Goal: Information Seeking & Learning: Compare options

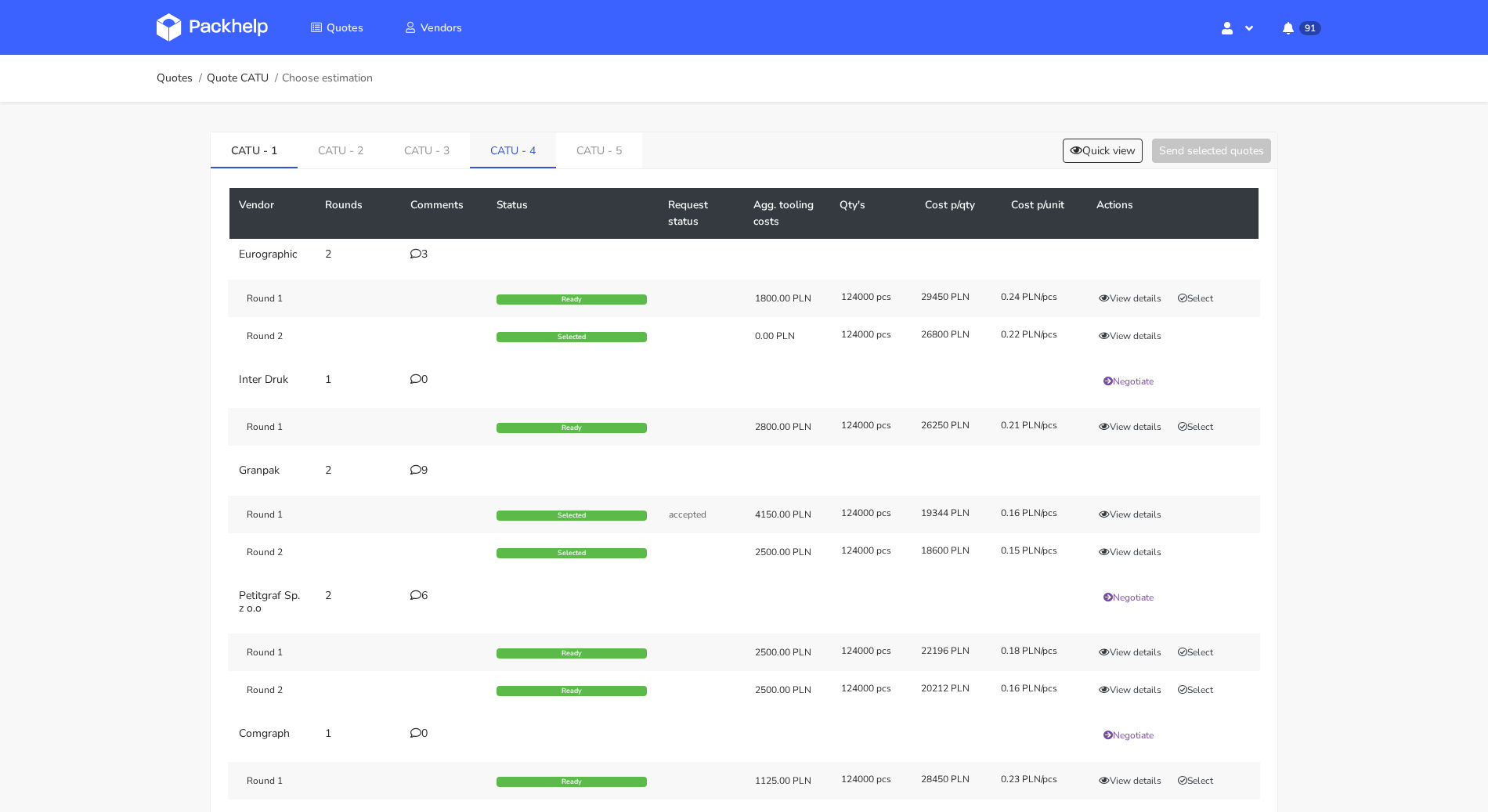
click at [488, 148] on link "CATU - 4" at bounding box center [513, 149] width 86 height 34
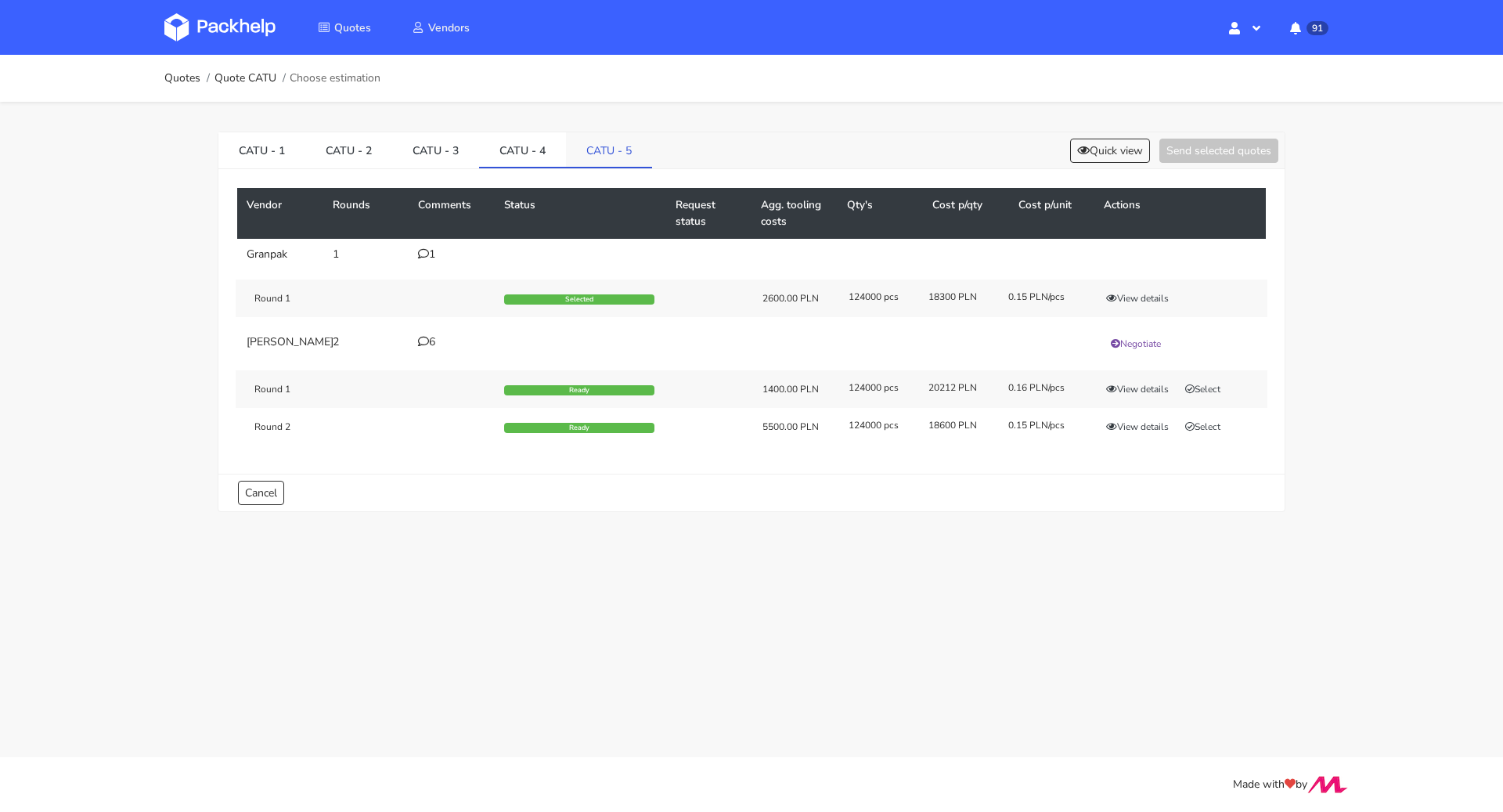
click at [596, 155] on link "CATU - 5" at bounding box center [609, 149] width 86 height 34
click at [180, 81] on link "Quotes" at bounding box center [182, 78] width 36 height 13
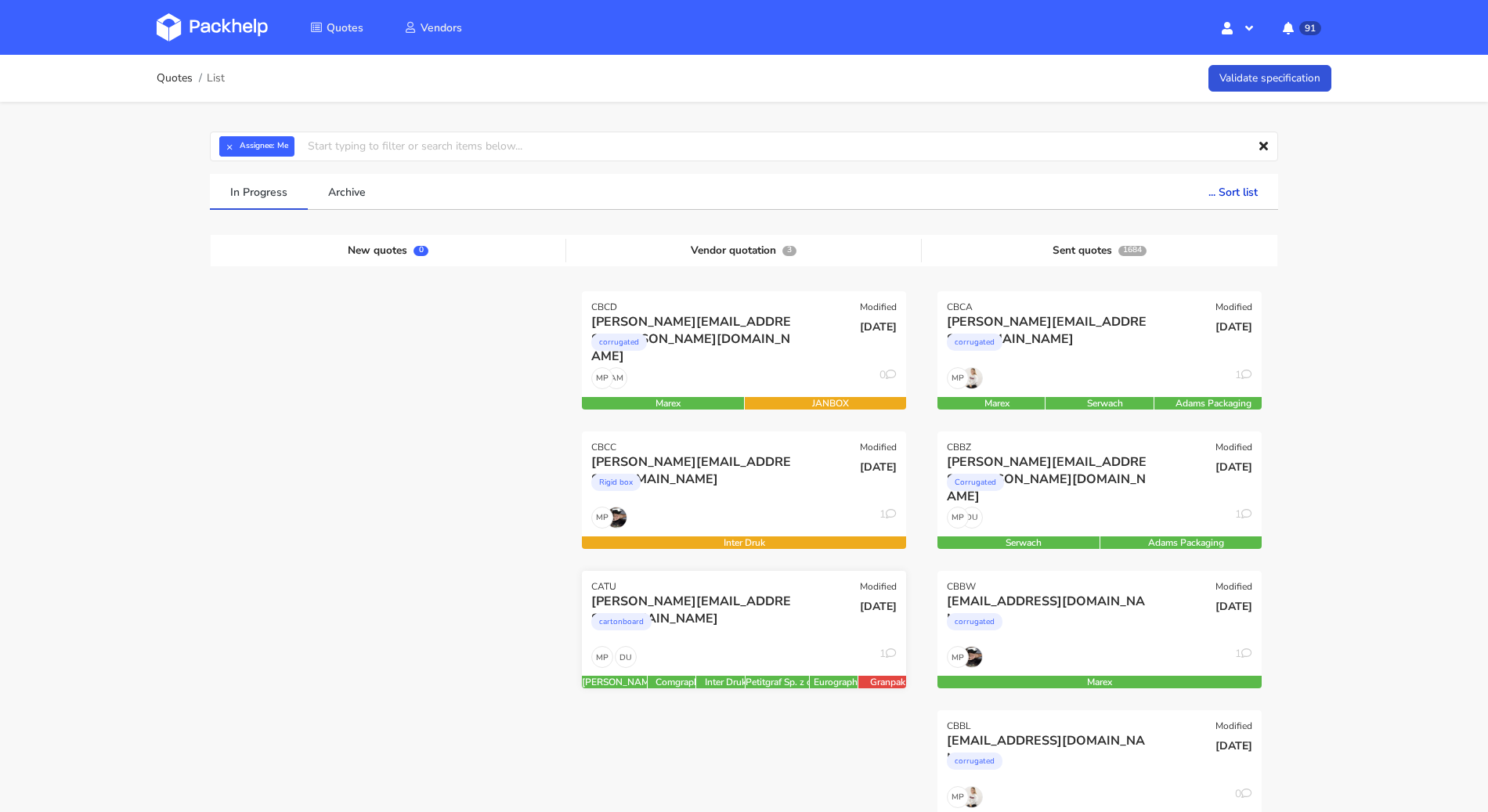
click at [678, 628] on div "cartonboard" at bounding box center [695, 625] width 207 height 31
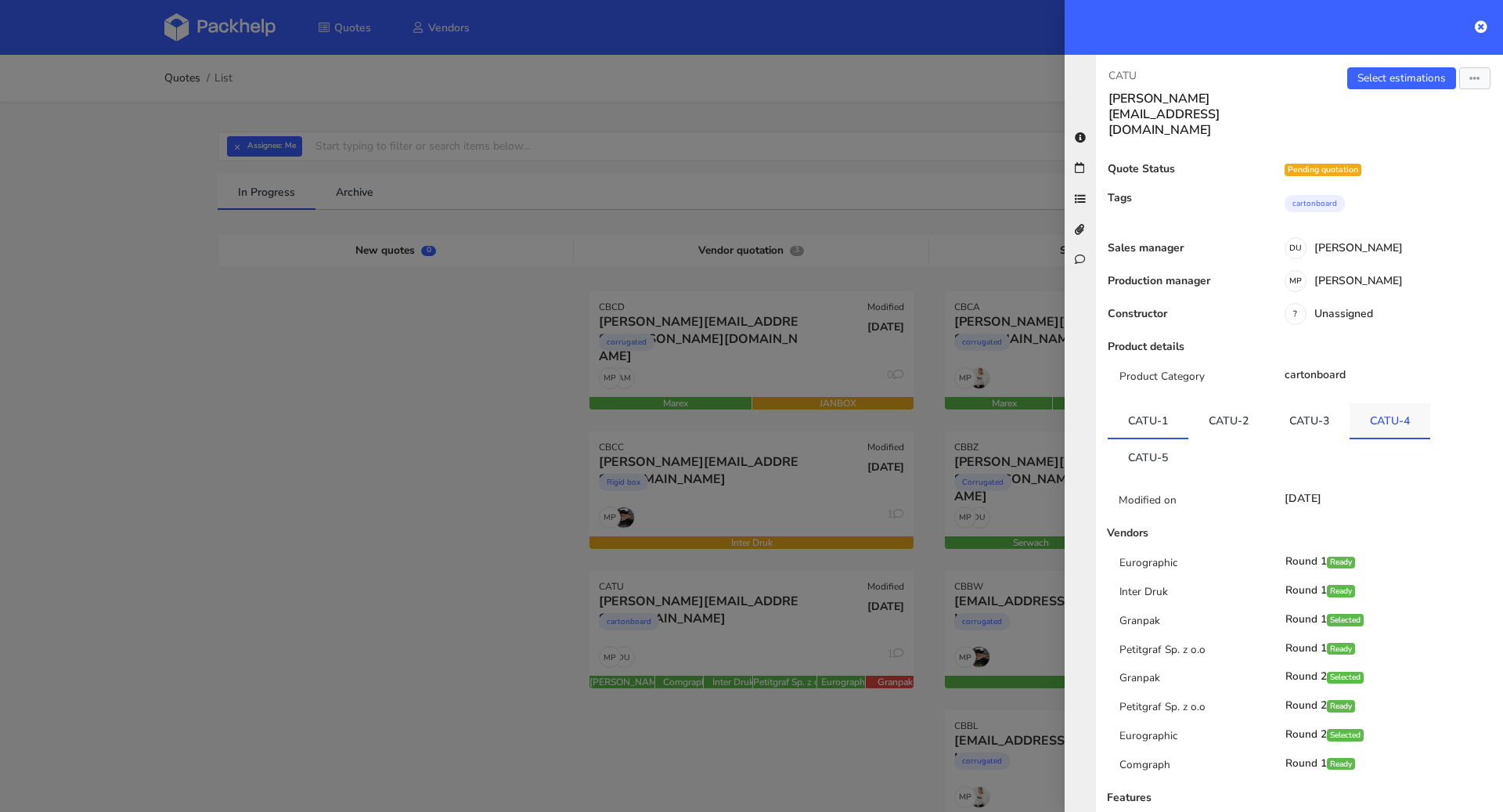
click at [1355, 403] on link "CATU-4" at bounding box center [1390, 420] width 81 height 34
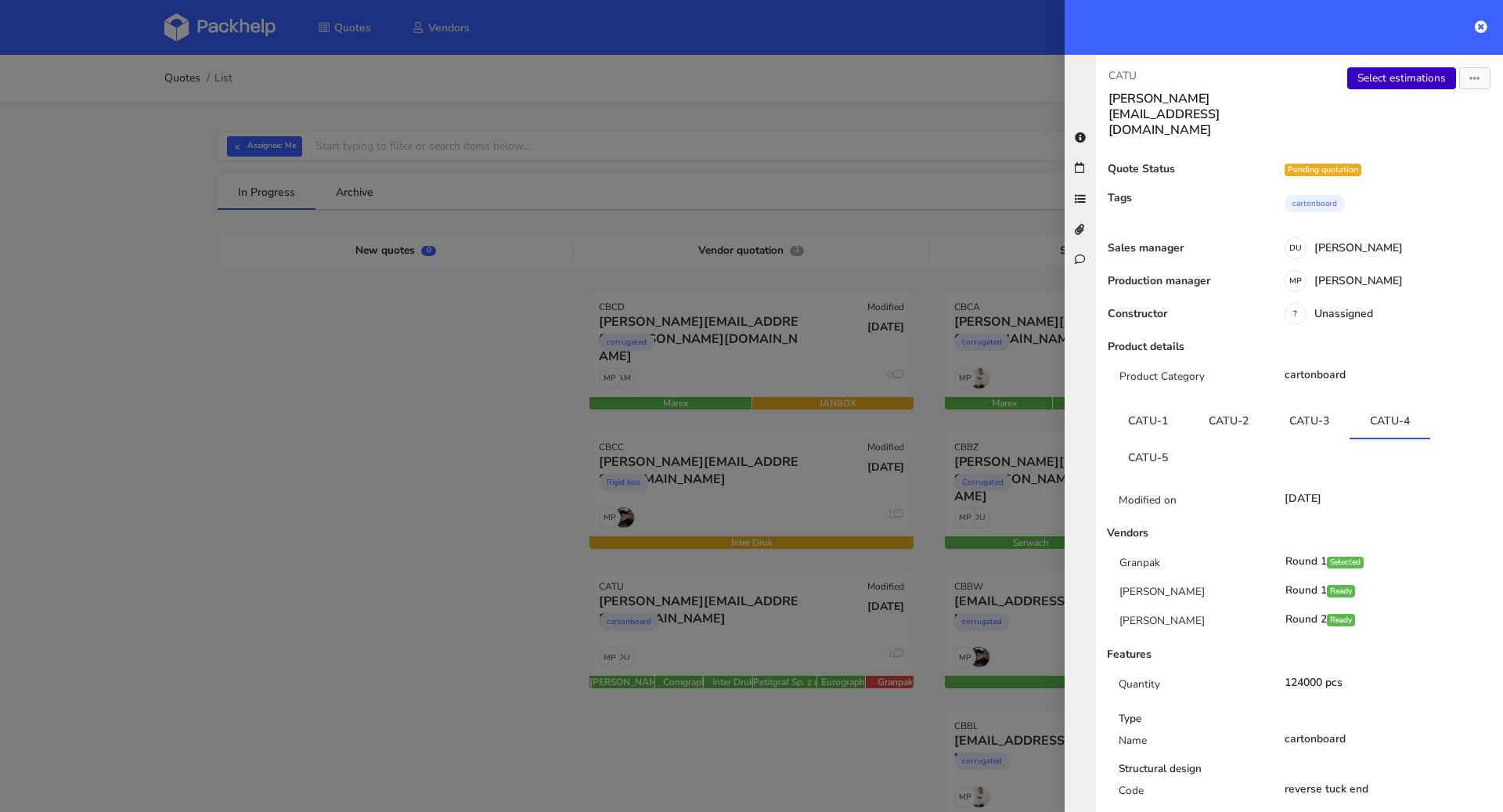
click at [1364, 82] on link "Select estimations" at bounding box center [1402, 77] width 108 height 22
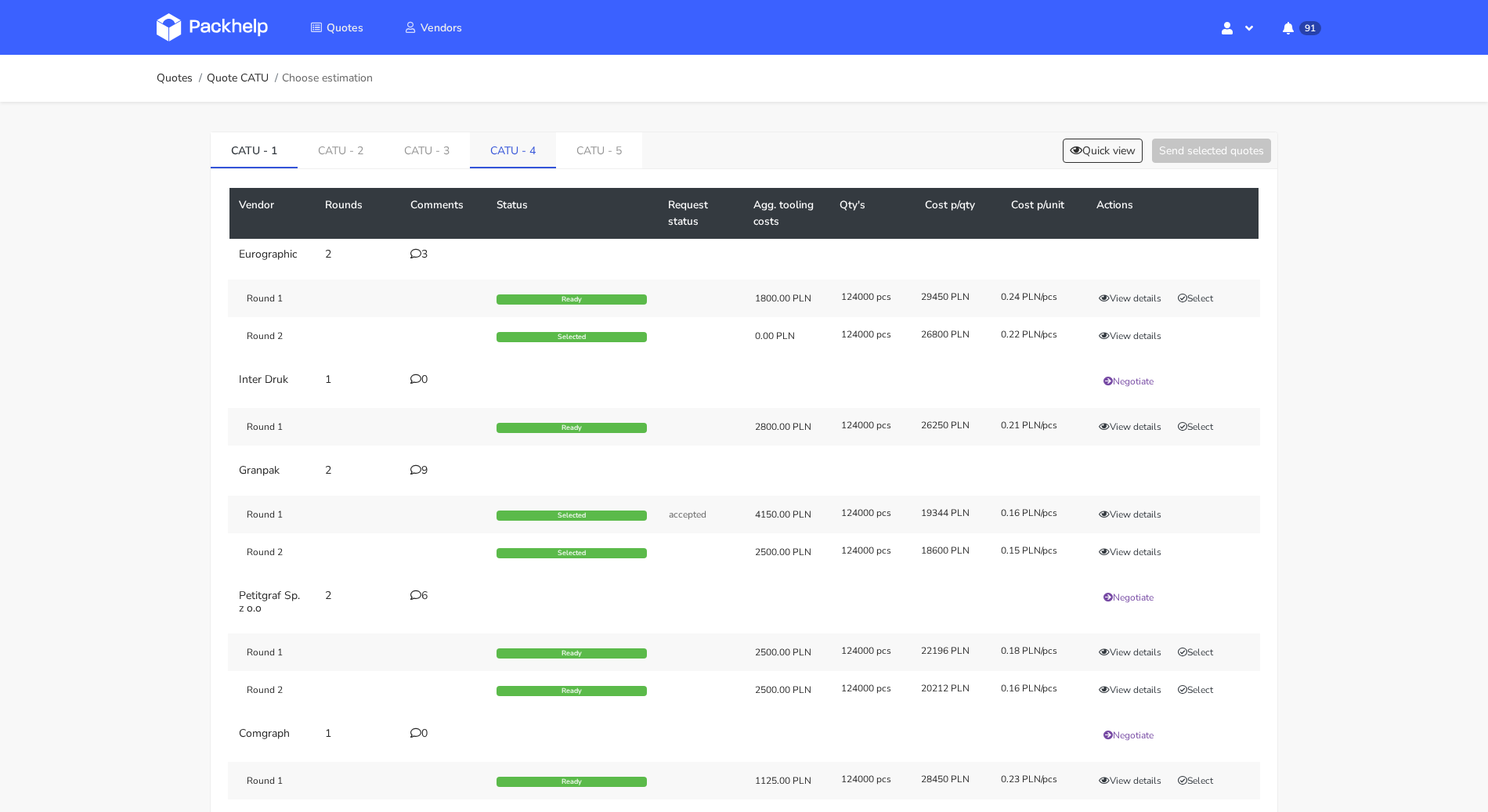
click at [520, 153] on link "CATU - 4" at bounding box center [513, 149] width 86 height 34
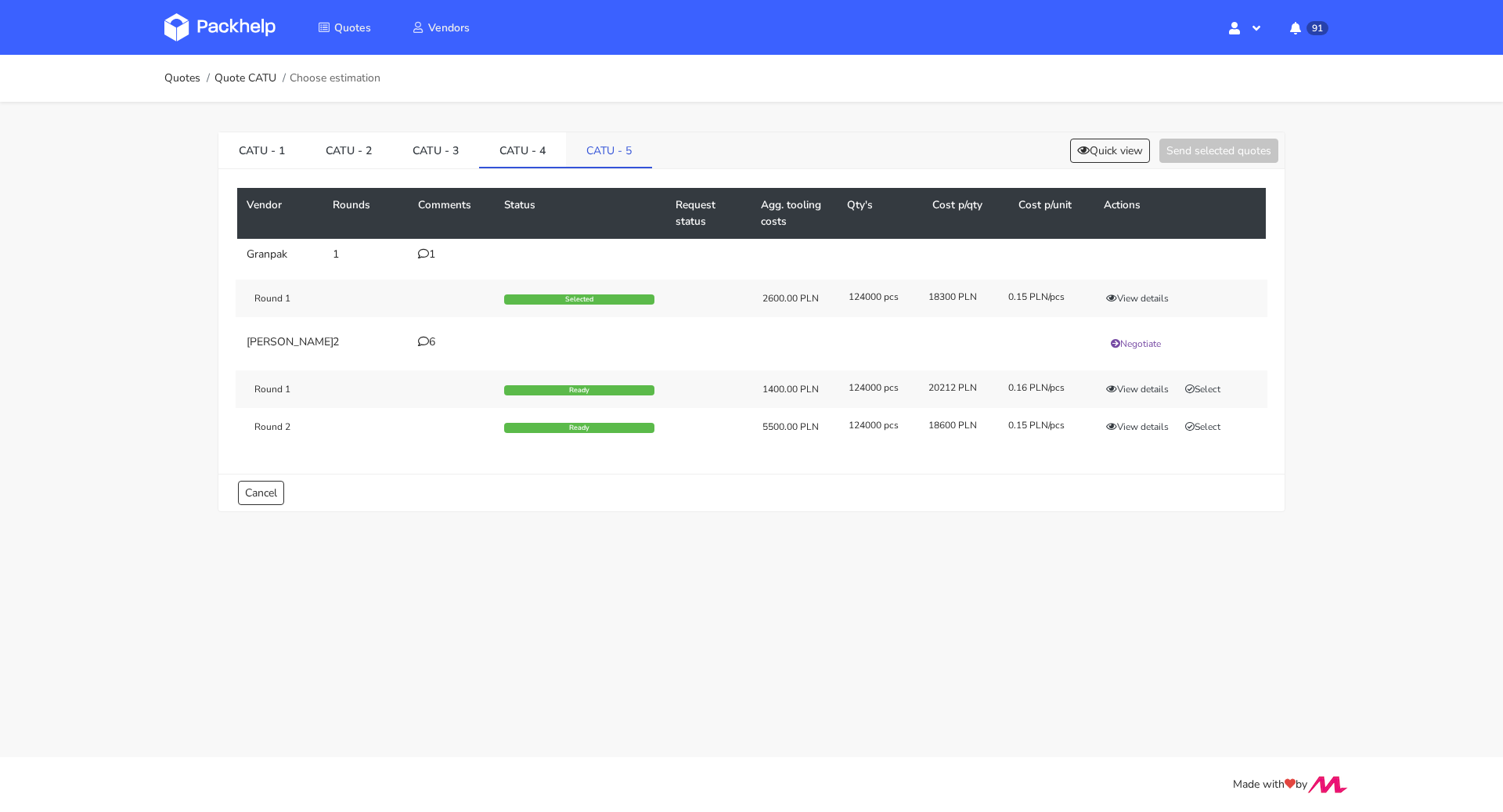
click at [617, 143] on link "CATU - 5" at bounding box center [609, 149] width 86 height 34
click at [1071, 149] on button "Quick view" at bounding box center [1110, 151] width 80 height 24
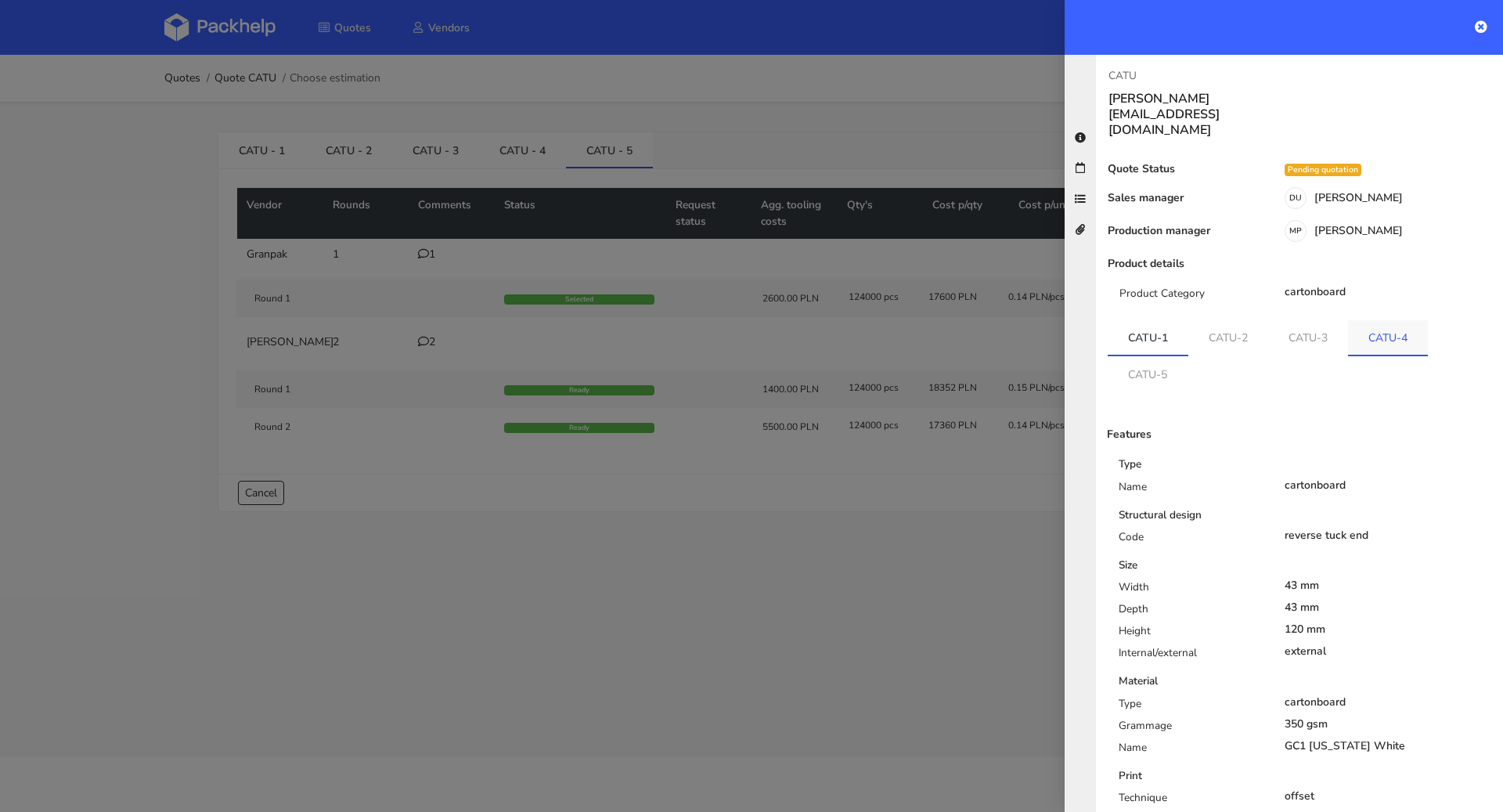
click at [1398, 320] on link "CATU-4" at bounding box center [1388, 337] width 80 height 34
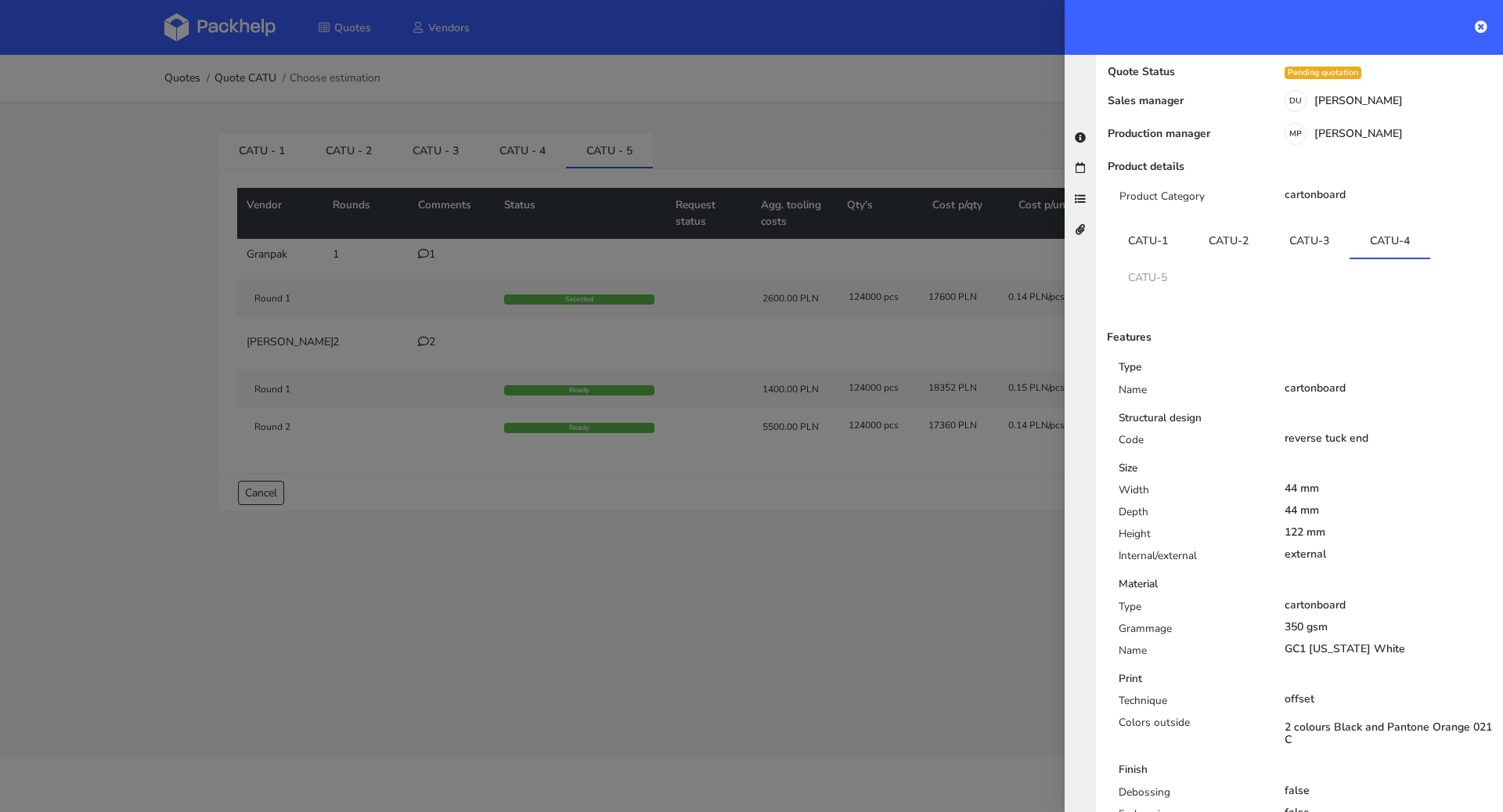
scroll to position [109, 0]
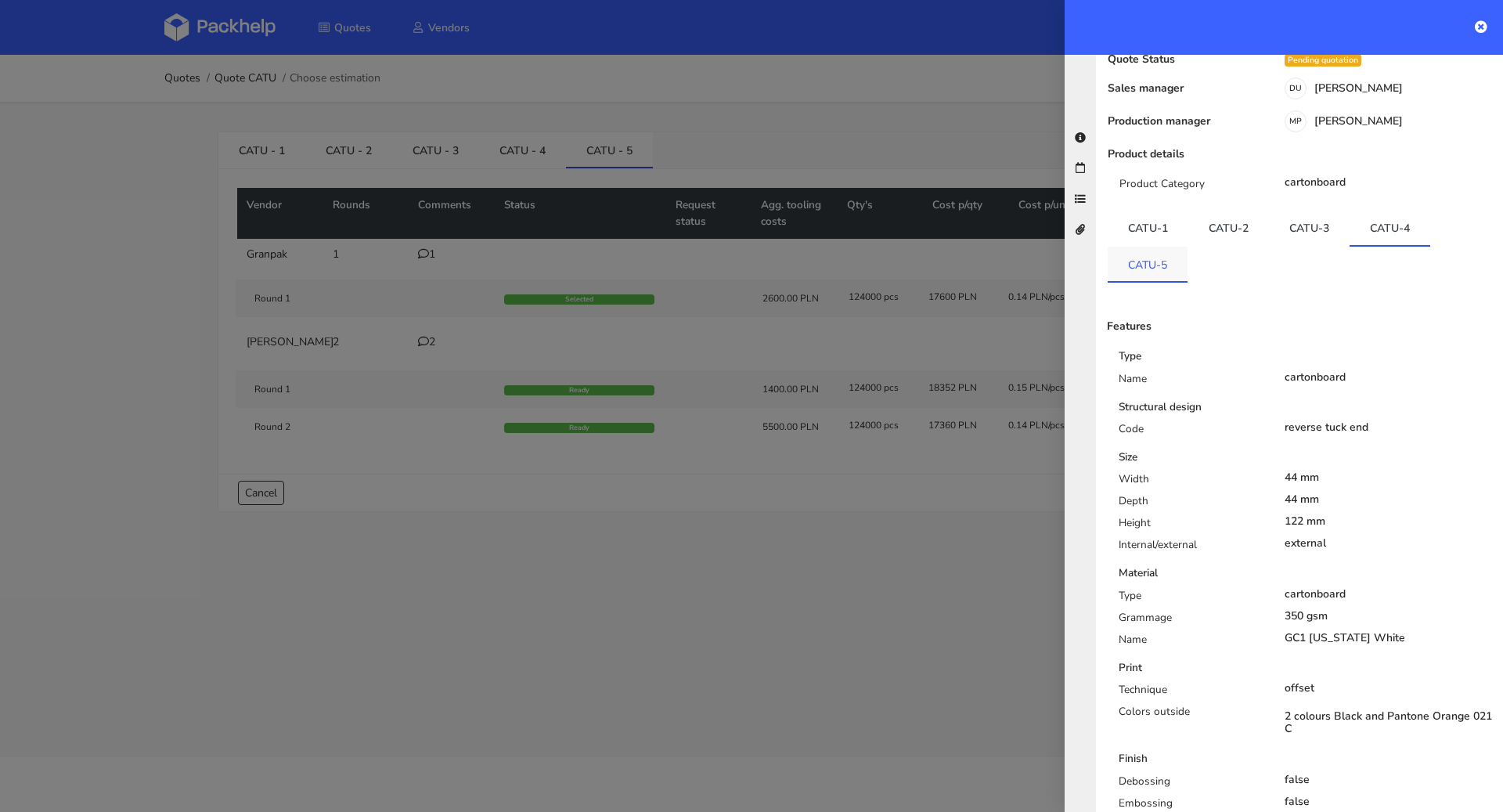
click at [1166, 246] on link "CATU-5" at bounding box center [1148, 263] width 80 height 34
click at [1410, 211] on link "CATU-4" at bounding box center [1390, 227] width 81 height 34
click at [1161, 246] on link "CATU-5" at bounding box center [1148, 263] width 81 height 34
click at [1403, 211] on link "CATU-4" at bounding box center [1390, 227] width 81 height 34
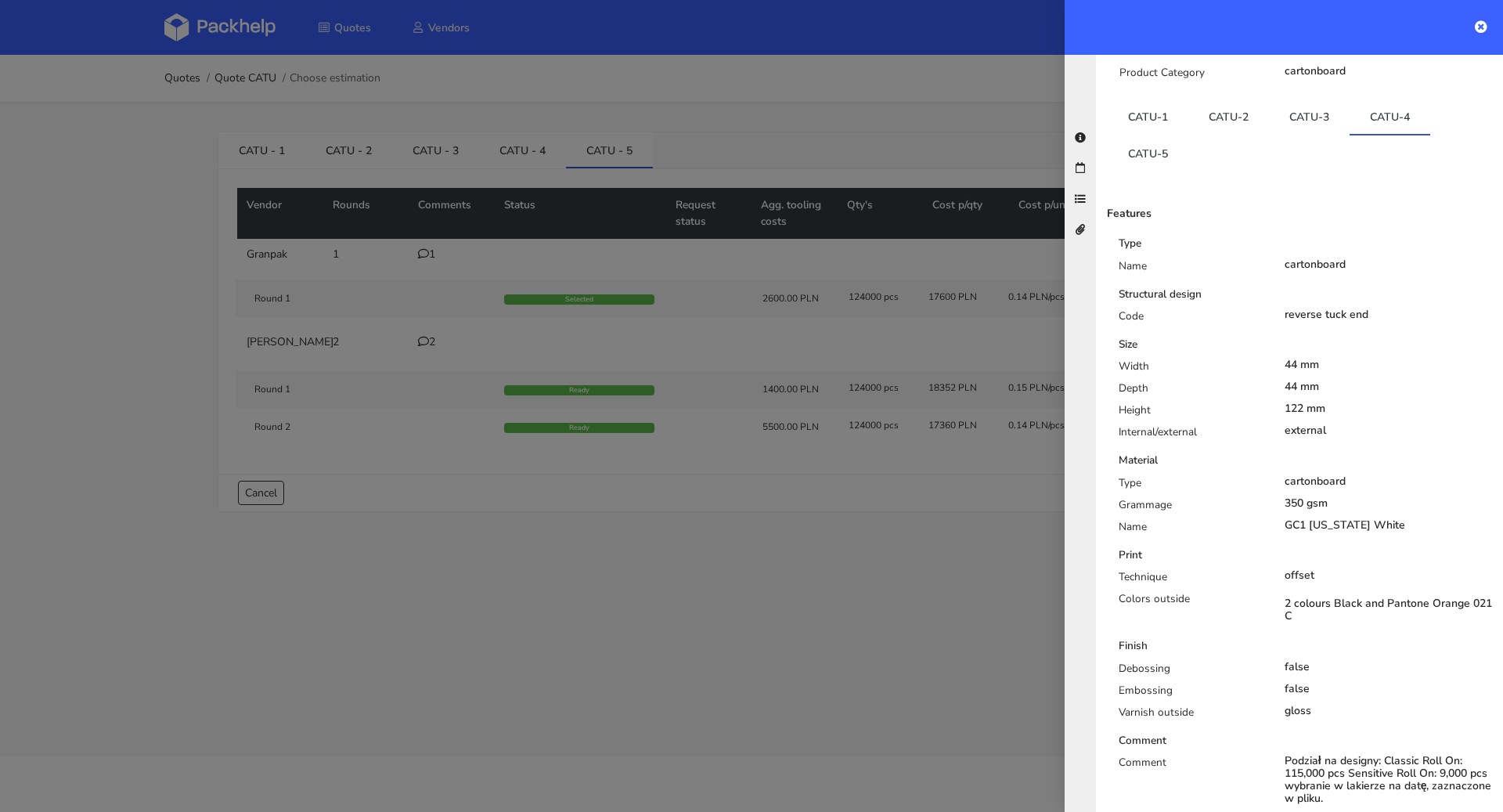
scroll to position [220, 0]
click at [1162, 136] on link "CATU-5" at bounding box center [1148, 153] width 81 height 34
click at [1391, 101] on link "CATU-4" at bounding box center [1390, 117] width 81 height 34
click at [714, 538] on div at bounding box center [752, 406] width 1503 height 812
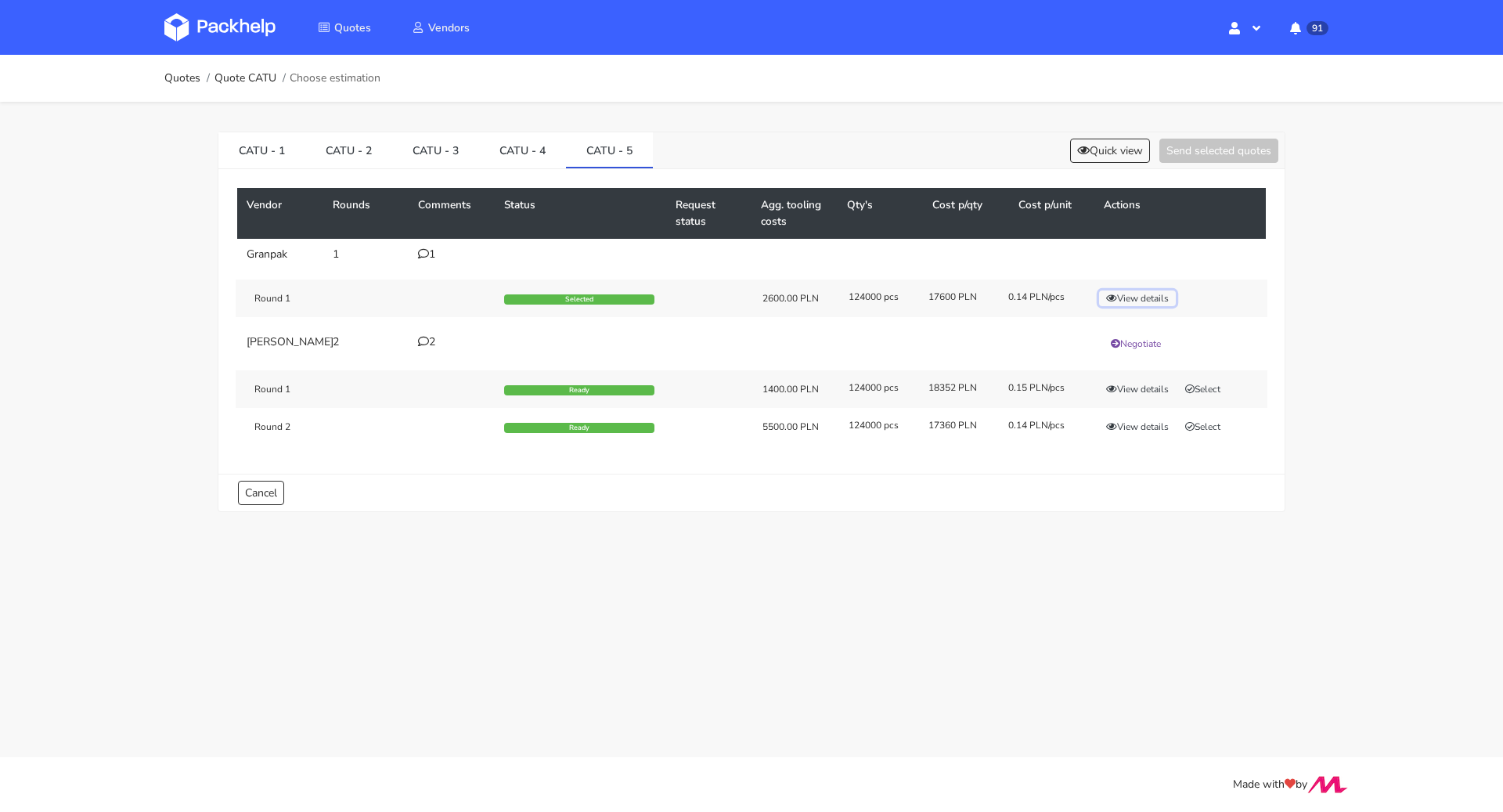
click at [1162, 291] on button "View details" at bounding box center [1138, 298] width 77 height 16
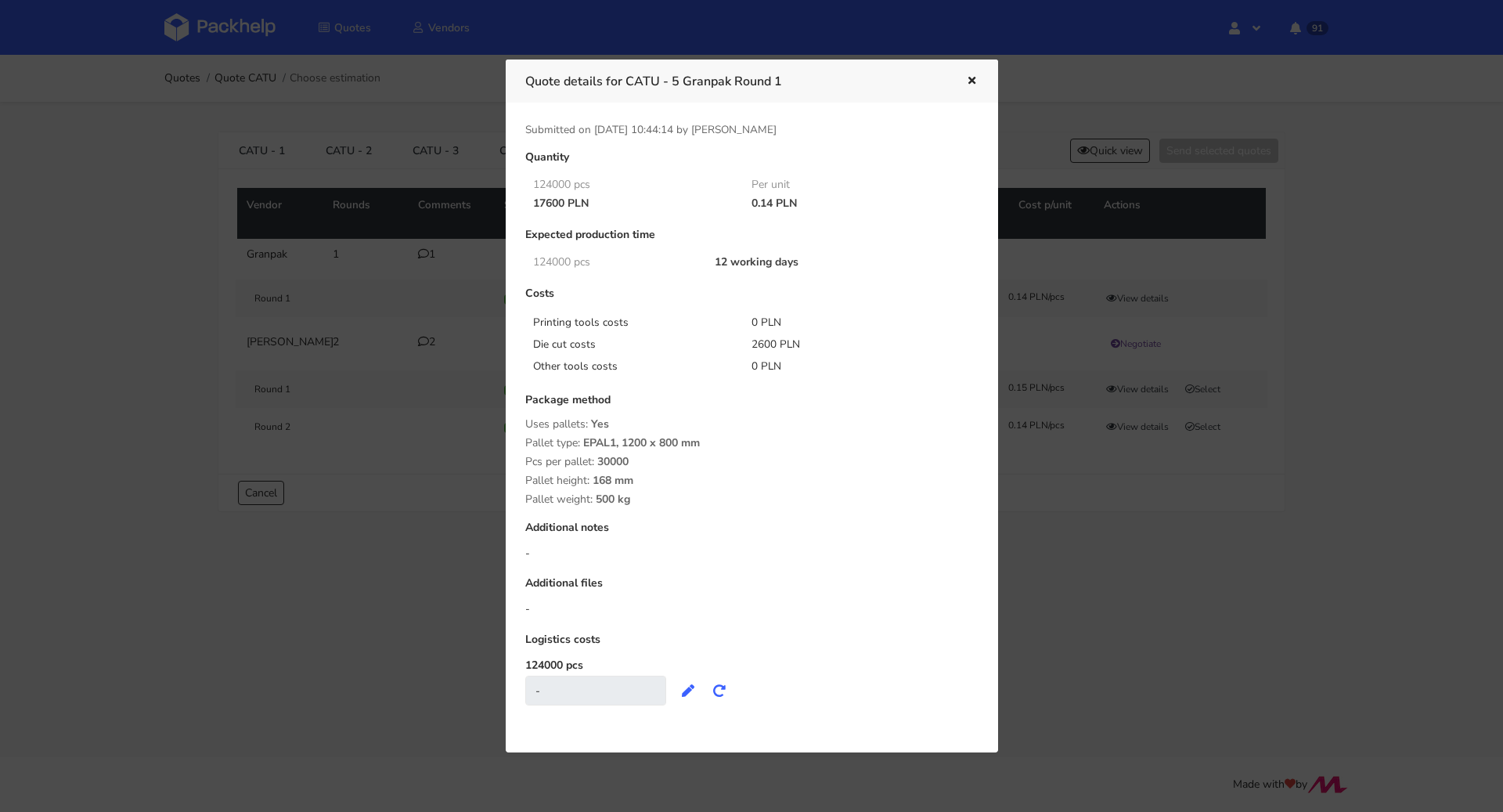
click at [1016, 550] on div at bounding box center [752, 406] width 1503 height 812
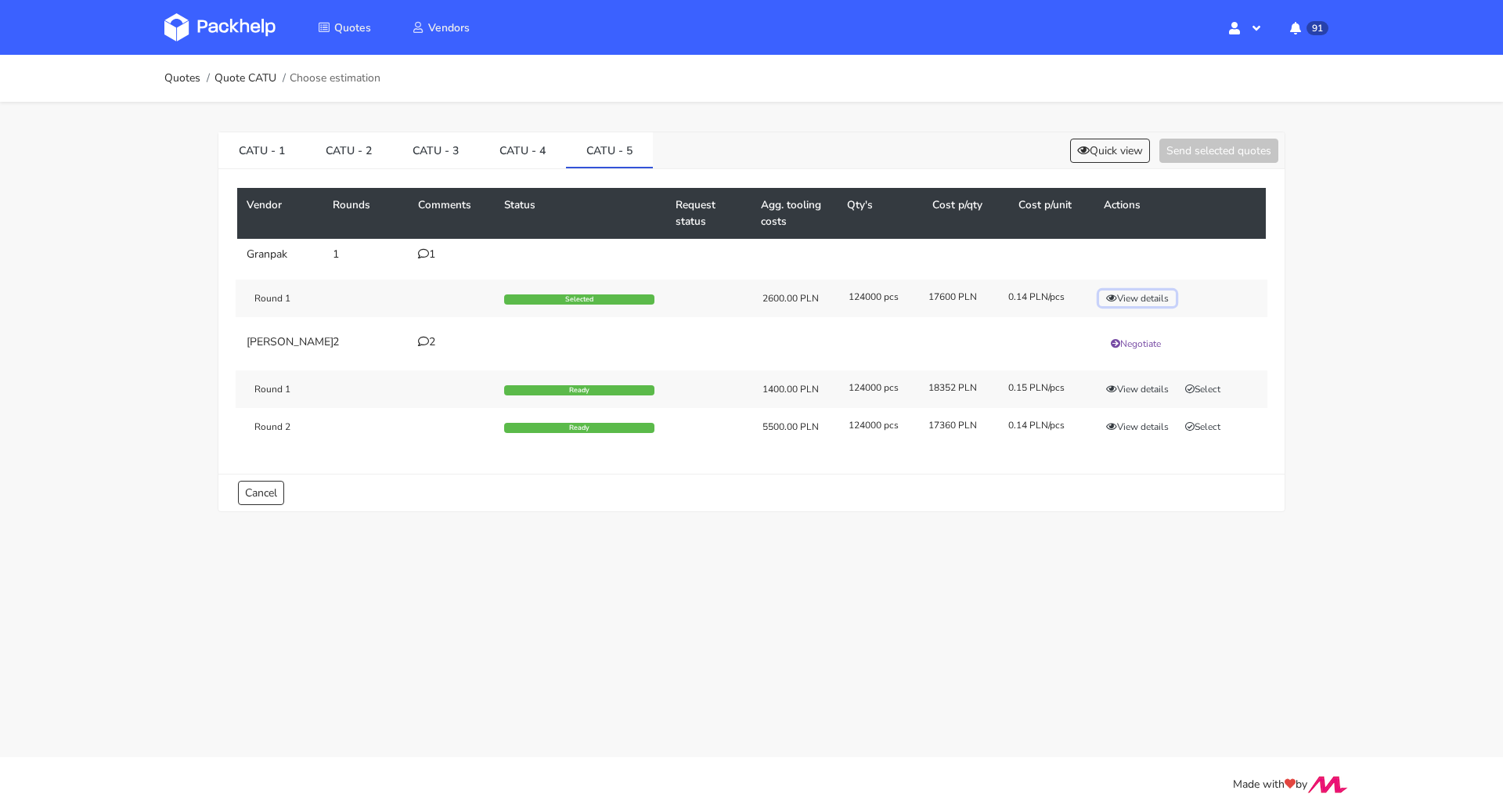
click at [1146, 290] on button "View details" at bounding box center [1138, 298] width 77 height 16
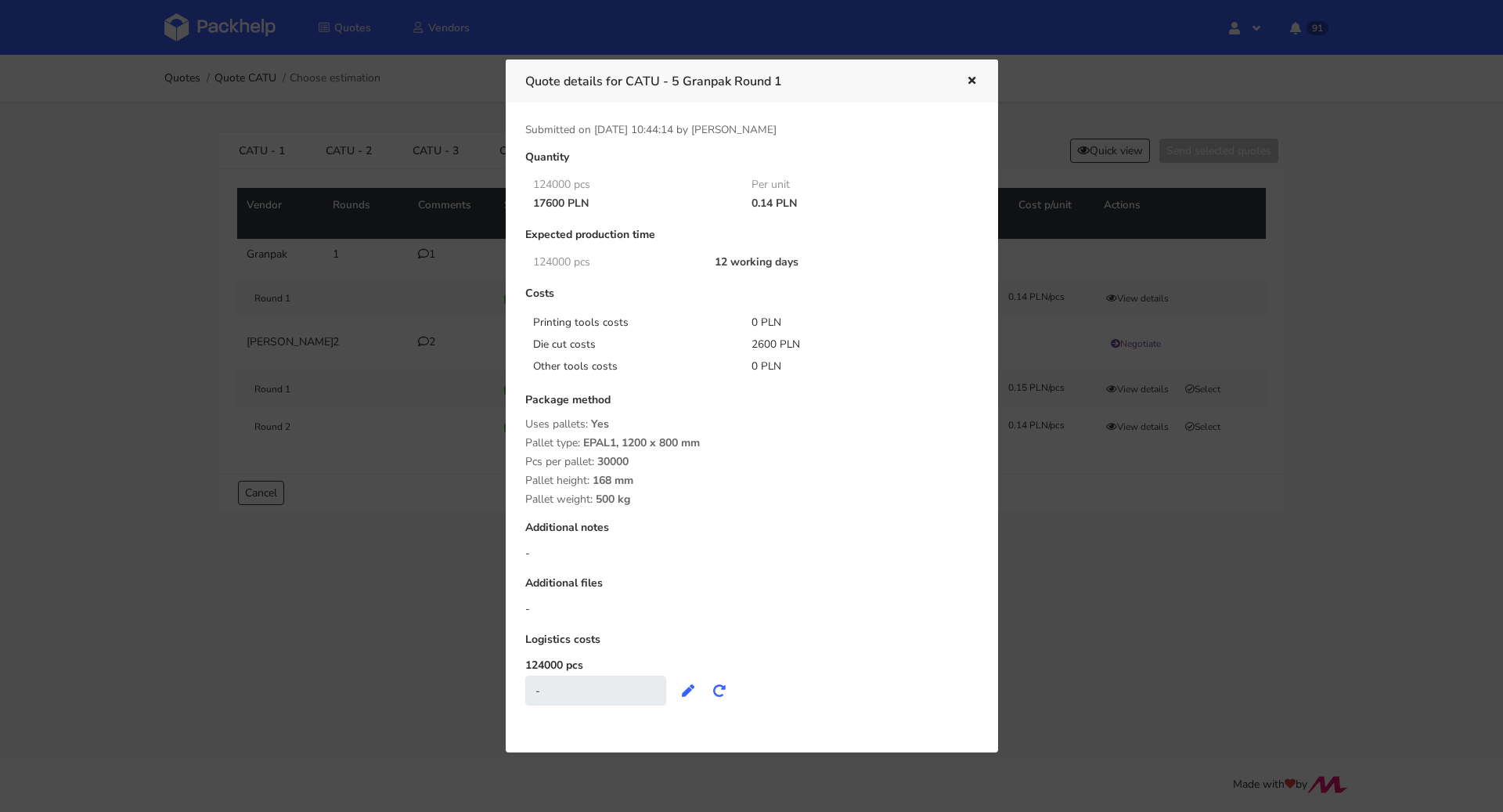
click at [1004, 558] on div at bounding box center [752, 406] width 1503 height 812
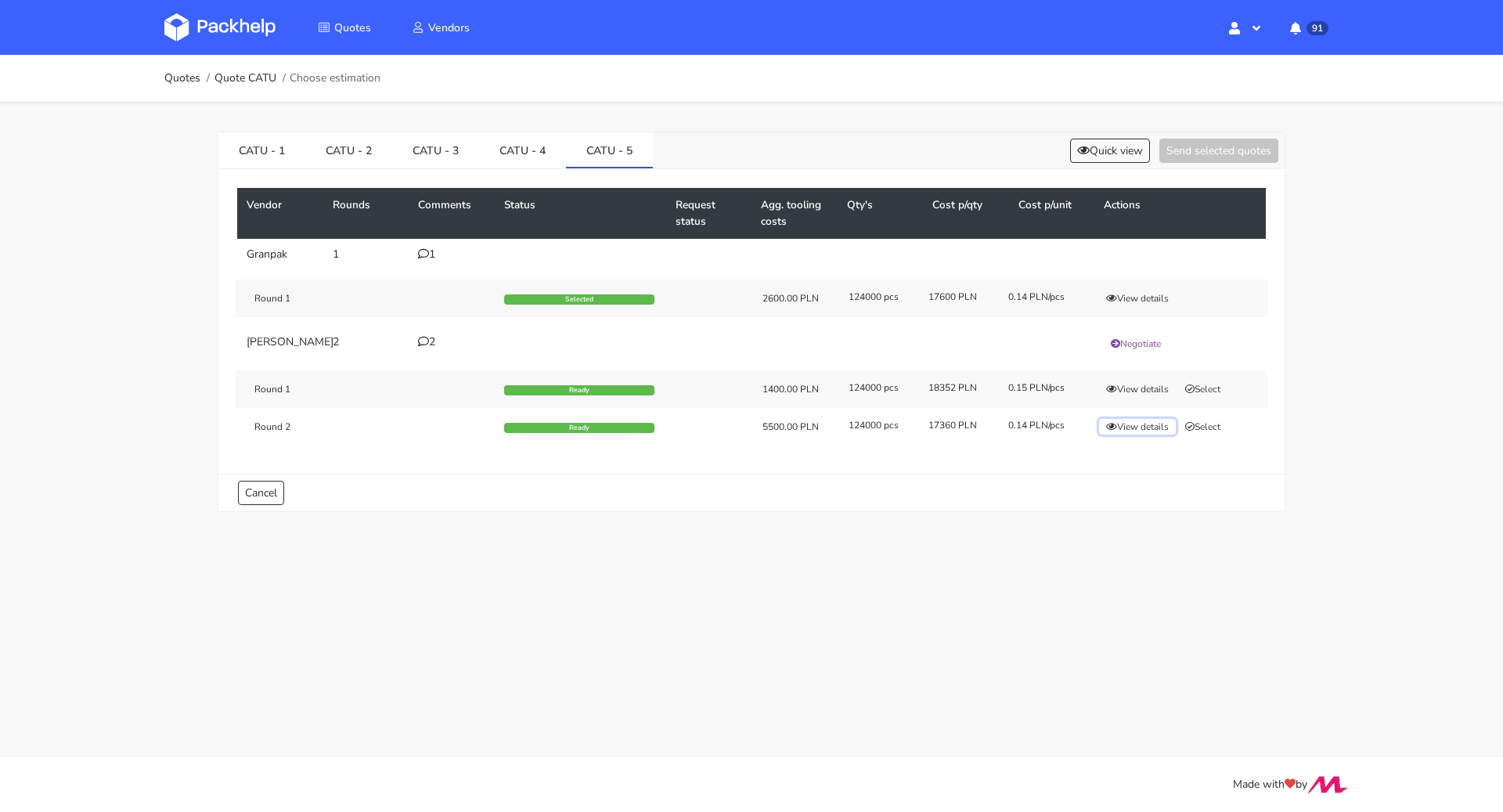
click at [1119, 435] on button "View details" at bounding box center [1138, 427] width 77 height 16
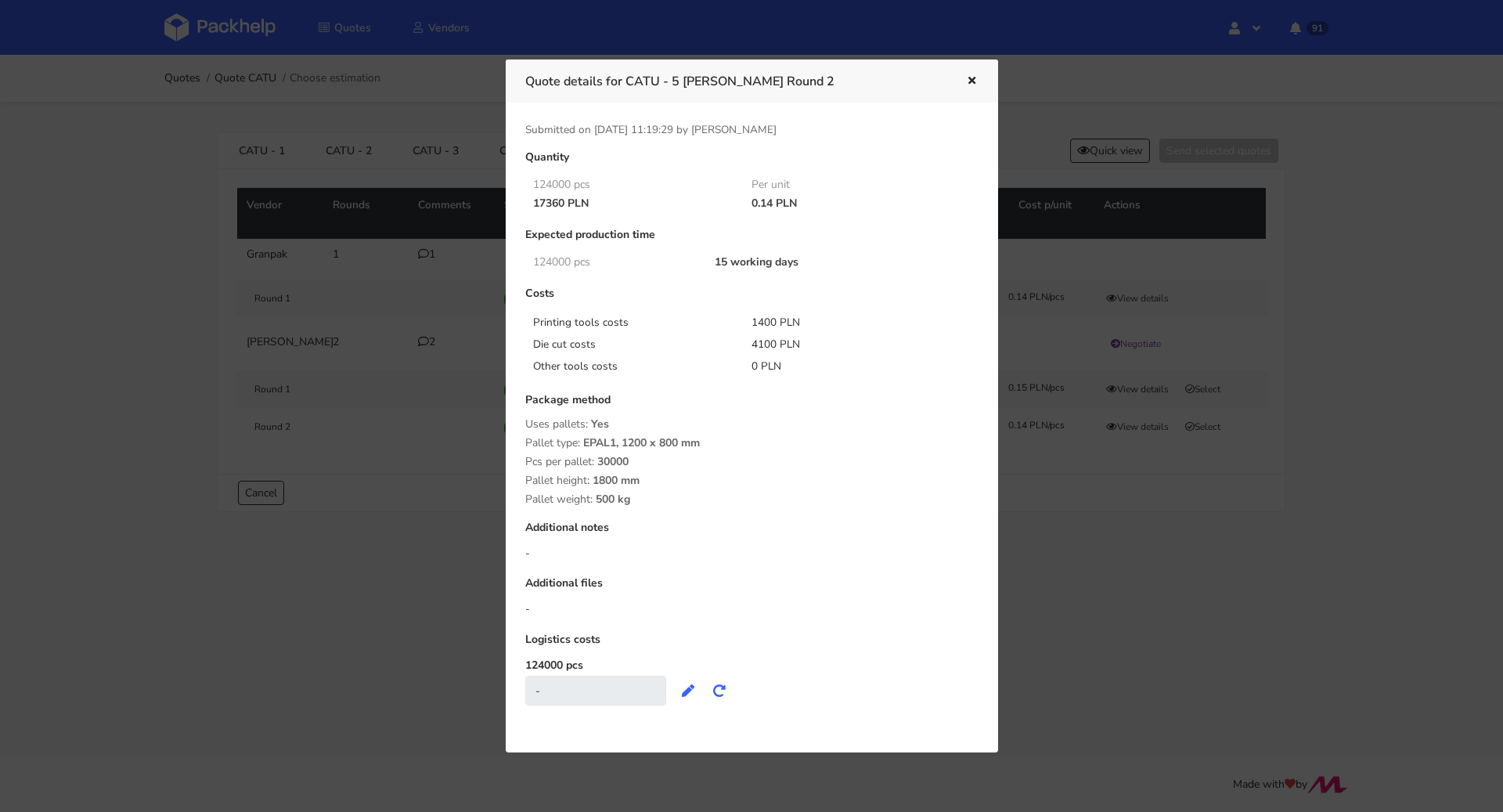
click at [1023, 524] on div at bounding box center [752, 406] width 1503 height 812
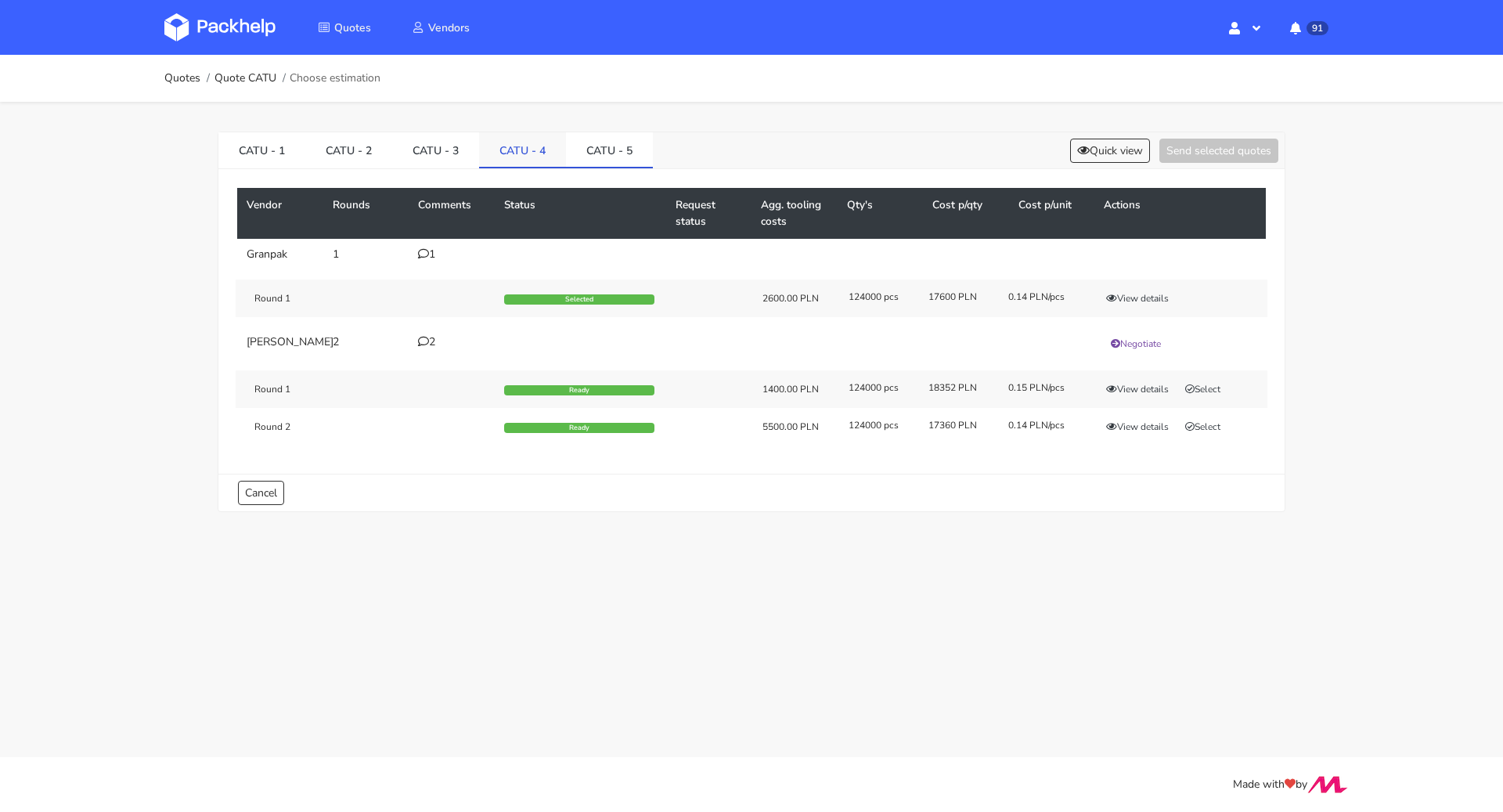
click at [487, 154] on link "CATU - 4" at bounding box center [523, 149] width 87 height 34
drag, startPoint x: 492, startPoint y: 147, endPoint x: 538, endPoint y: 146, distance: 46.0
click at [538, 146] on link "CATU - 4" at bounding box center [523, 149] width 87 height 34
copy link "CATU - 4"
click at [608, 164] on link "CATU - 5" at bounding box center [609, 149] width 87 height 34
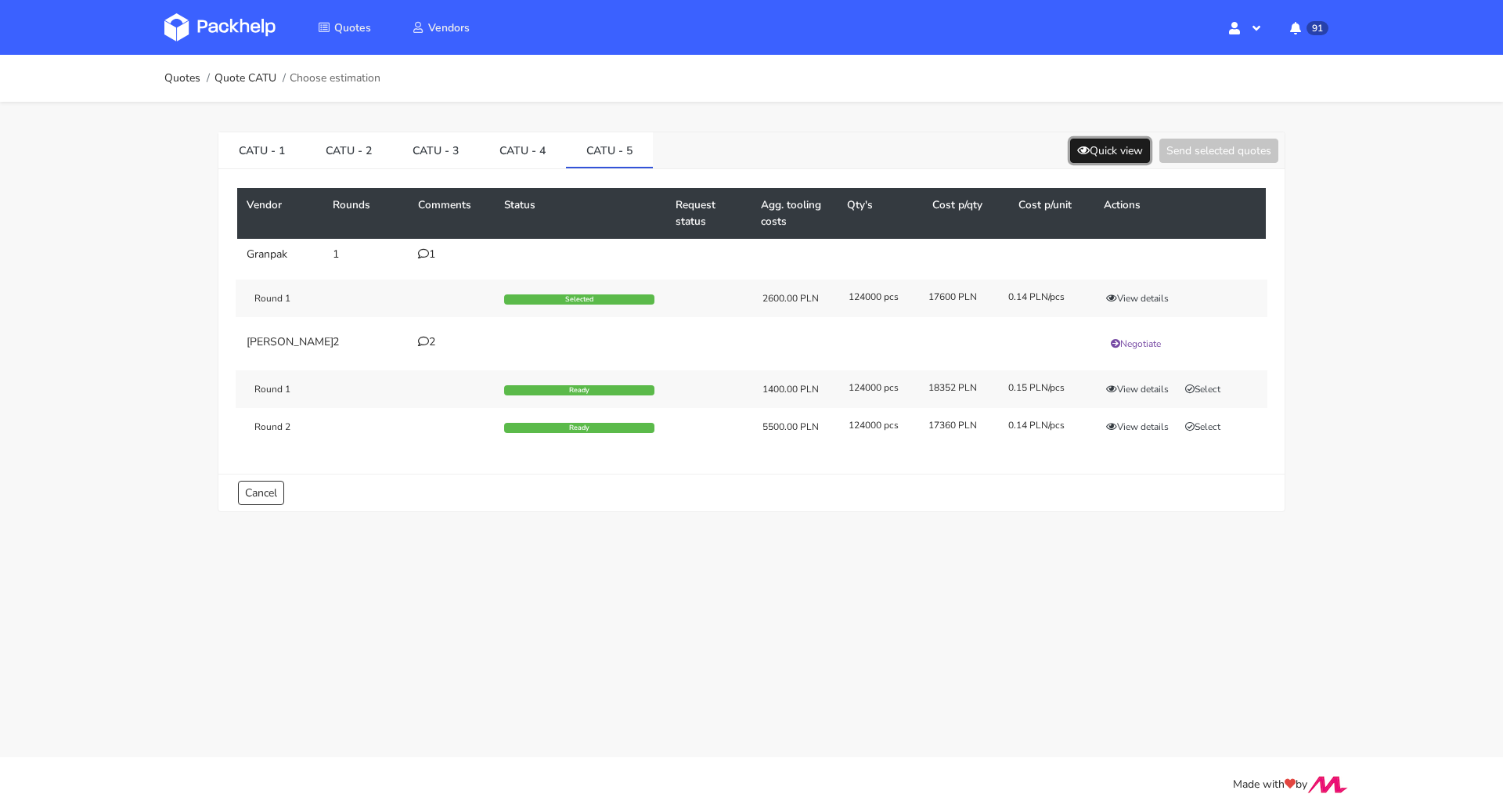
click at [1095, 147] on button "Quick view" at bounding box center [1110, 151] width 80 height 24
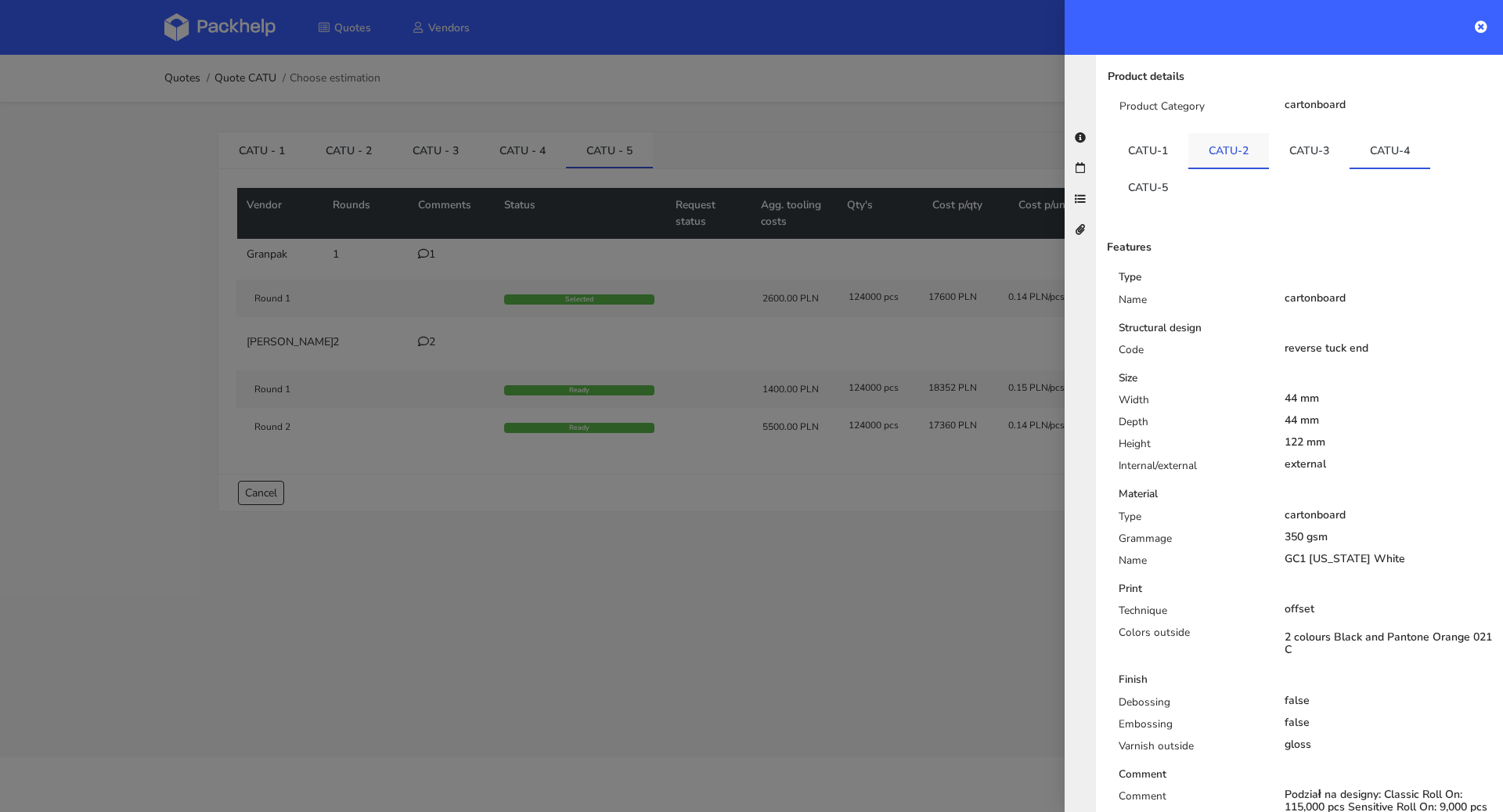
scroll to position [186, 0]
click at [1160, 135] on link "CATU-1" at bounding box center [1148, 152] width 81 height 34
click at [1223, 135] on link "CATU-2" at bounding box center [1229, 152] width 81 height 34
click at [1280, 135] on link "CATU-3" at bounding box center [1309, 152] width 81 height 34
click at [1375, 135] on link "CATU-4" at bounding box center [1390, 152] width 81 height 34
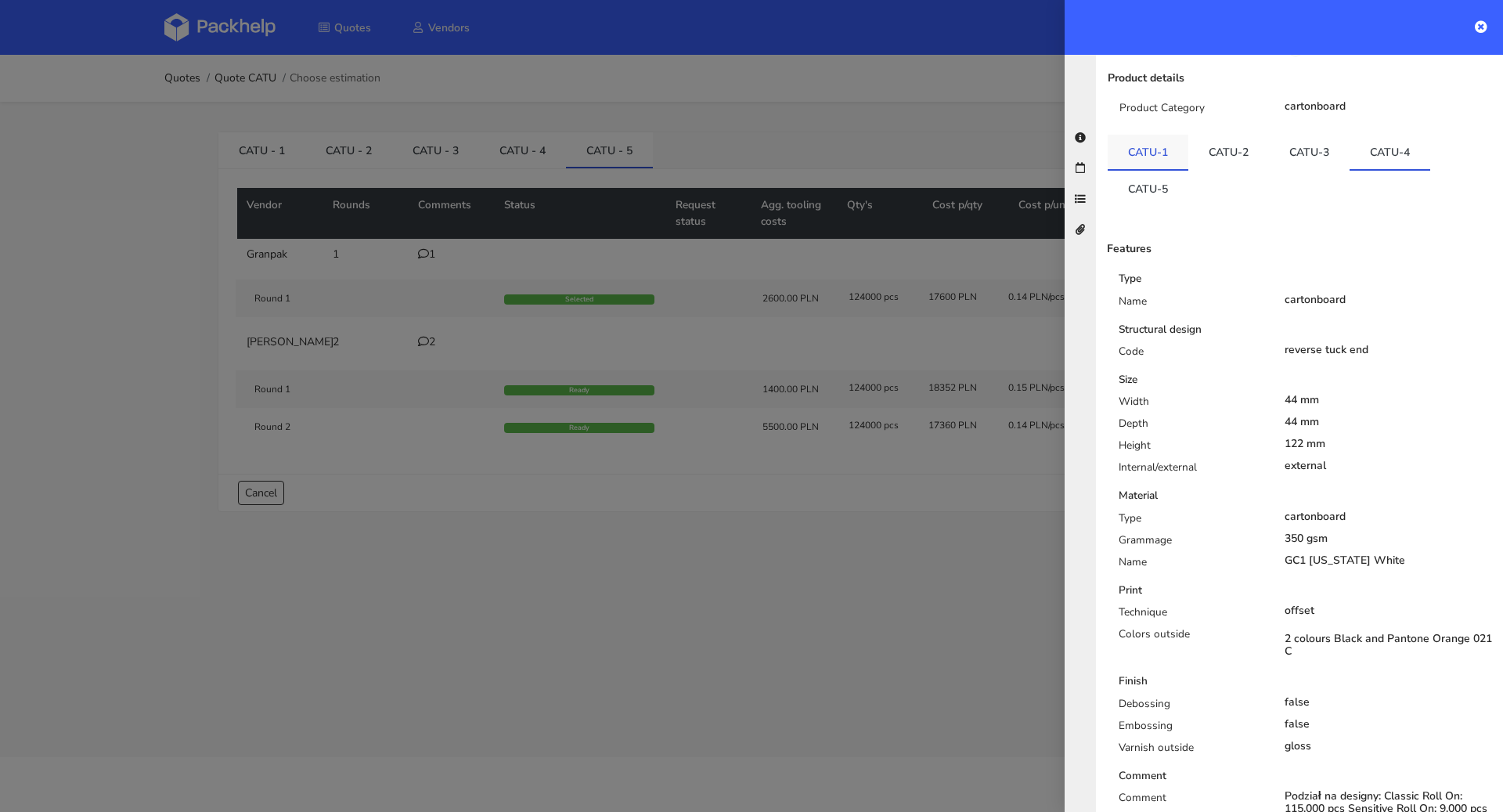
click at [1135, 135] on link "CATU-1" at bounding box center [1148, 152] width 81 height 34
click at [1388, 135] on link "CATU-4" at bounding box center [1390, 152] width 81 height 34
click at [1149, 171] on link "CATU-5" at bounding box center [1148, 187] width 81 height 34
click at [1406, 135] on link "CATU-4" at bounding box center [1390, 152] width 81 height 34
click at [1150, 171] on link "CATU-5" at bounding box center [1148, 187] width 81 height 34
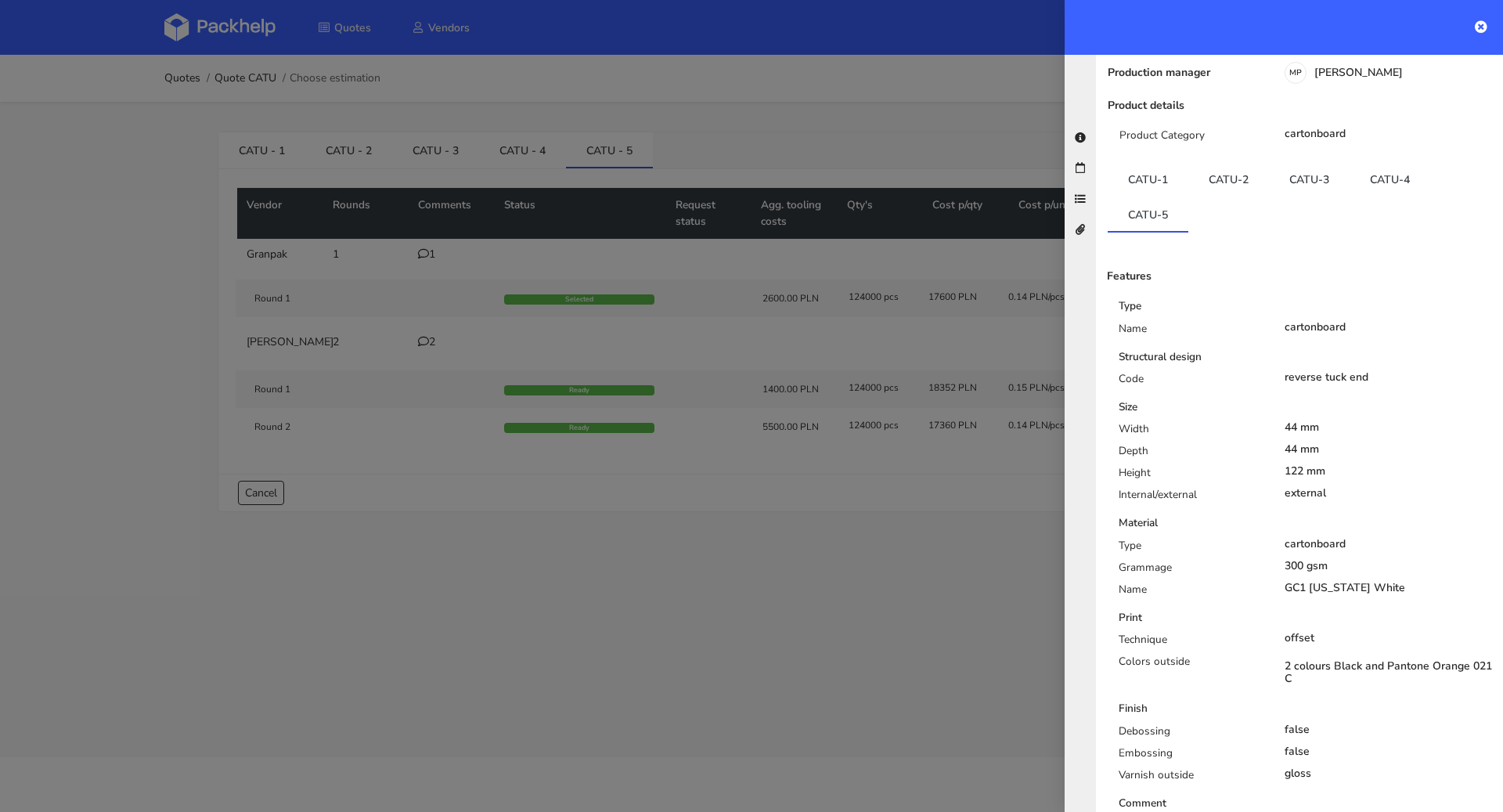
scroll to position [0, 0]
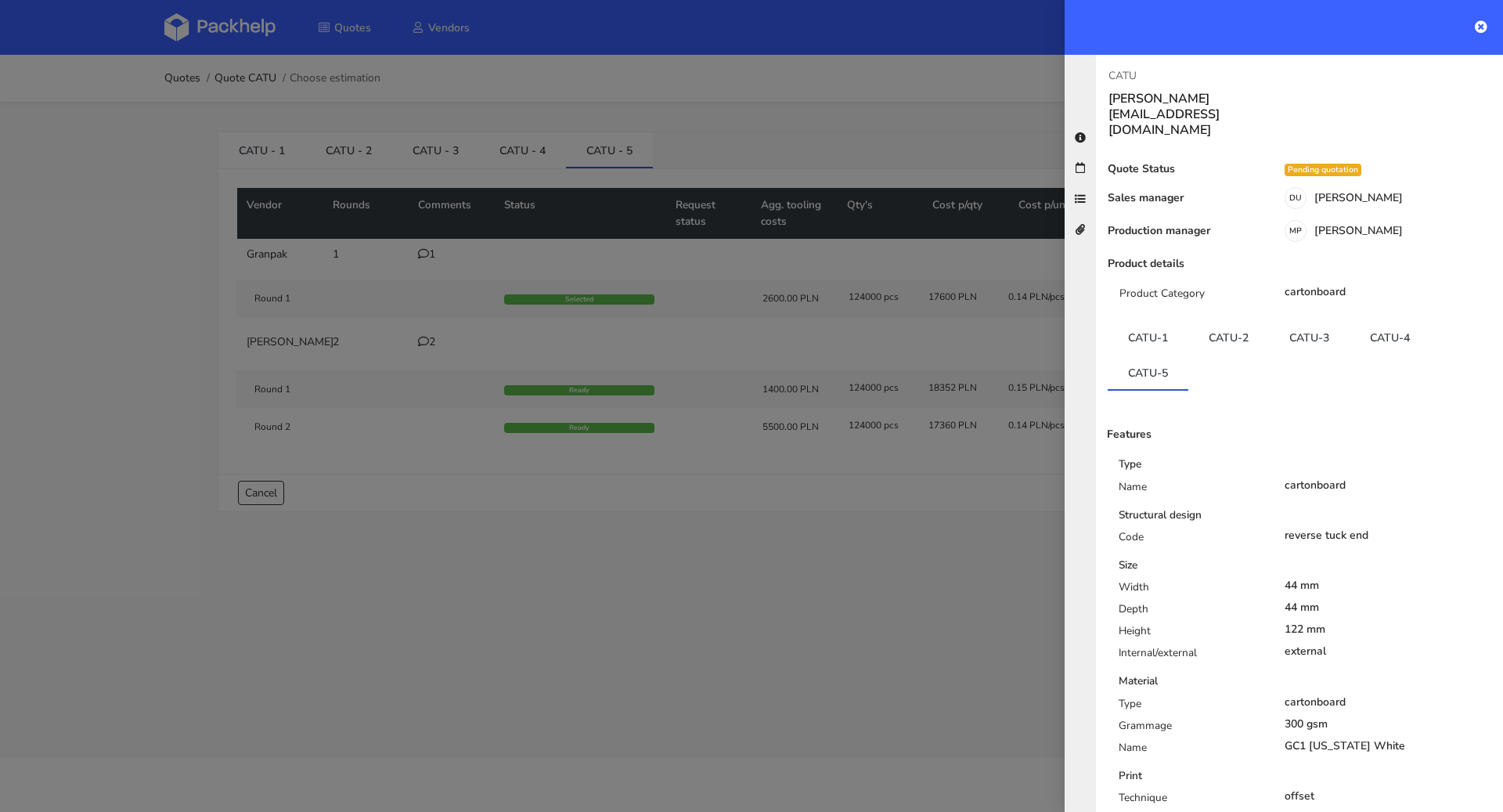
click at [632, 536] on div at bounding box center [752, 406] width 1503 height 812
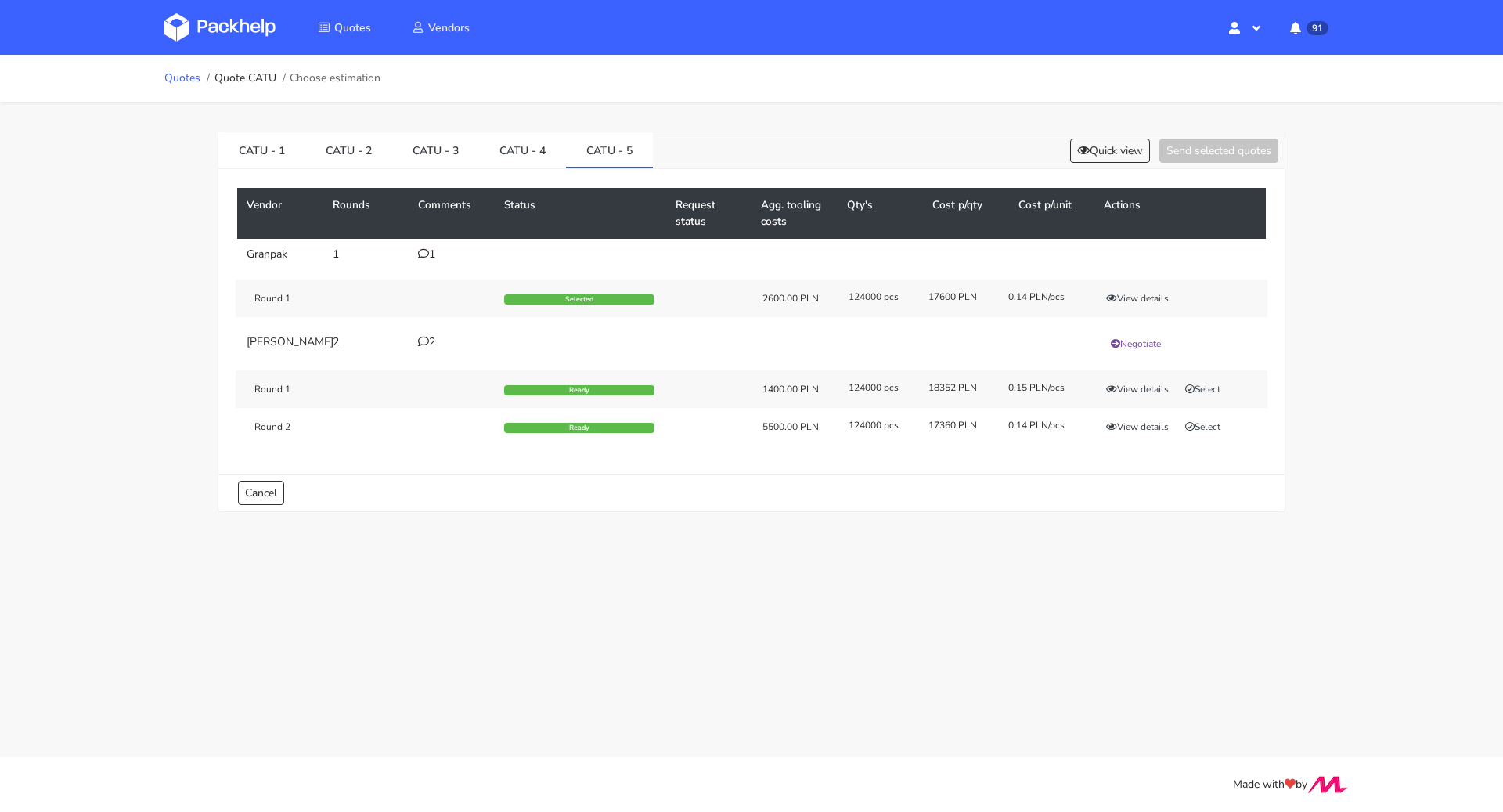
click at [191, 76] on link "Quotes" at bounding box center [182, 78] width 36 height 13
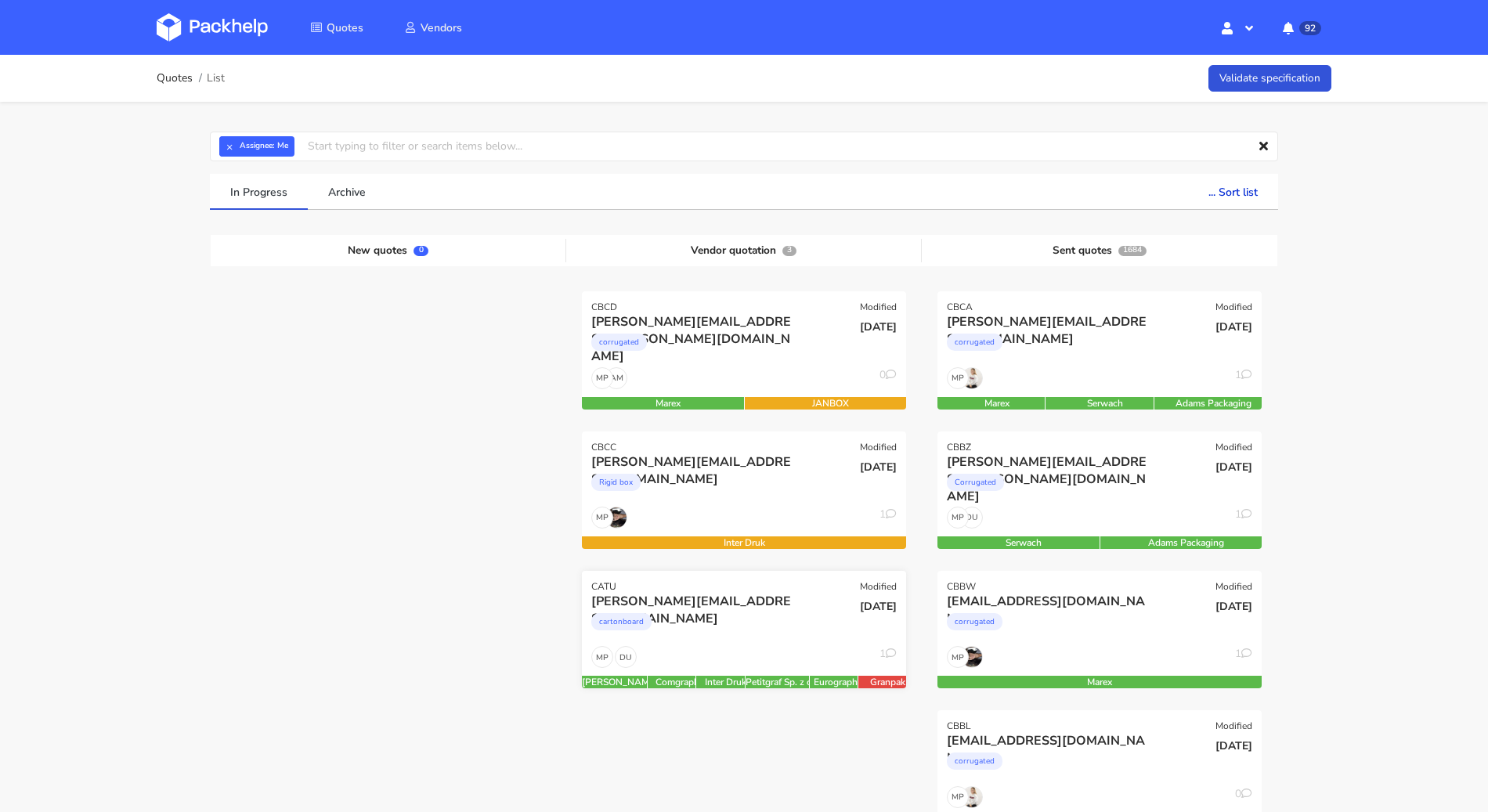
click at [716, 629] on div "cartonboard" at bounding box center [695, 625] width 207 height 31
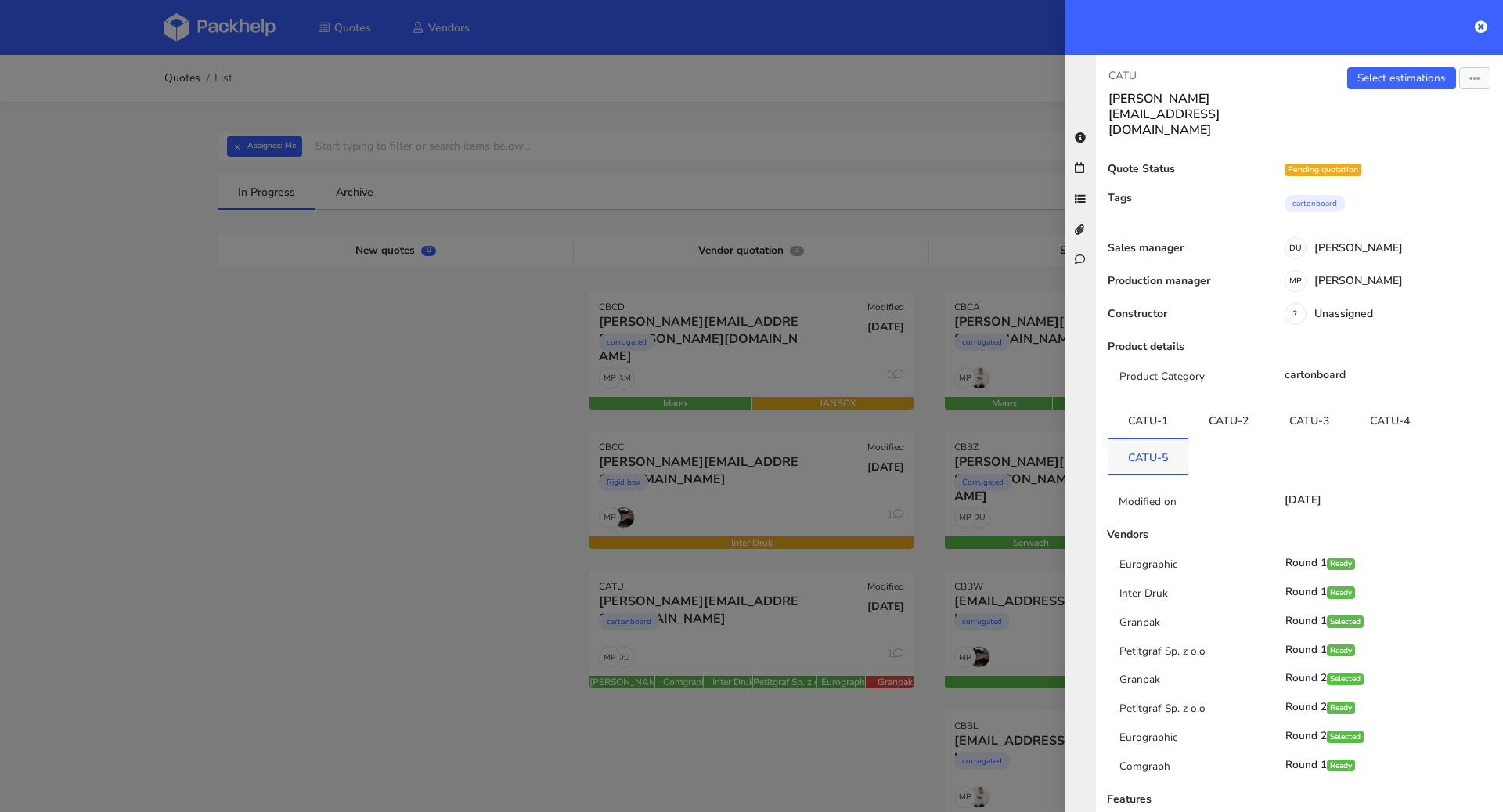
click at [1154, 440] on link "CATU-5" at bounding box center [1148, 456] width 81 height 34
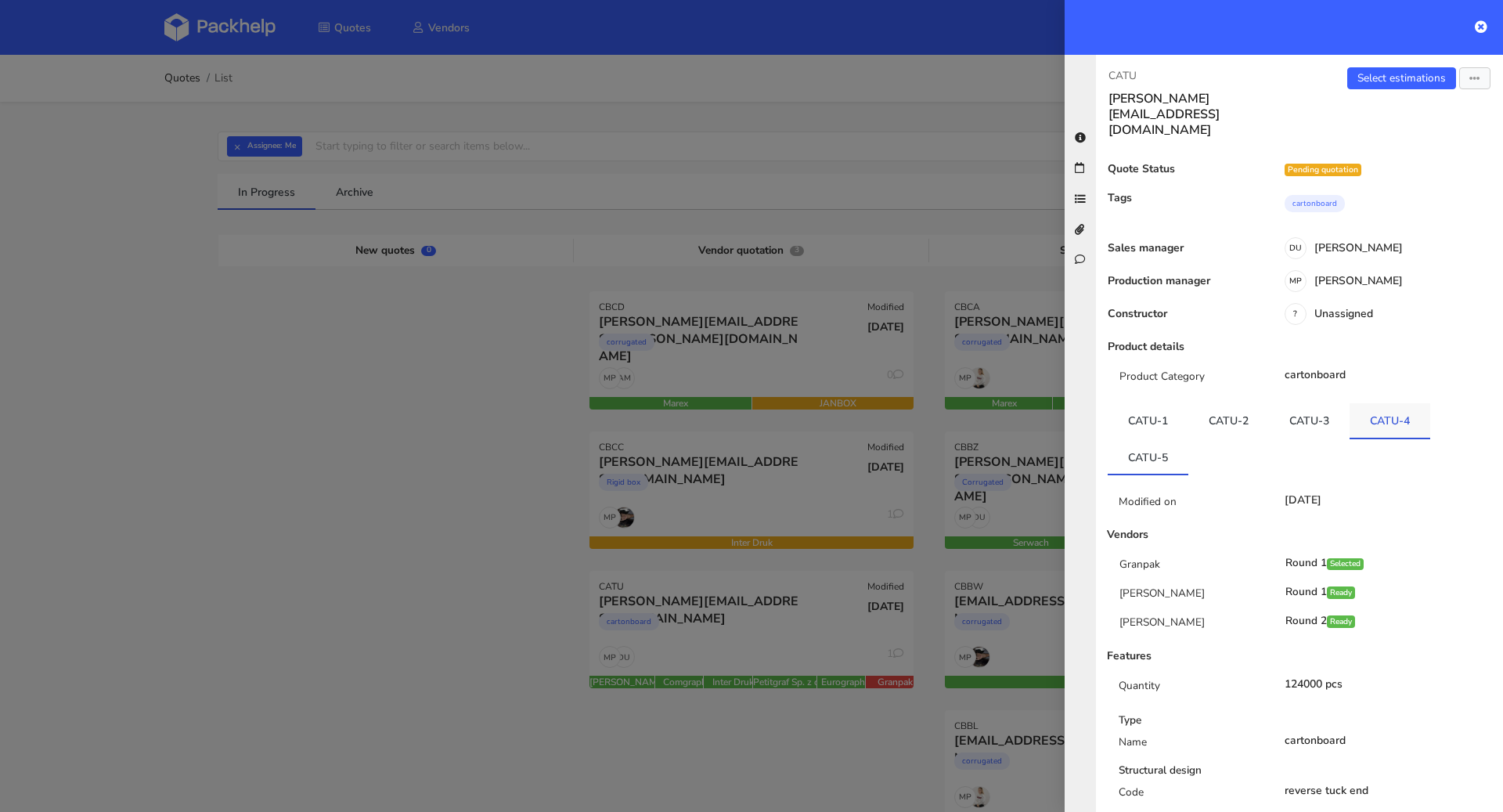
click at [1395, 403] on link "CATU-4" at bounding box center [1390, 420] width 81 height 34
click at [1378, 76] on link "Select estimations" at bounding box center [1402, 77] width 108 height 22
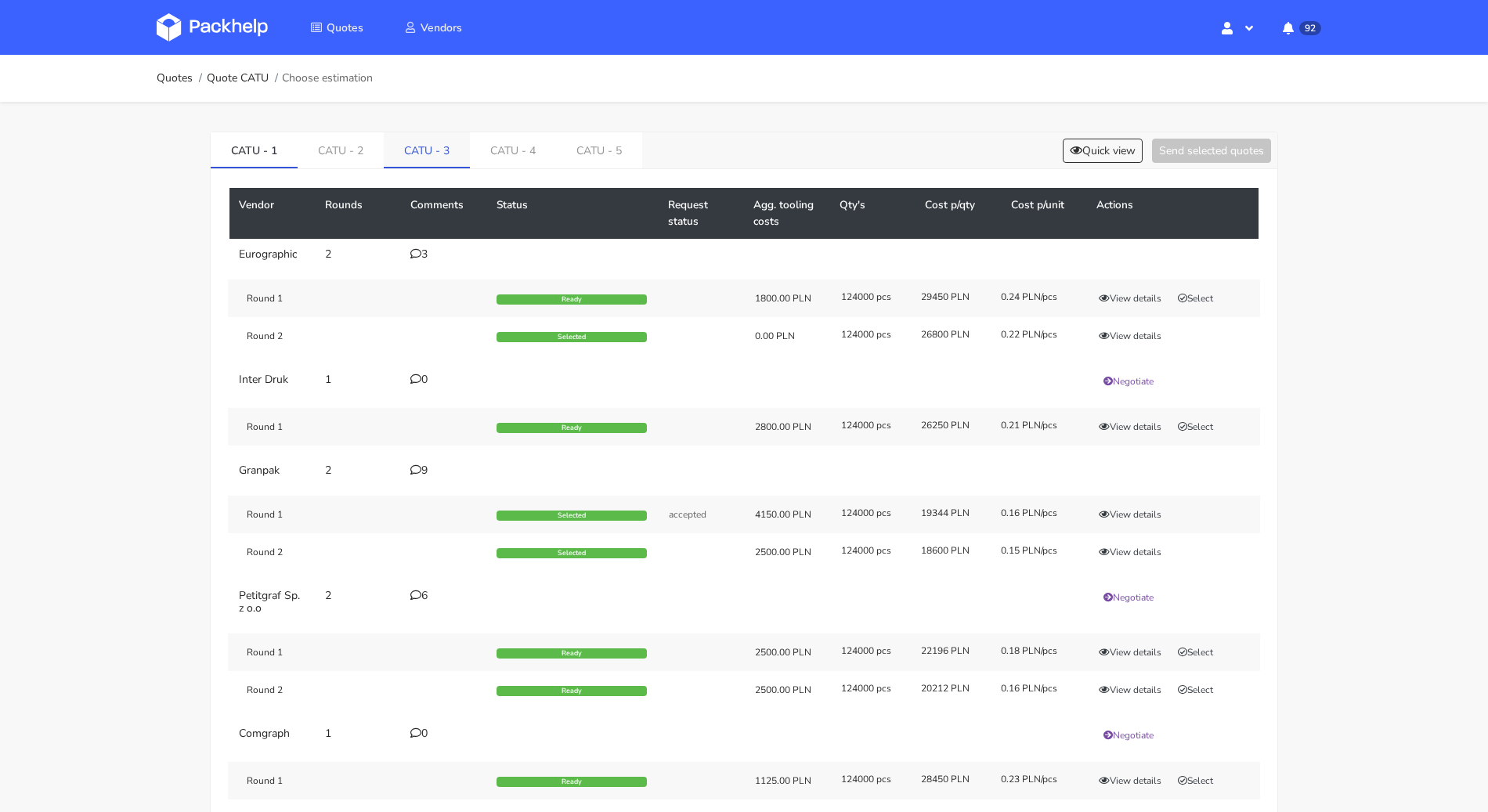
click at [421, 150] on link "CATU - 3" at bounding box center [427, 149] width 86 height 34
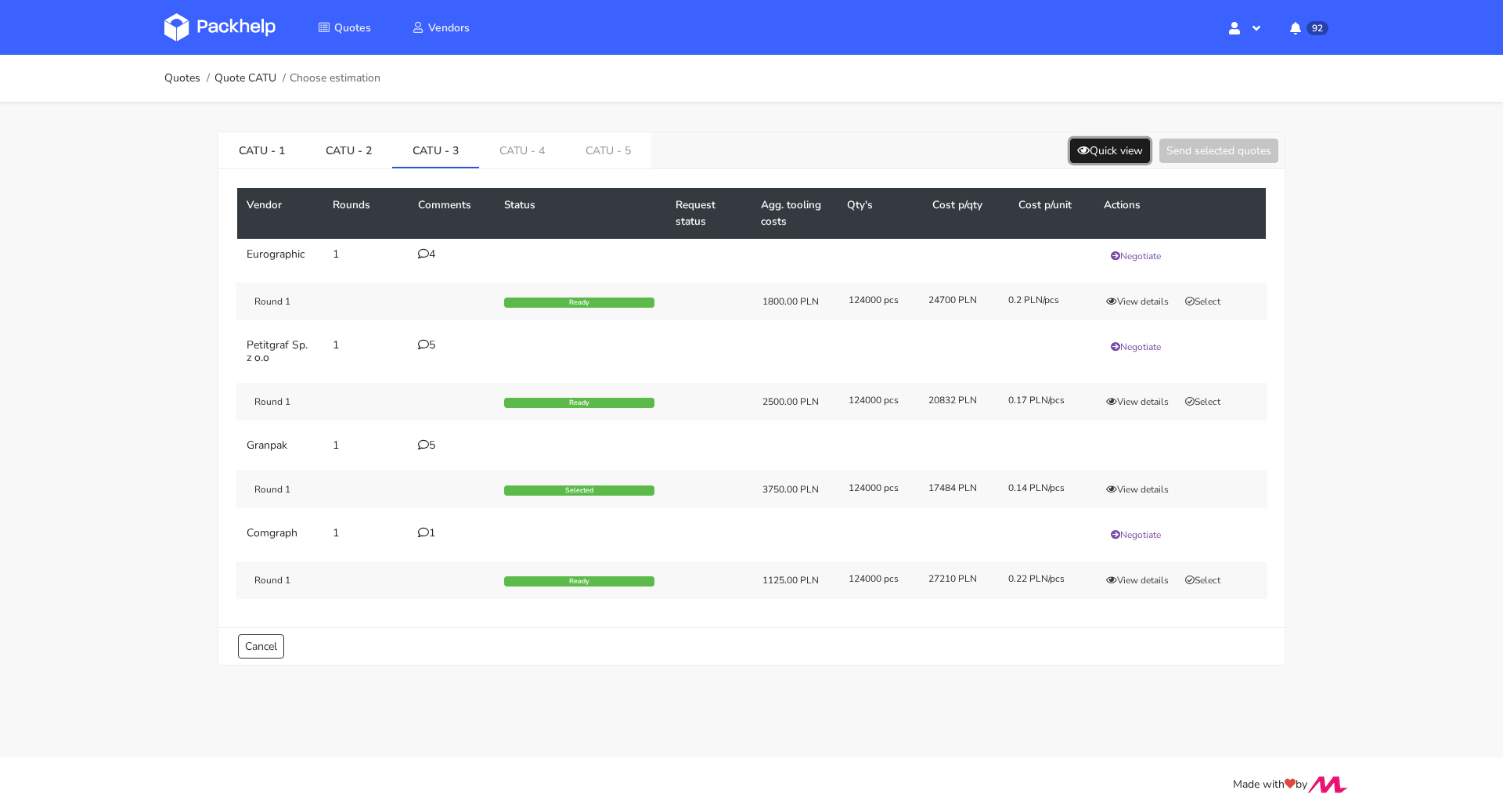
click at [1083, 154] on button "Quick view" at bounding box center [1110, 151] width 80 height 24
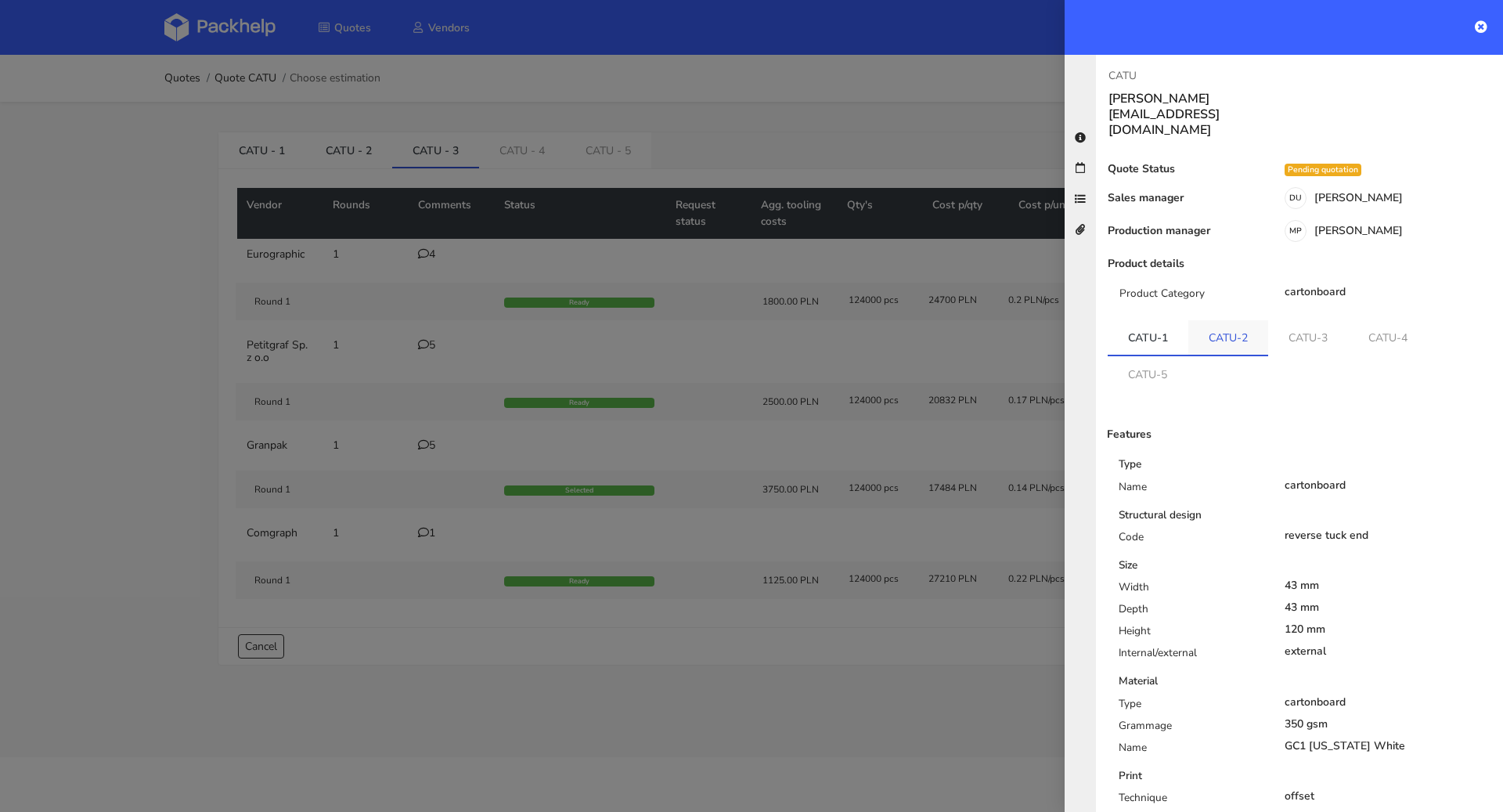
click at [1245, 320] on link "CATU-2" at bounding box center [1229, 337] width 80 height 34
click at [1308, 320] on link "CATU-3" at bounding box center [1309, 337] width 80 height 34
click at [1375, 326] on ul "CATU-1 CATU-2 CATU-3 CATU-4 CATU-5" at bounding box center [1300, 355] width 384 height 70
click at [1391, 320] on link "CATU-4" at bounding box center [1390, 337] width 80 height 34
click at [1481, 29] on icon at bounding box center [1481, 27] width 13 height 13
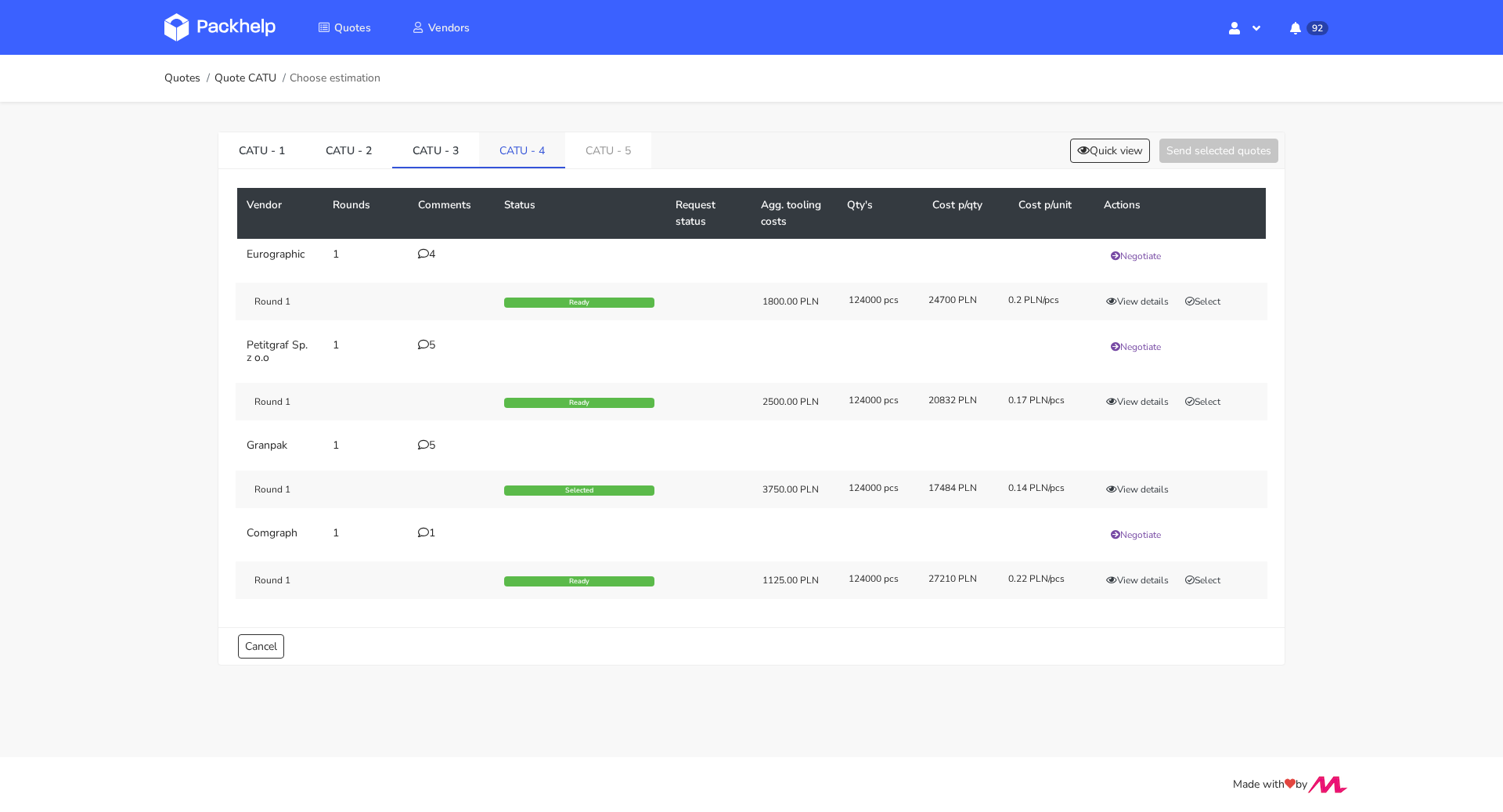
click at [494, 155] on link "CATU - 4" at bounding box center [523, 149] width 86 height 34
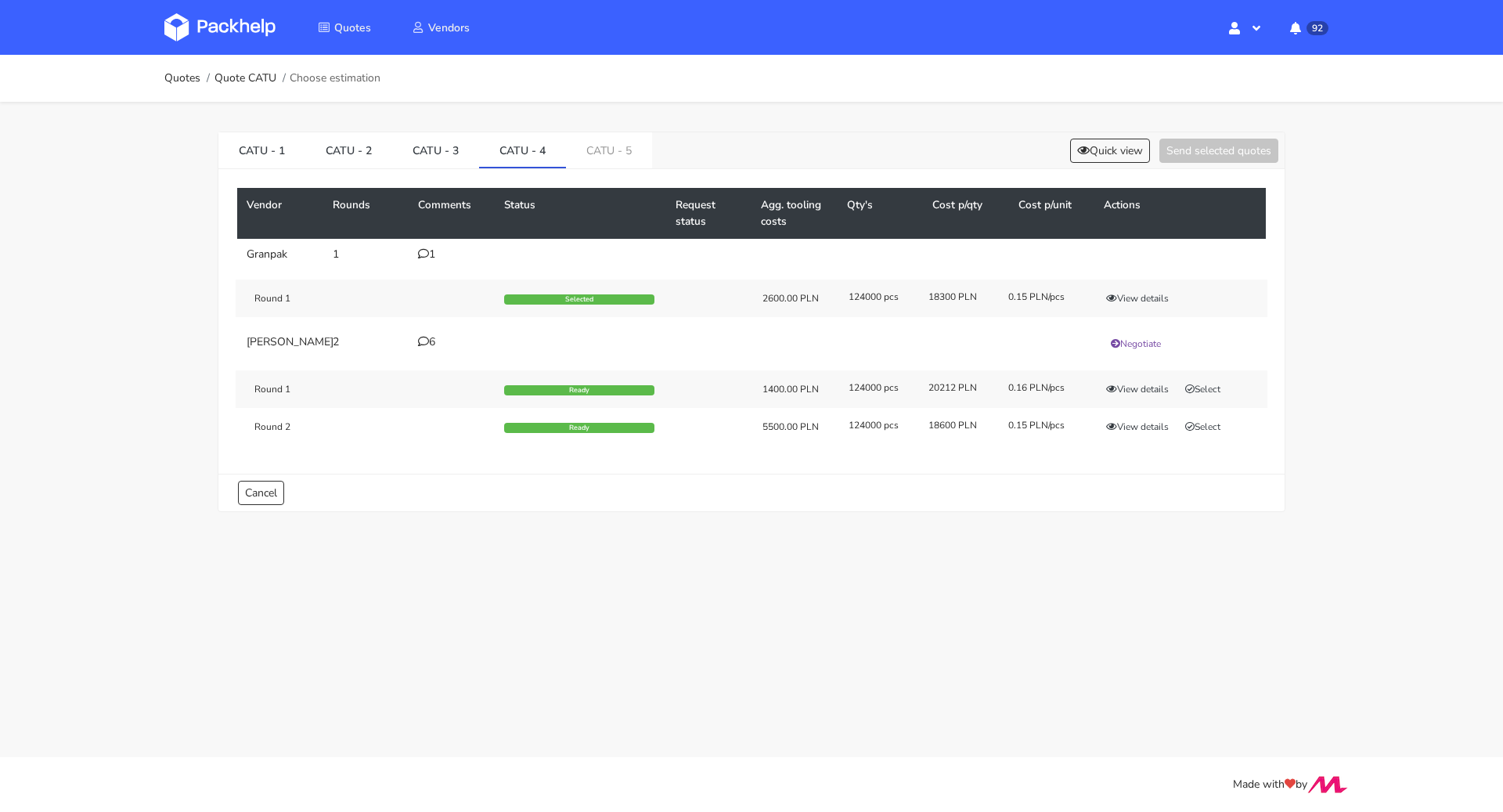
click at [428, 254] on icon at bounding box center [424, 254] width 11 height 11
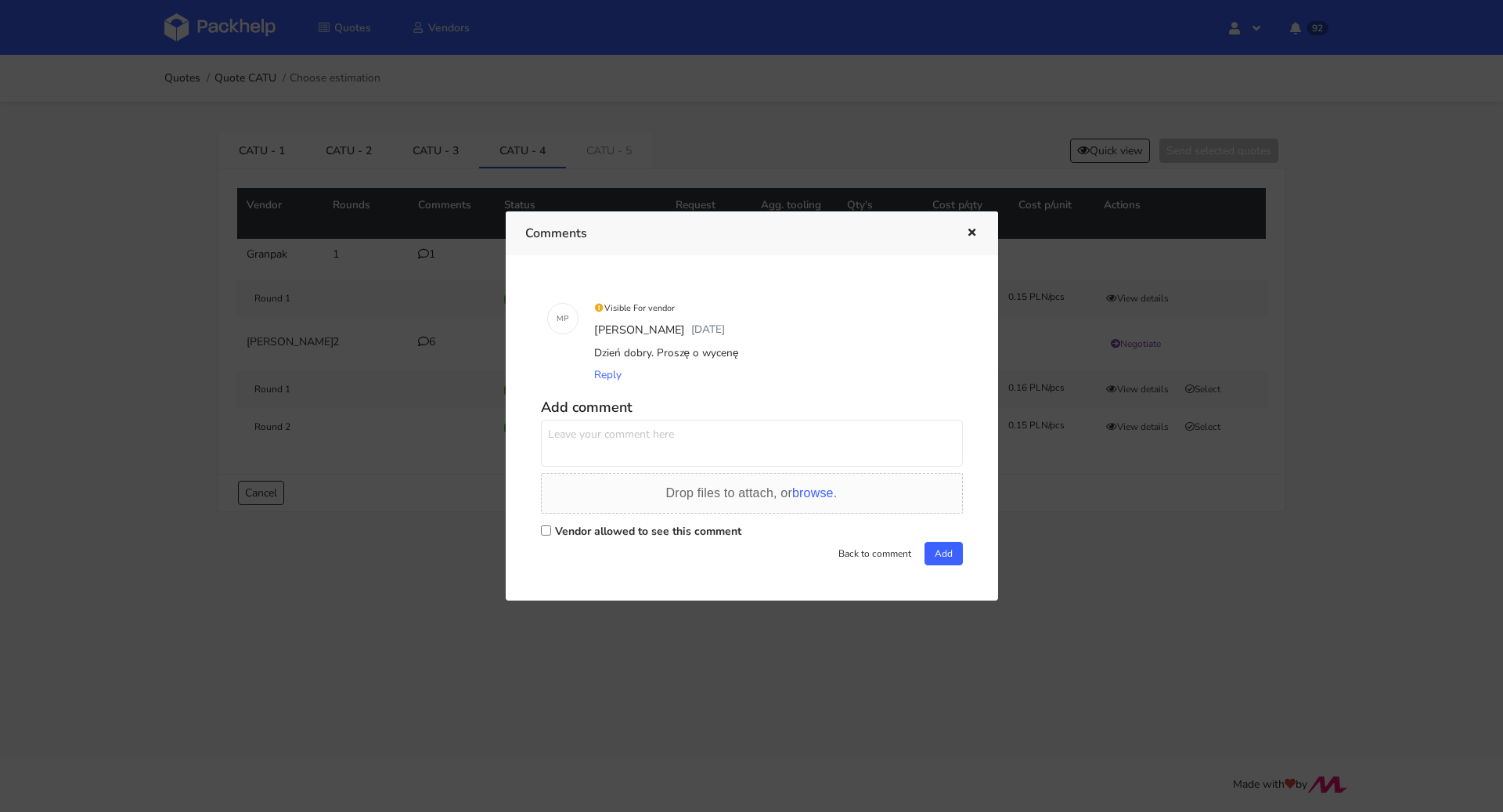
click at [325, 617] on div at bounding box center [752, 406] width 1503 height 812
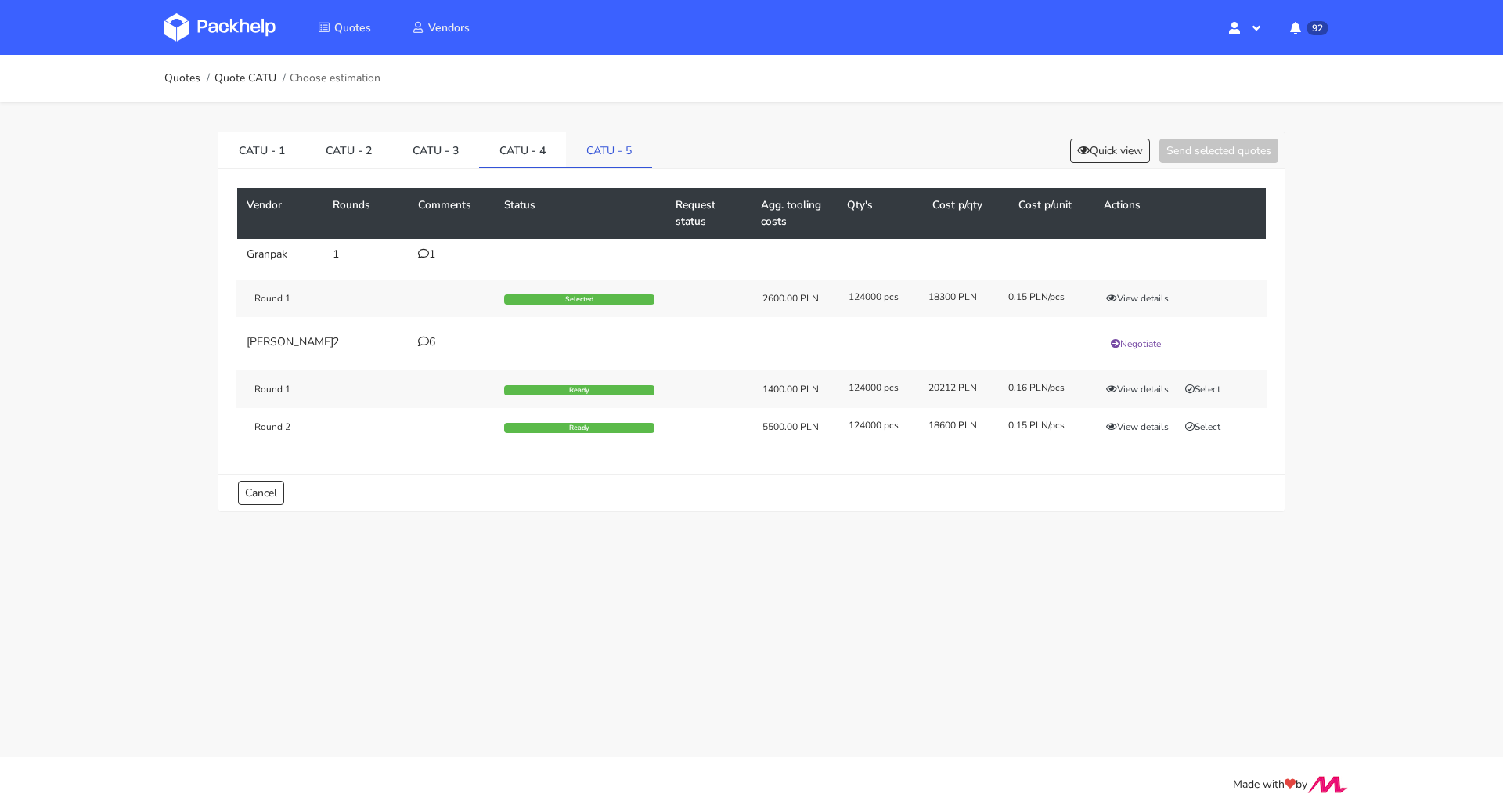
click at [596, 157] on link "CATU - 5" at bounding box center [609, 149] width 86 height 34
click at [425, 256] on icon at bounding box center [424, 254] width 11 height 11
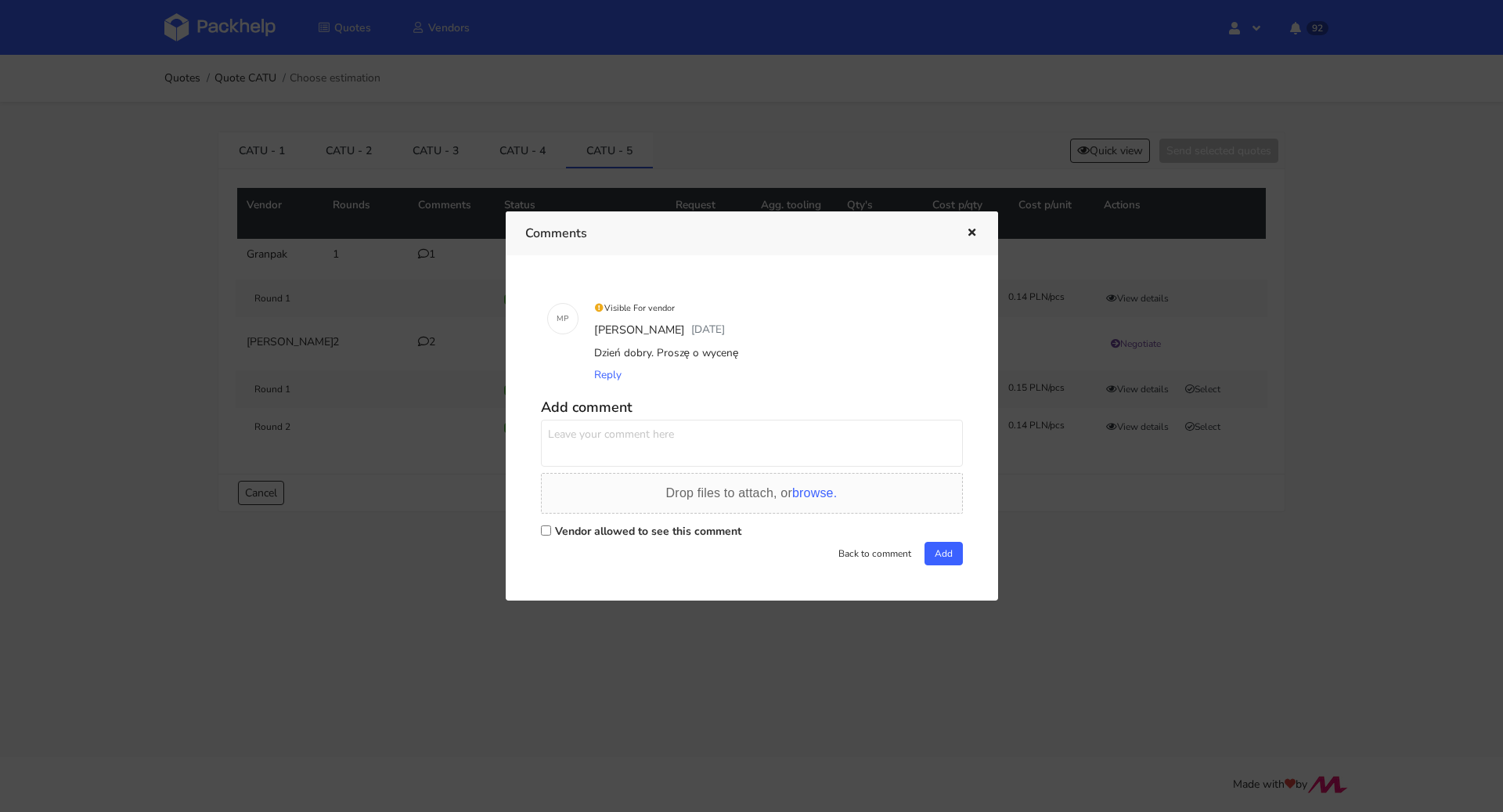
click at [530, 157] on div at bounding box center [752, 406] width 1503 height 812
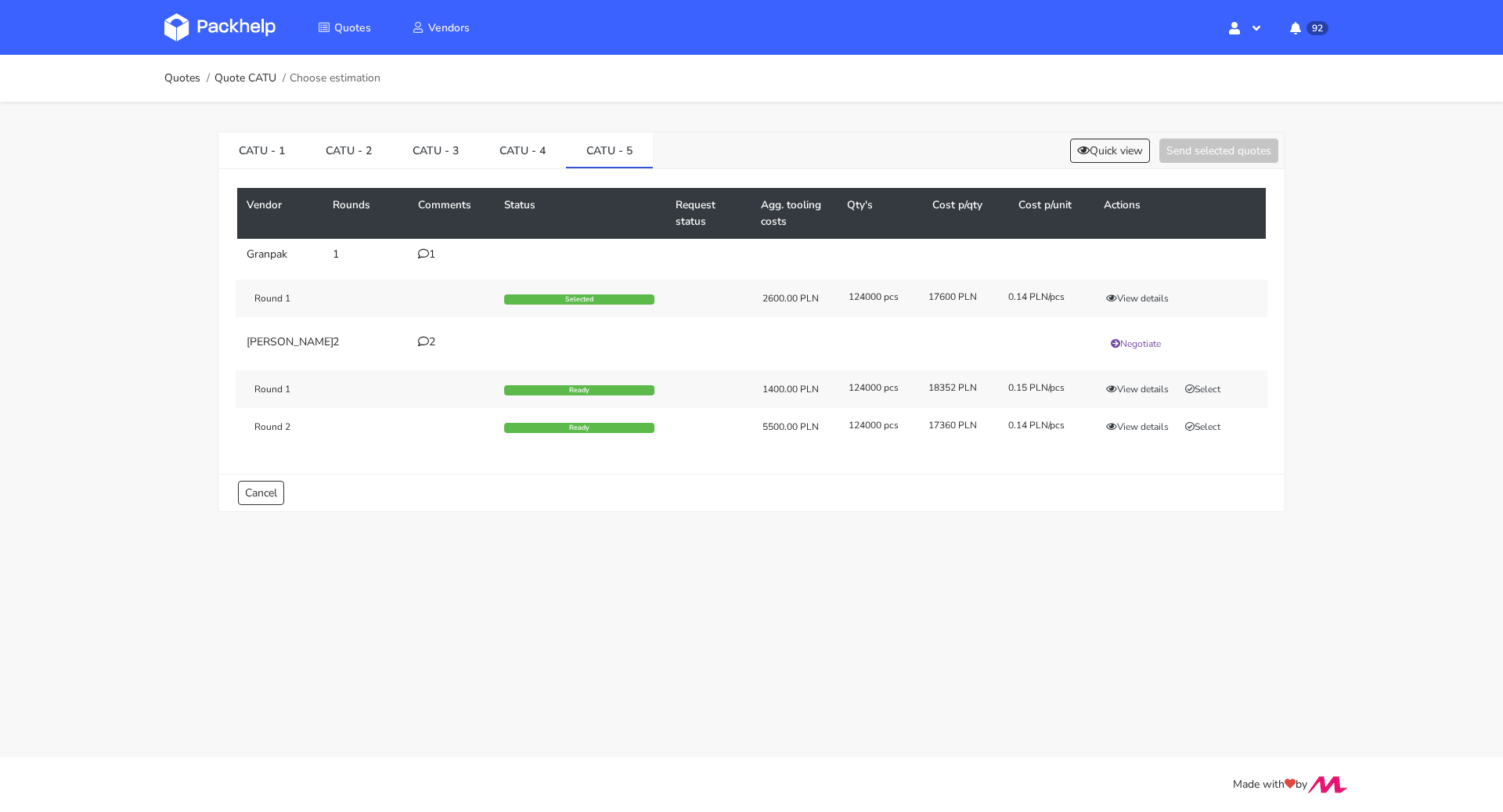
click at [424, 250] on icon at bounding box center [424, 254] width 11 height 11
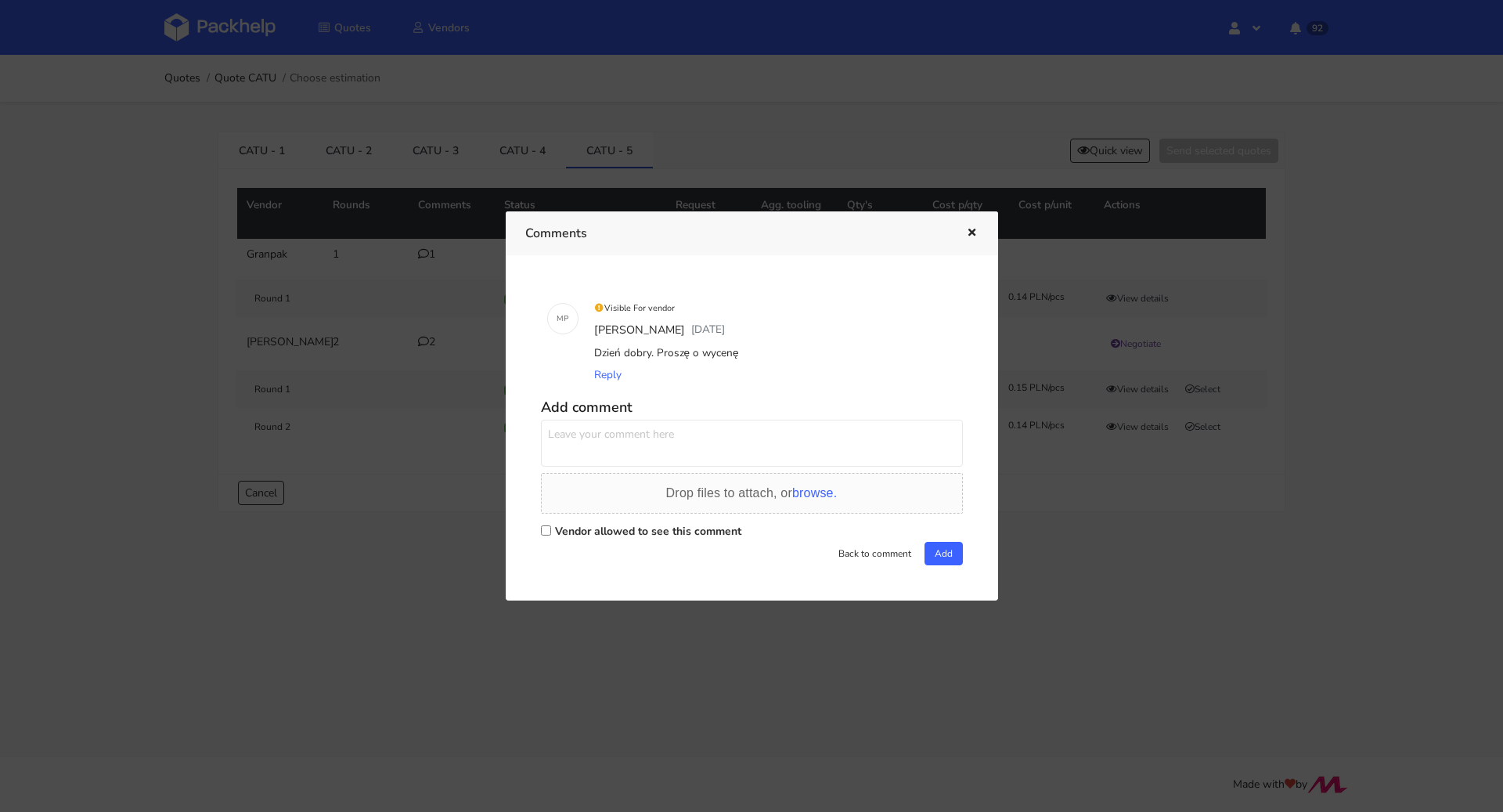
click at [974, 238] on icon "button" at bounding box center [972, 234] width 14 height 11
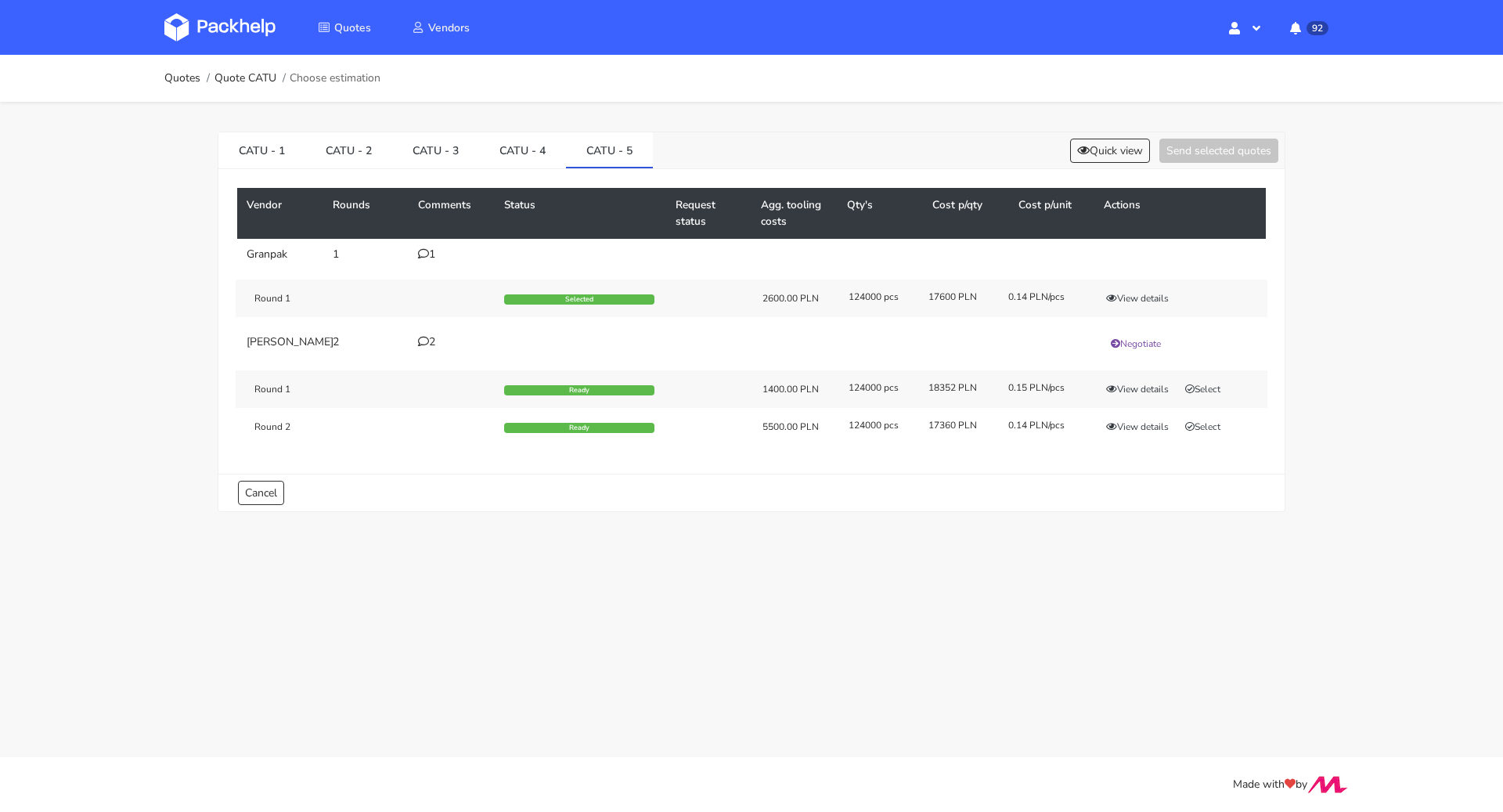
click at [1149, 290] on div "View details" at bounding box center [1178, 298] width 179 height 16
click at [1143, 291] on button "View details" at bounding box center [1138, 298] width 77 height 16
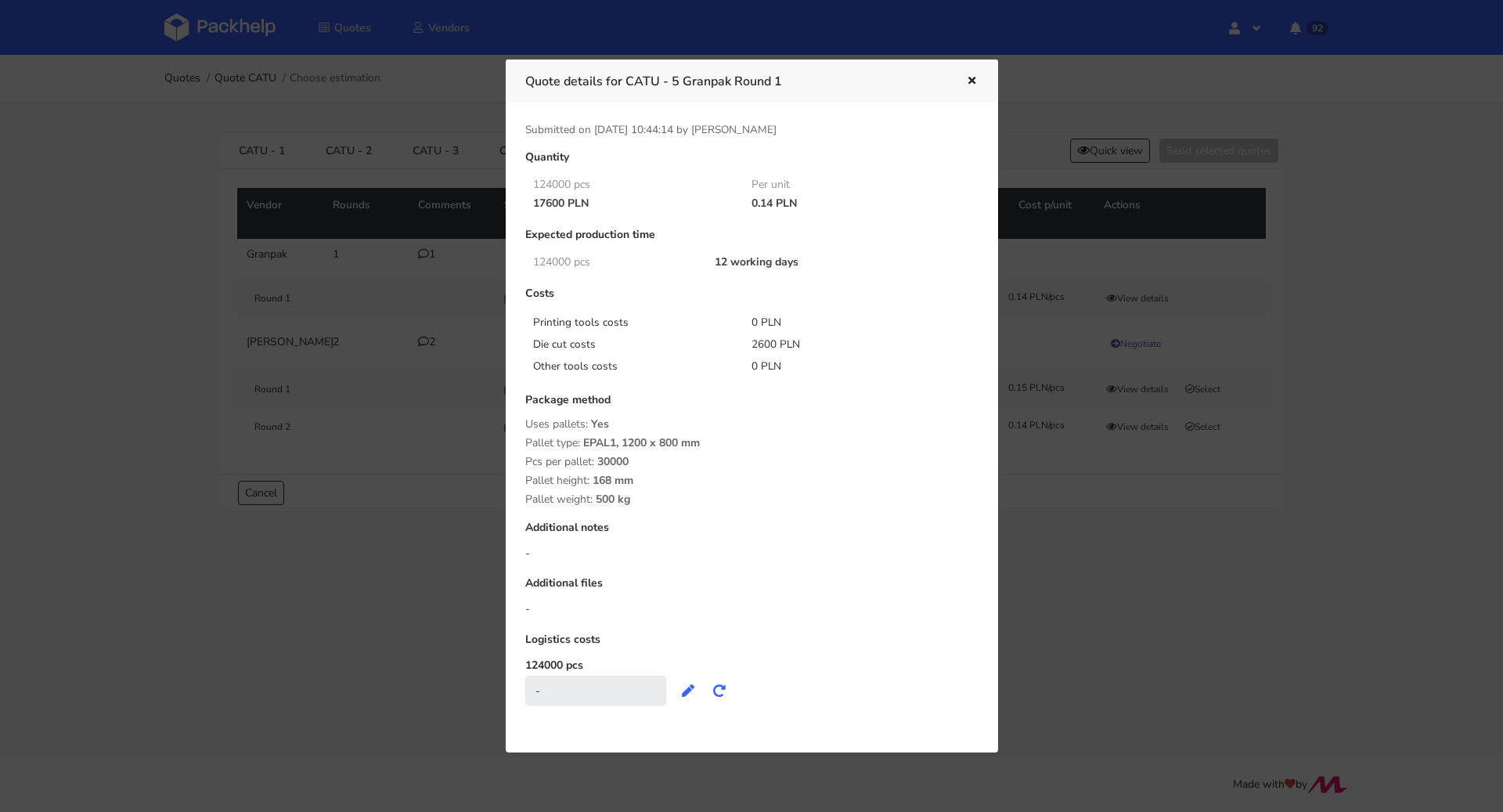
click at [976, 77] on icon "button" at bounding box center [972, 81] width 14 height 11
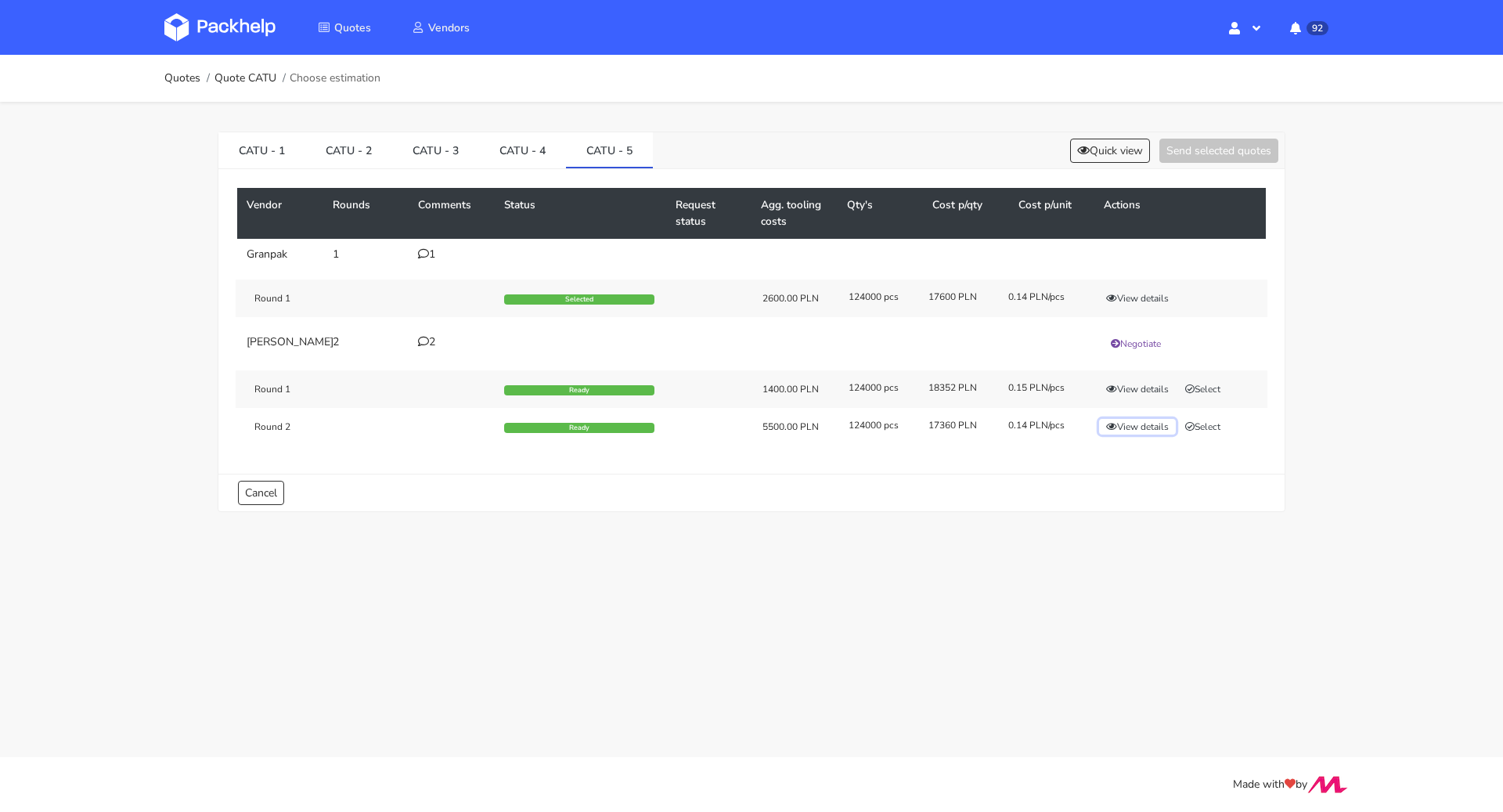
click at [1138, 434] on button "View details" at bounding box center [1138, 427] width 77 height 16
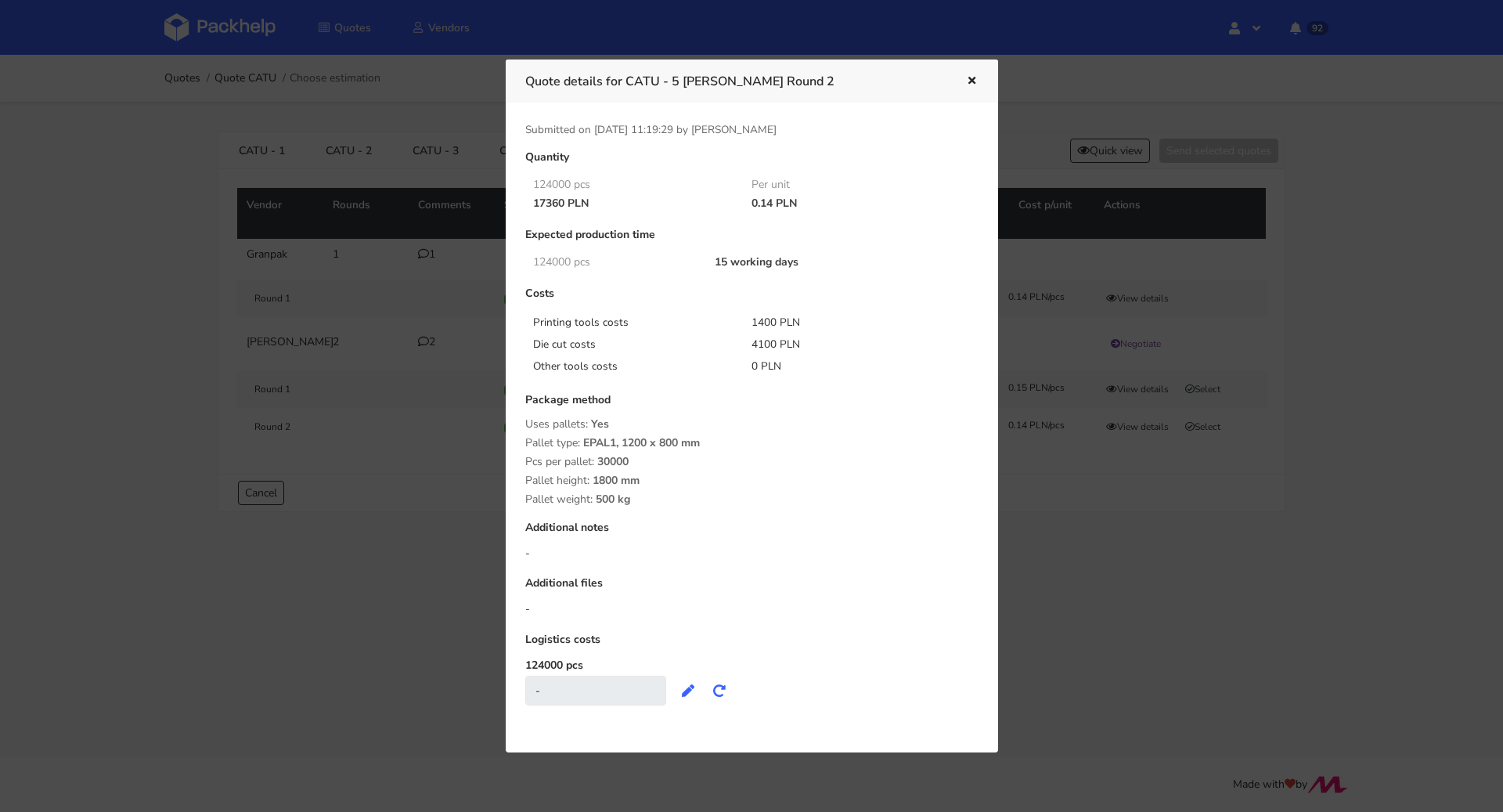
click at [973, 76] on icon "button" at bounding box center [972, 81] width 14 height 11
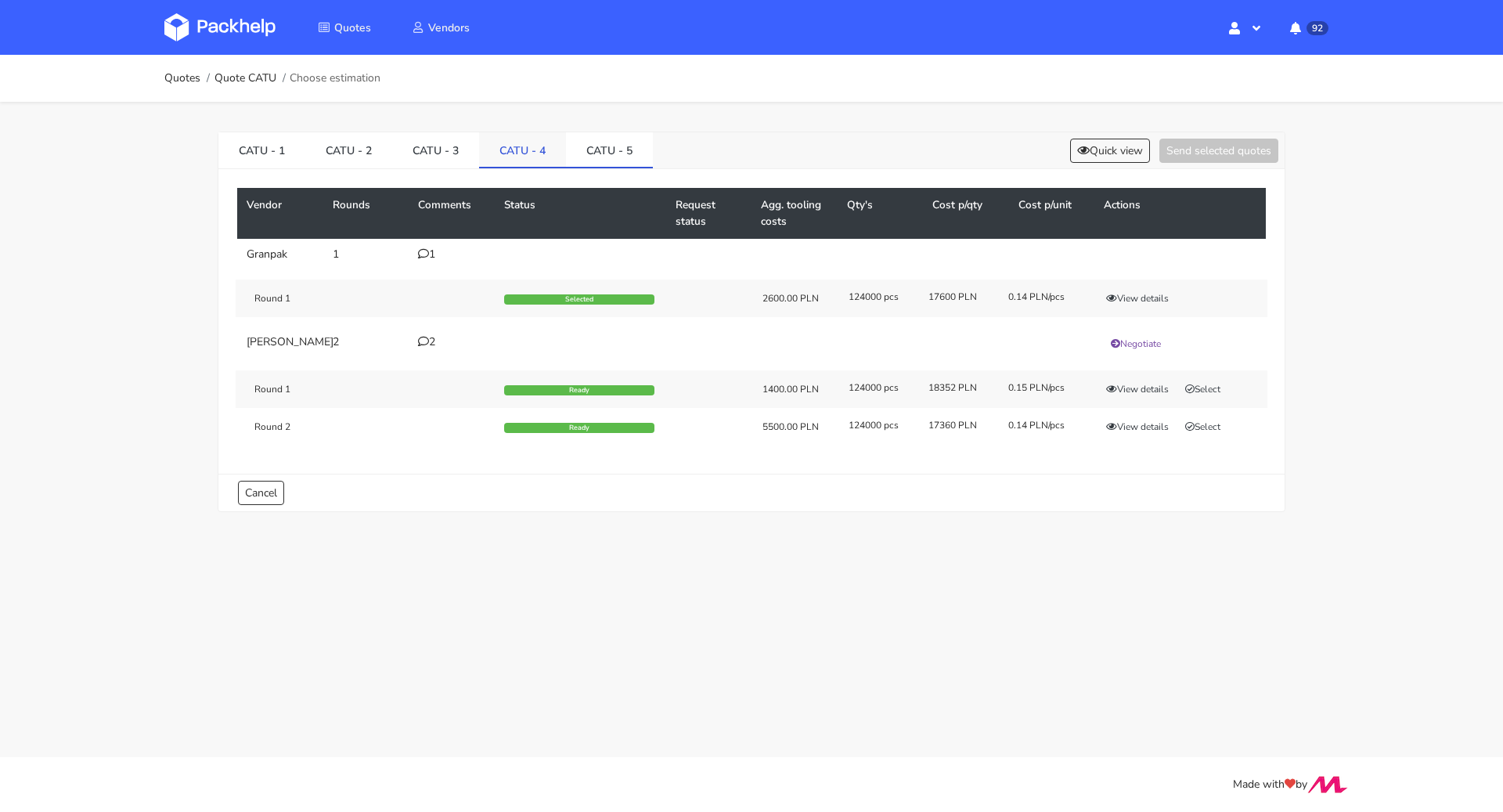
click at [515, 148] on link "CATU - 4" at bounding box center [523, 149] width 87 height 34
click at [609, 155] on link "CATU - 5" at bounding box center [609, 149] width 87 height 34
click at [430, 258] on div "1" at bounding box center [452, 254] width 67 height 13
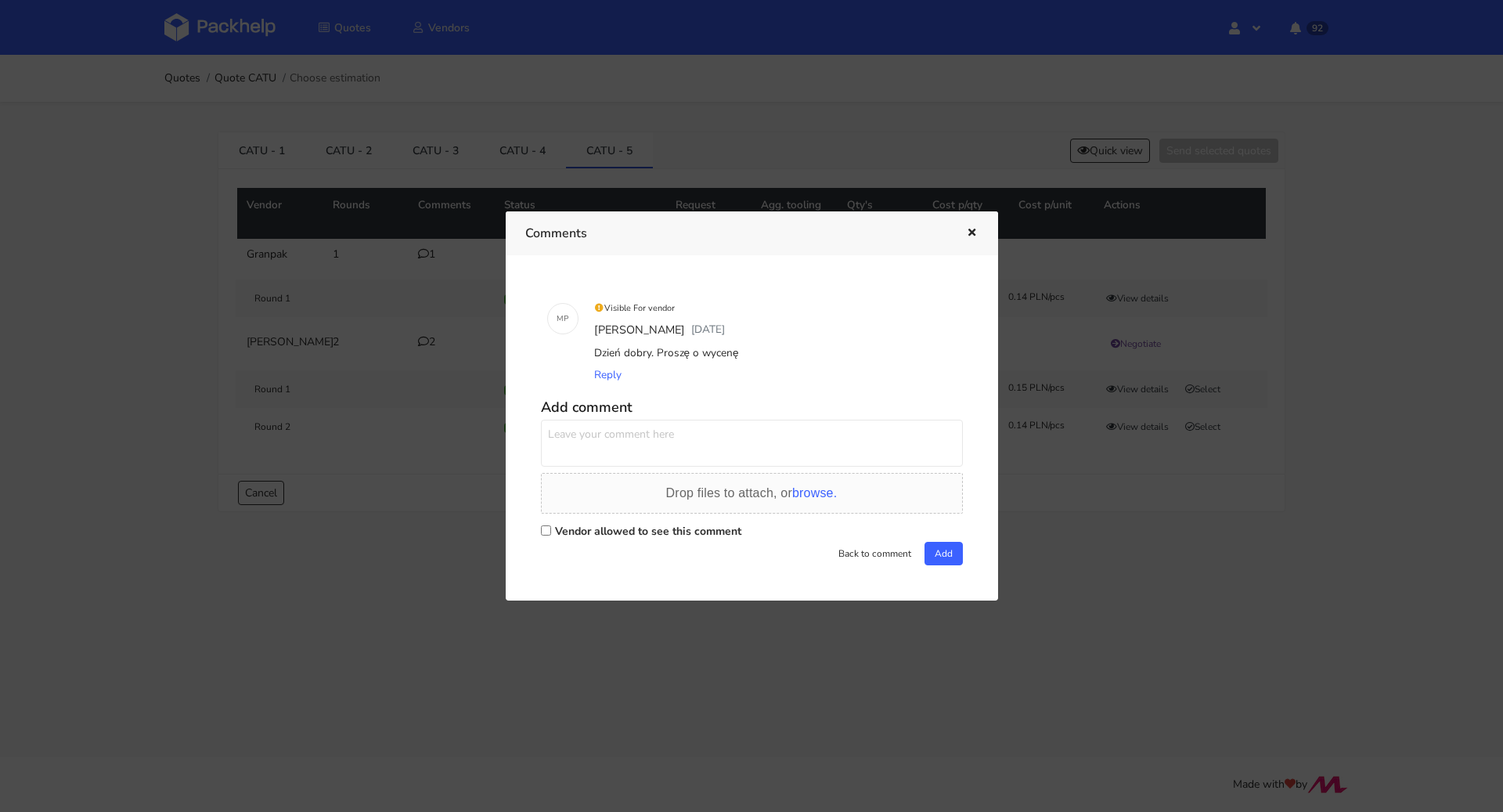
click at [957, 230] on div at bounding box center [961, 234] width 36 height 21
click at [966, 231] on icon "button" at bounding box center [972, 234] width 14 height 11
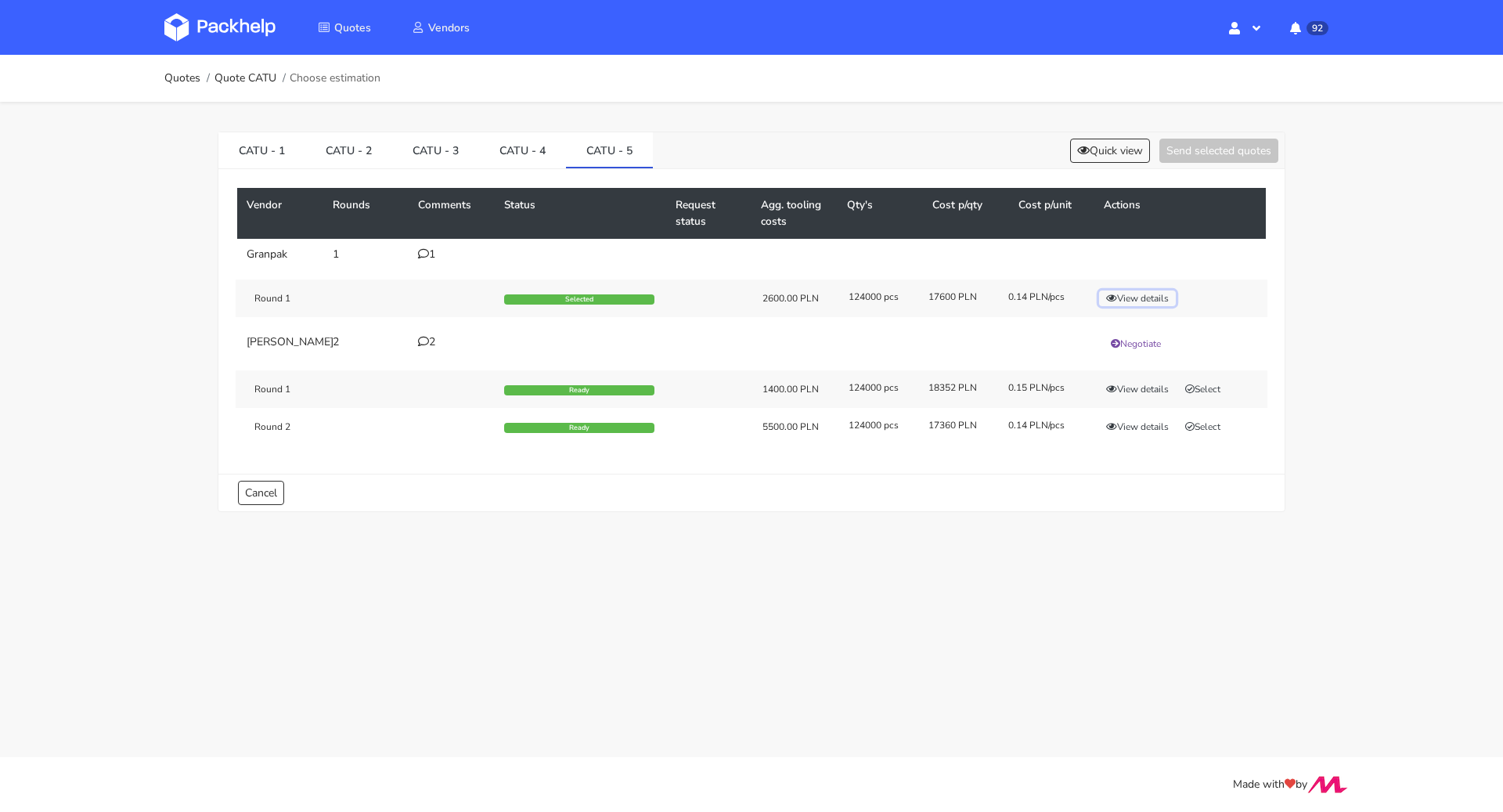
click at [1131, 298] on button "View details" at bounding box center [1138, 298] width 77 height 16
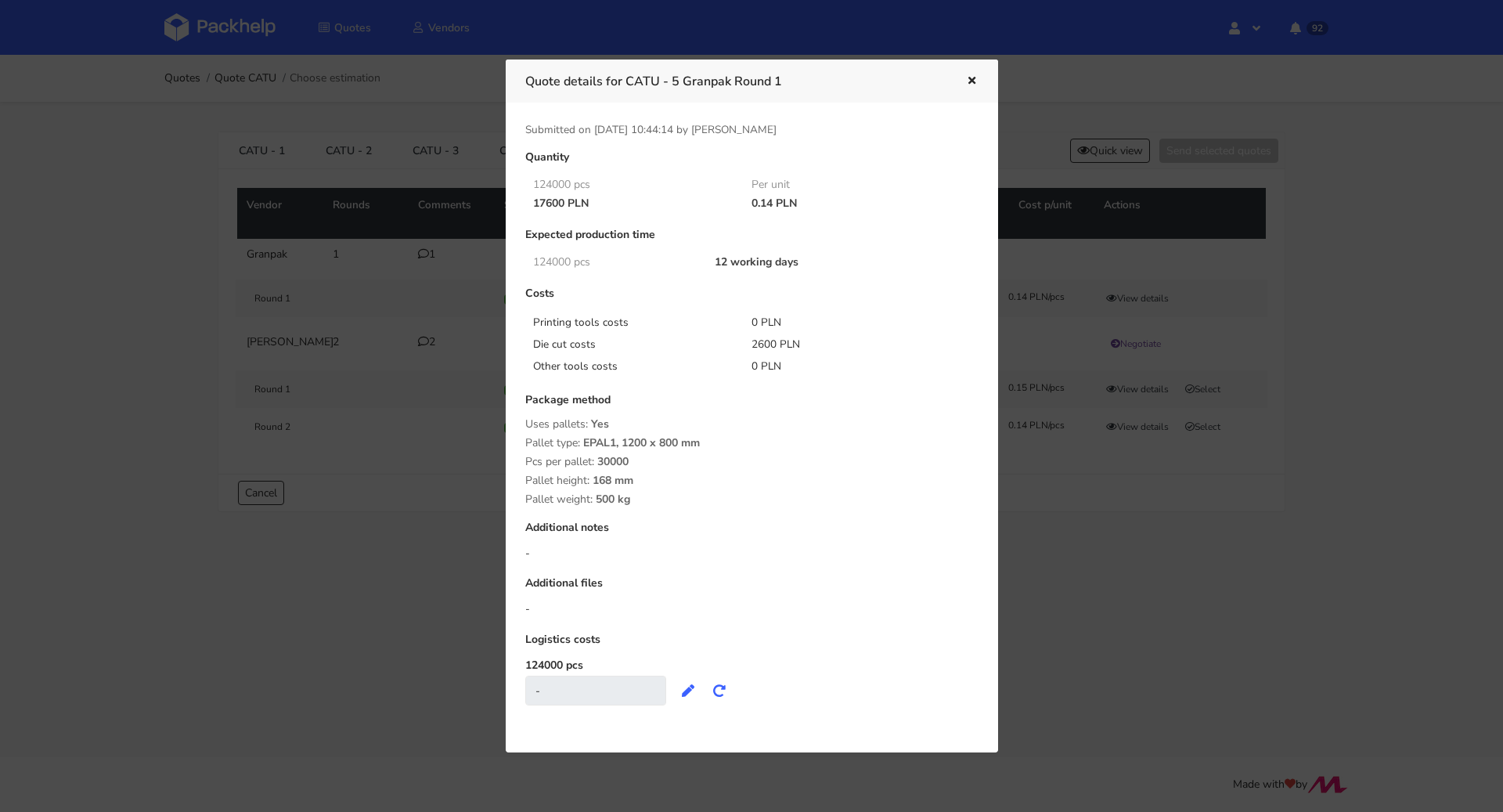
click at [969, 68] on div "Quote details for CATU - 5 Granpak Round 1" at bounding box center [752, 81] width 492 height 43
click at [971, 76] on icon "button" at bounding box center [972, 81] width 14 height 11
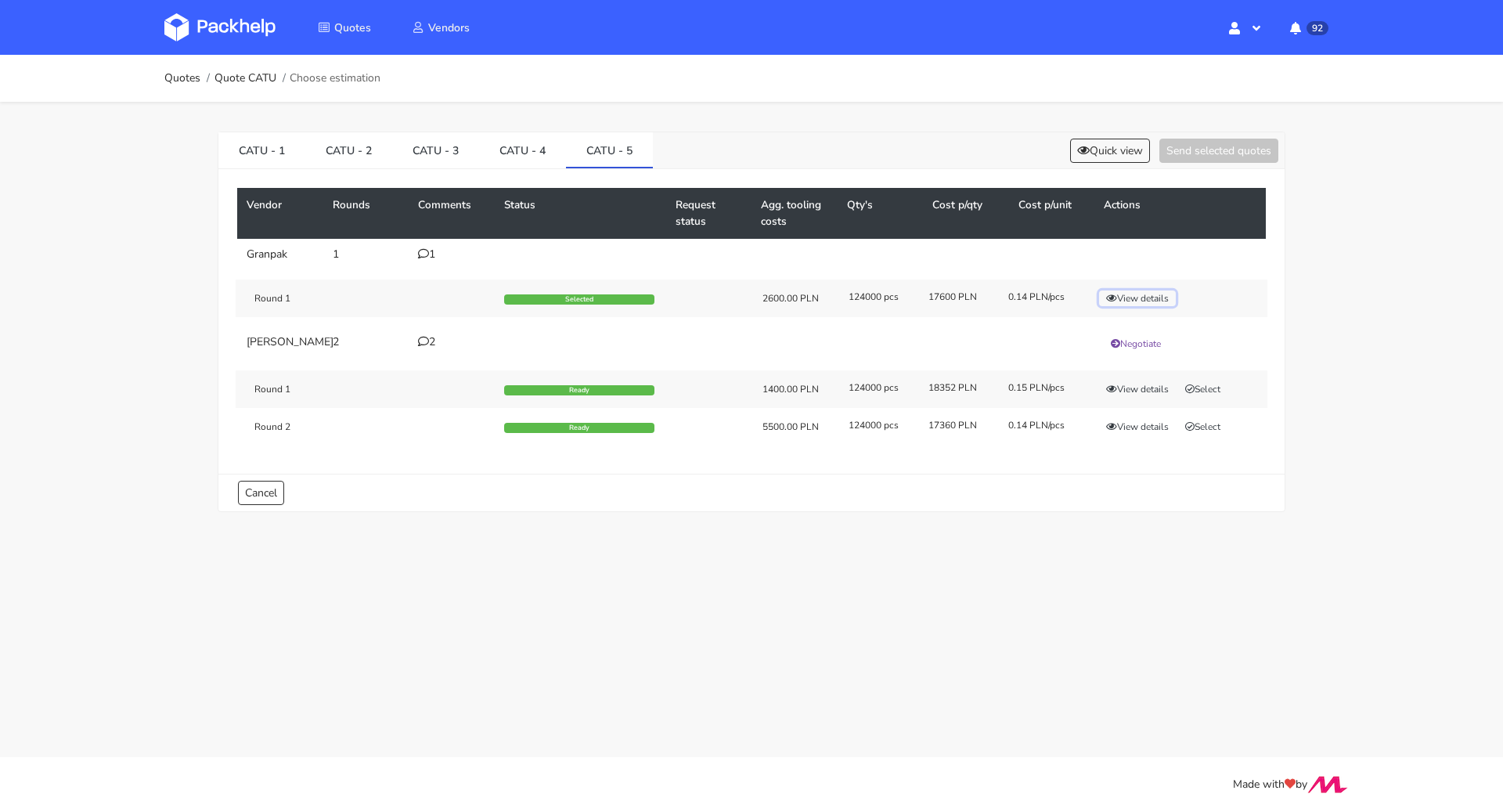
click at [1131, 293] on button "View details" at bounding box center [1138, 298] width 77 height 16
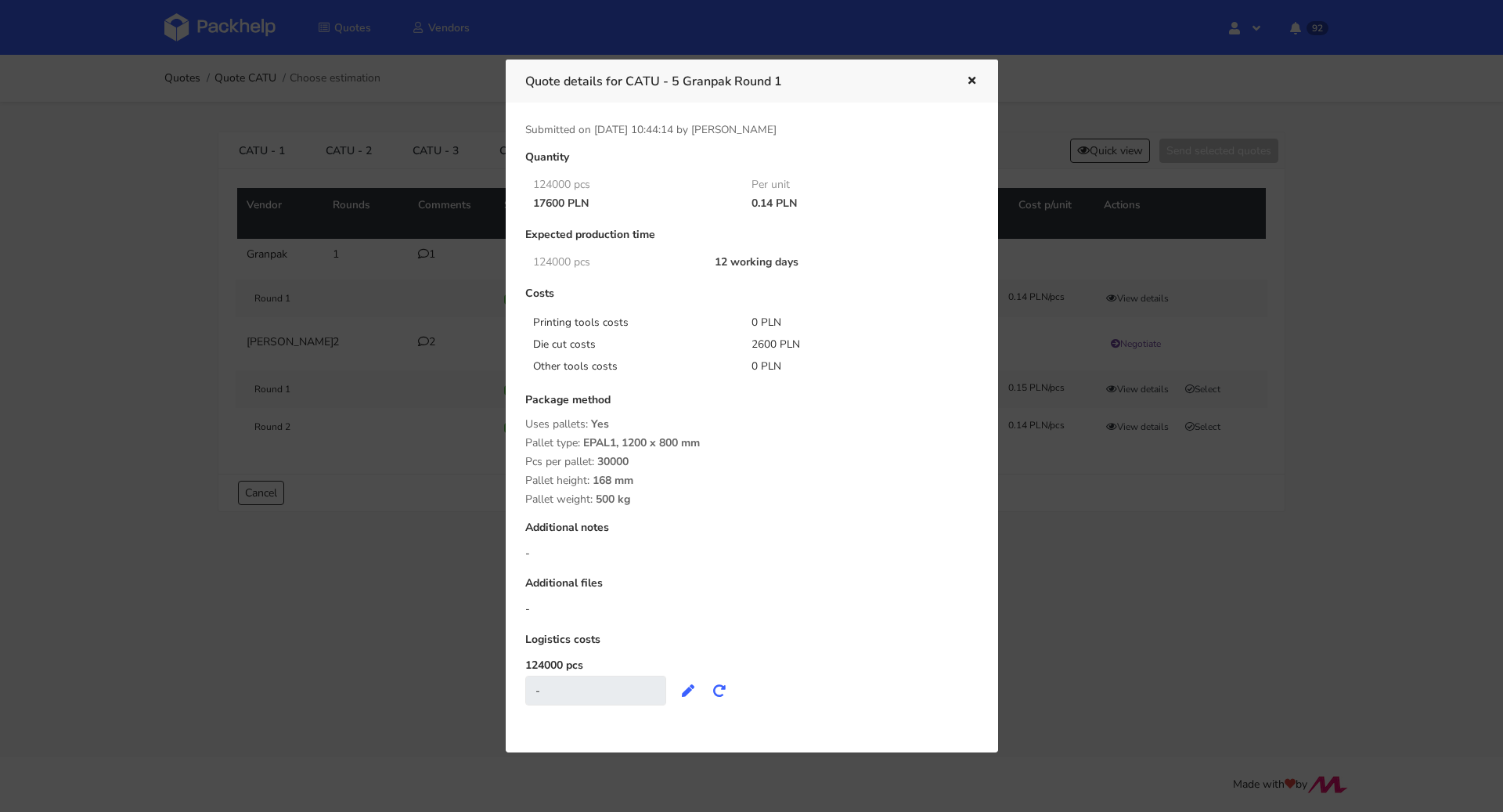
click at [974, 76] on icon "button" at bounding box center [972, 81] width 14 height 11
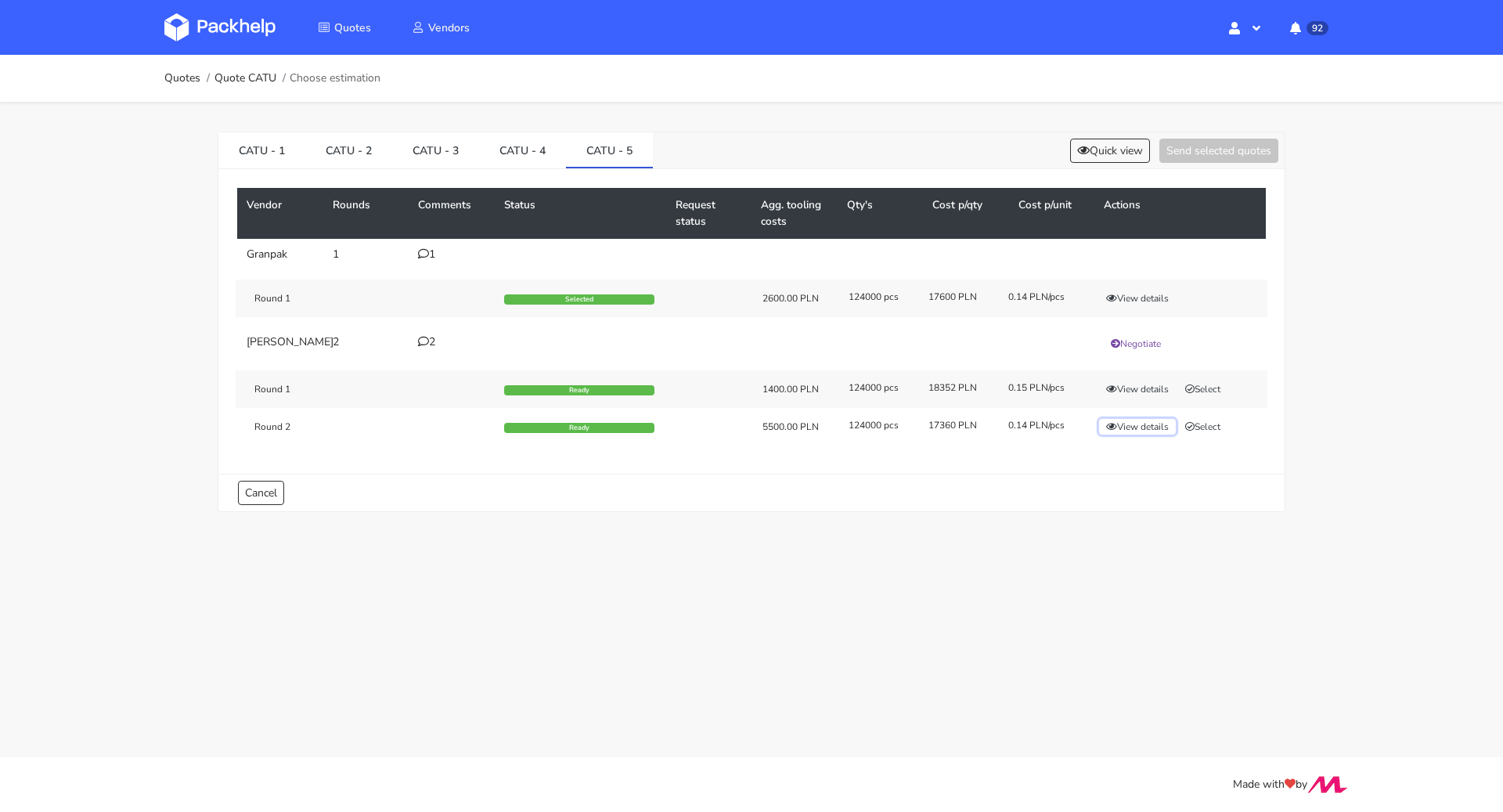
click at [1130, 434] on button "View details" at bounding box center [1138, 427] width 77 height 16
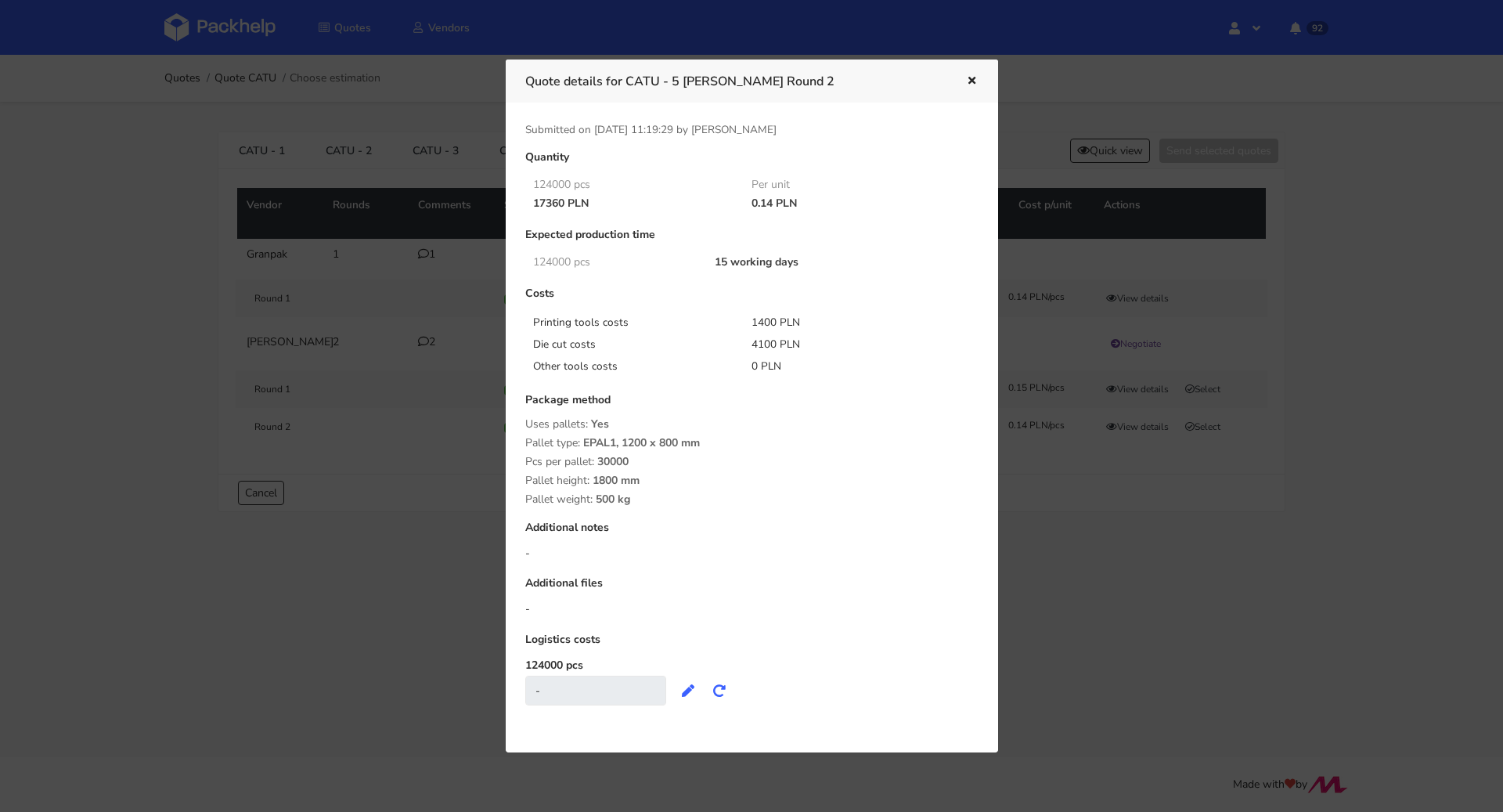
click at [972, 76] on icon "button" at bounding box center [972, 81] width 14 height 11
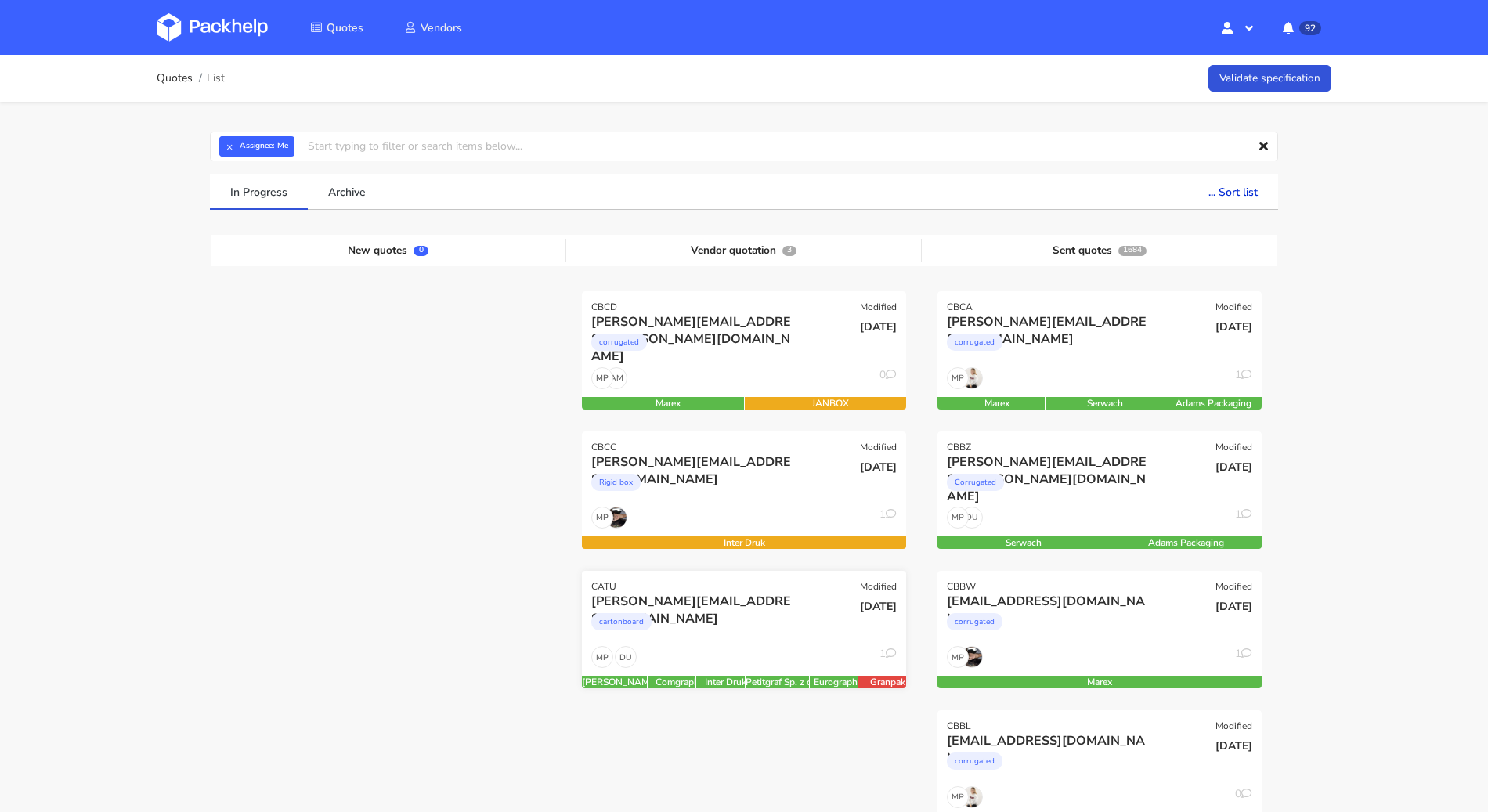
click at [710, 637] on div "cartonboard" at bounding box center [695, 625] width 207 height 31
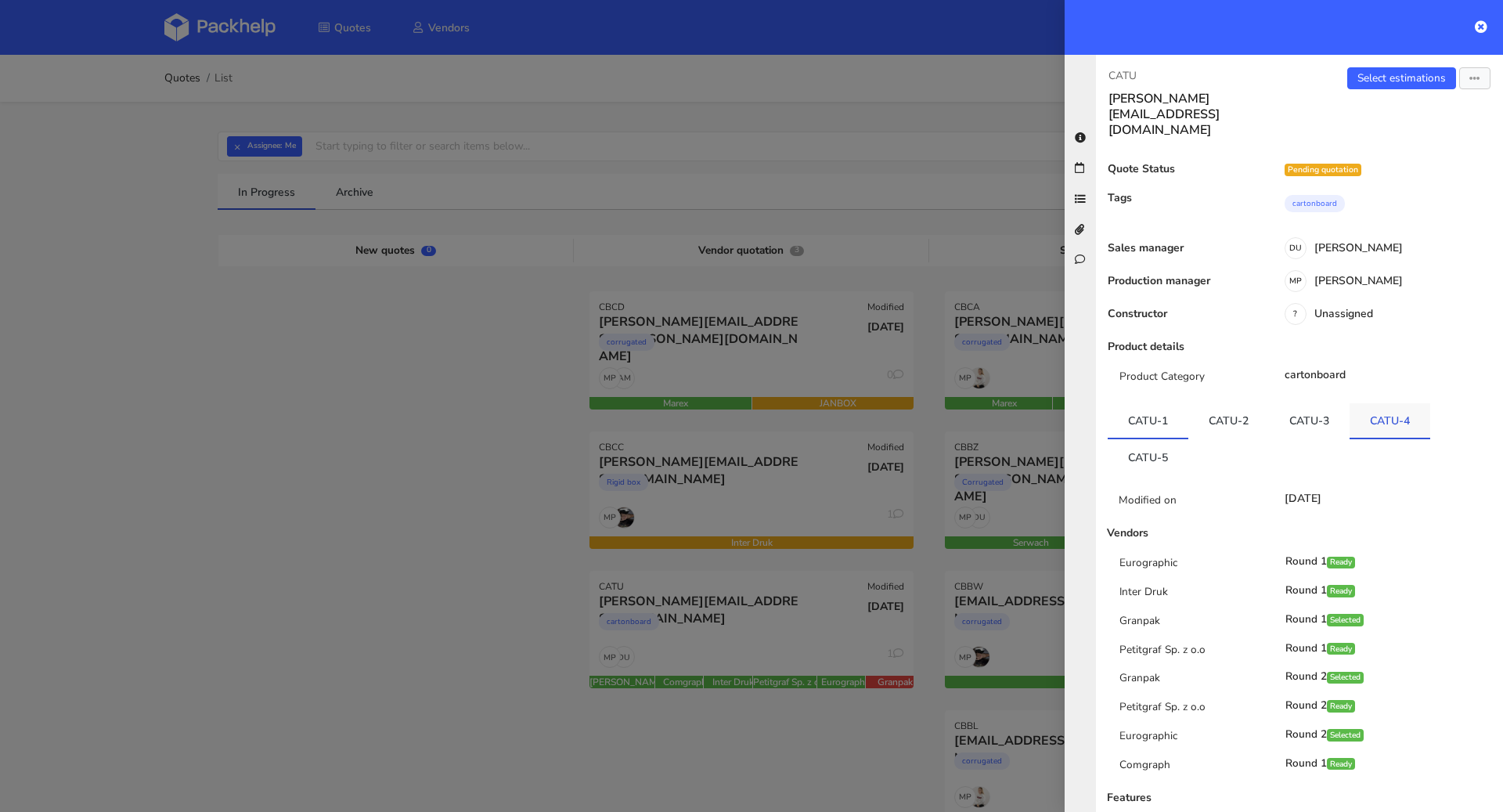
click at [1409, 403] on link "CATU-4" at bounding box center [1390, 420] width 81 height 34
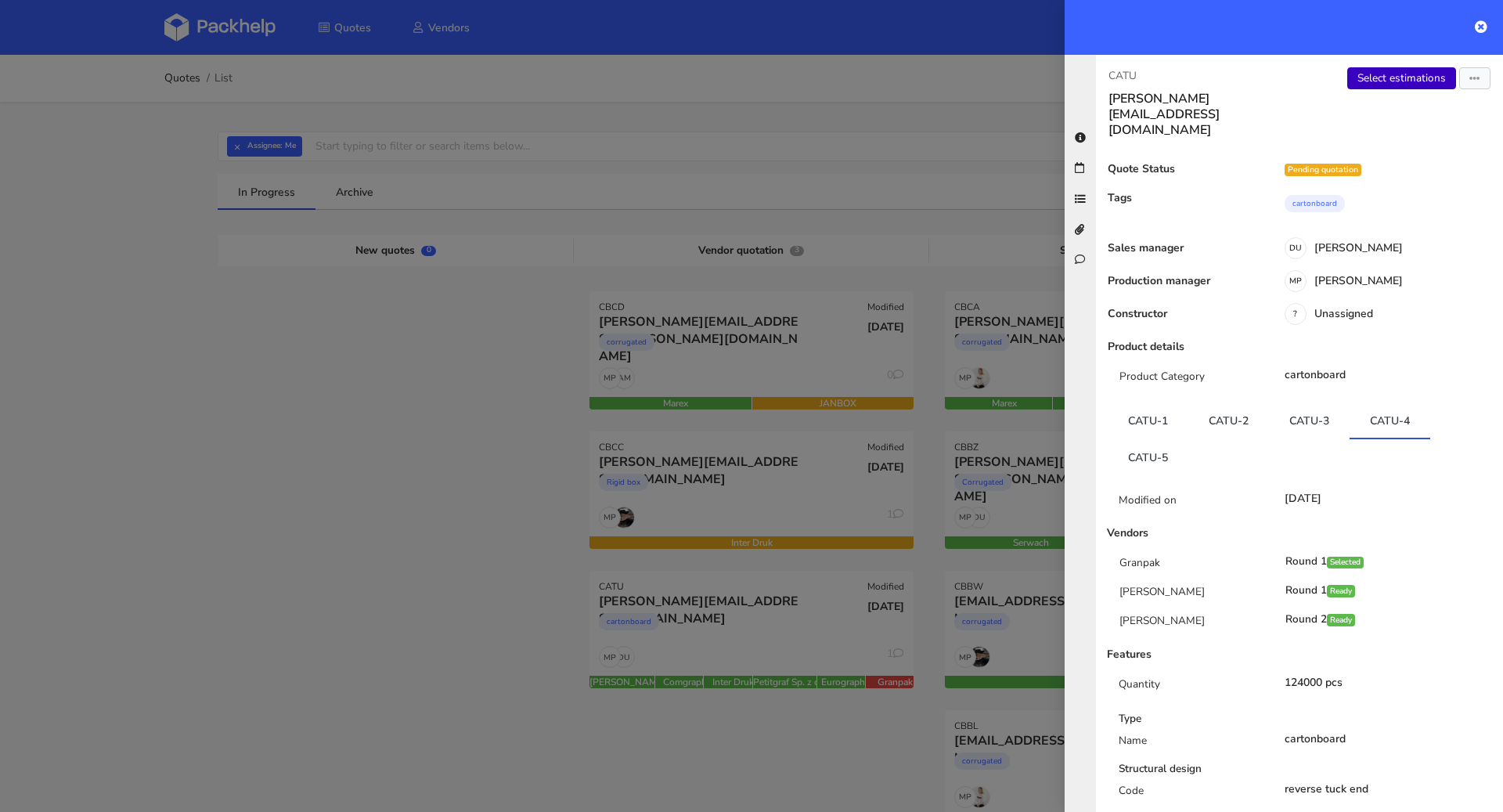
click at [1391, 89] on link "Select estimations" at bounding box center [1402, 77] width 108 height 22
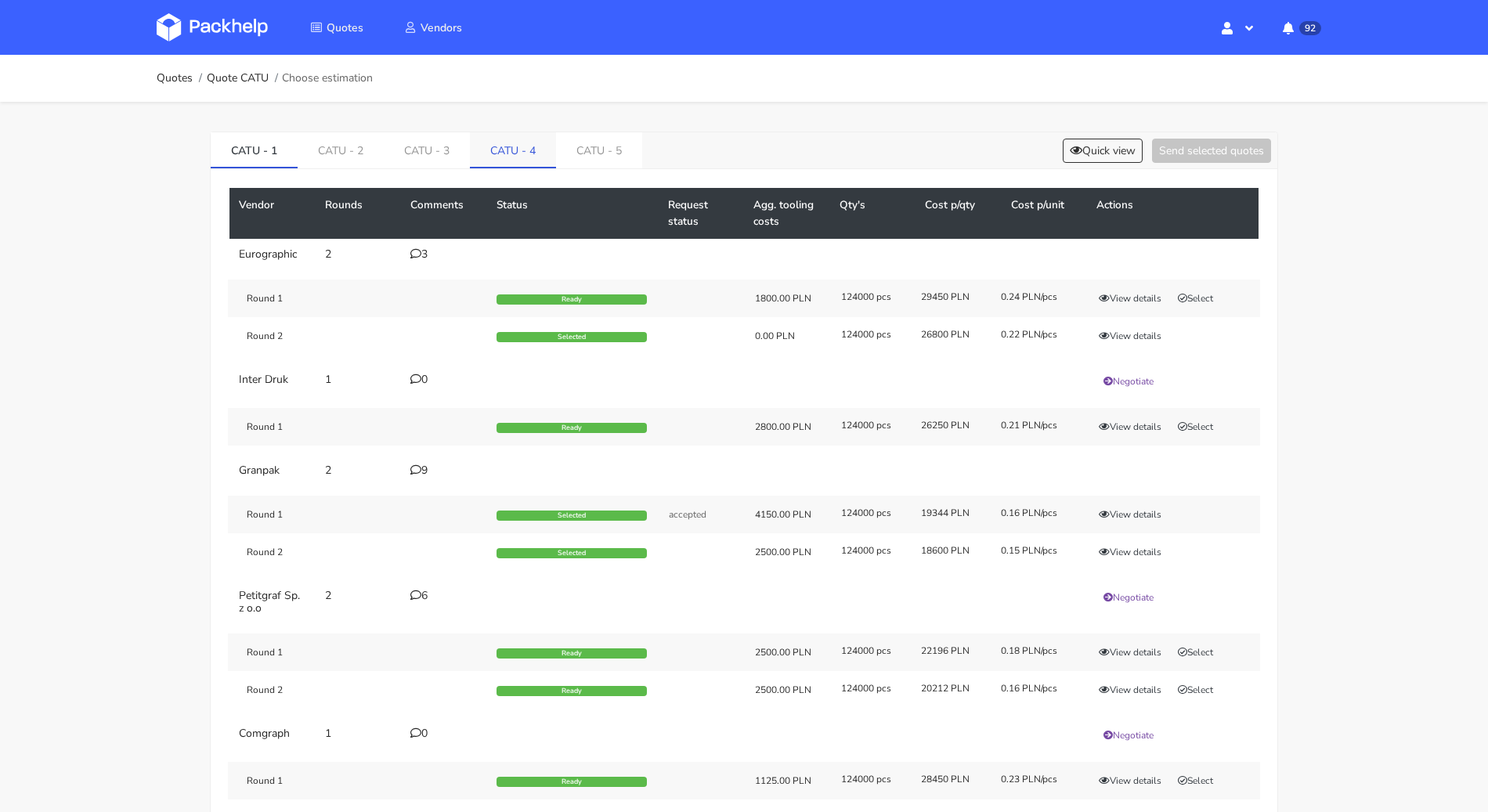
click at [523, 148] on link "CATU - 4" at bounding box center [513, 149] width 86 height 34
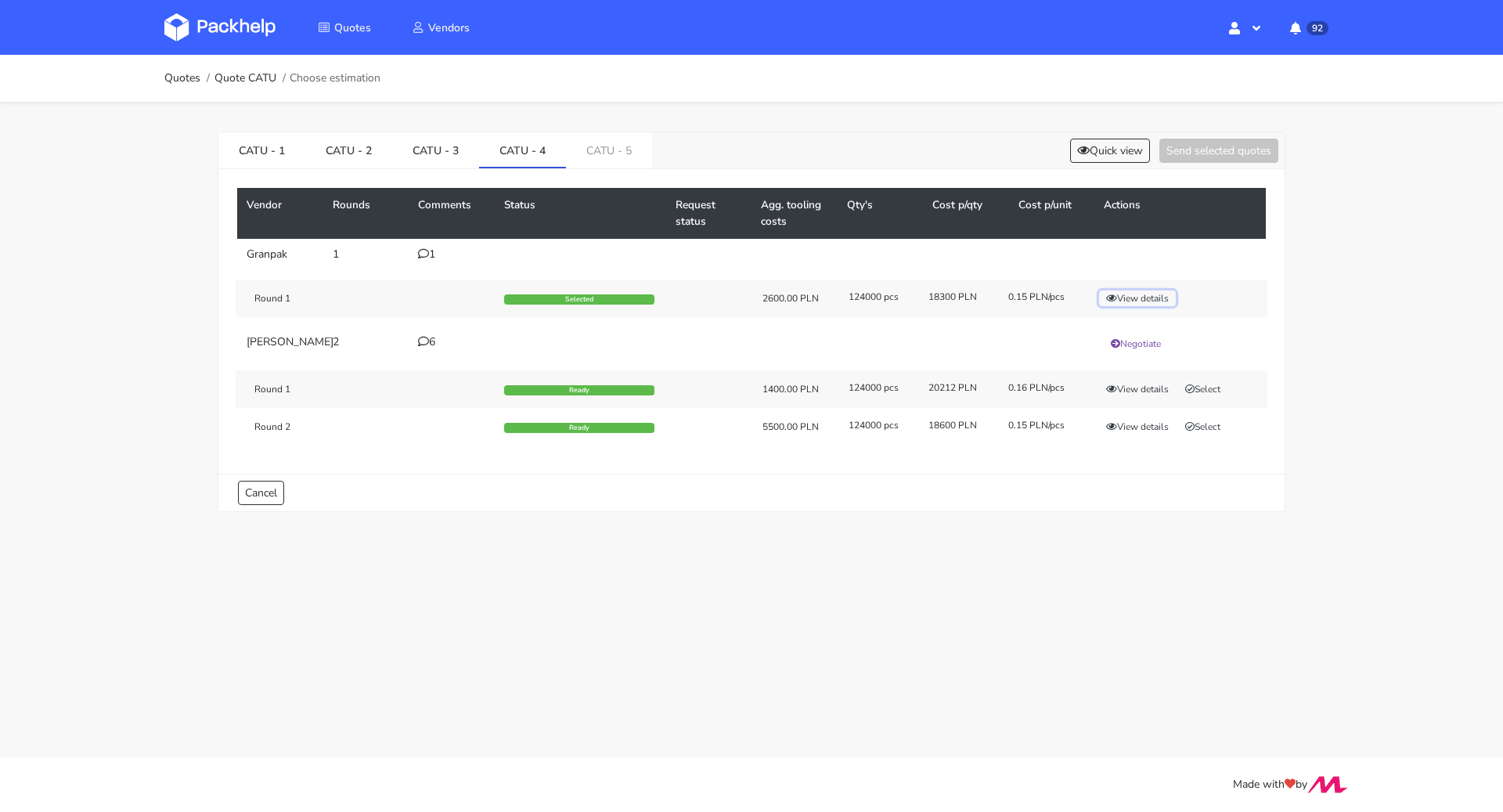
click at [1122, 297] on button "View details" at bounding box center [1138, 298] width 77 height 16
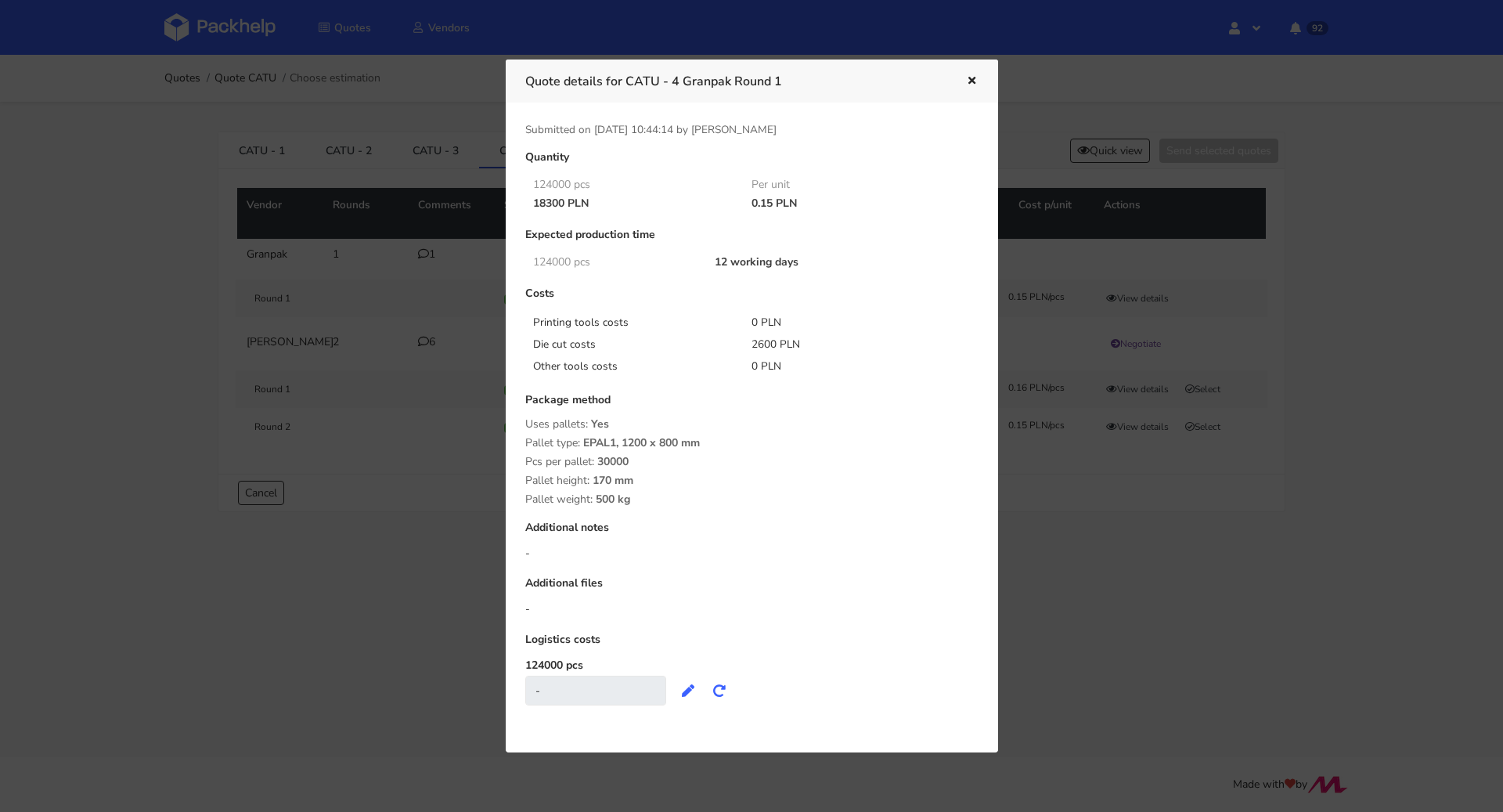
drag, startPoint x: 406, startPoint y: 329, endPoint x: 380, endPoint y: 229, distance: 103.3
click at [407, 329] on div at bounding box center [752, 406] width 1503 height 812
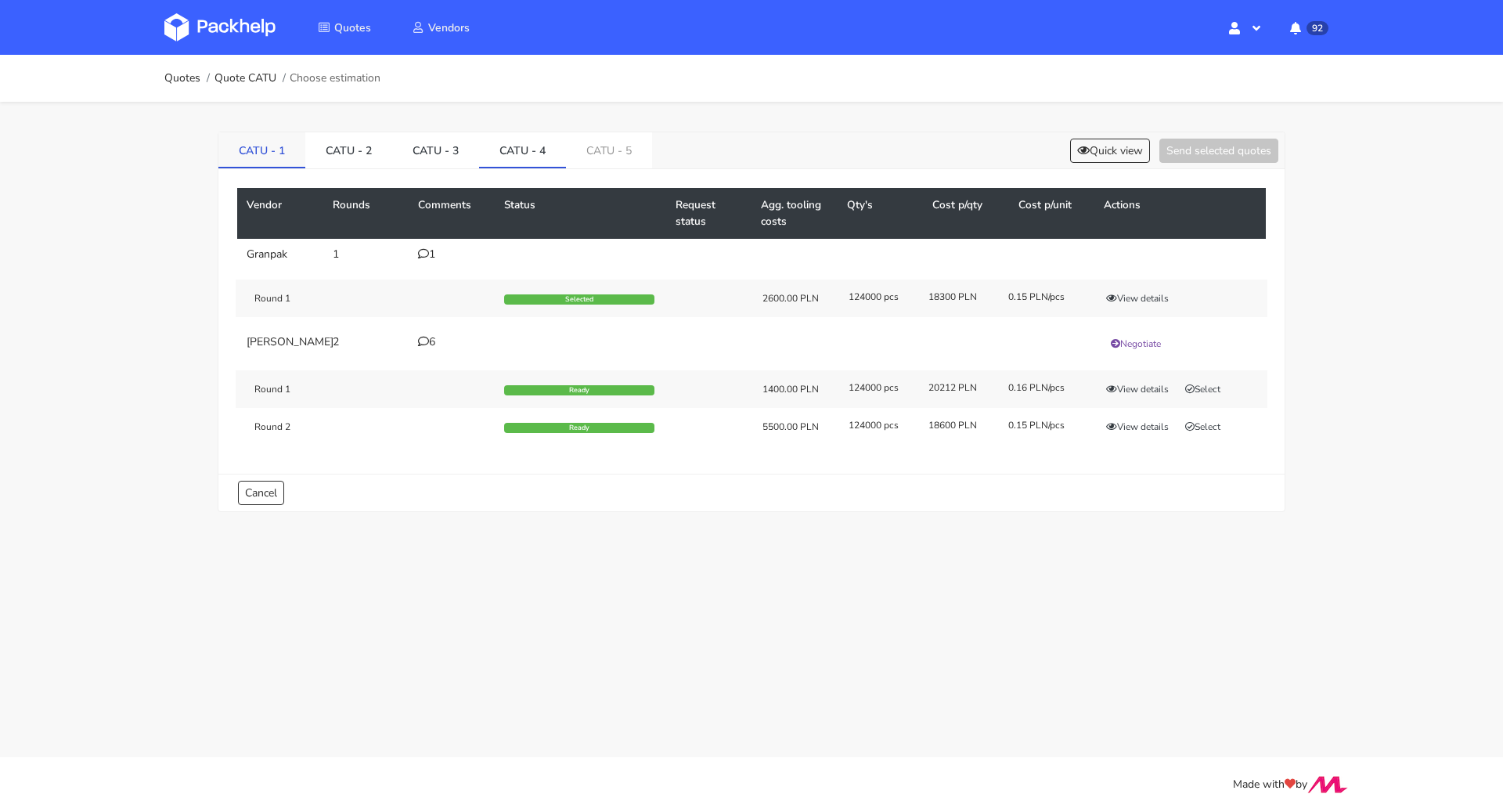
click at [270, 148] on link "CATU - 1" at bounding box center [262, 149] width 87 height 34
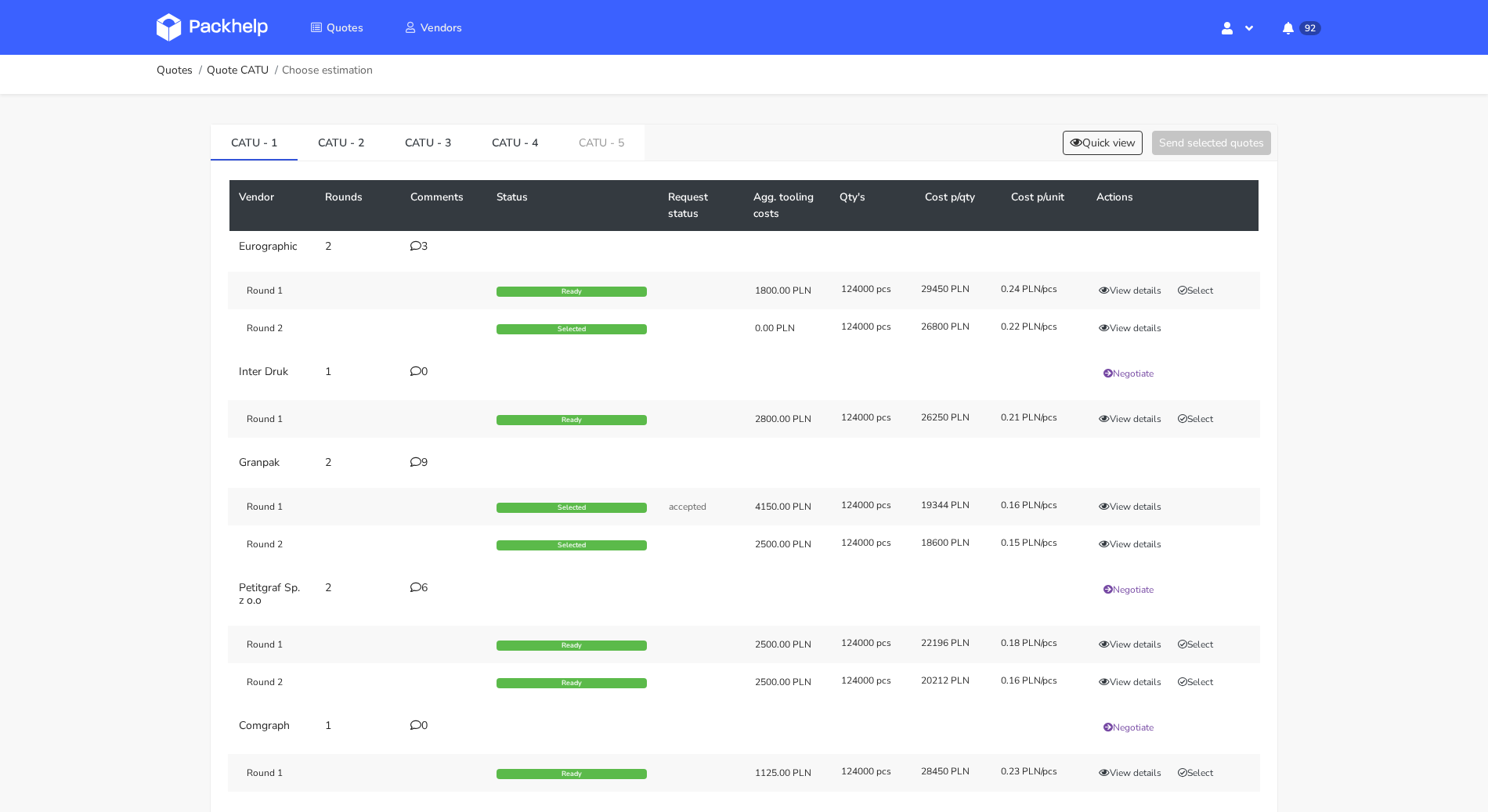
scroll to position [34, 0]
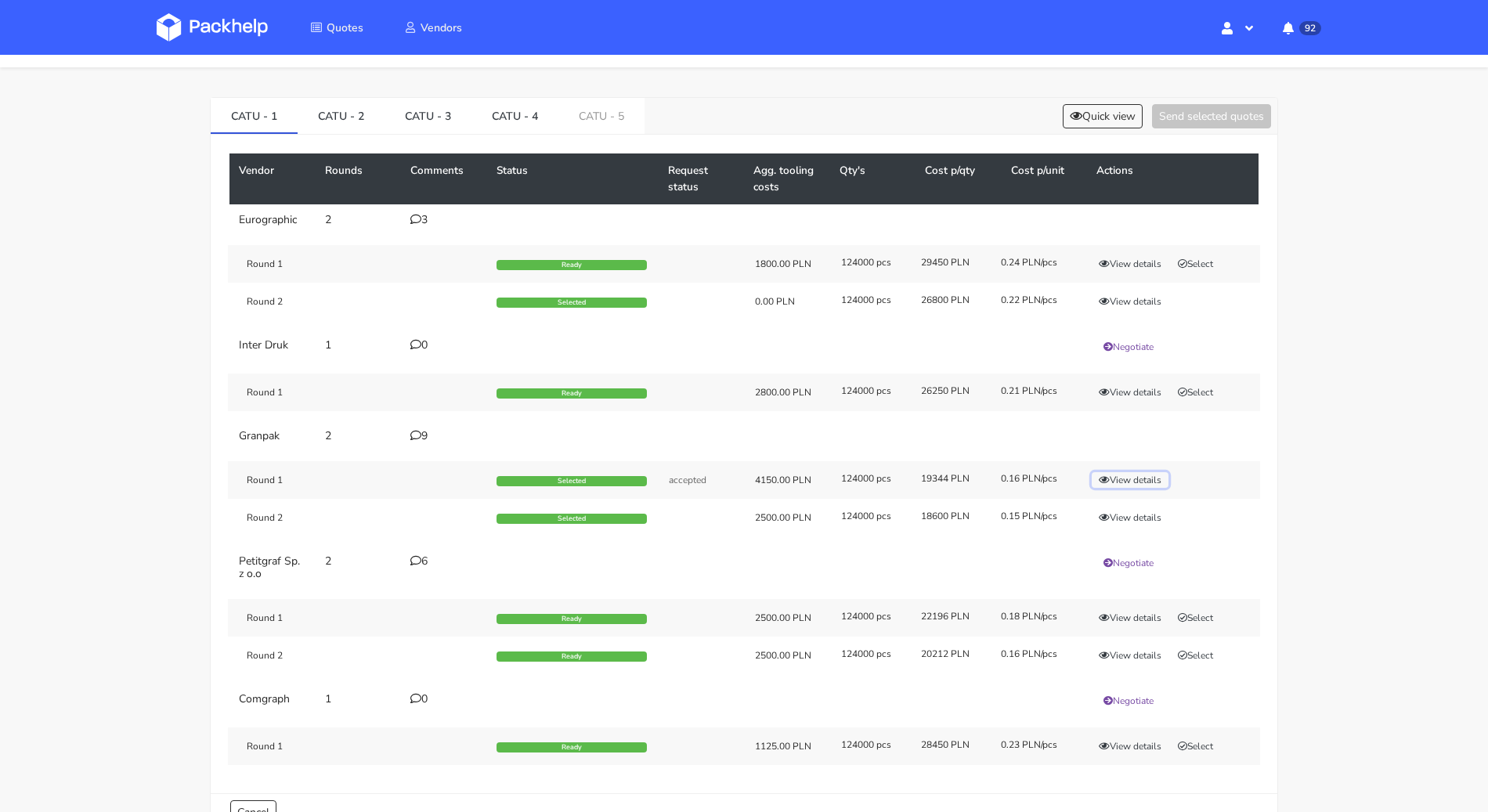
click at [1135, 474] on button "View details" at bounding box center [1130, 480] width 77 height 16
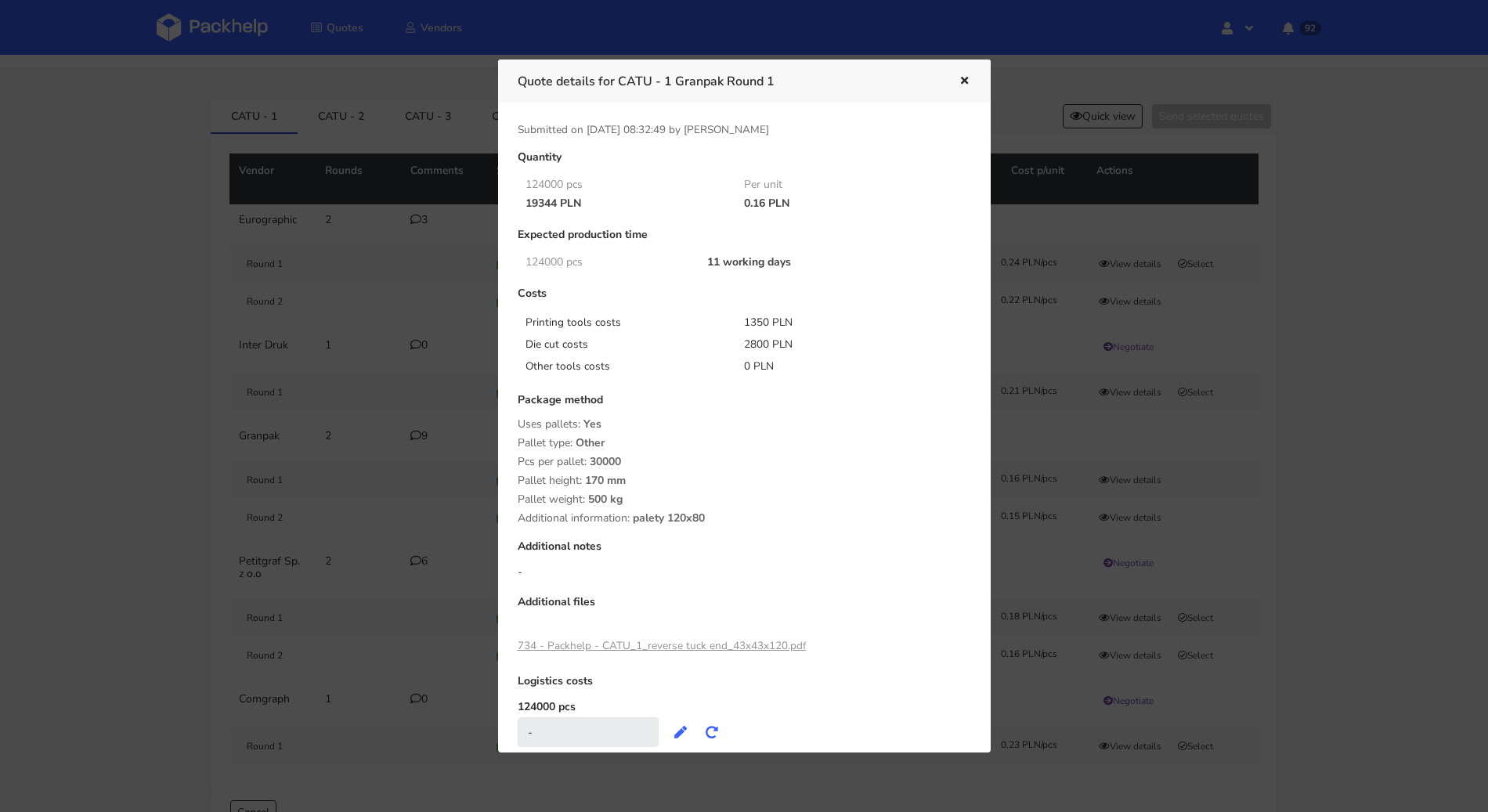
click at [1202, 468] on div at bounding box center [744, 406] width 1488 height 812
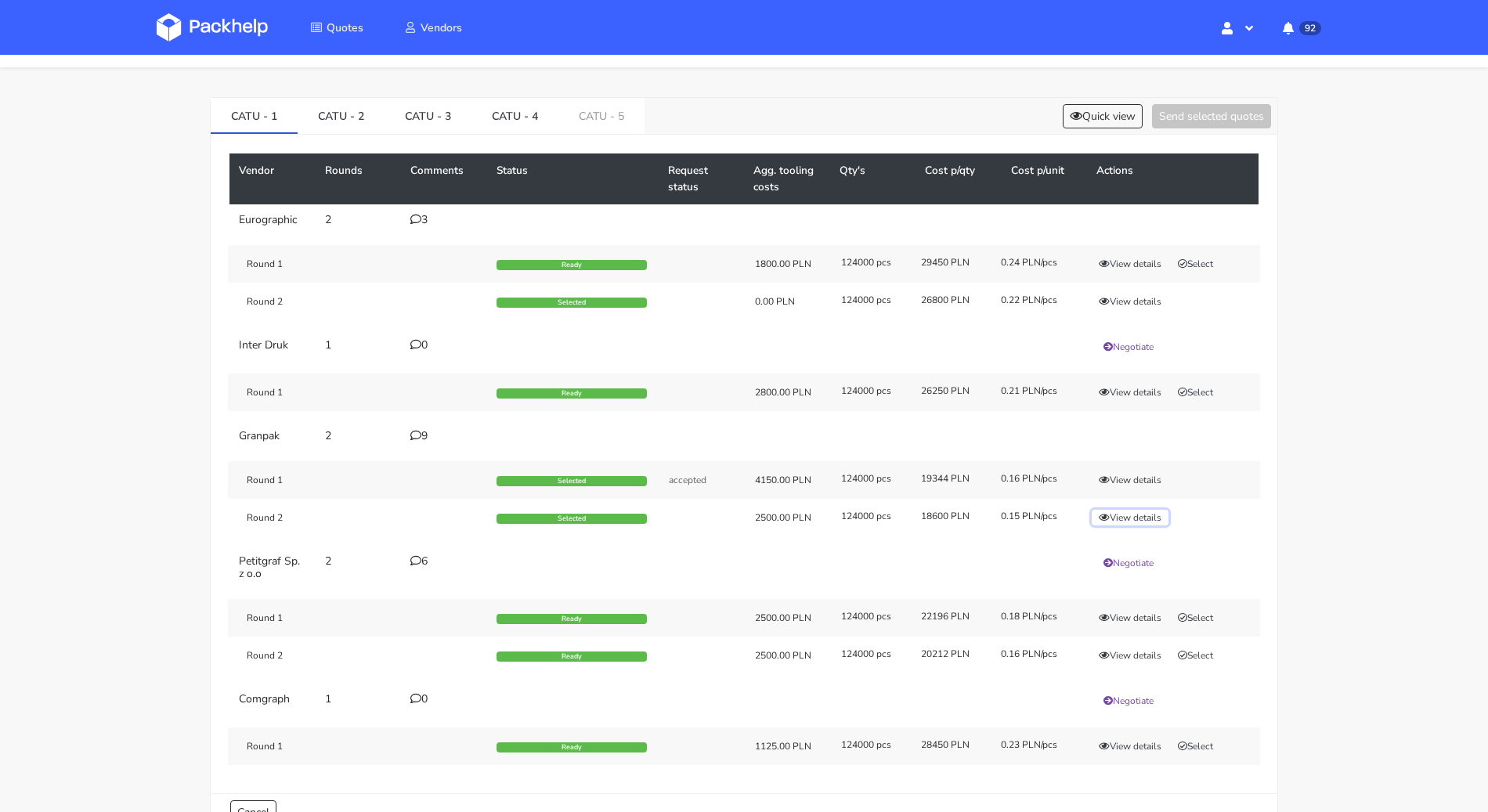
click at [1153, 512] on button "View details" at bounding box center [1130, 518] width 77 height 16
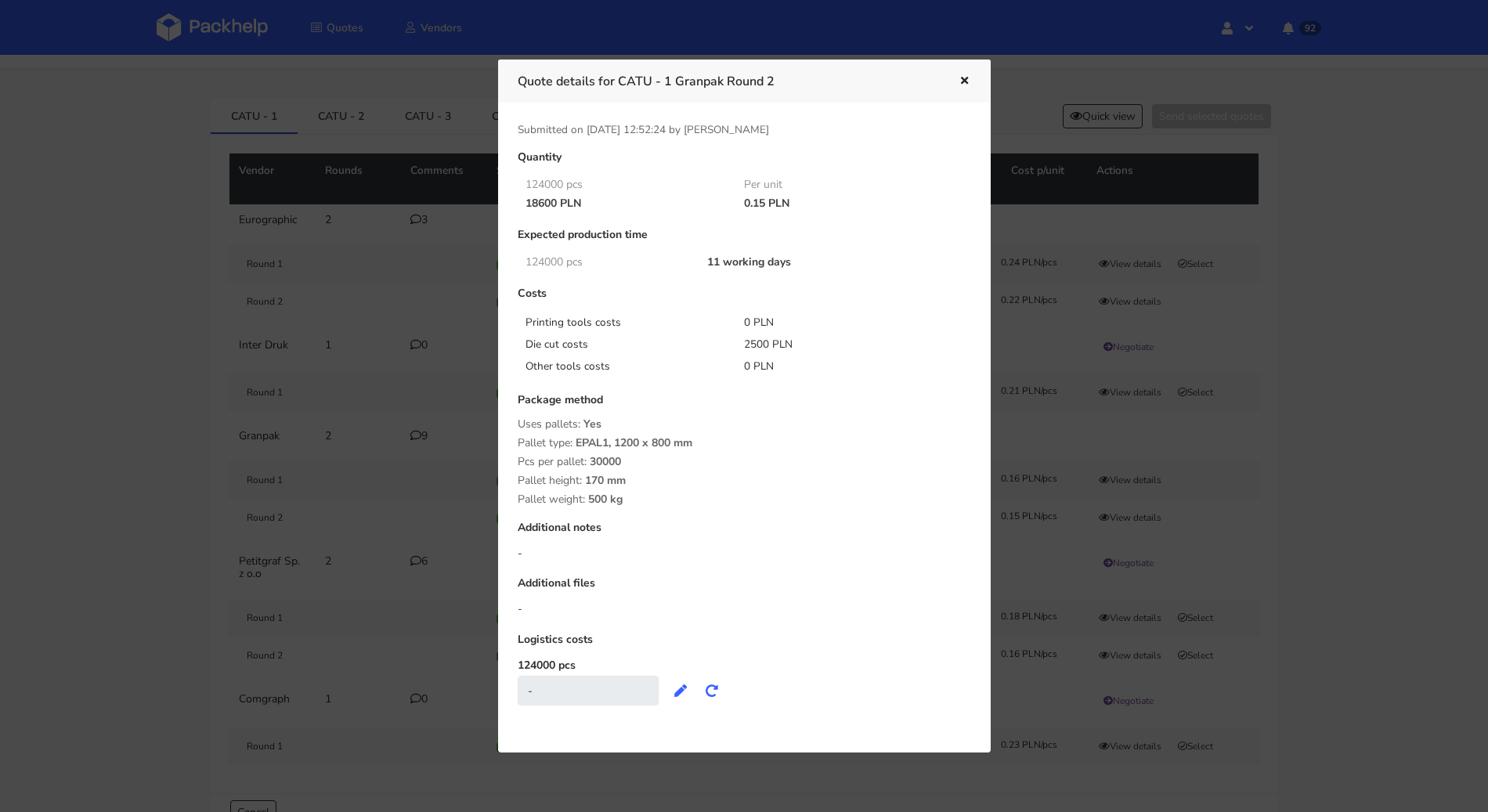
click at [1250, 441] on div at bounding box center [744, 406] width 1488 height 812
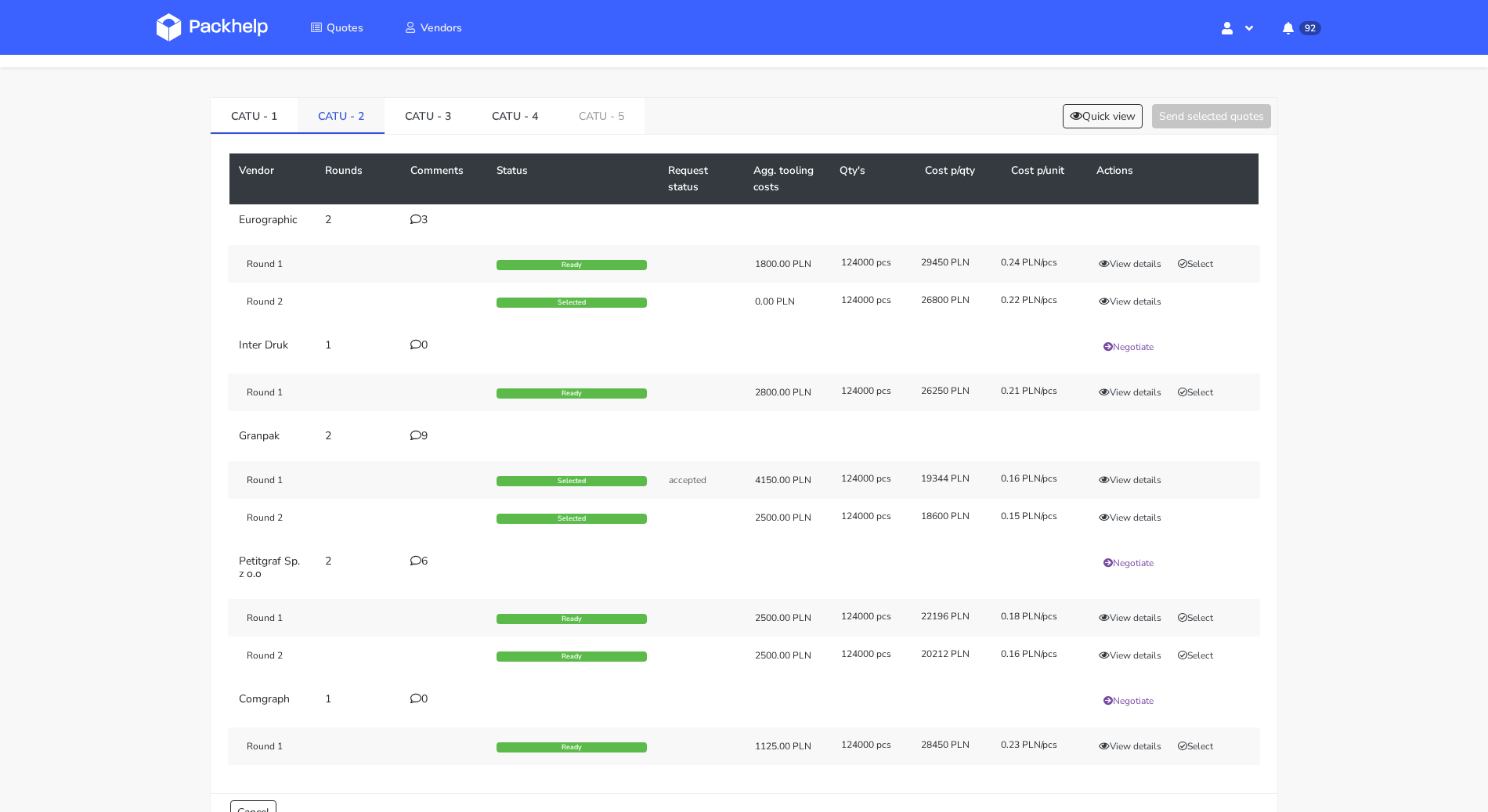
click at [342, 109] on link "CATU - 2" at bounding box center [341, 115] width 87 height 34
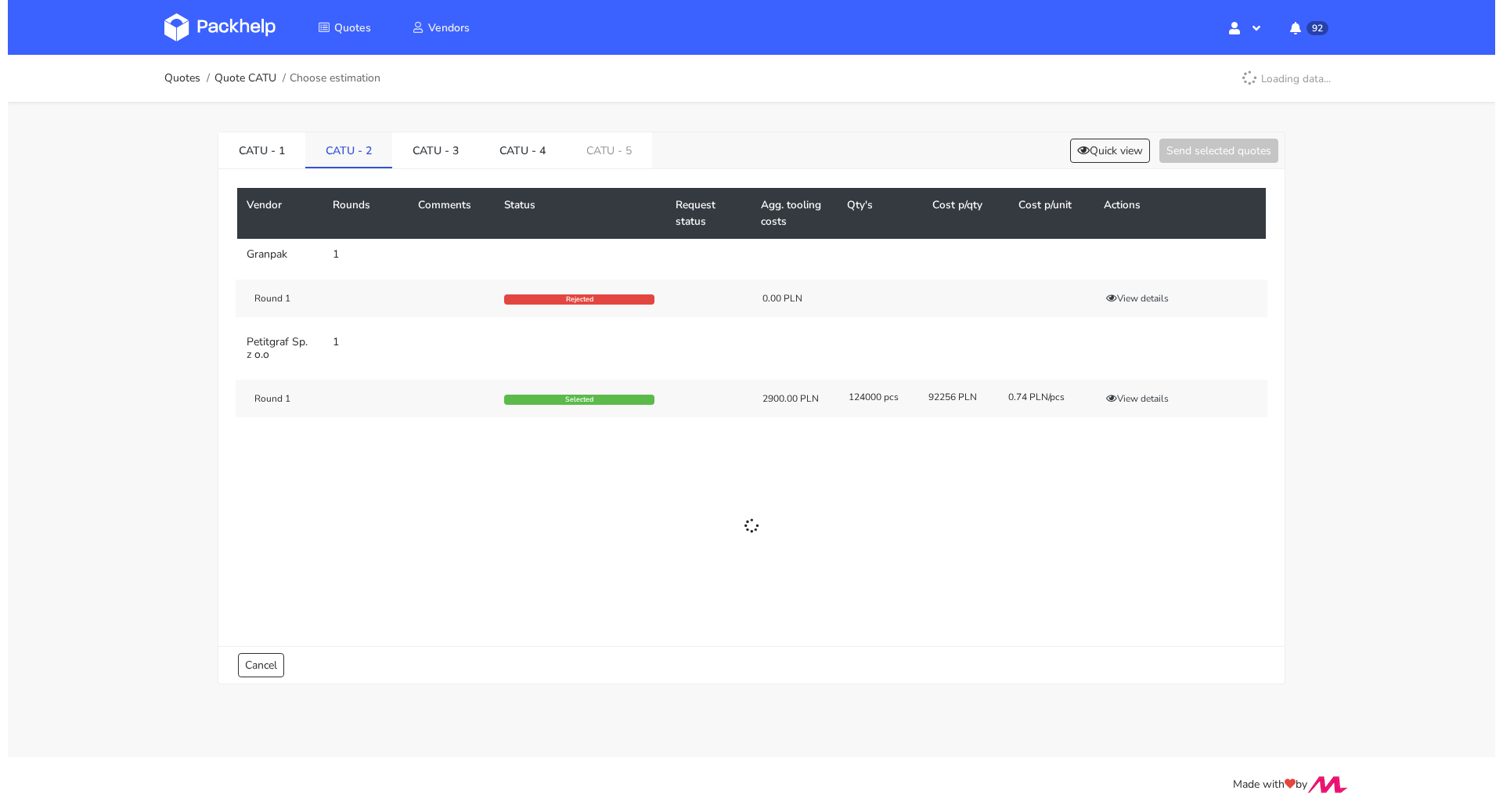
scroll to position [0, 0]
click at [413, 145] on link "CATU - 3" at bounding box center [436, 149] width 87 height 34
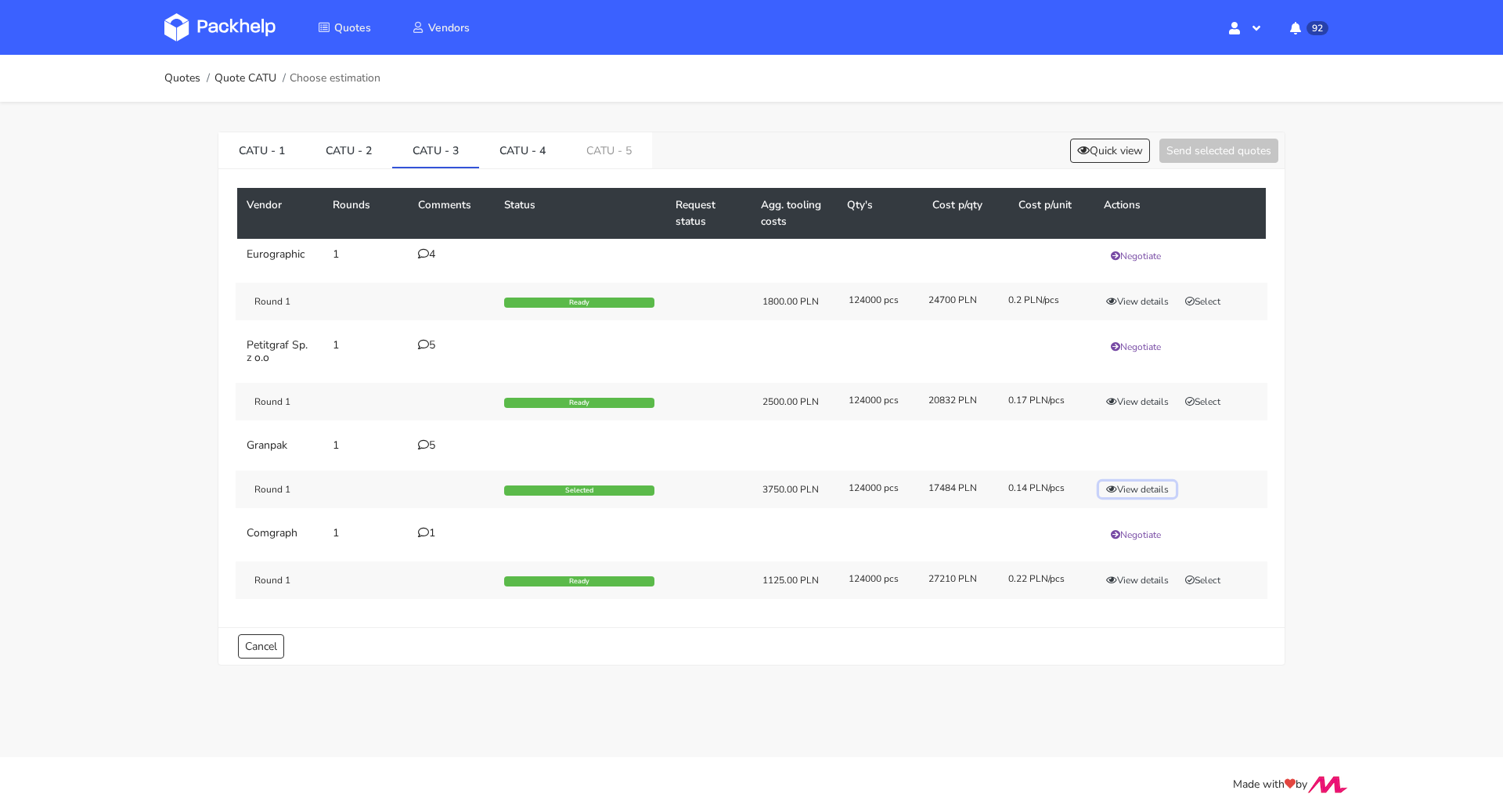
click at [1150, 489] on button "View details" at bounding box center [1138, 490] width 77 height 16
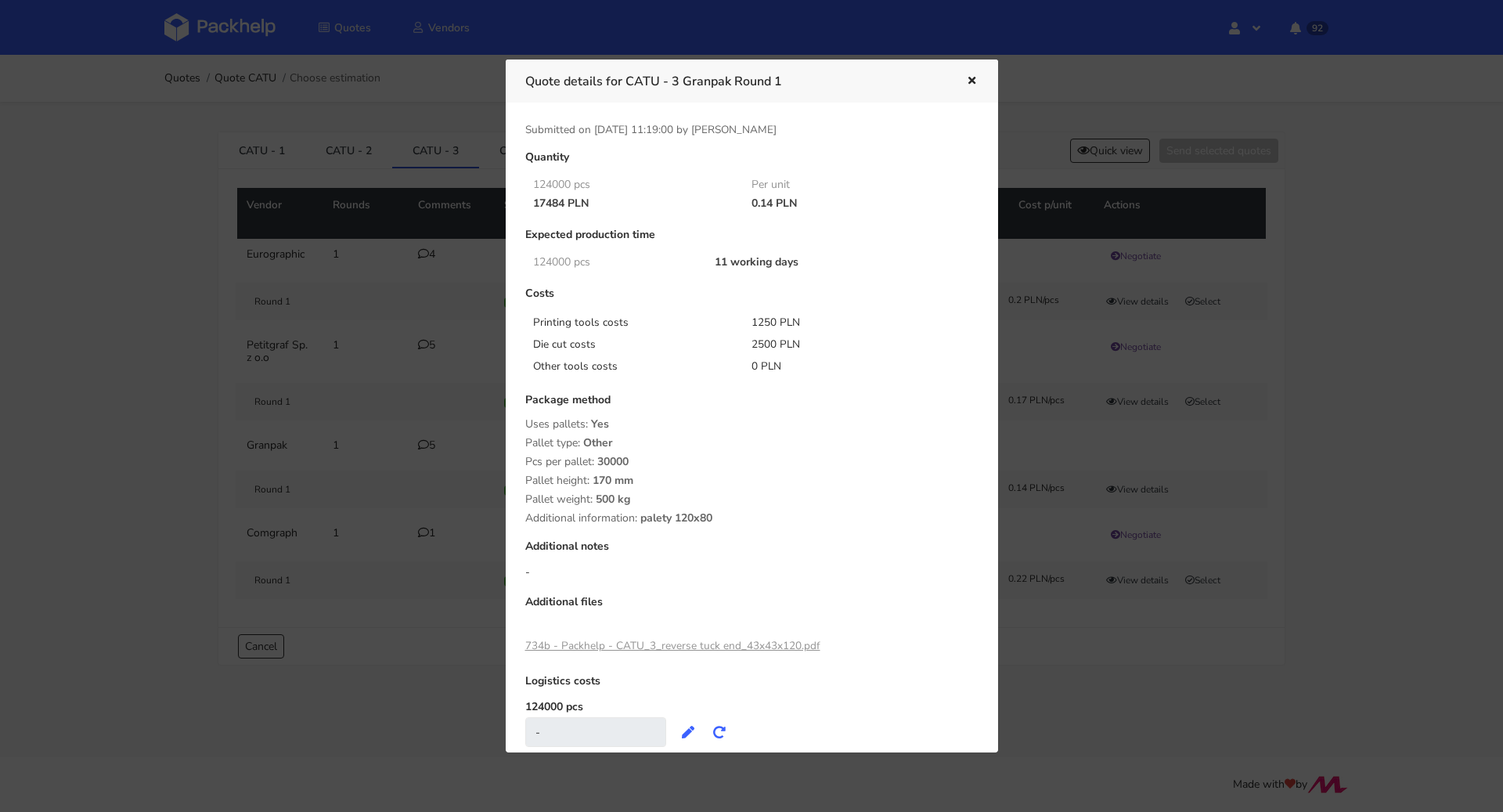
click at [1318, 392] on div at bounding box center [752, 406] width 1503 height 812
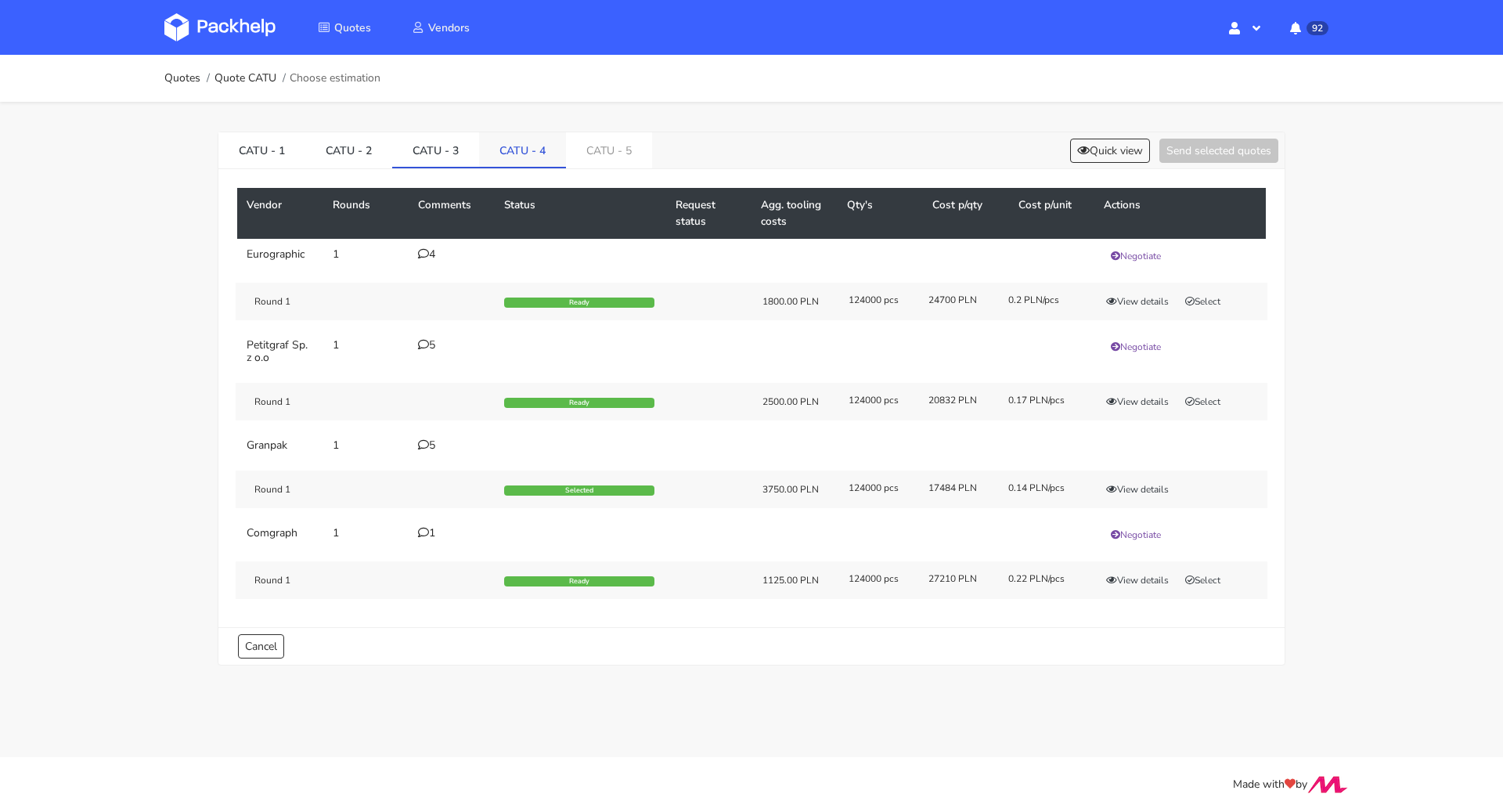
click at [514, 161] on link "CATU - 4" at bounding box center [523, 149] width 87 height 34
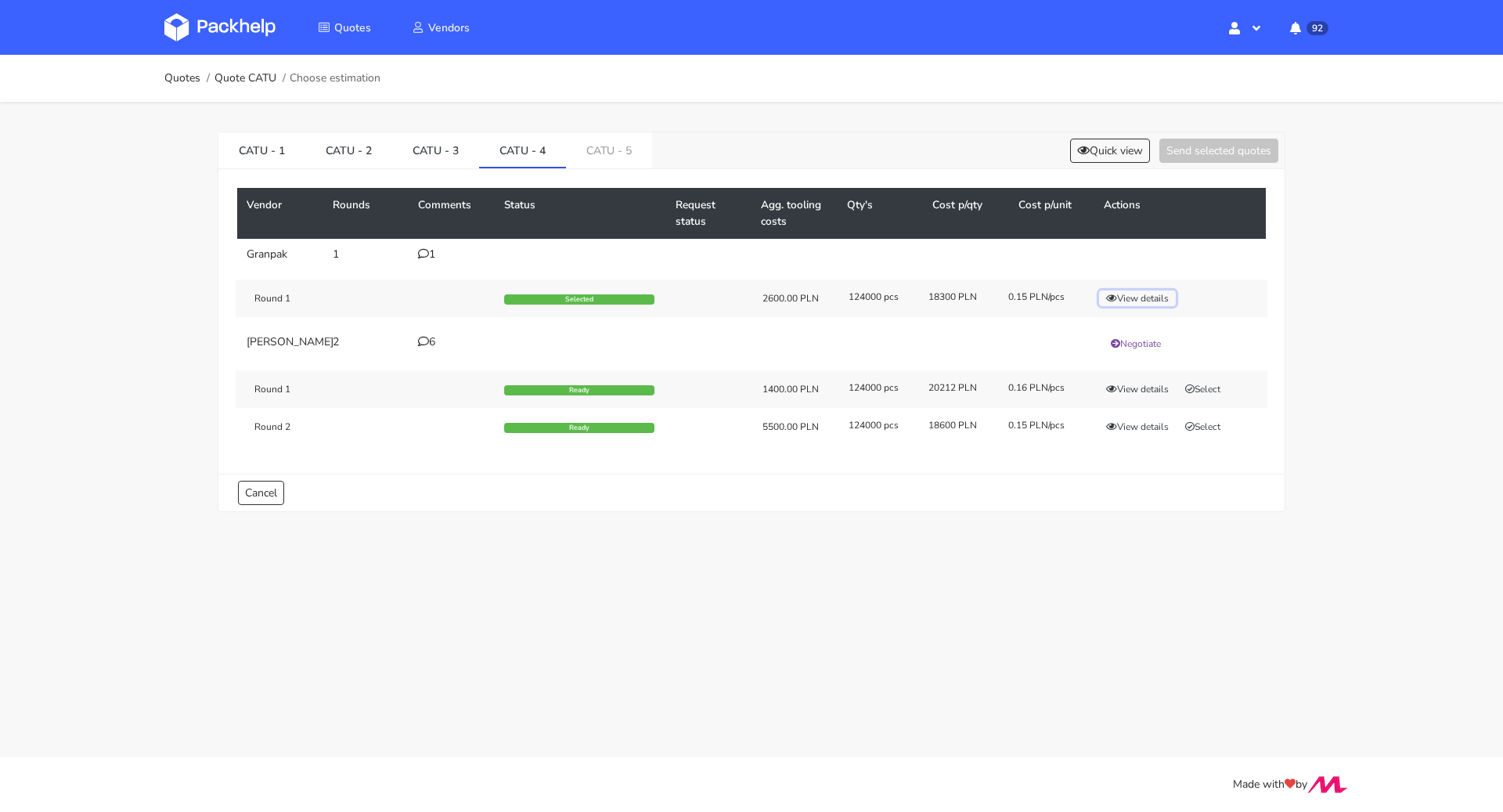
click at [1138, 298] on button "View details" at bounding box center [1138, 298] width 77 height 16
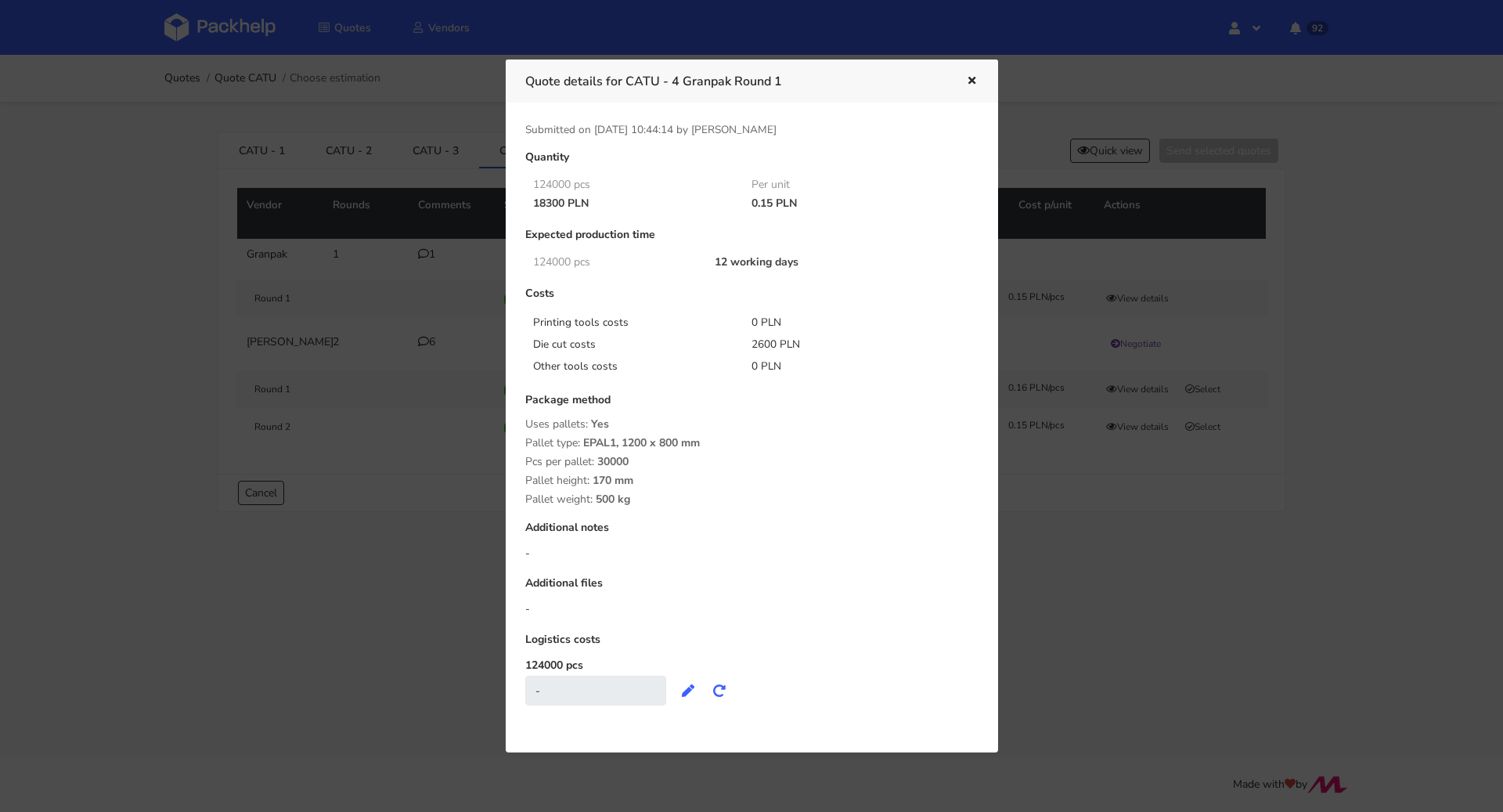
click at [970, 79] on icon "button" at bounding box center [972, 81] width 14 height 11
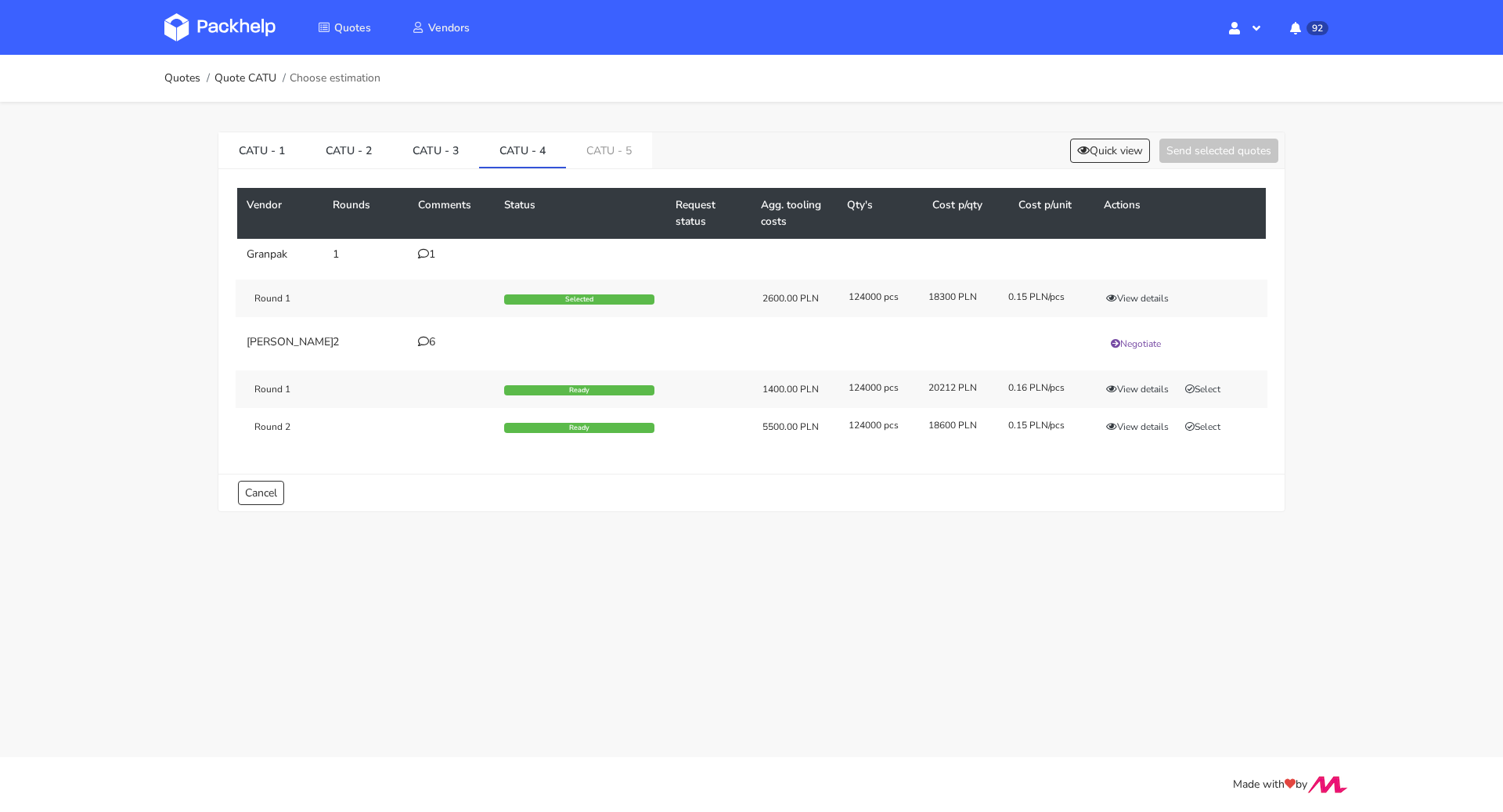
click at [420, 260] on td "1" at bounding box center [452, 254] width 86 height 31
click at [431, 253] on div "1" at bounding box center [452, 254] width 67 height 13
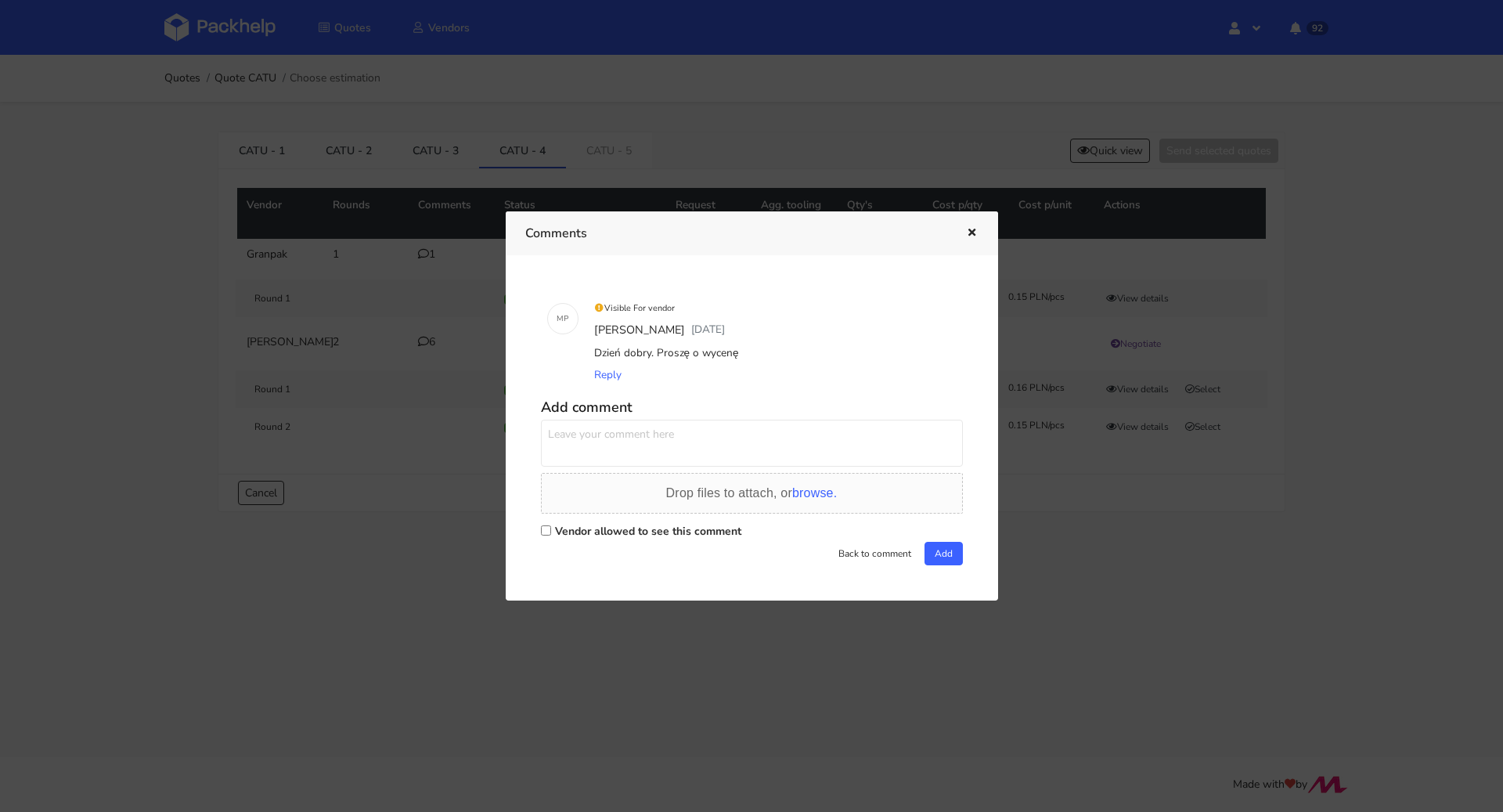
click at [966, 227] on button "button" at bounding box center [970, 234] width 18 height 21
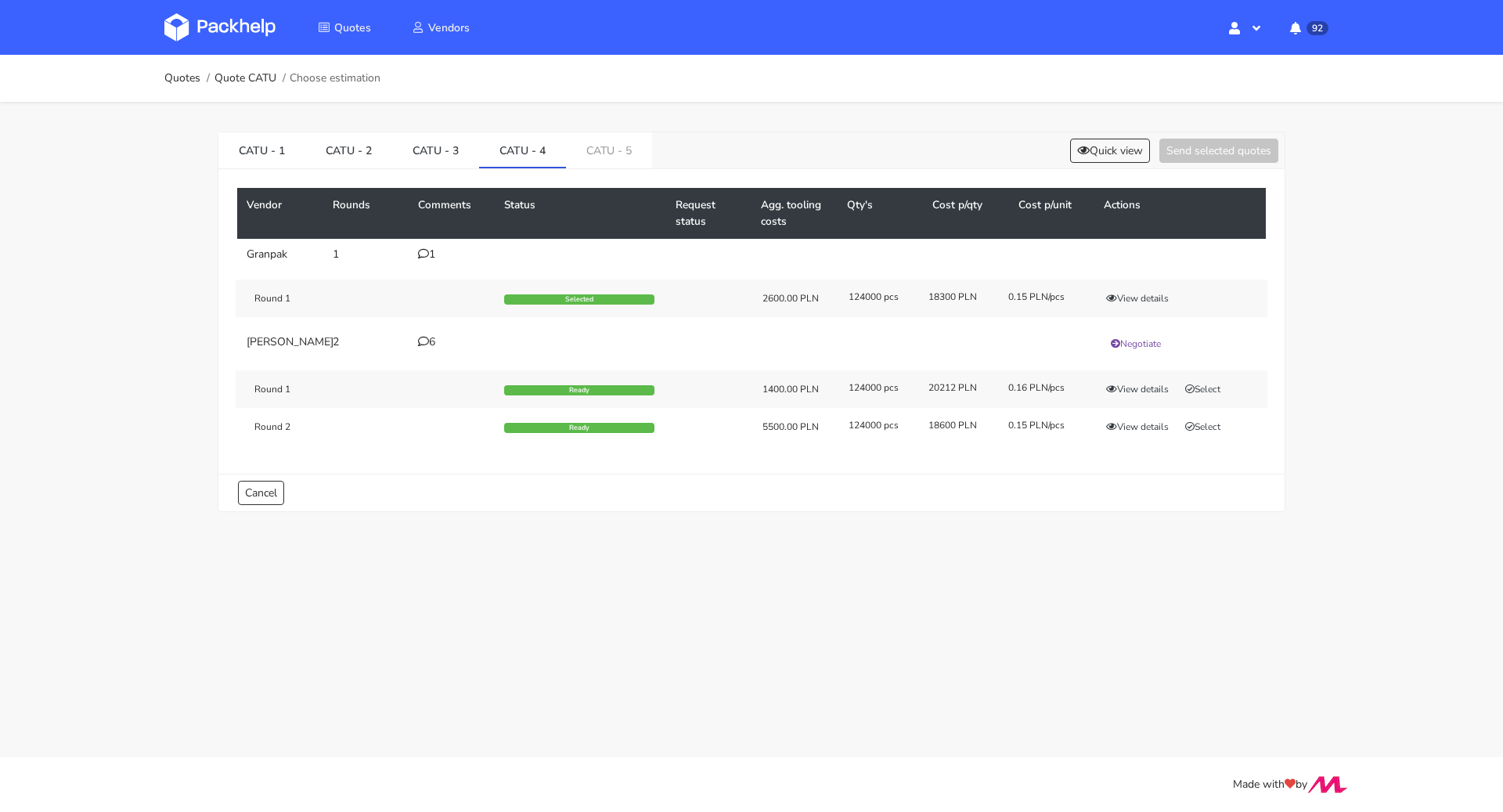
click at [1140, 284] on div "Round 1 Selected 2600.00 PLN 124000 pcs 18300 PLN 0.15 PLN/pcs View details" at bounding box center [752, 298] width 1032 height 37
click at [1142, 291] on button "View details" at bounding box center [1138, 298] width 77 height 16
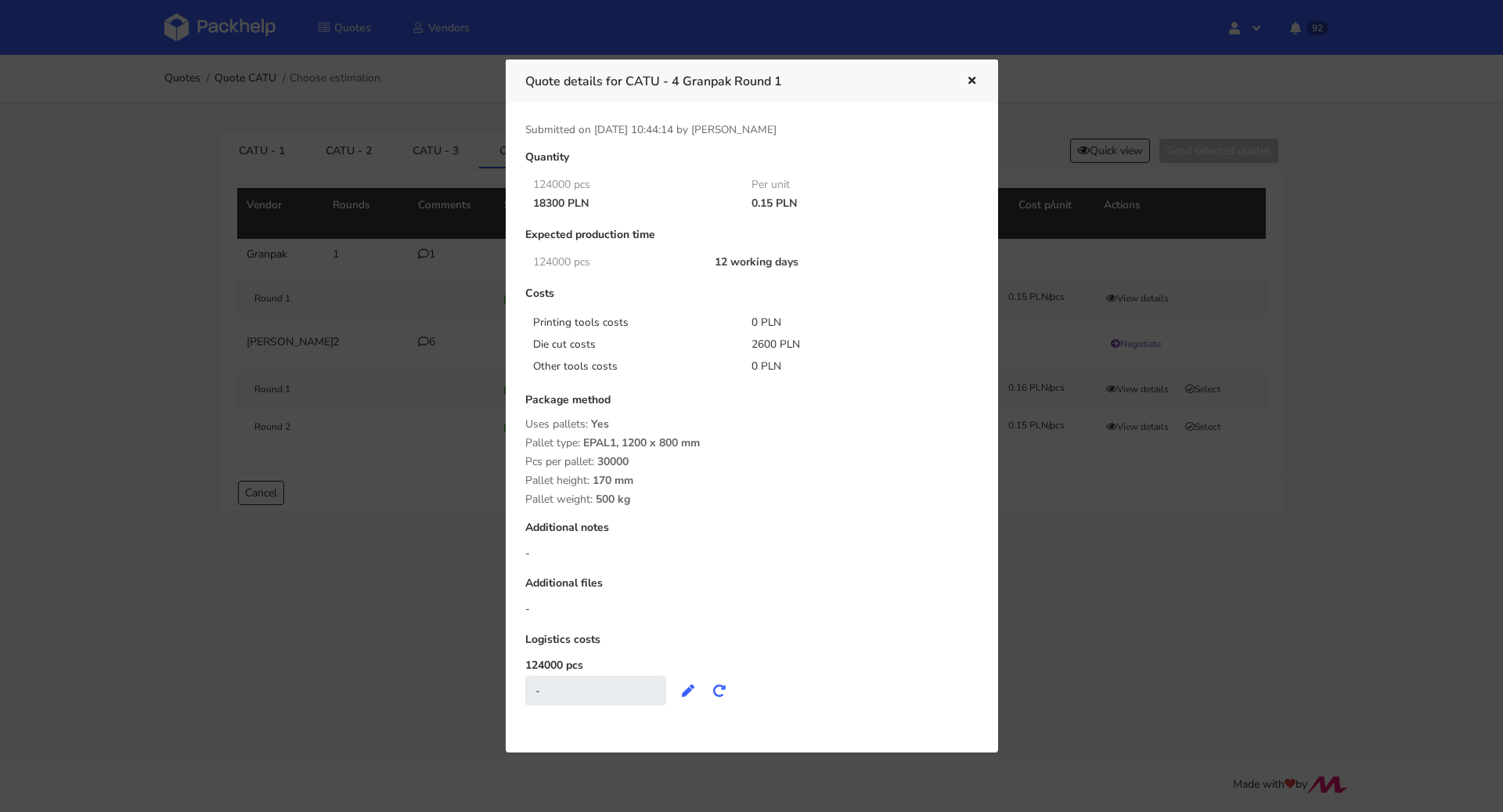
click at [974, 79] on icon "button" at bounding box center [972, 81] width 14 height 11
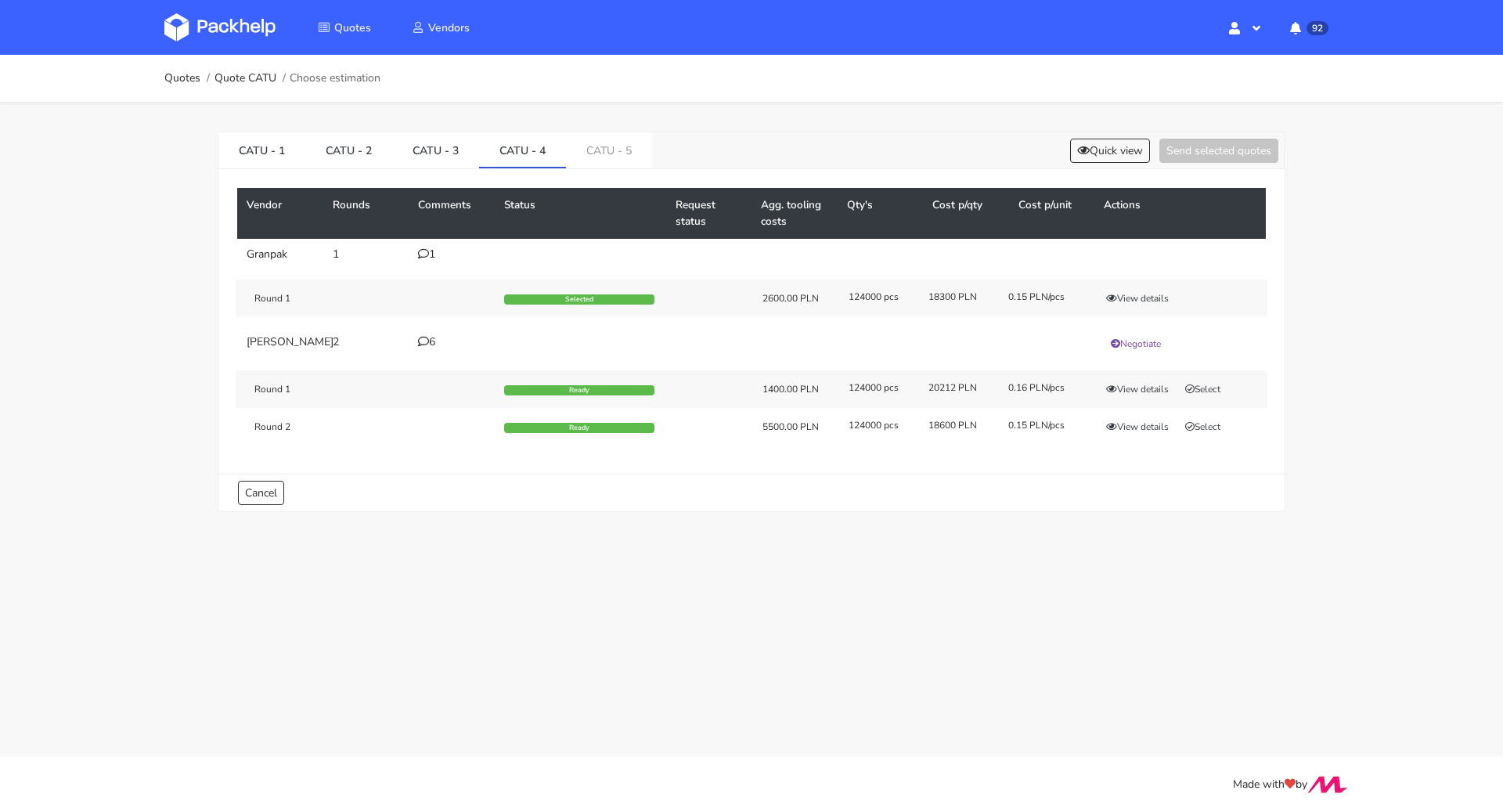
click at [425, 248] on icon at bounding box center [424, 254] width 11 height 11
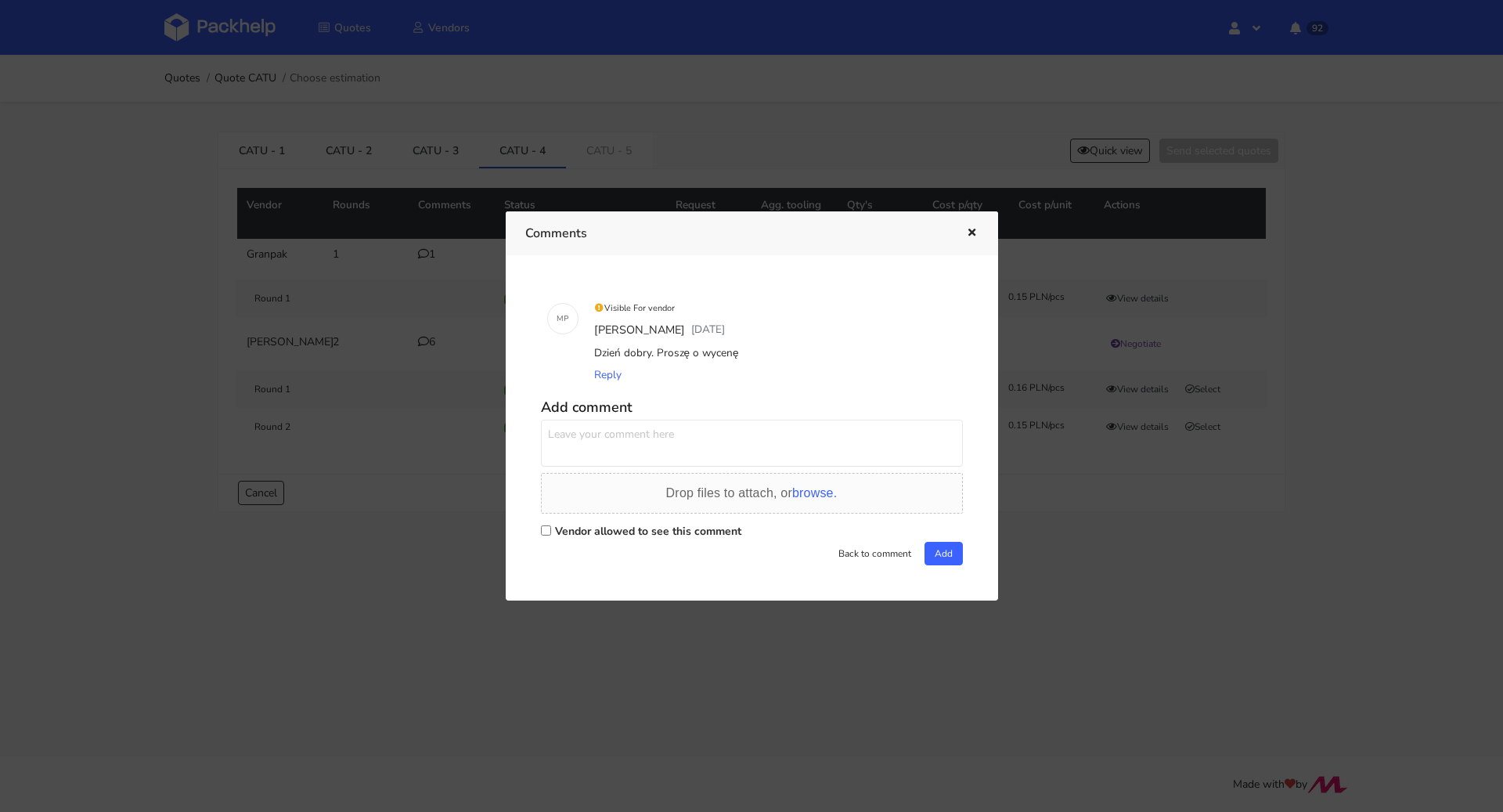
click at [603, 525] on label "Vendor allowed to see this comment" at bounding box center [649, 531] width 187 height 15
click at [551, 526] on input "Vendor allowed to see this comment" at bounding box center [546, 530] width 10 height 10
checkbox input "true"
click at [611, 445] on textarea at bounding box center [752, 443] width 422 height 47
type textarea "Dawid tuyaj ko"
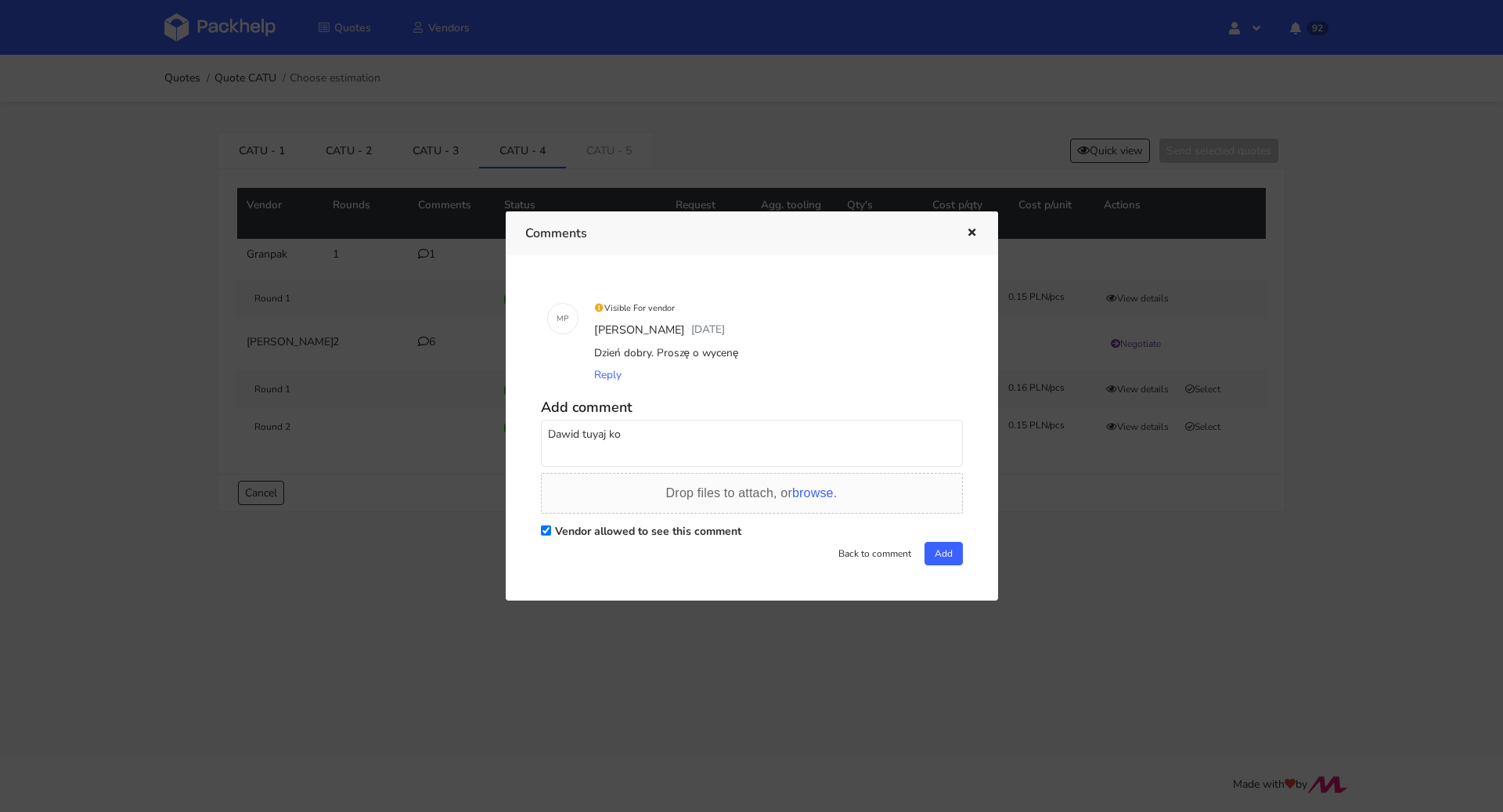
click at [966, 227] on button "button" at bounding box center [970, 234] width 18 height 21
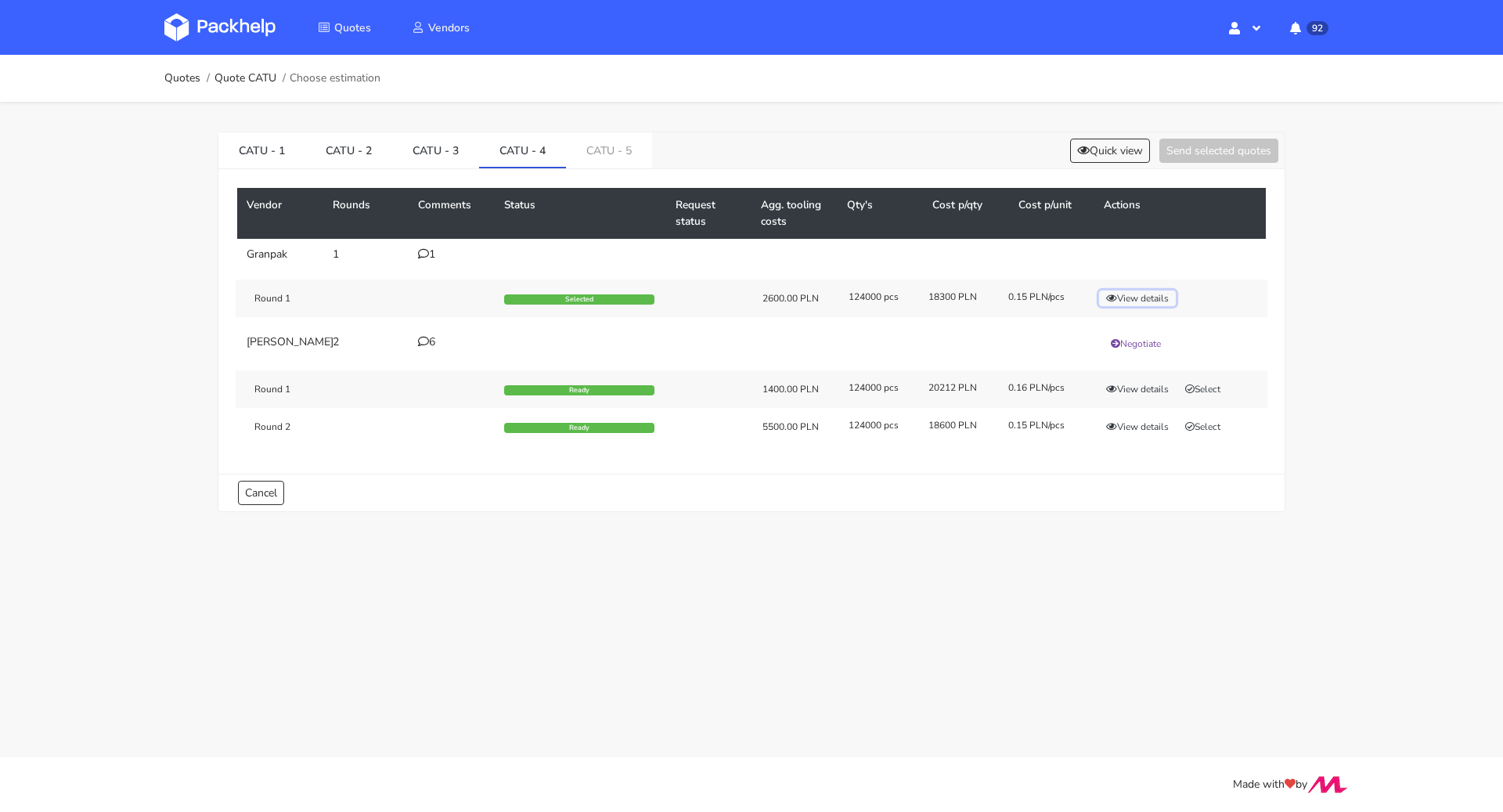
click at [1124, 299] on button "View details" at bounding box center [1138, 298] width 77 height 16
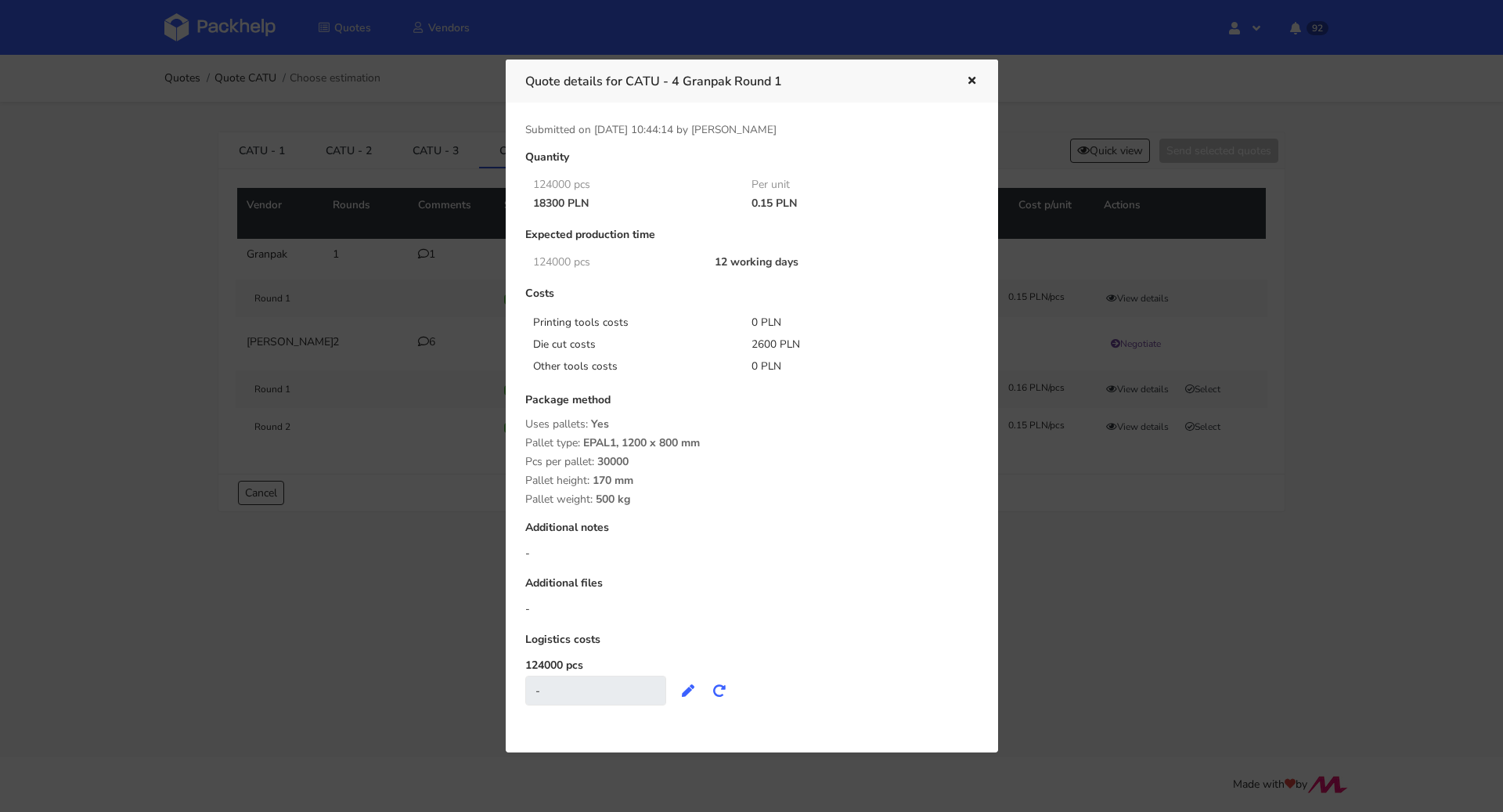
click at [970, 83] on icon "button" at bounding box center [972, 81] width 14 height 11
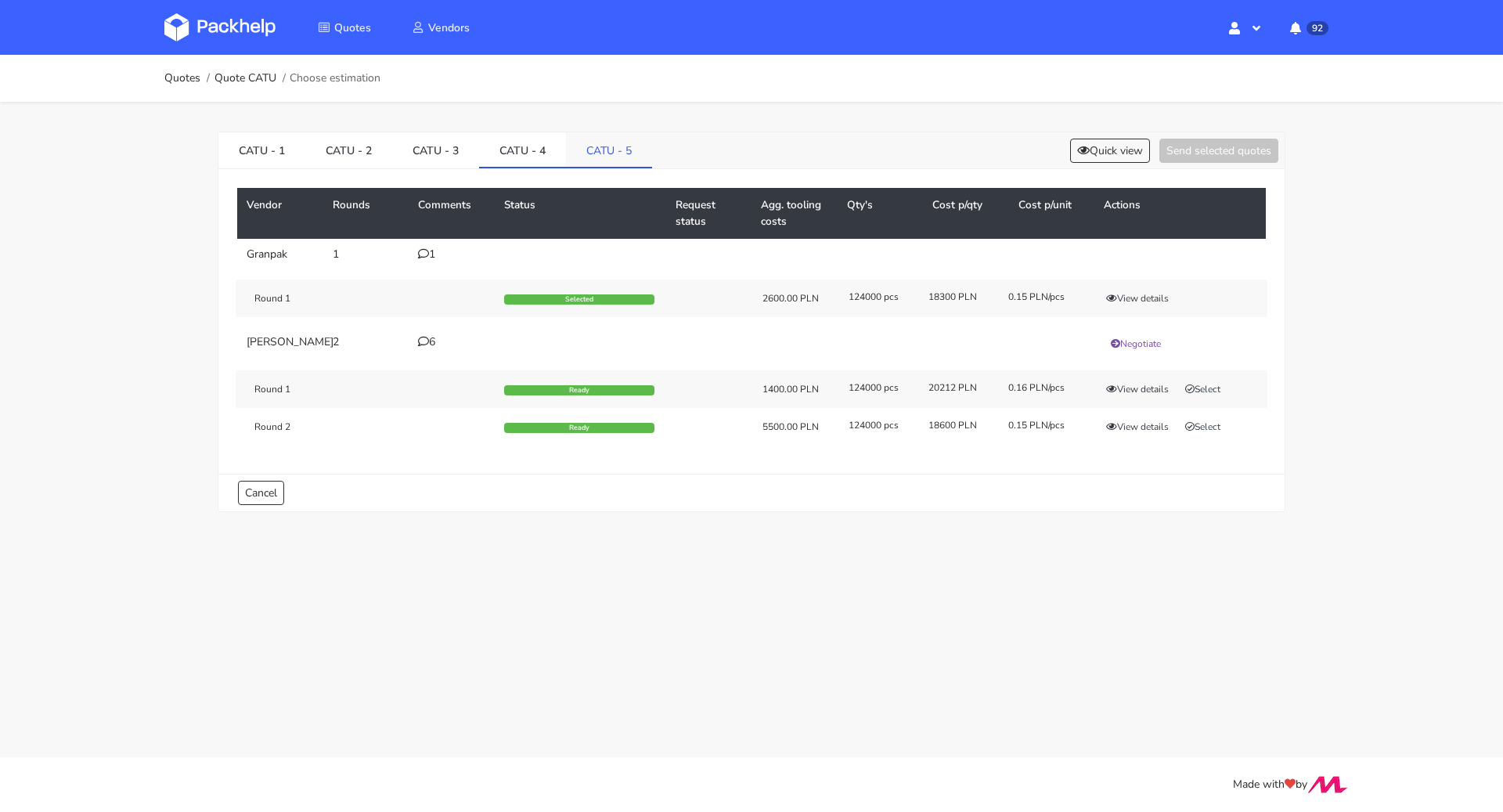
click at [612, 147] on link "CATU - 5" at bounding box center [609, 149] width 86 height 34
click at [1136, 300] on button "View details" at bounding box center [1138, 298] width 77 height 16
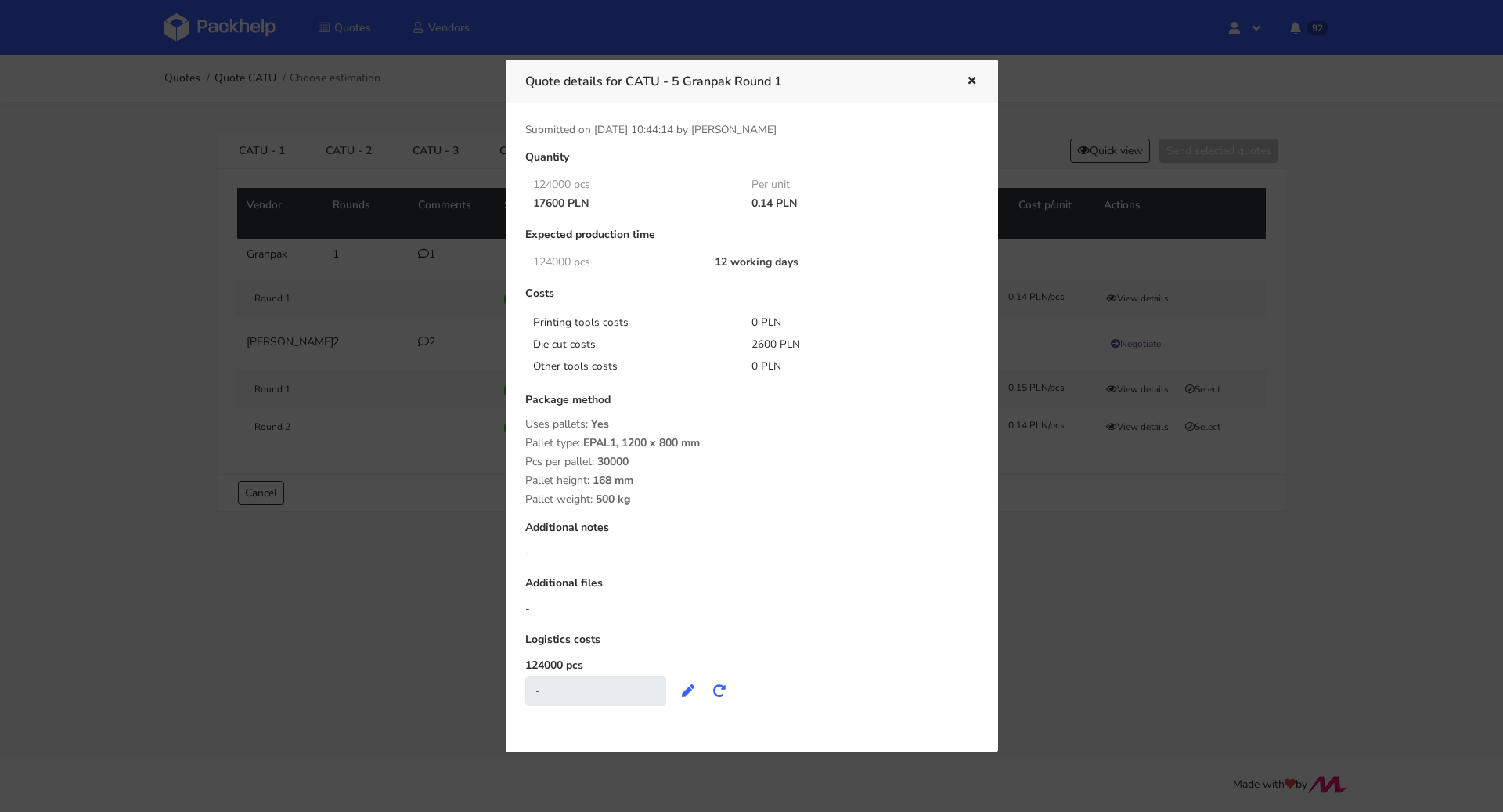
click at [966, 80] on icon "button" at bounding box center [972, 81] width 14 height 11
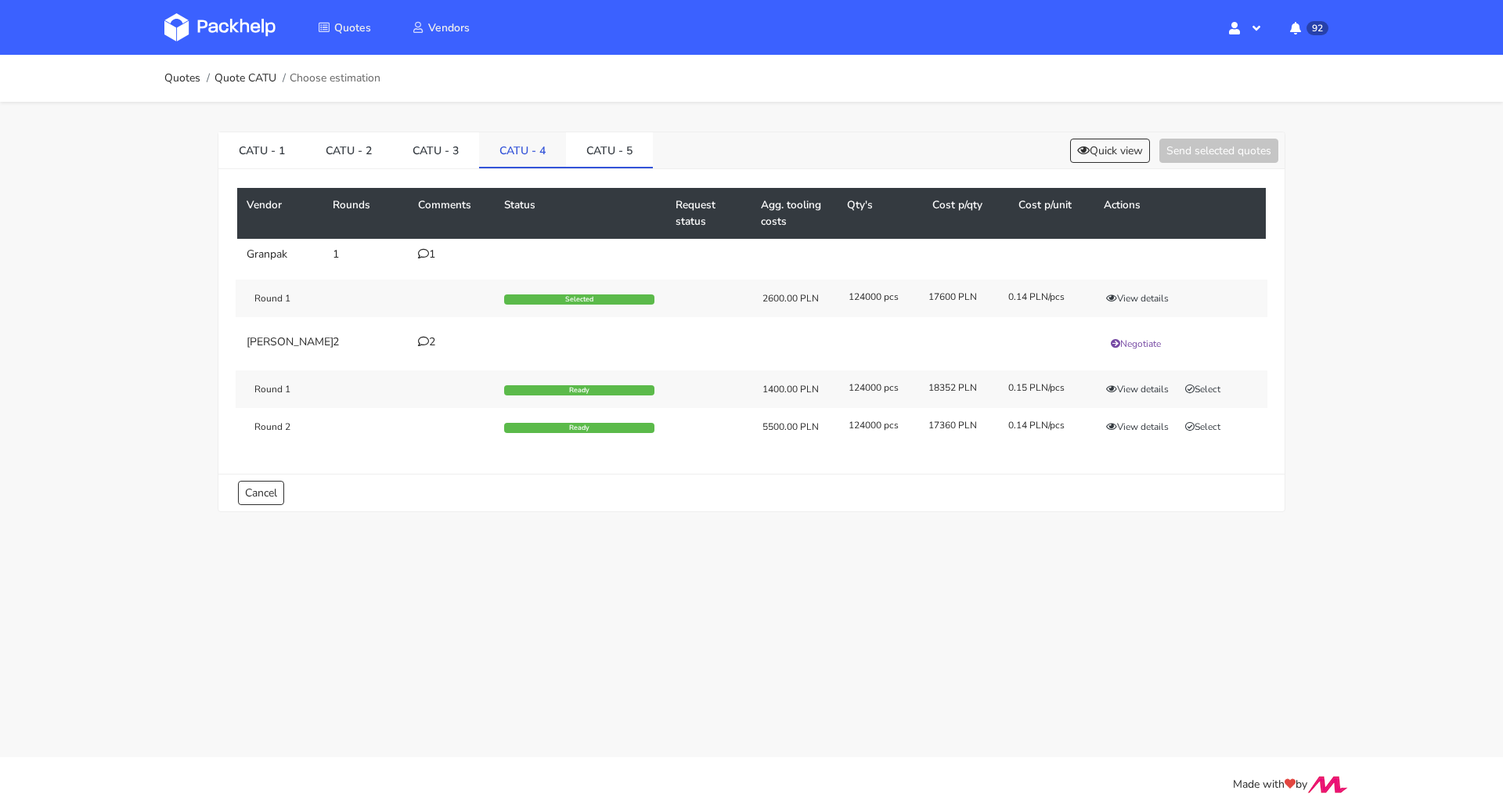
click at [519, 154] on link "CATU - 4" at bounding box center [523, 149] width 87 height 34
click at [273, 146] on link "CATU - 1" at bounding box center [262, 149] width 87 height 34
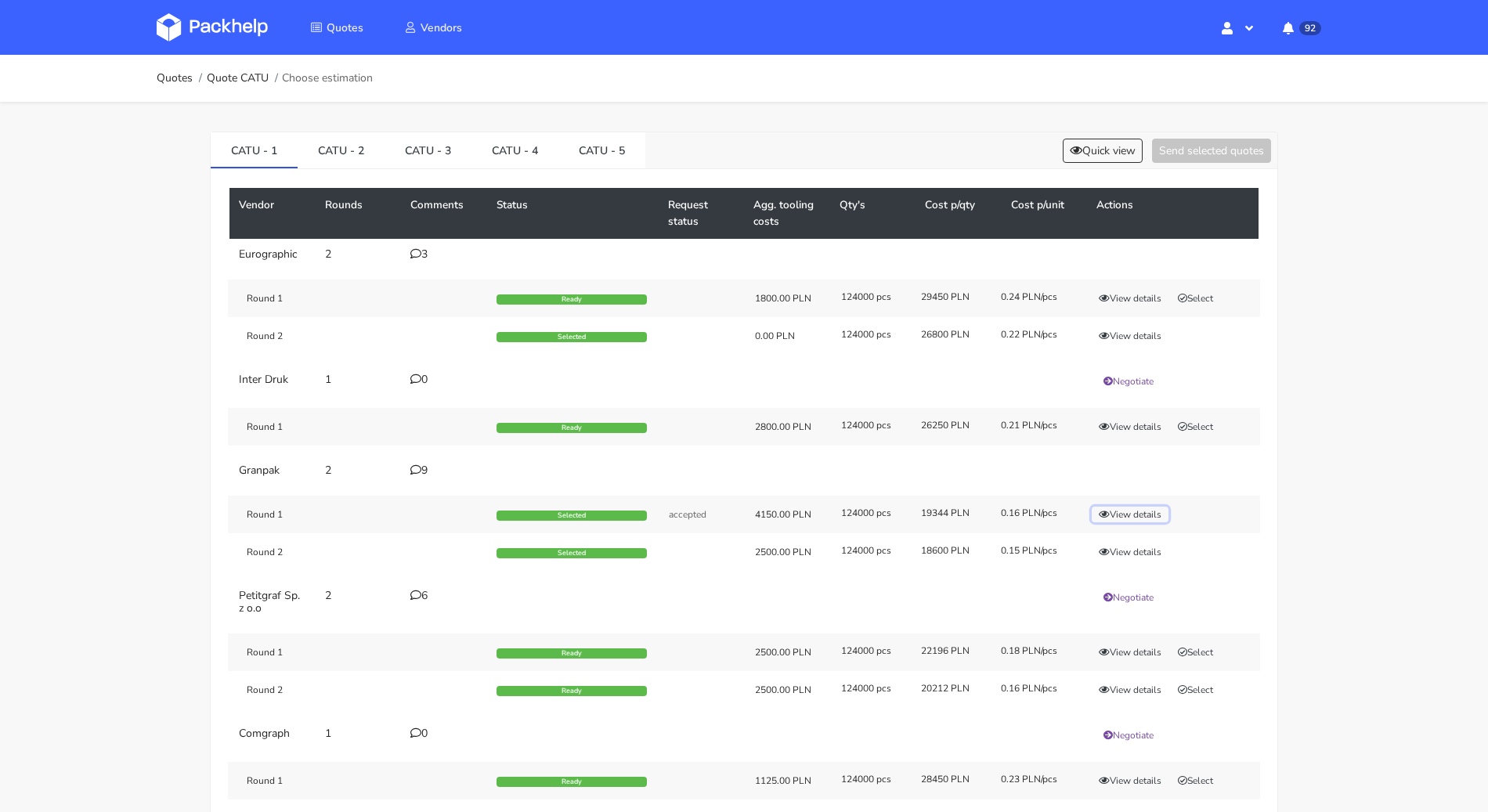
click at [1139, 511] on button "View details" at bounding box center [1130, 514] width 77 height 16
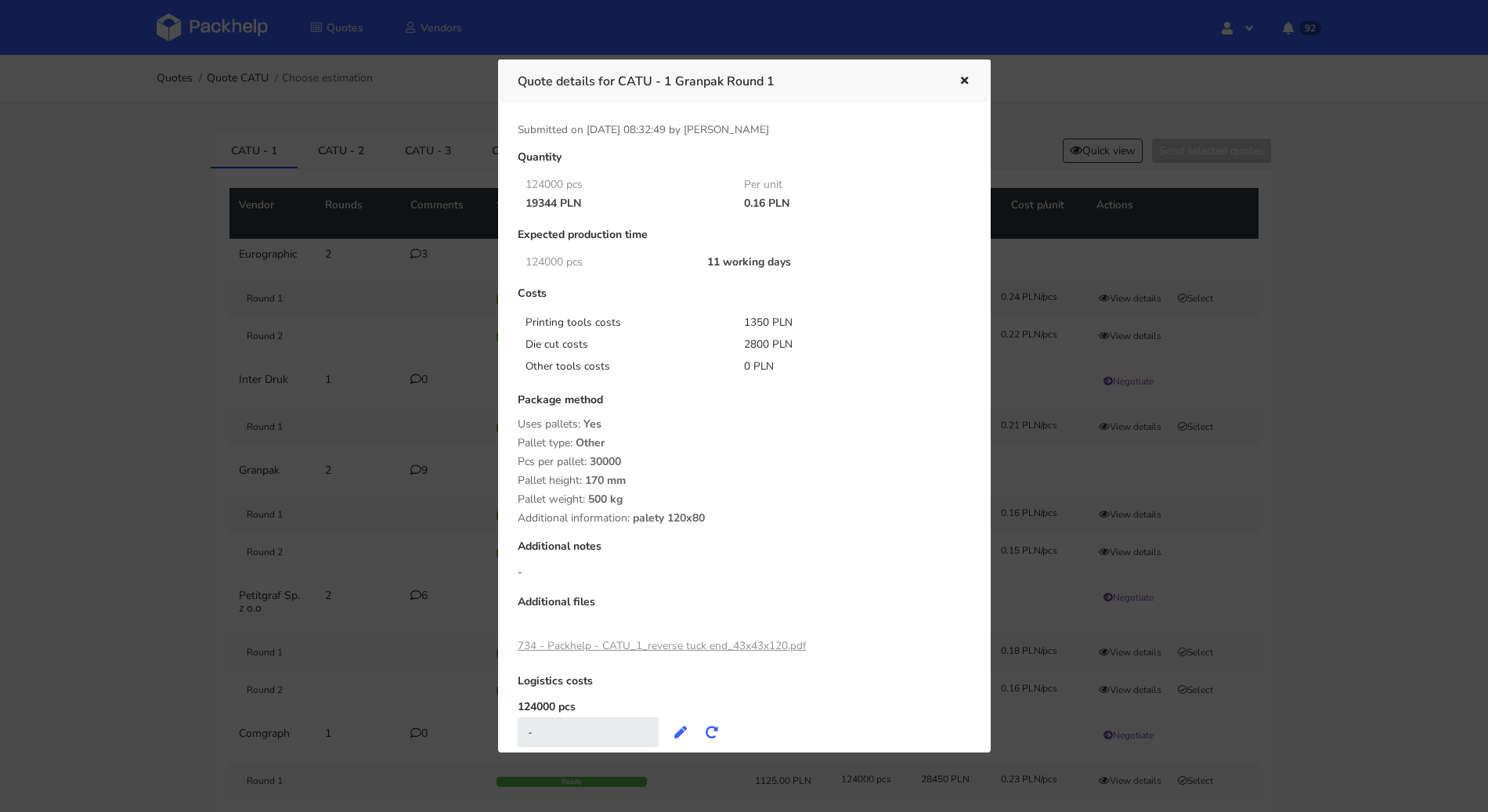
click at [752, 641] on link "734 - Packhelp - CATU_1_reverse tuck end_43x43x120.pdf" at bounding box center [662, 645] width 289 height 15
click at [12, 475] on div at bounding box center [744, 406] width 1488 height 812
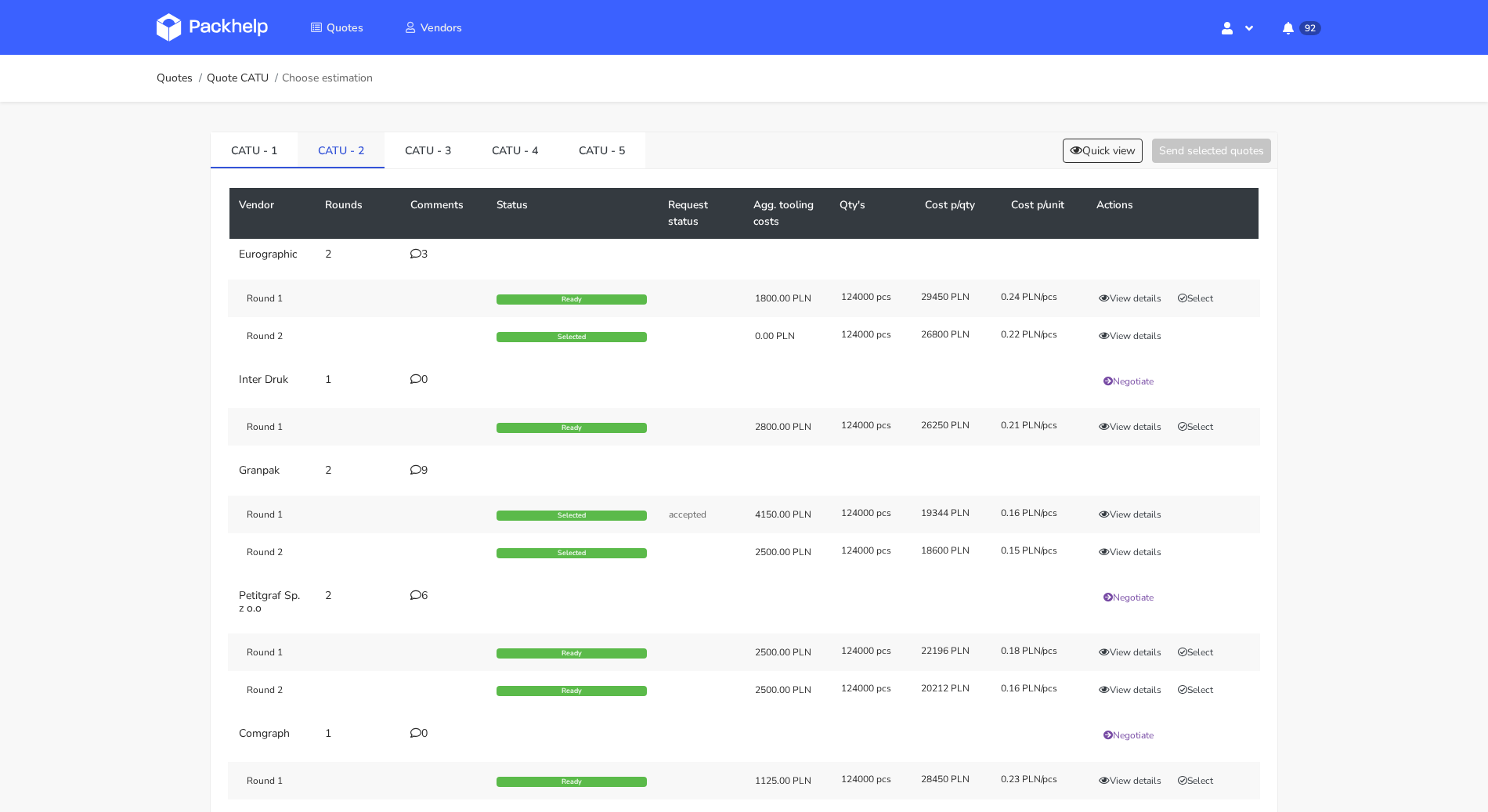
click at [331, 161] on link "CATU - 2" at bounding box center [341, 149] width 87 height 34
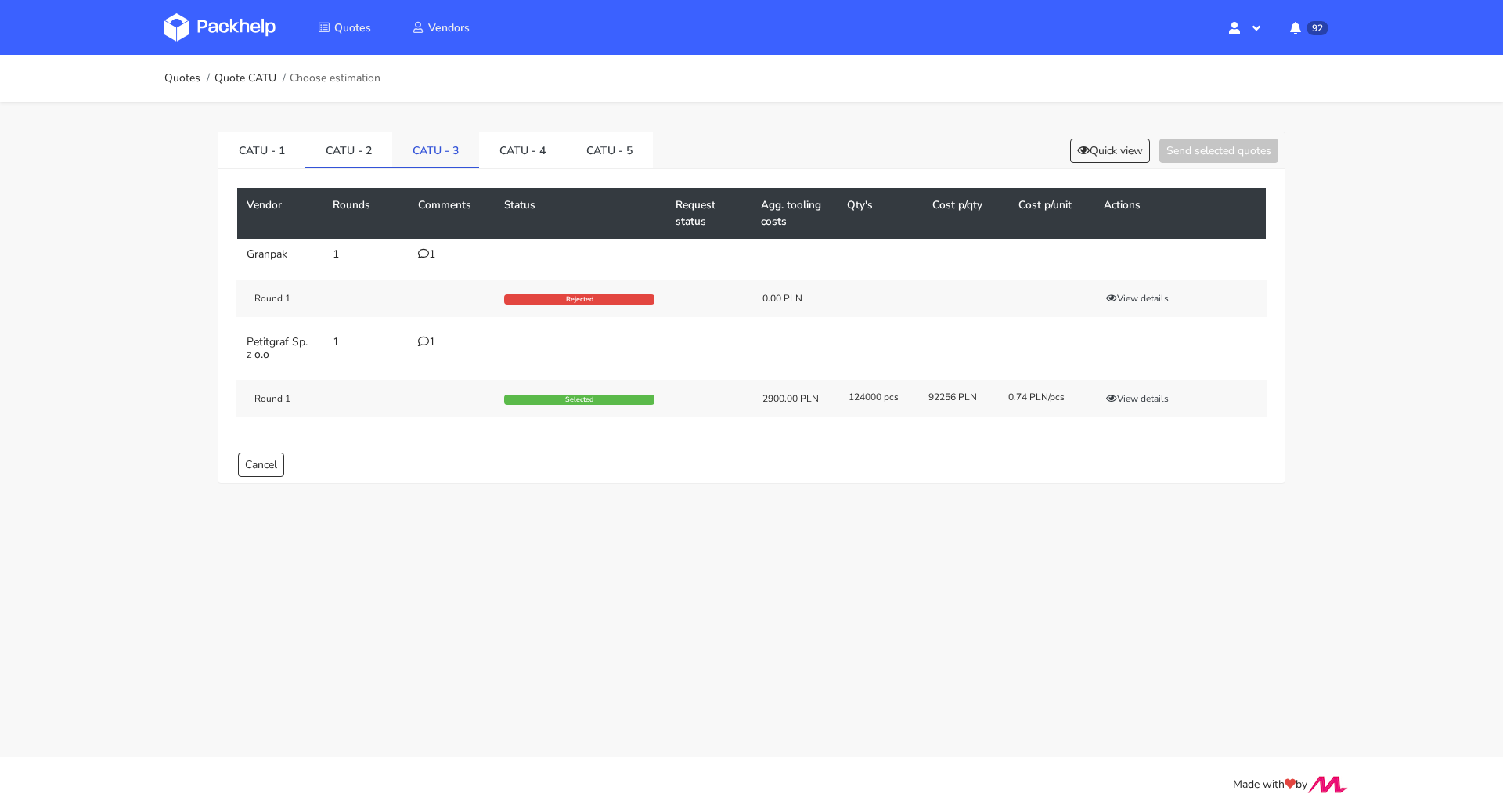
click at [413, 153] on link "CATU - 3" at bounding box center [436, 149] width 87 height 34
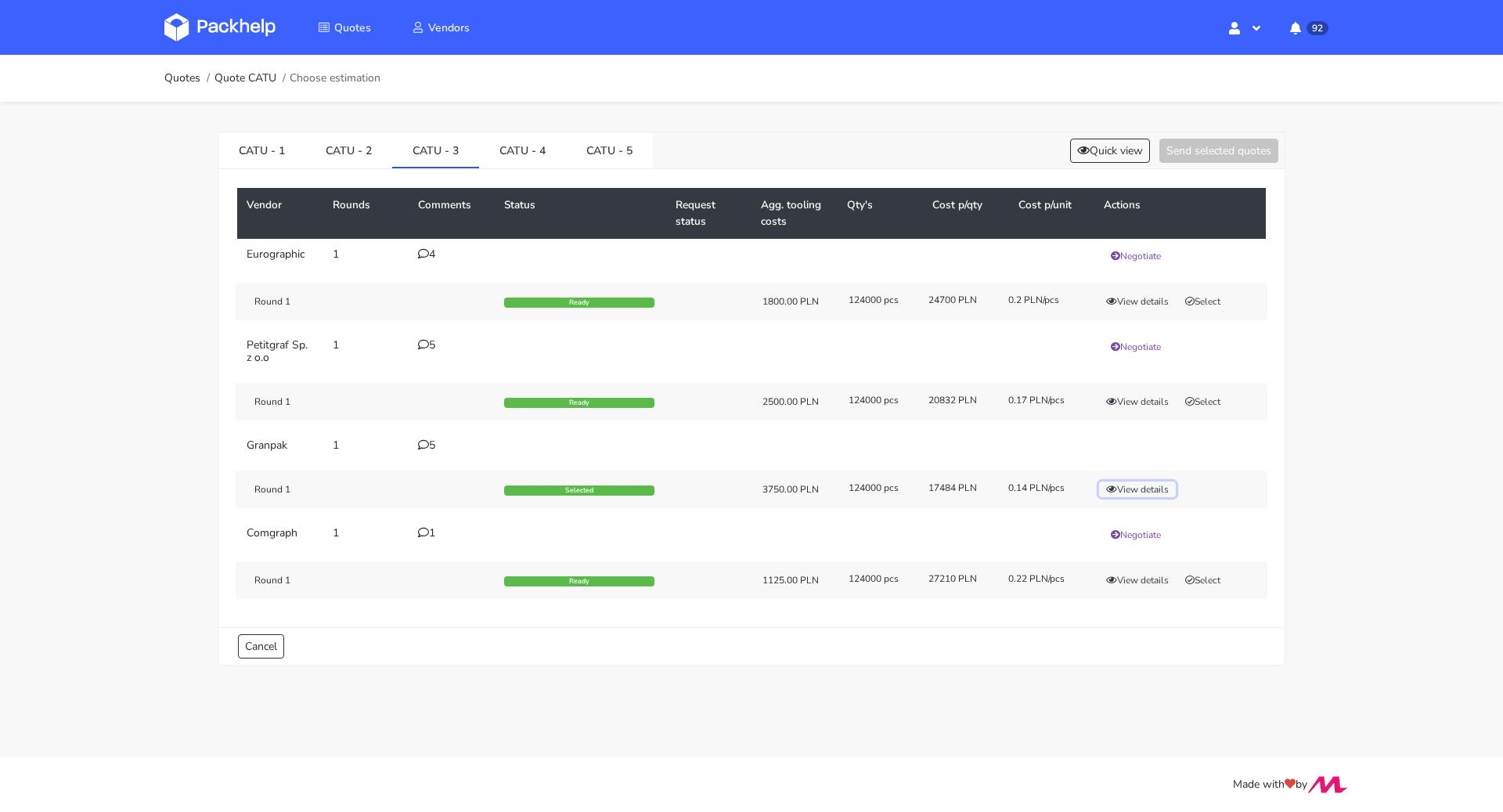
click at [1116, 489] on icon "button" at bounding box center [1112, 490] width 11 height 10
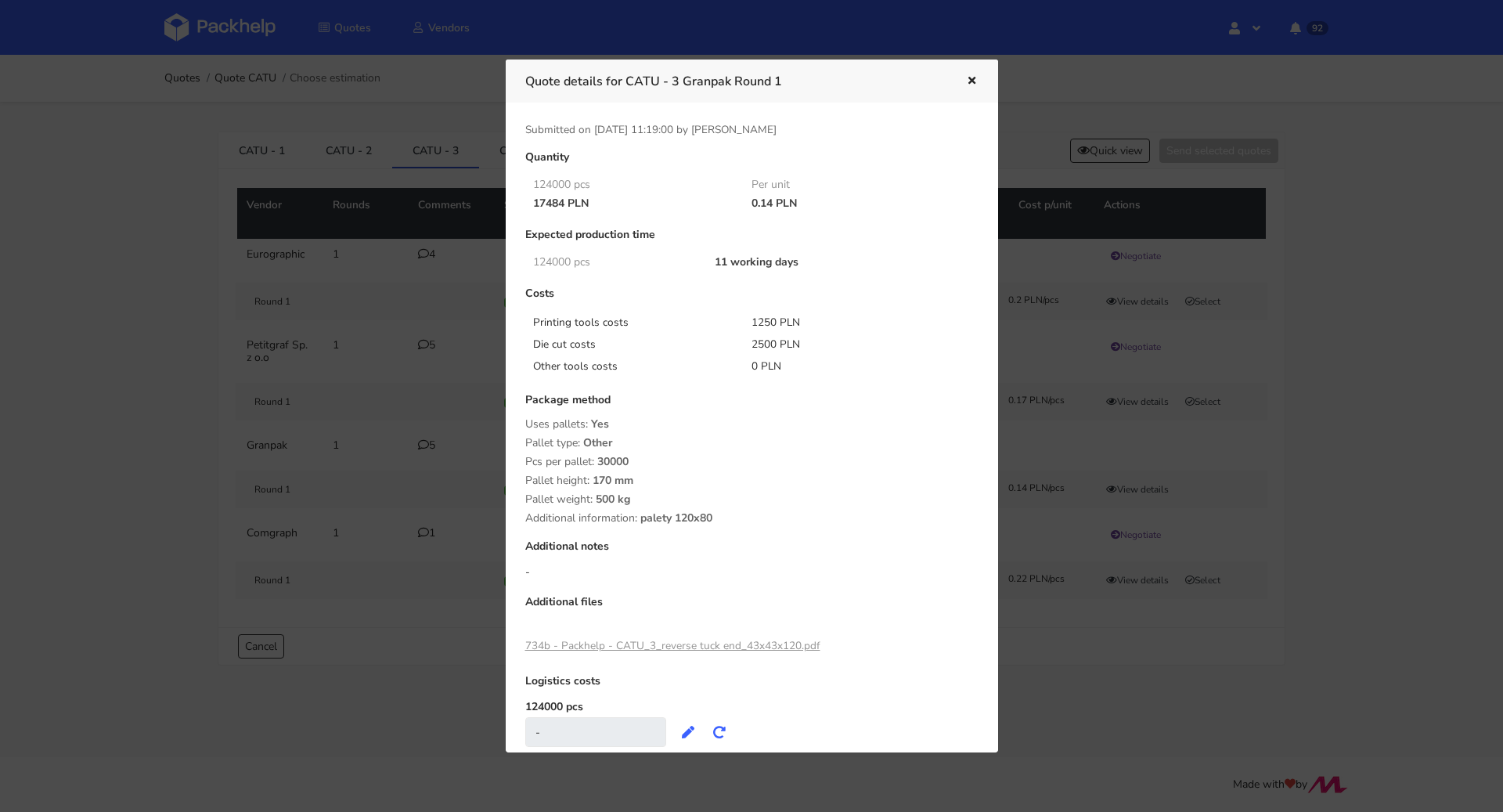
click at [740, 645] on link "734b - Packhelp - CATU_3_reverse tuck end_43x43x120.pdf" at bounding box center [673, 645] width 295 height 15
click at [972, 80] on icon "button" at bounding box center [972, 81] width 14 height 11
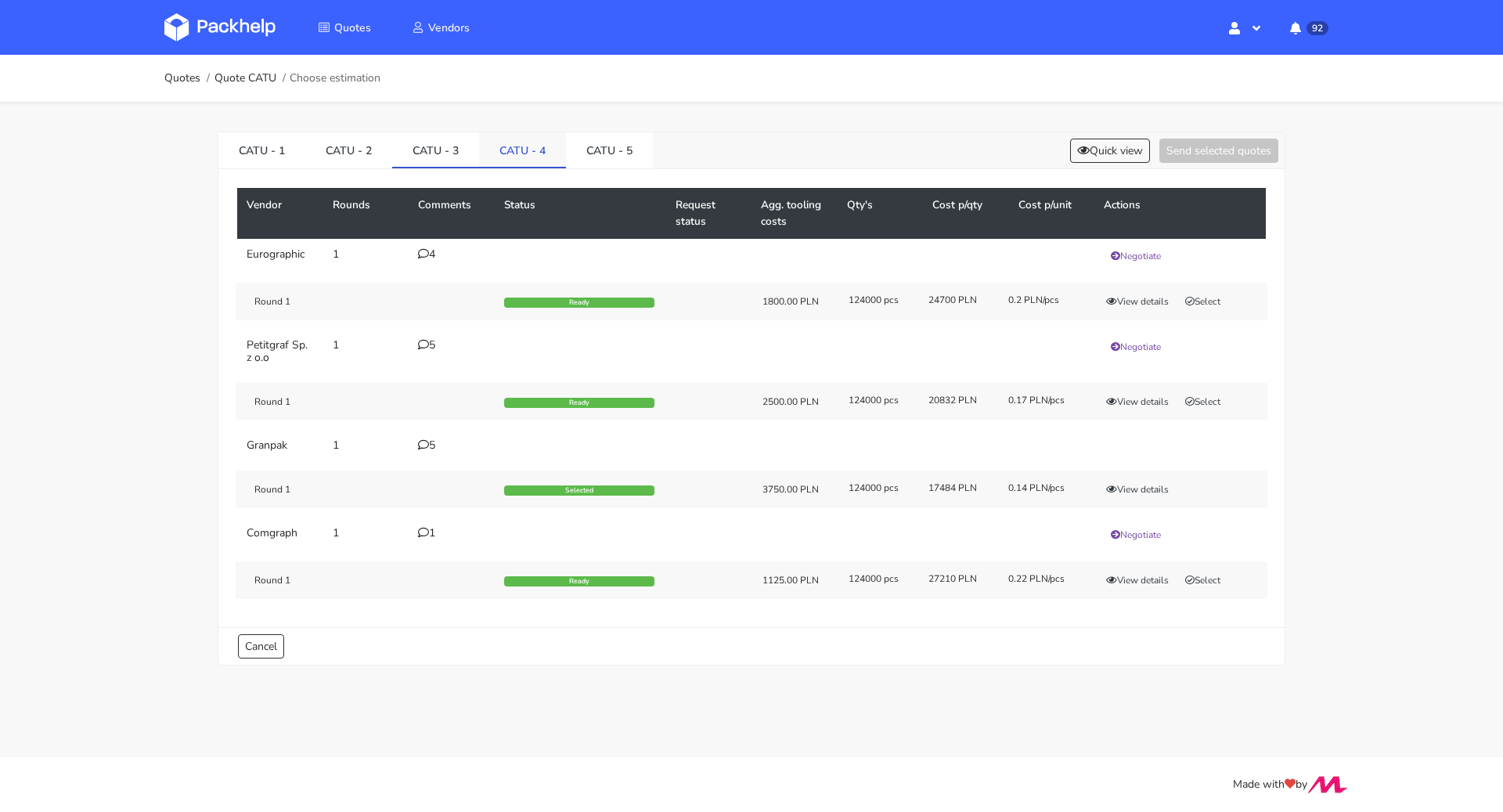
click at [491, 144] on link "CATU - 4" at bounding box center [523, 149] width 87 height 34
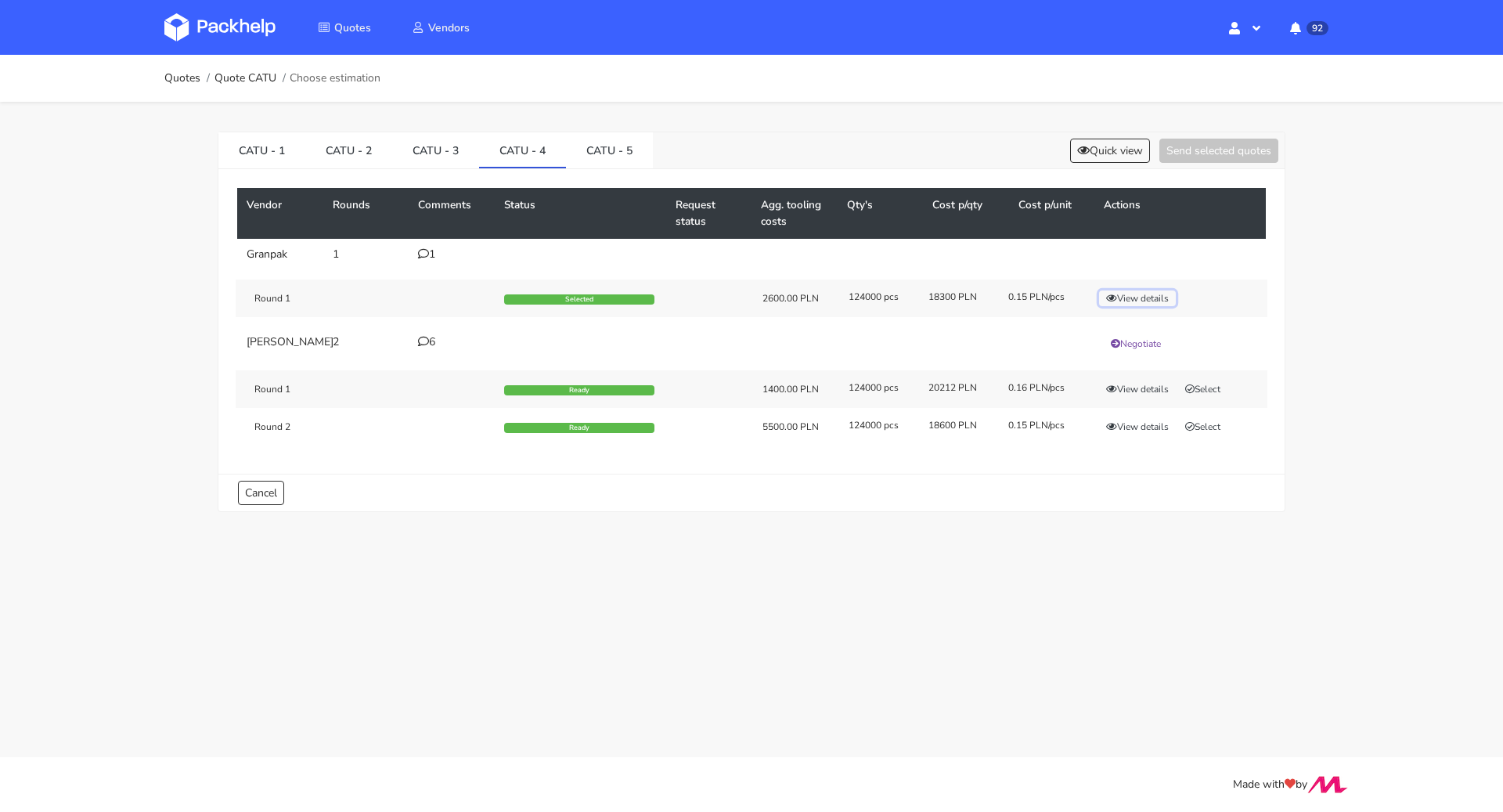
click at [1154, 298] on button "View details" at bounding box center [1138, 298] width 77 height 16
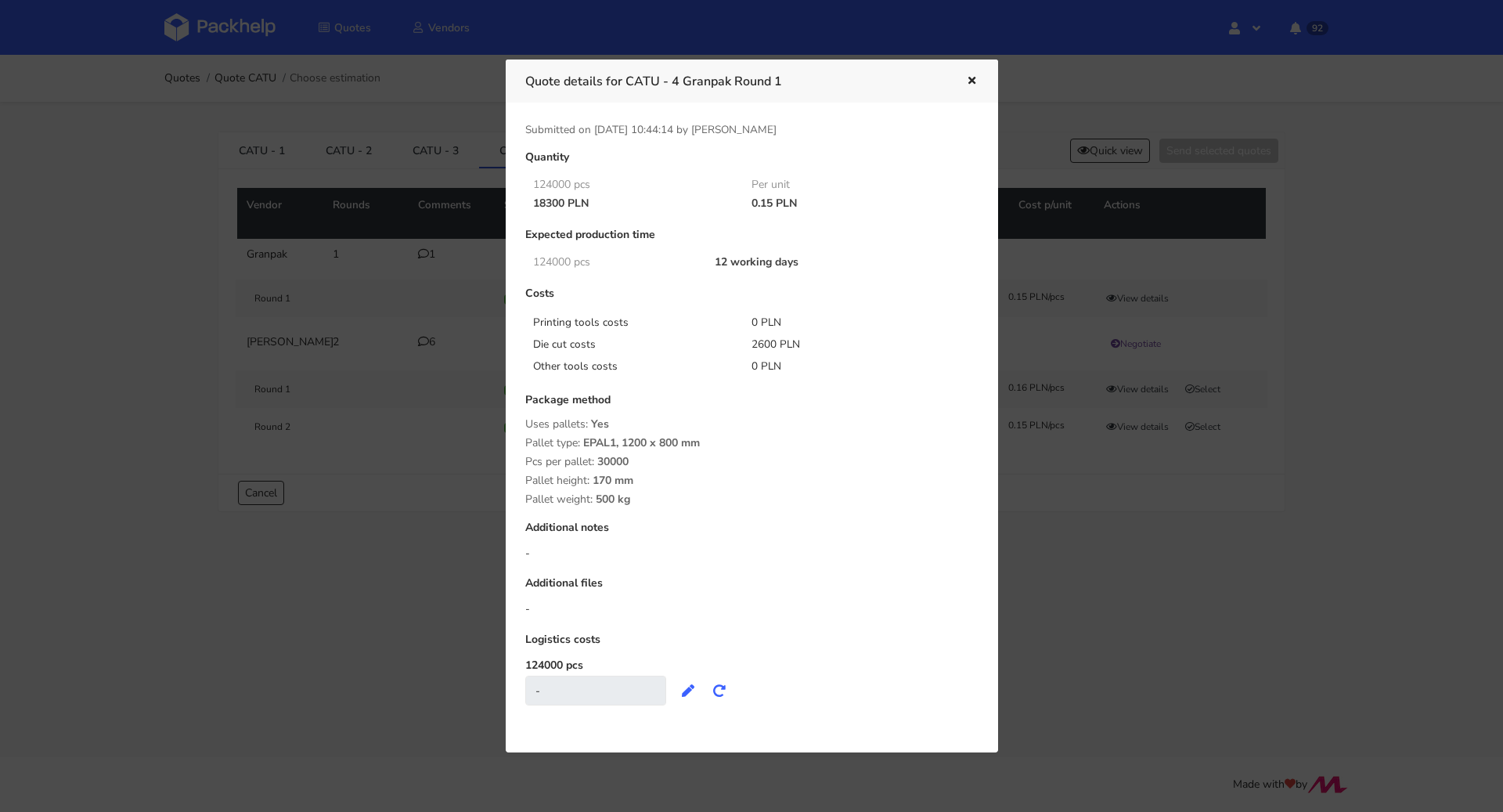
click at [1059, 614] on div at bounding box center [752, 406] width 1503 height 812
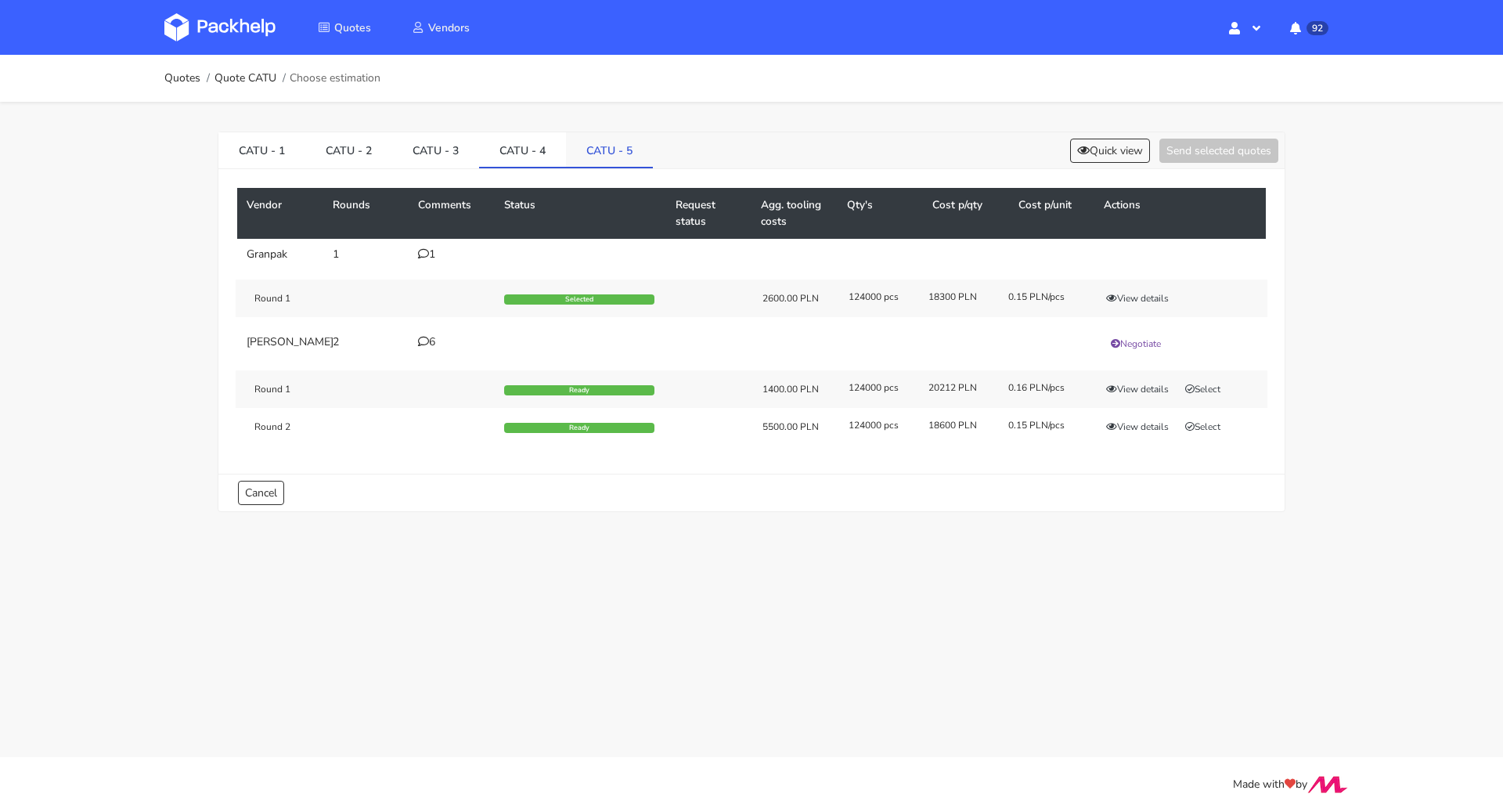
click at [607, 157] on link "CATU - 5" at bounding box center [609, 149] width 87 height 34
click at [1143, 301] on button "View details" at bounding box center [1138, 298] width 77 height 16
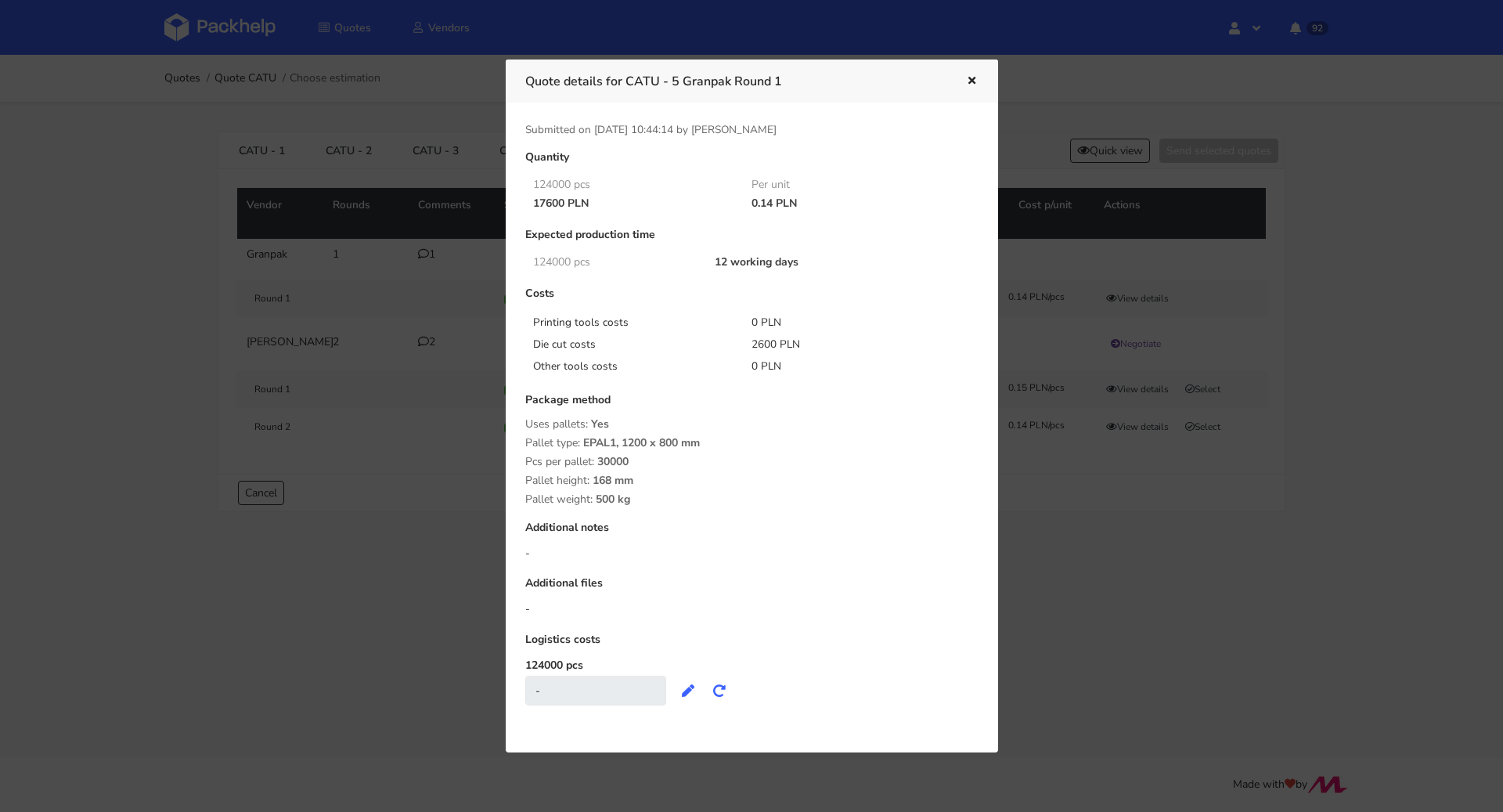
click at [1091, 561] on div at bounding box center [752, 406] width 1503 height 812
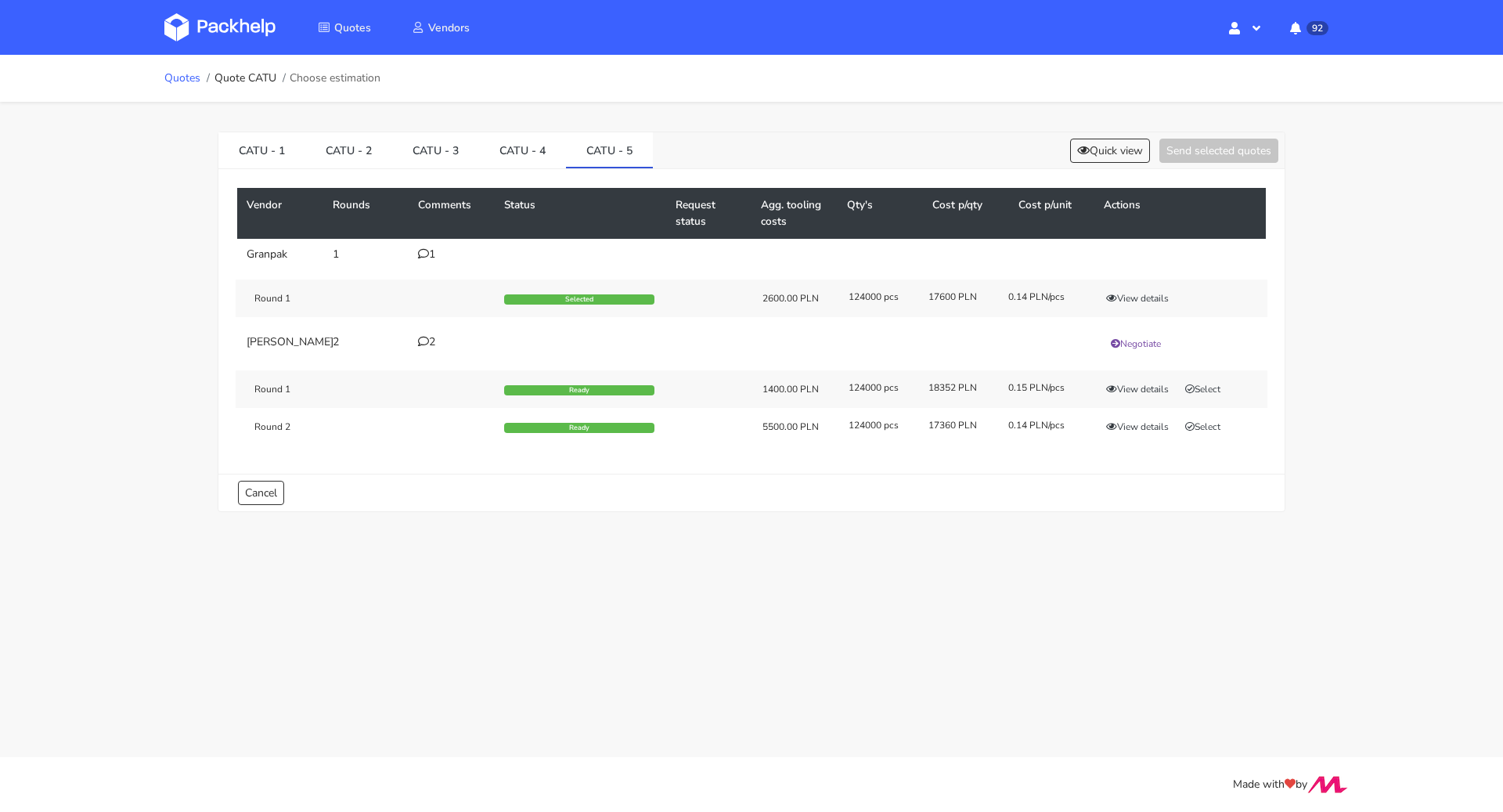
click at [190, 83] on link "Quotes" at bounding box center [182, 78] width 36 height 13
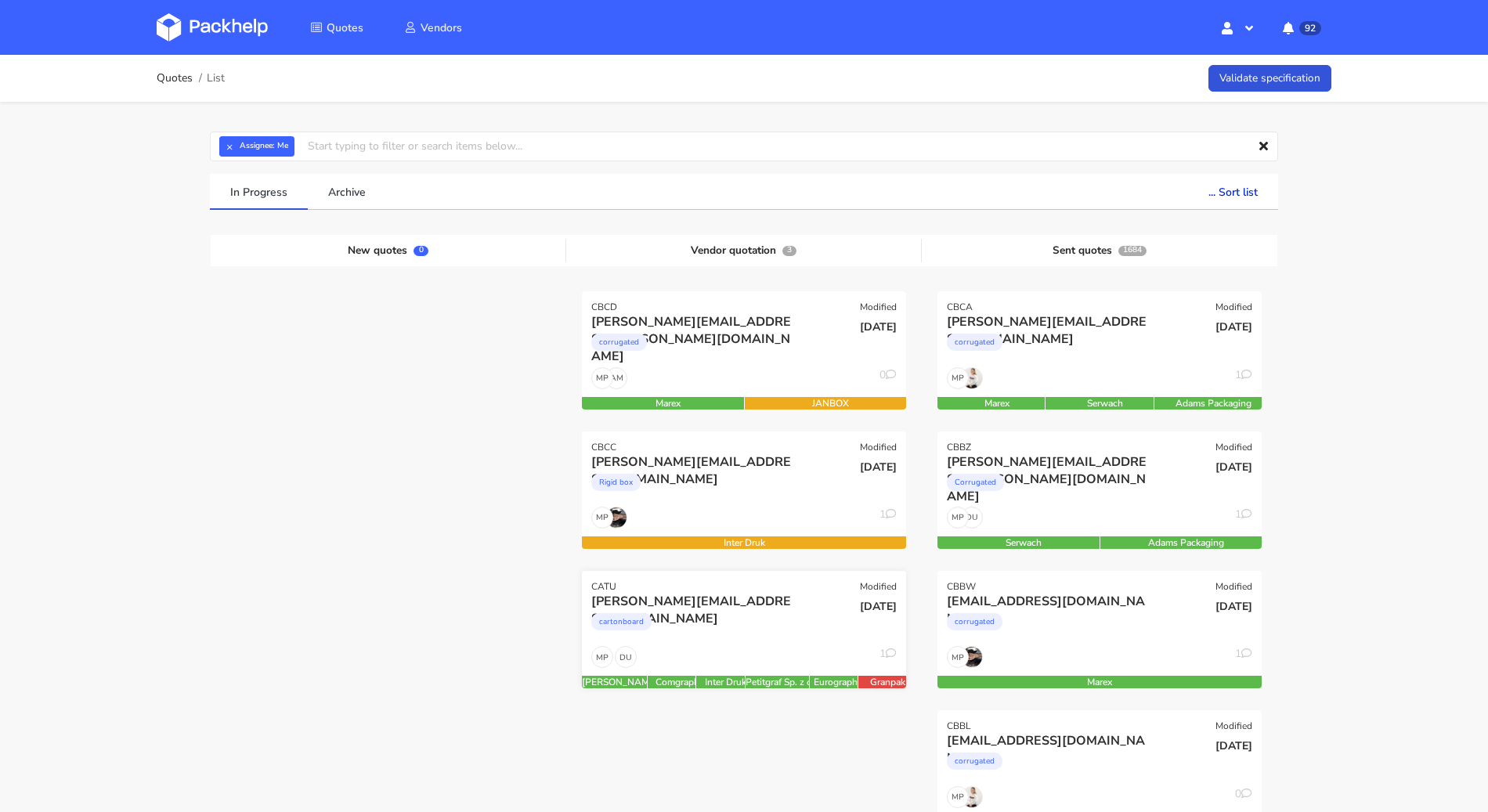
click at [787, 663] on div "DU MP 1" at bounding box center [744, 660] width 324 height 30
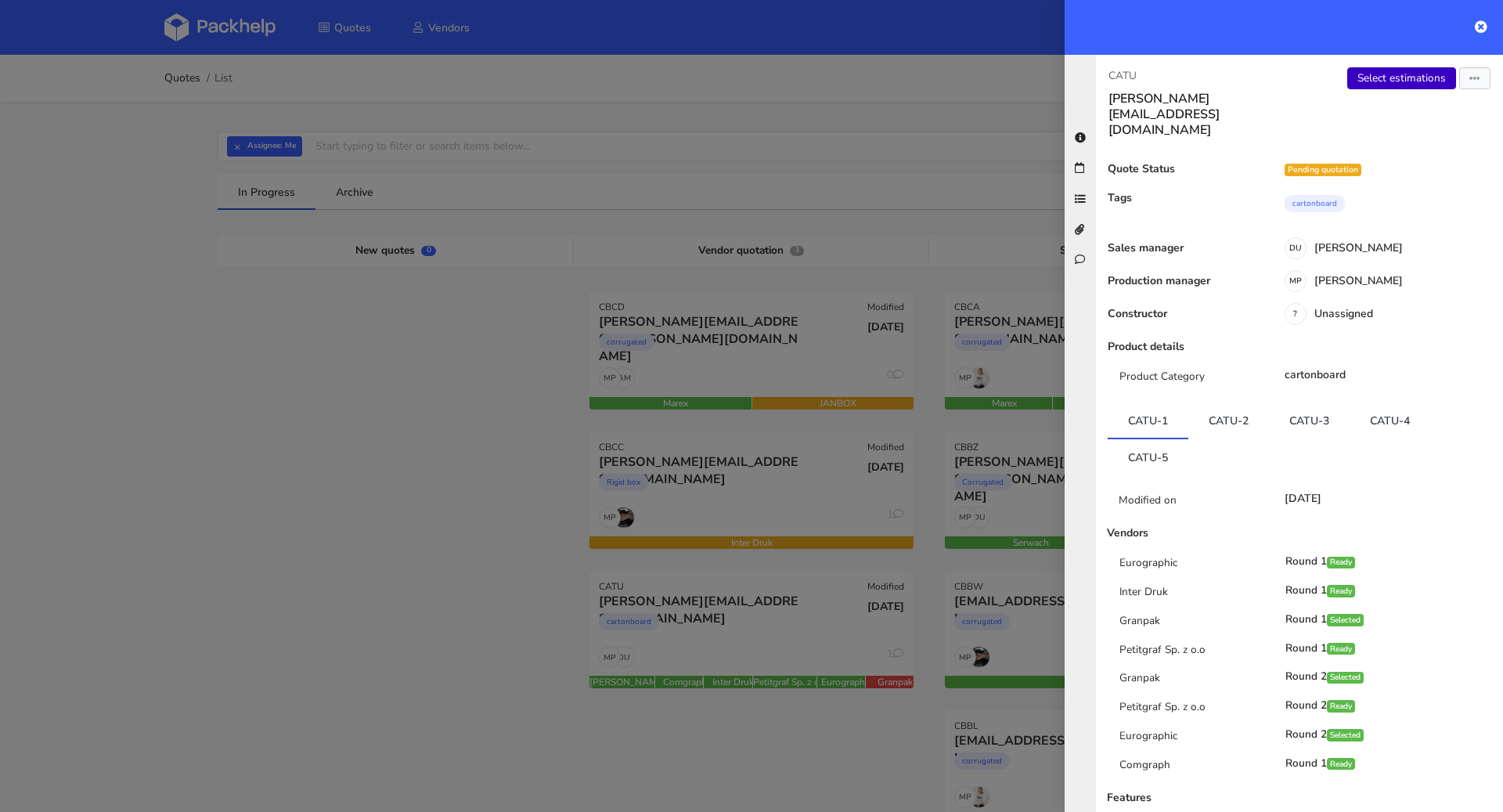
click at [1410, 73] on link "Select estimations" at bounding box center [1402, 77] width 108 height 22
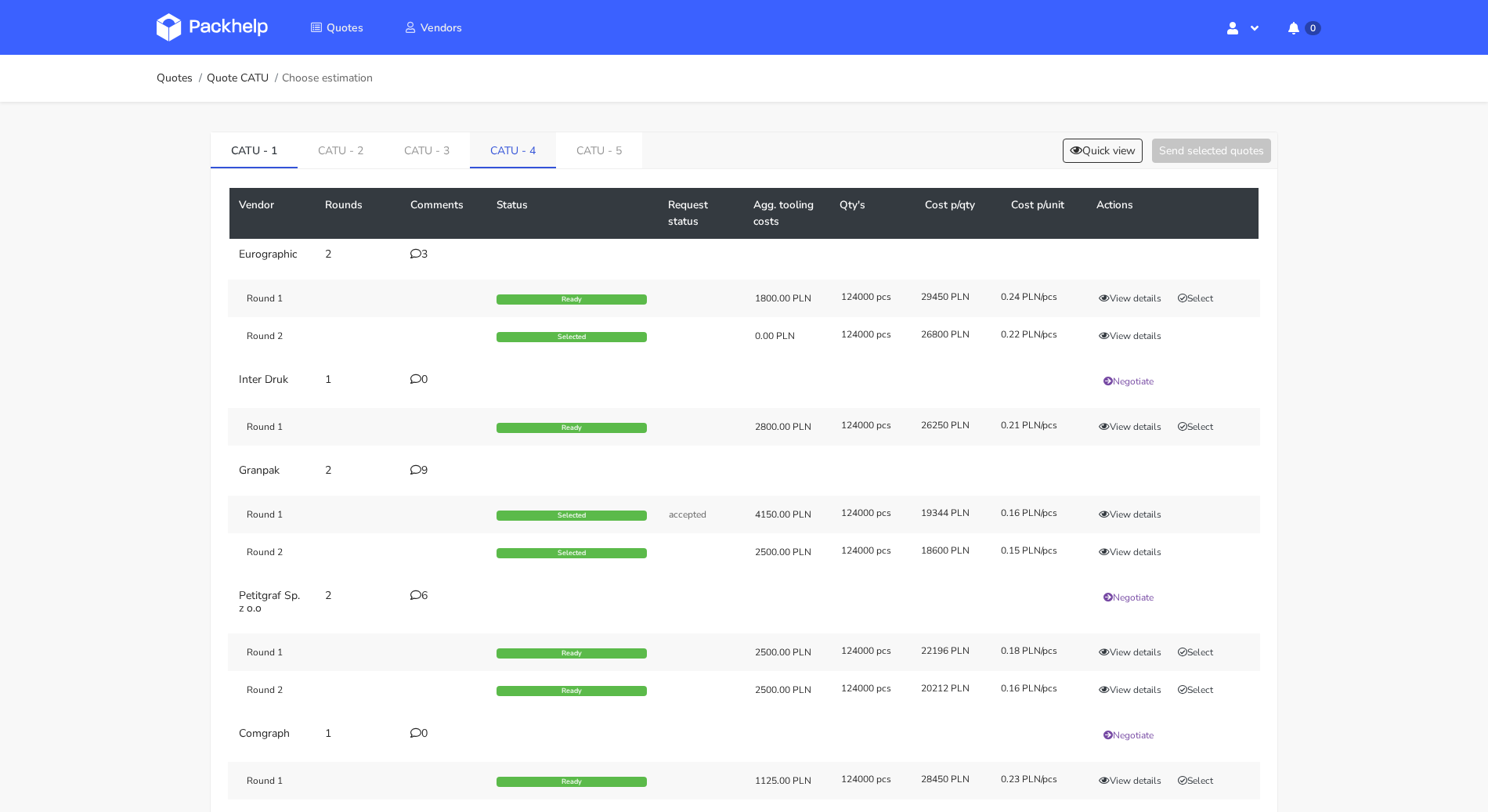
click at [498, 149] on link "CATU - 4" at bounding box center [513, 149] width 86 height 34
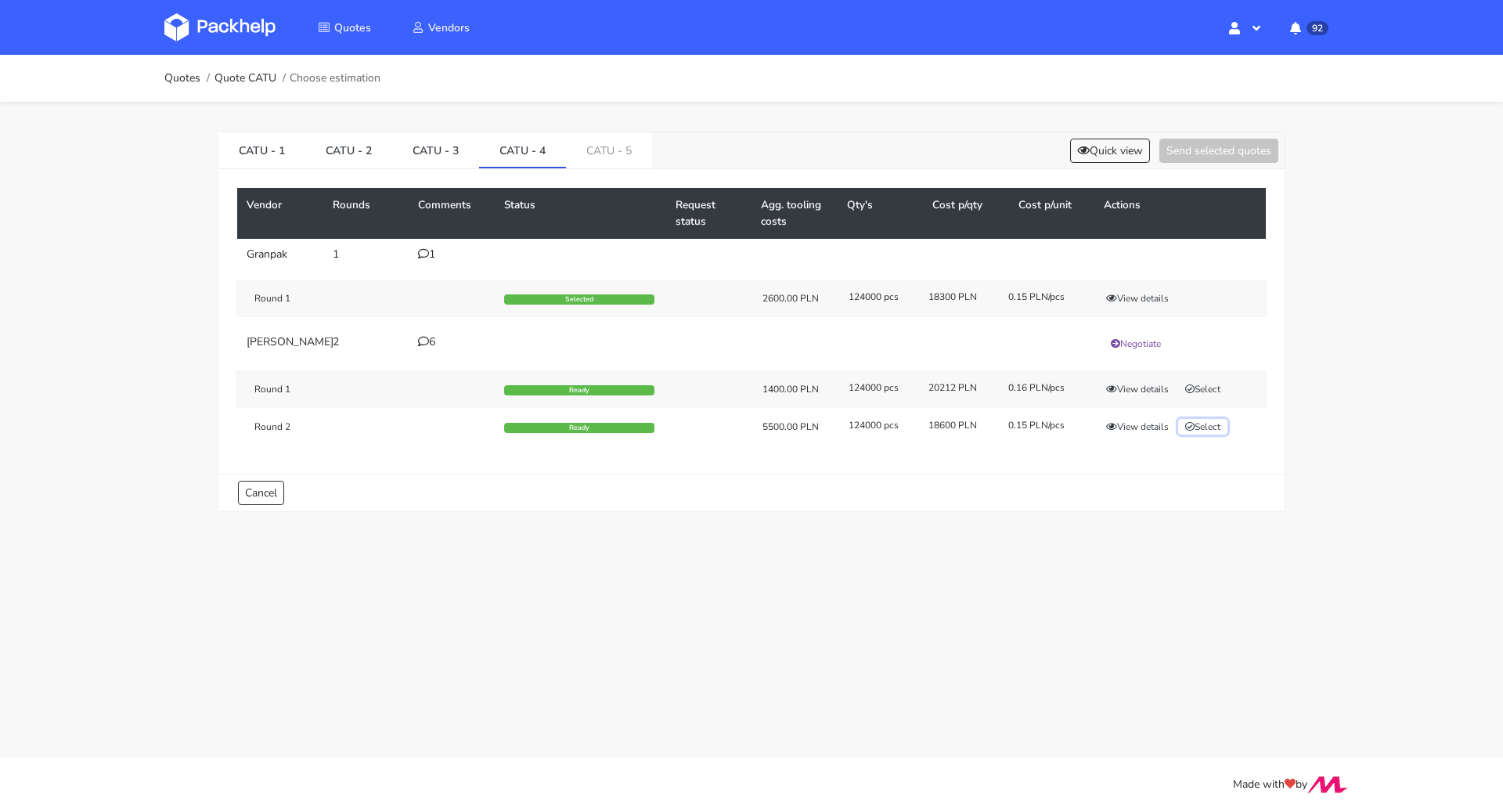
click at [1208, 435] on button "Select" at bounding box center [1203, 427] width 49 height 16
click at [618, 151] on link "CATU - 5" at bounding box center [609, 149] width 86 height 34
click at [1214, 425] on div "Round 2 Ready 5500.00 PLN 124000 pcs 17360 PLN 0.14 PLN/pcs View details Select" at bounding box center [752, 426] width 1032 height 37
click at [1213, 429] on button "Select" at bounding box center [1203, 427] width 49 height 16
click at [1205, 149] on button "Send selected quotes ( 2 )" at bounding box center [1208, 151] width 141 height 24
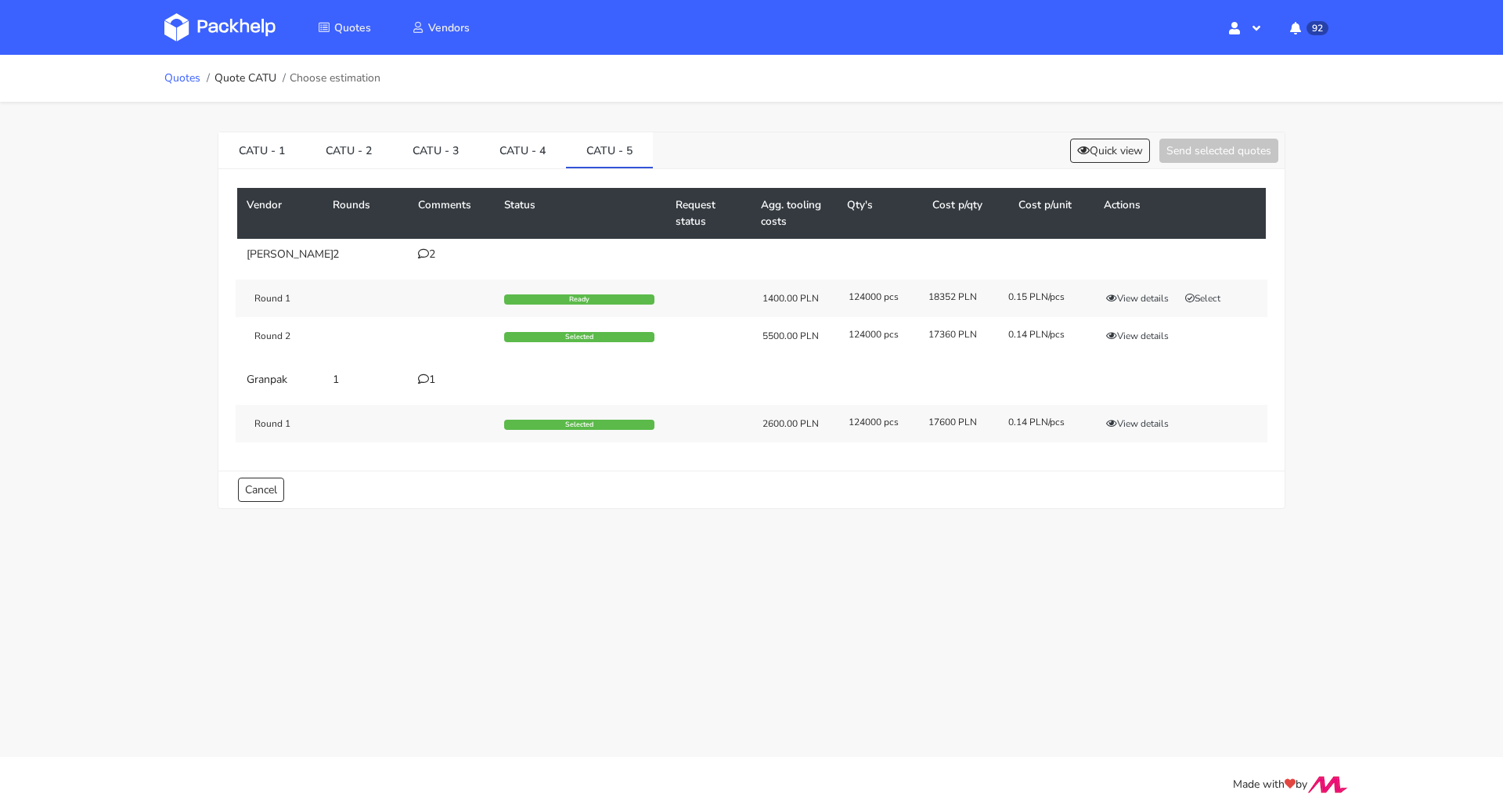
click at [191, 72] on link "Quotes" at bounding box center [182, 78] width 36 height 13
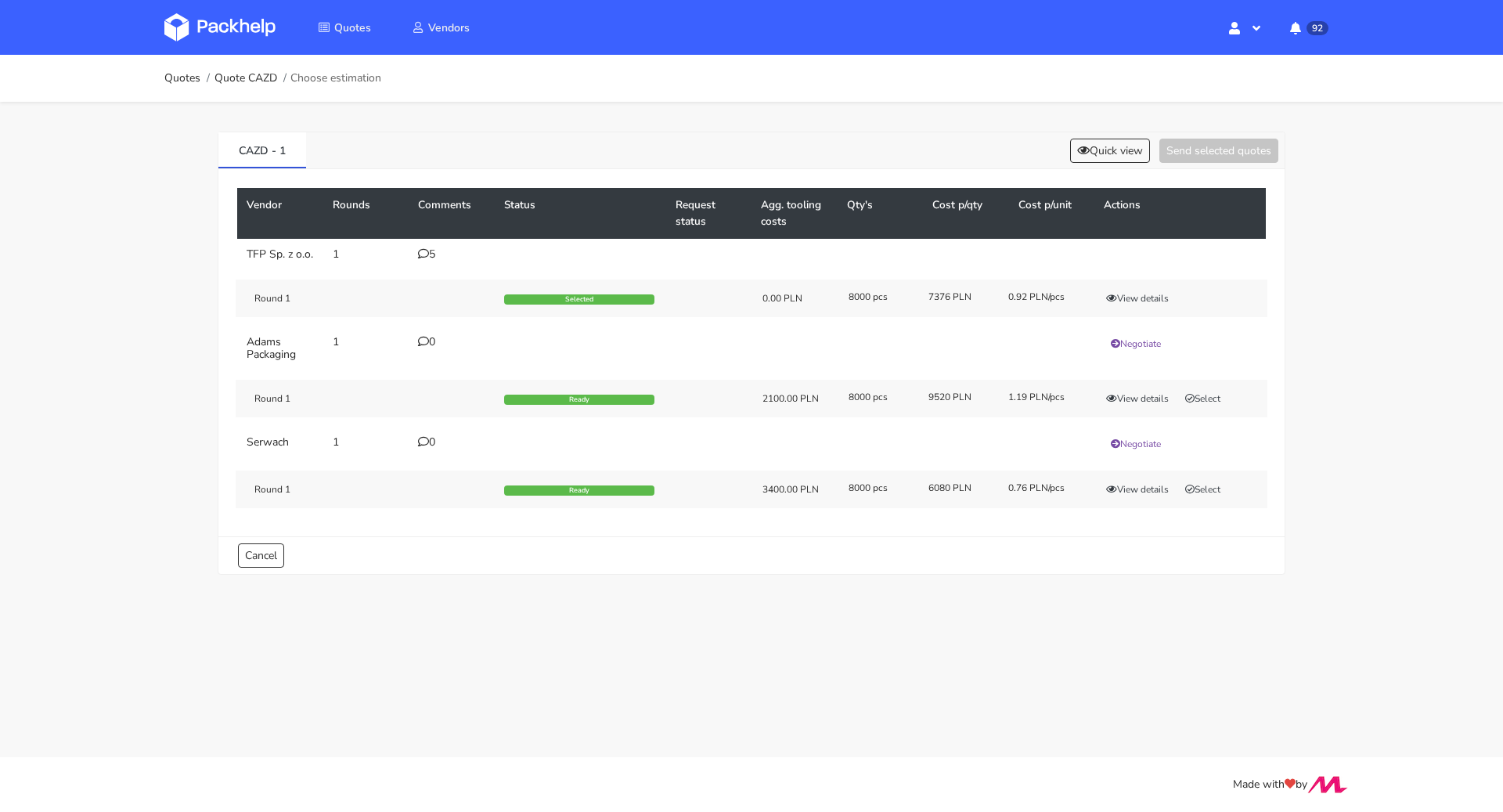
click at [421, 250] on icon at bounding box center [424, 254] width 11 height 11
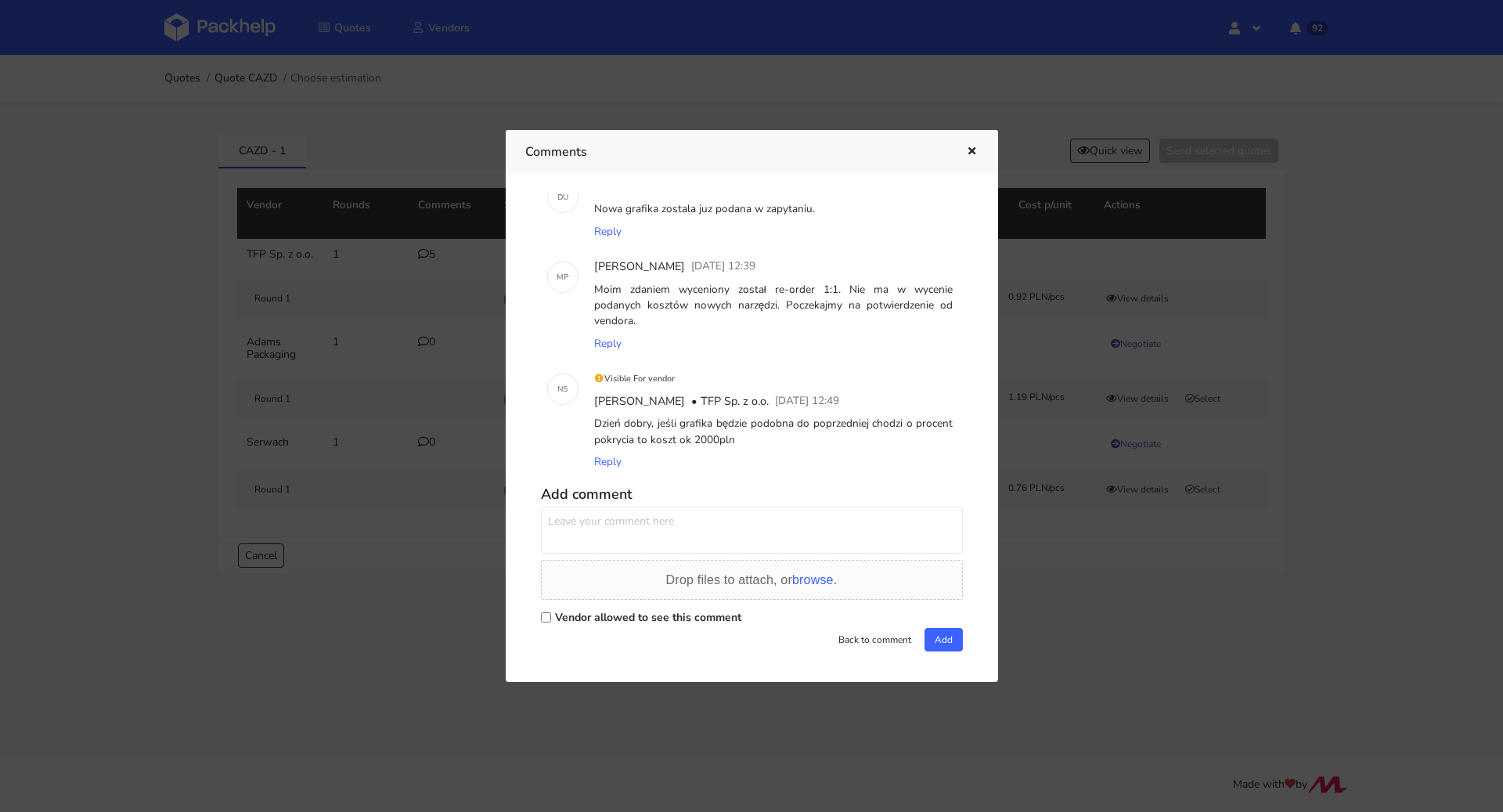
scroll to position [101, 0]
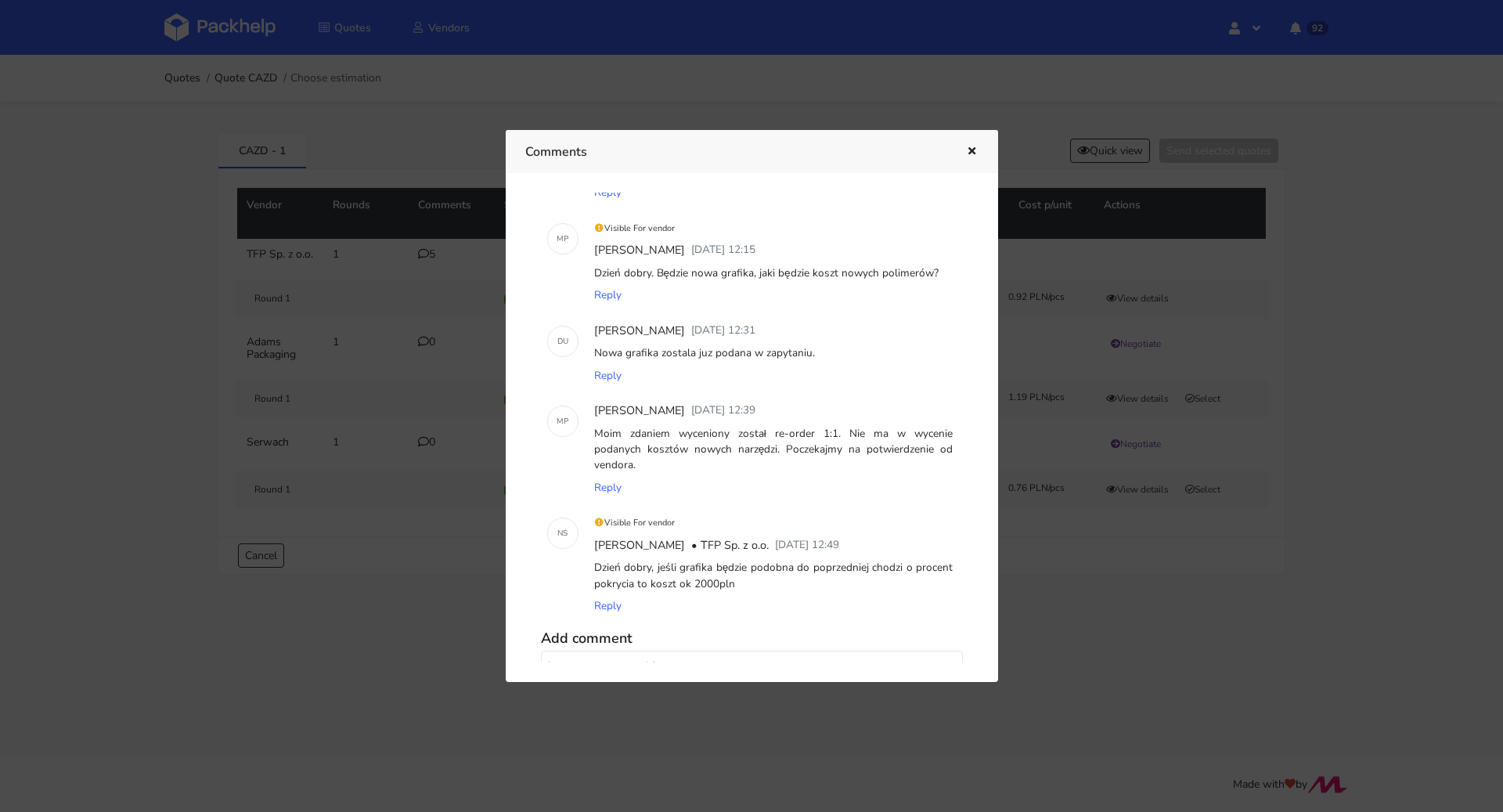
click at [976, 151] on icon "button" at bounding box center [972, 152] width 14 height 11
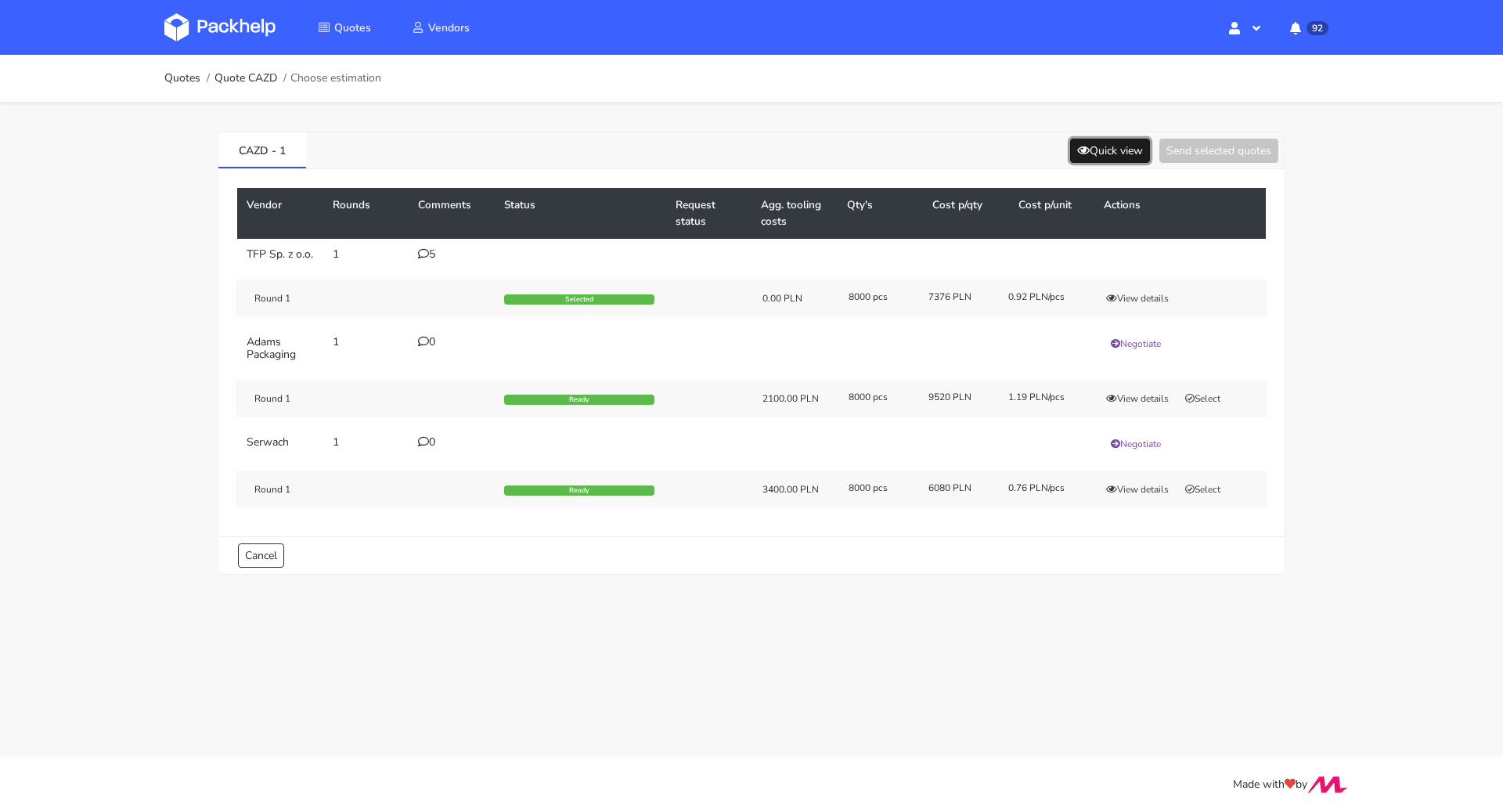
click at [1096, 150] on button "Quick view" at bounding box center [1110, 151] width 80 height 24
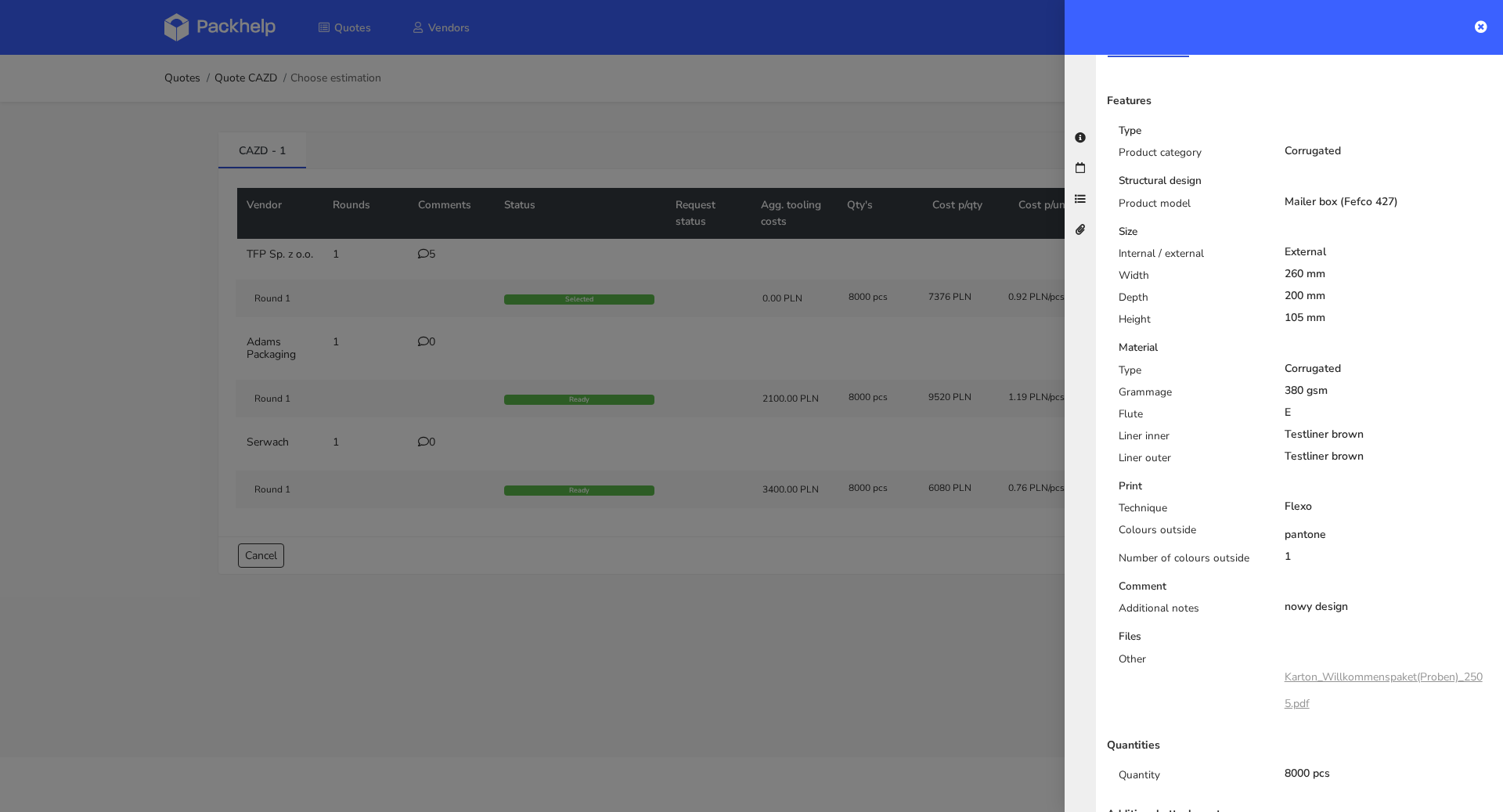
scroll to position [332, 0]
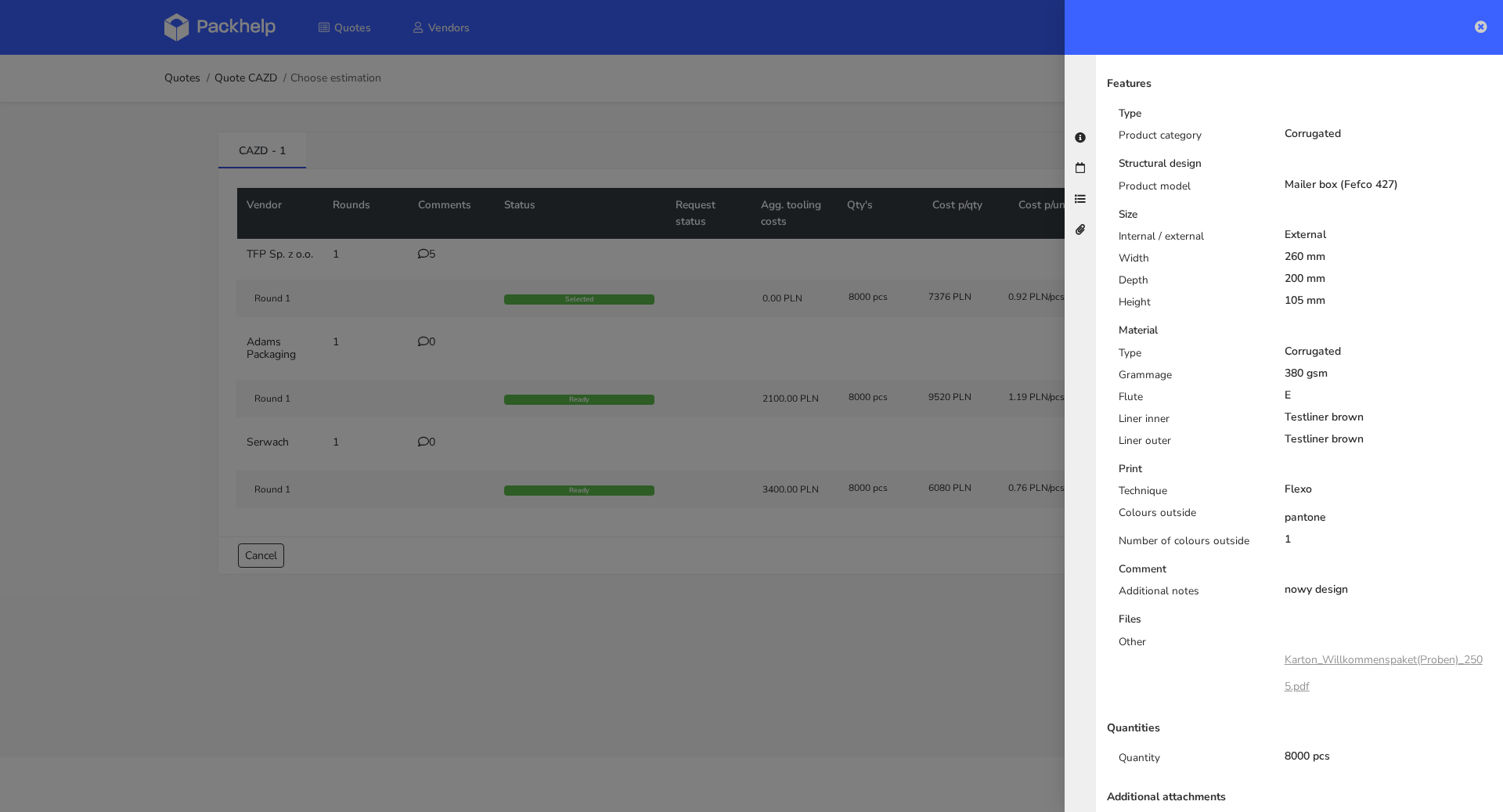
click at [1479, 33] on link at bounding box center [1481, 28] width 13 height 19
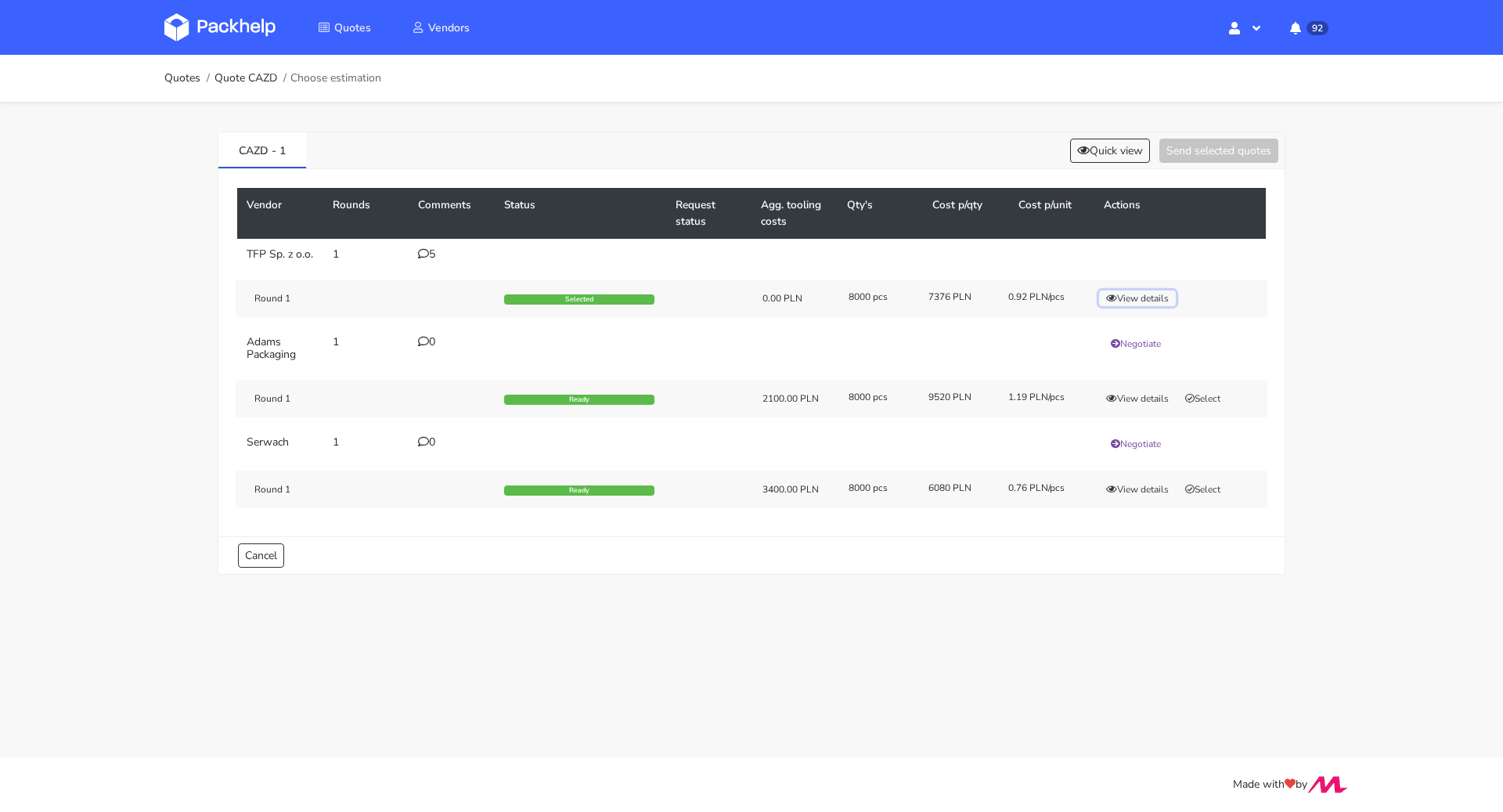
click at [1142, 305] on button "View details" at bounding box center [1138, 298] width 77 height 16
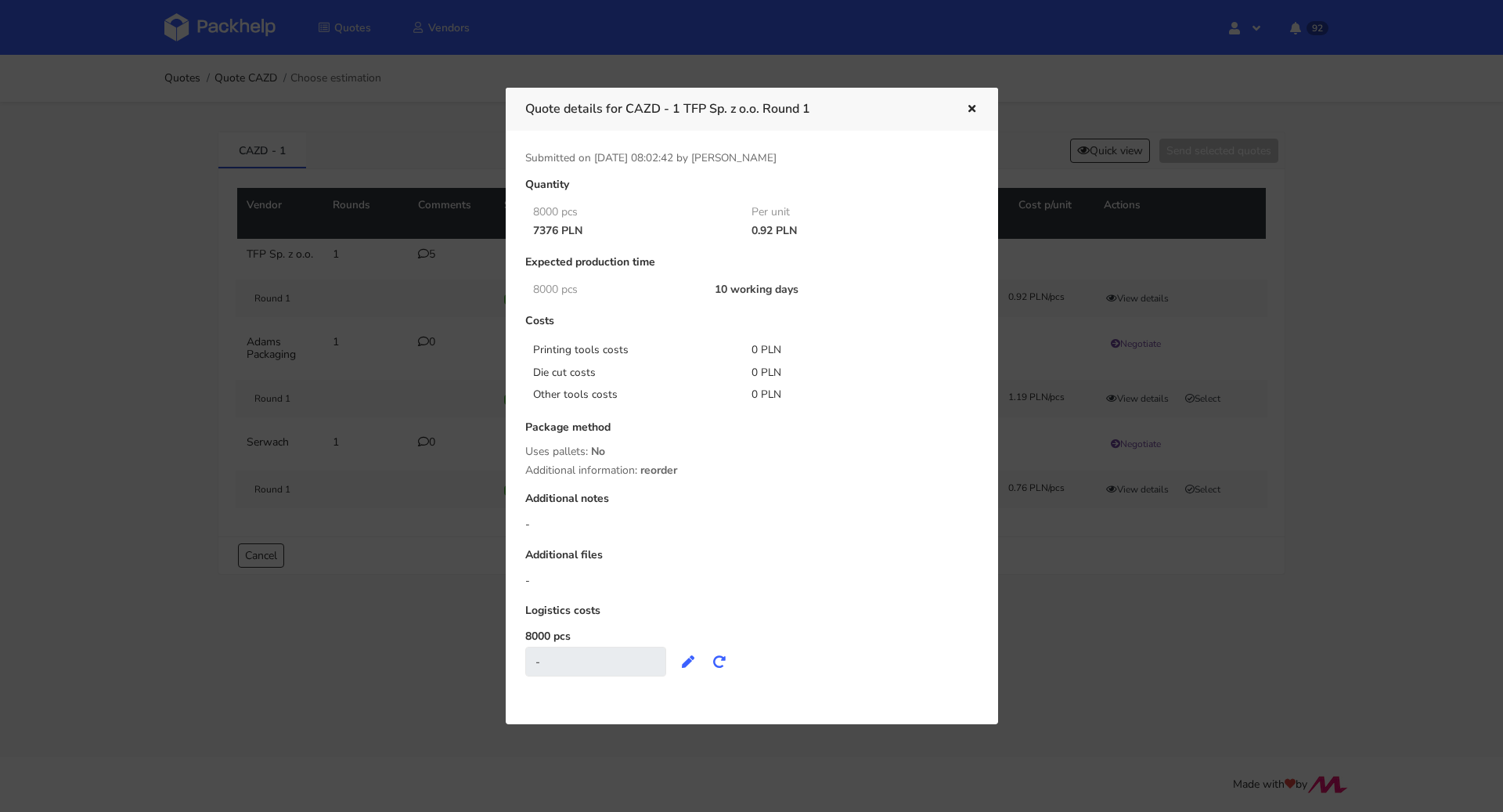
click at [972, 108] on icon "button" at bounding box center [972, 110] width 14 height 11
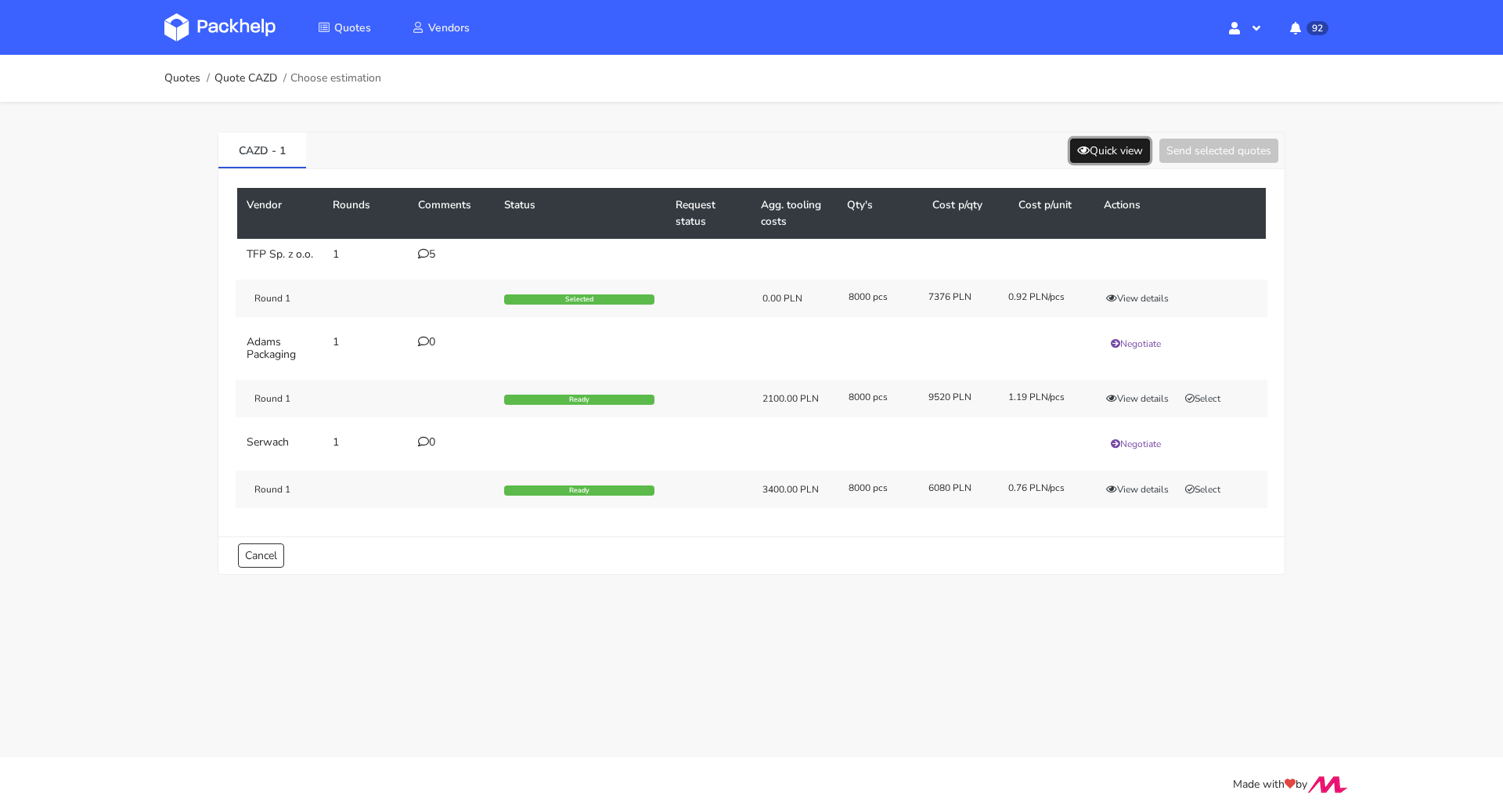
click at [1081, 145] on icon at bounding box center [1083, 151] width 13 height 11
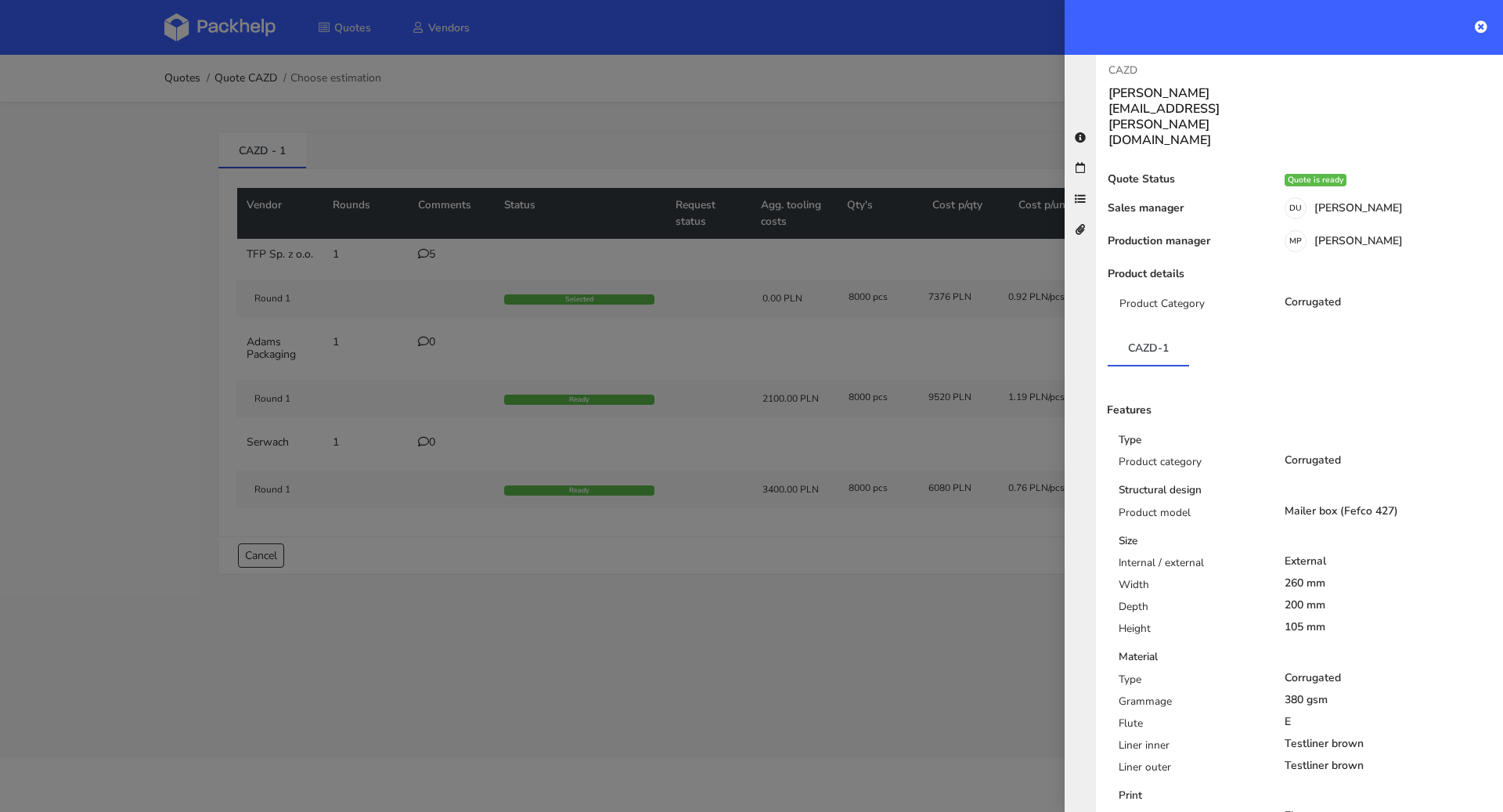
scroll to position [0, 0]
click at [748, 468] on div at bounding box center [752, 406] width 1503 height 812
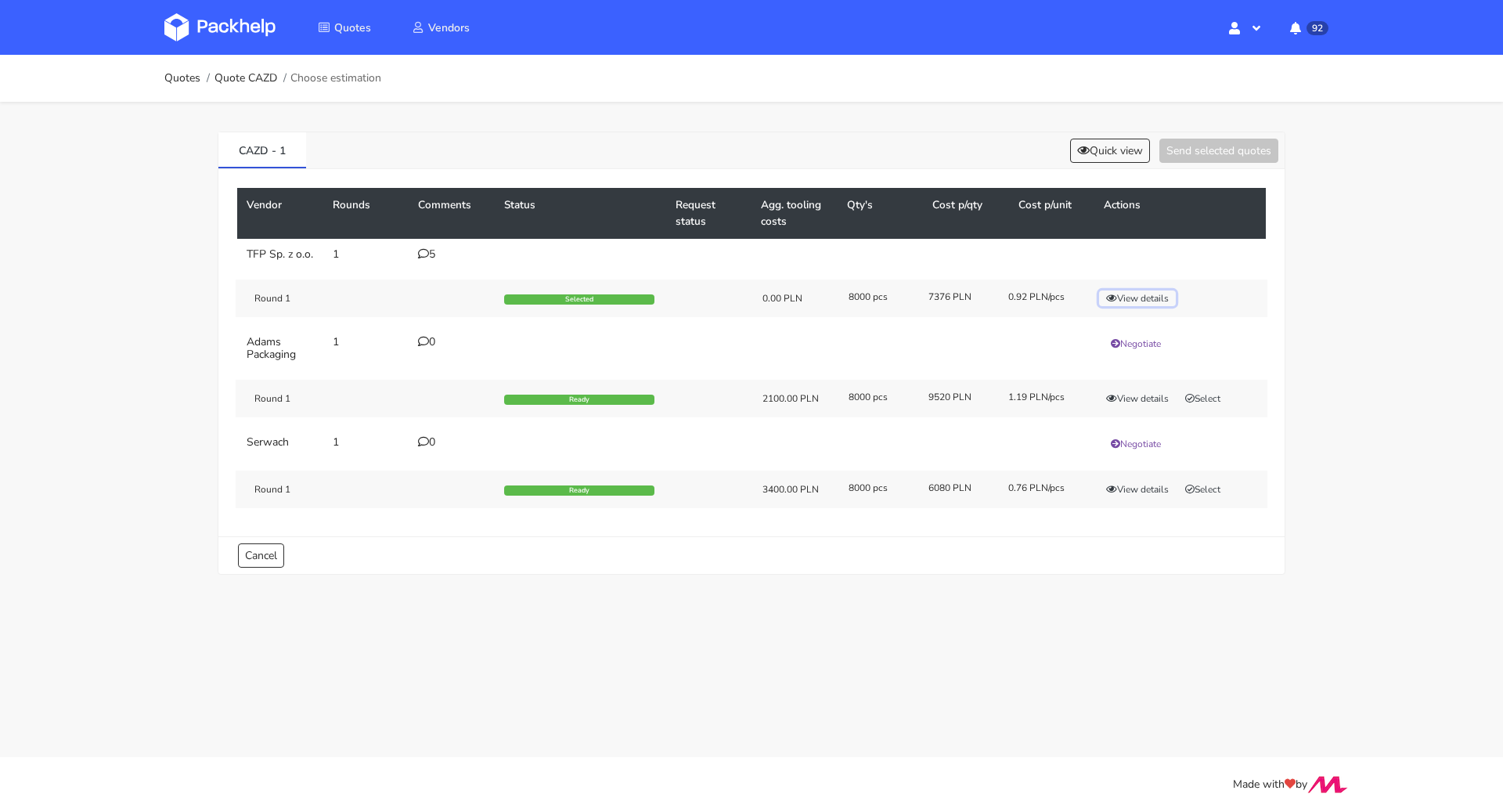
click at [1148, 306] on button "View details" at bounding box center [1138, 298] width 77 height 16
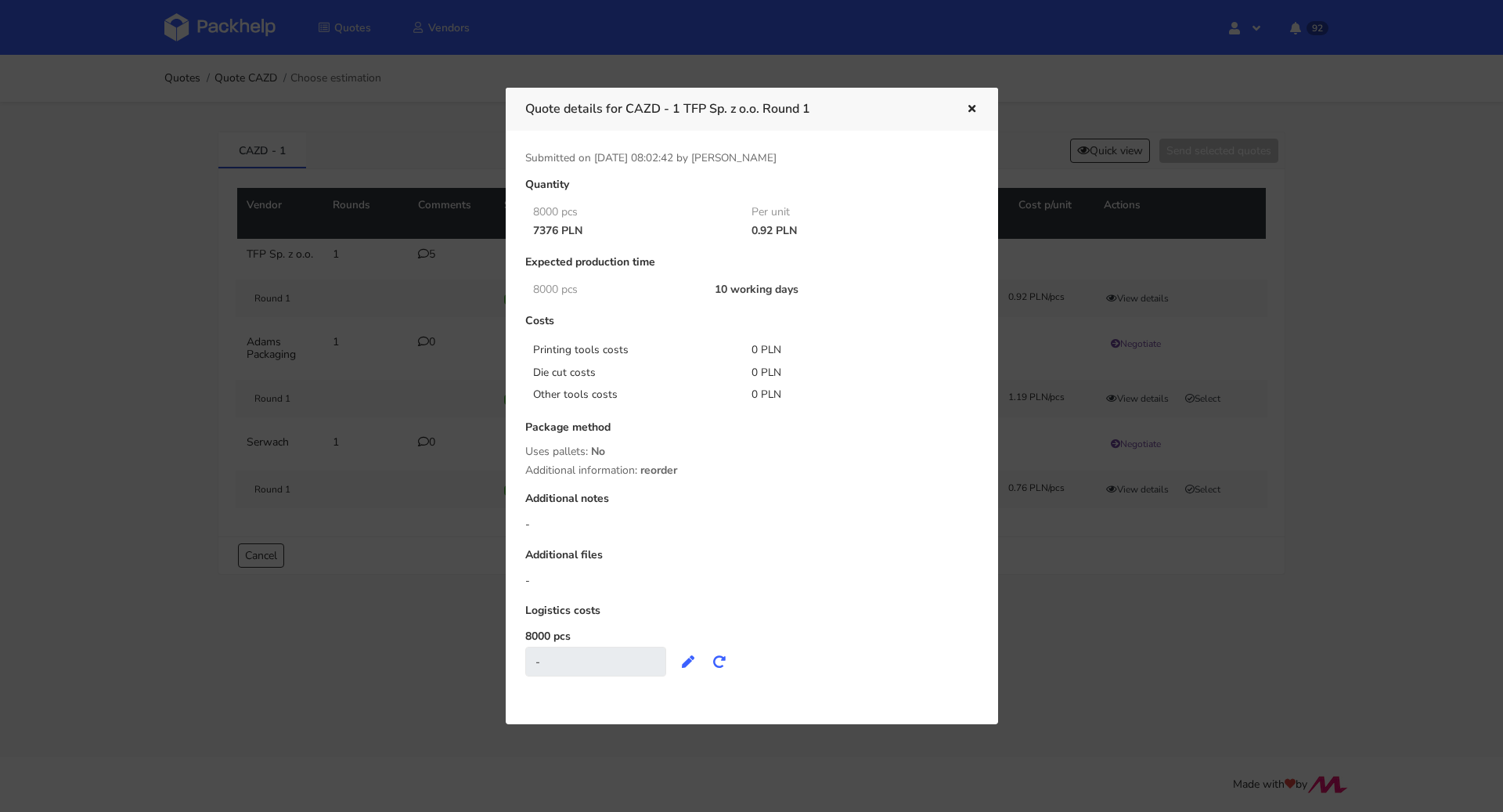
click at [976, 102] on button "button" at bounding box center [970, 110] width 18 height 21
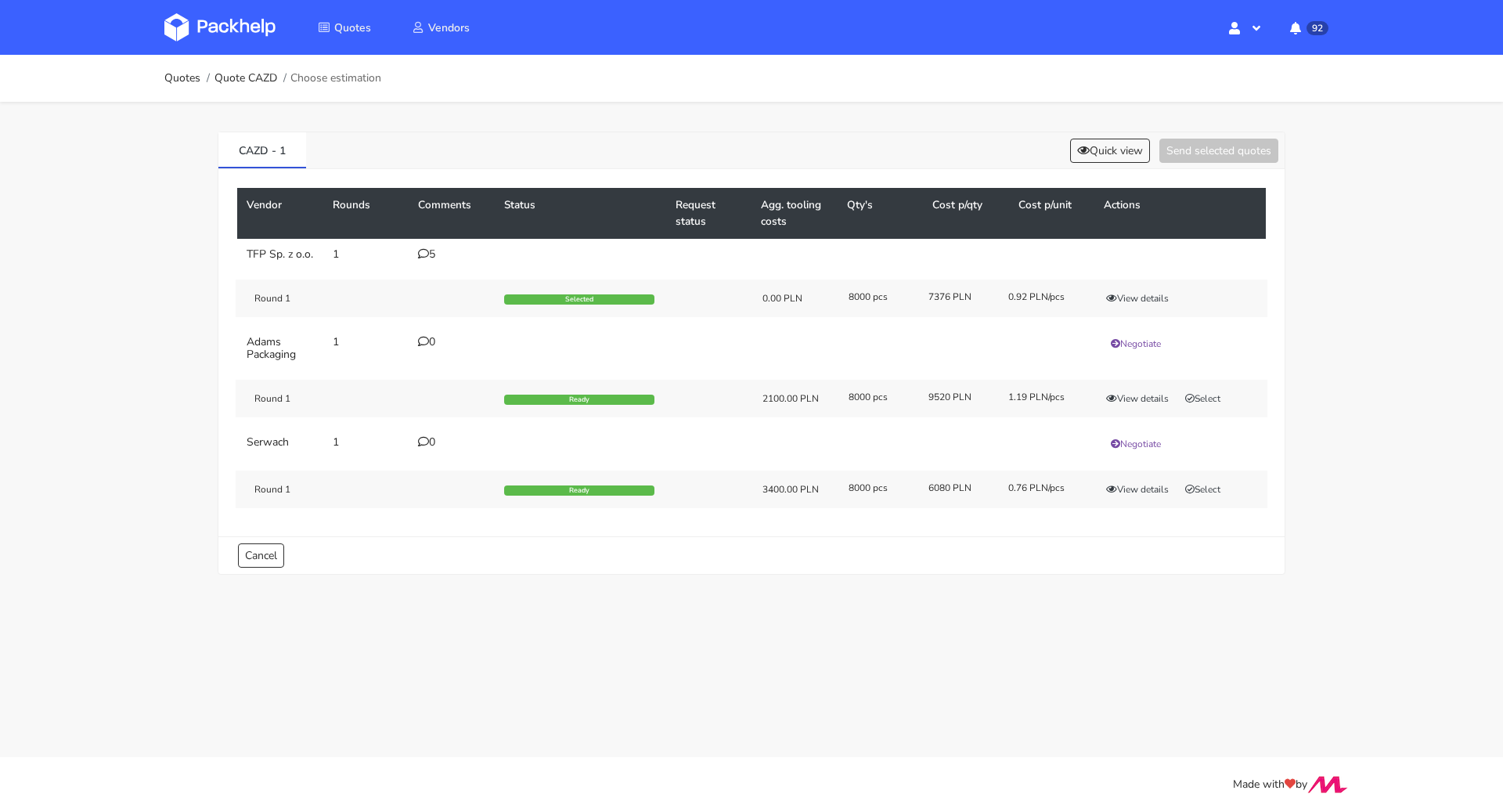
click at [427, 254] on icon at bounding box center [424, 254] width 11 height 11
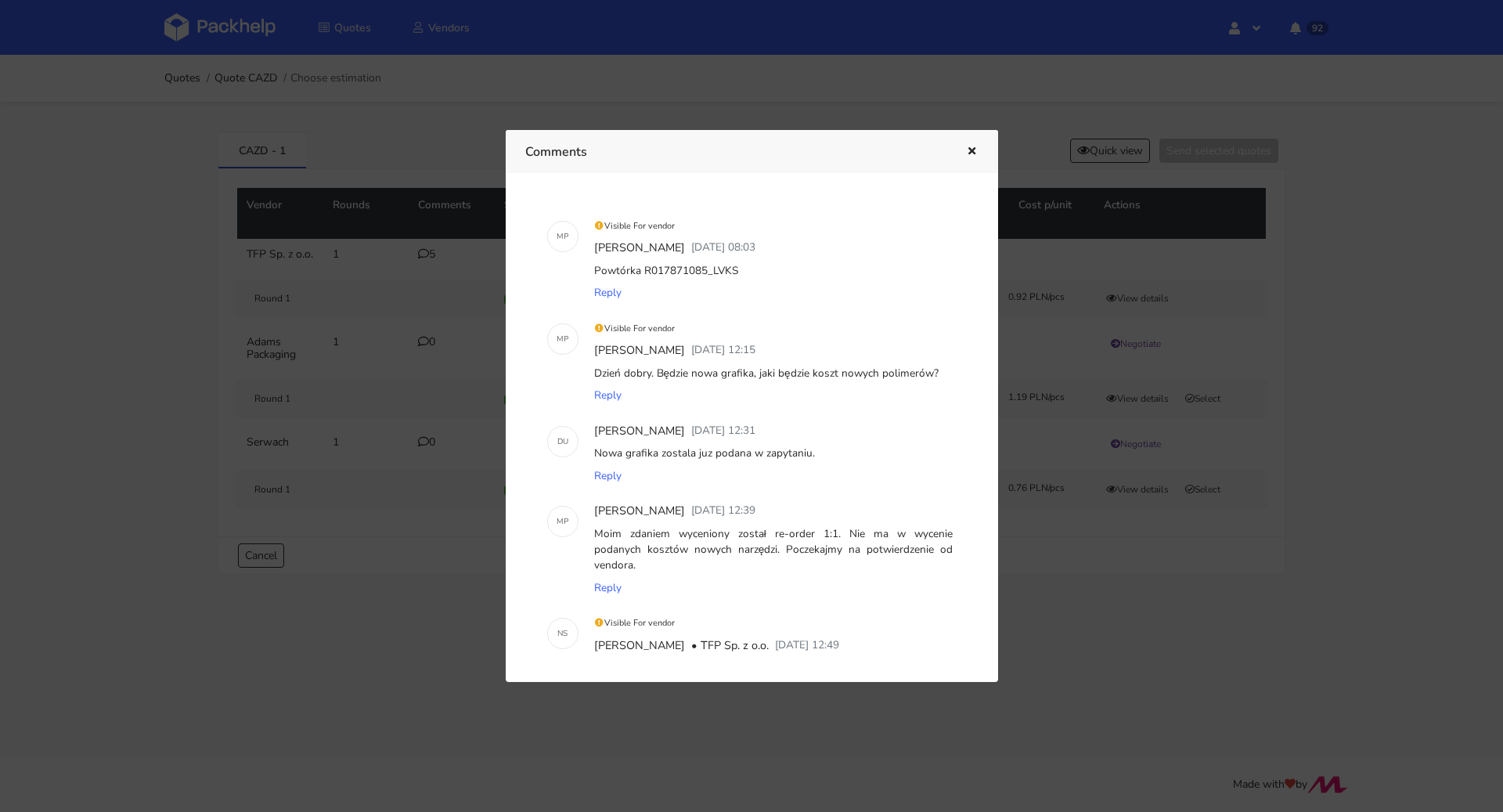
click at [971, 152] on icon "button" at bounding box center [972, 152] width 14 height 11
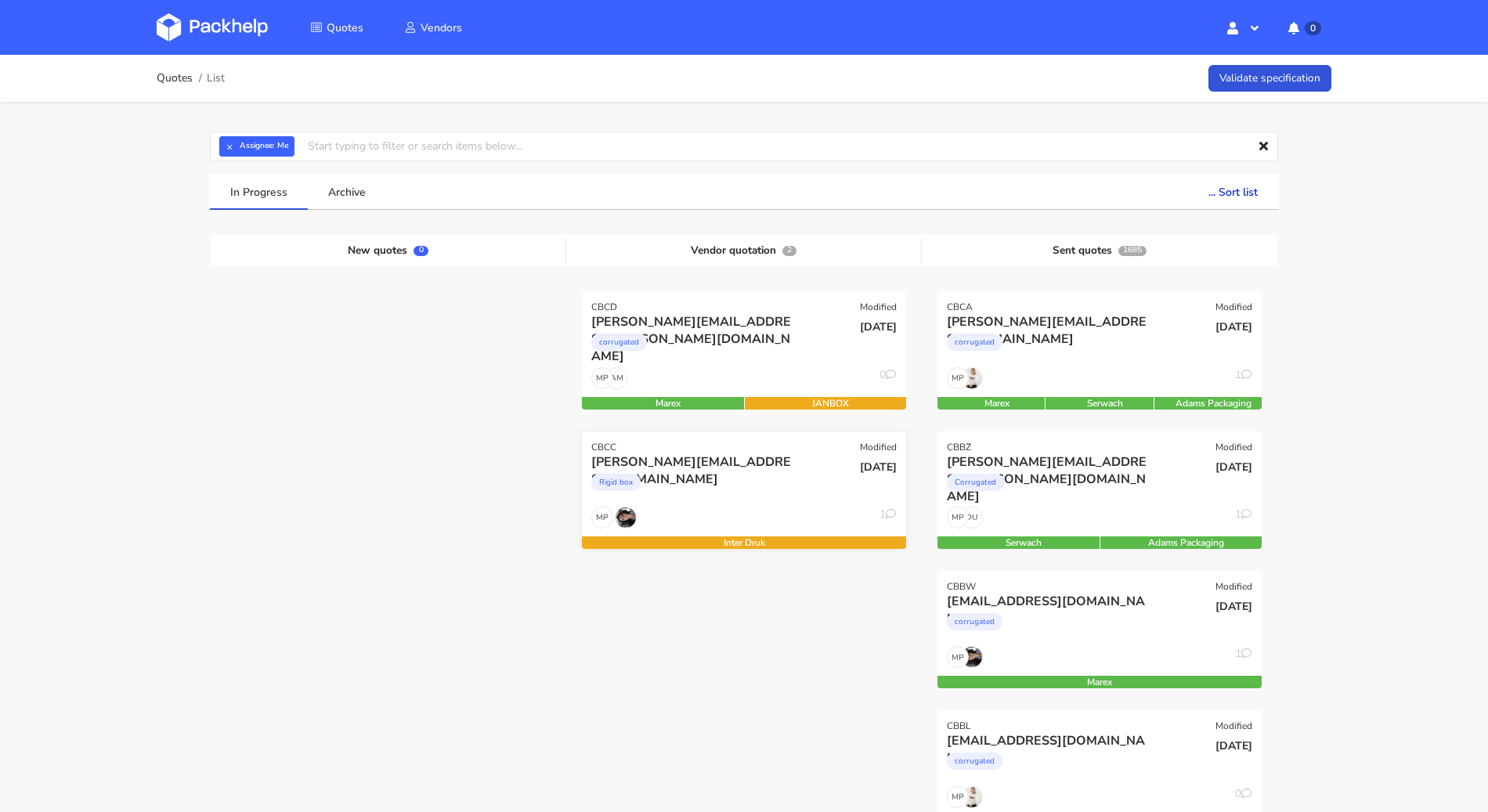
click at [740, 498] on div "Rigid box" at bounding box center [695, 486] width 207 height 31
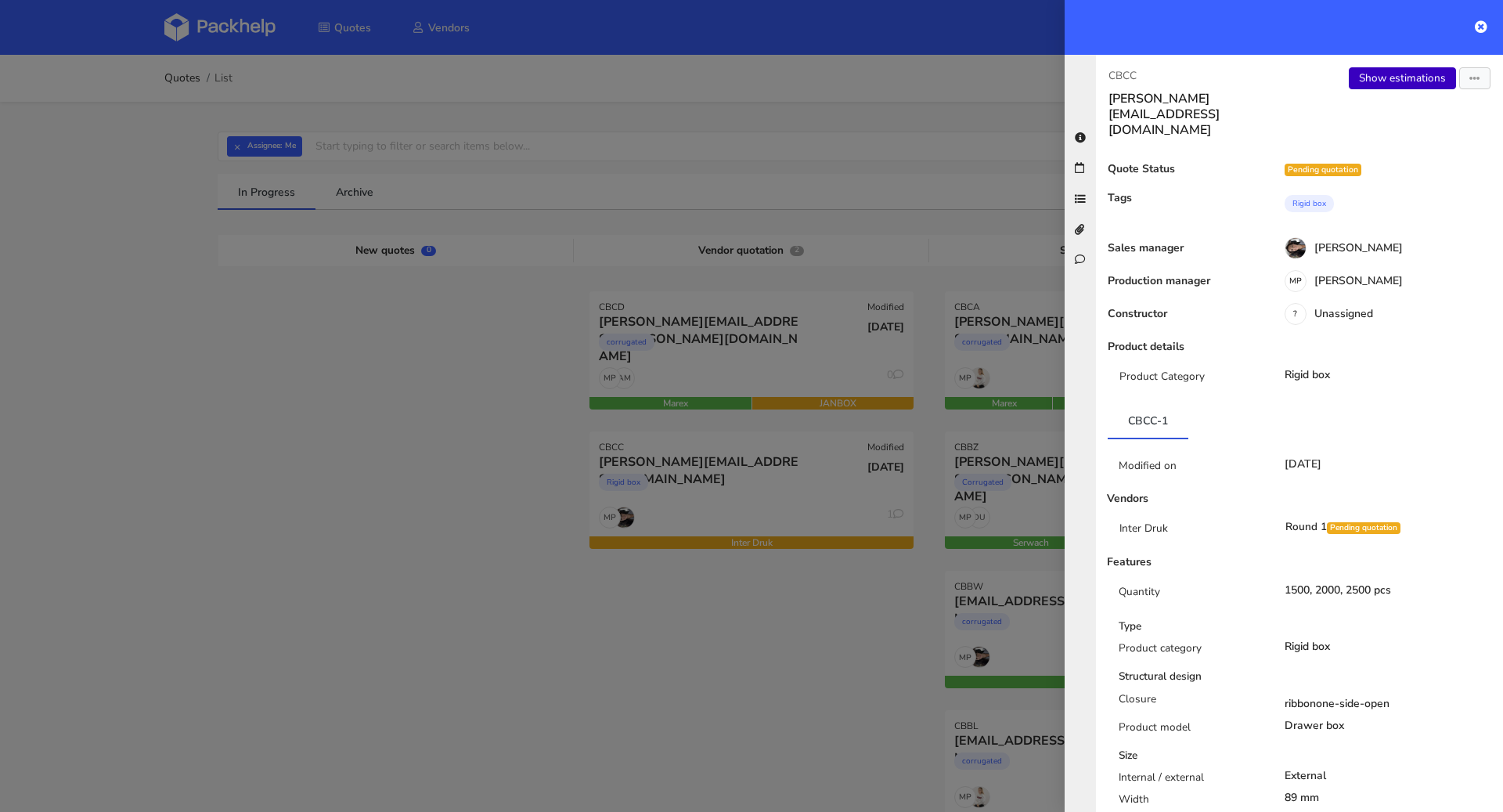
click at [1393, 80] on link "Show estimations" at bounding box center [1402, 77] width 107 height 22
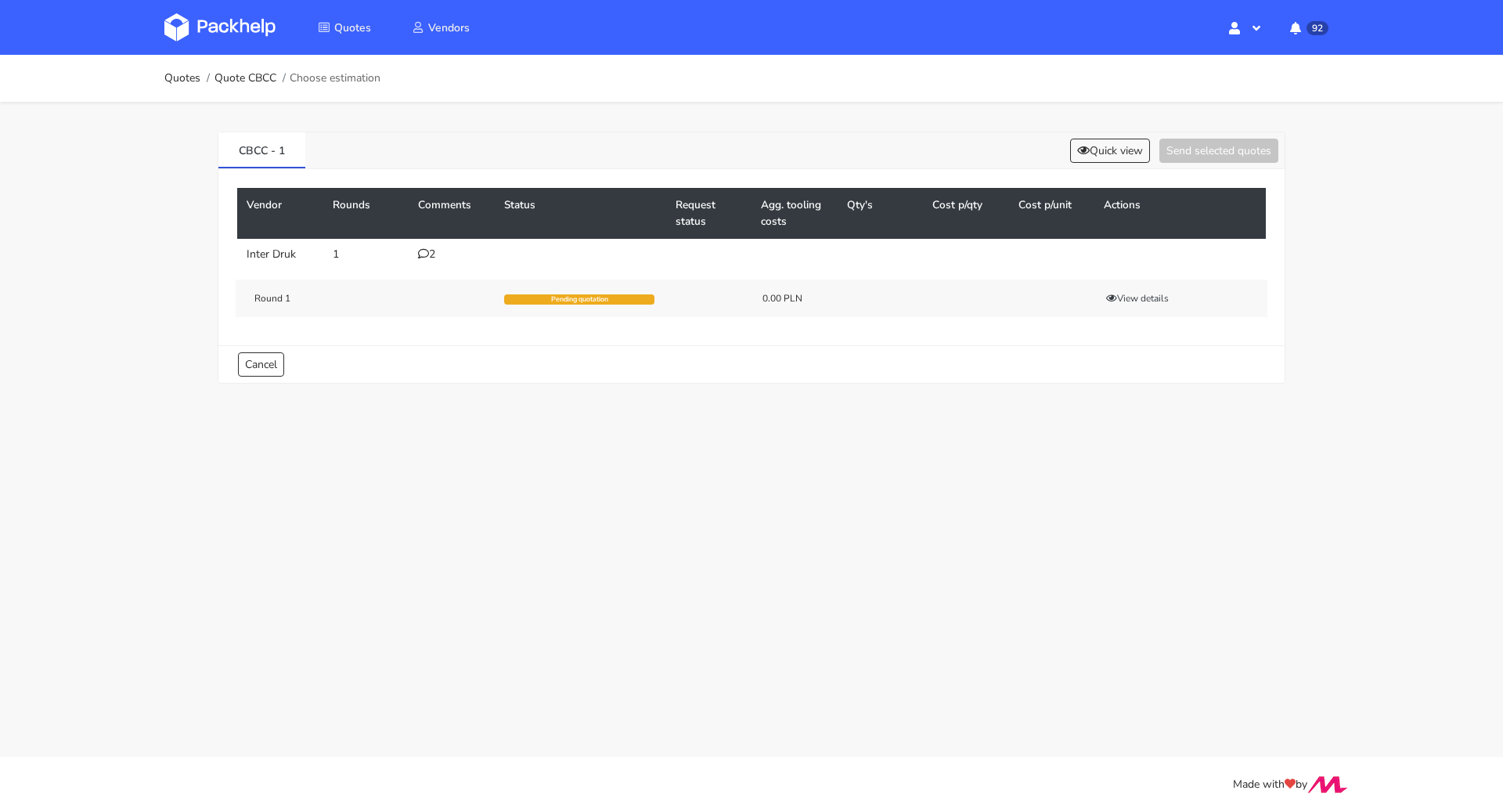
click at [426, 254] on icon at bounding box center [424, 254] width 11 height 11
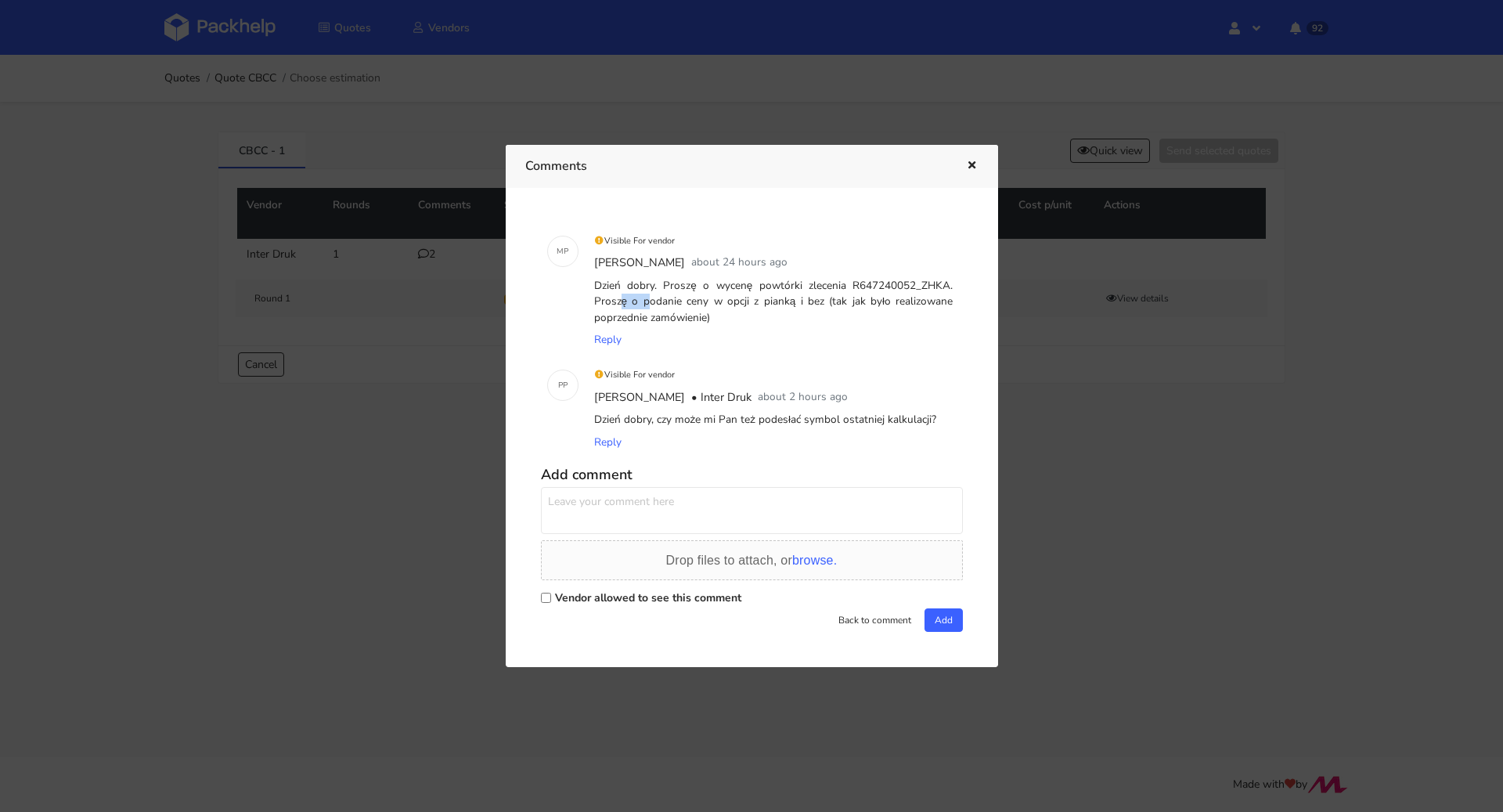
drag, startPoint x: 956, startPoint y: 282, endPoint x: 920, endPoint y: 283, distance: 36.0
click at [920, 283] on div "Visible For vendor [PERSON_NAME] about 24 hours ago Dzień dobry. Proszę o wycen…" at bounding box center [774, 290] width 378 height 135
copy div "ZHKA."
click at [578, 596] on label "Vendor allowed to see this comment" at bounding box center [649, 597] width 187 height 15
click at [551, 596] on input "Vendor allowed to see this comment" at bounding box center [546, 597] width 10 height 10
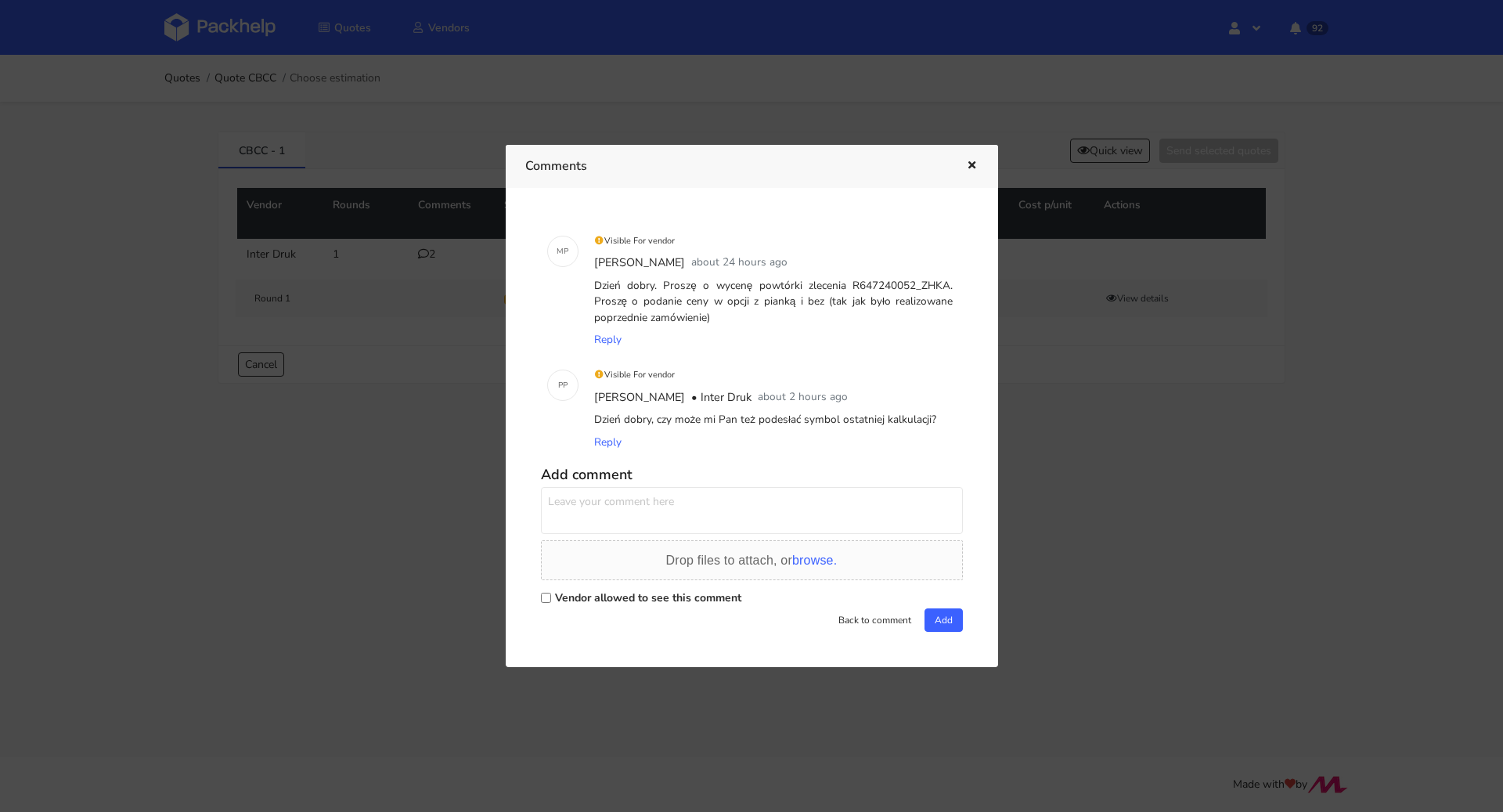
checkbox input "true"
click at [602, 523] on textarea at bounding box center [752, 510] width 422 height 47
paste textarea "BUCR"
type textarea "[PERSON_NAME] z tego co widzę to BUCR"
click at [947, 617] on button "Add" at bounding box center [944, 620] width 38 height 23
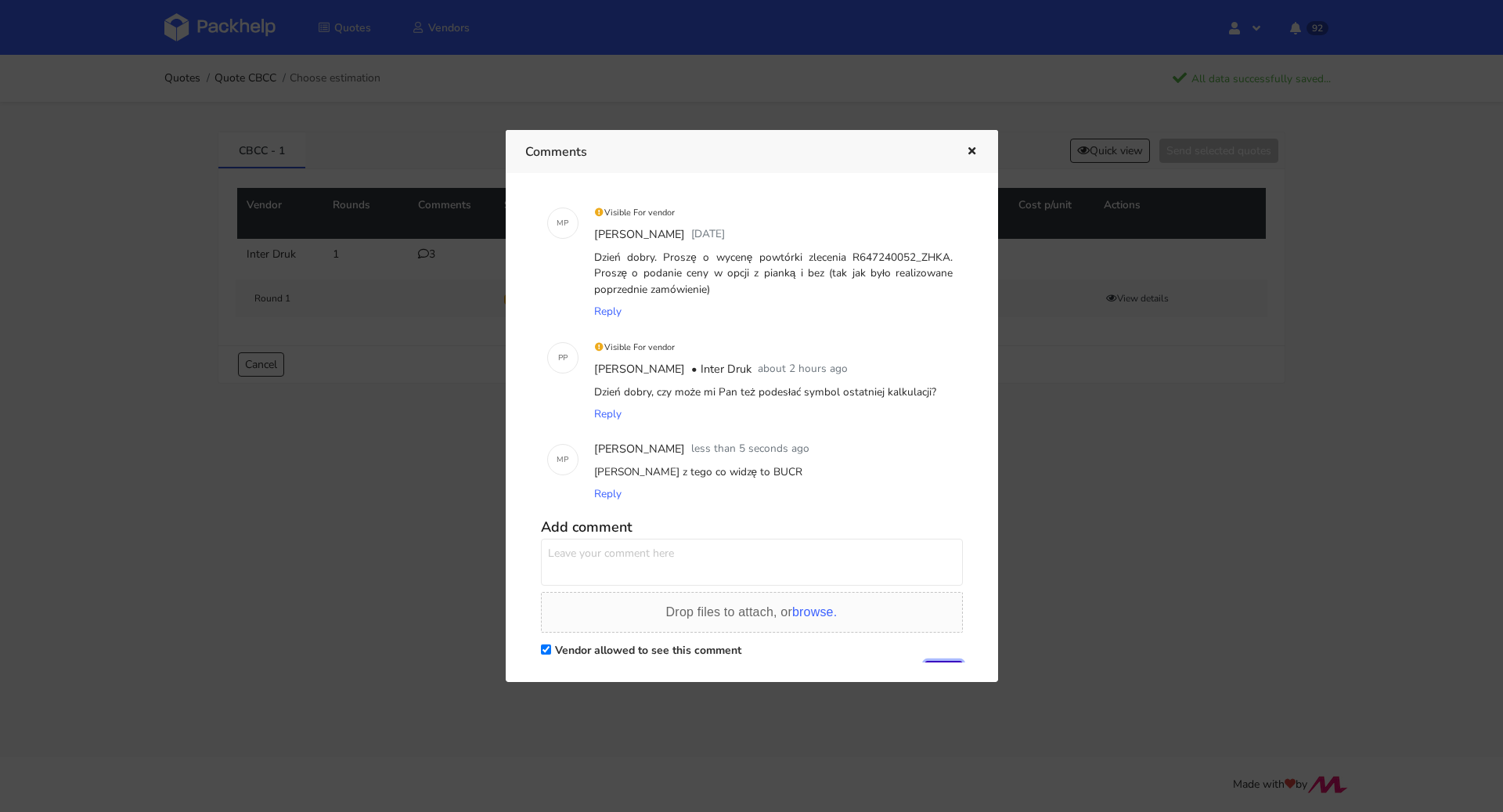
scroll to position [14, 0]
click at [959, 159] on div at bounding box center [961, 152] width 36 height 21
click at [965, 150] on icon "button" at bounding box center [972, 152] width 14 height 11
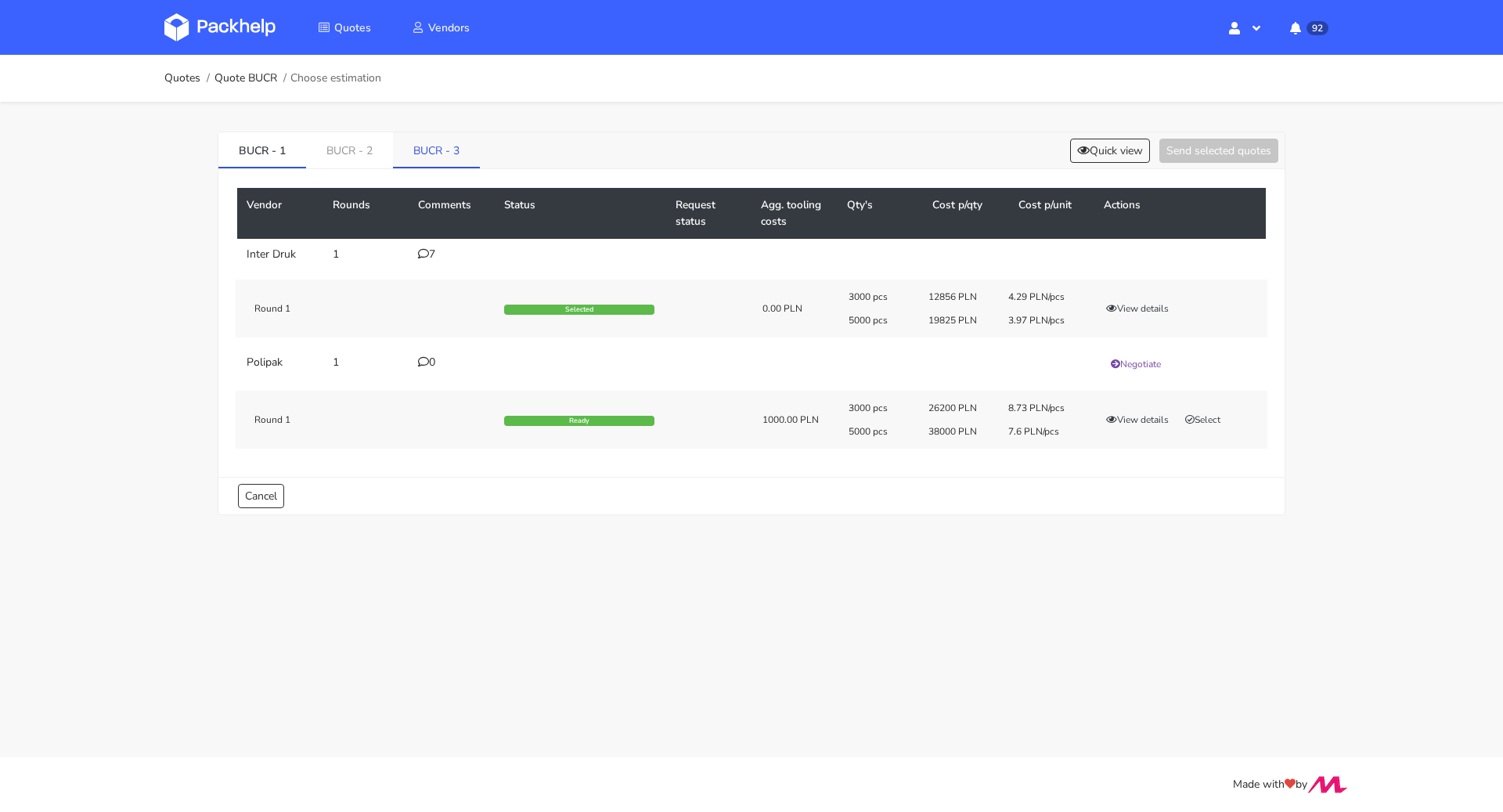
click at [439, 152] on link "BUCR - 3" at bounding box center [436, 149] width 87 height 34
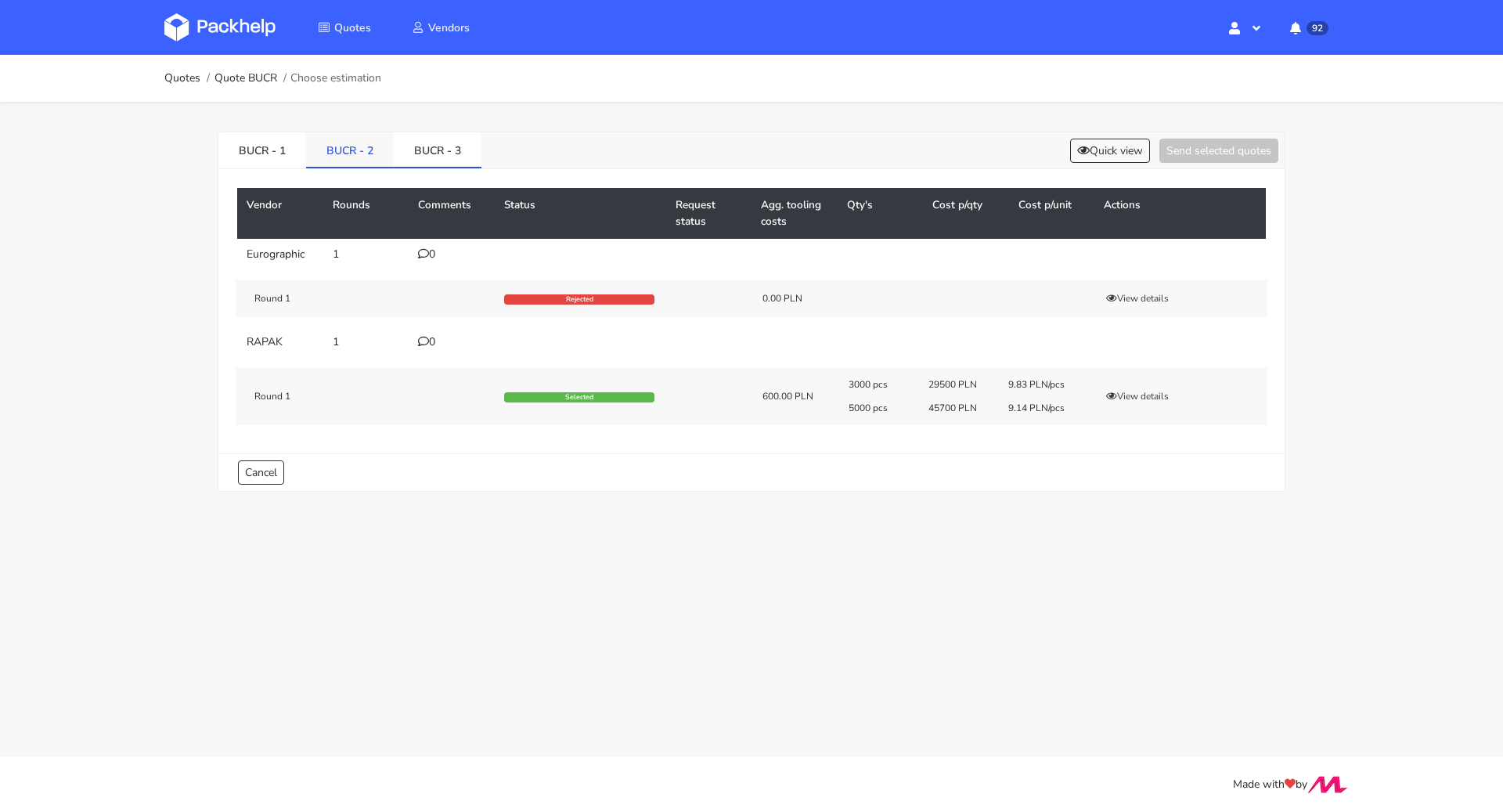
click at [355, 139] on link "BUCR - 2" at bounding box center [350, 149] width 88 height 34
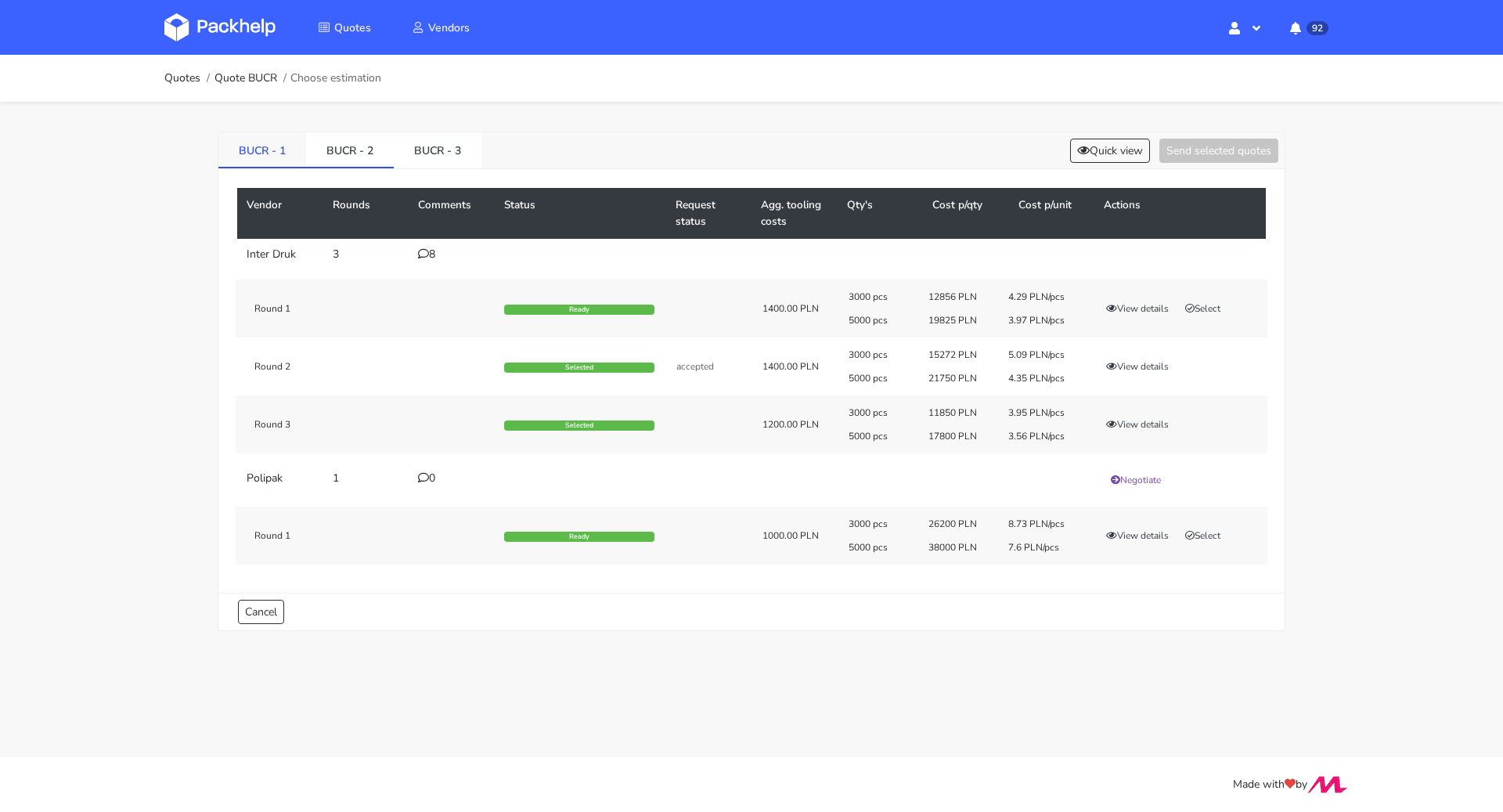
click at [264, 151] on link "BUCR - 1" at bounding box center [262, 149] width 88 height 34
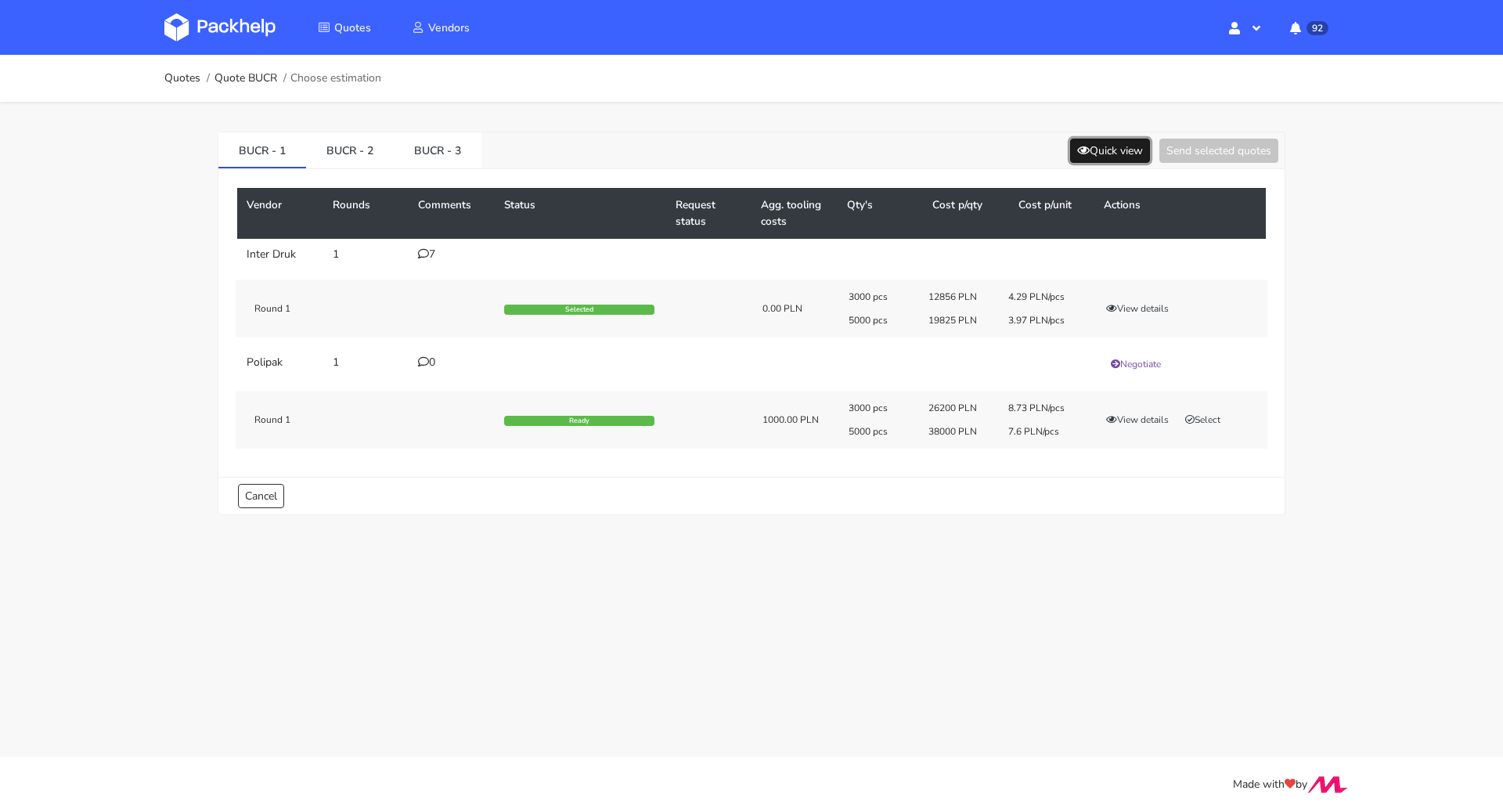
click at [1126, 140] on button "Quick view" at bounding box center [1110, 151] width 80 height 24
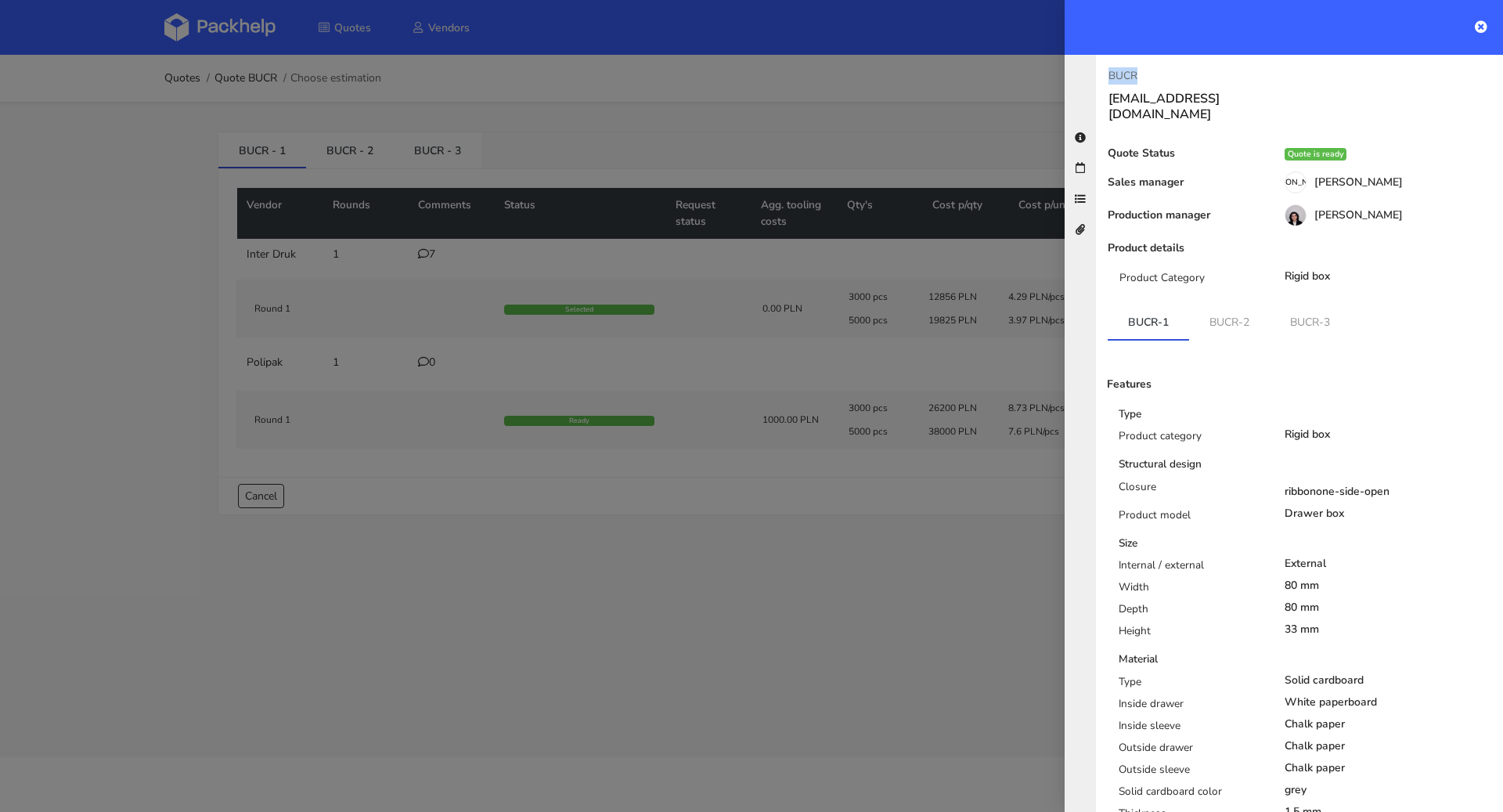
drag, startPoint x: 1144, startPoint y: 75, endPoint x: 1109, endPoint y: 69, distance: 35.5
click at [1109, 69] on p "BUCR" at bounding box center [1198, 76] width 179 height 18
copy p "BUCR"
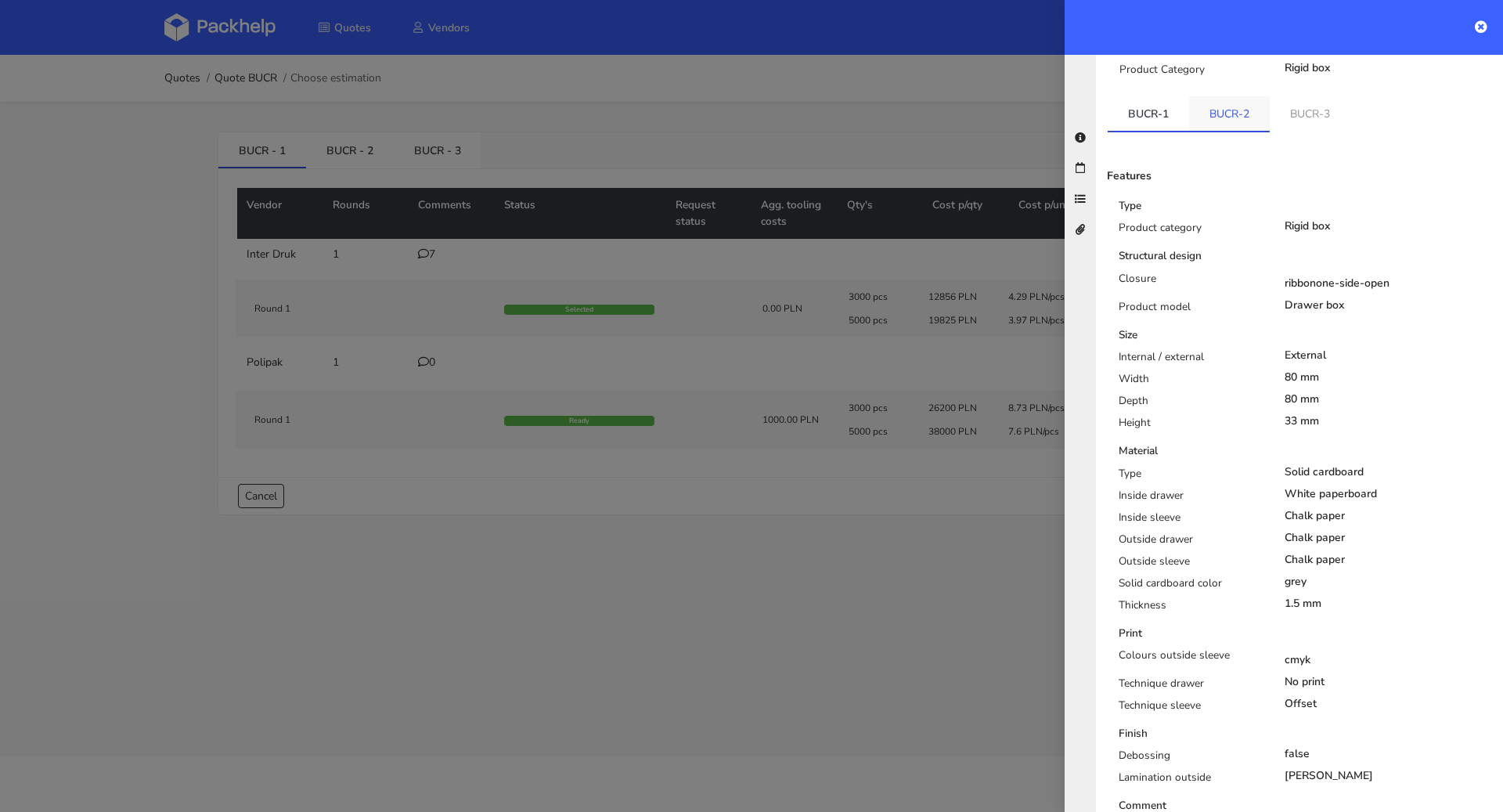
scroll to position [520, 0]
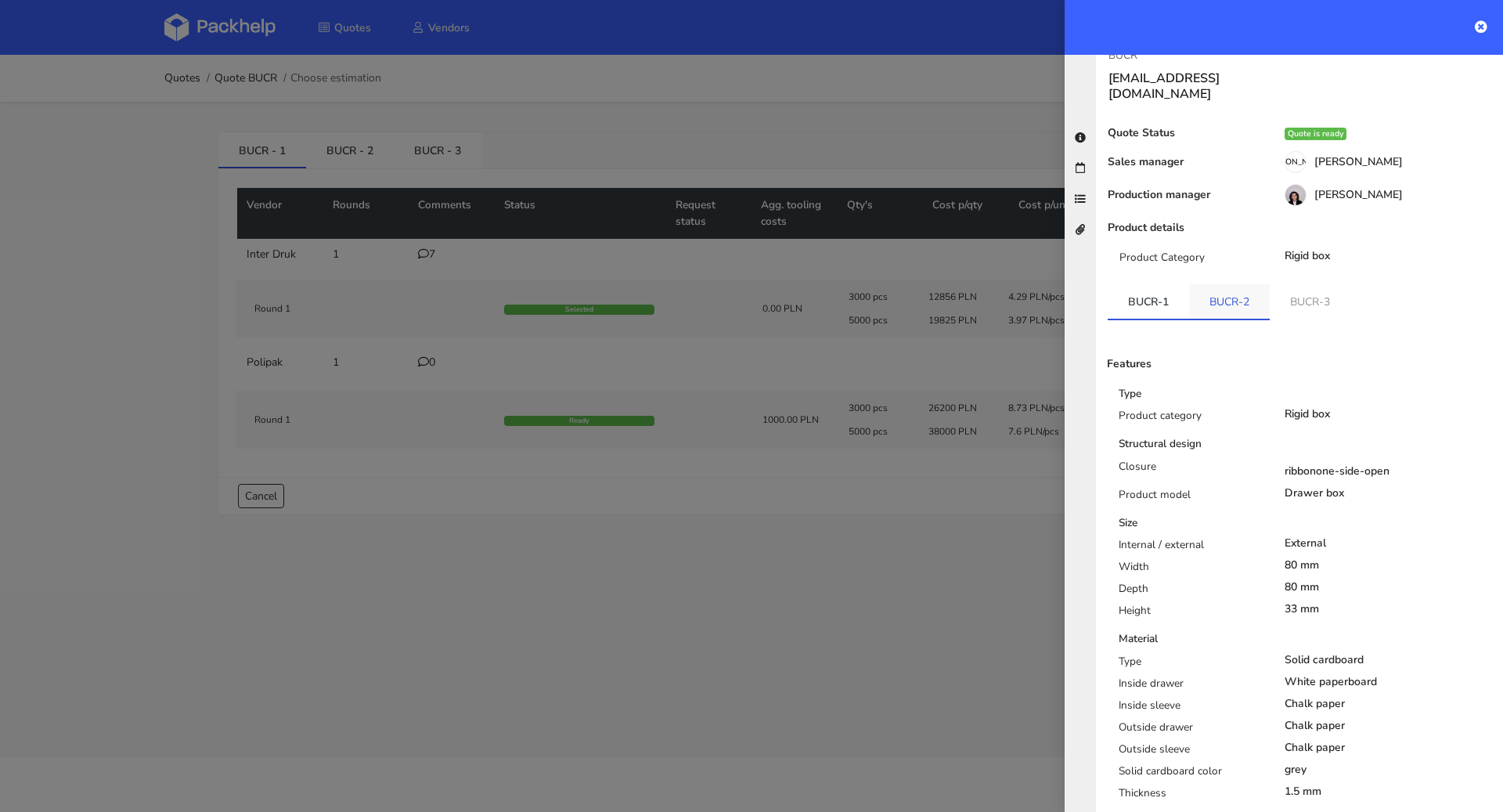
click at [1217, 284] on link "BUCR-2" at bounding box center [1229, 301] width 81 height 34
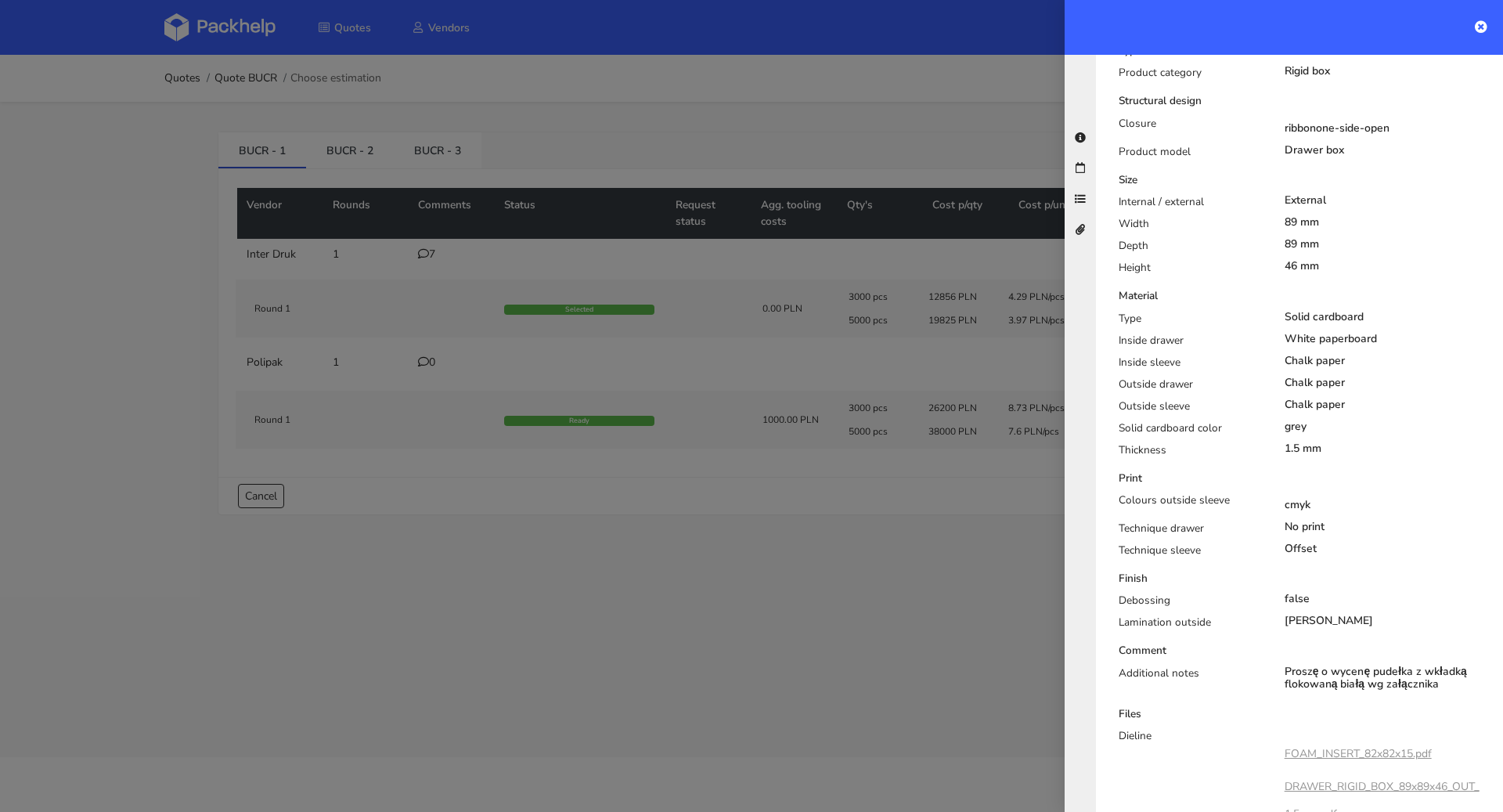
scroll to position [370, 0]
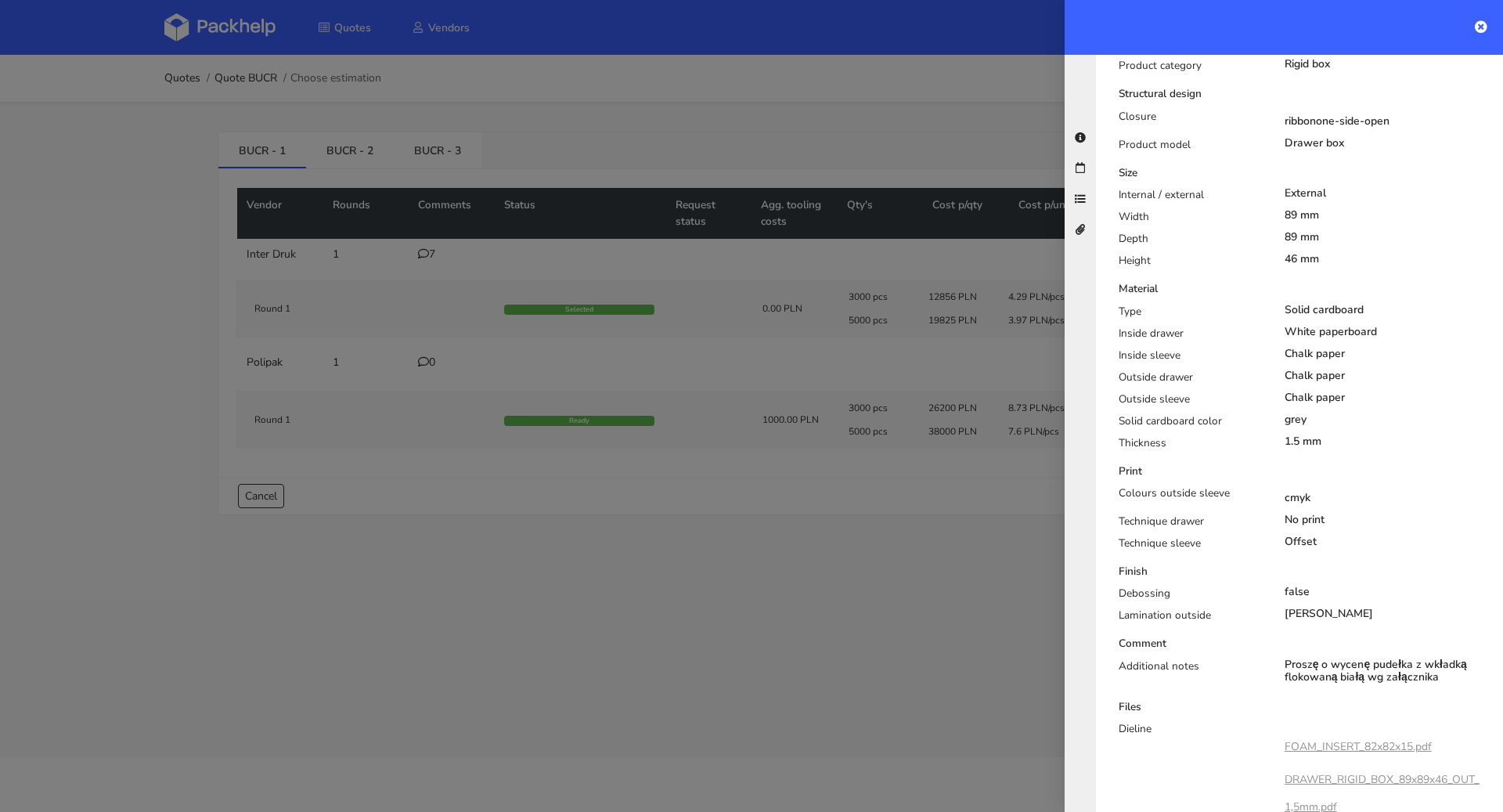
click at [783, 580] on div at bounding box center [752, 406] width 1503 height 812
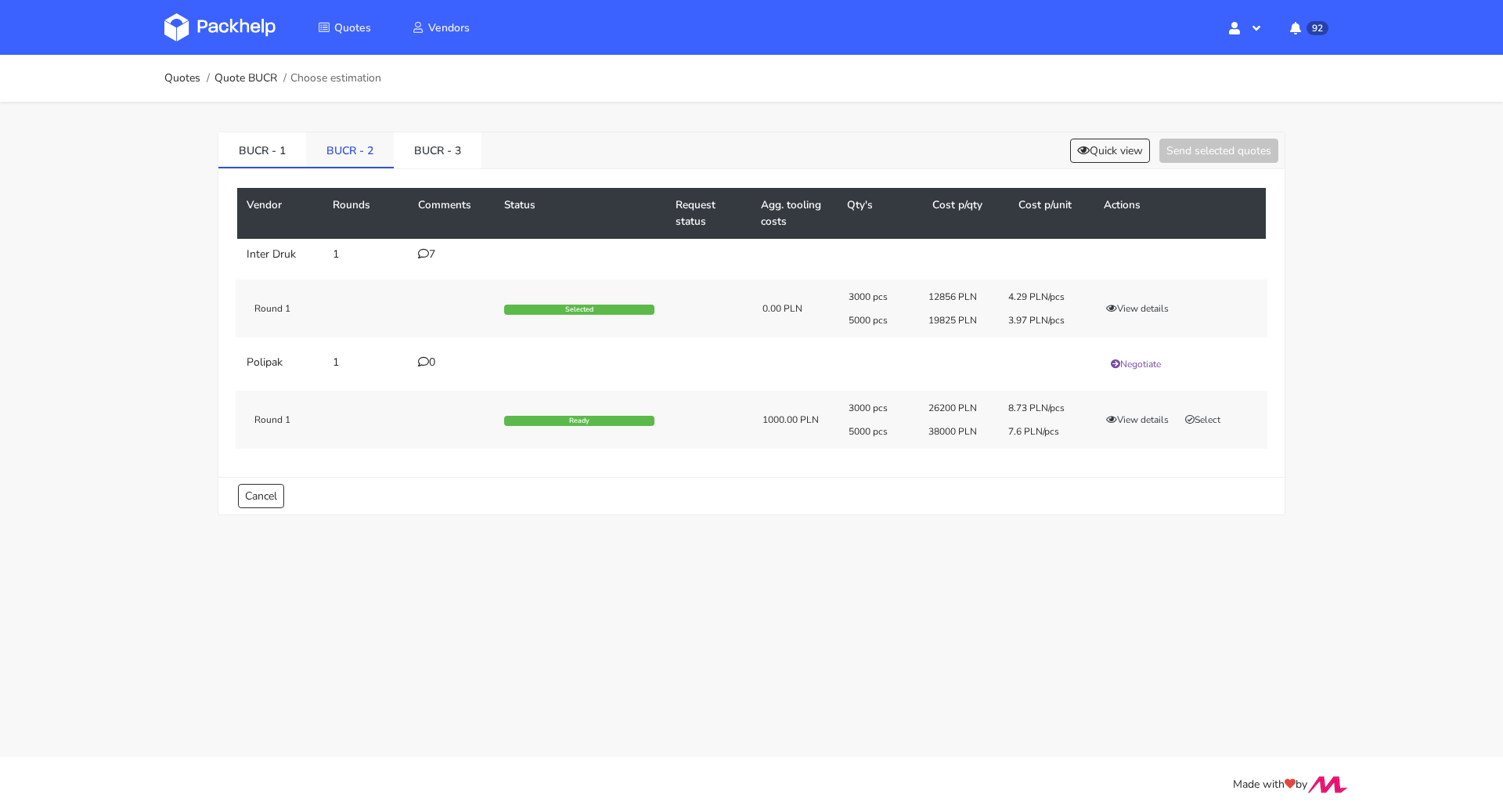
click at [371, 144] on link "BUCR - 2" at bounding box center [350, 149] width 88 height 34
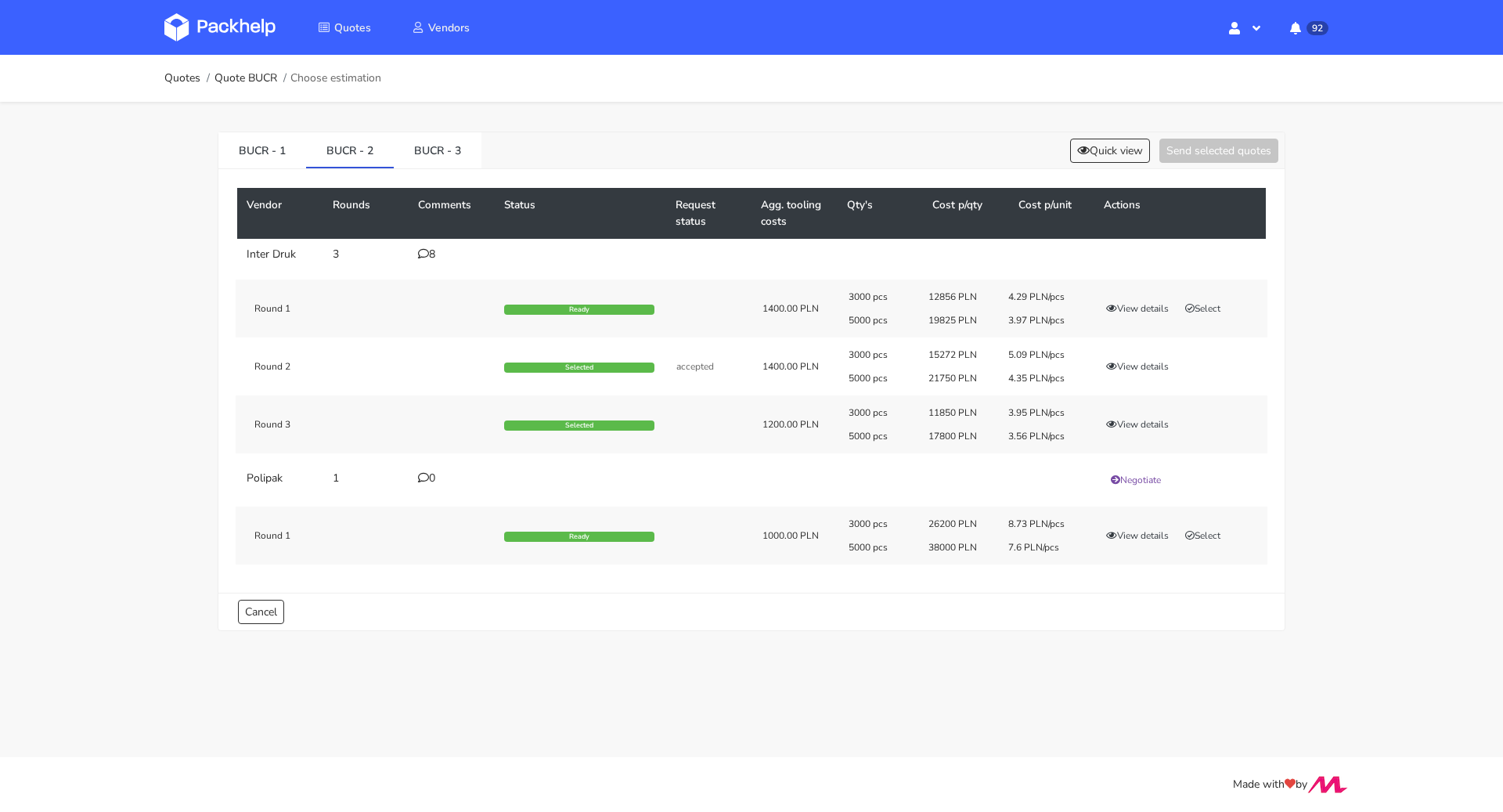
click at [426, 246] on td "8" at bounding box center [452, 254] width 86 height 31
click at [423, 248] on icon at bounding box center [424, 254] width 11 height 11
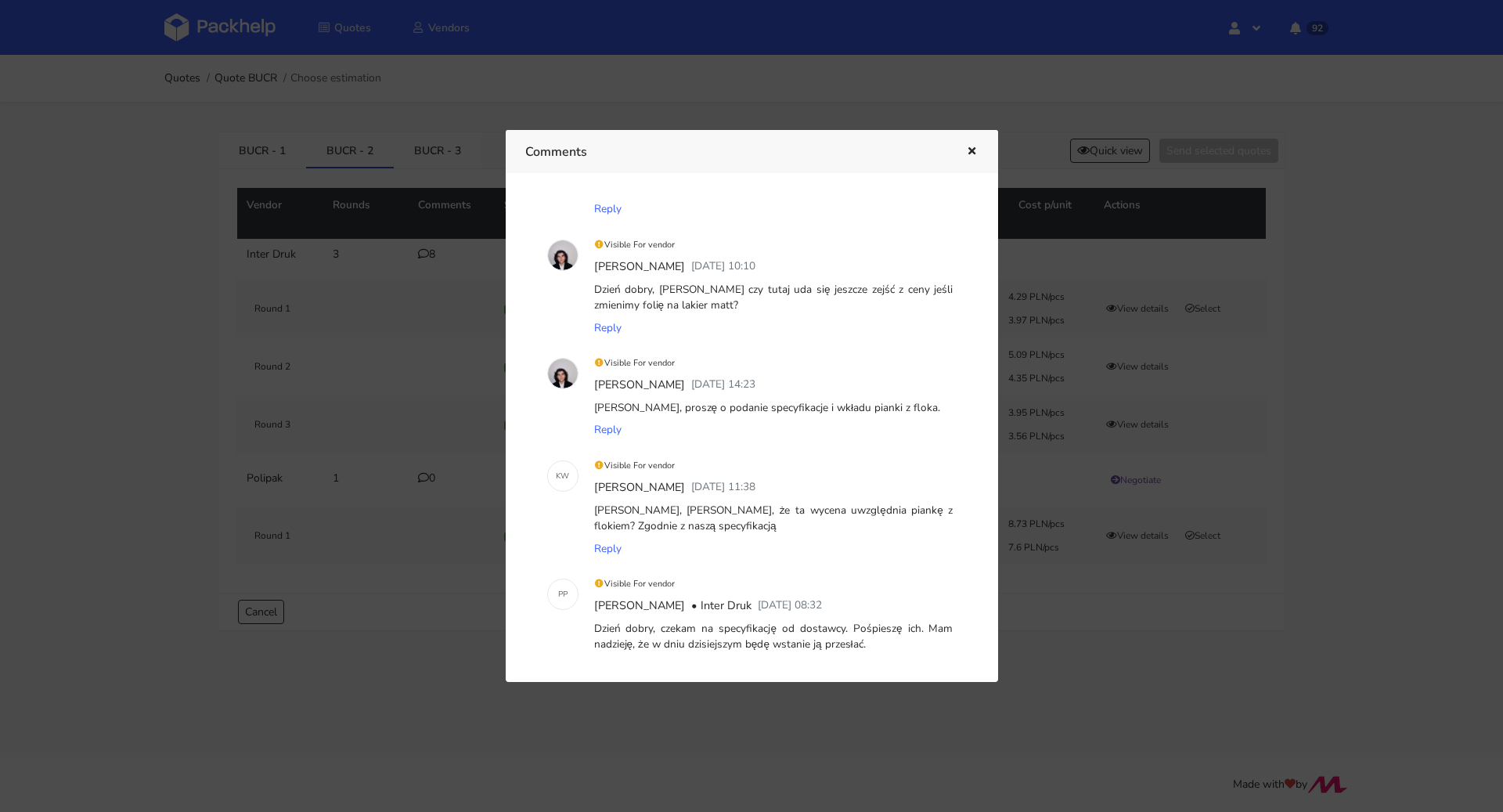
scroll to position [532, 0]
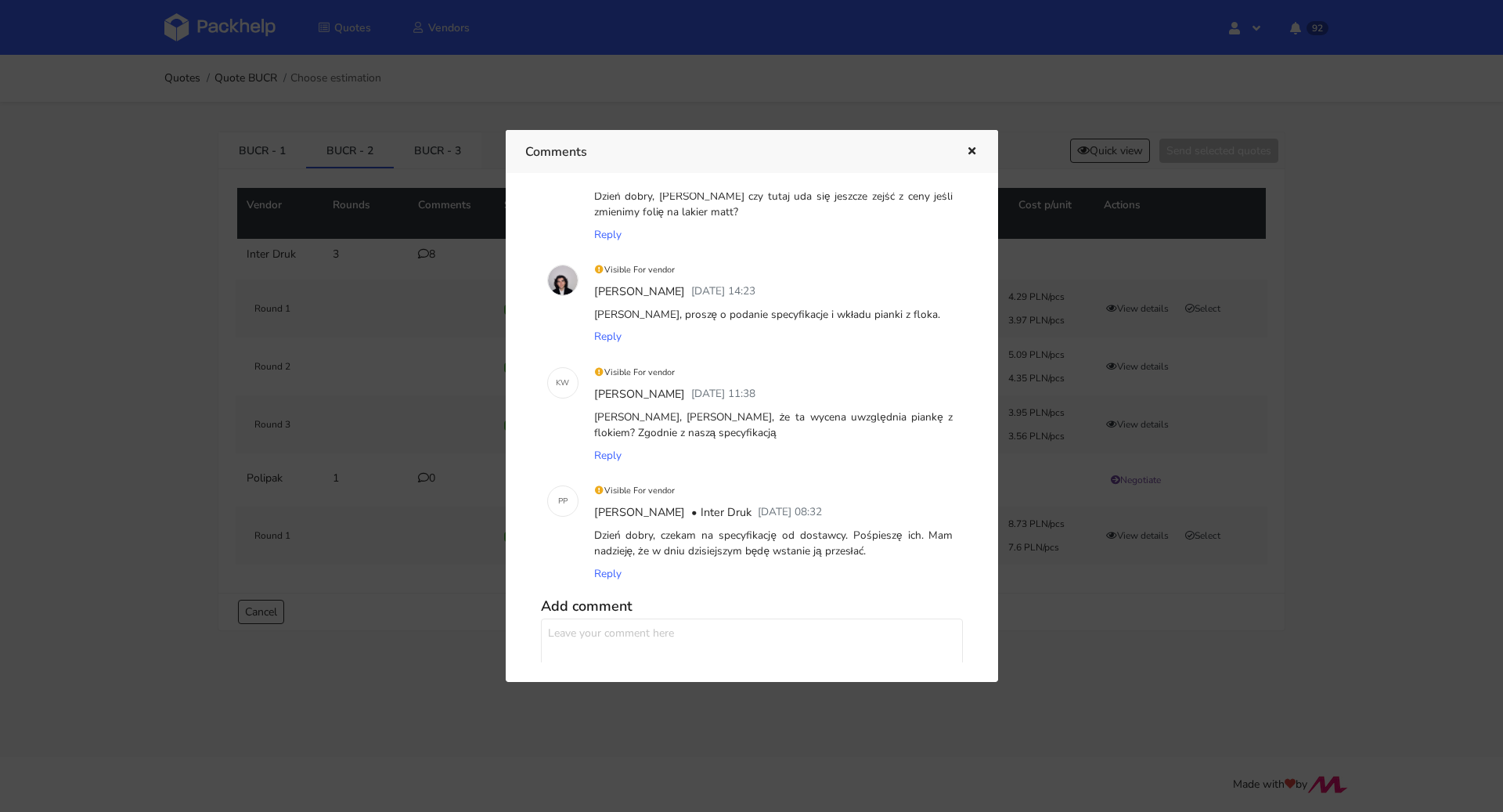
click at [971, 144] on button "button" at bounding box center [970, 152] width 18 height 21
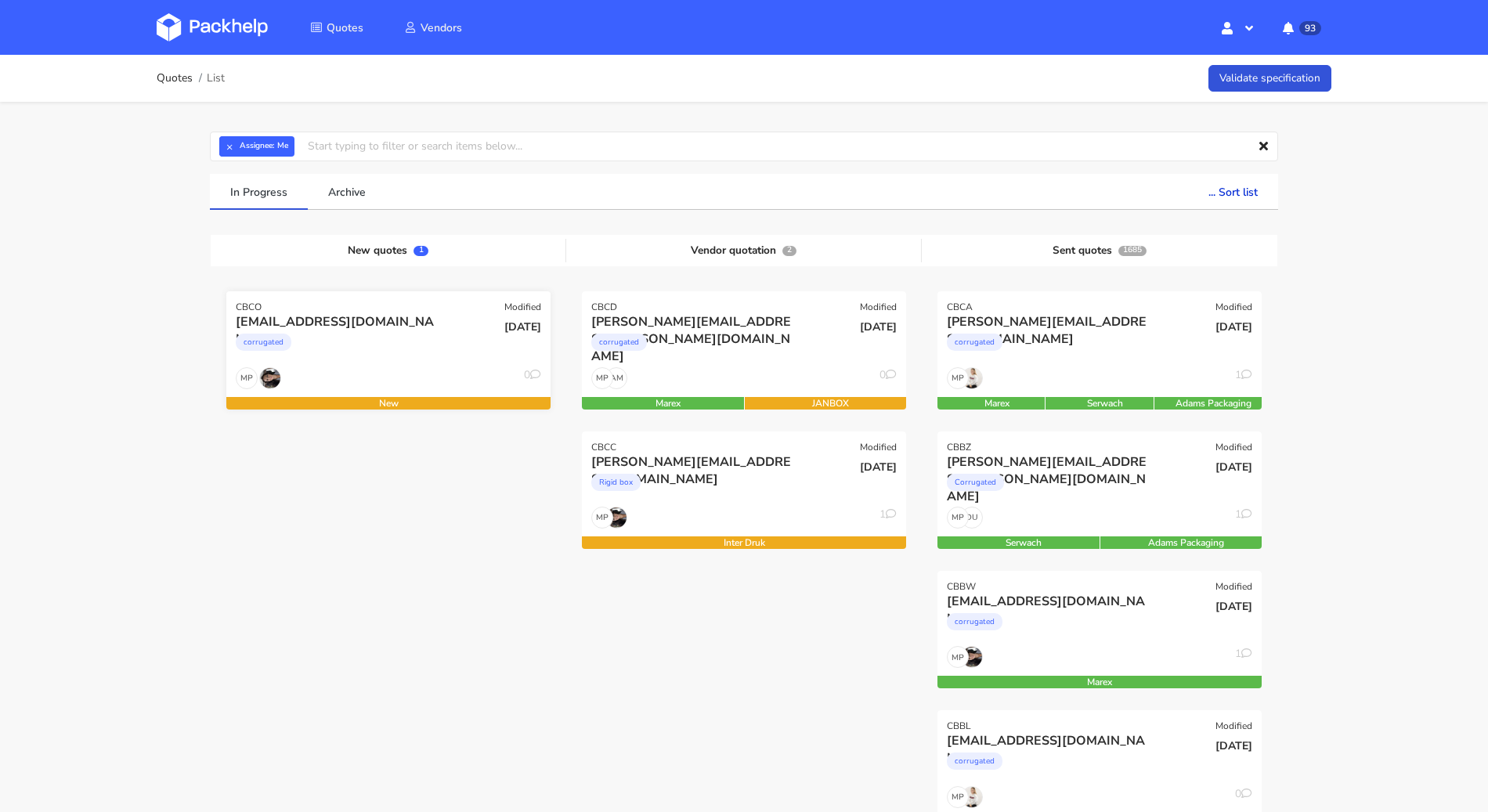
click at [361, 355] on div "corrugated" at bounding box center [339, 345] width 207 height 31
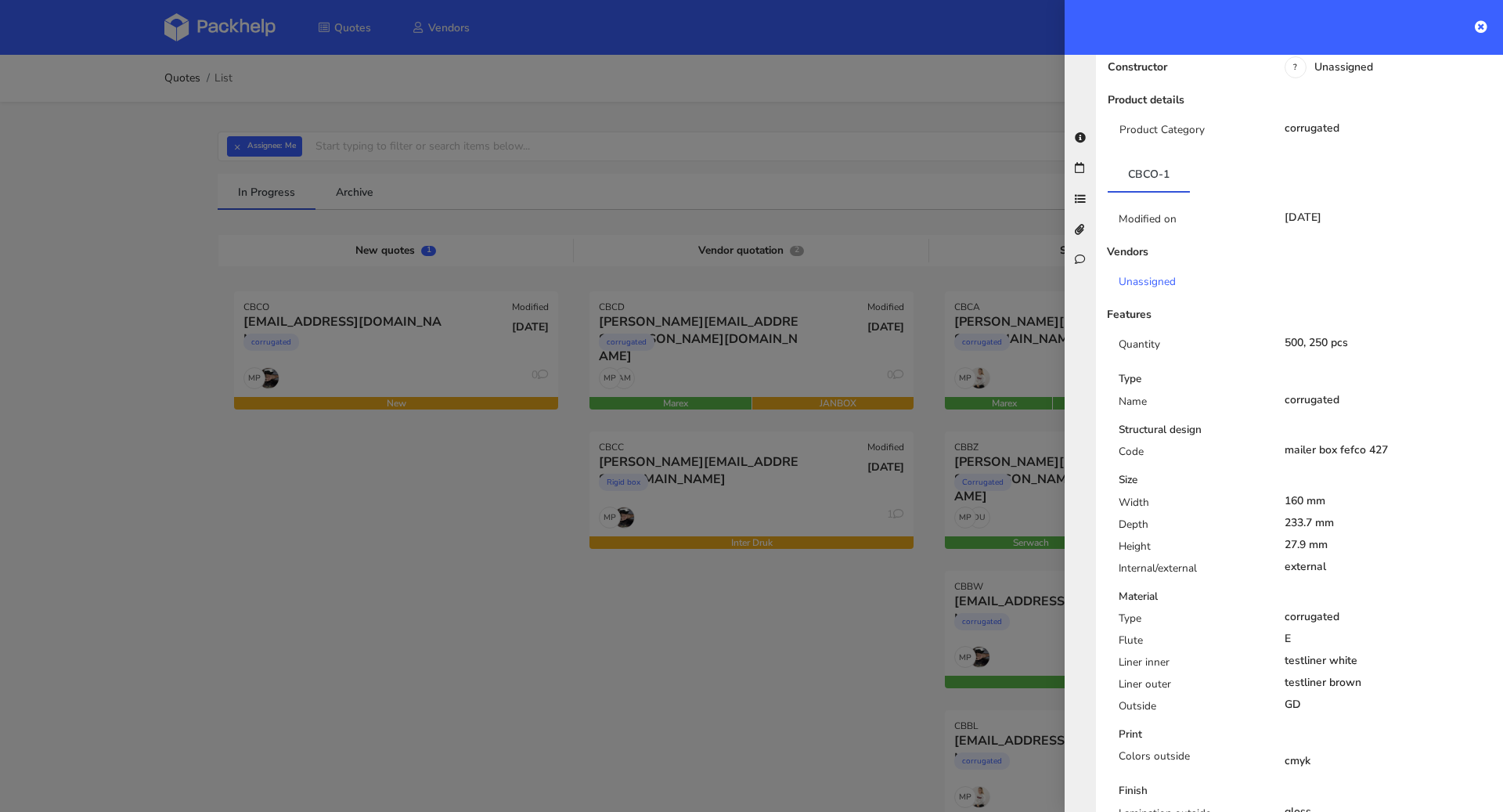
scroll to position [321, 0]
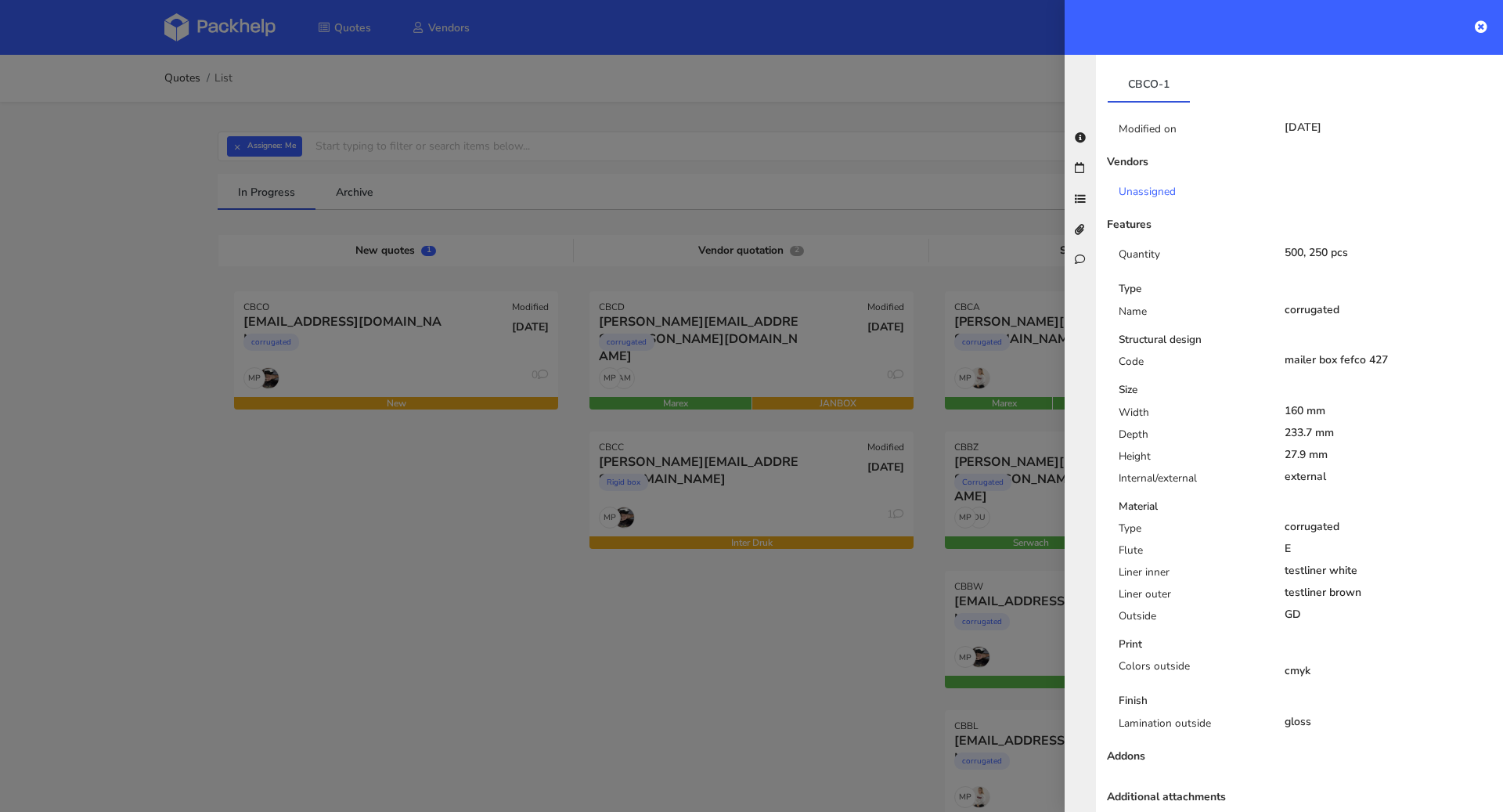
click at [883, 220] on div at bounding box center [752, 406] width 1503 height 812
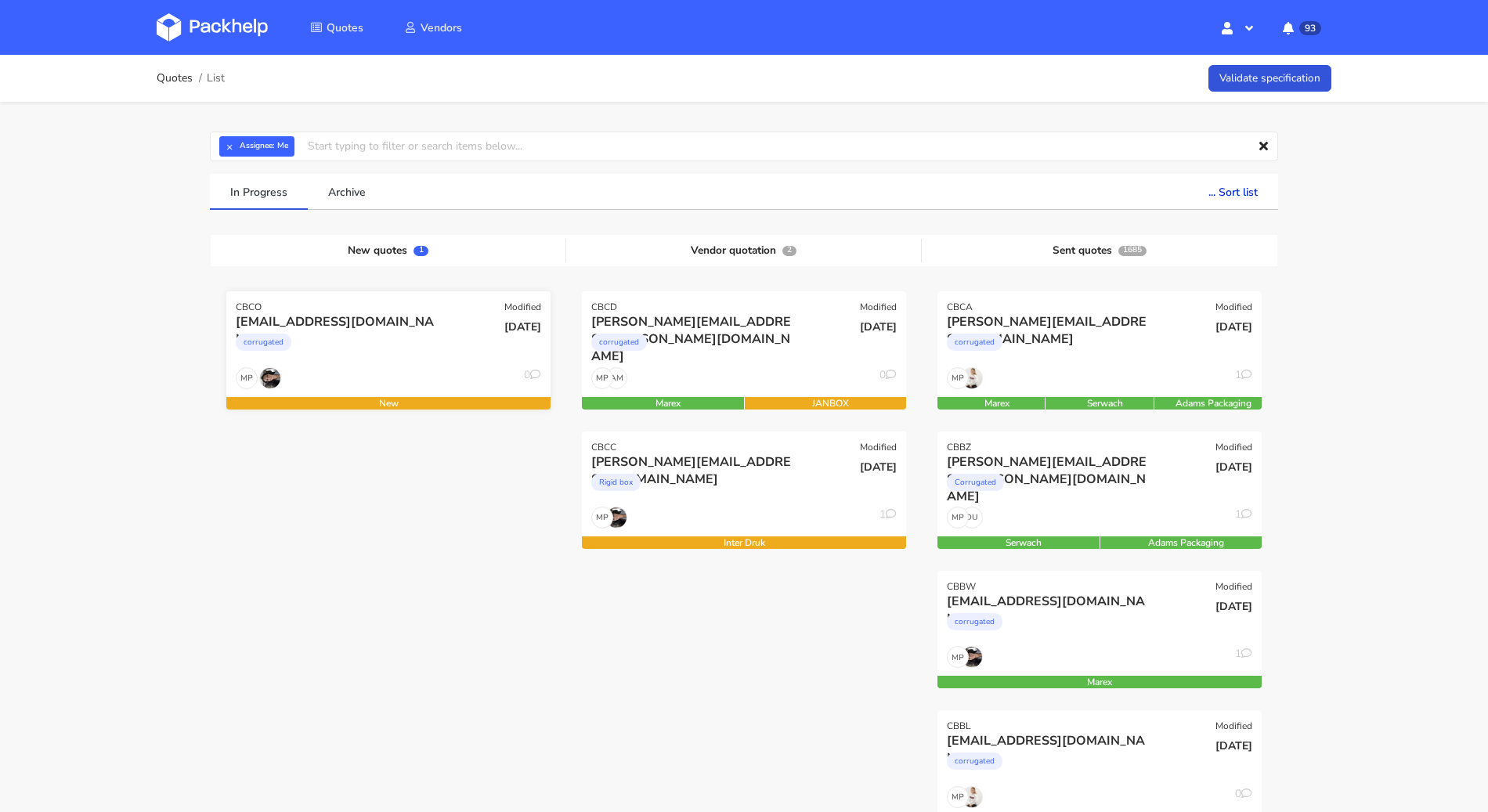
click at [425, 365] on div "max@bluemarketmedia.co.uk corrugated" at bounding box center [334, 340] width 219 height 53
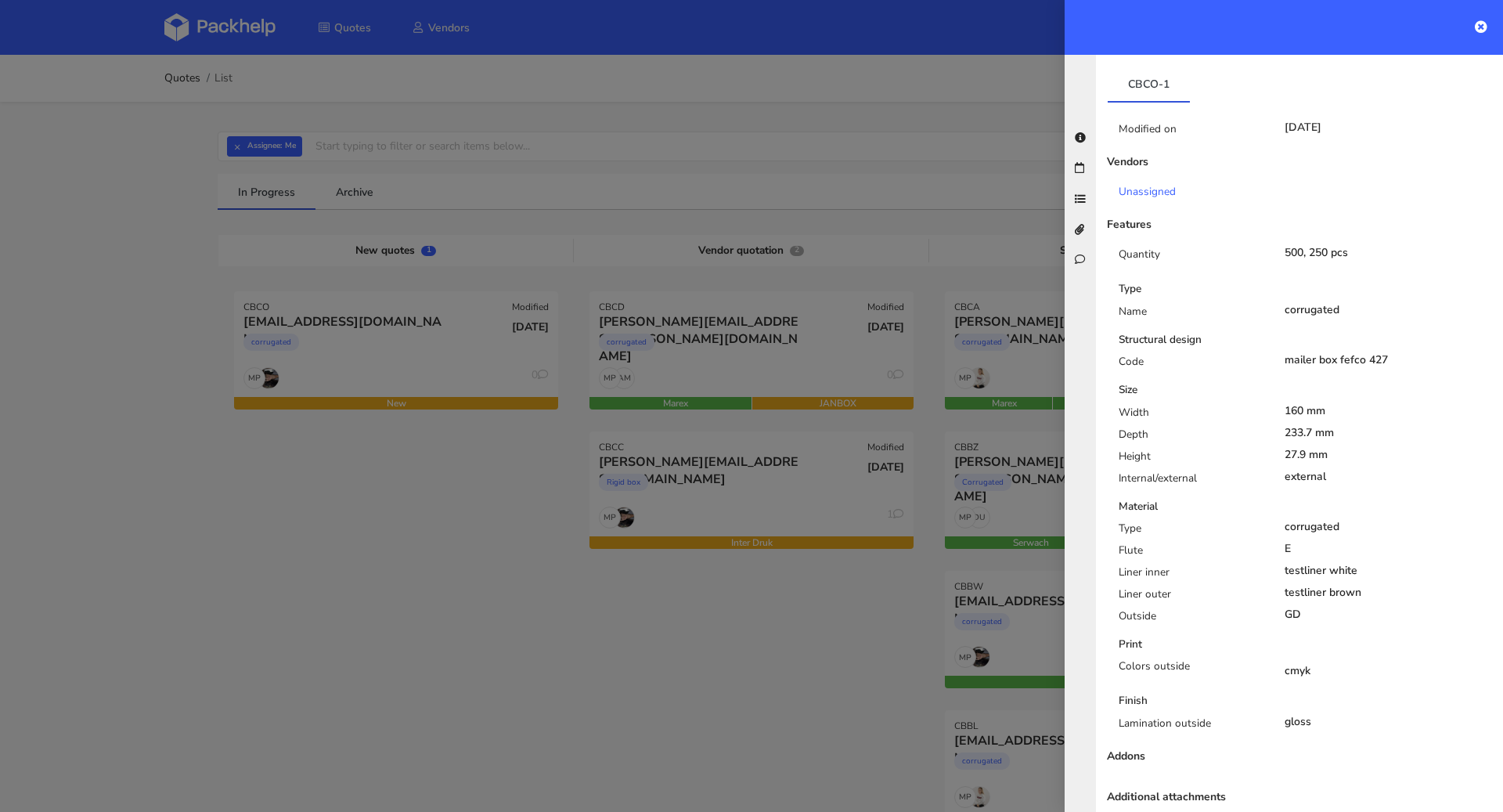
drag, startPoint x: 1280, startPoint y: 417, endPoint x: 1304, endPoint y: 412, distance: 24.5
click at [1304, 427] on div "233.7 mm" at bounding box center [1389, 433] width 208 height 13
copy div "233.7"
drag, startPoint x: 1276, startPoint y: 440, endPoint x: 1299, endPoint y: 436, distance: 23.3
click at [1299, 448] on div "27.9 mm" at bounding box center [1389, 455] width 232 height 13
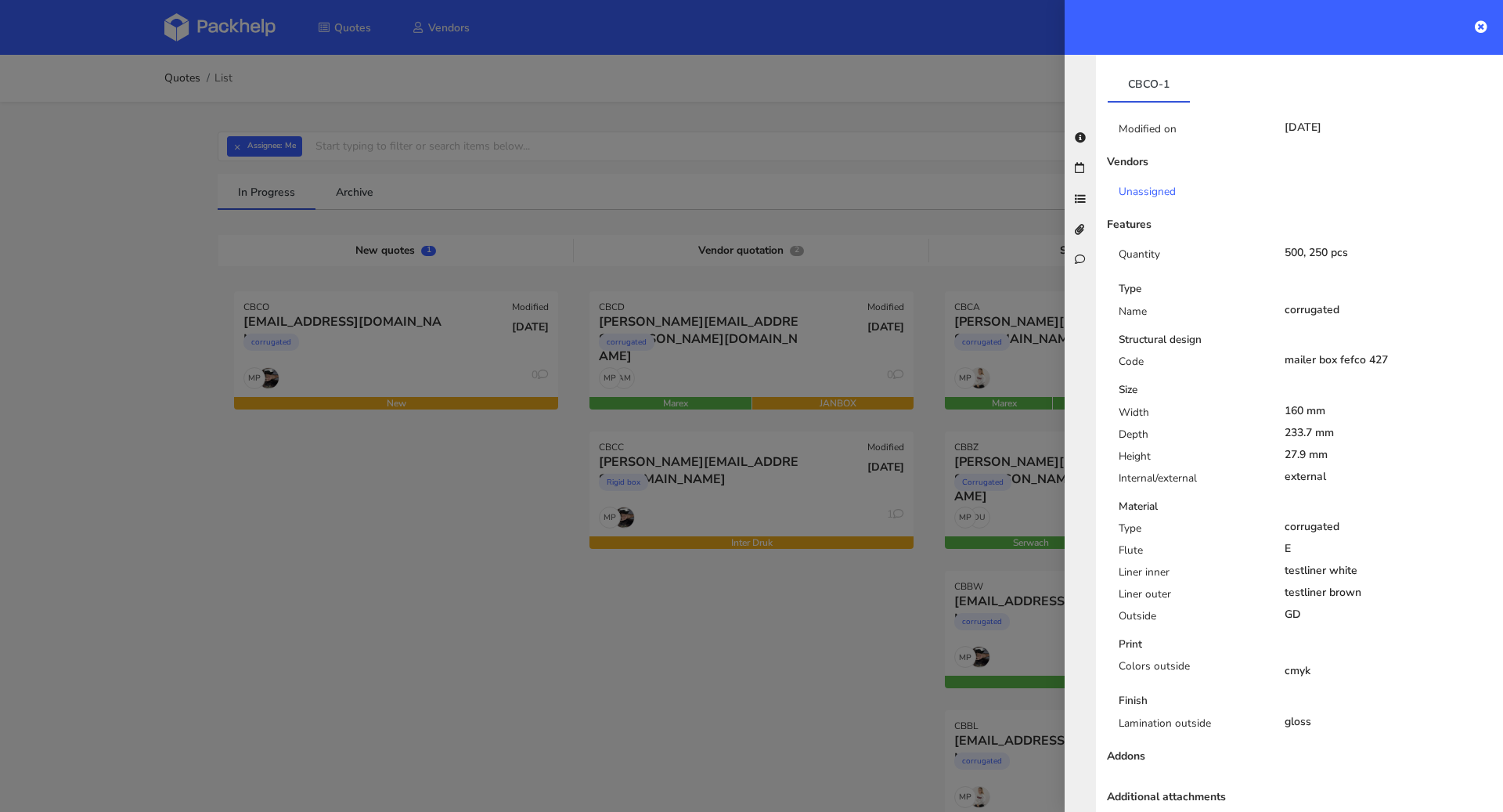
copy div "27.9"
click at [158, 506] on div at bounding box center [752, 406] width 1503 height 812
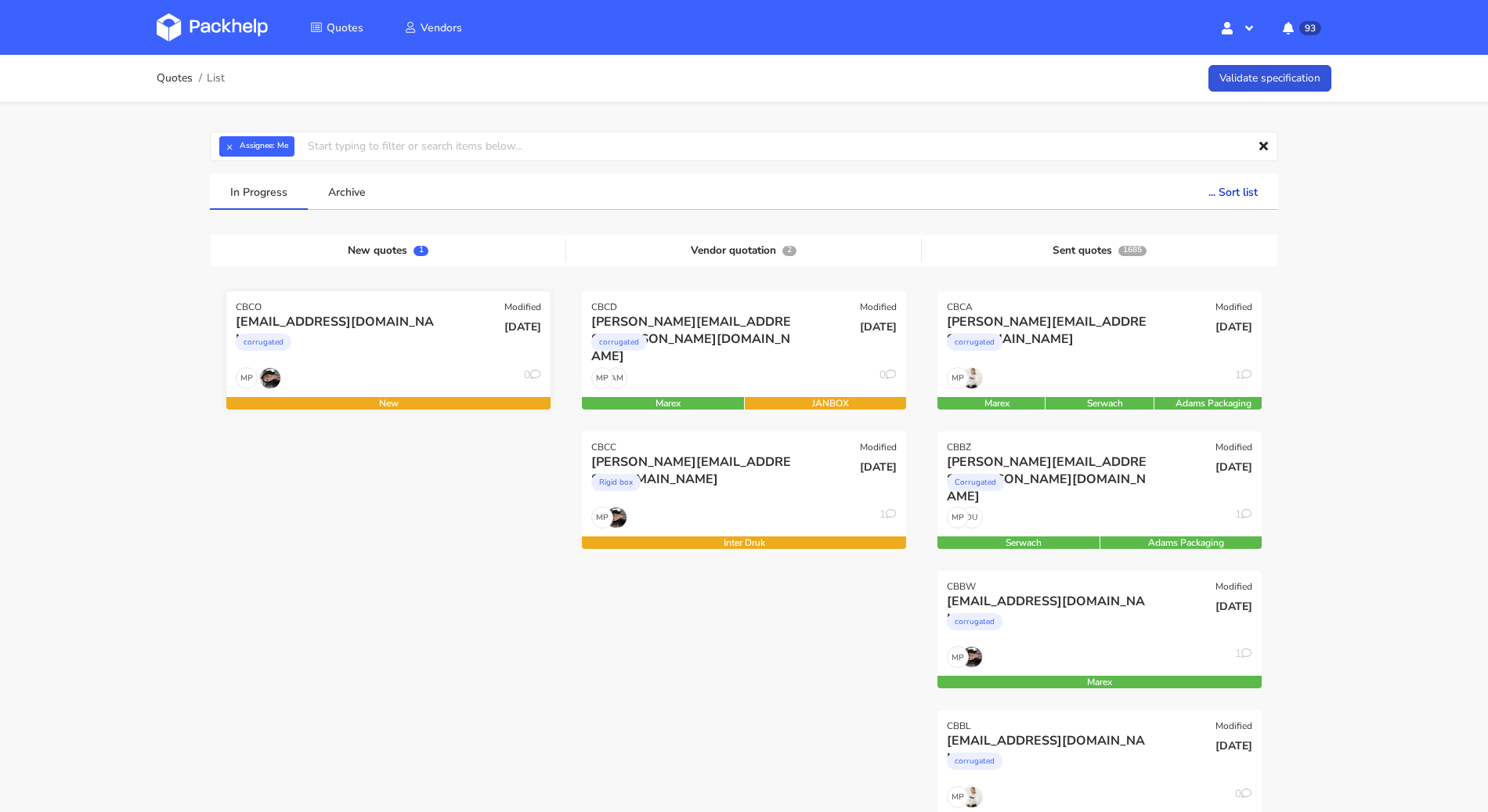
click at [321, 333] on div "corrugated" at bounding box center [339, 345] width 207 height 31
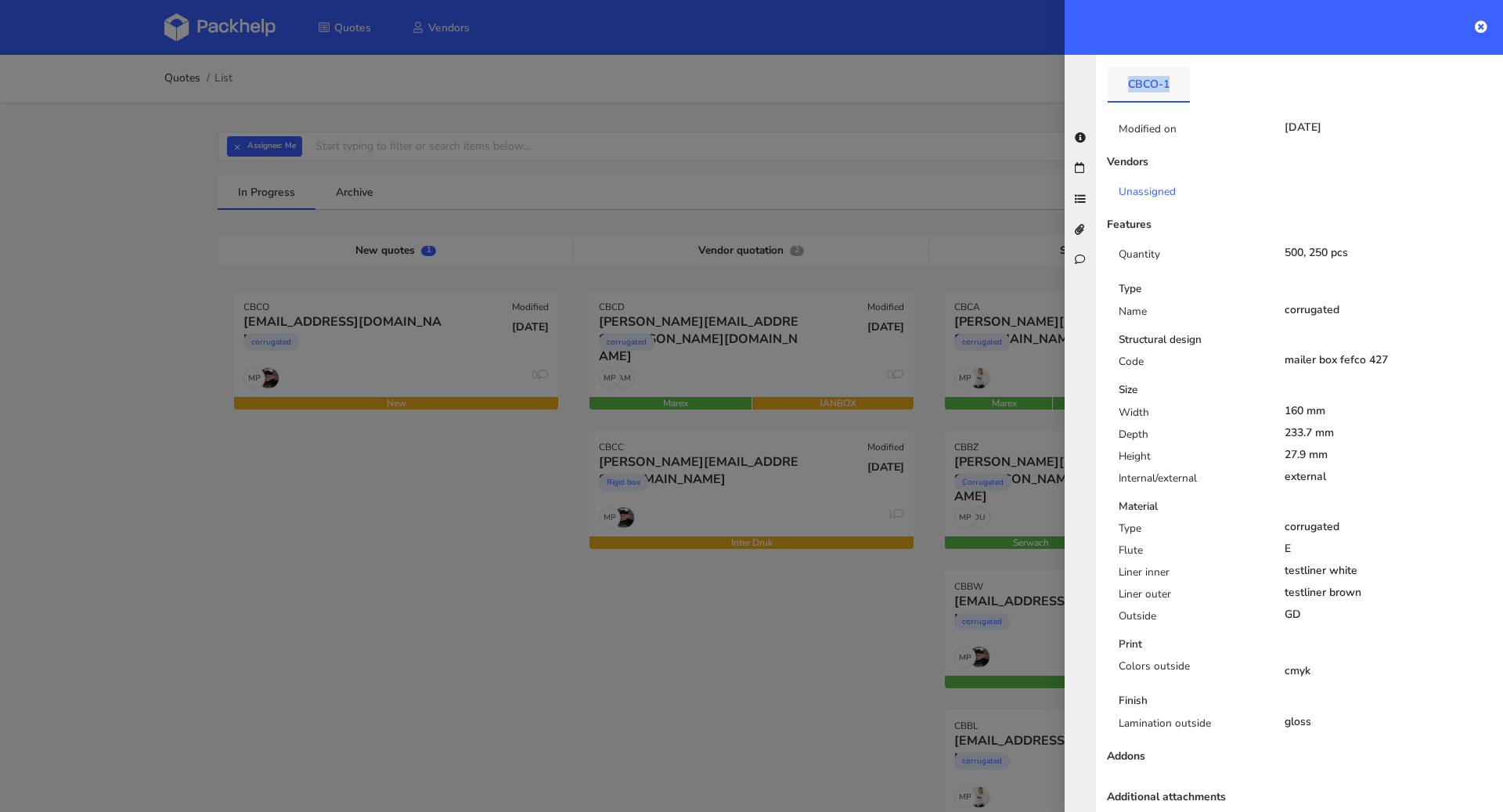
drag, startPoint x: 1123, startPoint y: 65, endPoint x: 1169, endPoint y: 72, distance: 46.5
click at [1169, 72] on link "CBCO-1" at bounding box center [1149, 83] width 82 height 34
copy link "CBCO-1"
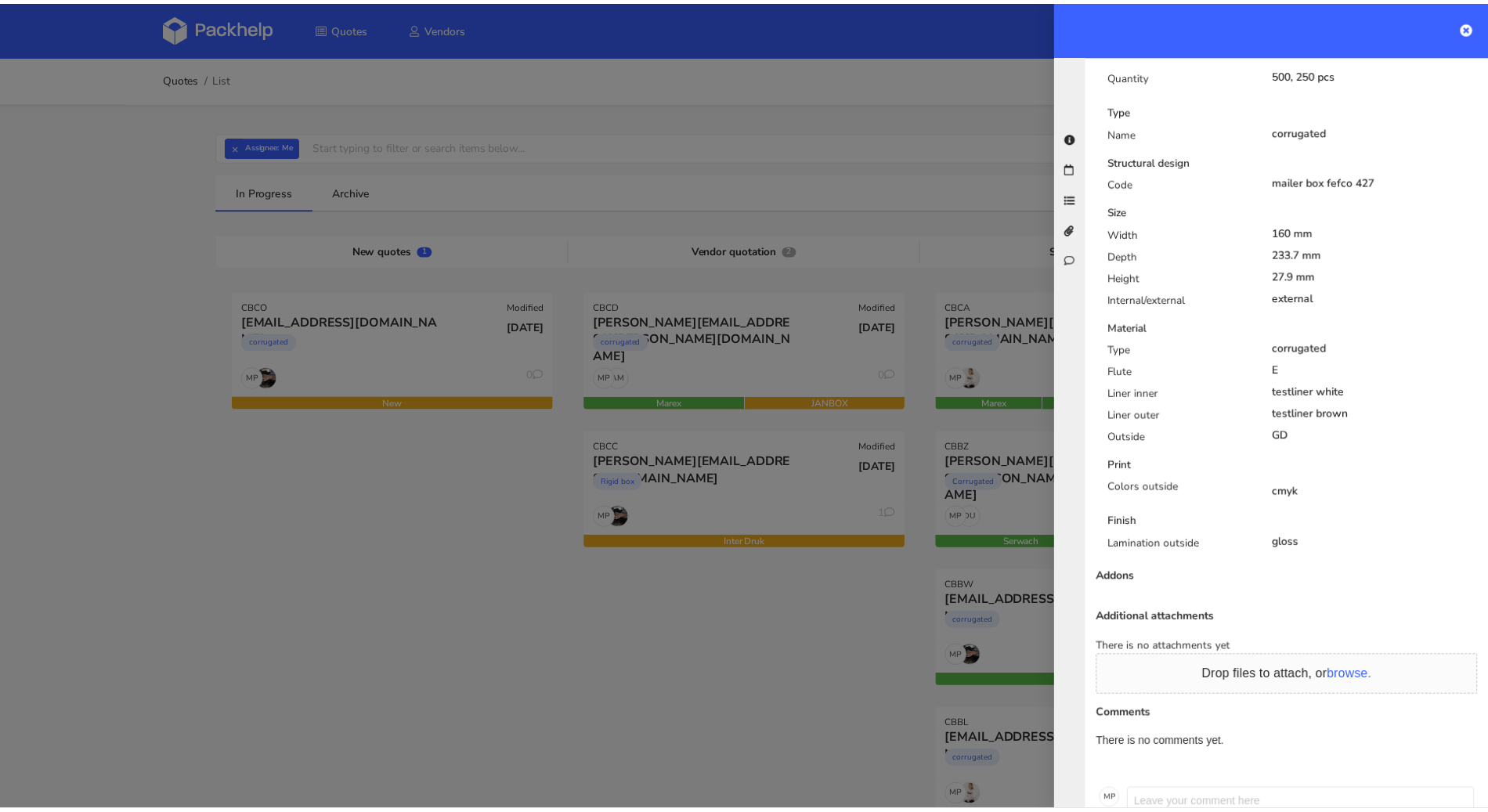
scroll to position [564, 0]
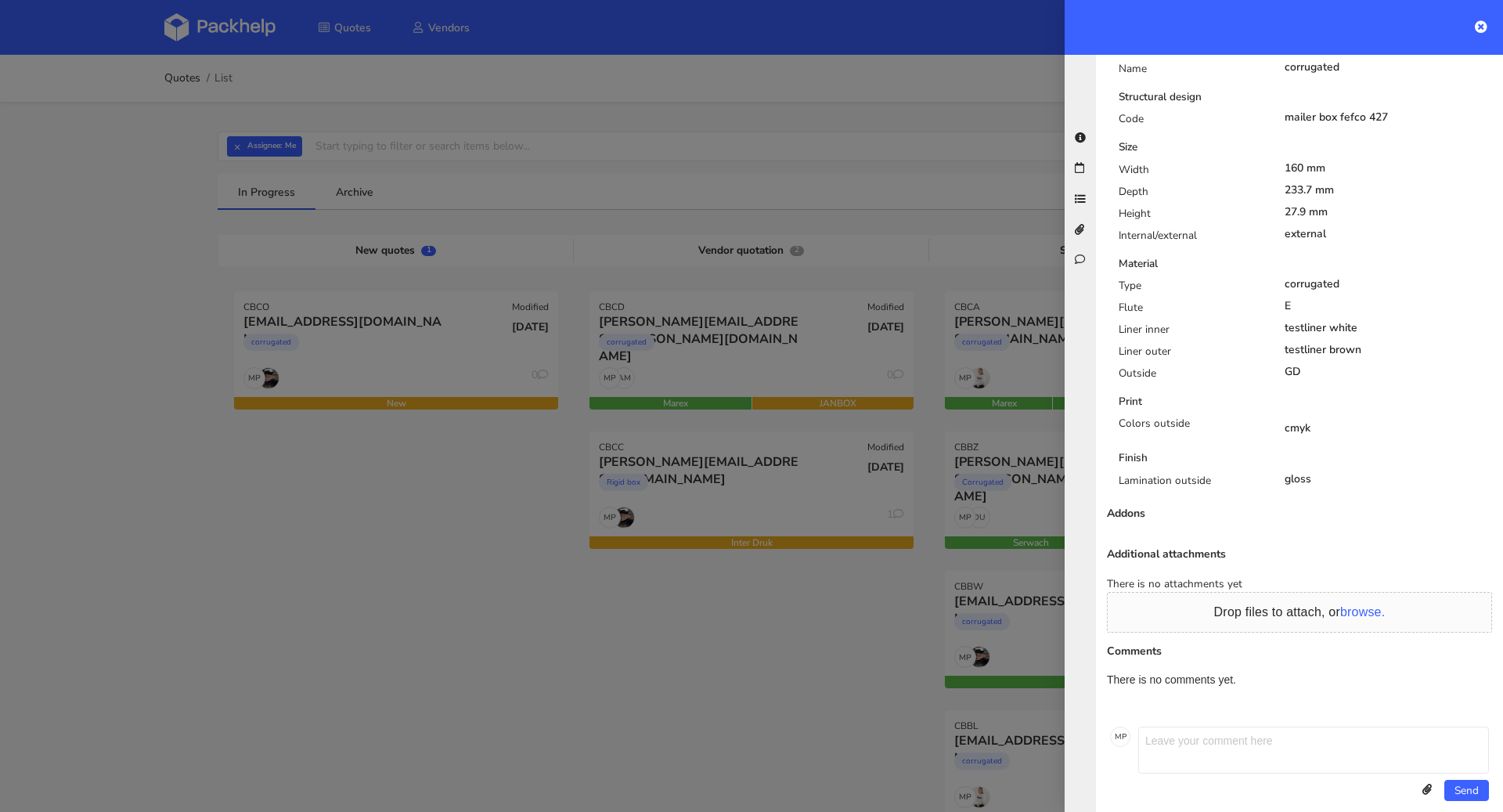
click at [542, 684] on div at bounding box center [752, 406] width 1503 height 812
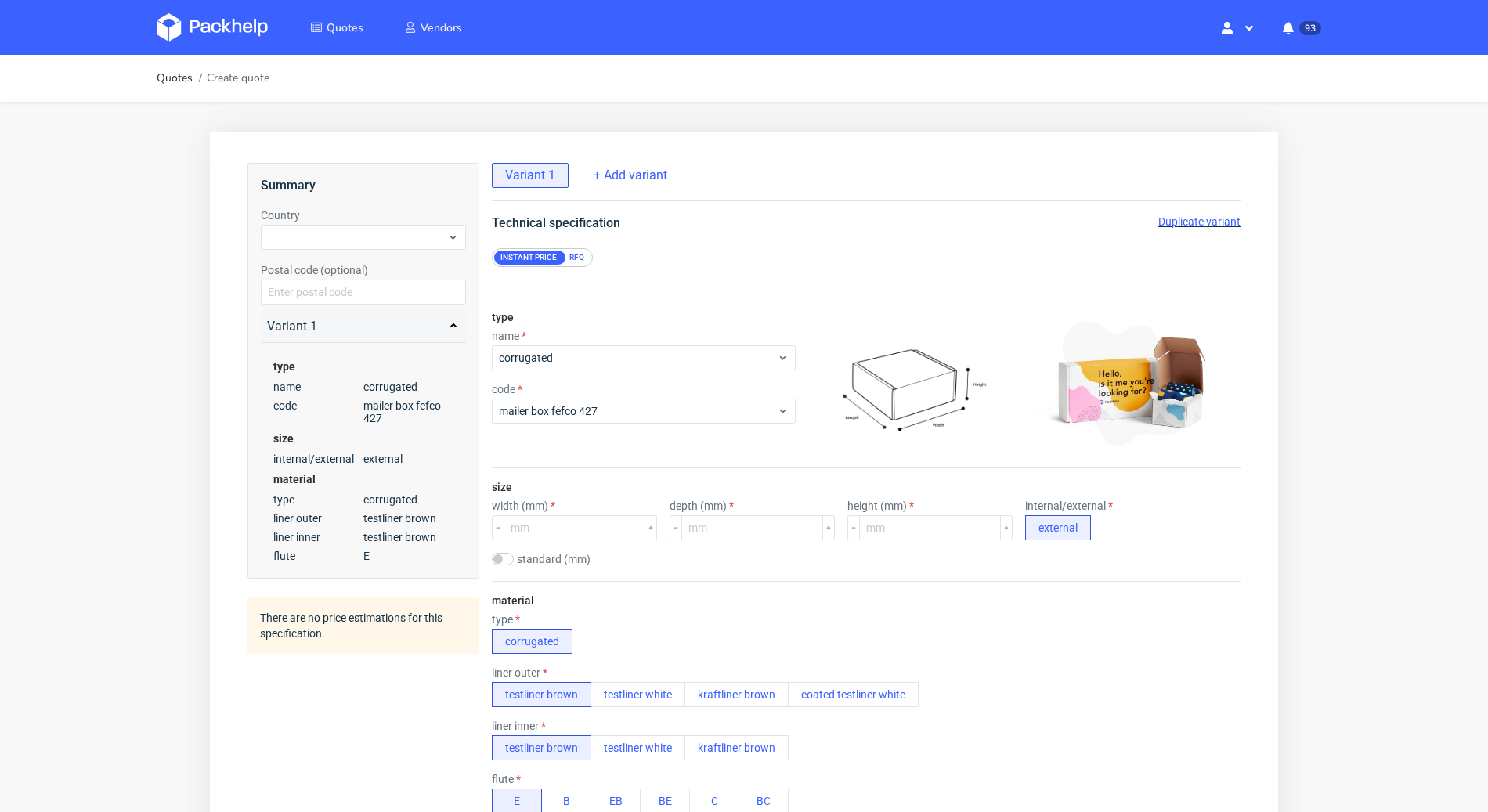
click at [319, 380] on span "name" at bounding box center [318, 387] width 90 height 13
click at [566, 545] on div "size width (mm) depth (mm) height (mm) internal/external external standard (mm)…" at bounding box center [866, 524] width 748 height 112
click at [560, 534] on input "number" at bounding box center [574, 527] width 142 height 25
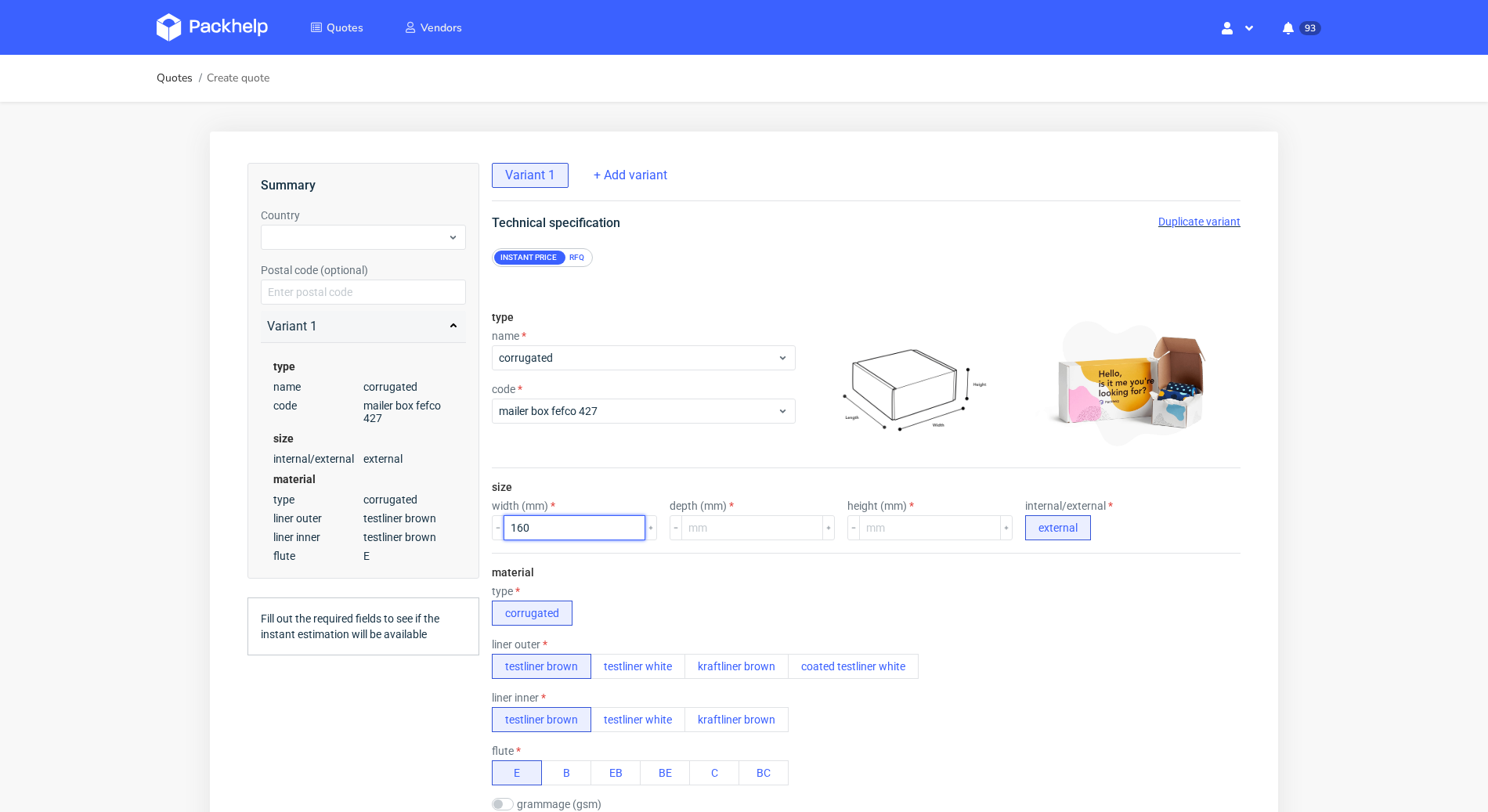
type input "160"
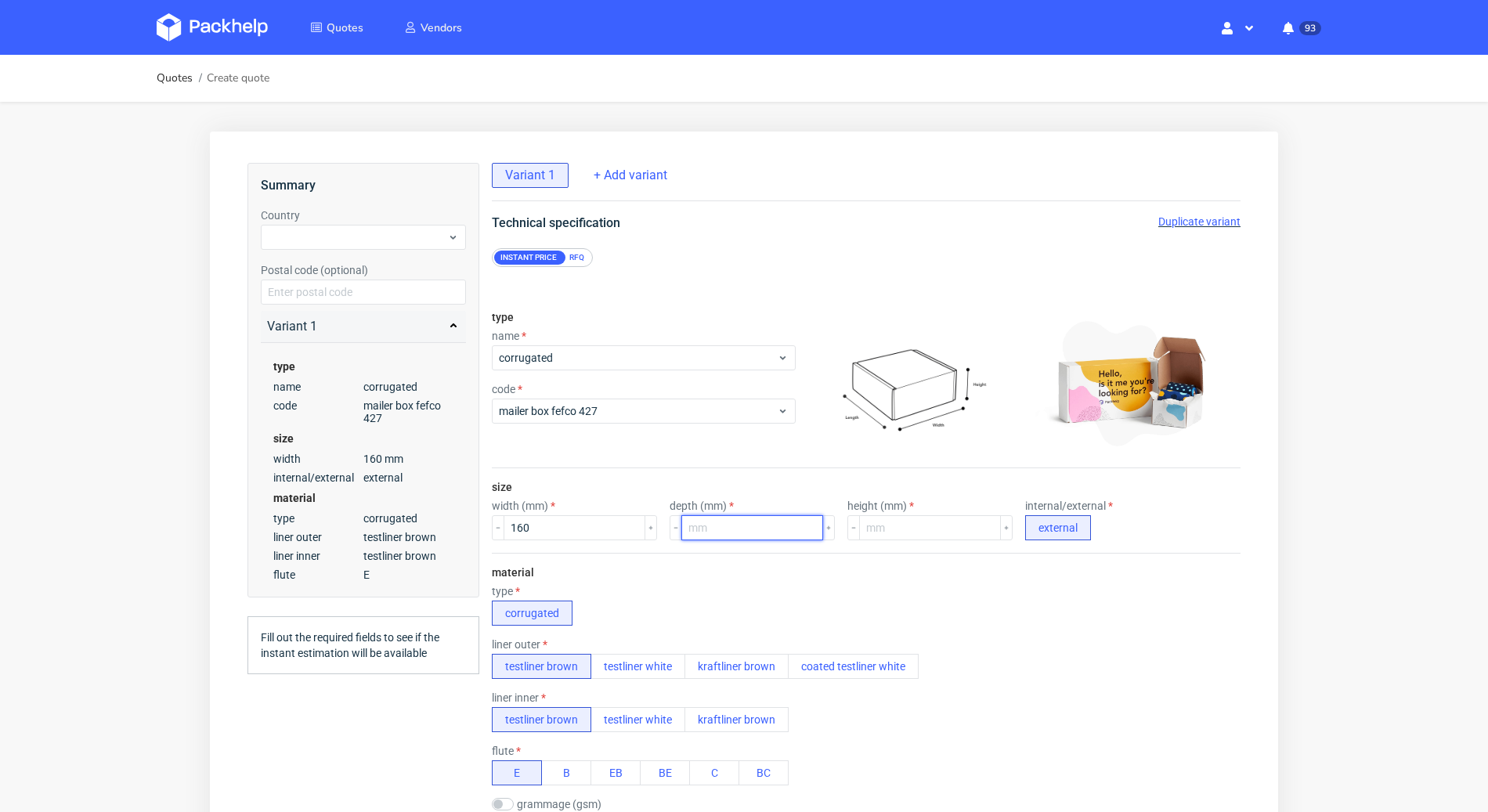
click at [692, 516] on input "number" at bounding box center [752, 527] width 142 height 25
paste input "233.7"
type input "233.7"
click at [1016, 623] on div "type corrugated" at bounding box center [866, 605] width 748 height 41
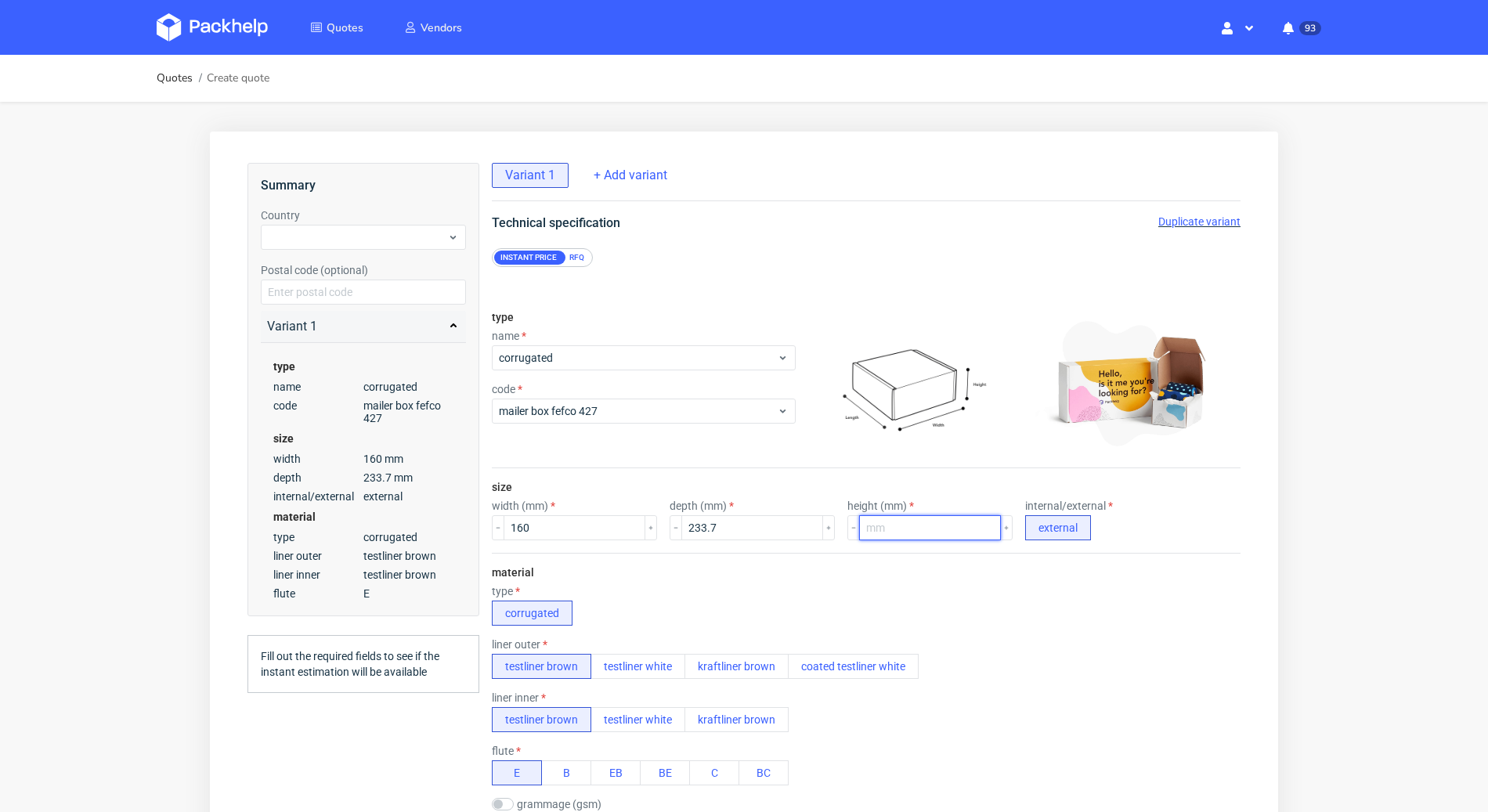
click at [862, 531] on input "number" at bounding box center [930, 527] width 142 height 25
paste input "27.9"
type input "27.9"
click at [932, 592] on div "type corrugated" at bounding box center [866, 605] width 748 height 41
click at [882, 528] on input "27.9" at bounding box center [930, 527] width 142 height 25
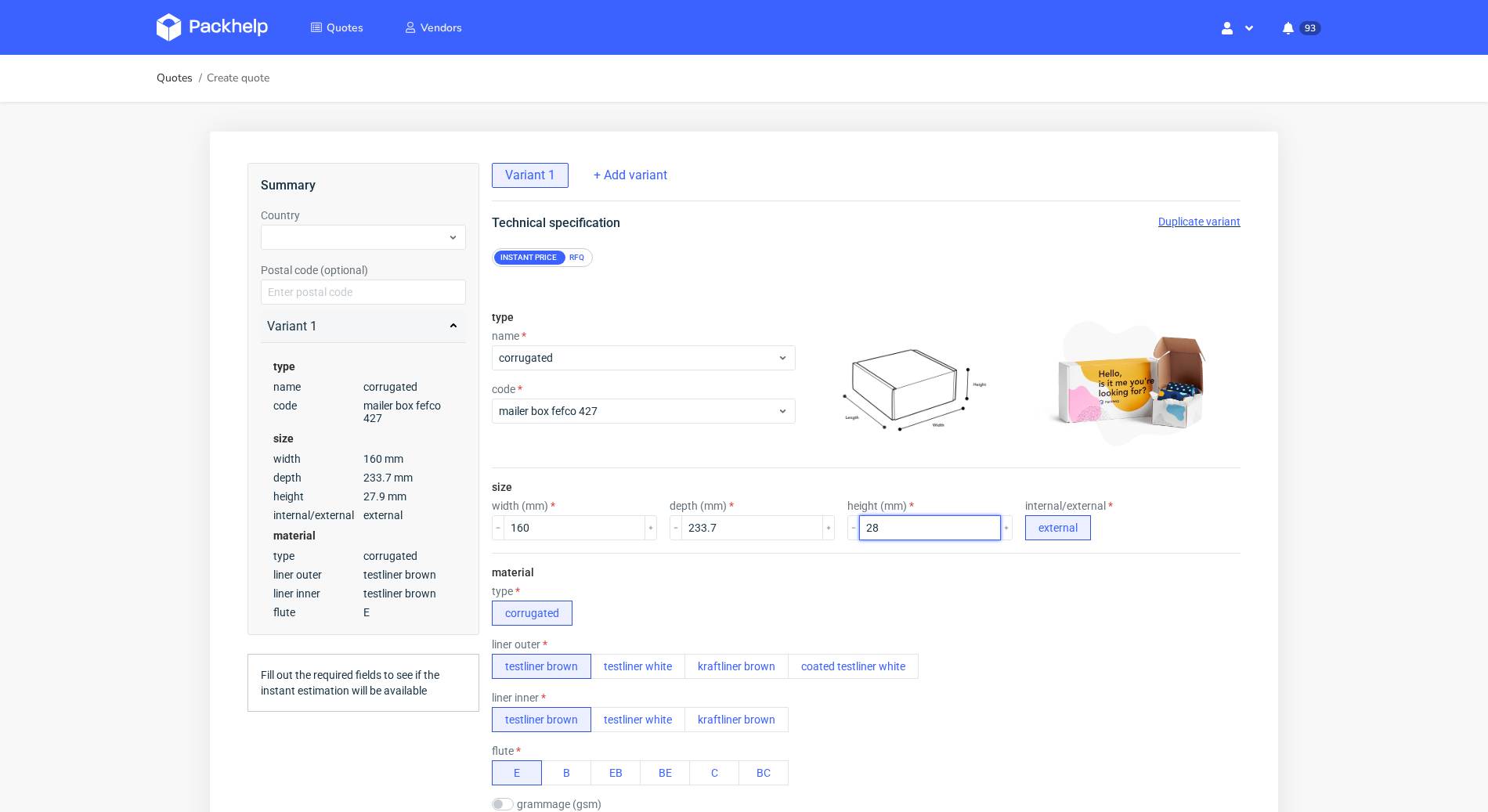
type input "28"
click at [849, 592] on div "type corrugated" at bounding box center [866, 605] width 748 height 41
click at [719, 521] on input "233.7" at bounding box center [752, 527] width 142 height 25
click at [720, 527] on input "233.7" at bounding box center [752, 527] width 142 height 25
type input "234"
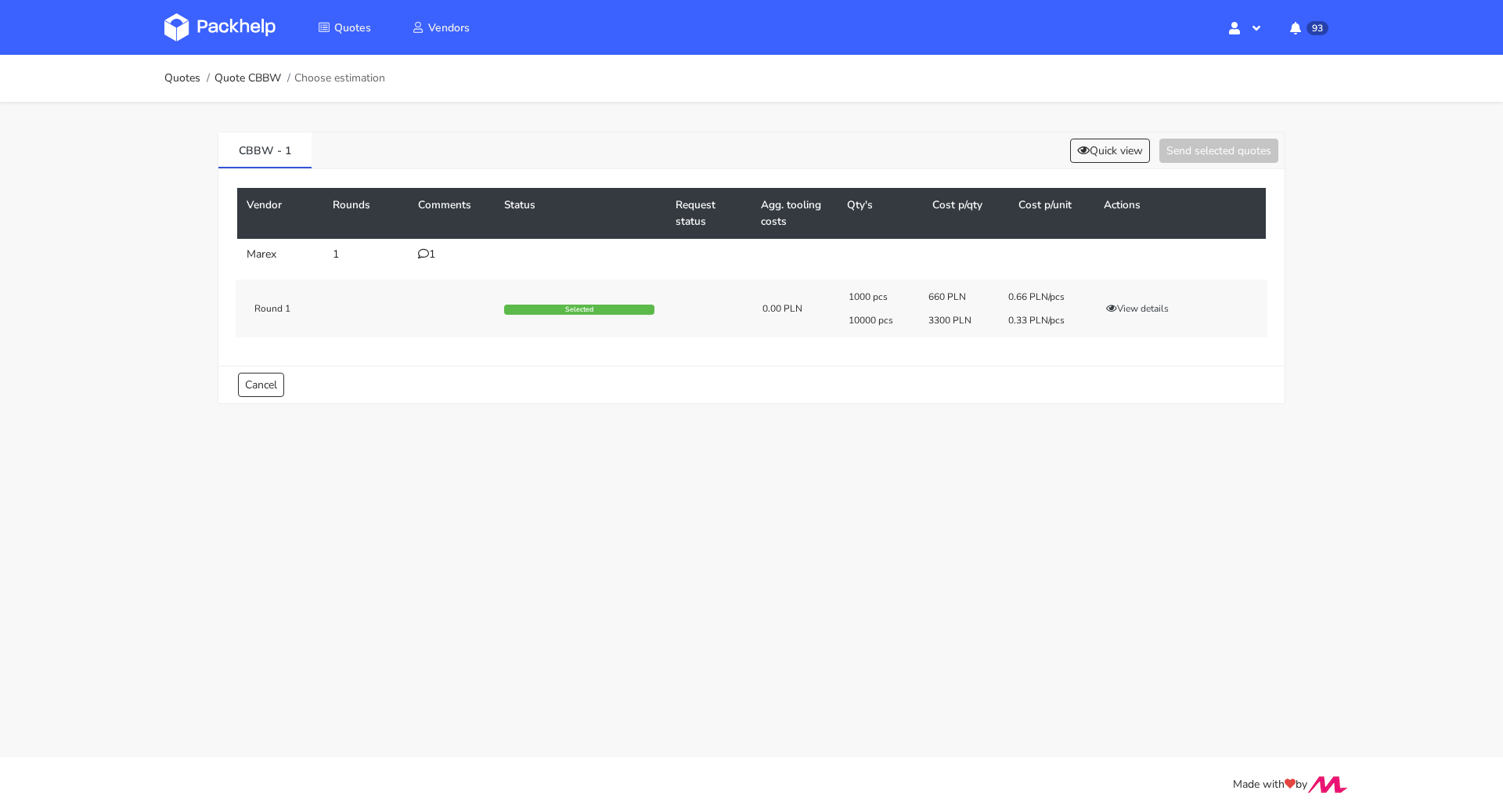
click at [428, 248] on div "1" at bounding box center [452, 254] width 67 height 13
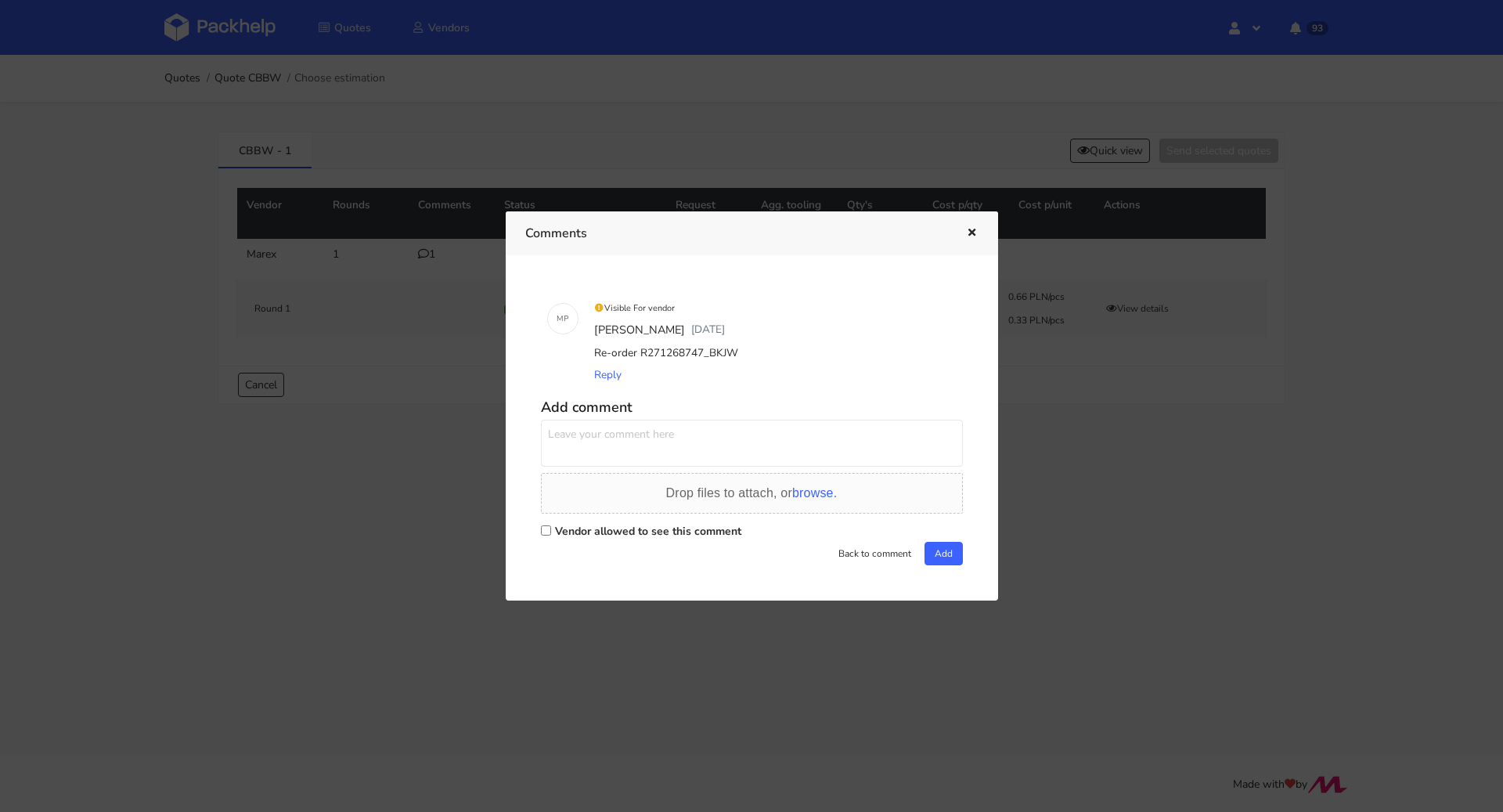
click at [428, 463] on div at bounding box center [752, 406] width 1503 height 812
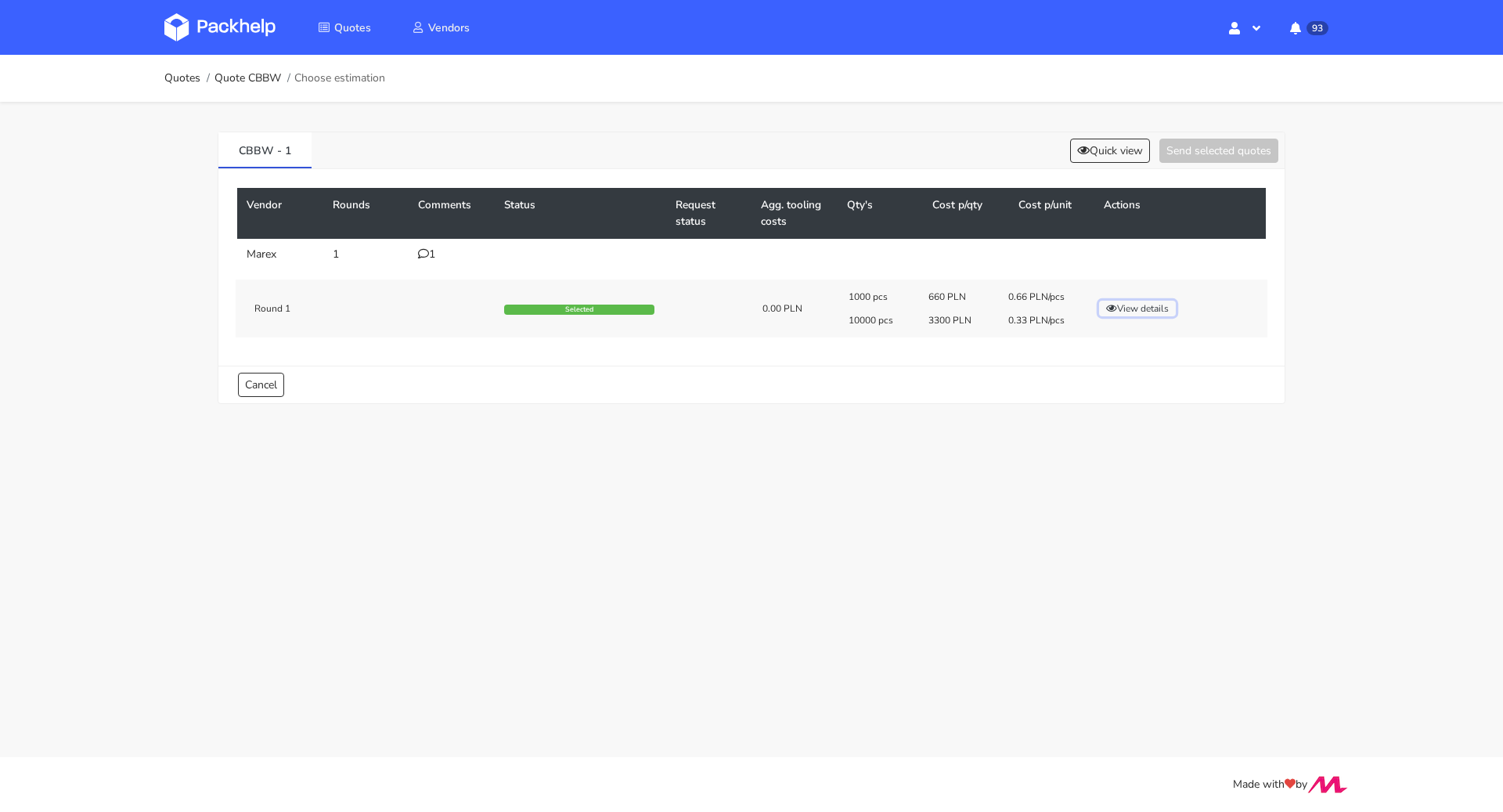
click at [1132, 313] on button "View details" at bounding box center [1138, 309] width 77 height 16
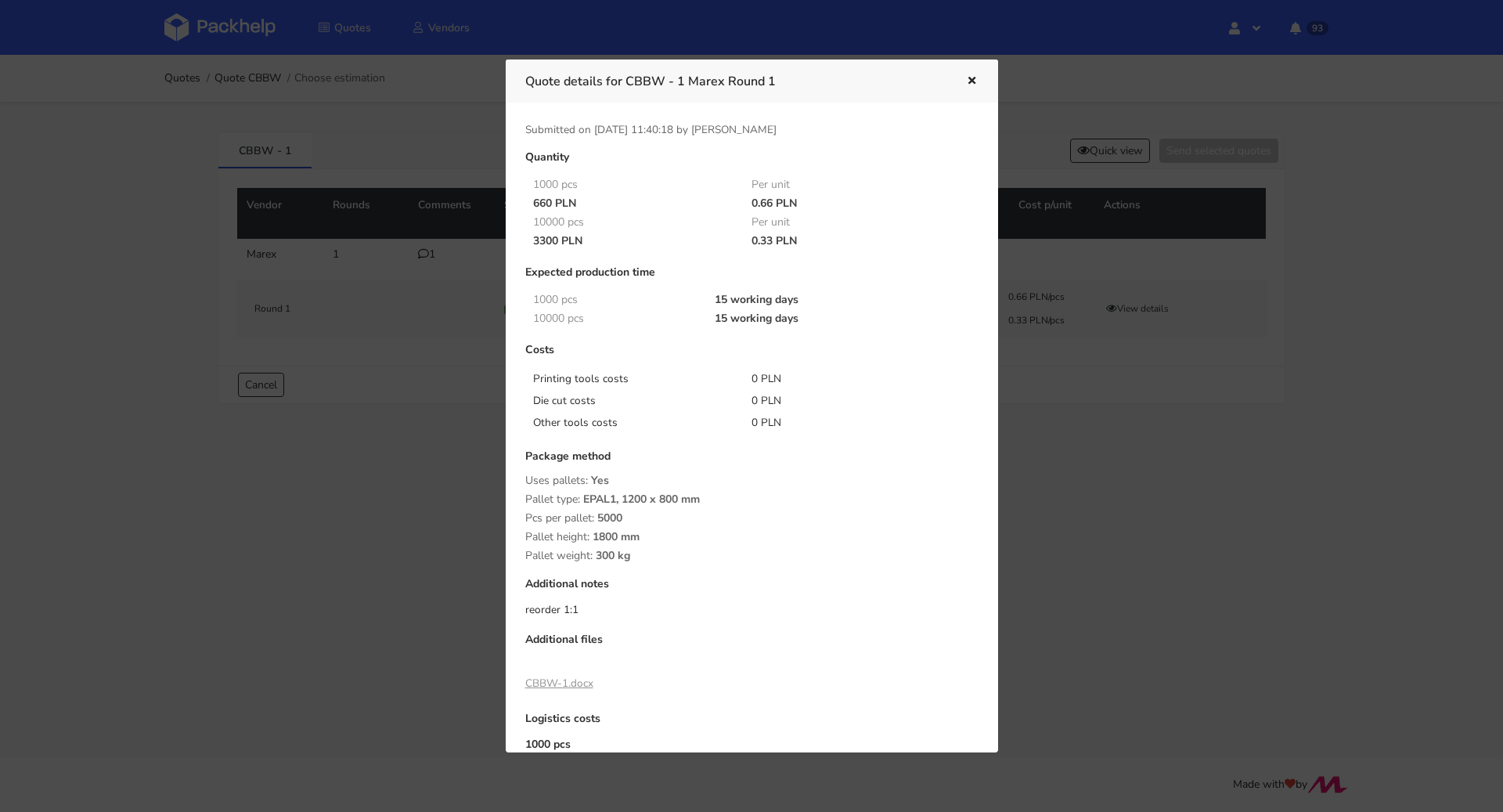
click at [972, 77] on icon "button" at bounding box center [972, 81] width 14 height 11
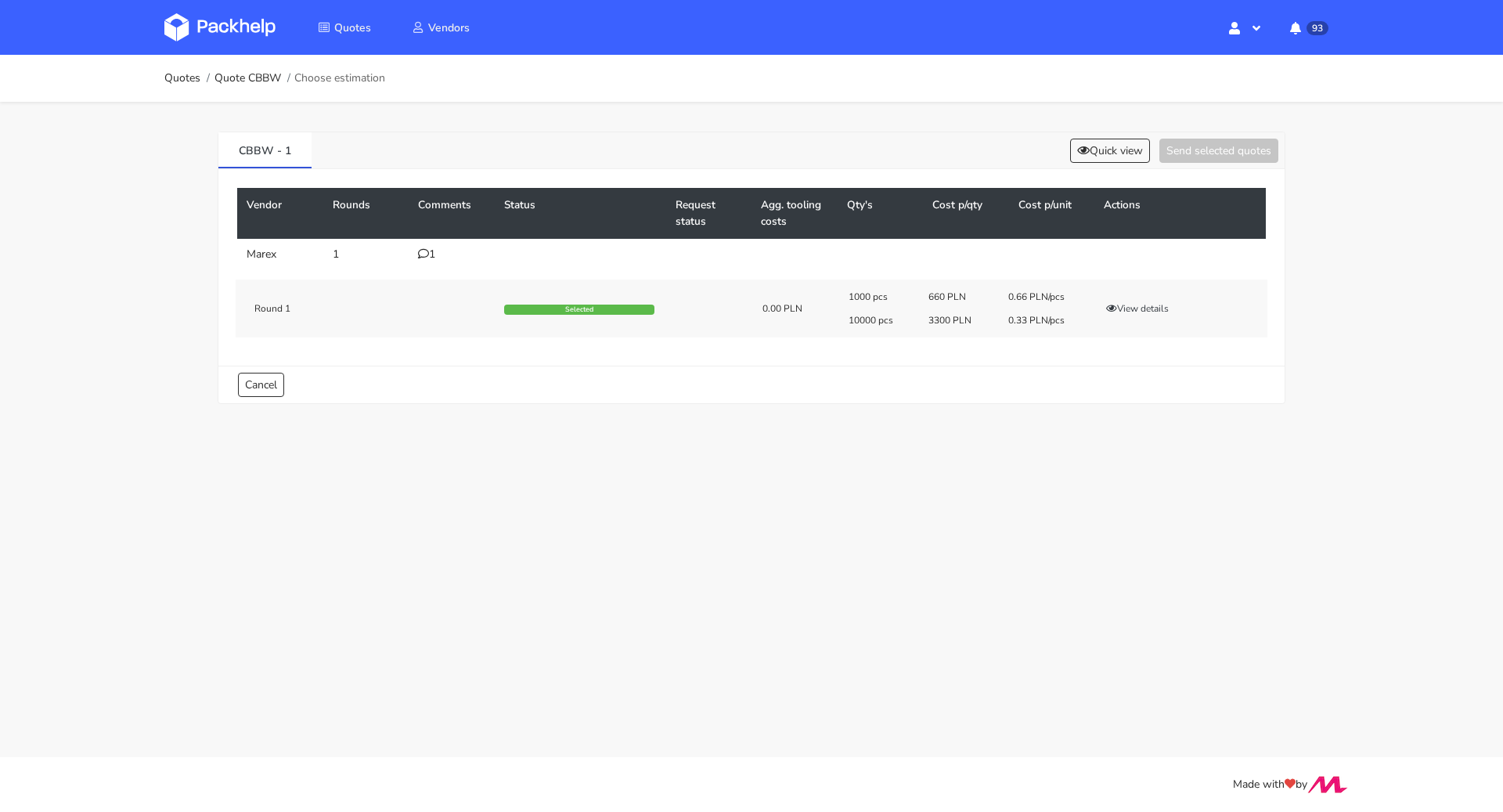
click at [429, 254] on div "1" at bounding box center [452, 254] width 67 height 13
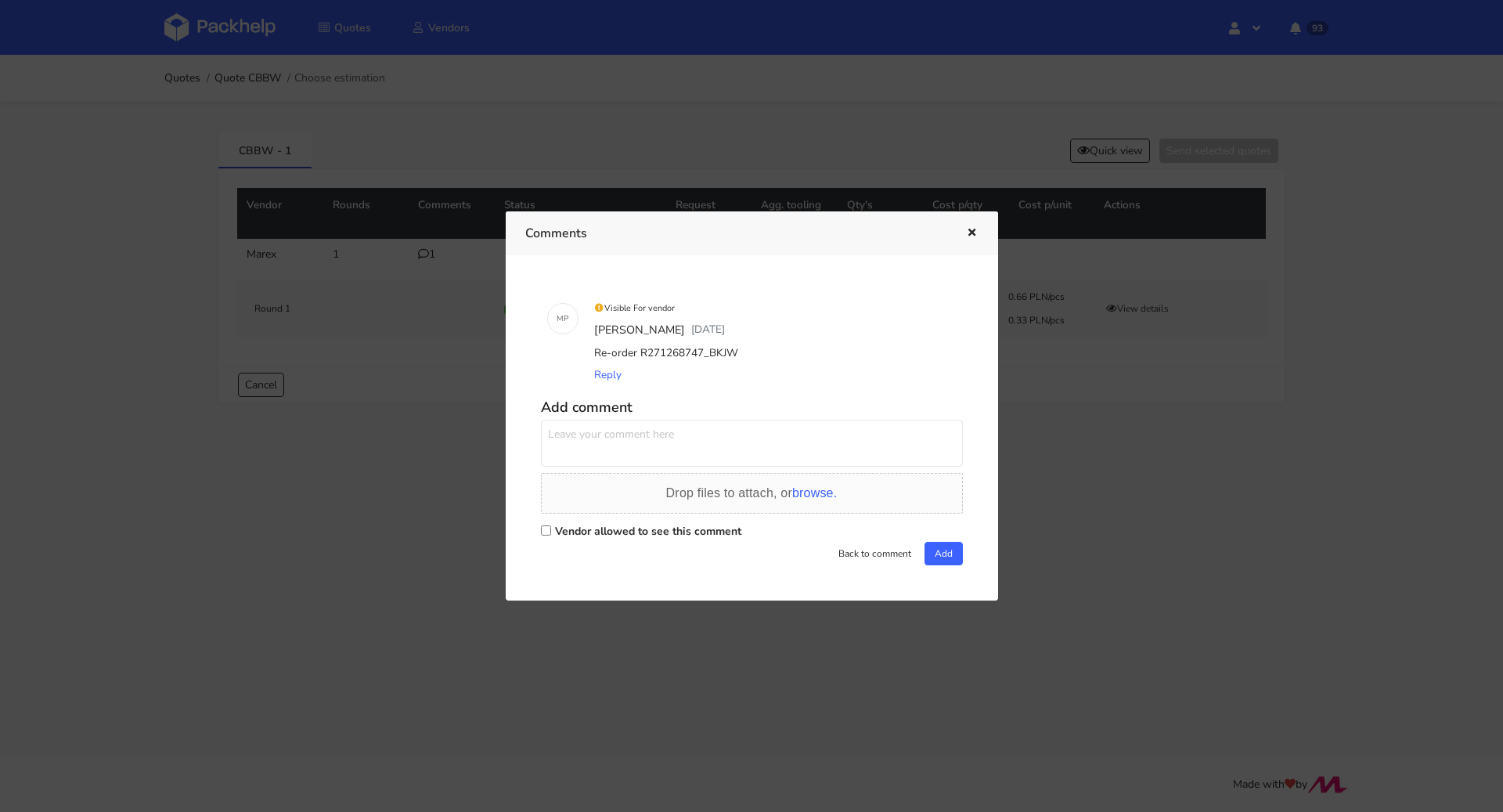
drag, startPoint x: 739, startPoint y: 357, endPoint x: 704, endPoint y: 354, distance: 35.1
click at [704, 354] on div "Re-order R271268747_BKJW" at bounding box center [774, 353] width 365 height 22
copy div "BKJW"
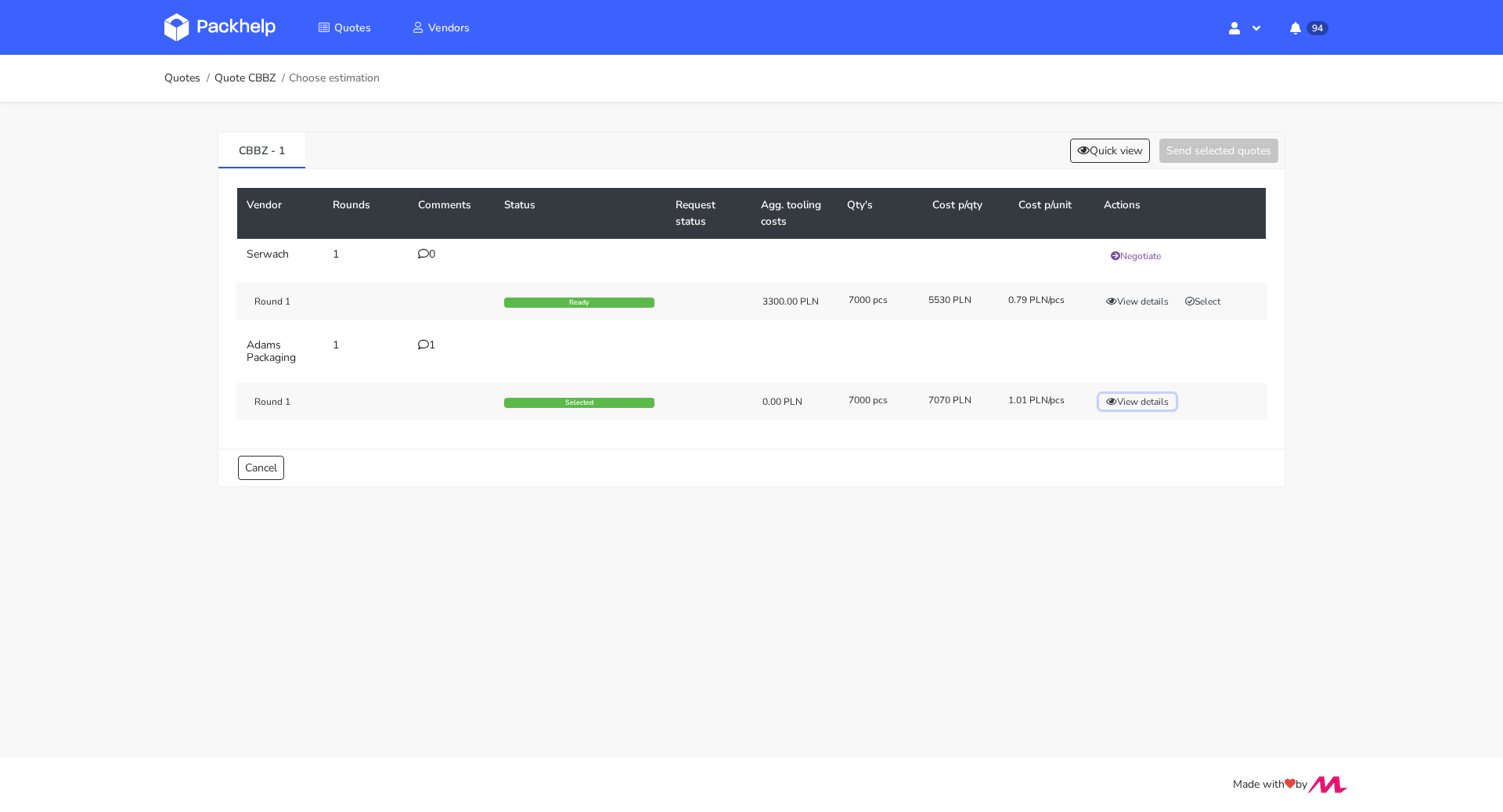
click at [1117, 399] on button "View details" at bounding box center [1138, 402] width 77 height 16
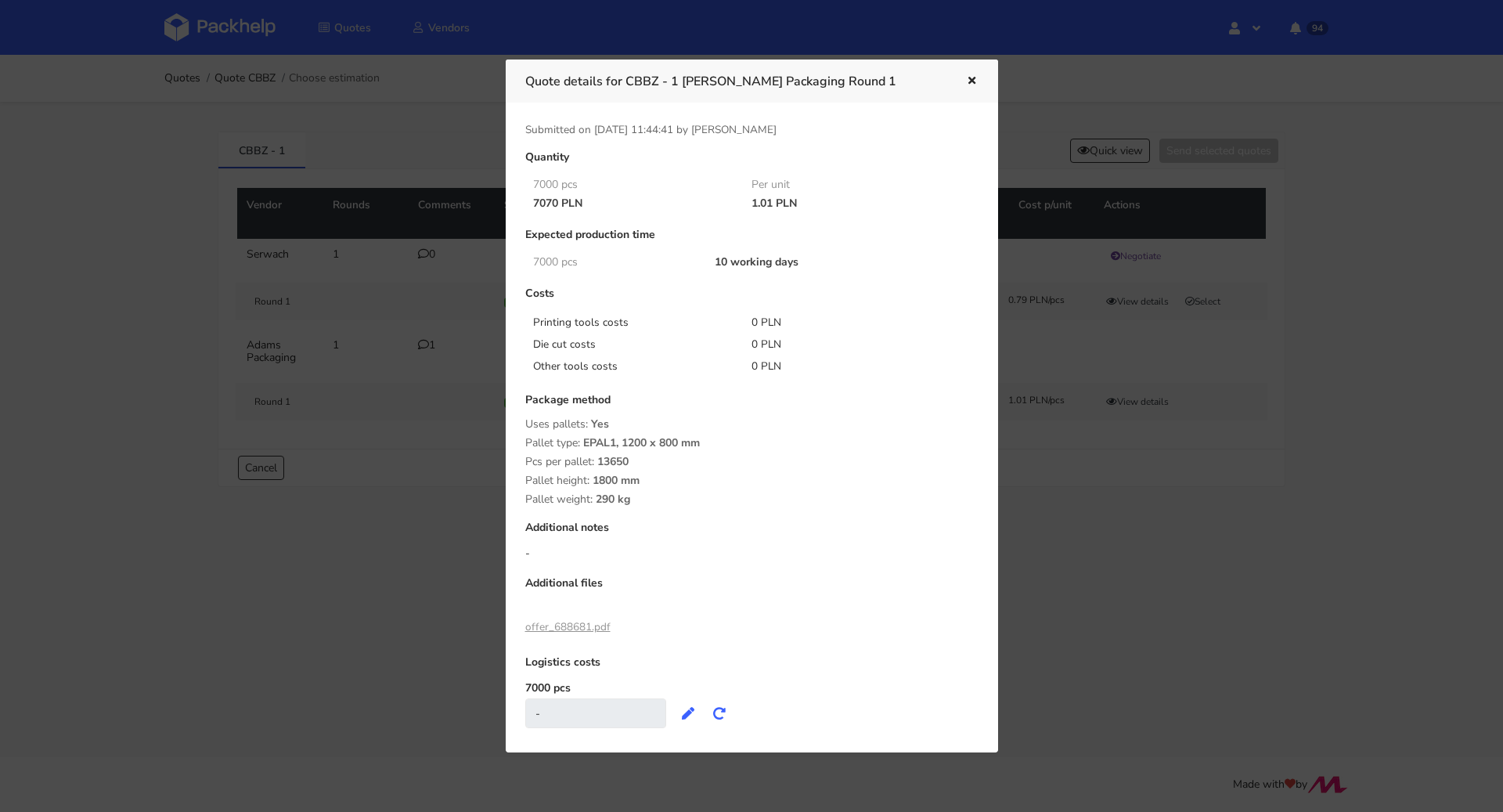
click at [440, 482] on div at bounding box center [752, 406] width 1503 height 812
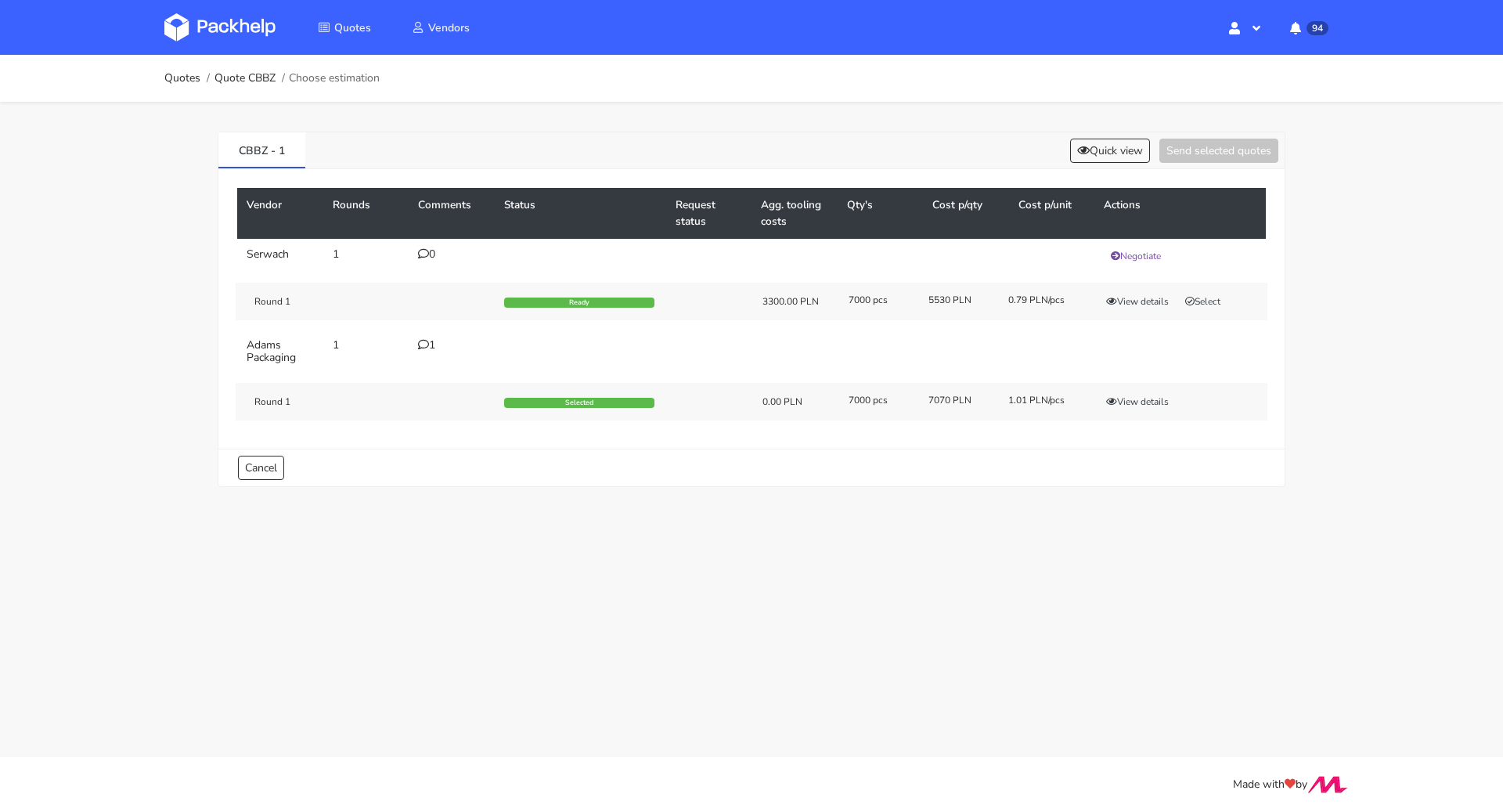
click at [420, 345] on icon at bounding box center [424, 345] width 11 height 11
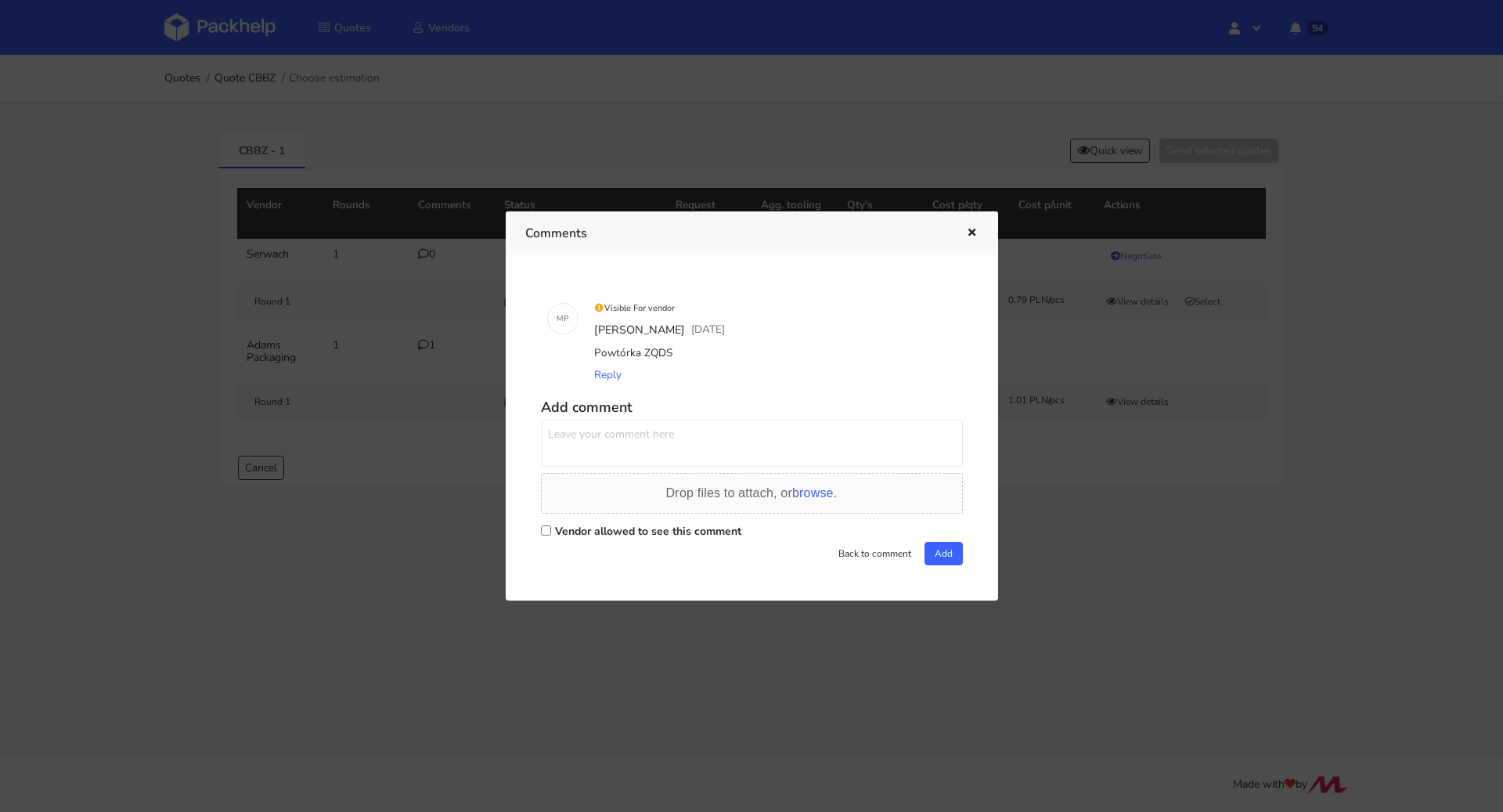
click at [972, 230] on icon "button" at bounding box center [972, 234] width 14 height 11
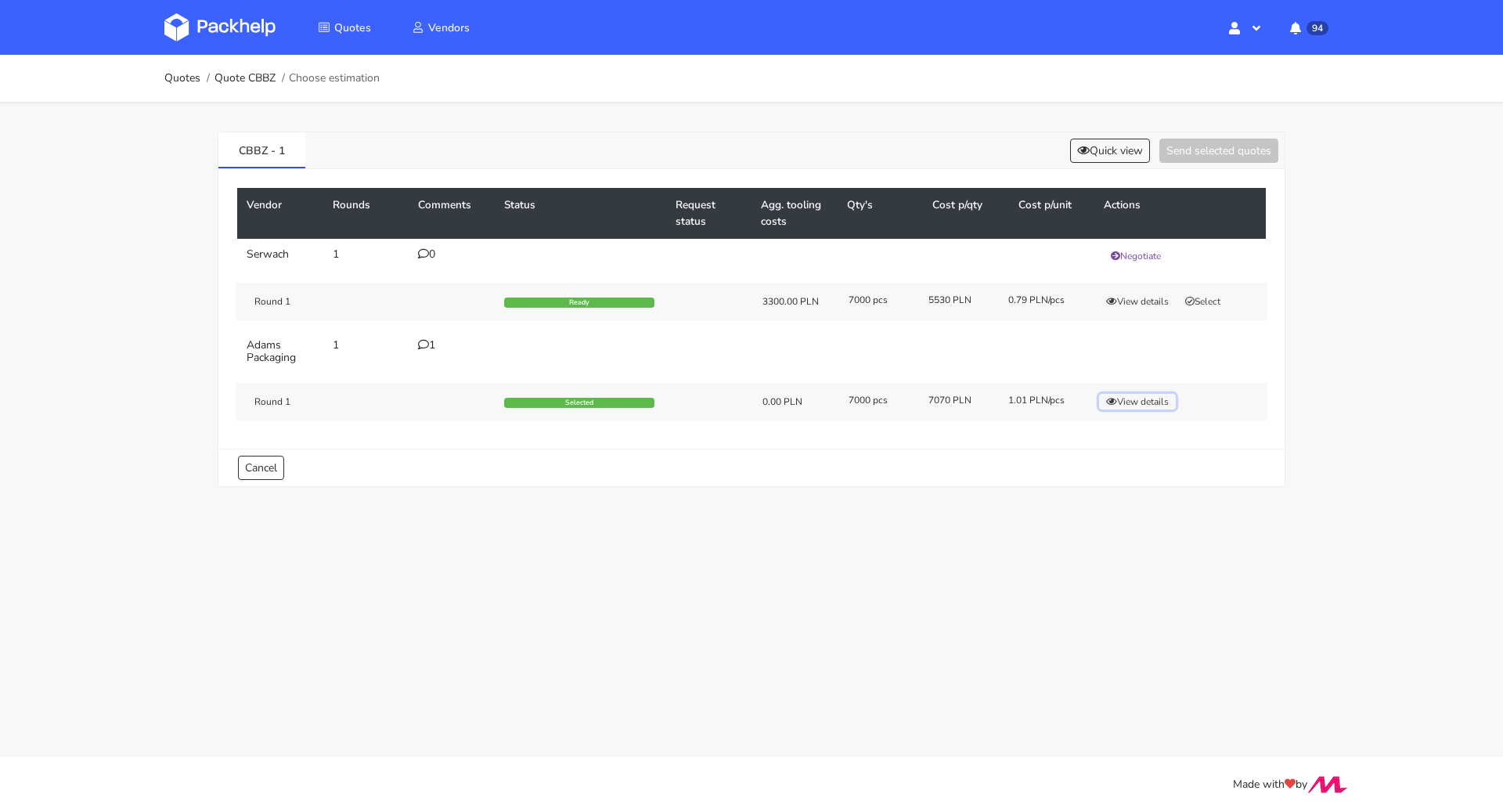
click at [1133, 401] on button "View details" at bounding box center [1138, 402] width 77 height 16
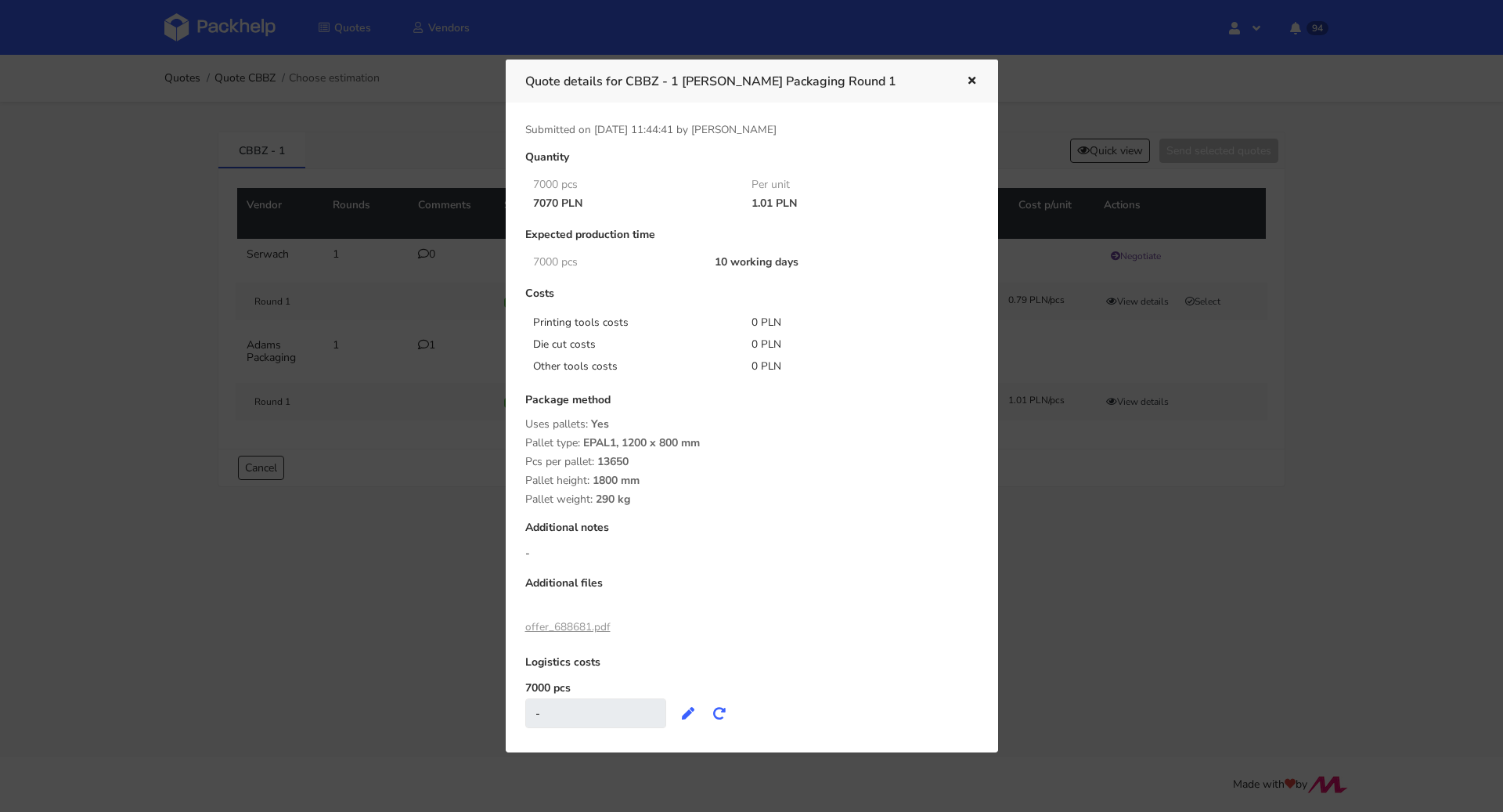
drag, startPoint x: 744, startPoint y: 199, endPoint x: 769, endPoint y: 199, distance: 25.0
click at [769, 199] on div "1.01 PLN" at bounding box center [850, 203] width 219 height 13
copy div "1.01"
drag, startPoint x: 419, startPoint y: 447, endPoint x: 428, endPoint y: 434, distance: 15.8
click at [420, 447] on div at bounding box center [752, 406] width 1503 height 812
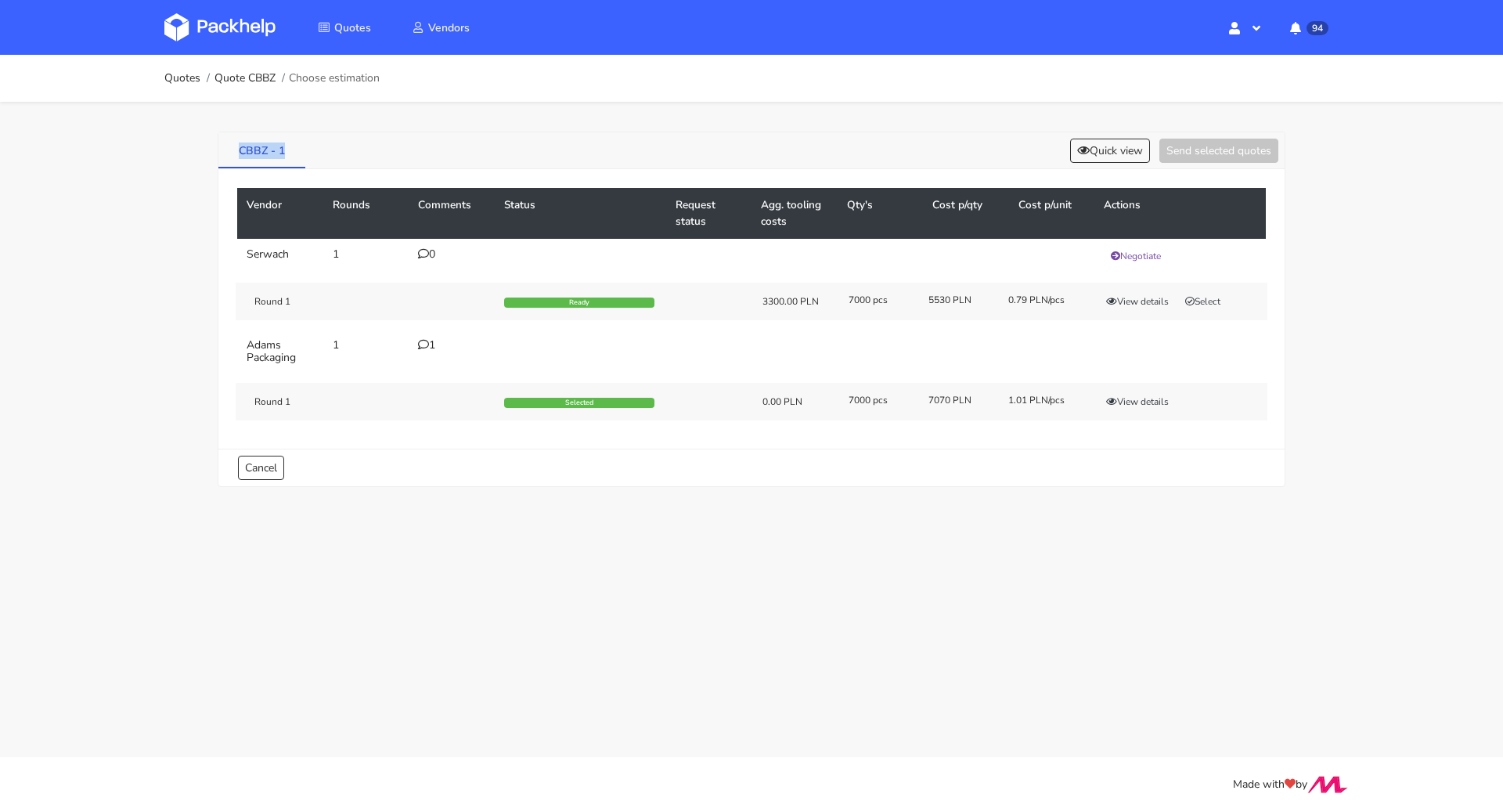
drag, startPoint x: 220, startPoint y: 147, endPoint x: 282, endPoint y: 155, distance: 62.5
click at [282, 155] on link "CBBZ - 1" at bounding box center [262, 149] width 87 height 34
copy link "CBBZ - 1"
click at [258, 69] on ol "Quotes Quote CBBZ Choose estimation" at bounding box center [272, 78] width 215 height 31
click at [260, 81] on link "Quote CBBZ" at bounding box center [245, 78] width 61 height 13
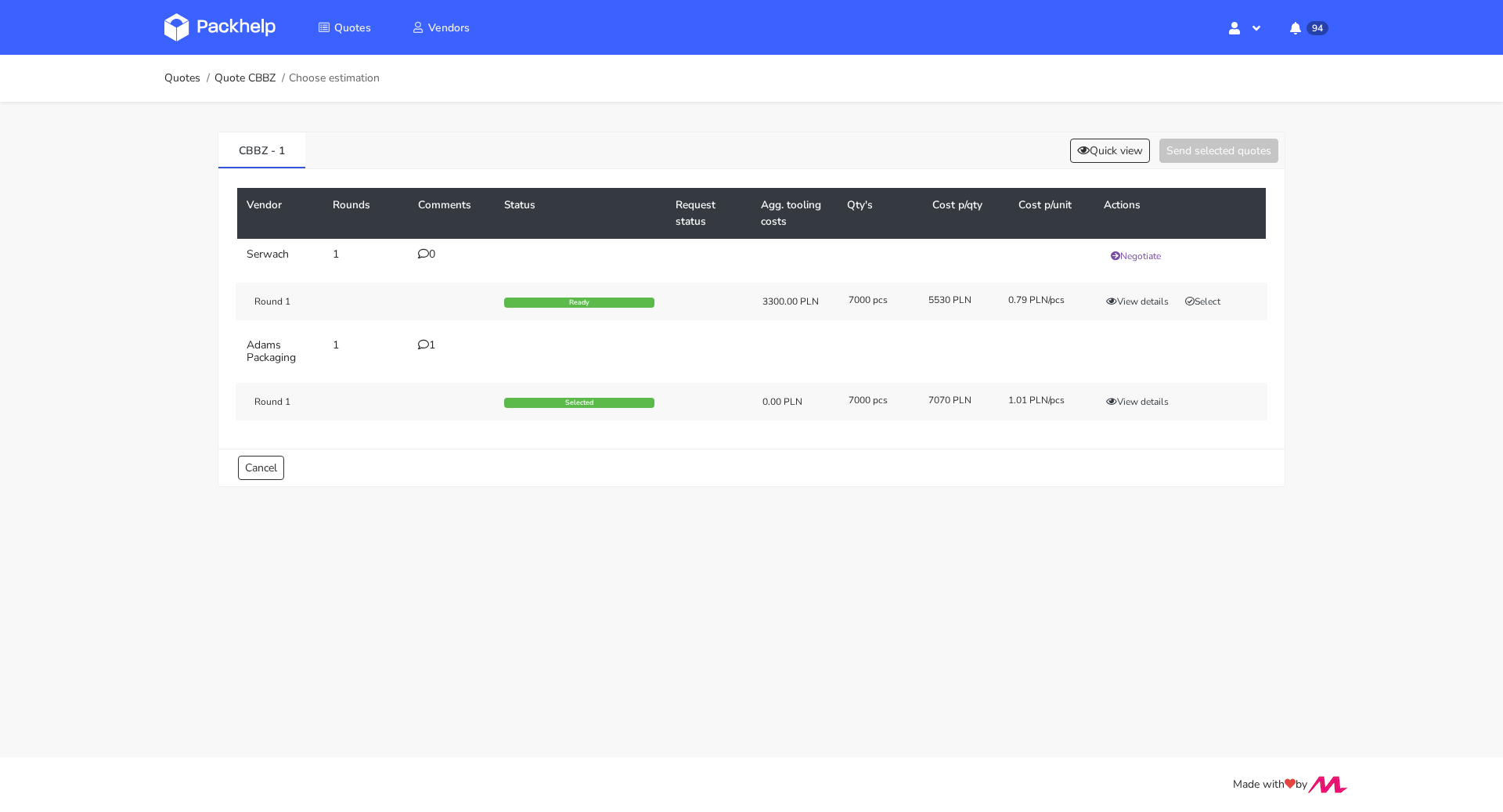
click at [423, 353] on td "1" at bounding box center [452, 351] width 86 height 44
click at [430, 339] on div "1" at bounding box center [452, 345] width 67 height 13
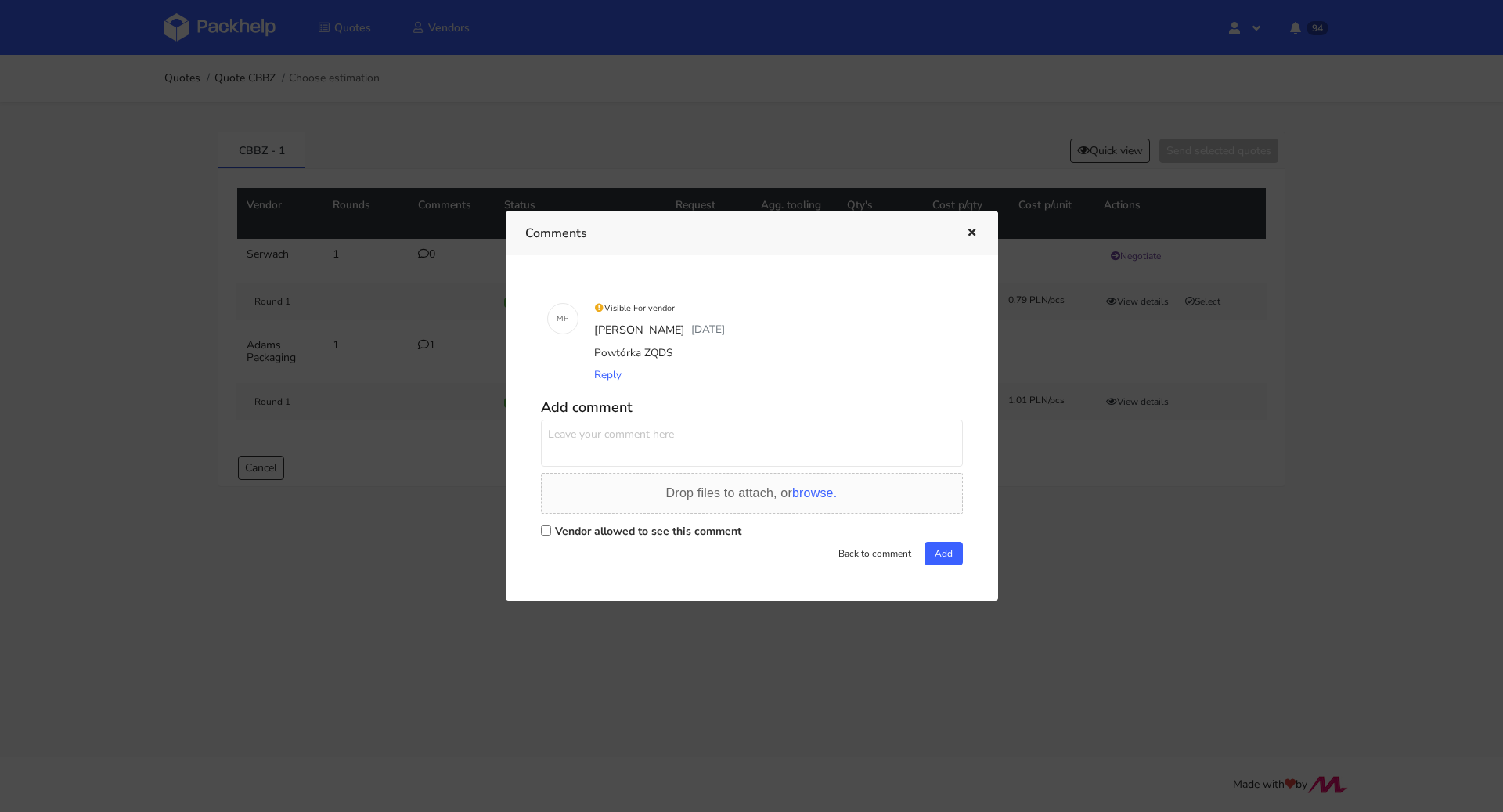
drag, startPoint x: 704, startPoint y: 347, endPoint x: 586, endPoint y: 348, distance: 118.0
click at [586, 348] on div "Visible For vendor Michał Palasek 1 day ago Powtórka ZQDS Reply" at bounding box center [774, 341] width 378 height 103
copy div "Powtórka ZQDS"
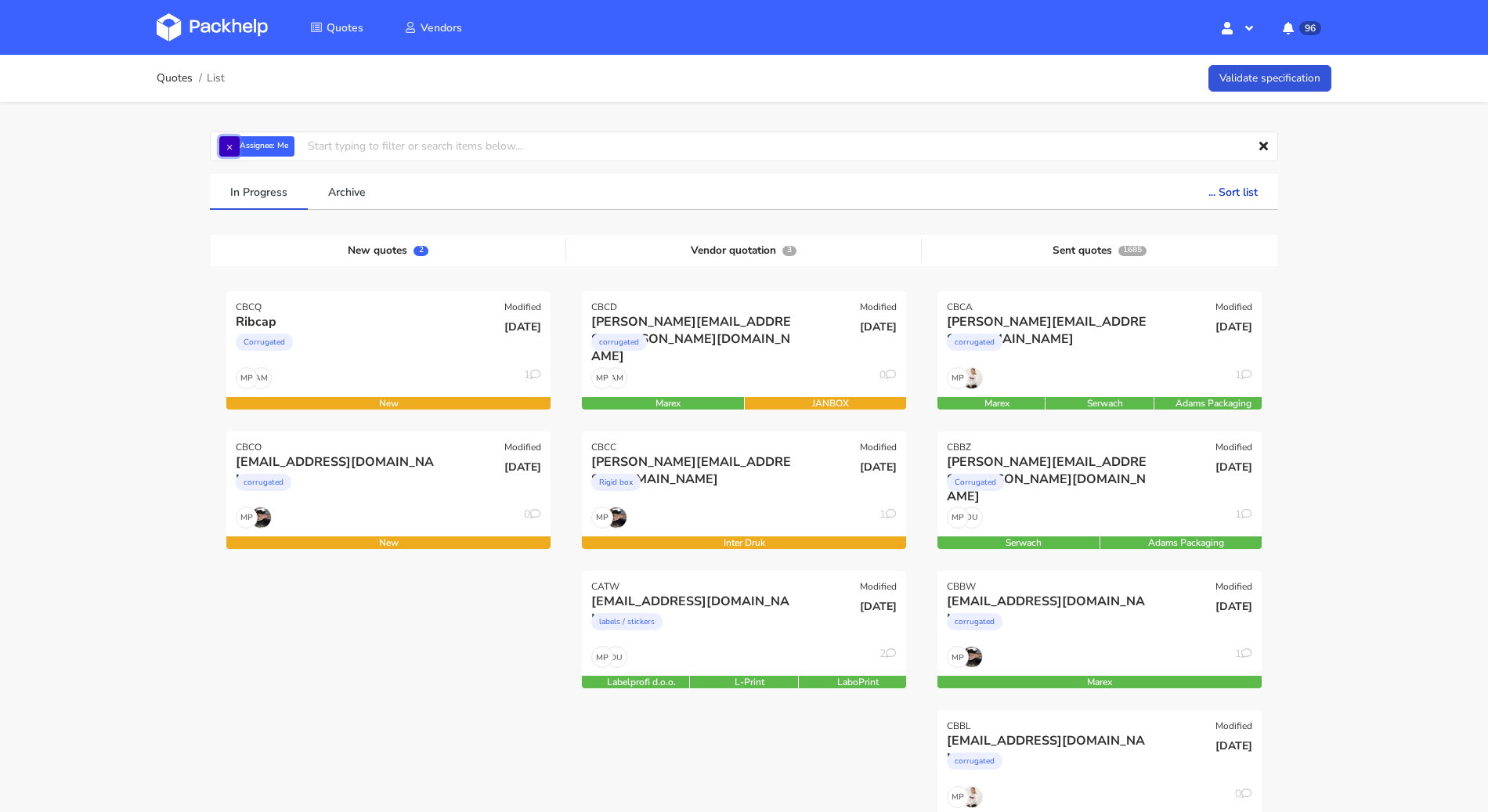
click at [232, 143] on button "×" at bounding box center [230, 147] width 21 height 21
click at [232, 143] on input "text" at bounding box center [744, 146] width 1068 height 30
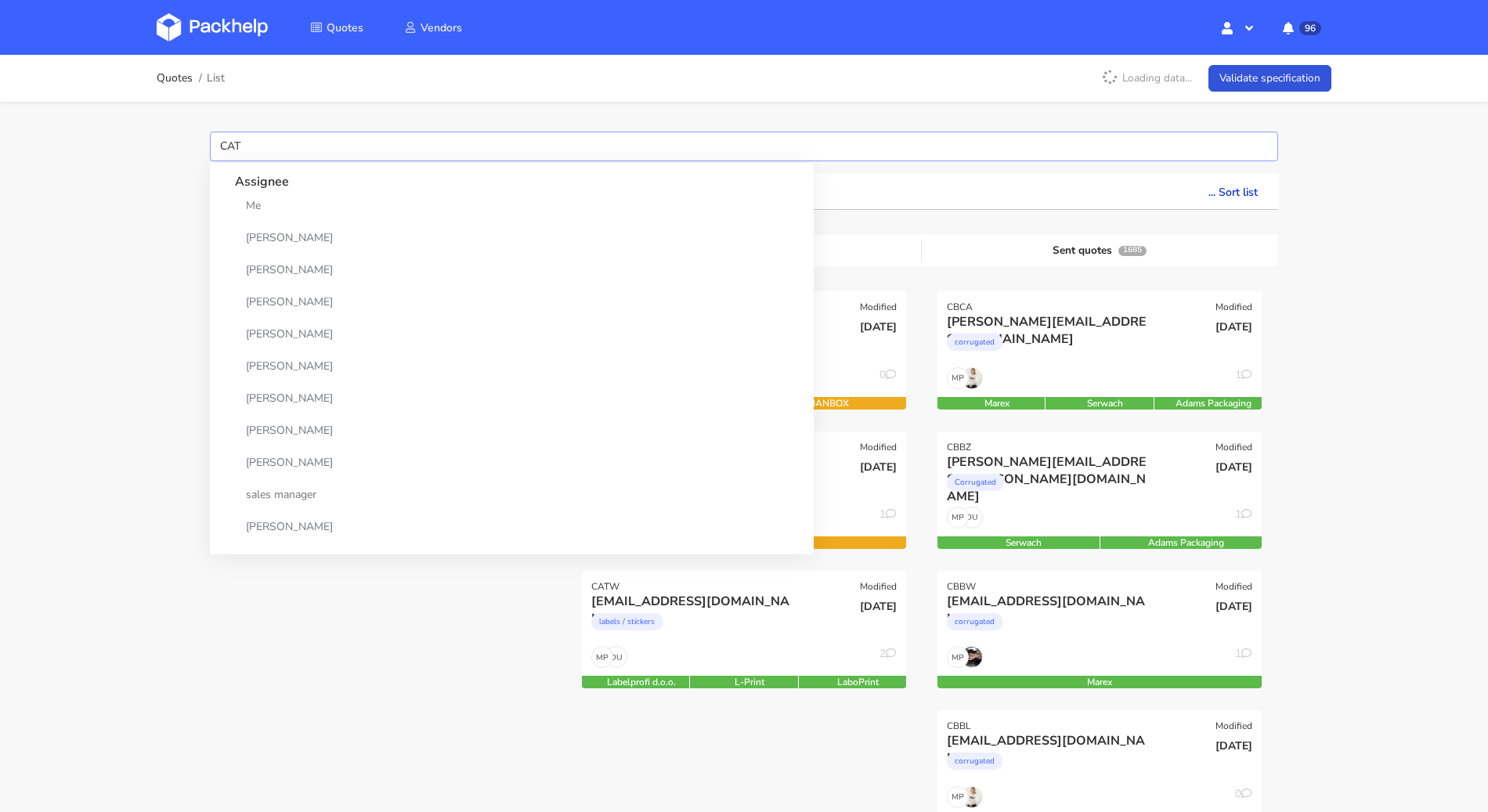
type input "CATU"
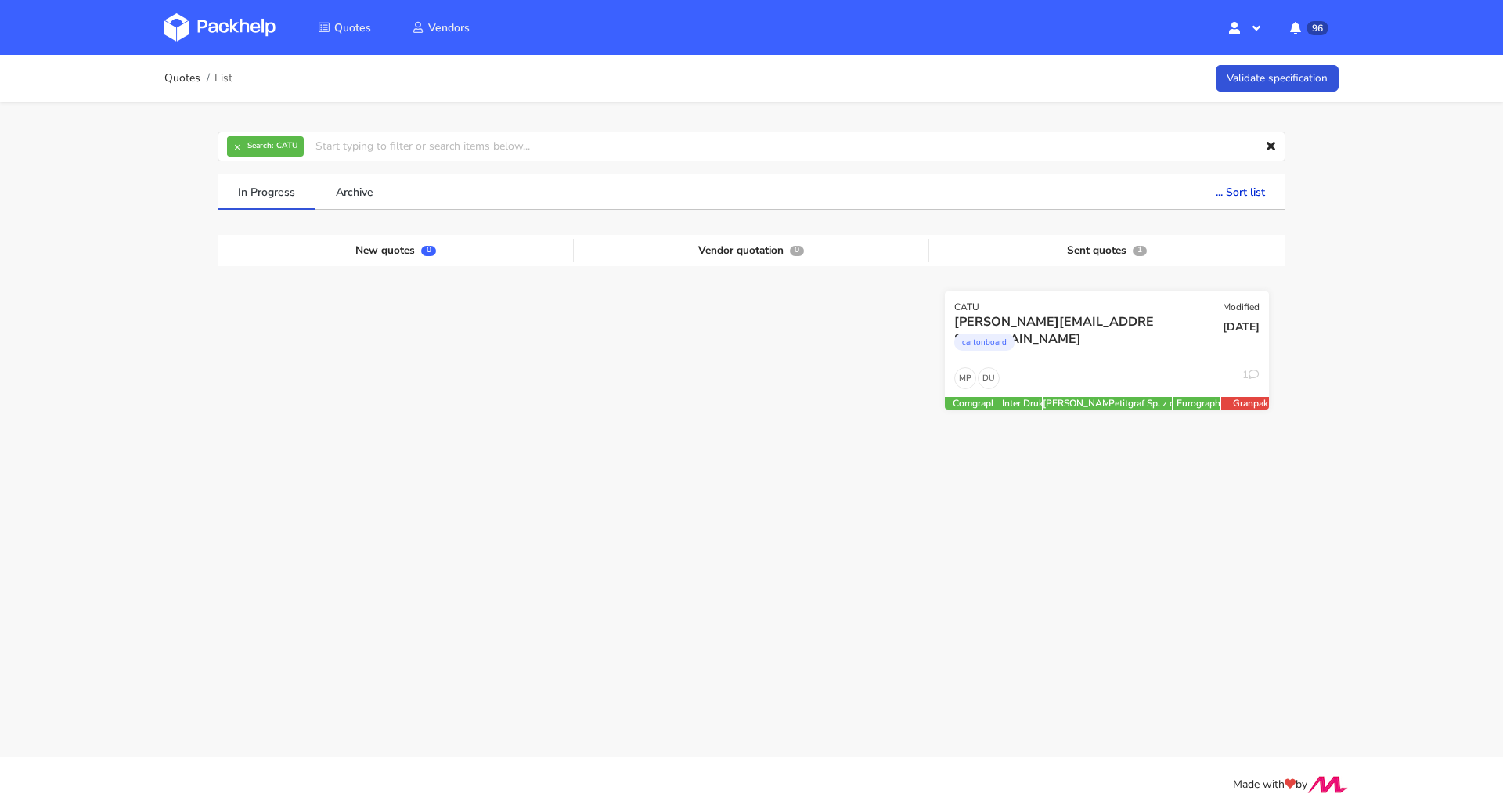
click at [1051, 367] on div "DU MP 1" at bounding box center [1107, 381] width 324 height 30
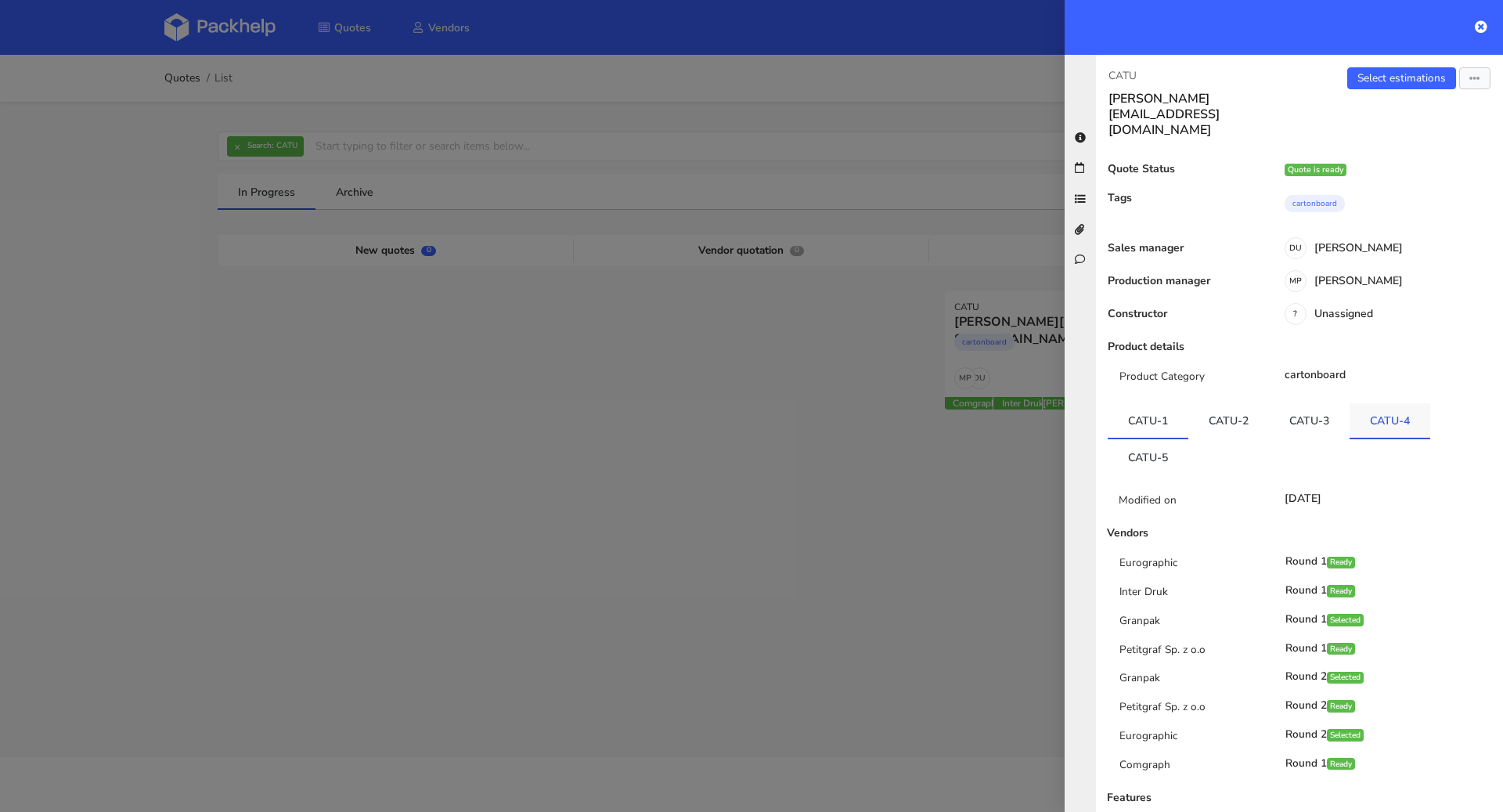
click at [1377, 403] on link "CATU-4" at bounding box center [1390, 420] width 81 height 34
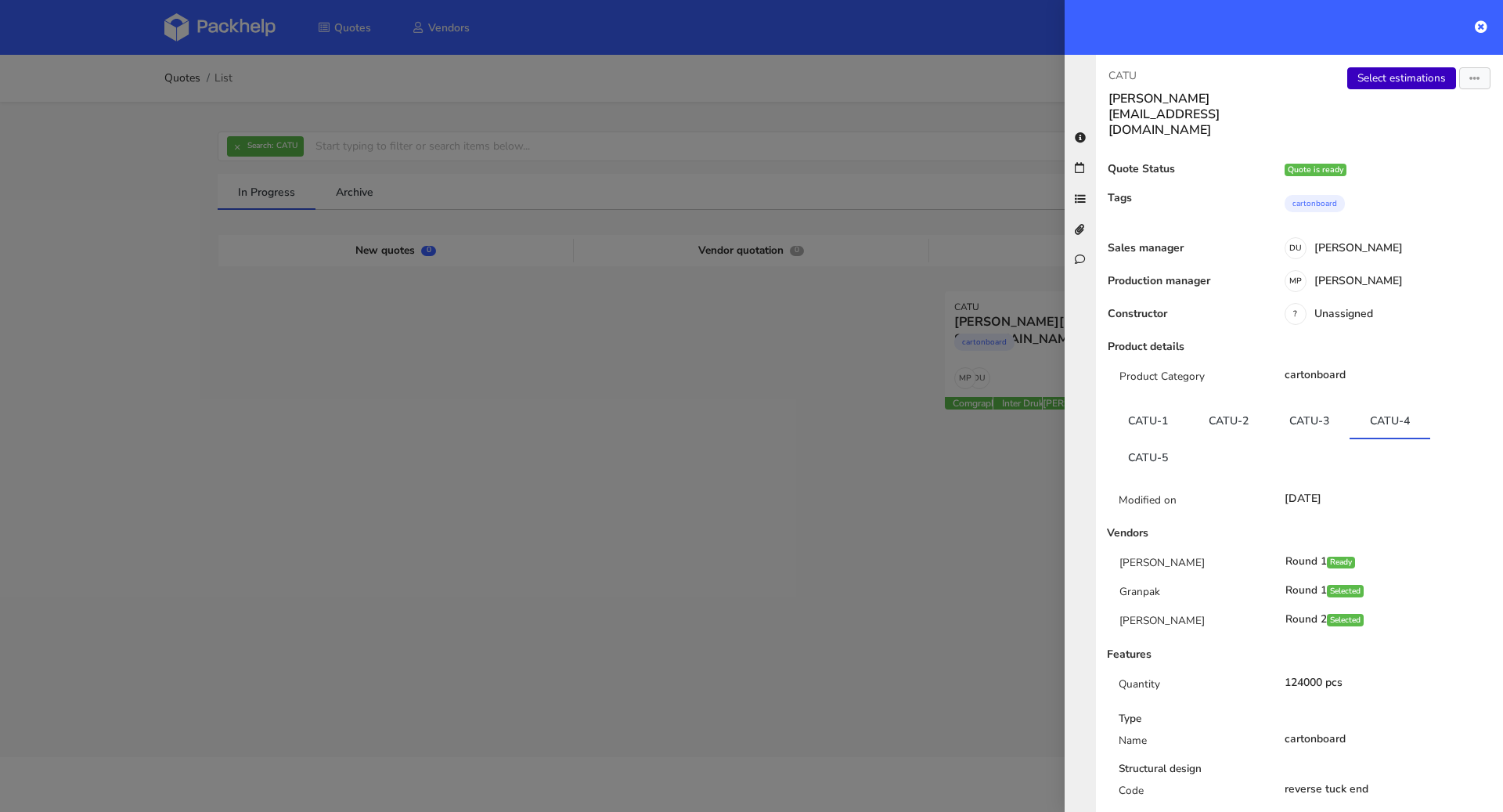
click at [1392, 79] on link "Select estimations" at bounding box center [1402, 77] width 108 height 22
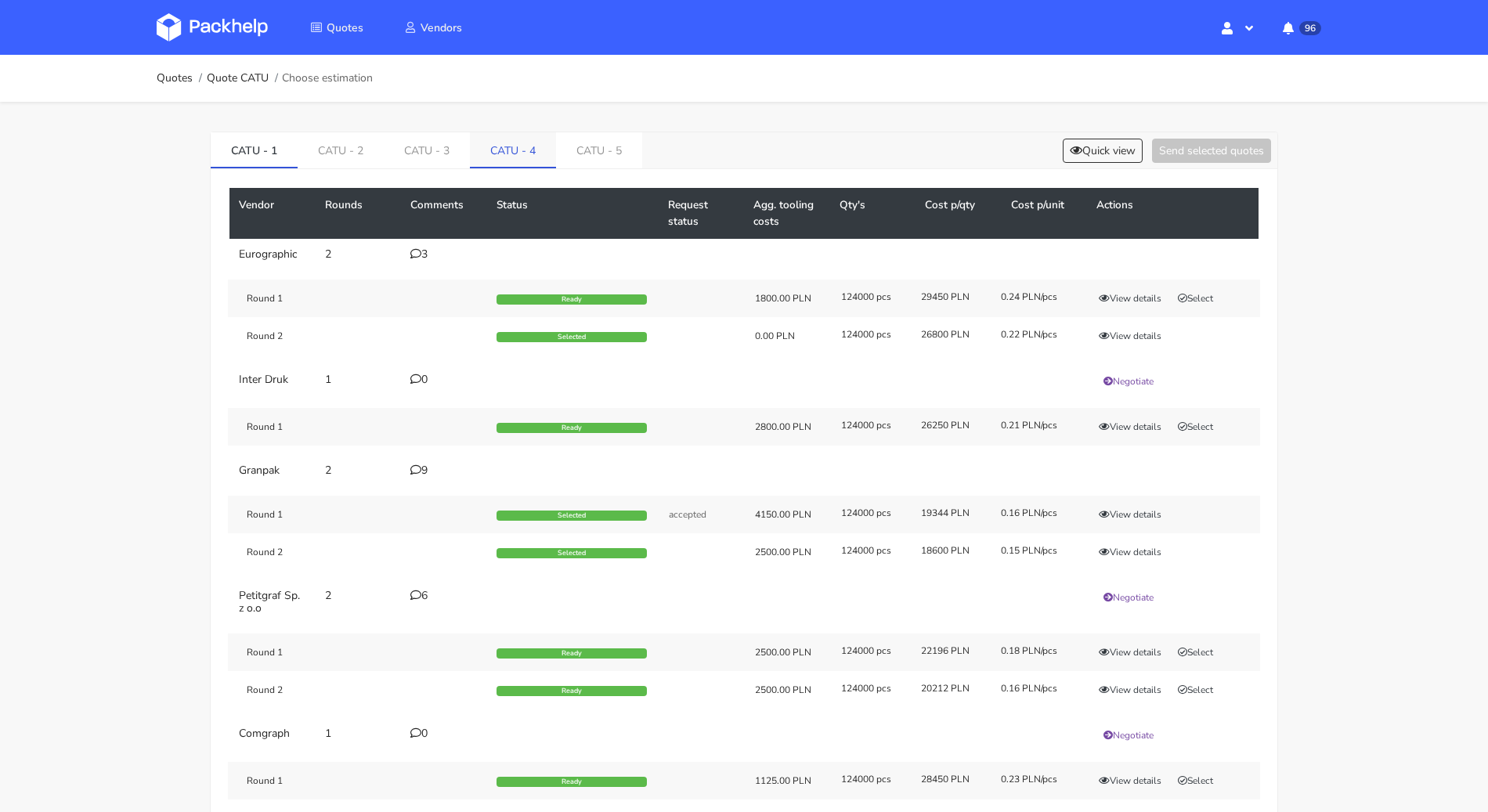
click at [528, 149] on link "CATU - 4" at bounding box center [513, 149] width 86 height 34
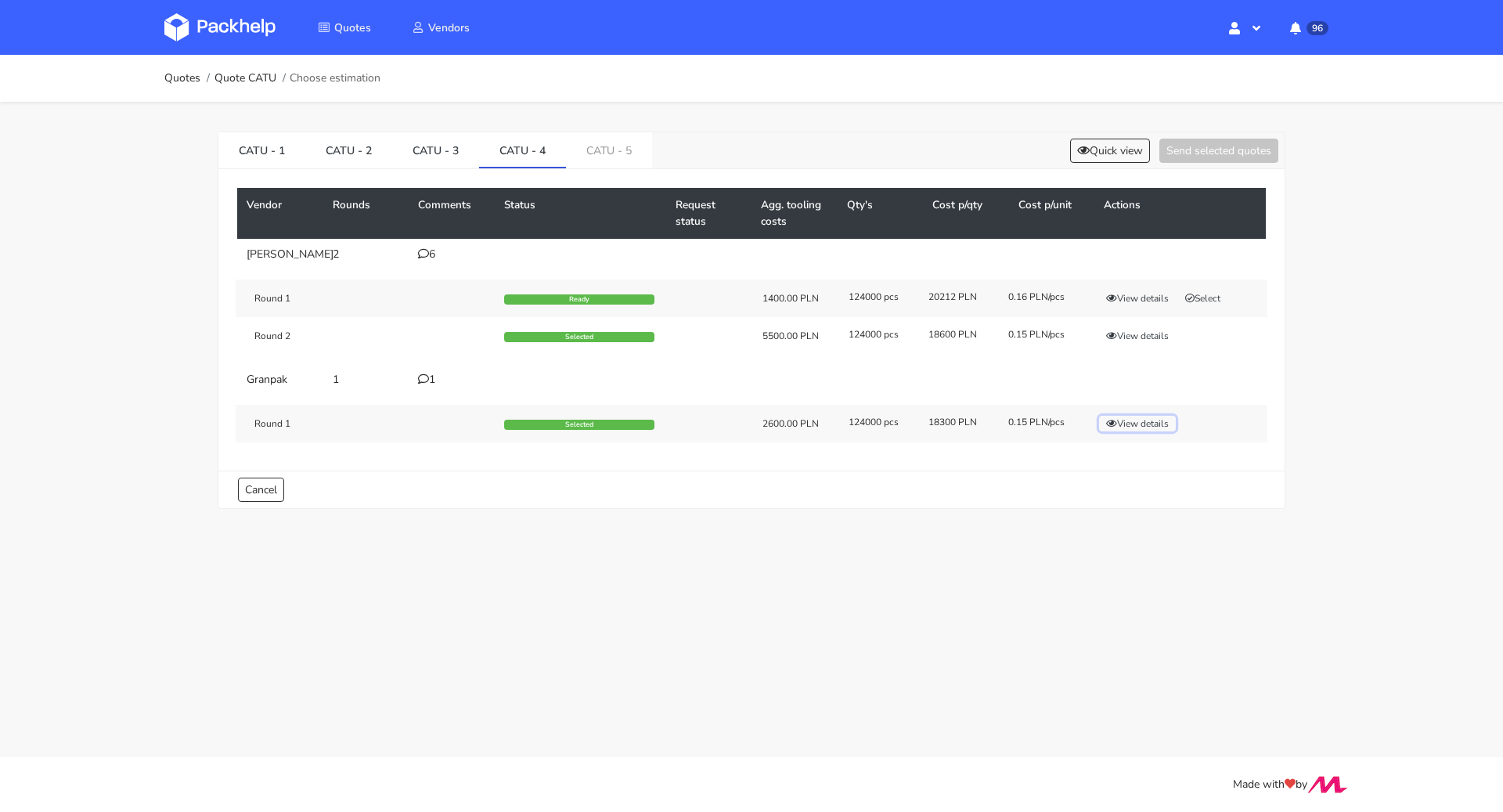
click at [1139, 432] on button "View details" at bounding box center [1138, 424] width 77 height 16
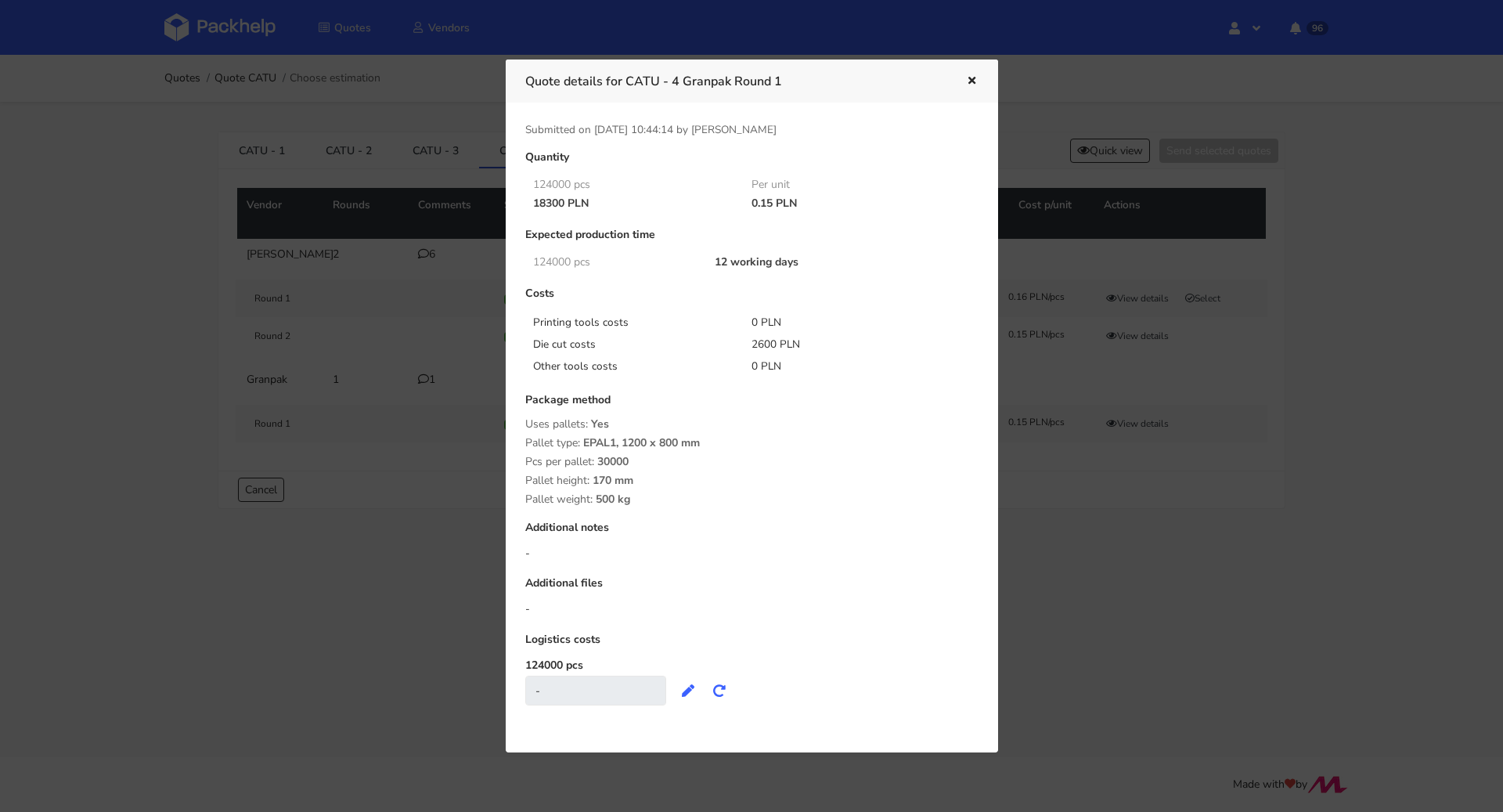
drag, startPoint x: 529, startPoint y: 194, endPoint x: 588, endPoint y: 205, distance: 60.0
click at [588, 205] on div "18300 PLN 0.15 PLN" at bounding box center [741, 203] width 453 height 19
copy div "18300 PLN"
drag, startPoint x: 745, startPoint y: 337, endPoint x: 773, endPoint y: 346, distance: 29.4
click at [773, 346] on div "2600 PLN" at bounding box center [850, 345] width 219 height 16
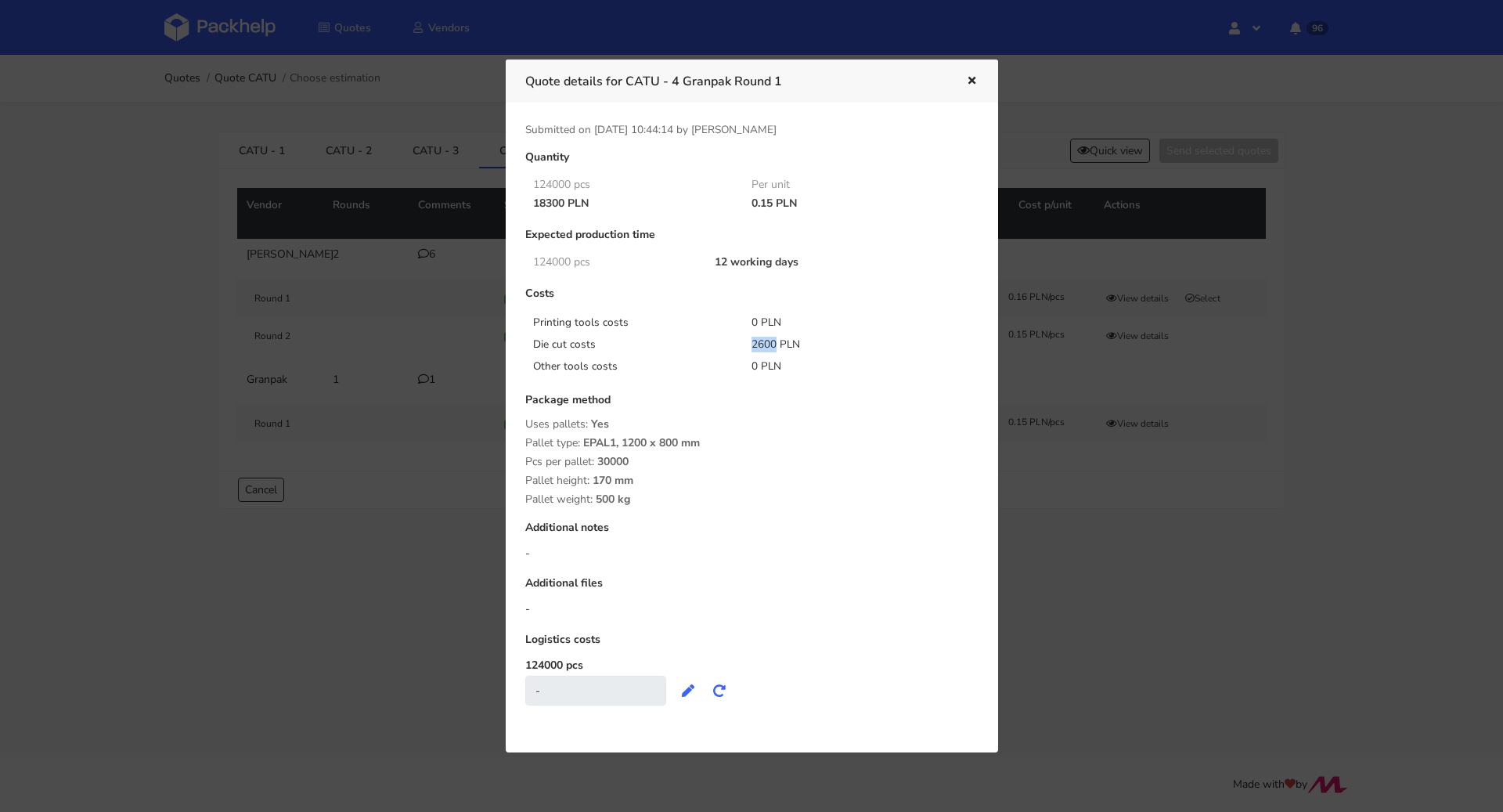
copy div "2600"
click at [973, 79] on icon "button" at bounding box center [972, 81] width 14 height 11
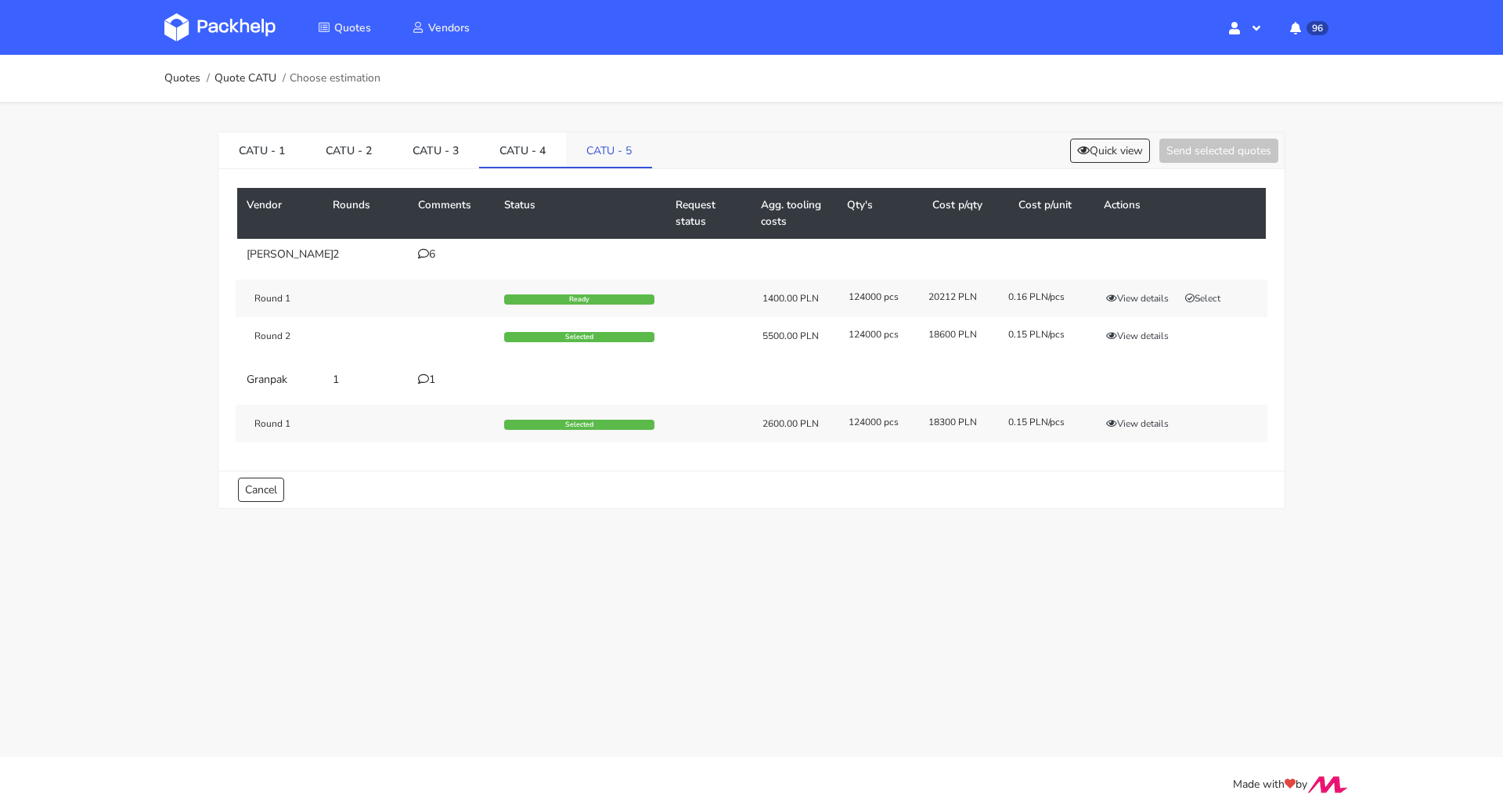
click at [581, 152] on link "CATU - 5" at bounding box center [609, 149] width 86 height 34
click at [1123, 428] on button "View details" at bounding box center [1138, 424] width 77 height 16
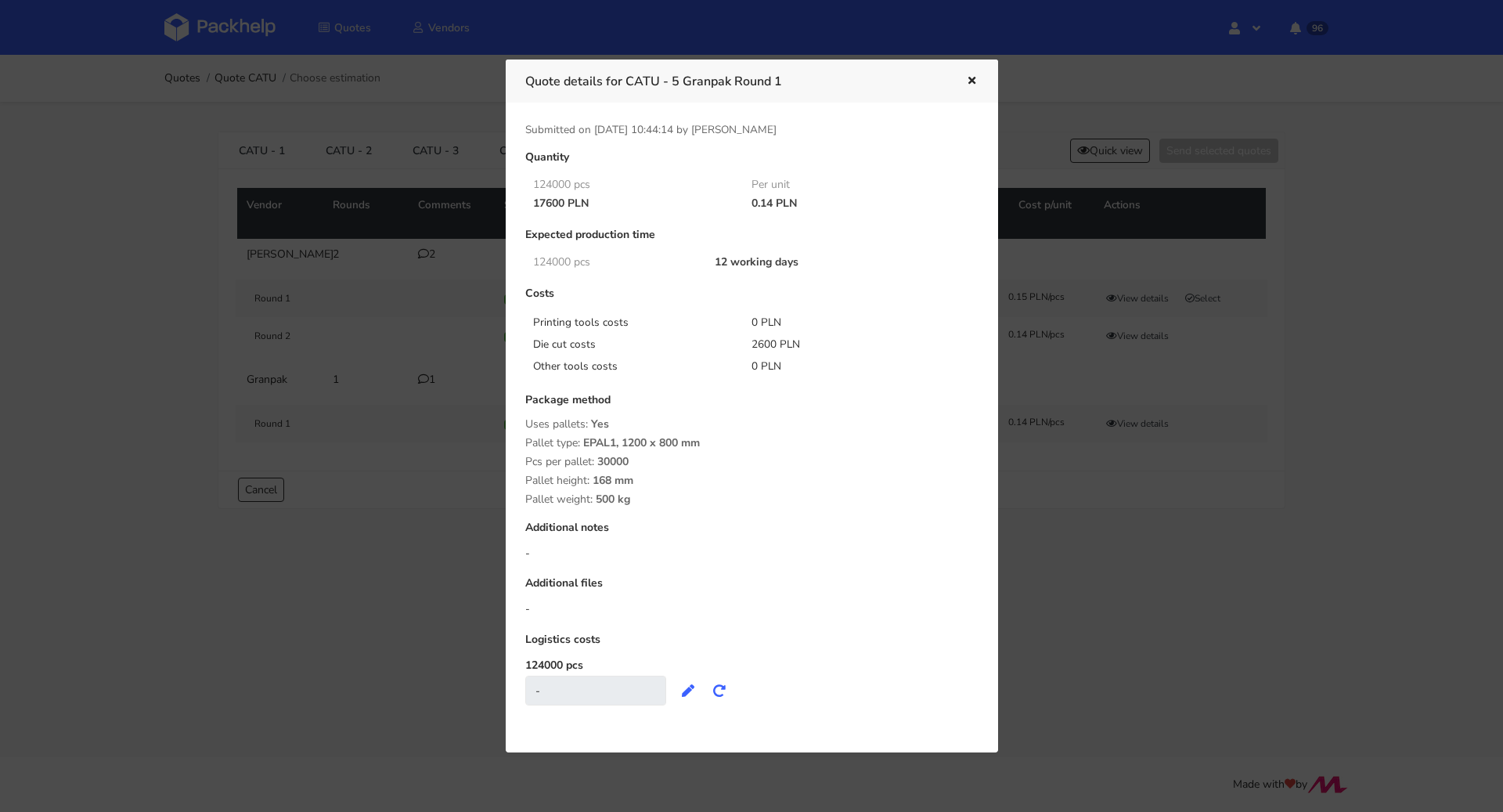
drag, startPoint x: 529, startPoint y: 201, endPoint x: 562, endPoint y: 203, distance: 33.1
click at [562, 203] on div "17600 PLN" at bounding box center [632, 203] width 219 height 13
copy div "17600"
click at [965, 86] on icon "button" at bounding box center [972, 81] width 14 height 11
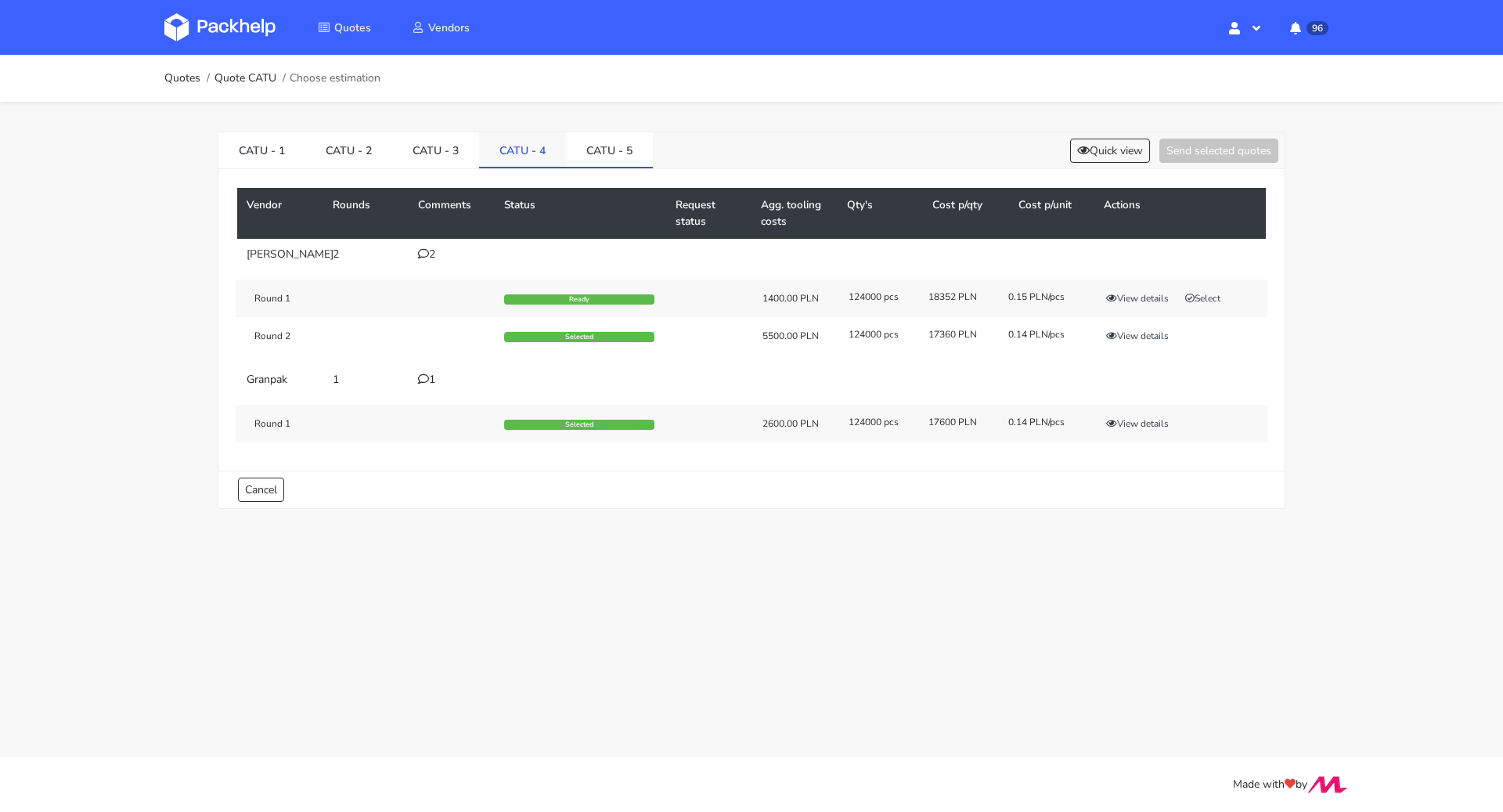
click at [523, 149] on link "CATU - 4" at bounding box center [523, 149] width 87 height 34
click at [1085, 146] on button "Quick view" at bounding box center [1110, 151] width 80 height 24
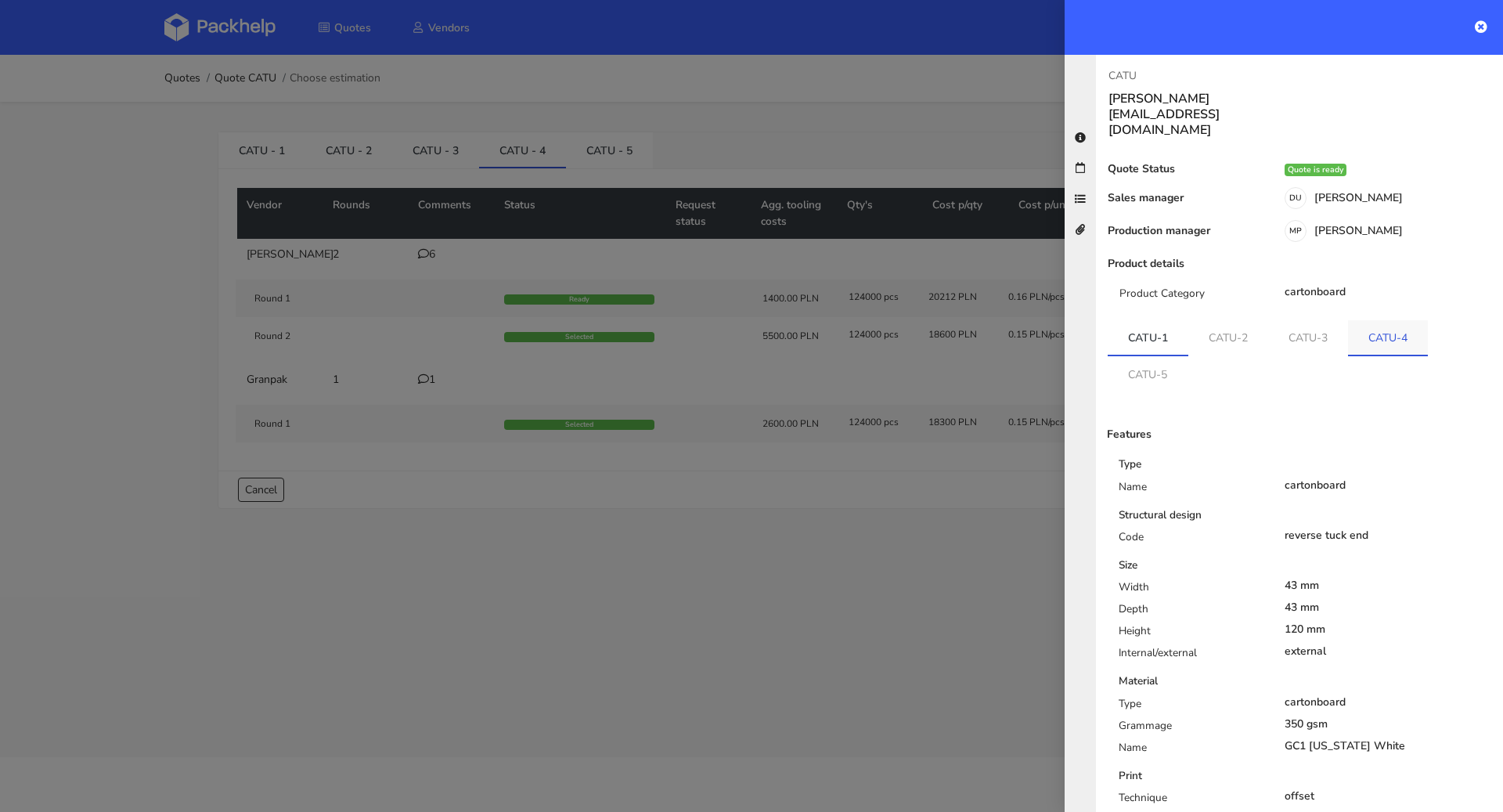
click at [1382, 320] on link "CATU-4" at bounding box center [1388, 337] width 80 height 34
click at [621, 589] on div at bounding box center [752, 406] width 1503 height 812
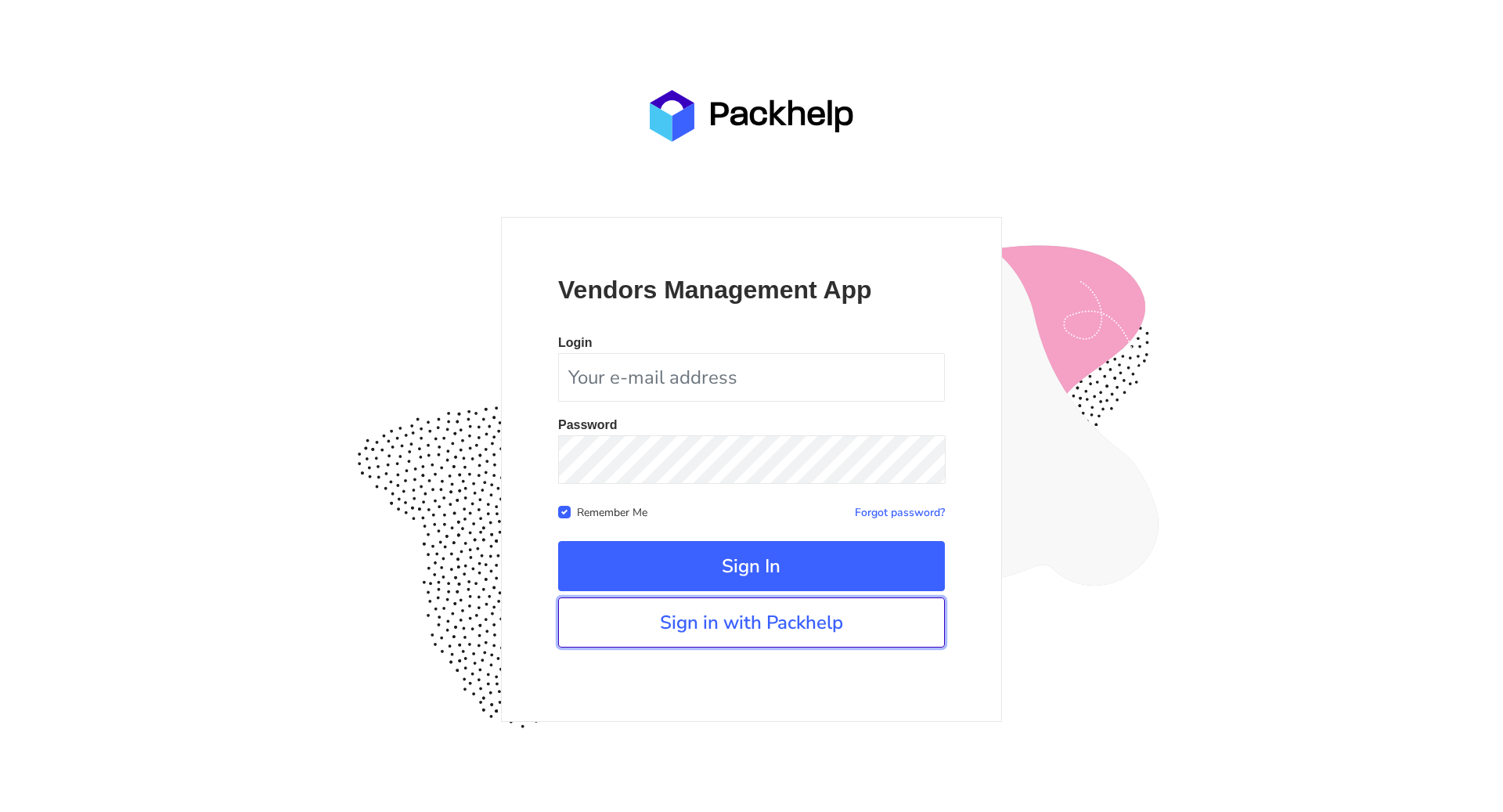
click at [775, 622] on link "Sign in with Packhelp" at bounding box center [752, 622] width 387 height 50
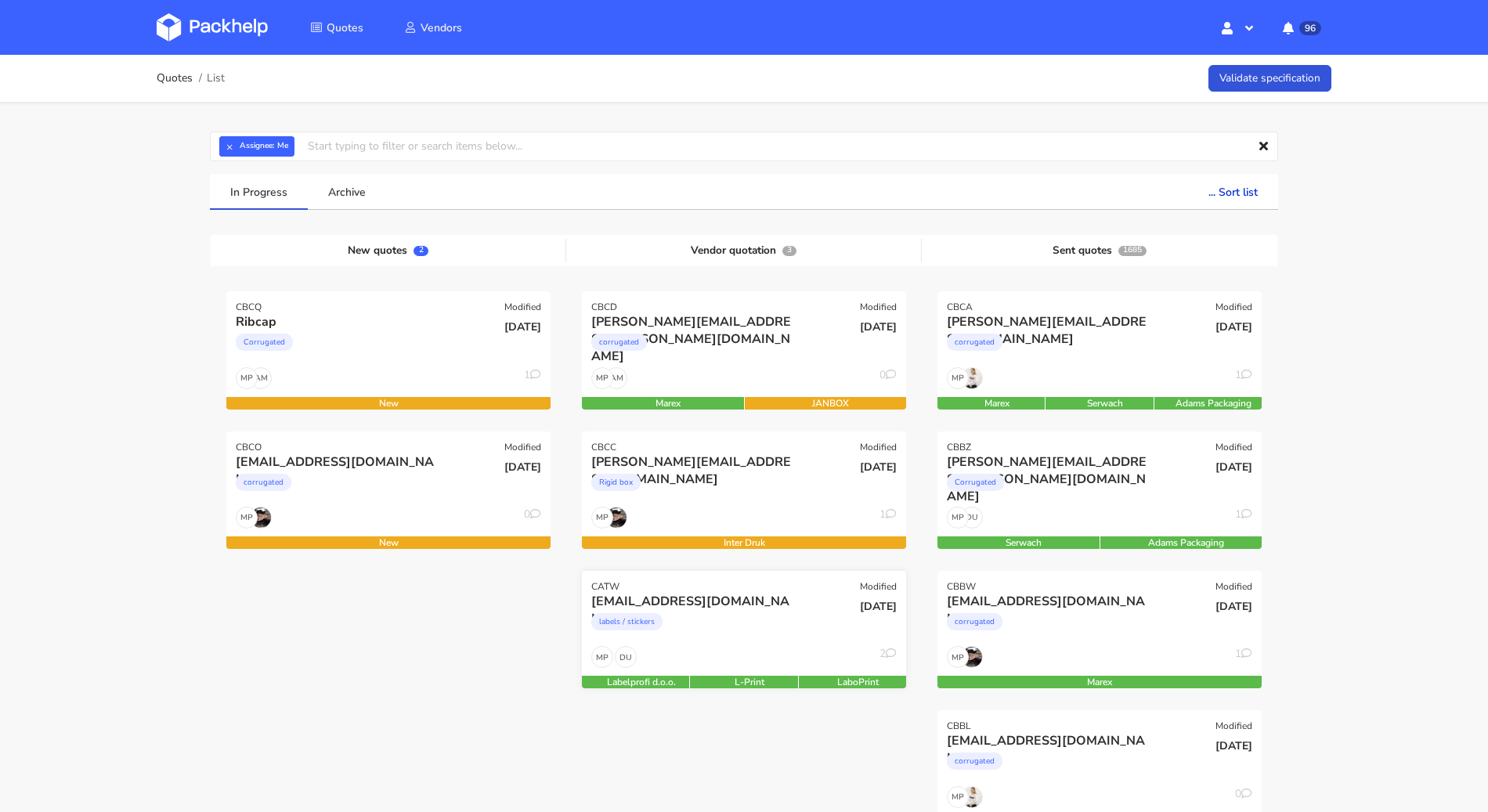
click at [726, 646] on div "DU MP 2" at bounding box center [744, 660] width 324 height 30
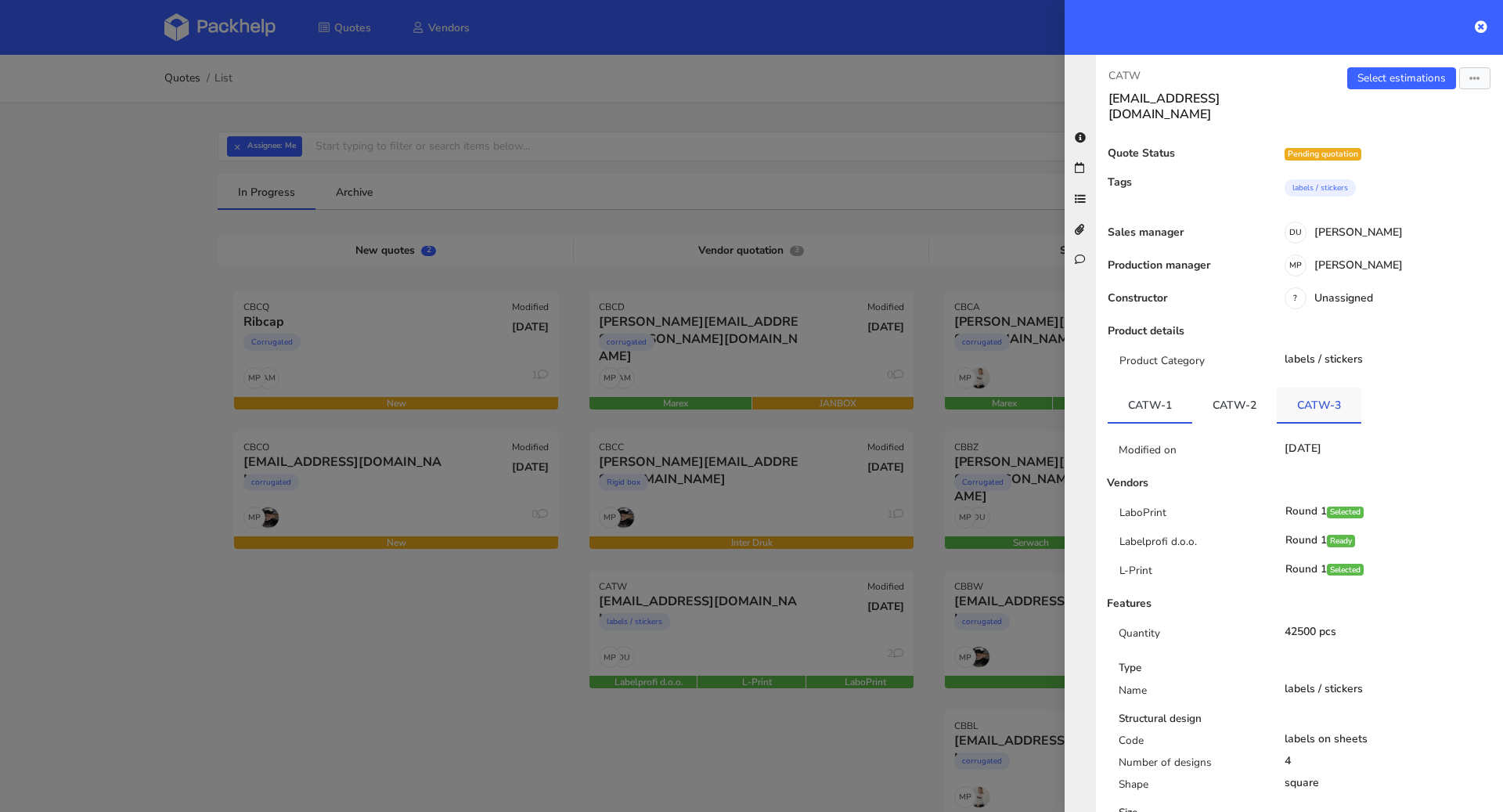
click at [1312, 388] on link "CATW-3" at bounding box center [1320, 404] width 85 height 34
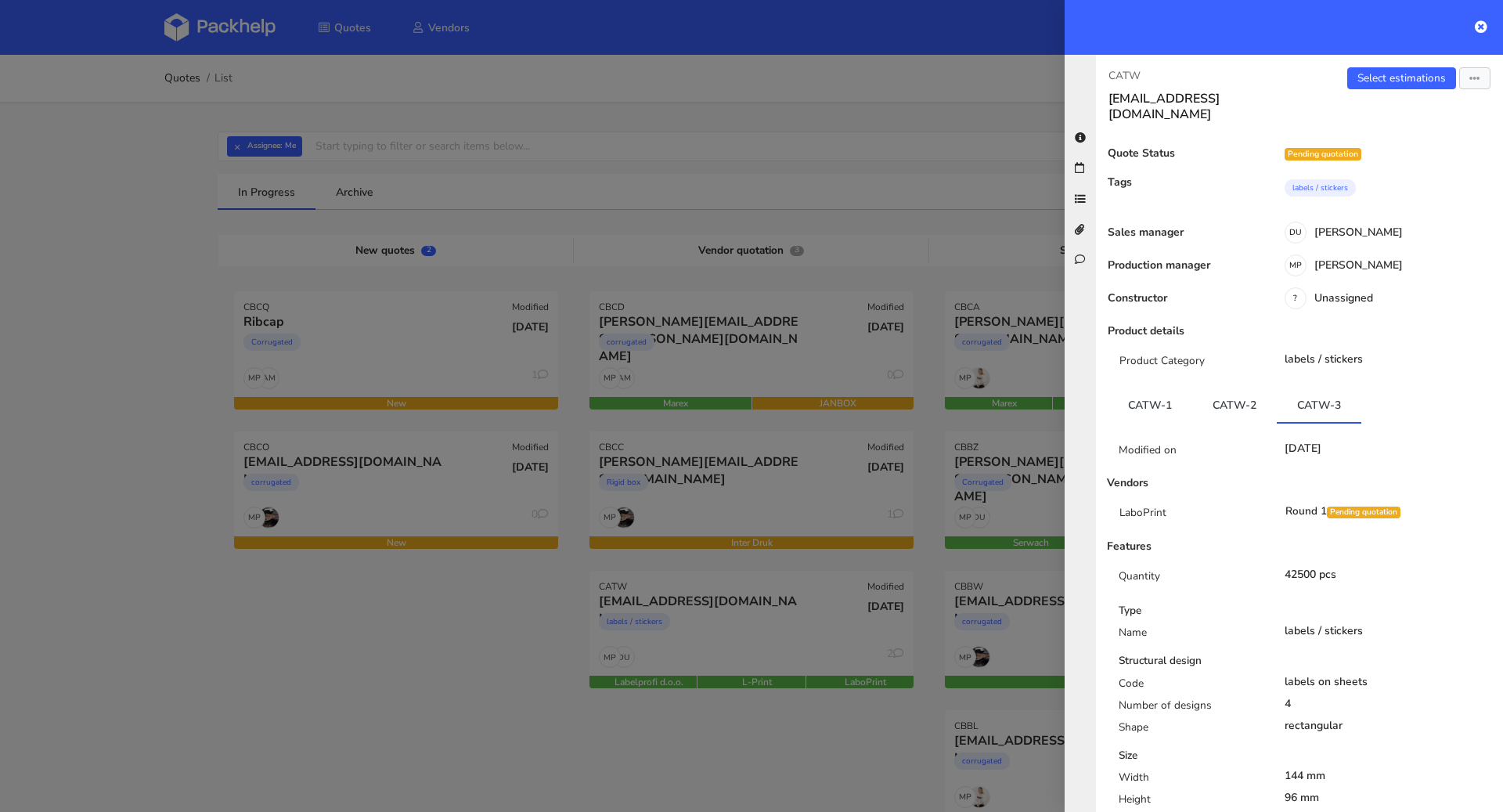
click at [446, 667] on div at bounding box center [752, 406] width 1503 height 812
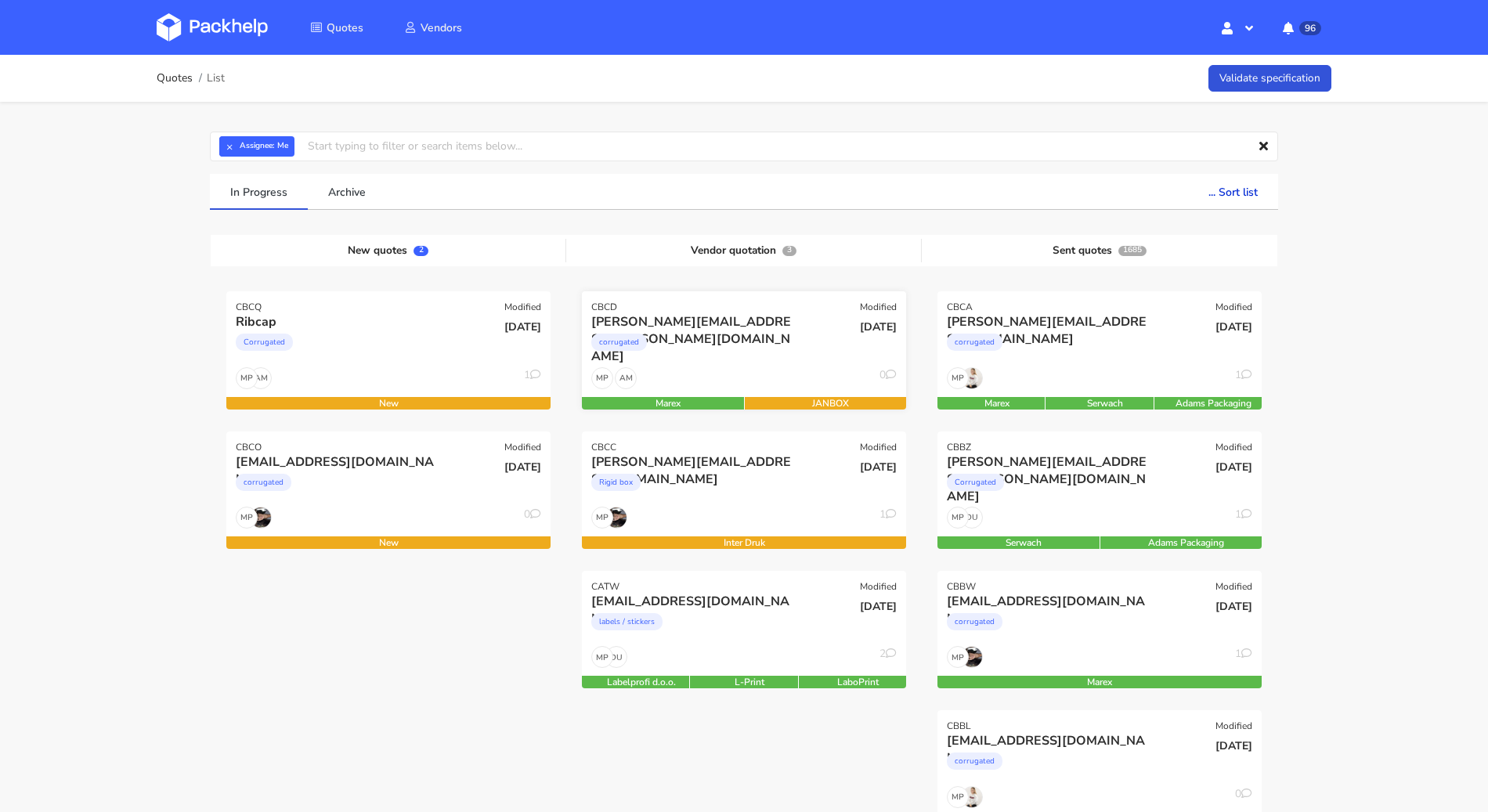
click at [703, 337] on div "corrugated" at bounding box center [695, 345] width 207 height 31
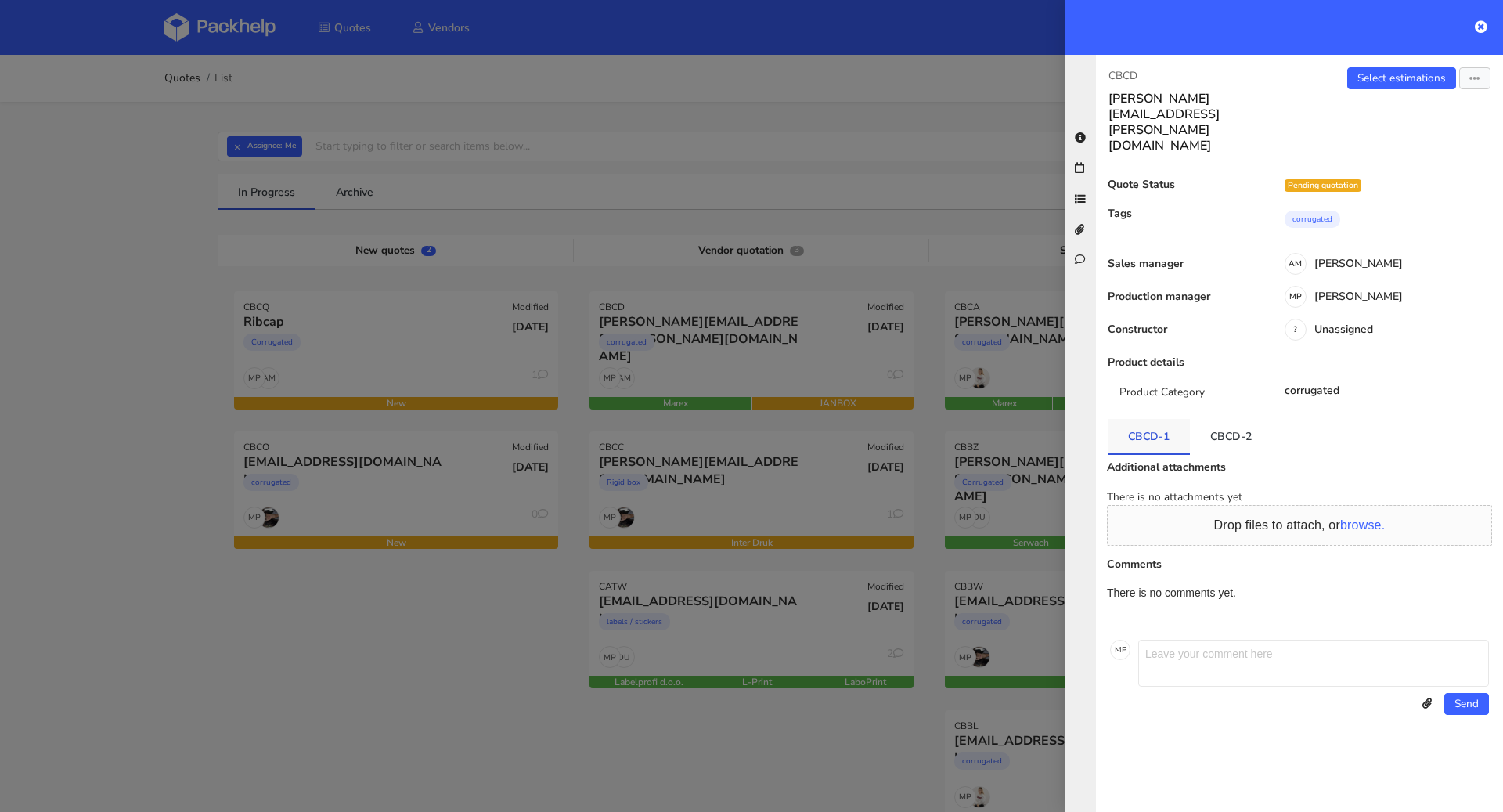
click at [1166, 419] on link "CBCD-1" at bounding box center [1149, 436] width 82 height 34
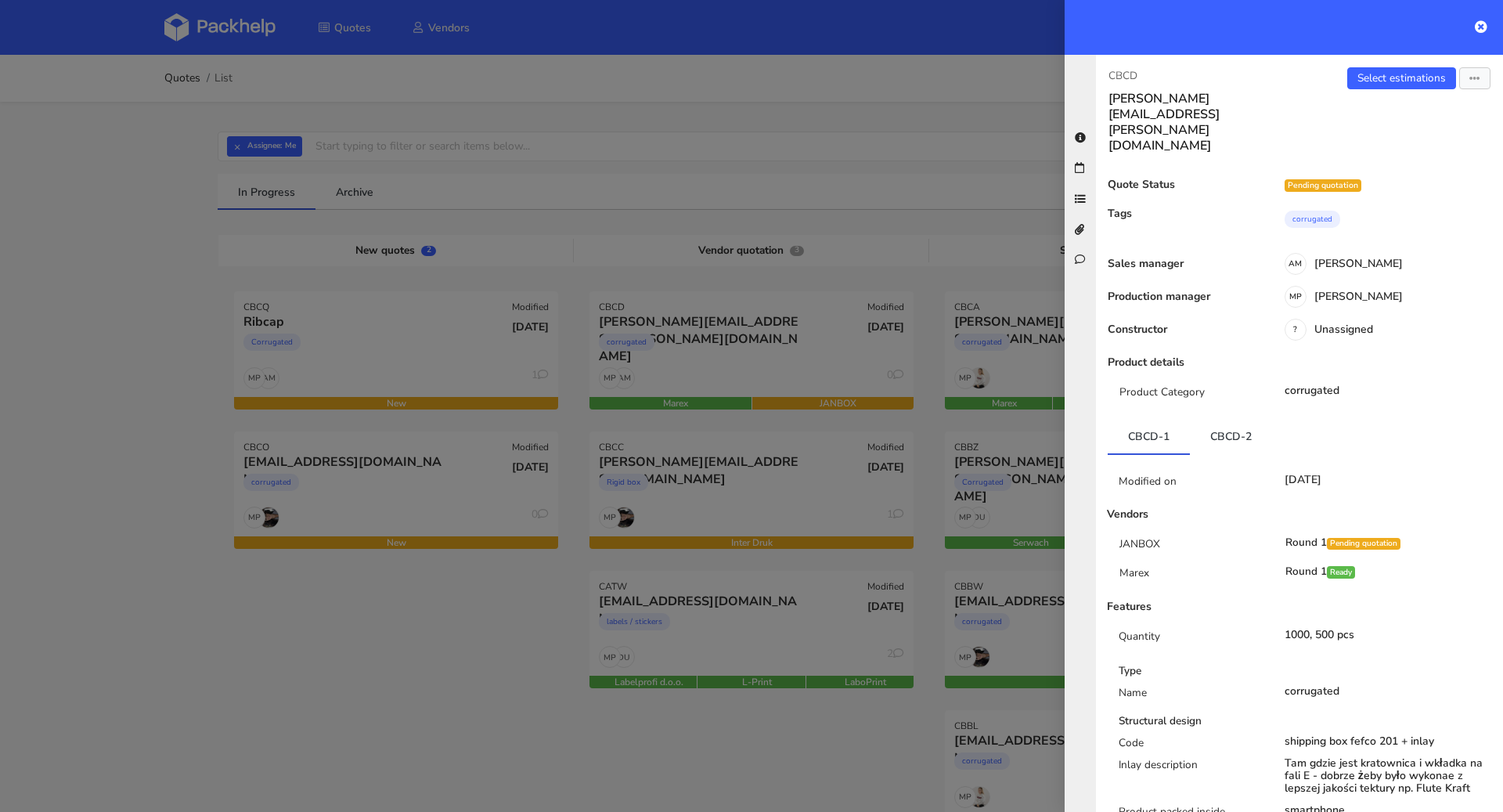
click at [1371, 94] on div "Select estimations Send to estimate View quote Edit quote Missing data Reject q…" at bounding box center [1401, 110] width 203 height 86
click at [1375, 81] on link "Select estimations" at bounding box center [1402, 77] width 108 height 22
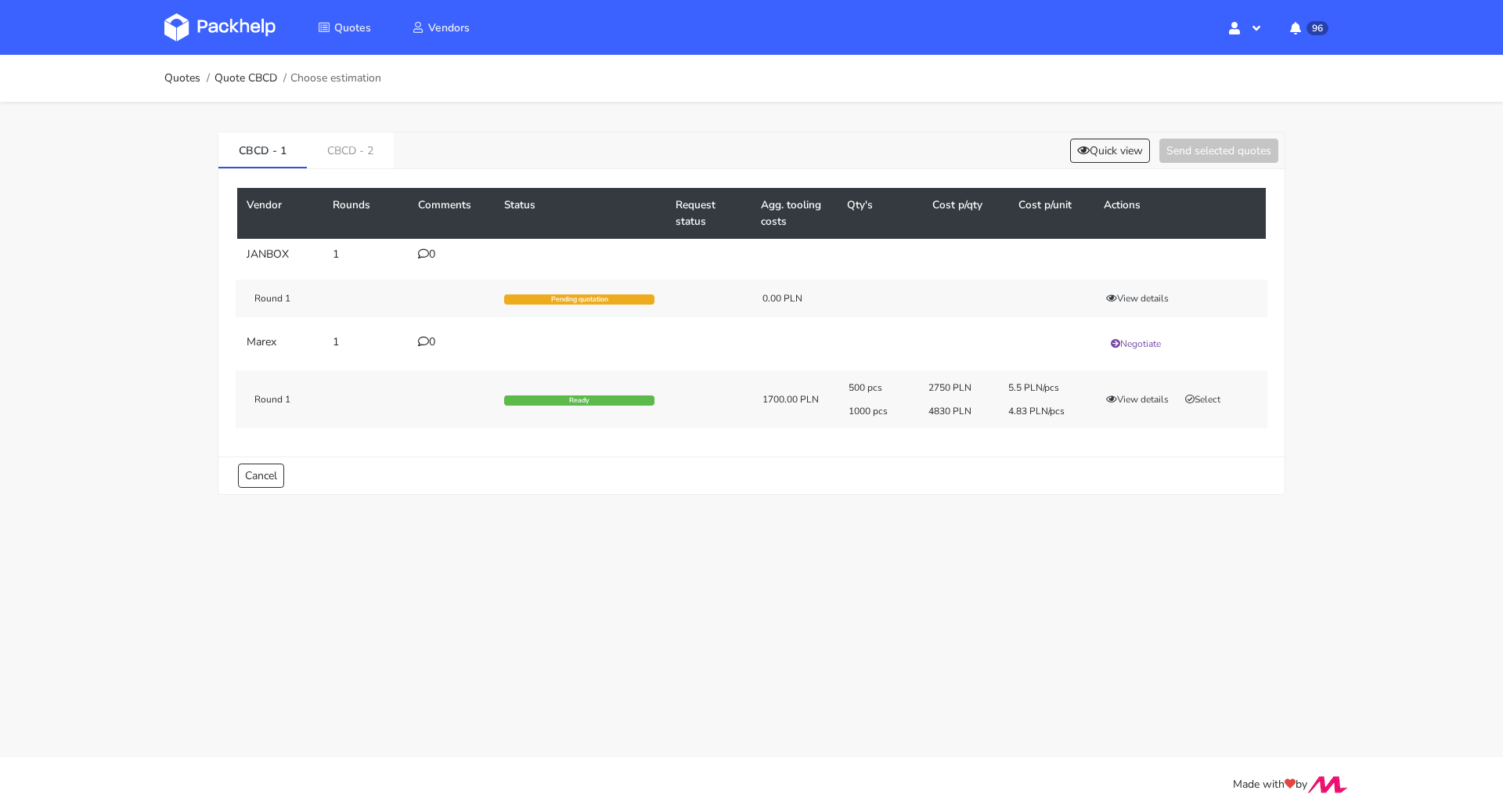
click at [424, 253] on icon at bounding box center [424, 254] width 11 height 11
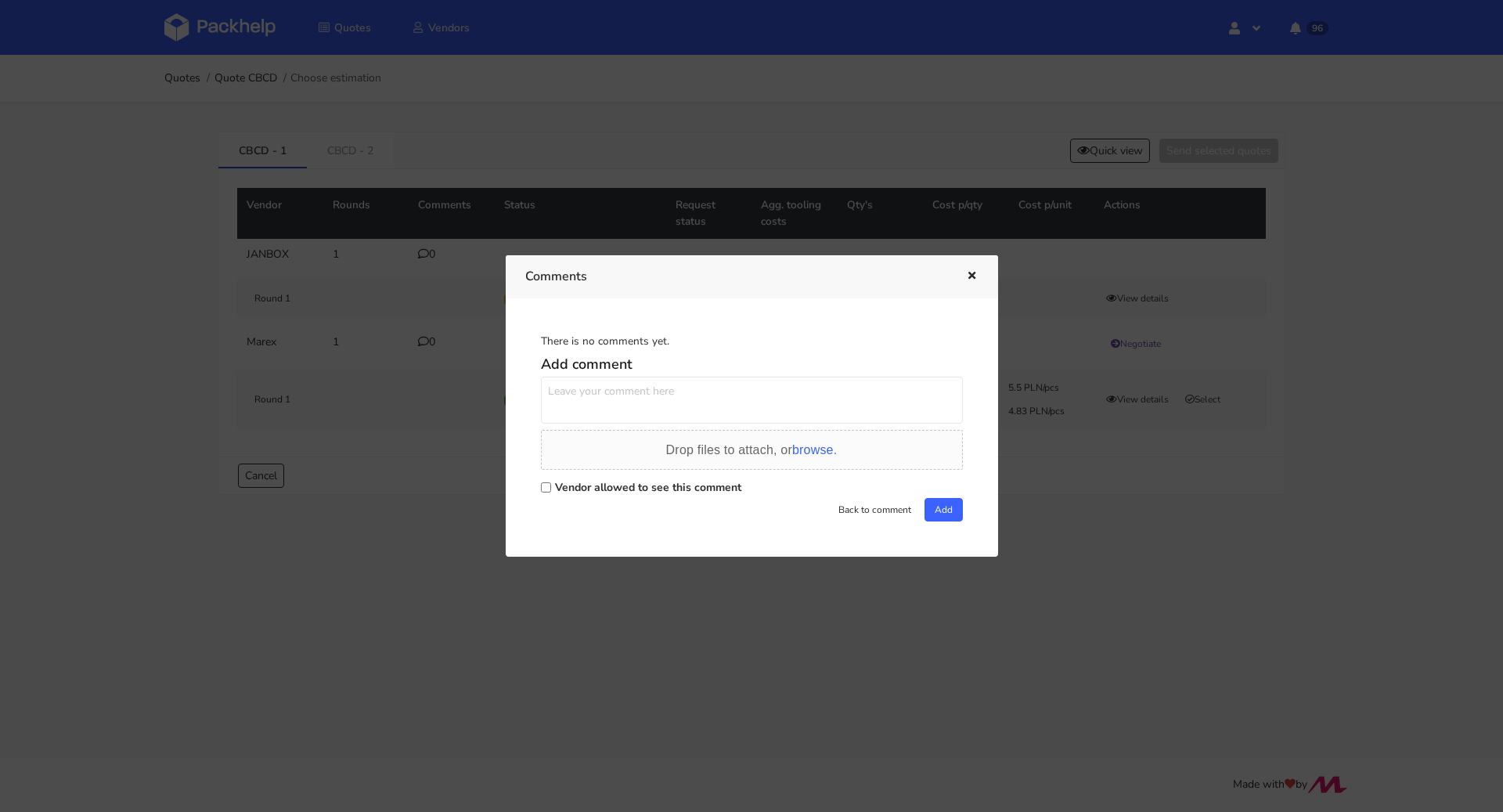
click at [593, 486] on label "Vendor allowed to see this comment" at bounding box center [649, 487] width 187 height 15
click at [551, 486] on input "Vendor allowed to see this comment" at bounding box center [546, 487] width 10 height 10
checkbox input "true"
click at [596, 412] on textarea at bounding box center [752, 400] width 422 height 47
type textarea "Sylwia prośba o wycenę"
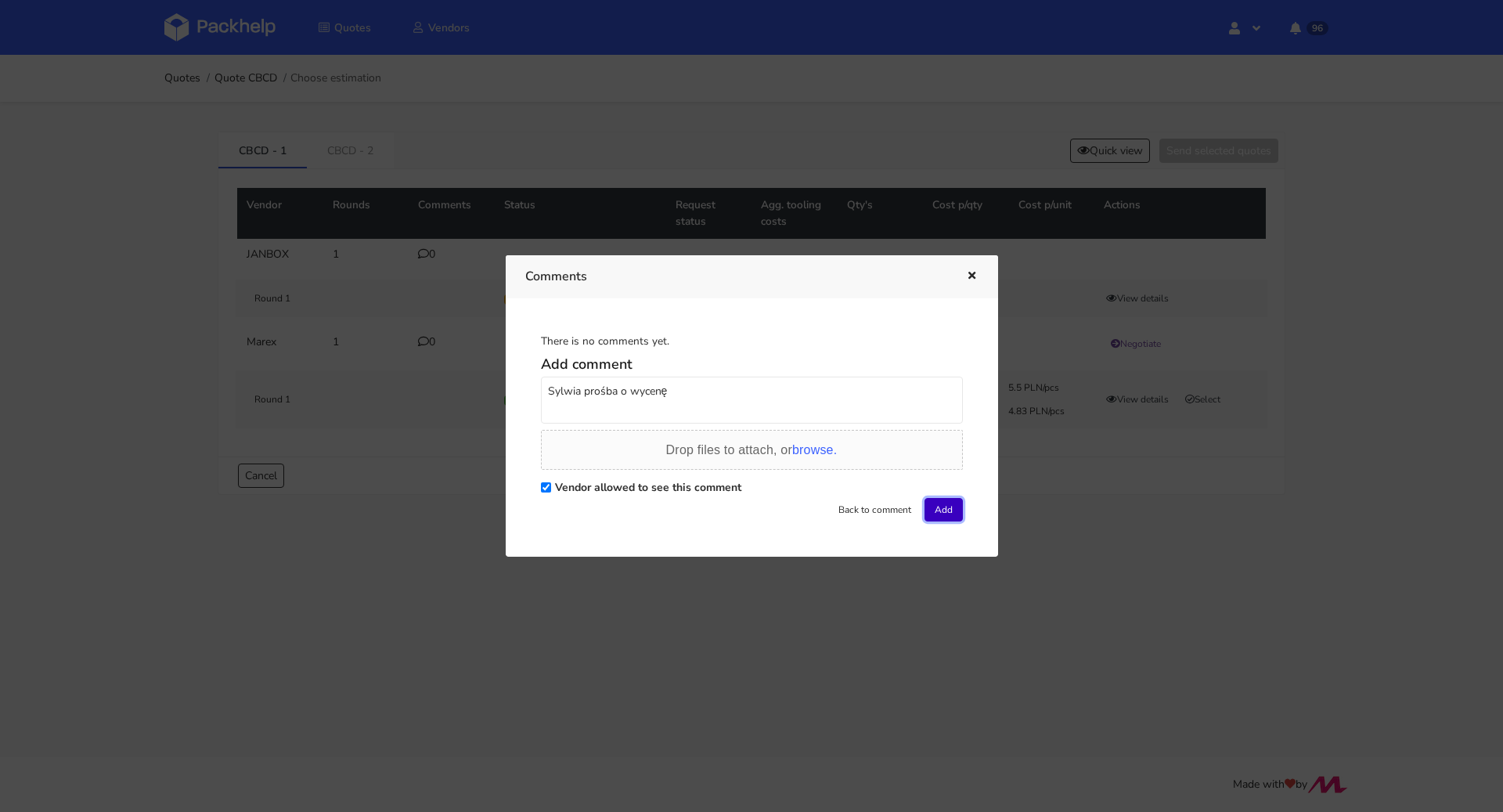
click at [953, 513] on button "Add" at bounding box center [944, 509] width 38 height 23
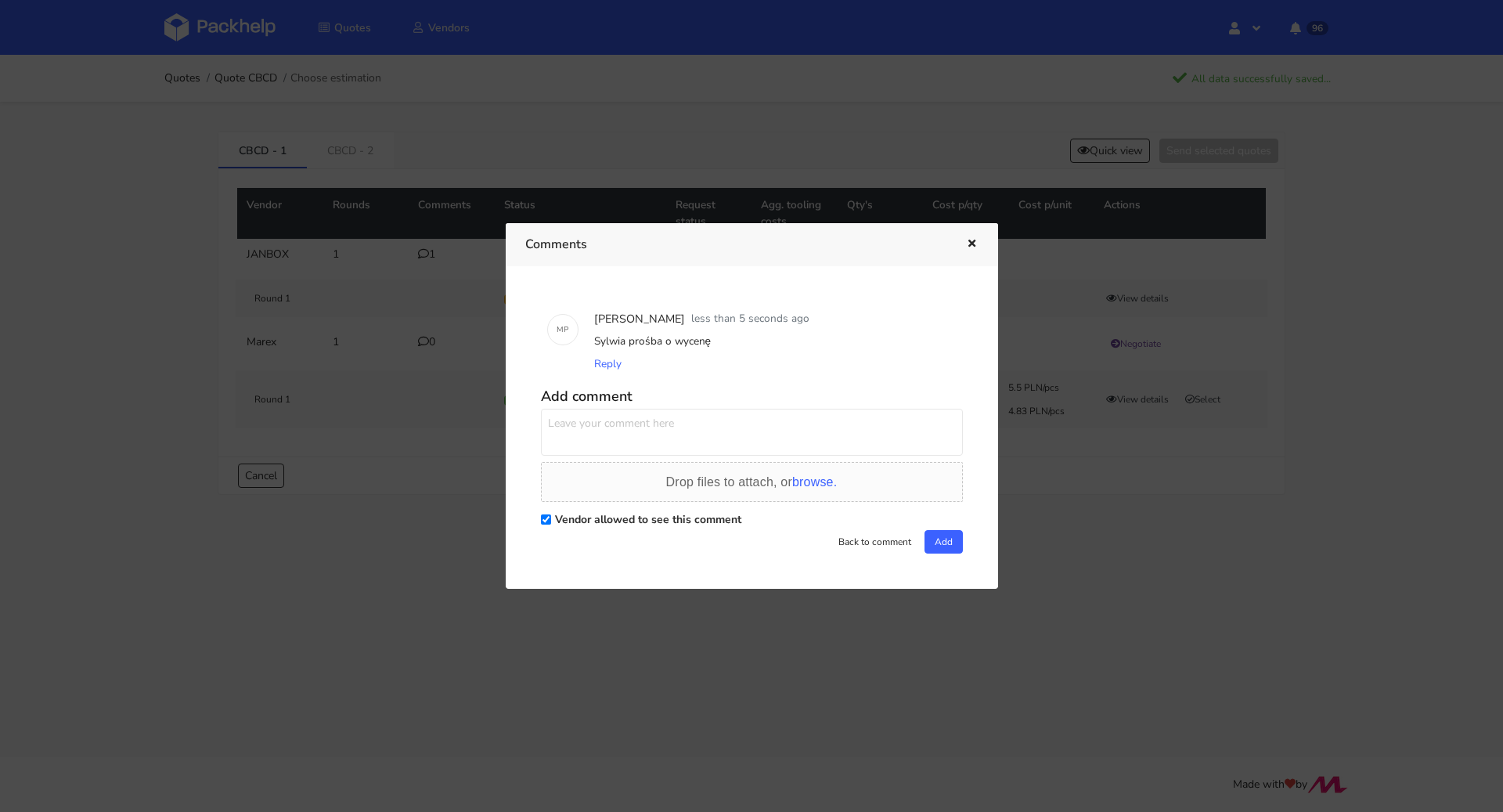
click at [974, 246] on icon "button" at bounding box center [972, 244] width 14 height 11
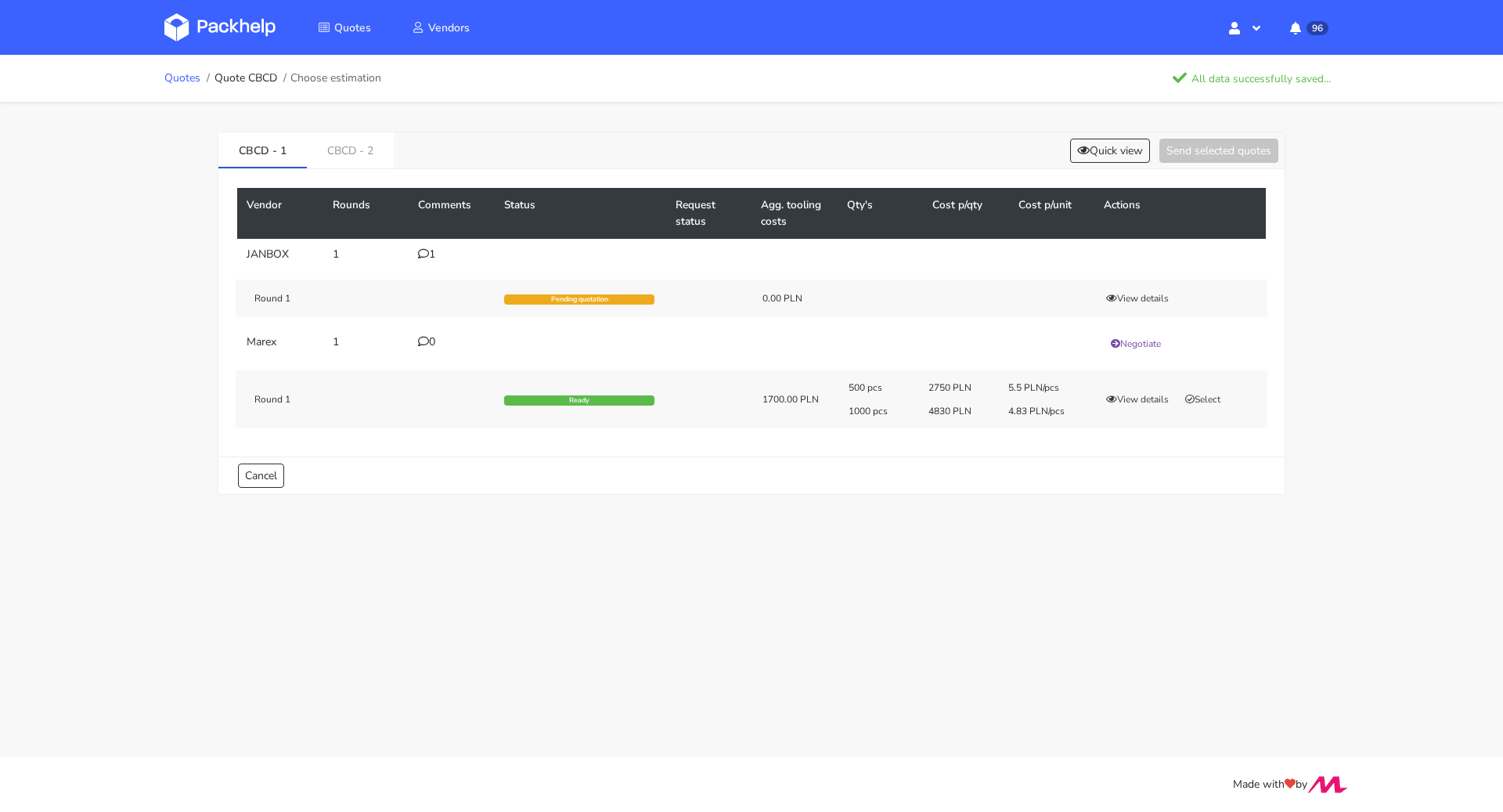
click at [167, 72] on link "Quotes" at bounding box center [182, 78] width 36 height 13
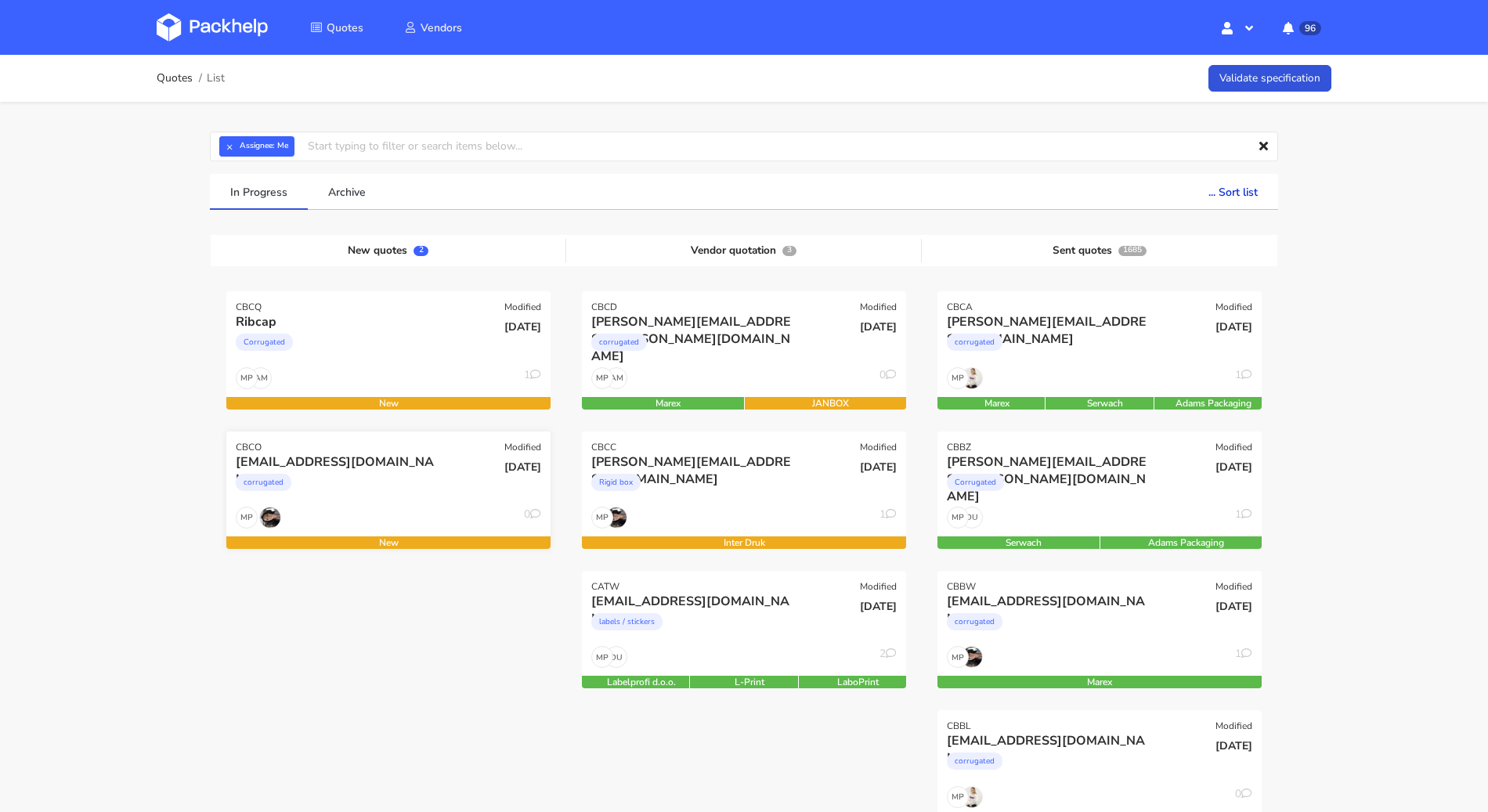
click at [476, 509] on div "MP 0" at bounding box center [389, 521] width 324 height 30
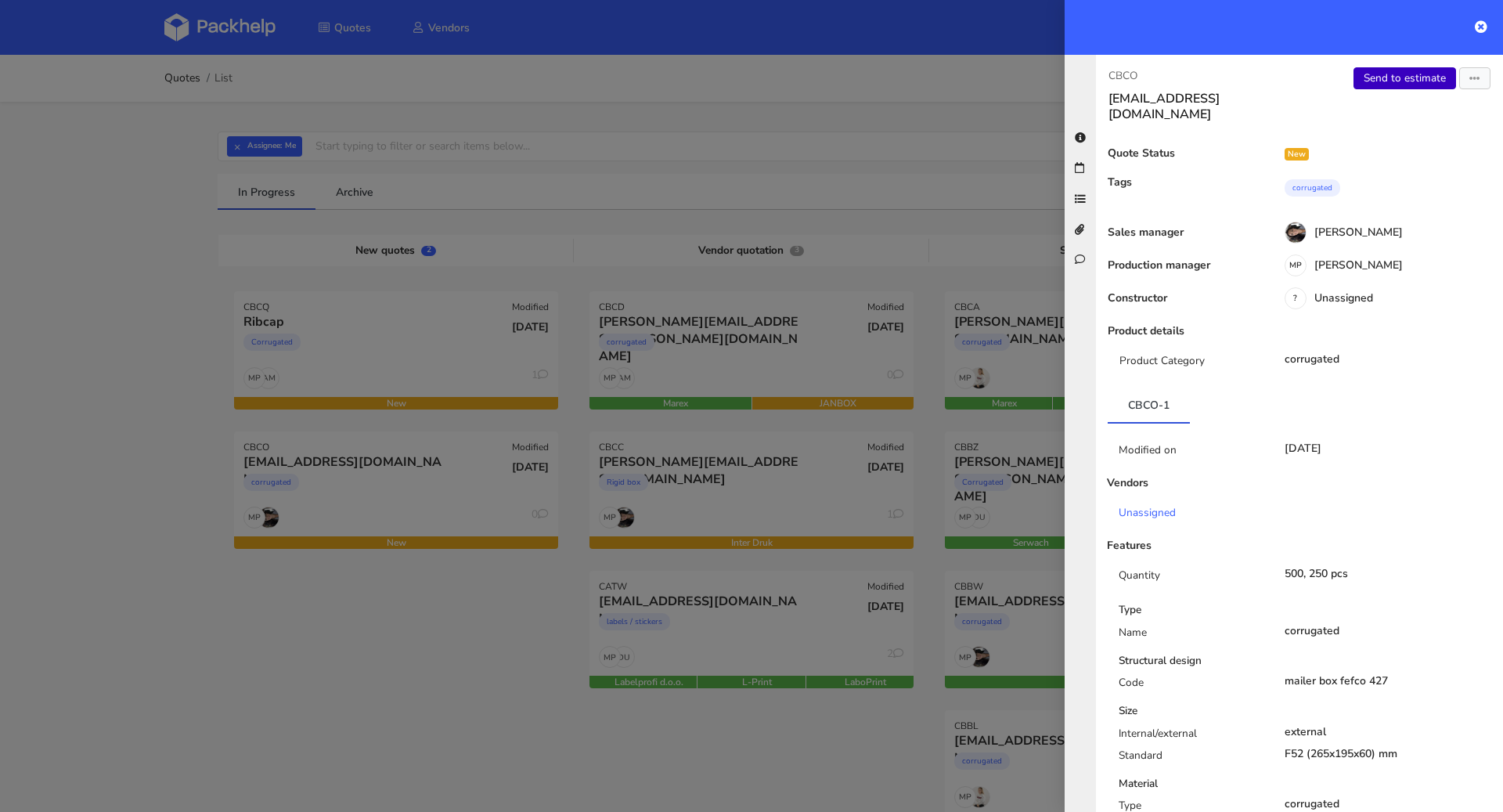
click at [1384, 72] on link "Send to estimate" at bounding box center [1405, 77] width 103 height 22
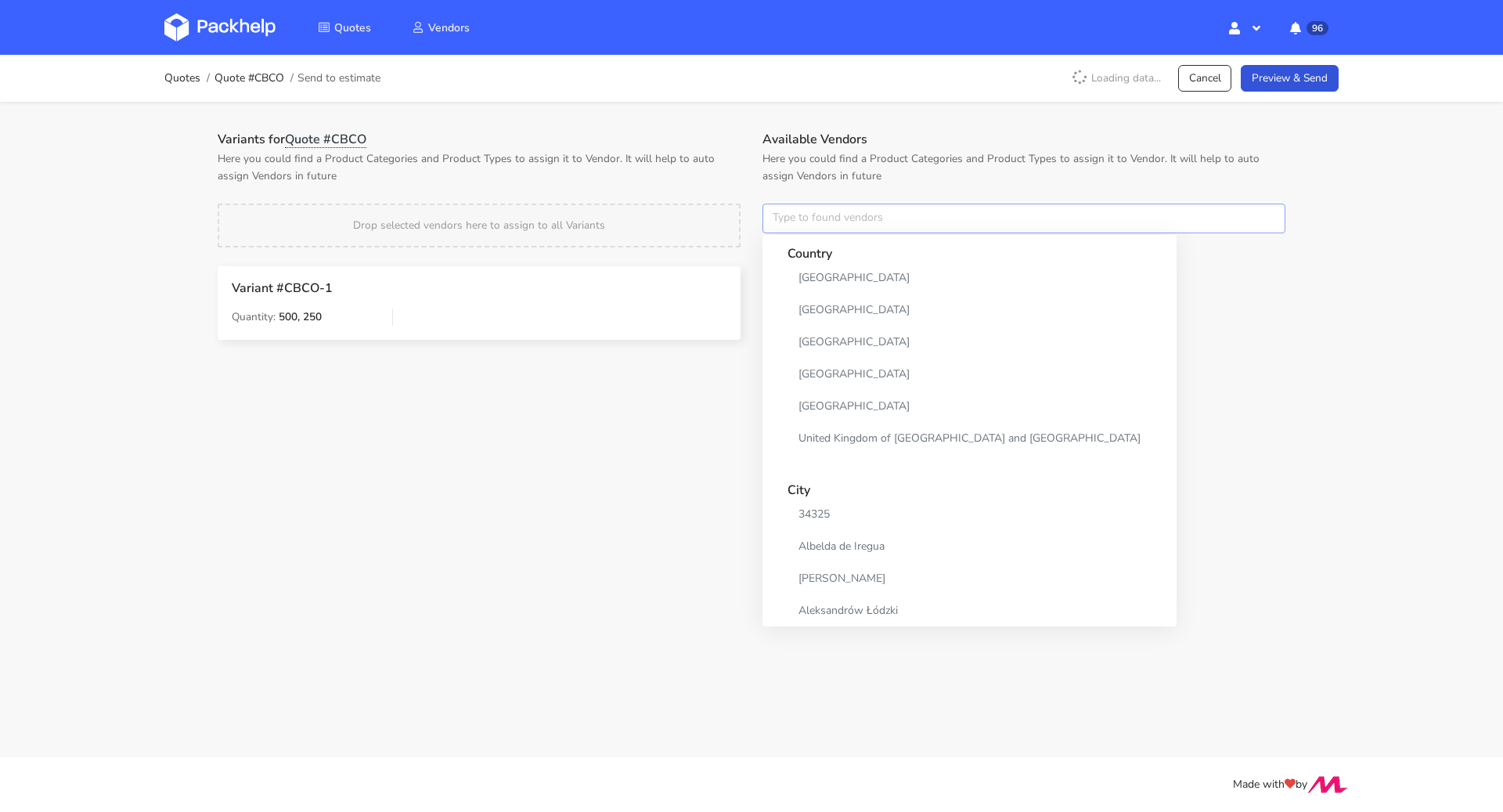
click at [845, 213] on input "text" at bounding box center [1024, 218] width 523 height 30
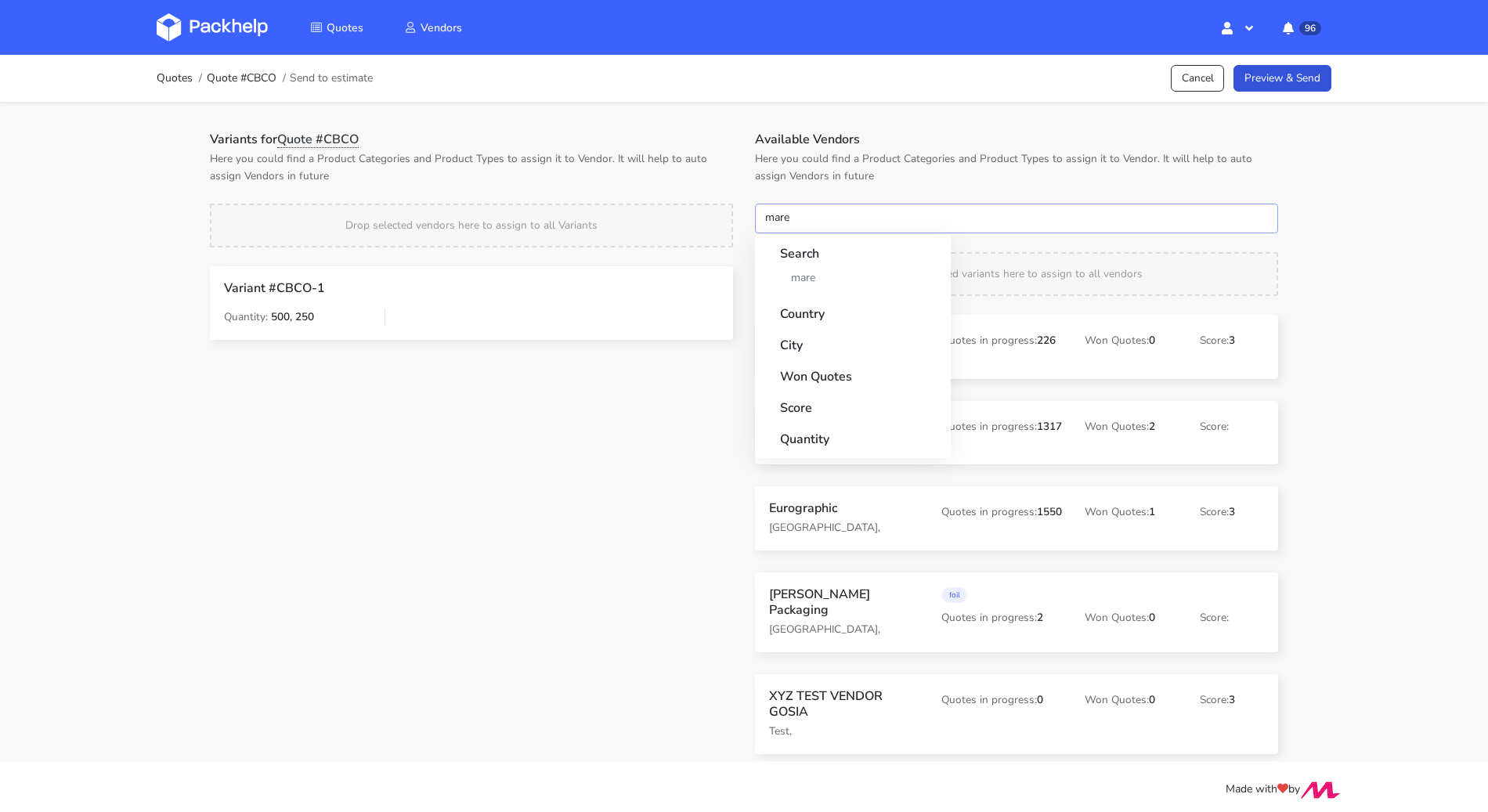
type input "marex"
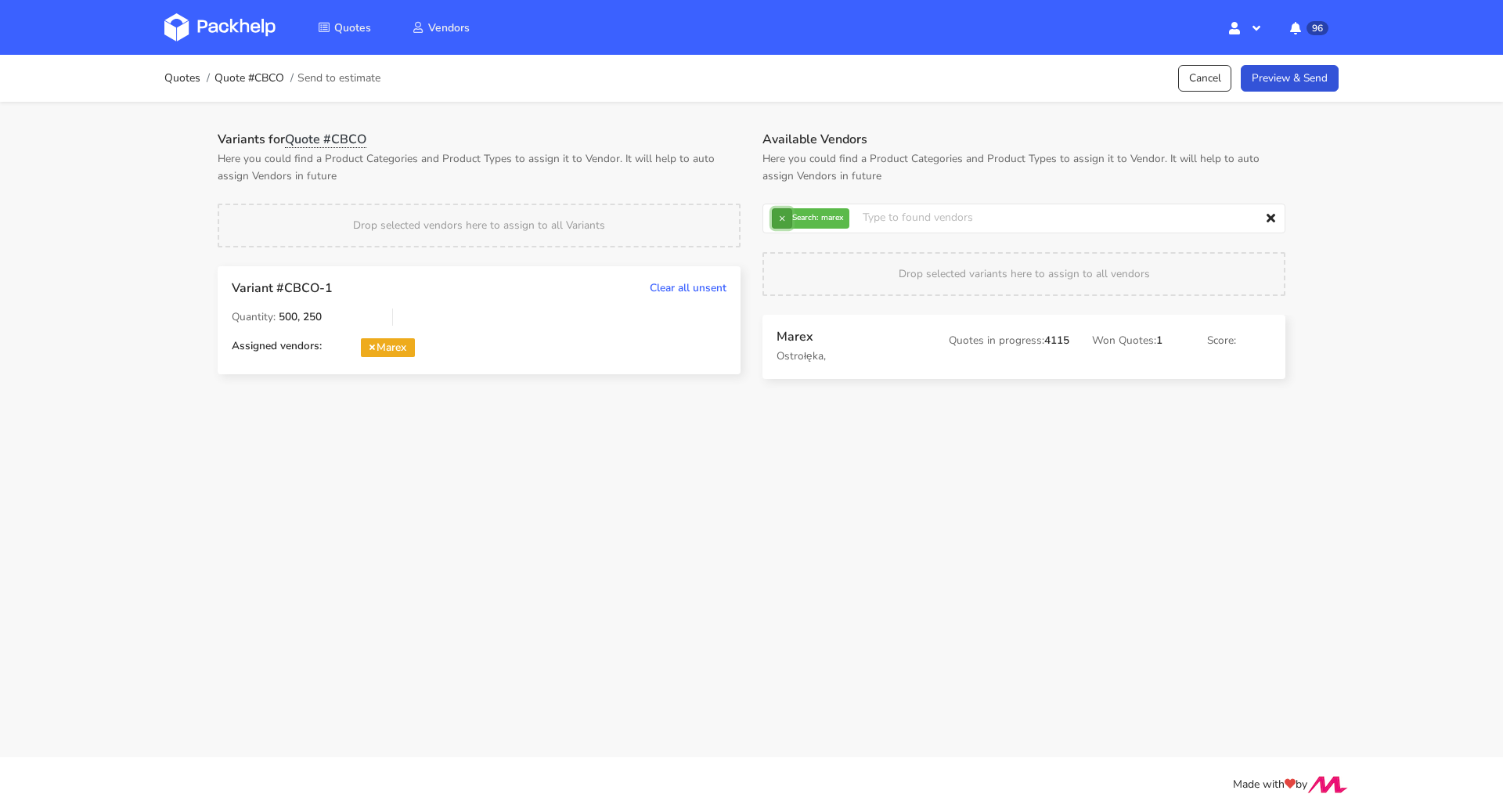
click at [780, 216] on button "×" at bounding box center [783, 219] width 21 height 21
click at [780, 216] on input "text" at bounding box center [1024, 218] width 523 height 30
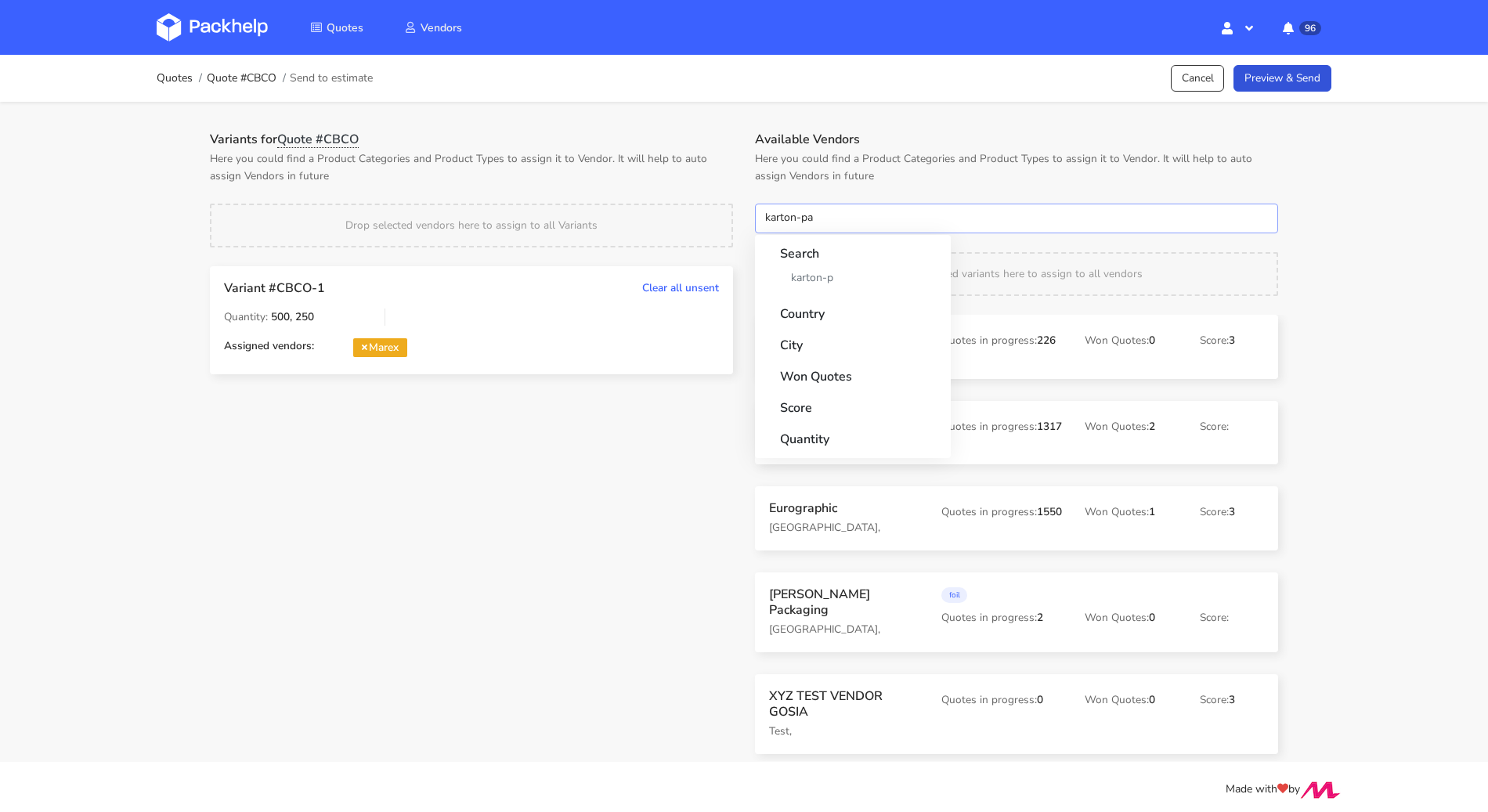
type input "karton-pak"
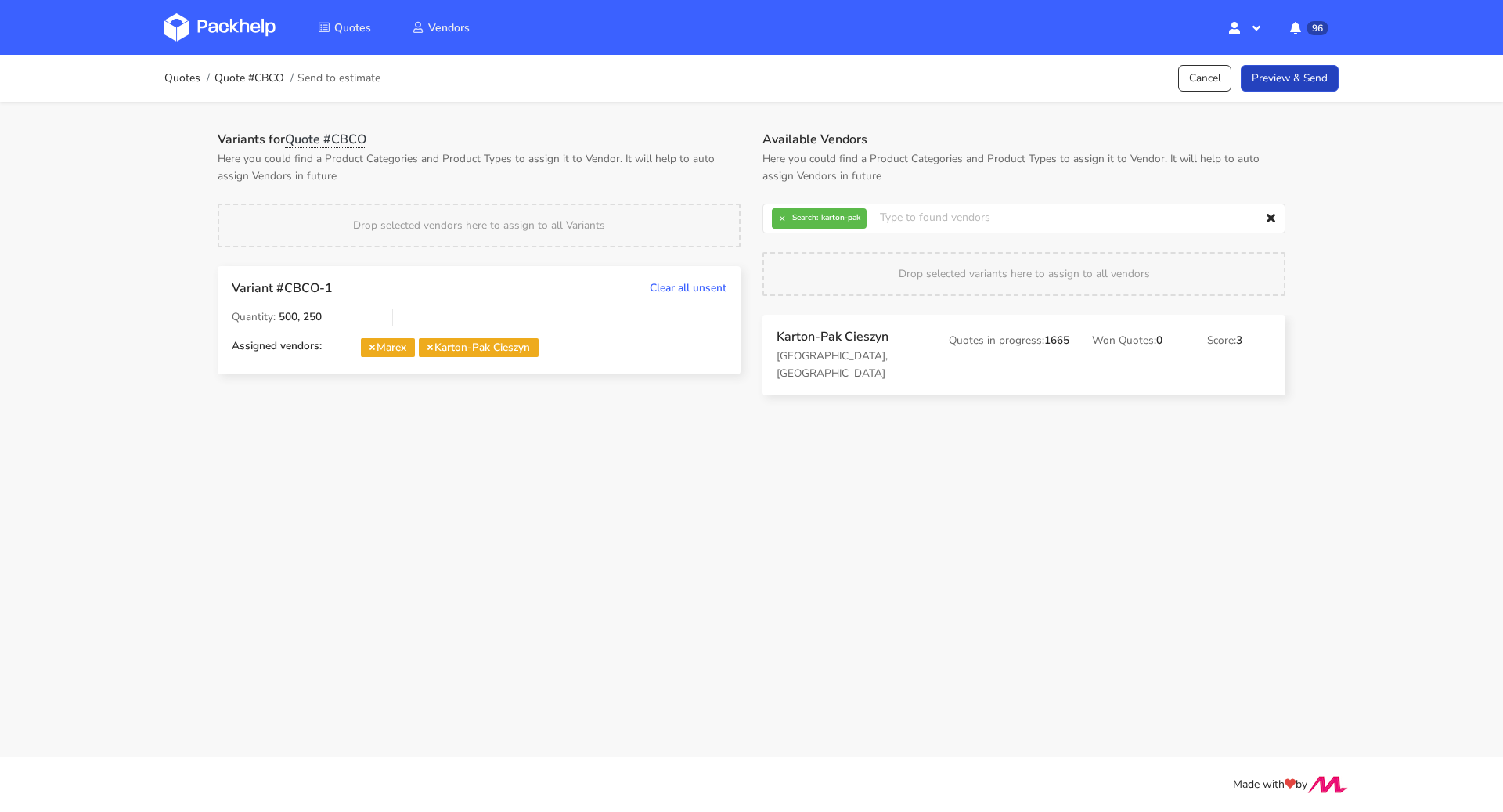
click at [1312, 85] on link "Preview & Send" at bounding box center [1290, 78] width 98 height 27
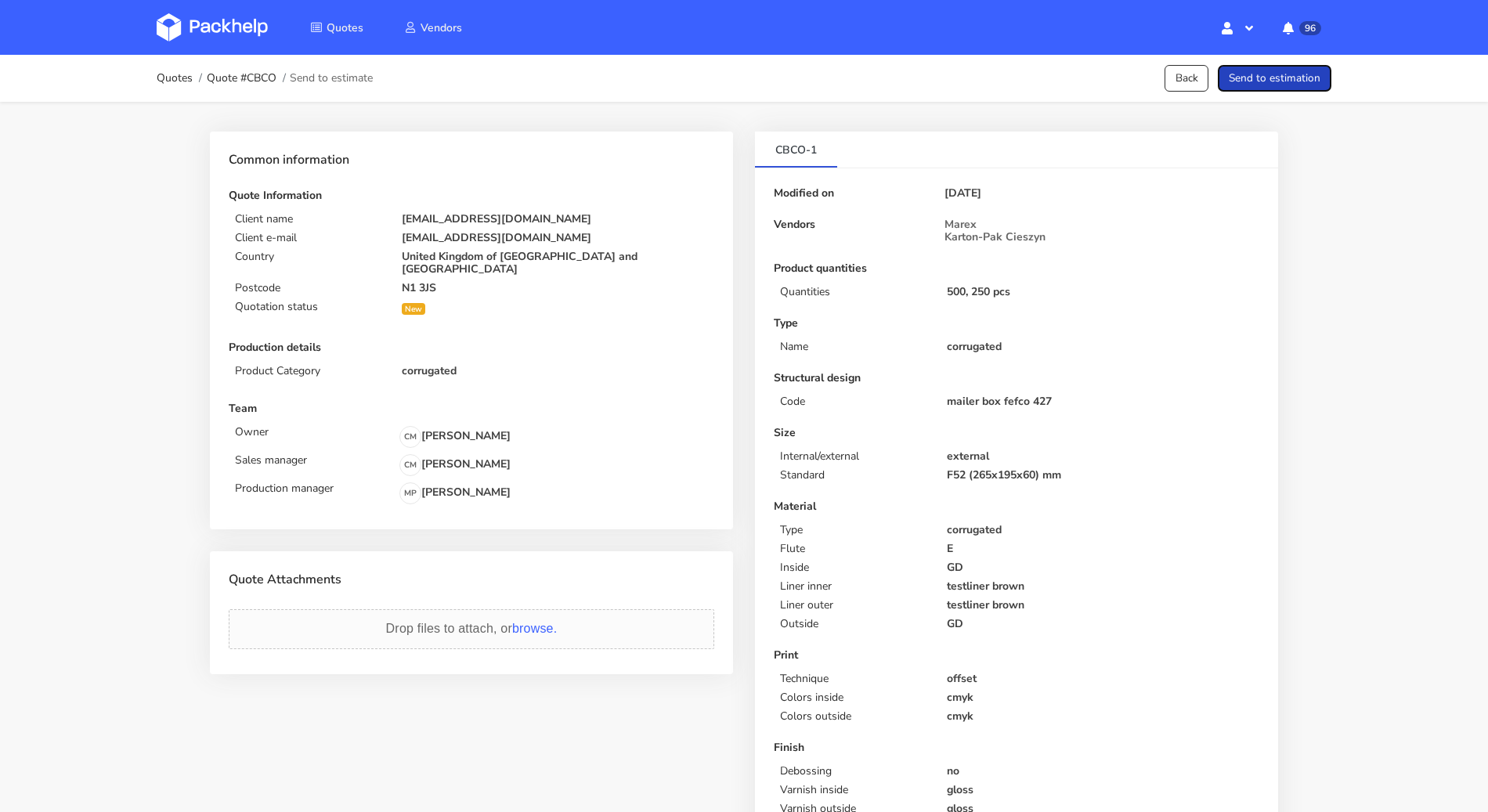
click at [1312, 85] on button "Send to estimation" at bounding box center [1274, 78] width 113 height 27
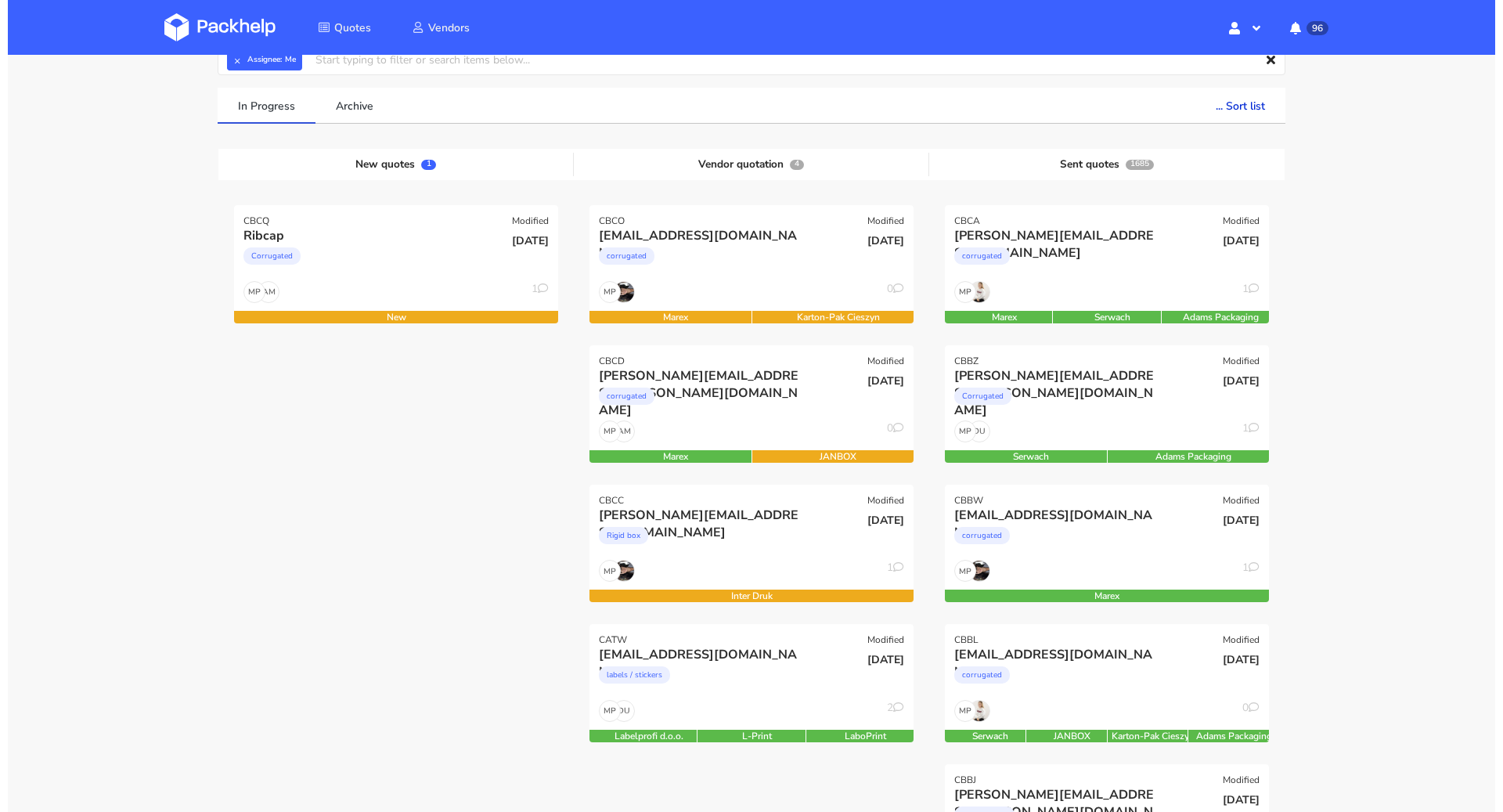
scroll to position [163, 0]
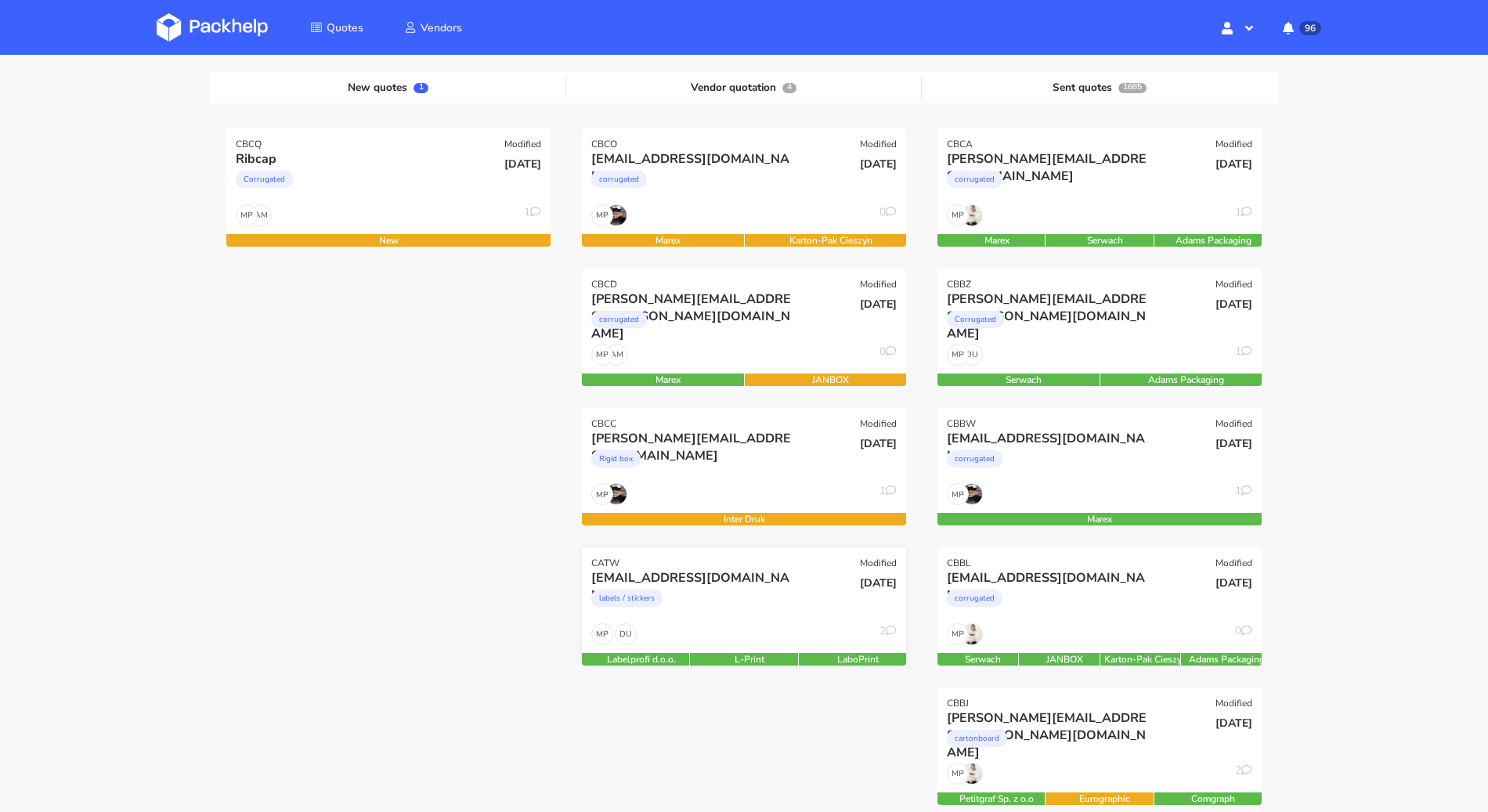
click at [781, 600] on div "labels / stickers" at bounding box center [695, 601] width 207 height 31
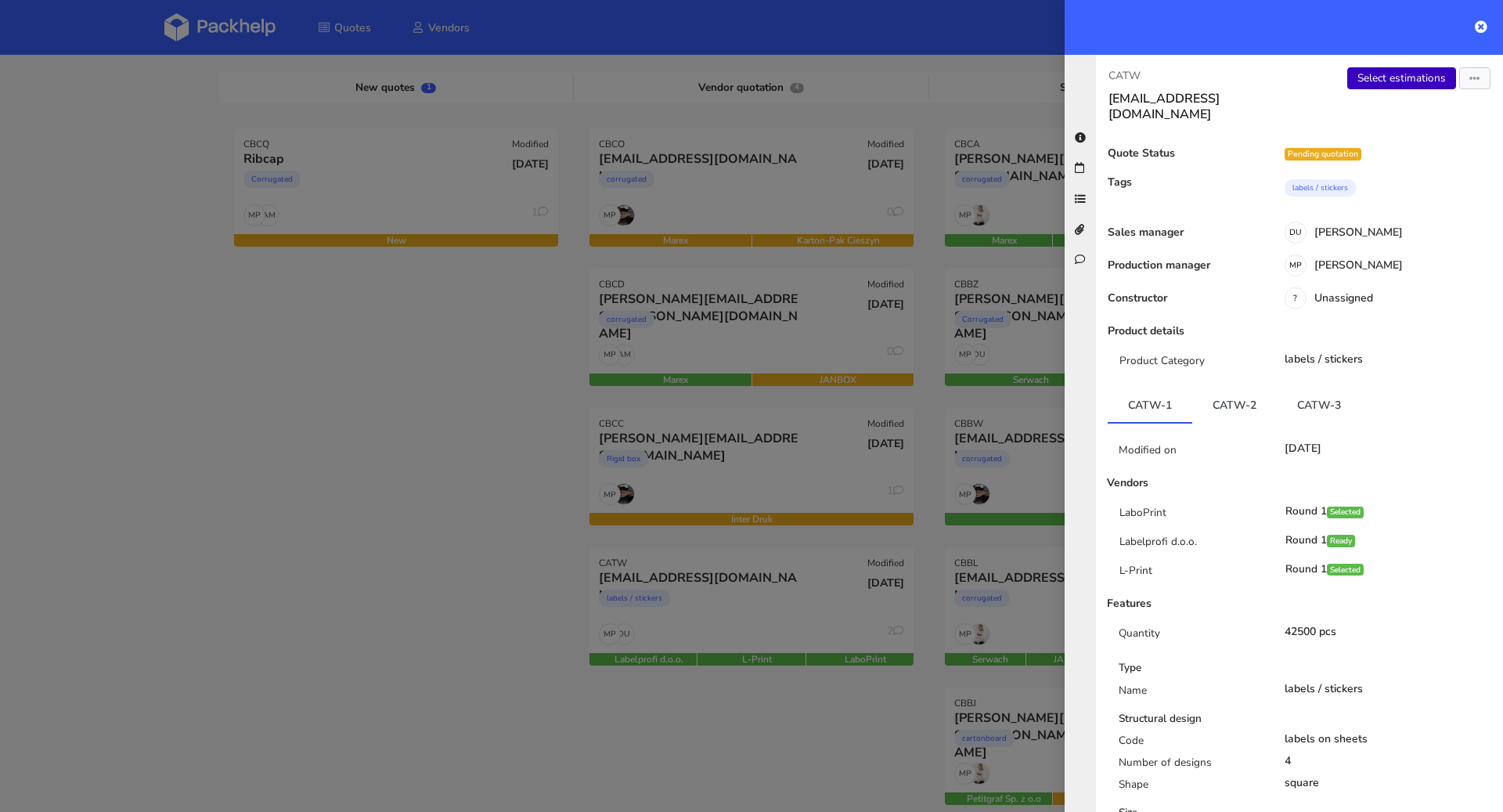
click at [1395, 82] on link "Select estimations" at bounding box center [1402, 77] width 108 height 22
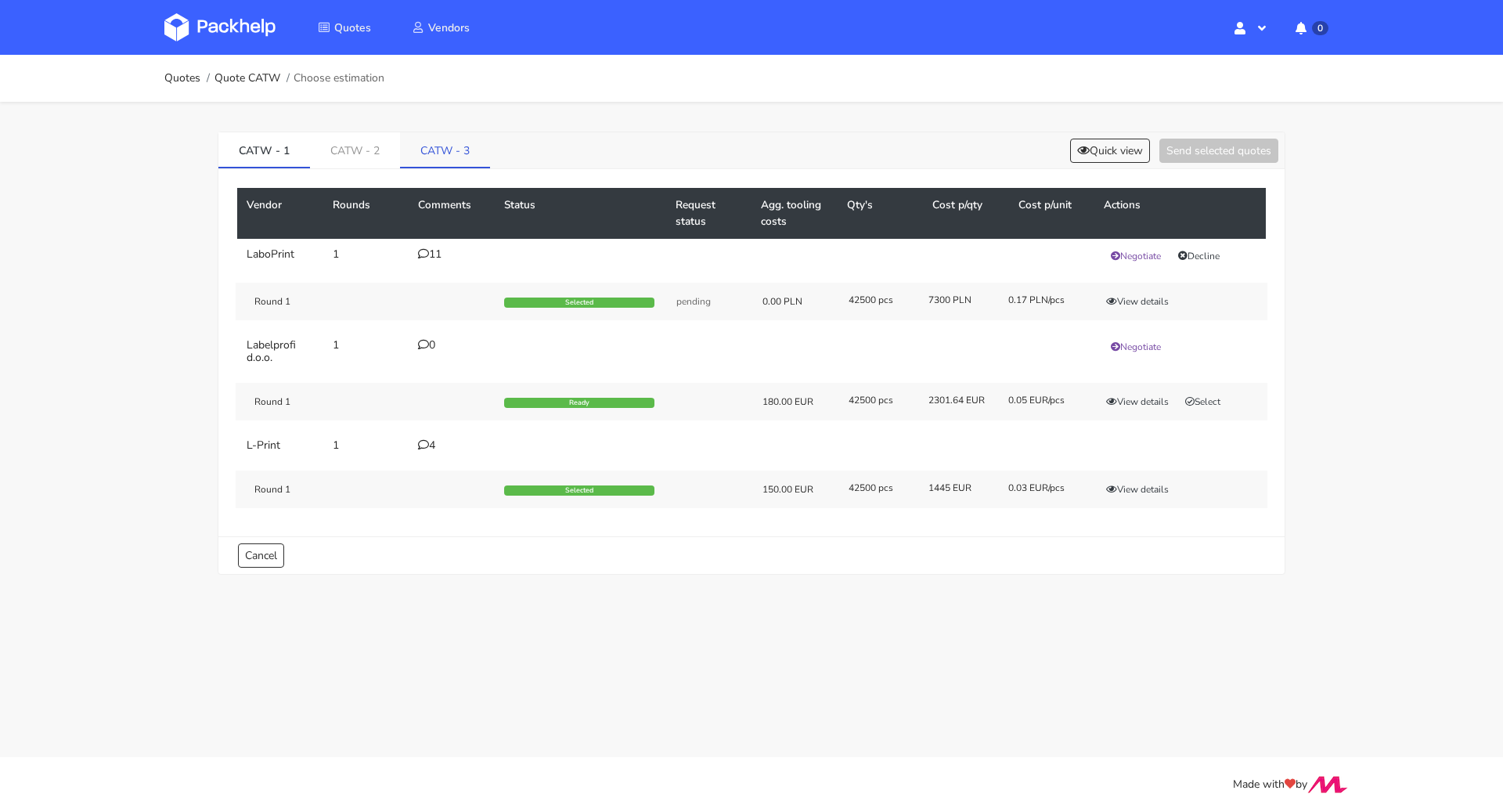
click at [415, 149] on link "CATW - 3" at bounding box center [445, 149] width 90 height 34
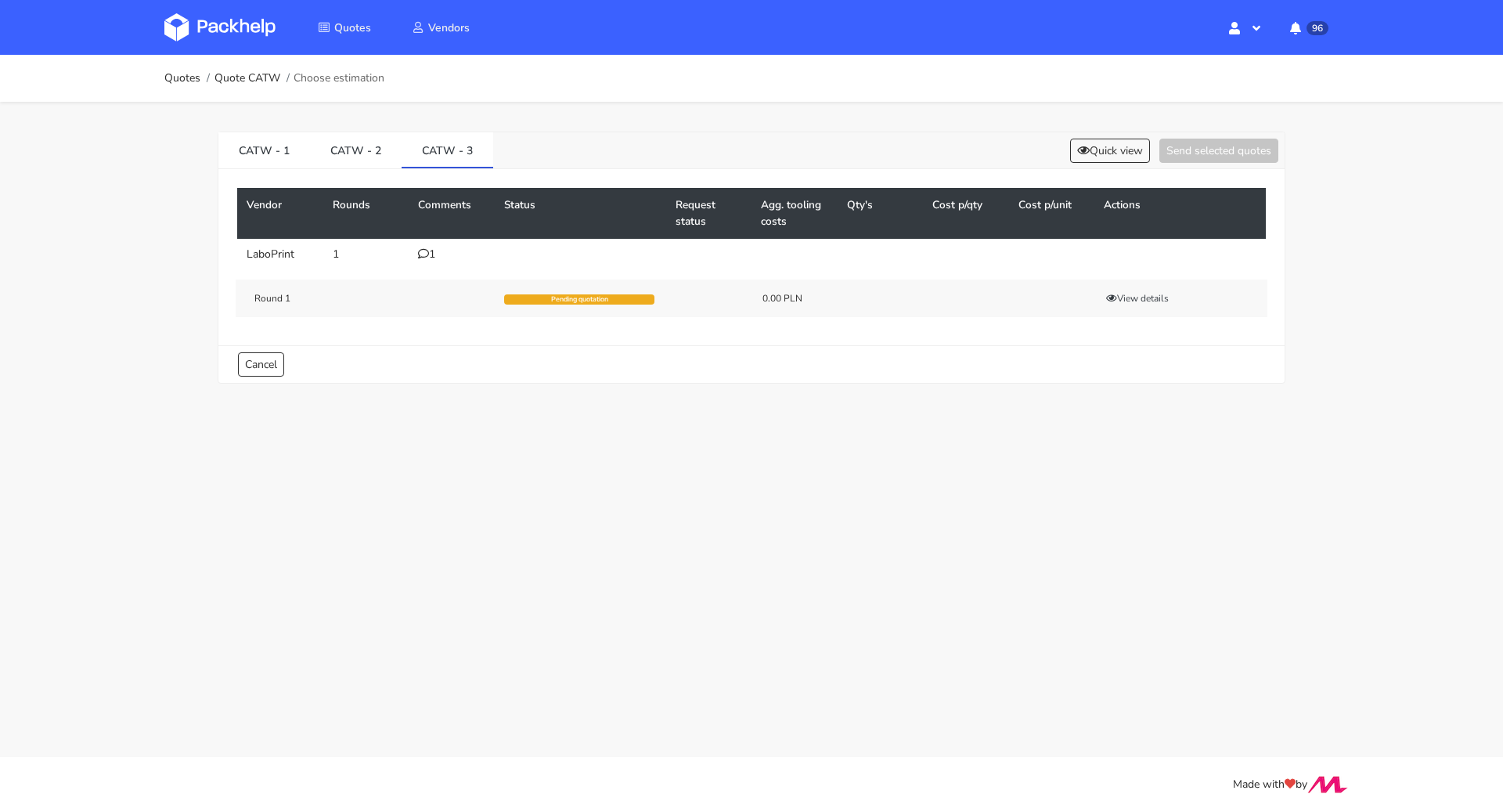
click at [426, 258] on icon at bounding box center [424, 254] width 11 height 11
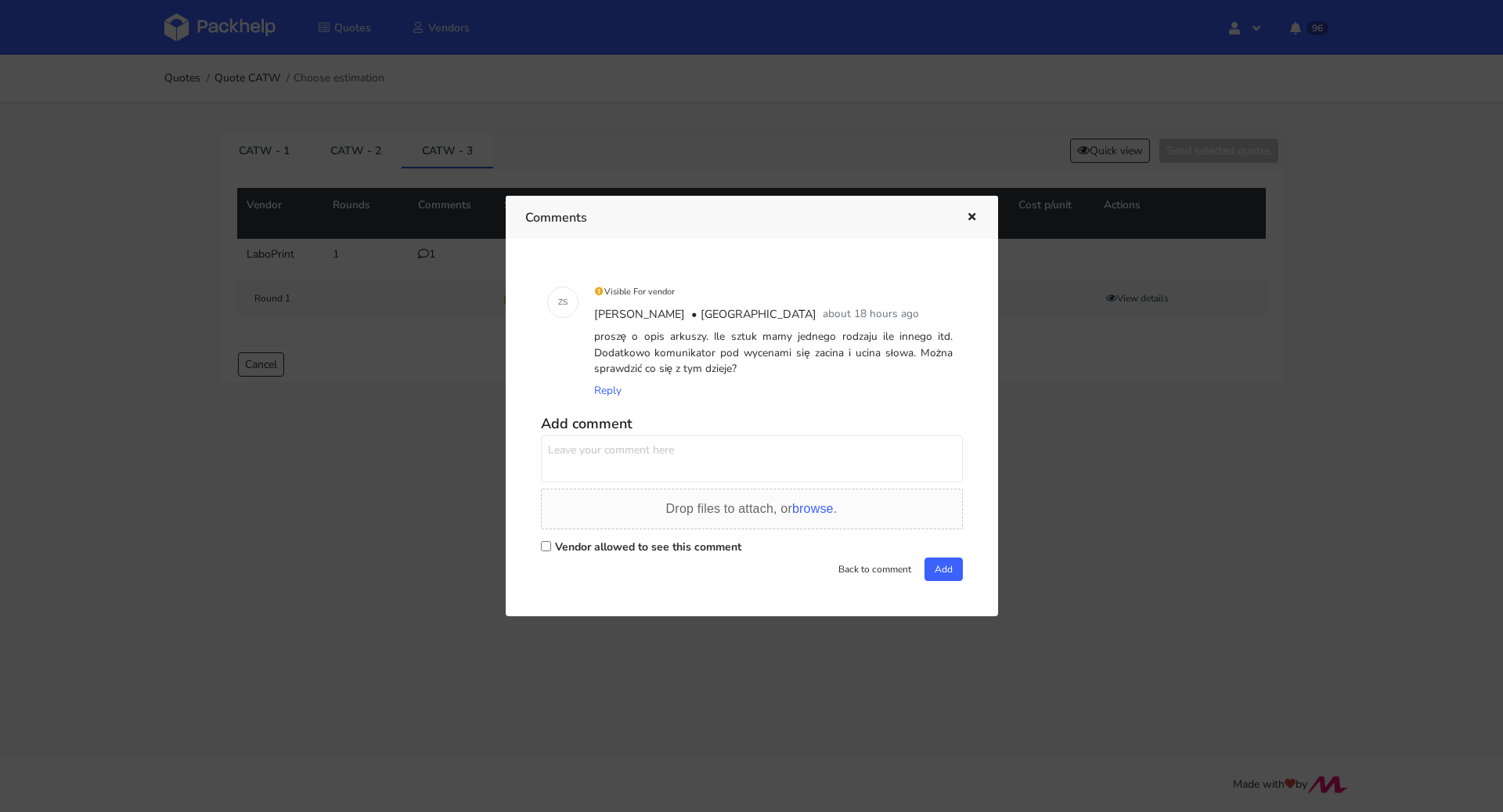
click at [405, 359] on div at bounding box center [752, 406] width 1503 height 812
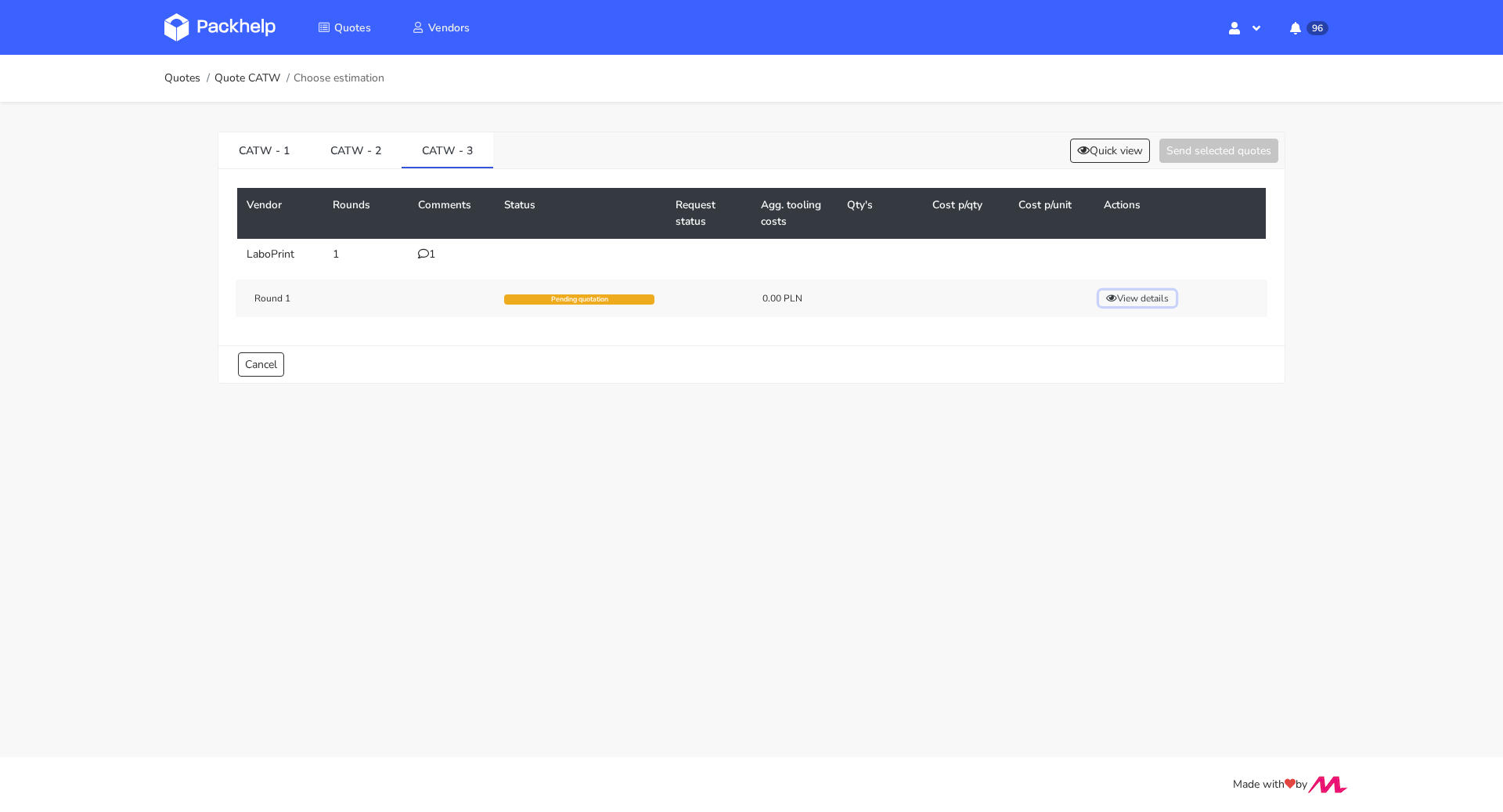
click at [1140, 301] on button "View details" at bounding box center [1138, 298] width 77 height 16
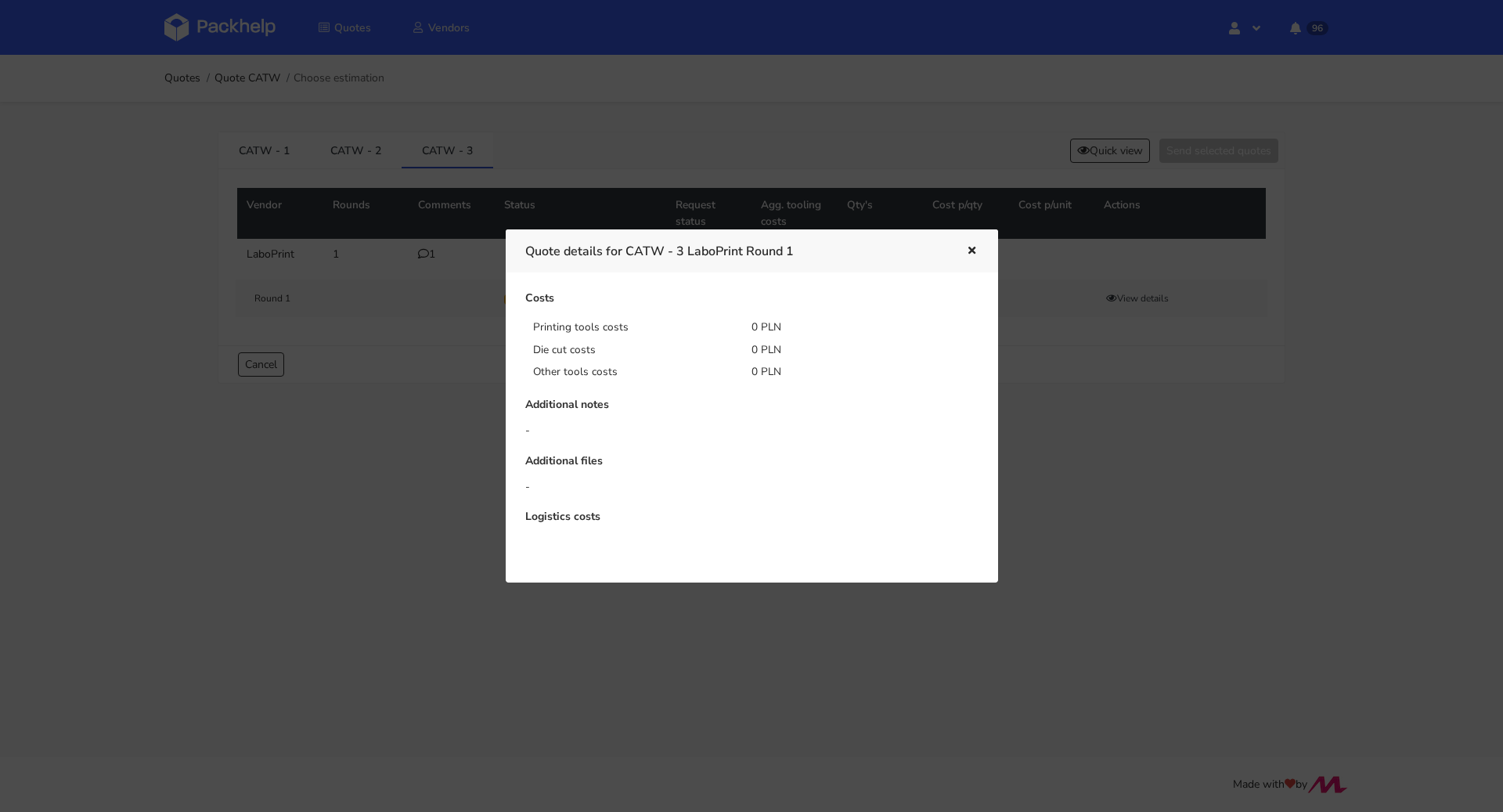
click at [962, 254] on button "button" at bounding box center [970, 251] width 18 height 21
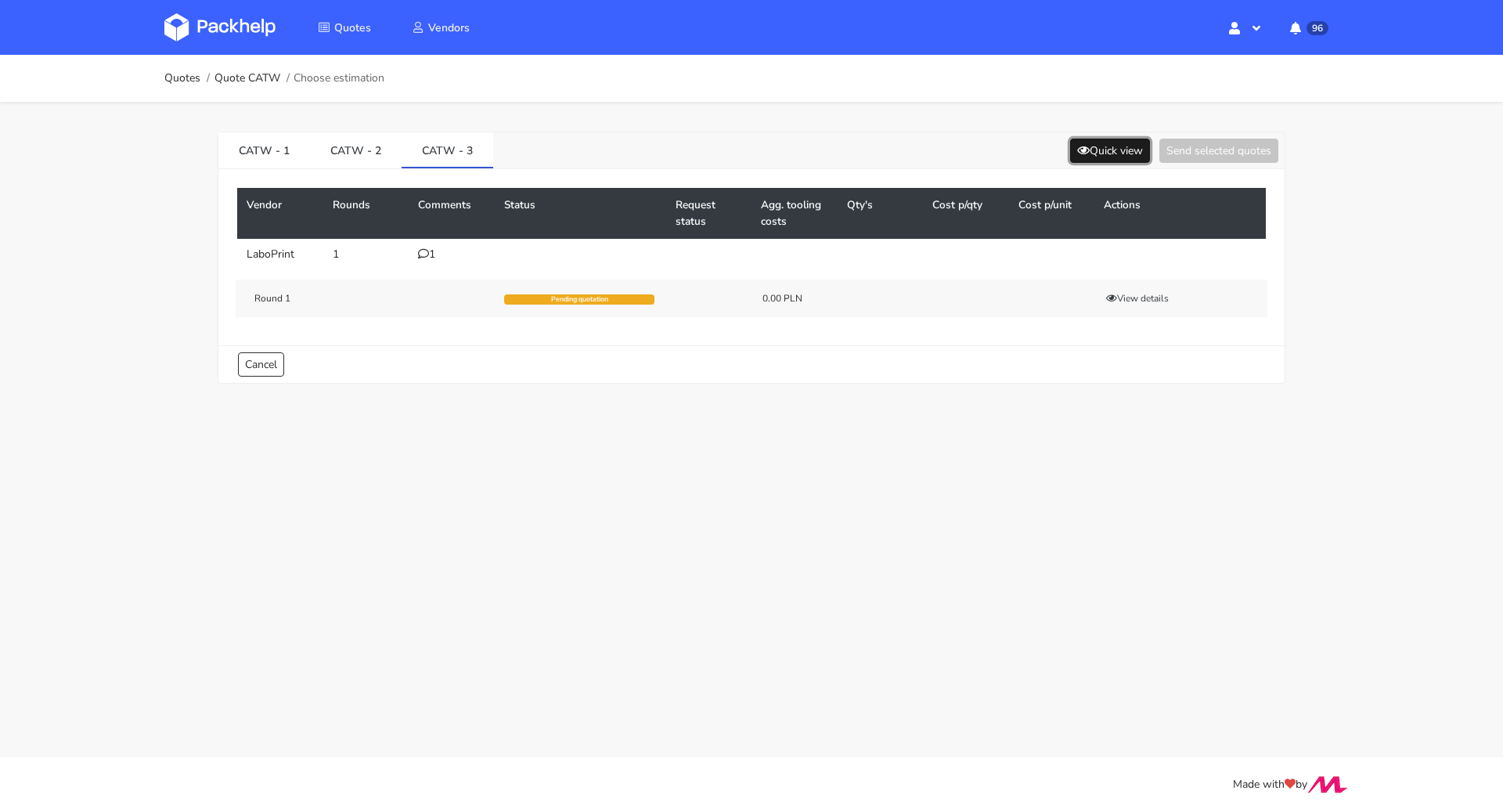
click at [1122, 152] on button "Quick view" at bounding box center [1110, 151] width 80 height 24
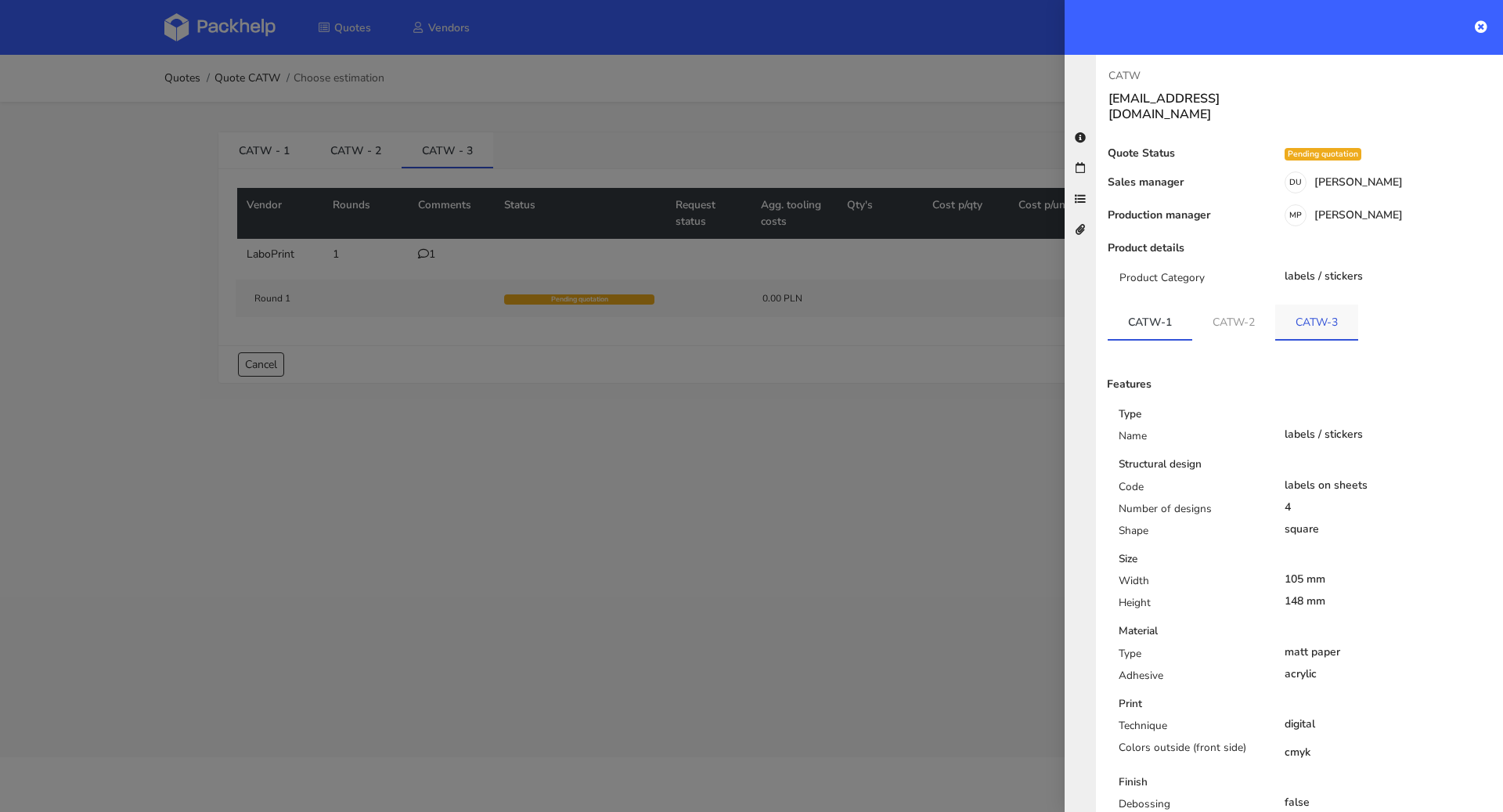
click at [1289, 305] on link "CATW-3" at bounding box center [1317, 321] width 83 height 34
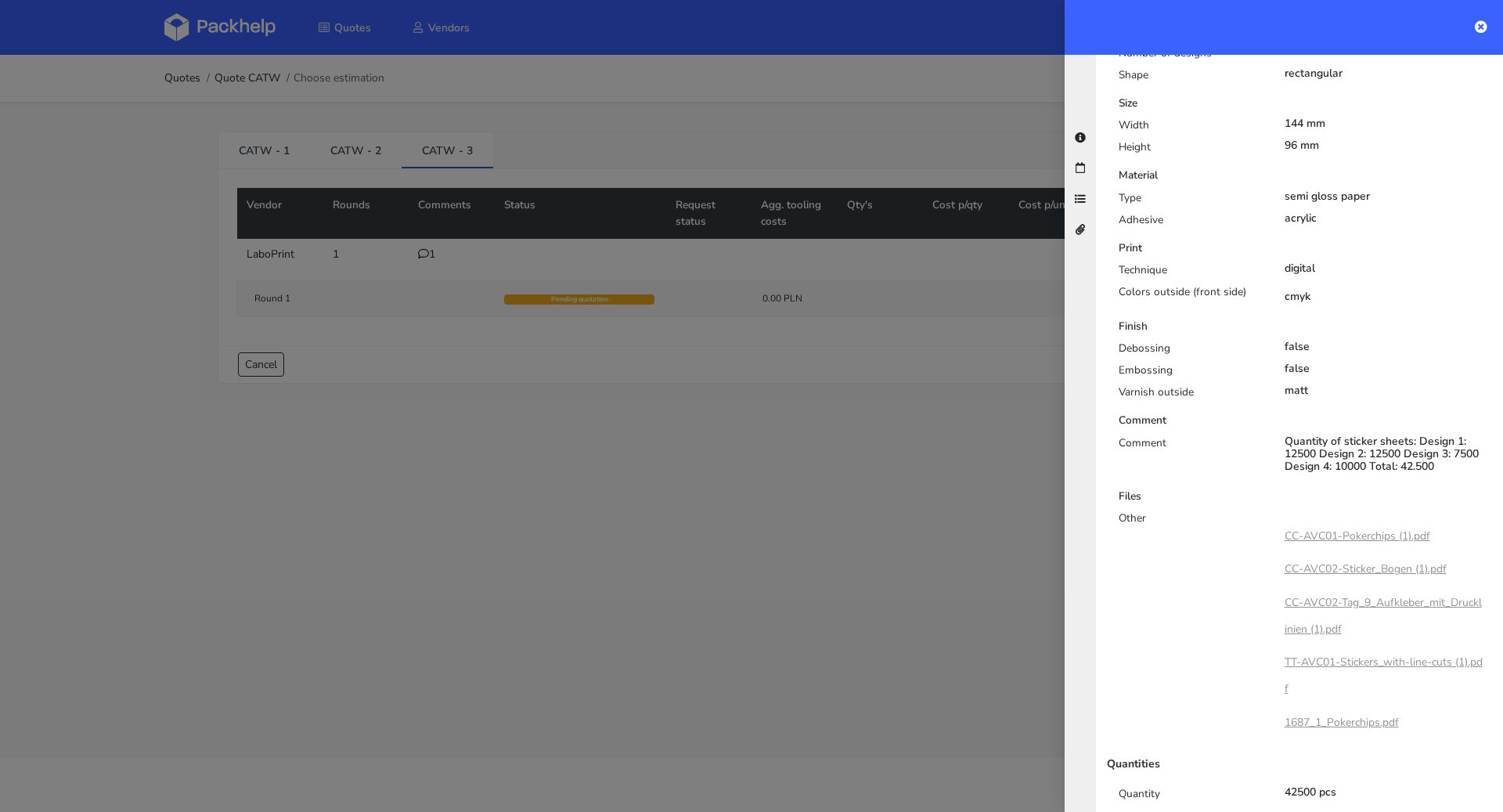
scroll to position [523, 0]
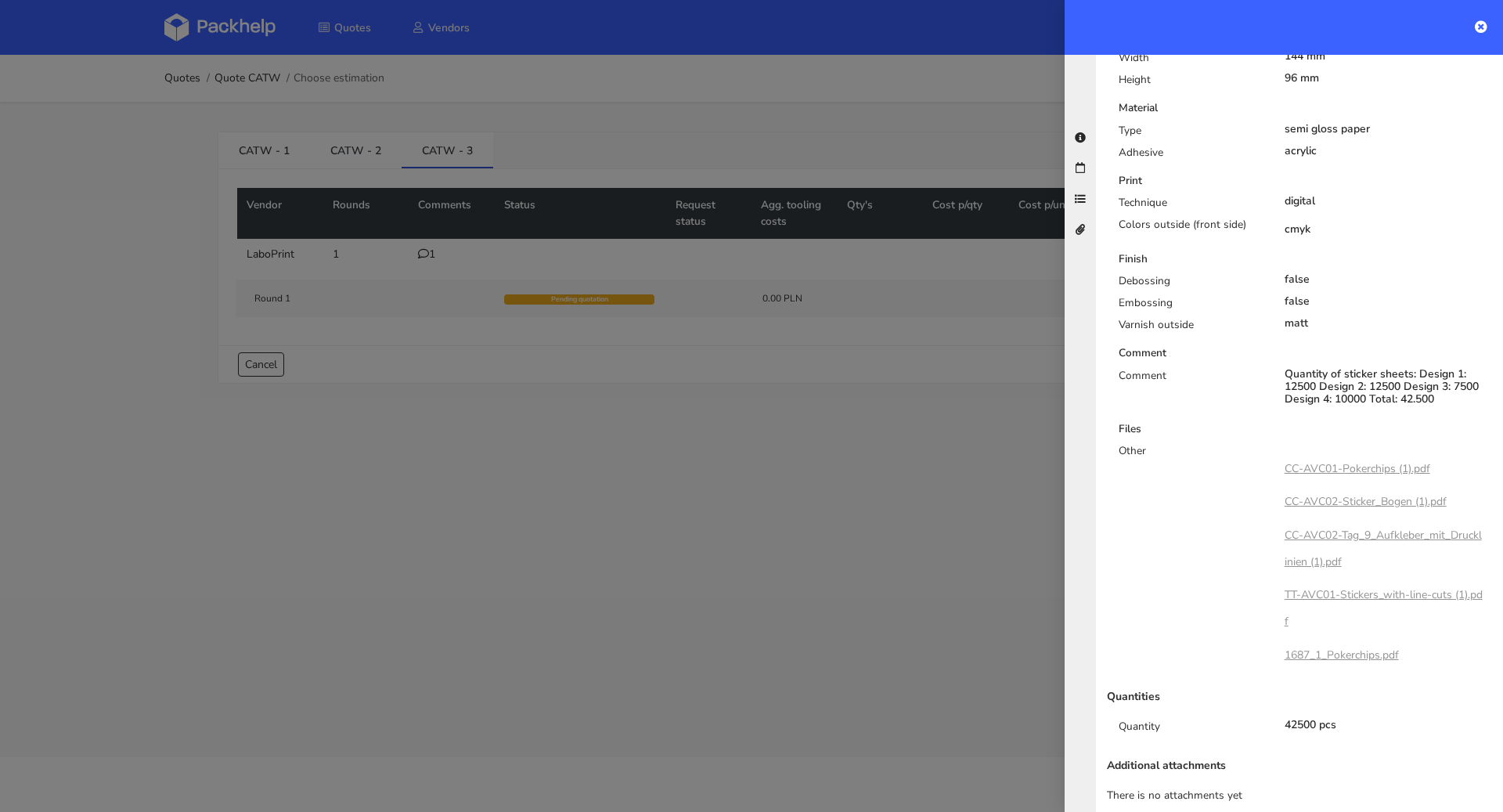
click at [733, 470] on div at bounding box center [752, 406] width 1503 height 812
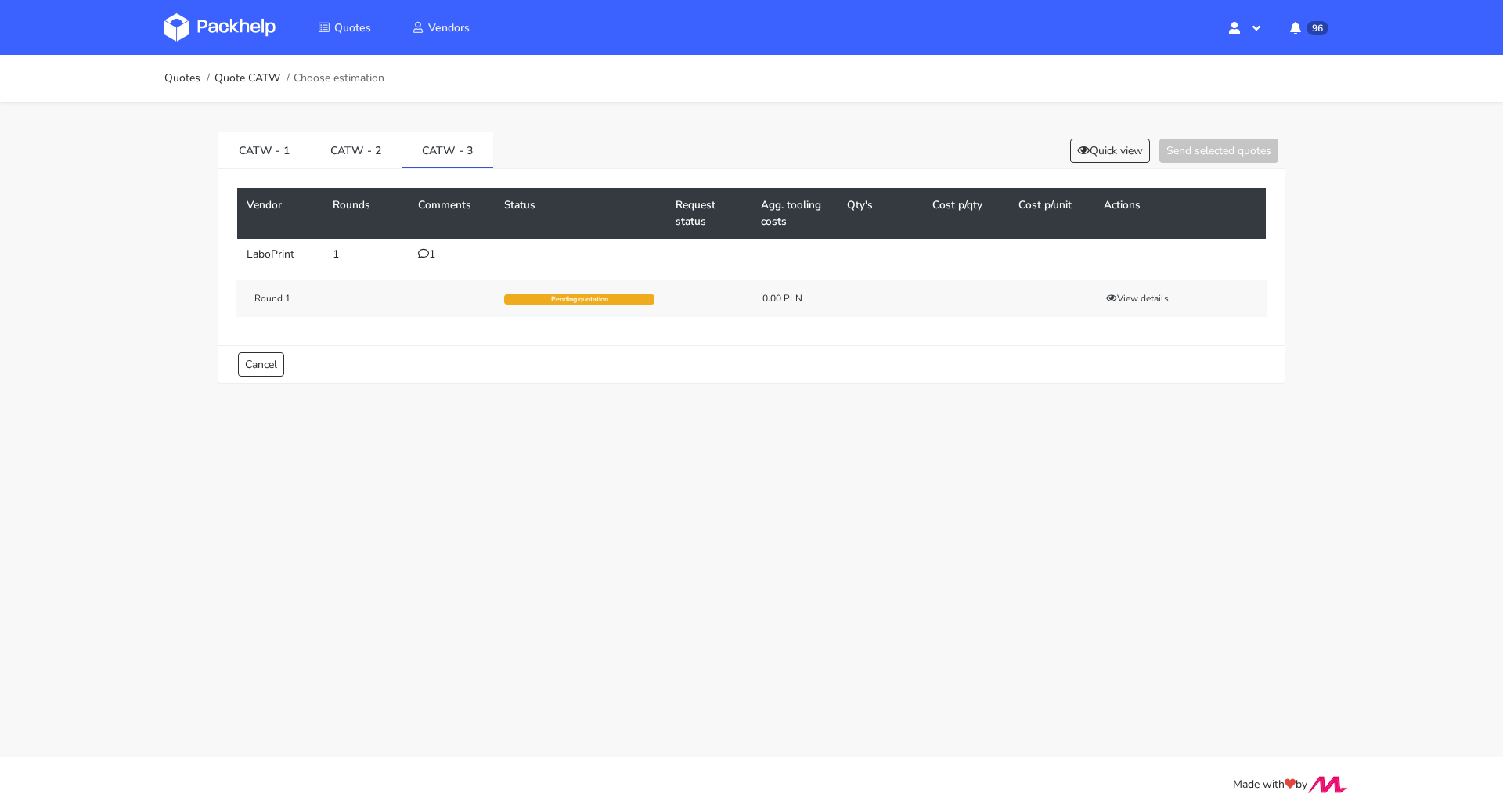
click at [416, 256] on td "1" at bounding box center [452, 254] width 86 height 31
click at [421, 254] on icon at bounding box center [424, 254] width 11 height 11
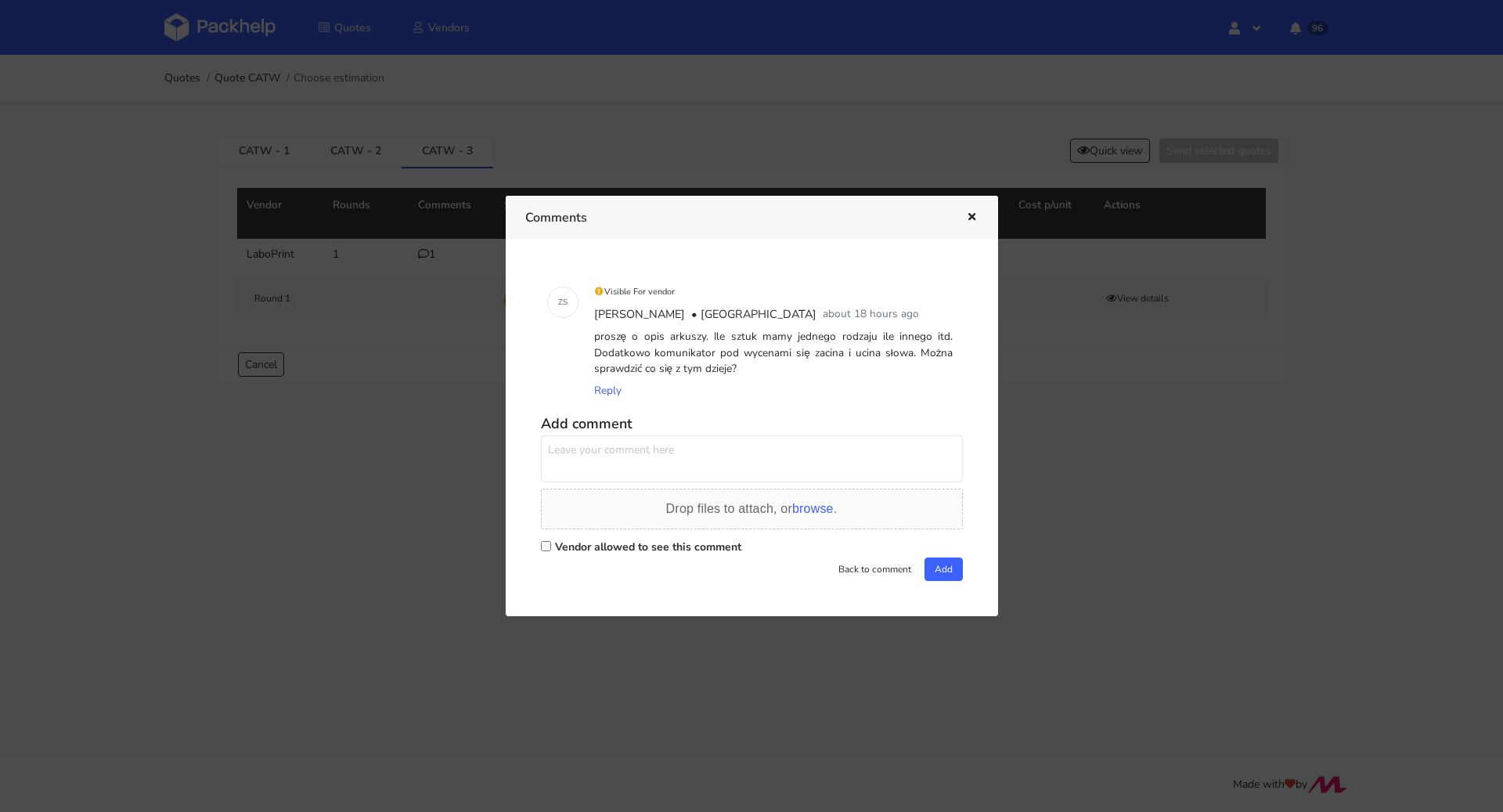
click at [432, 416] on div at bounding box center [752, 406] width 1503 height 812
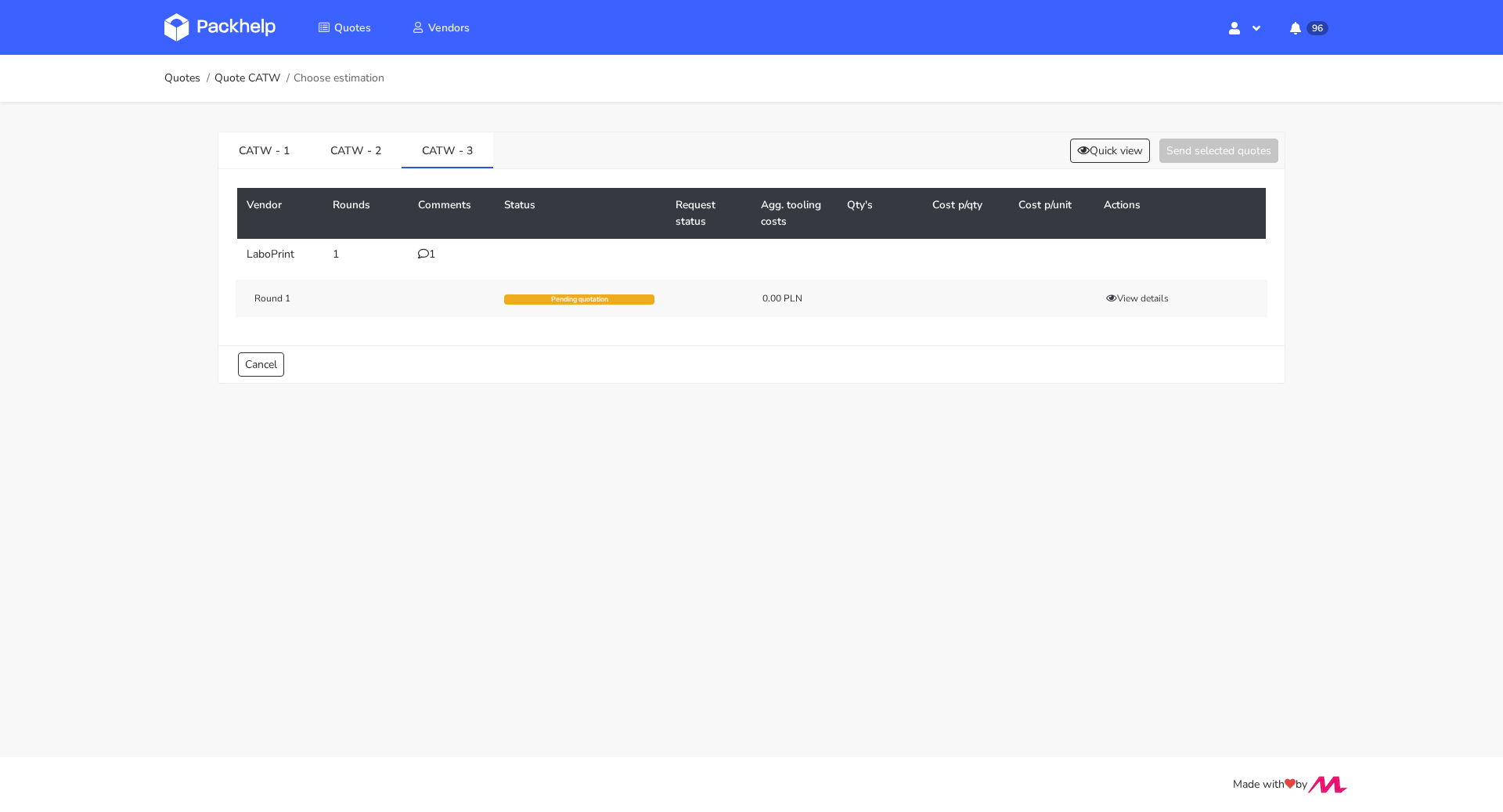
click at [1112, 135] on div "CATW - 1 CATW - 2 CATW - 3 Quick view Send selected quotes" at bounding box center [752, 151] width 1067 height 37
click at [1112, 142] on button "Quick view" at bounding box center [1110, 151] width 80 height 24
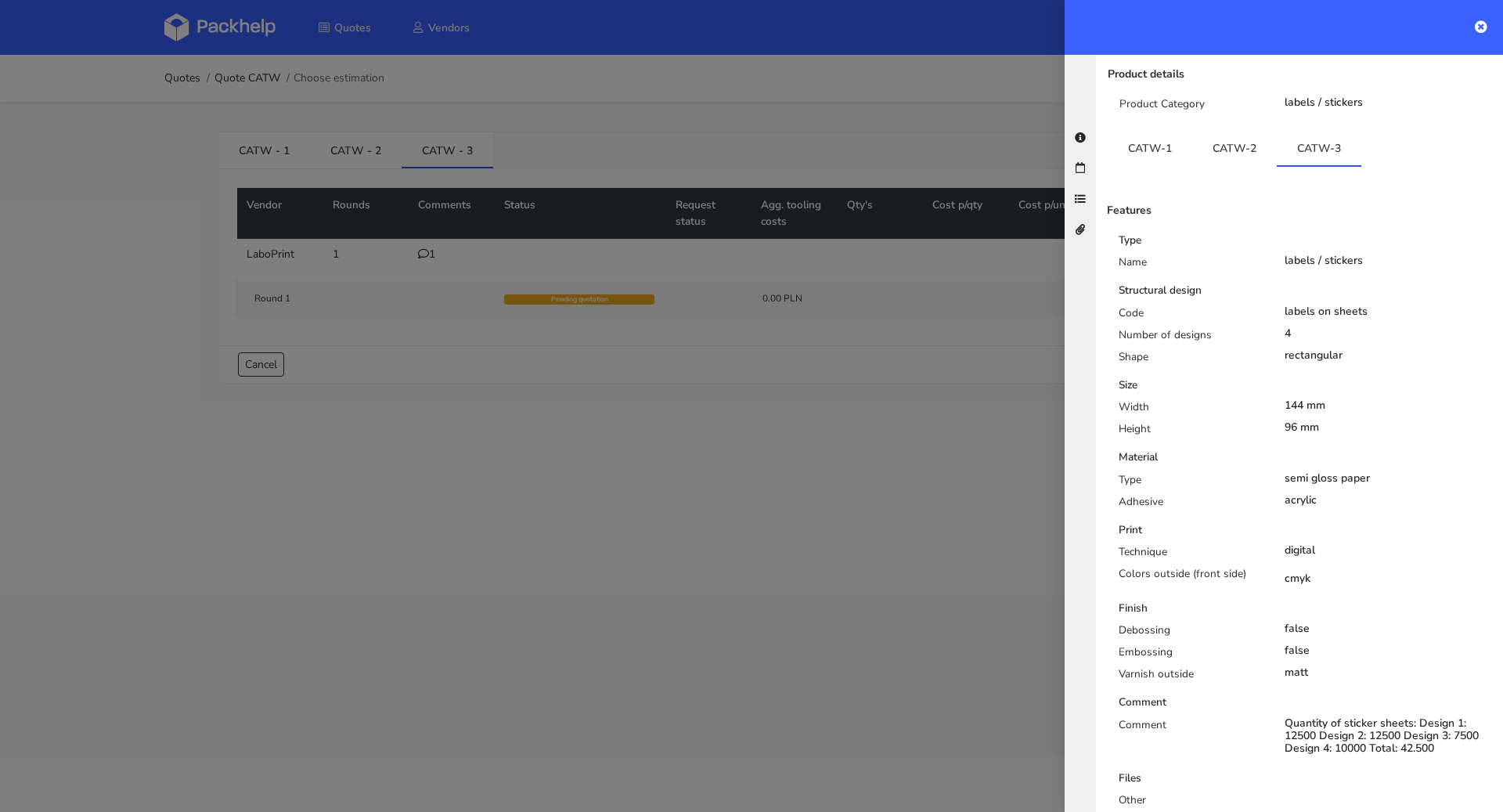
scroll to position [0, 0]
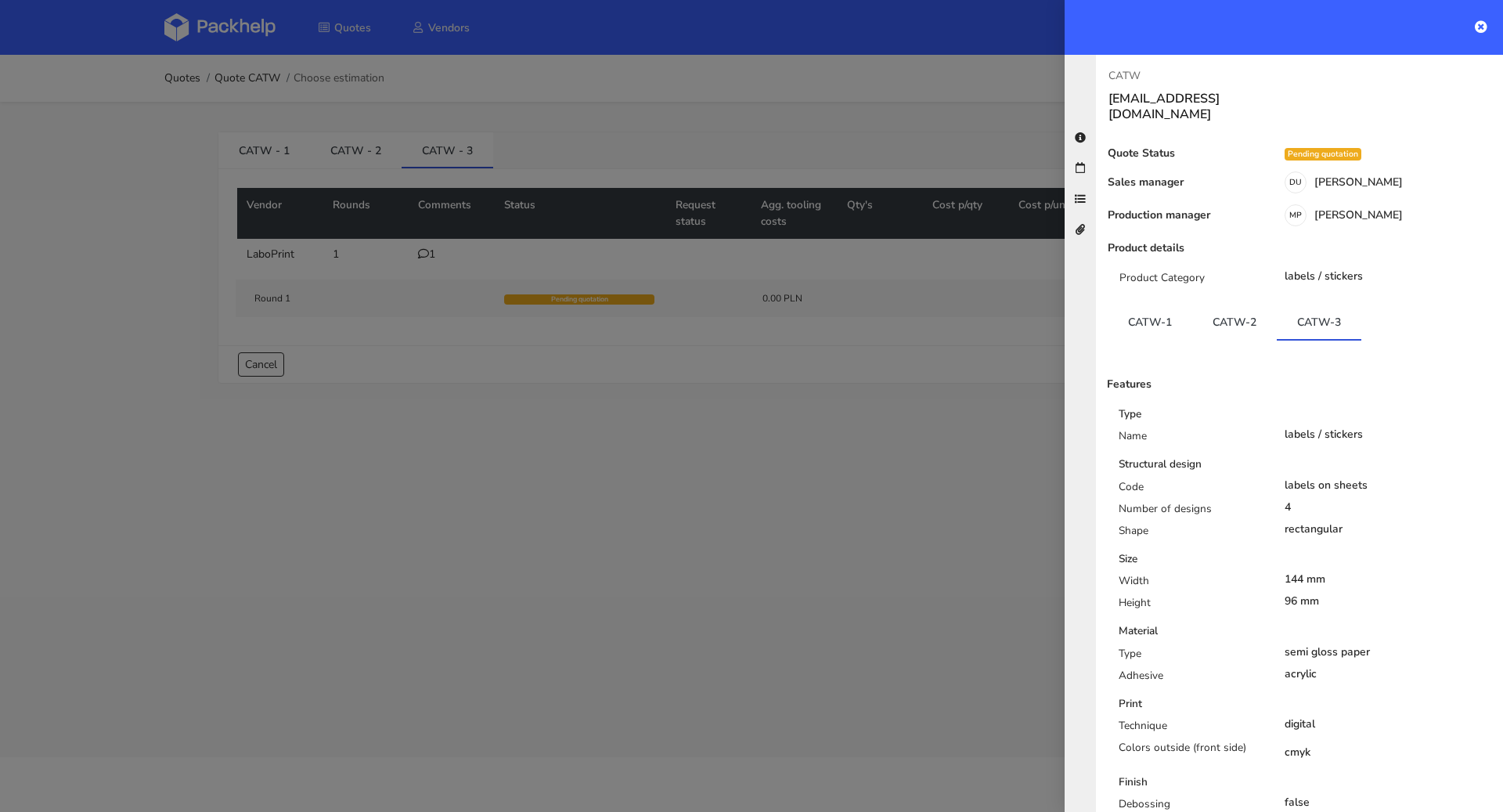
click at [385, 255] on div at bounding box center [752, 406] width 1503 height 812
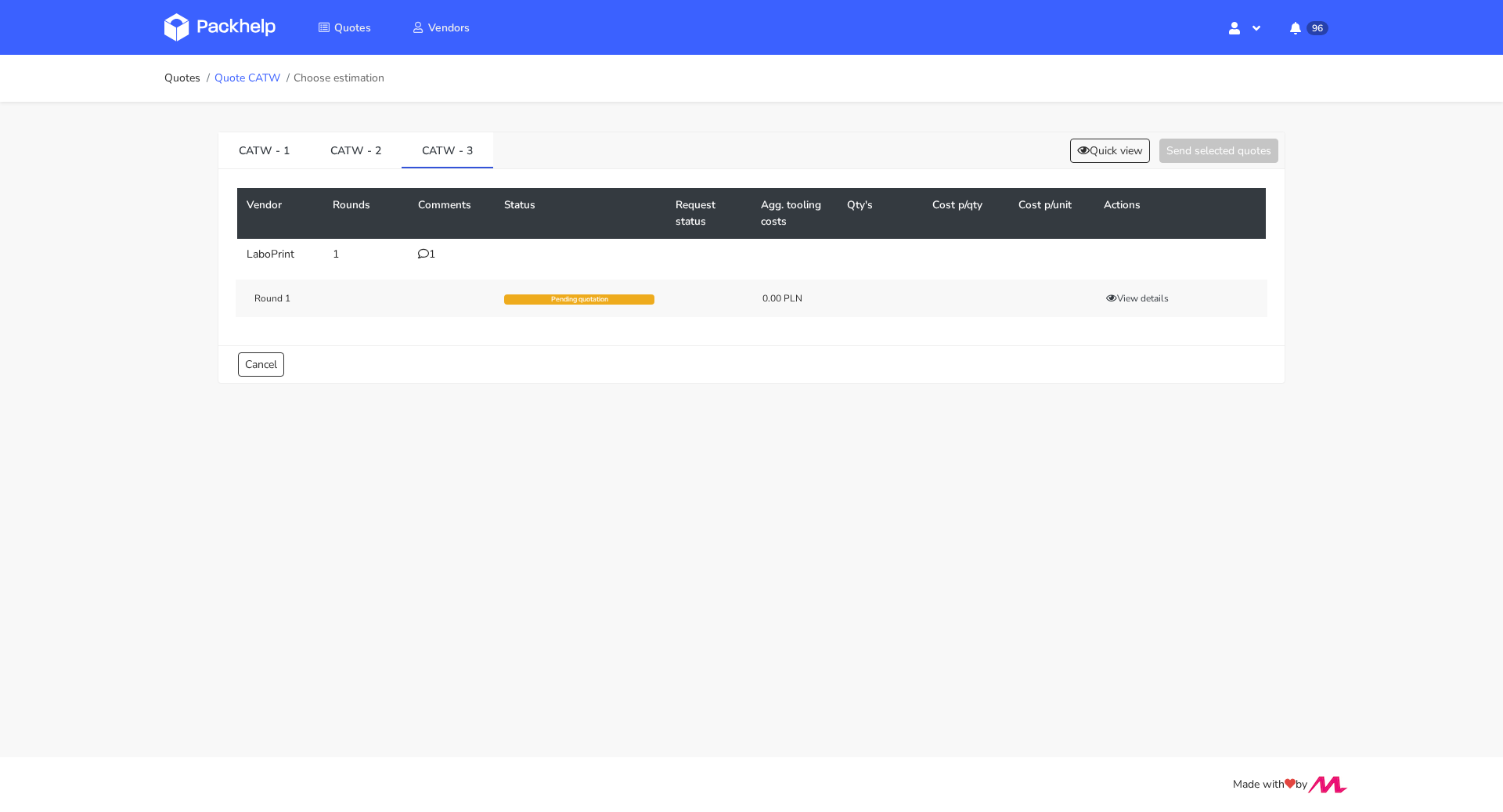
click at [263, 81] on link "Quote CATW" at bounding box center [247, 78] width 65 height 13
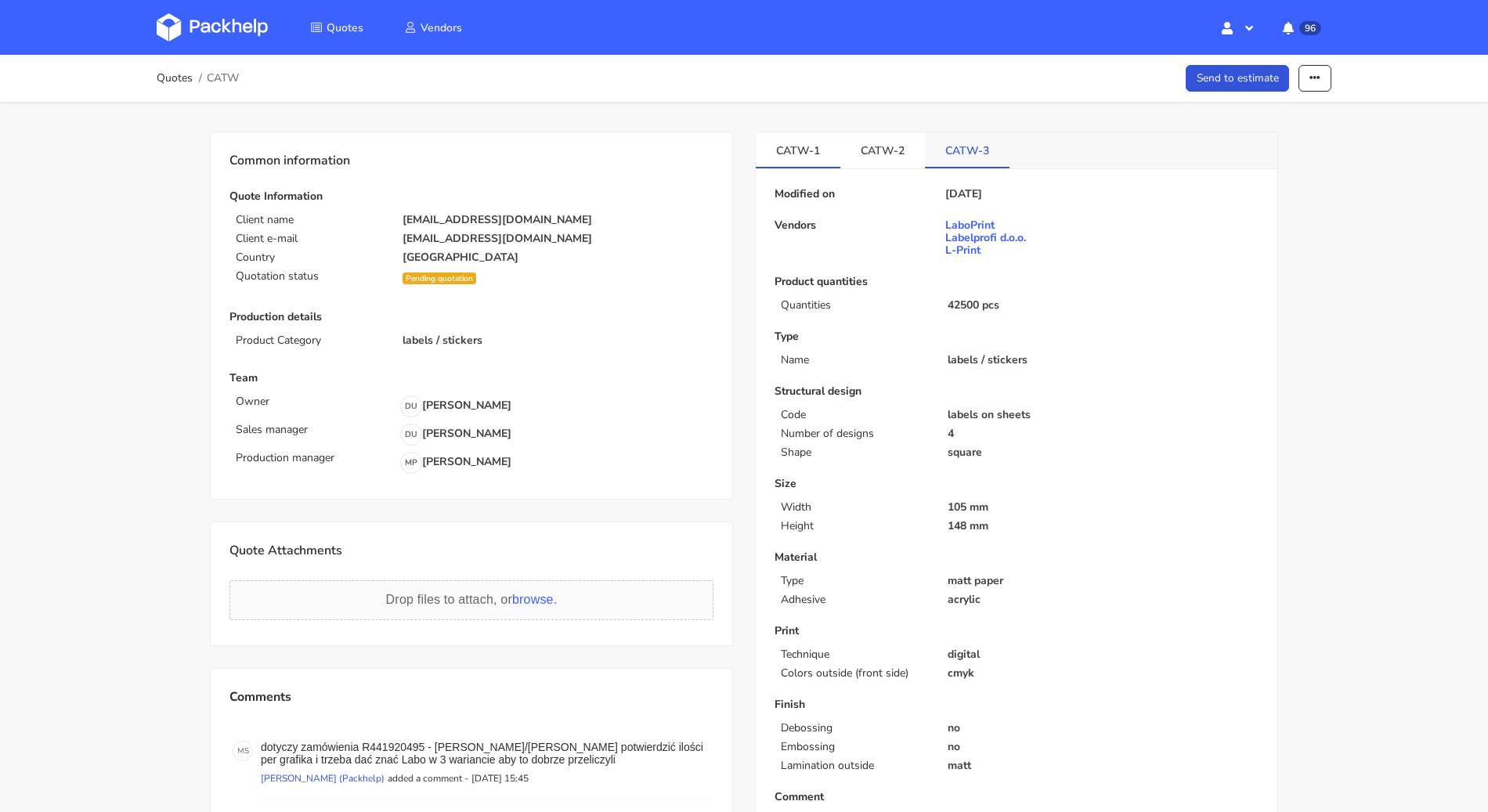
click at [958, 146] on link "CATW-3" at bounding box center [967, 149] width 85 height 34
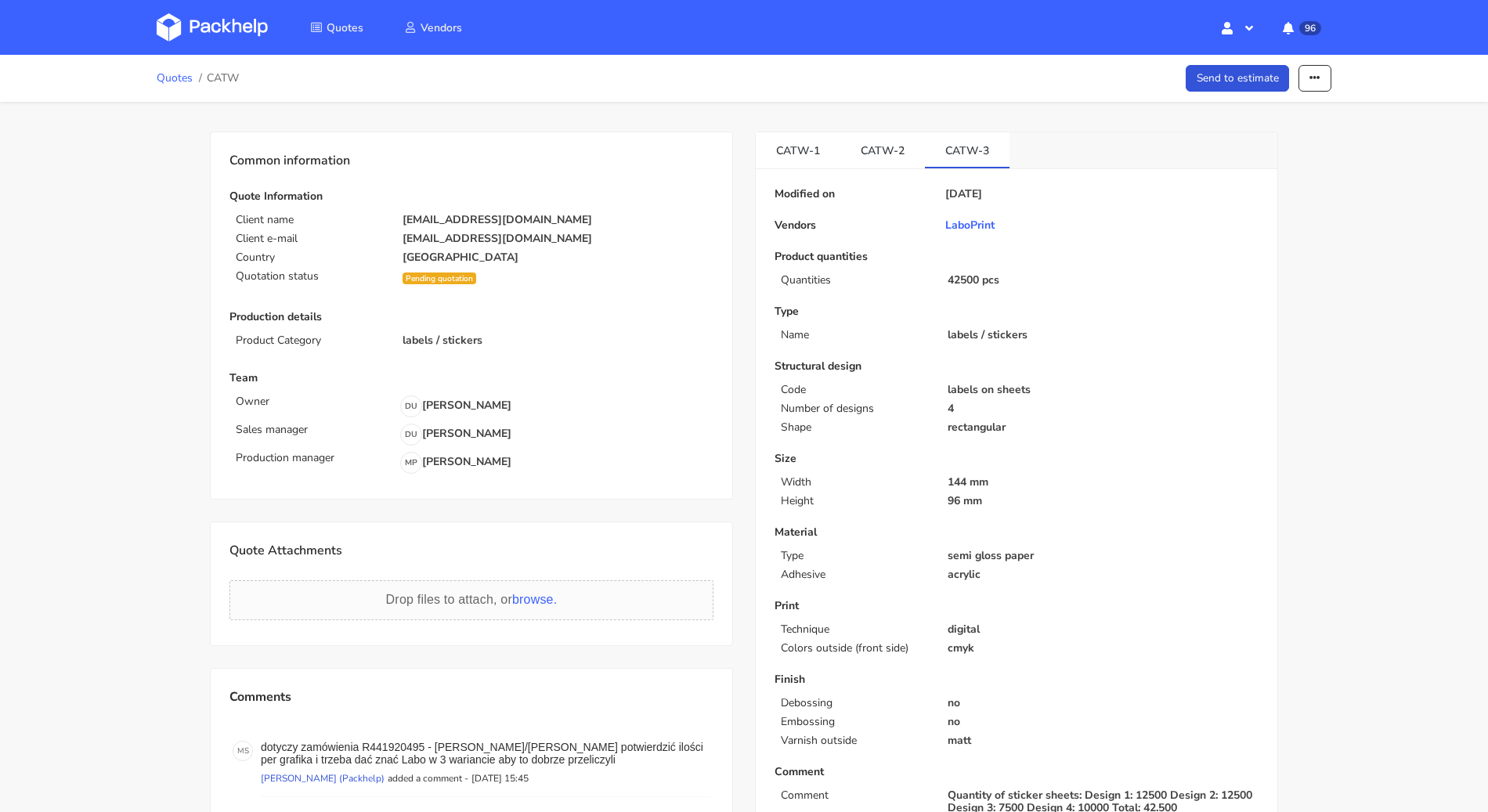
click at [165, 84] on link "Quotes" at bounding box center [174, 78] width 36 height 13
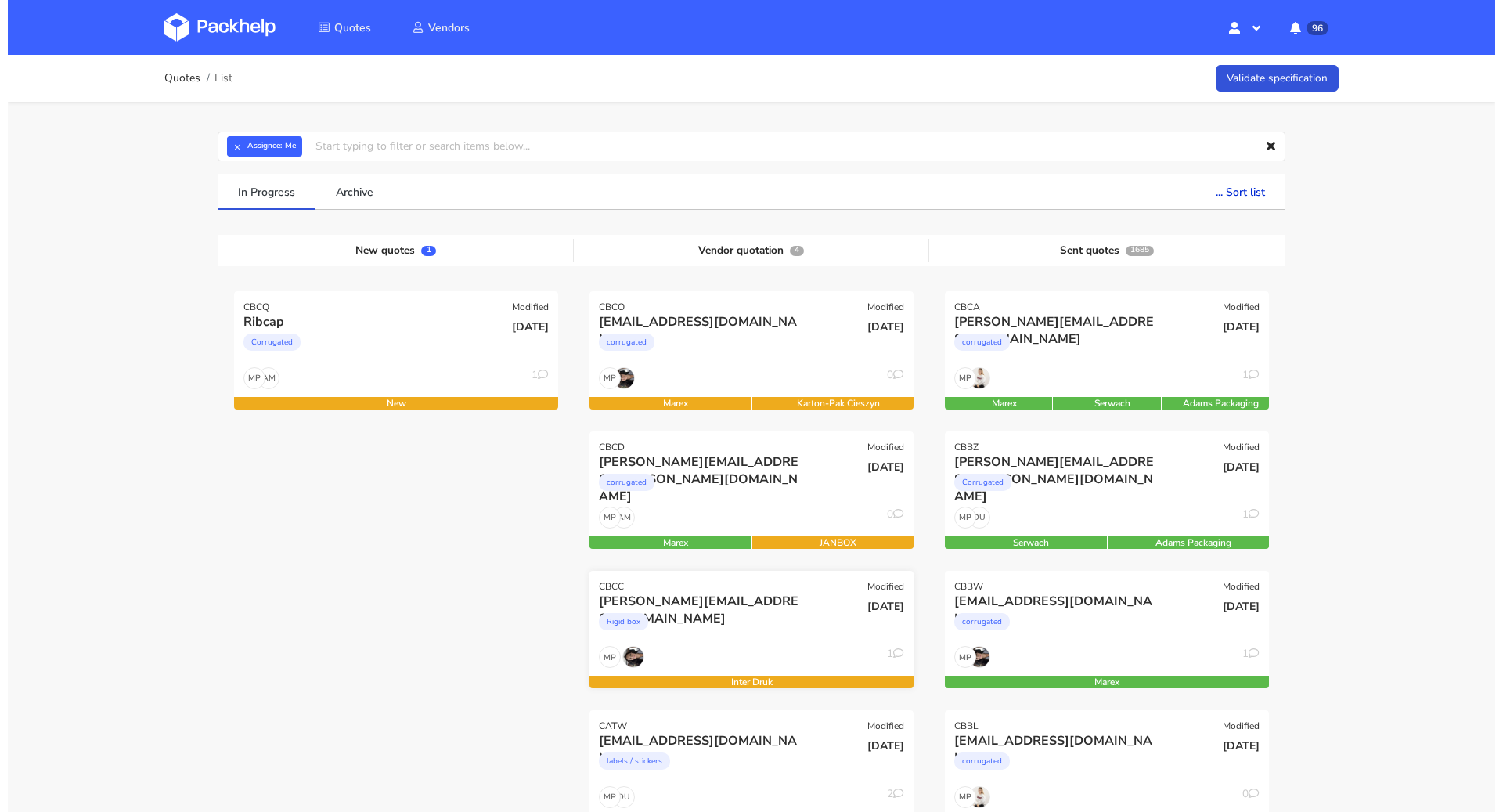
scroll to position [409, 0]
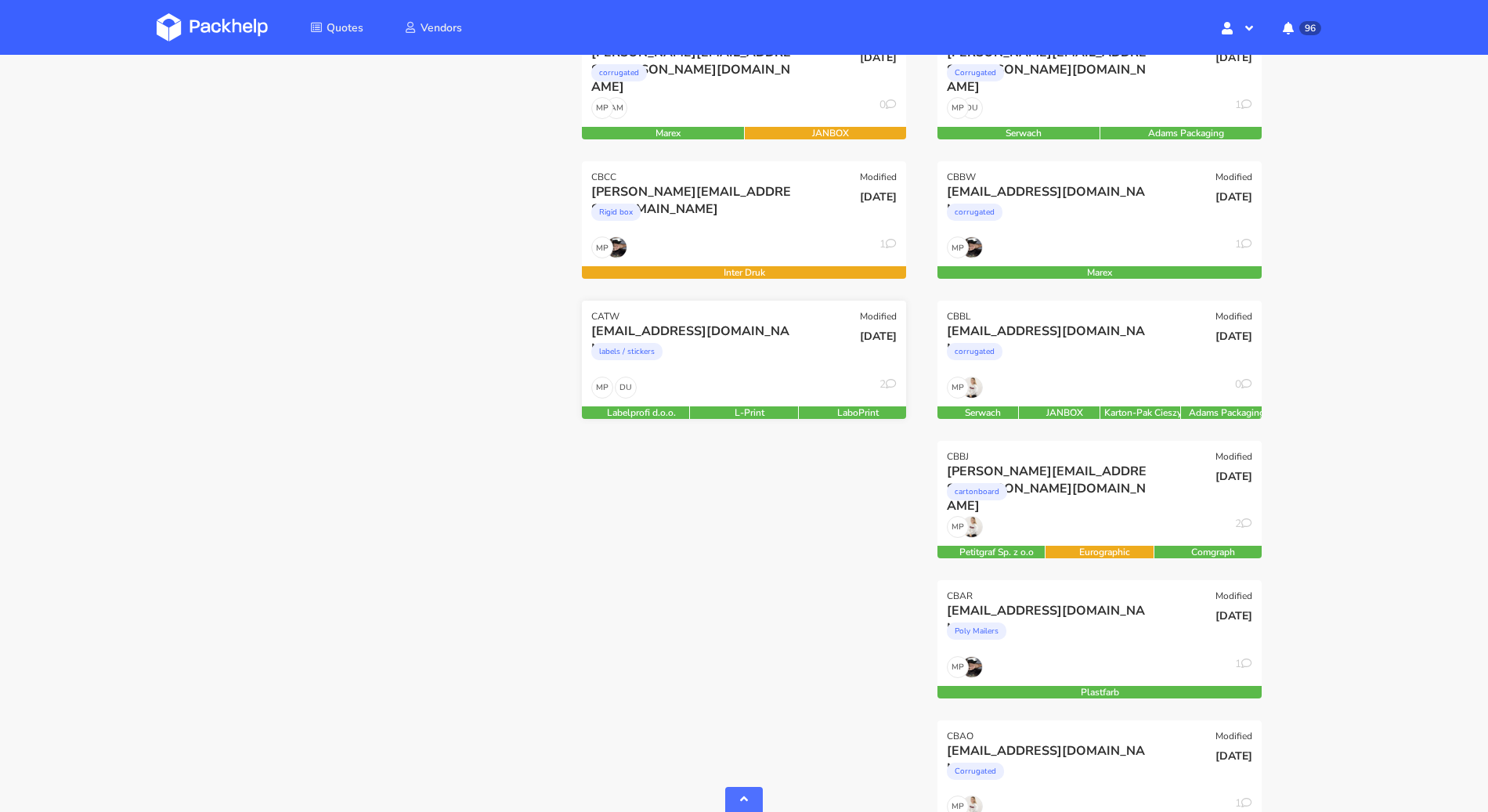
click at [704, 349] on div "labels / stickers" at bounding box center [695, 355] width 207 height 31
click at [751, 386] on div "DU MP 2" at bounding box center [744, 391] width 324 height 30
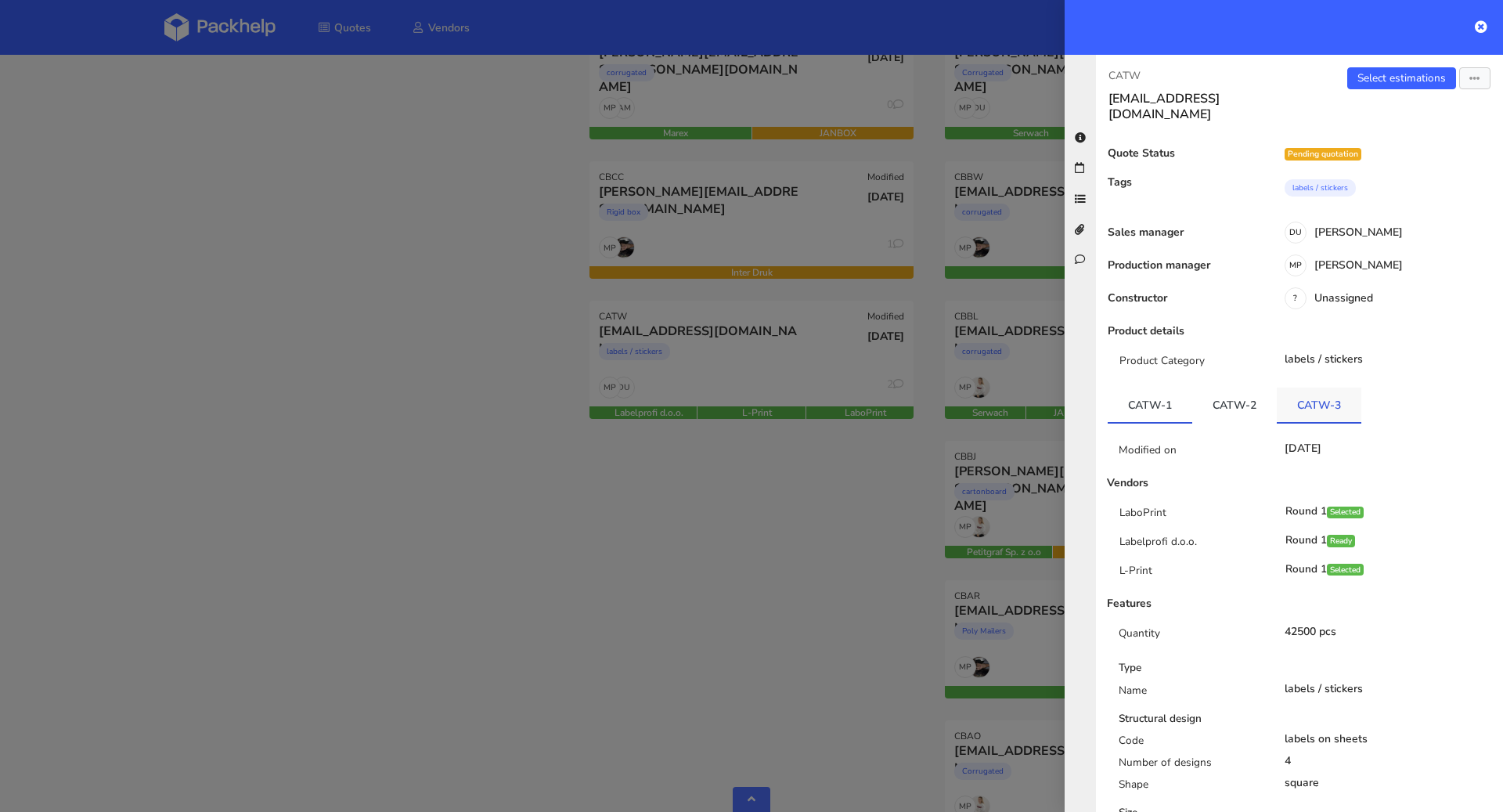
click at [1305, 388] on link "CATW-3" at bounding box center [1320, 404] width 85 height 34
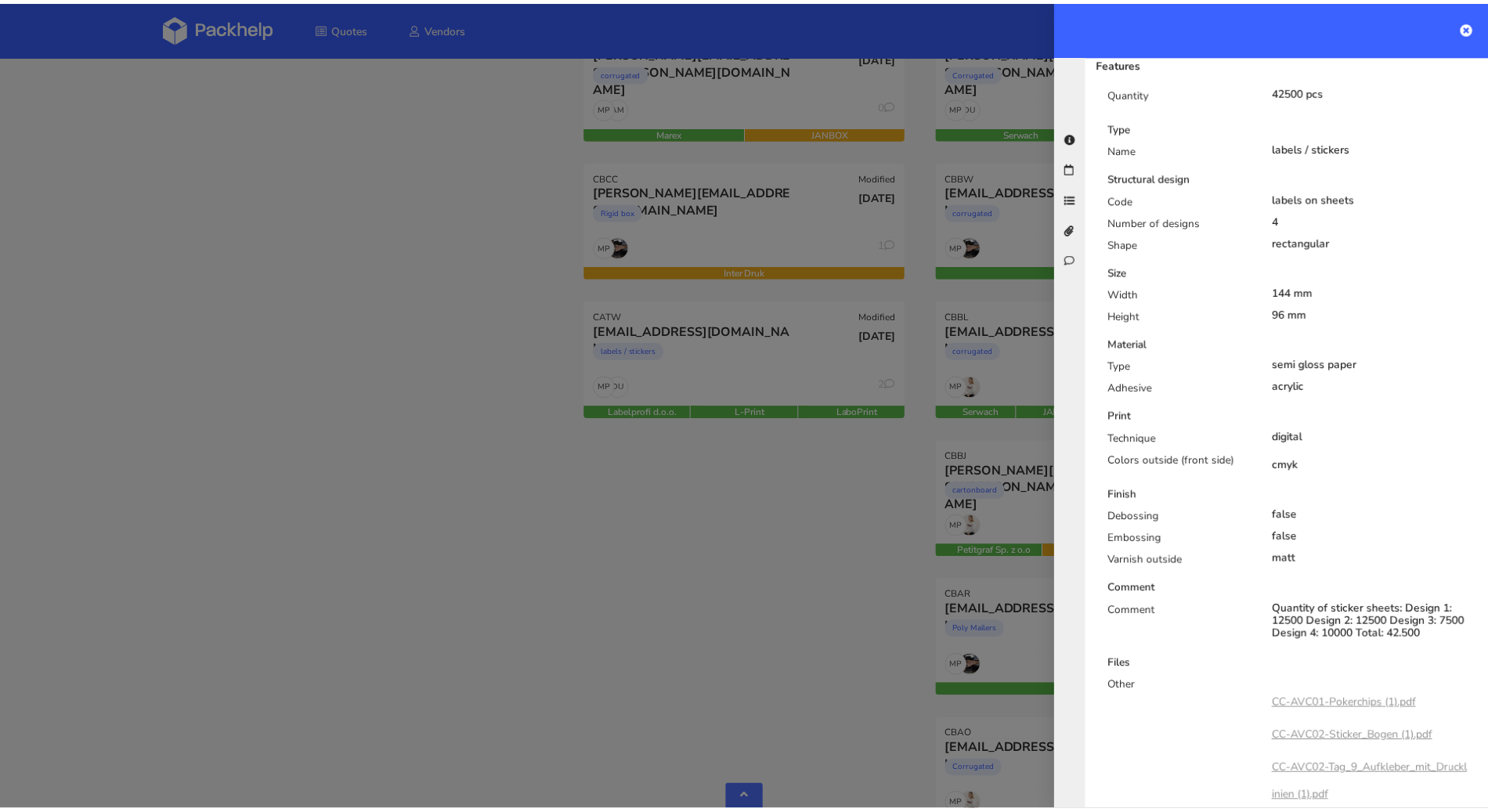
scroll to position [302, 0]
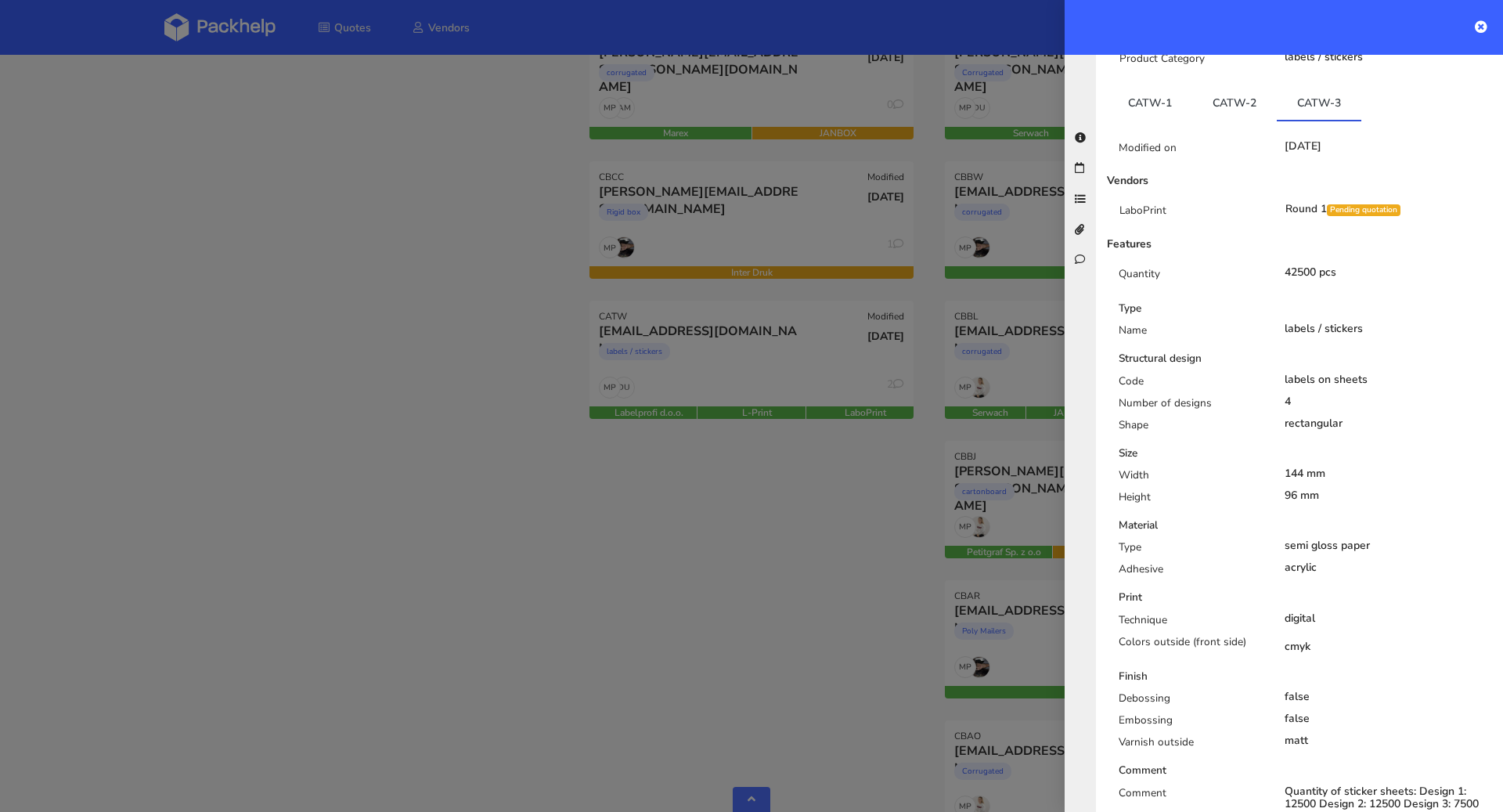
click at [377, 305] on div at bounding box center [752, 406] width 1503 height 812
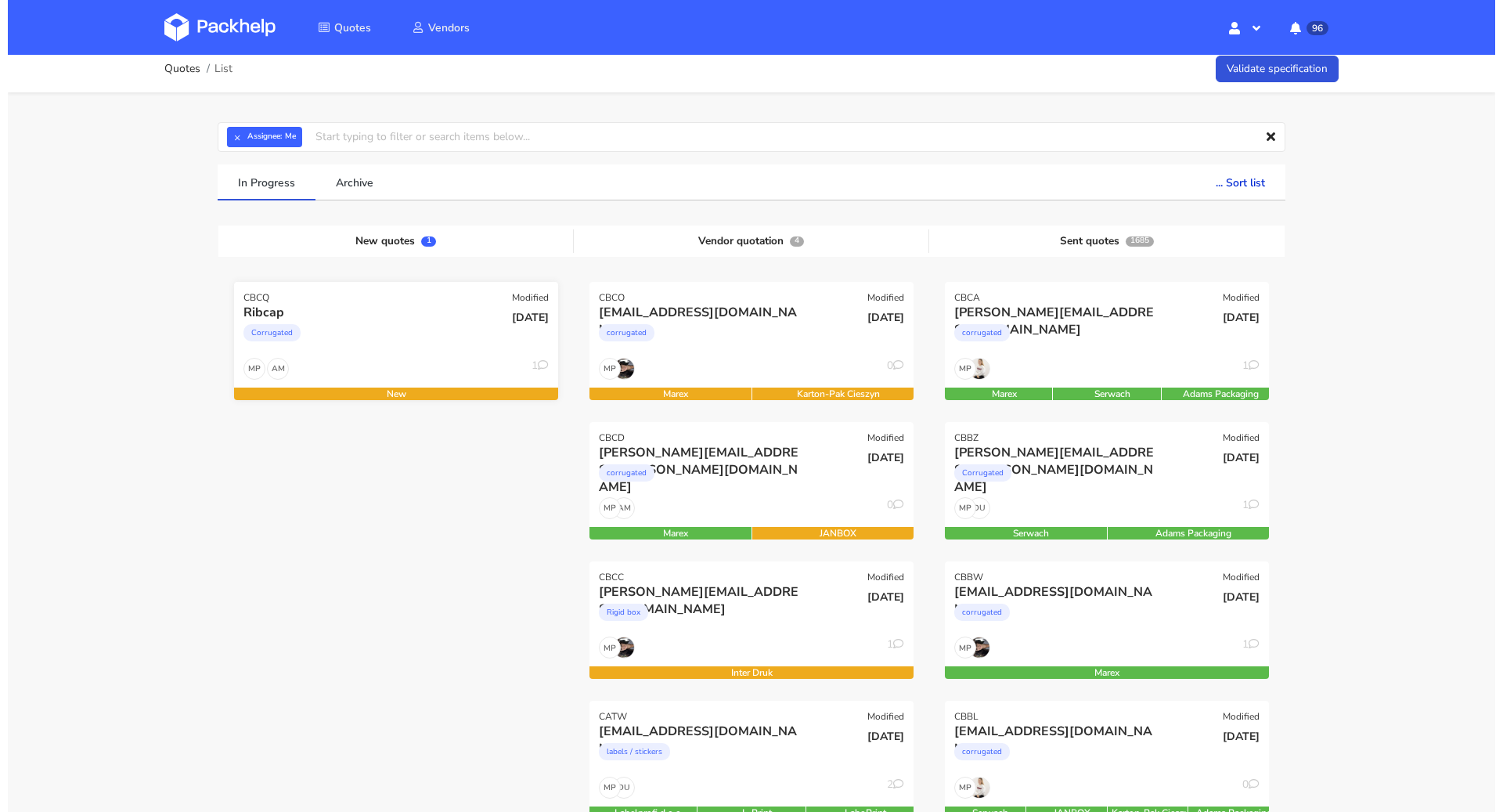
scroll to position [0, 0]
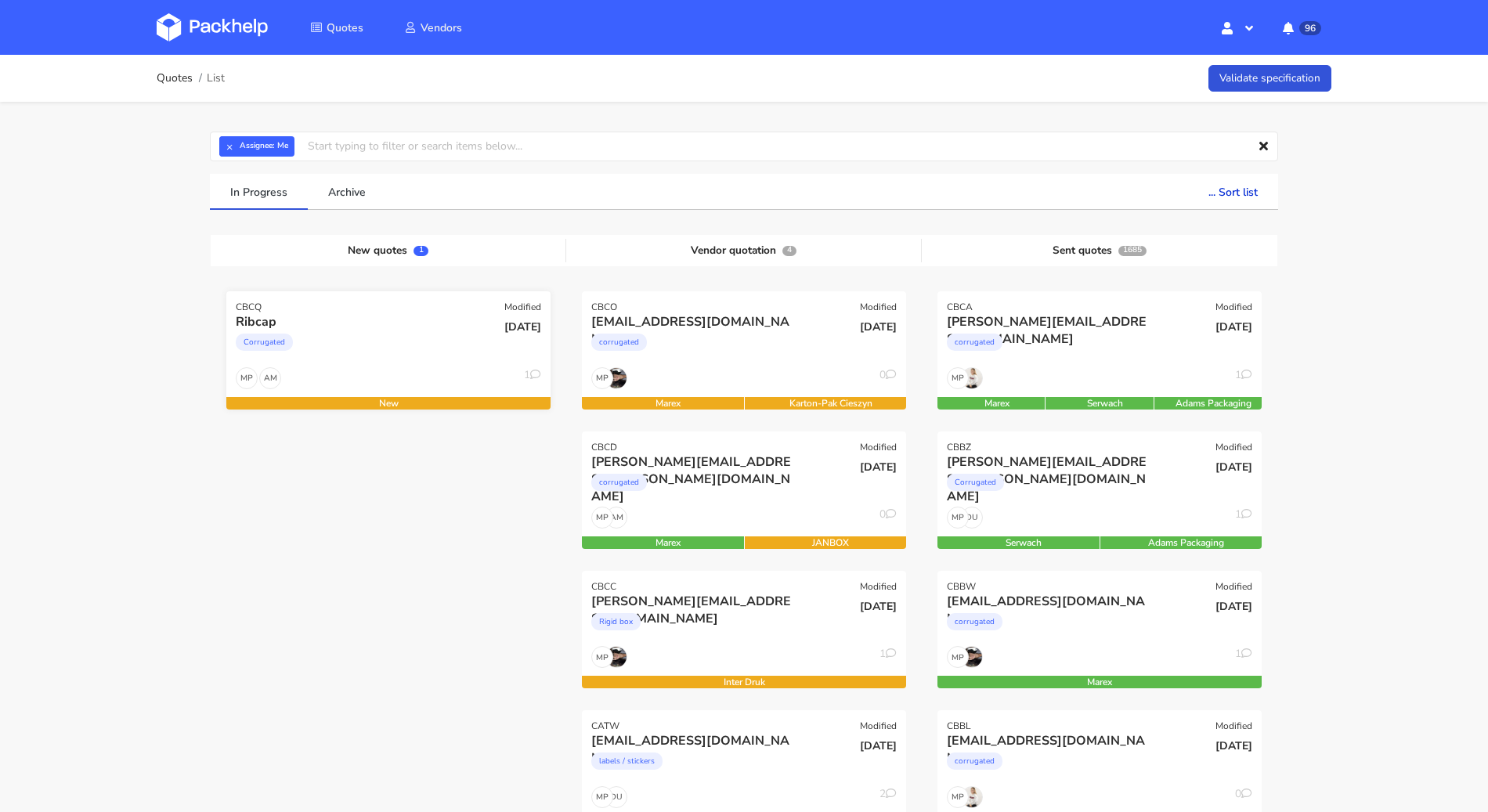
click at [357, 340] on div "Corrugated" at bounding box center [339, 345] width 207 height 31
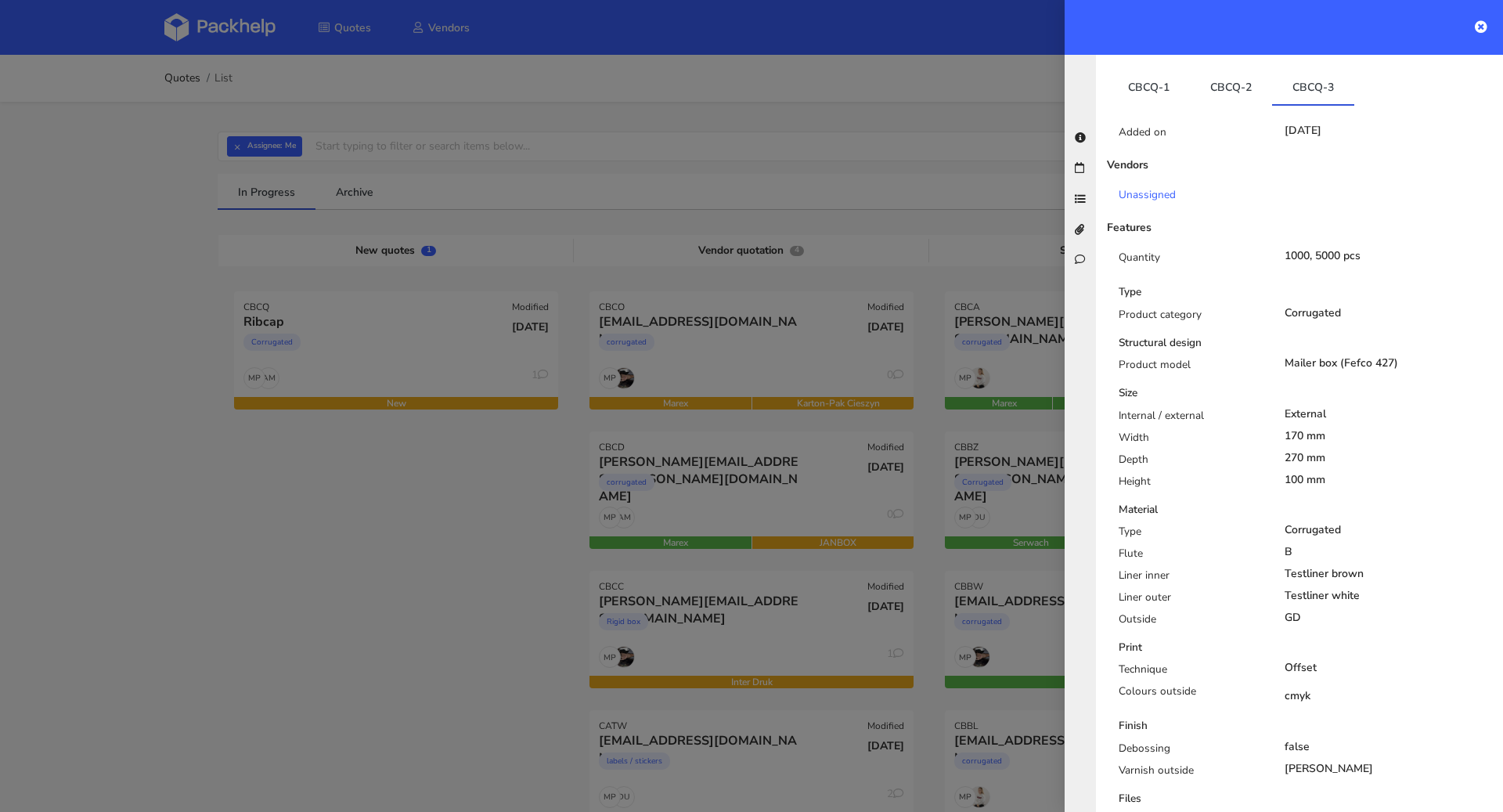
scroll to position [133, 0]
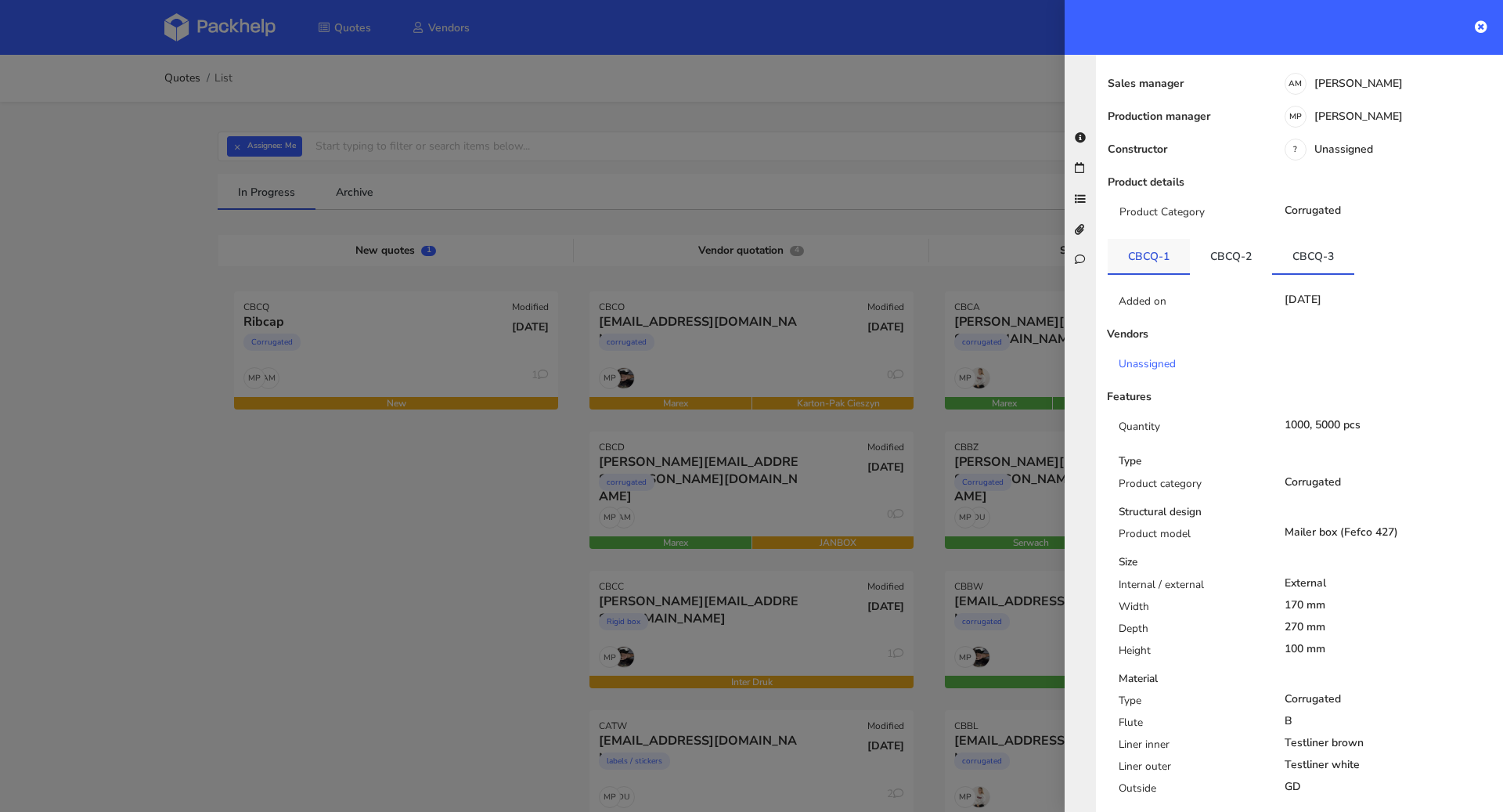
click at [1170, 262] on link "CBCQ-1" at bounding box center [1149, 255] width 82 height 34
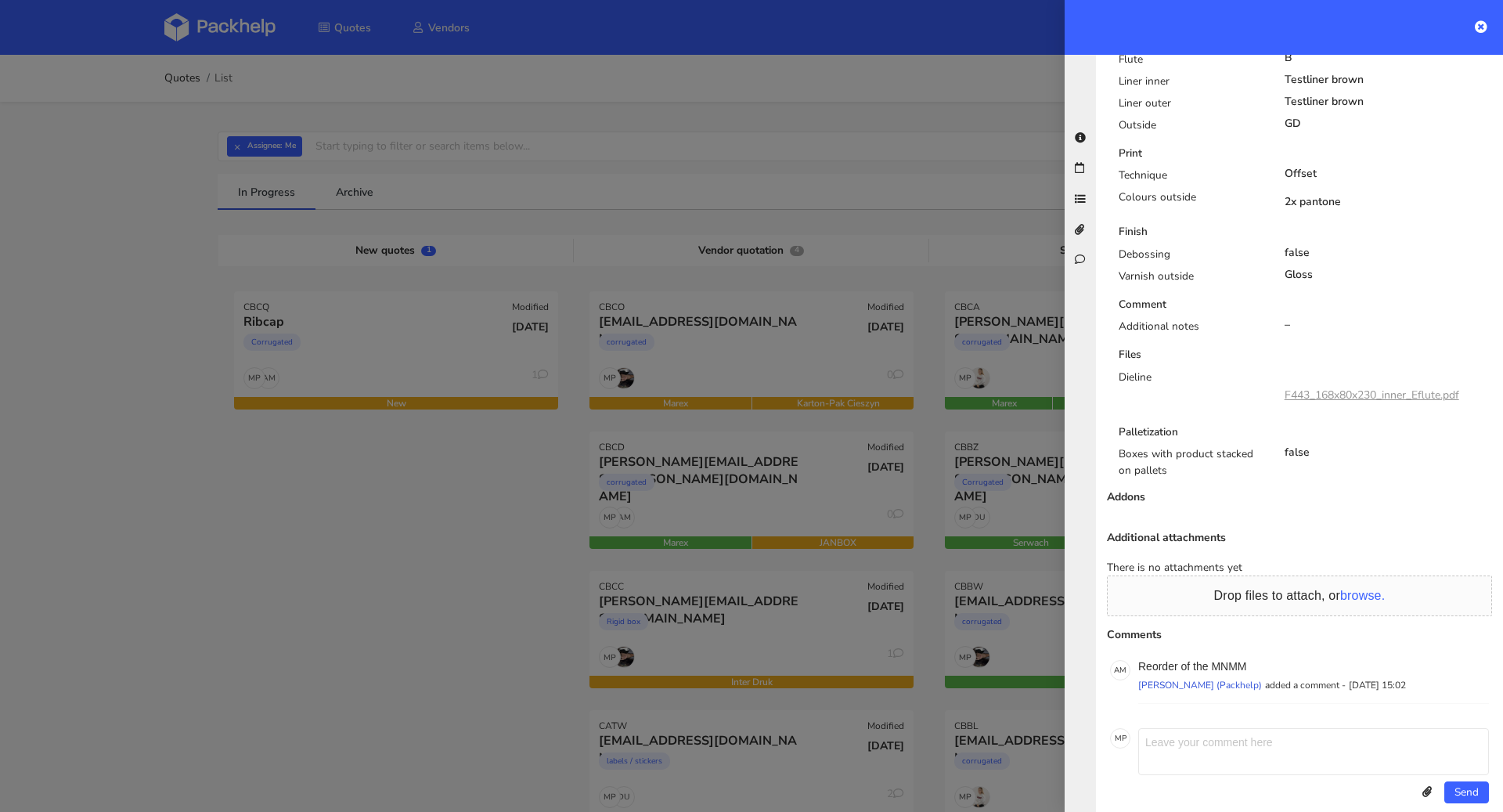
scroll to position [814, 0]
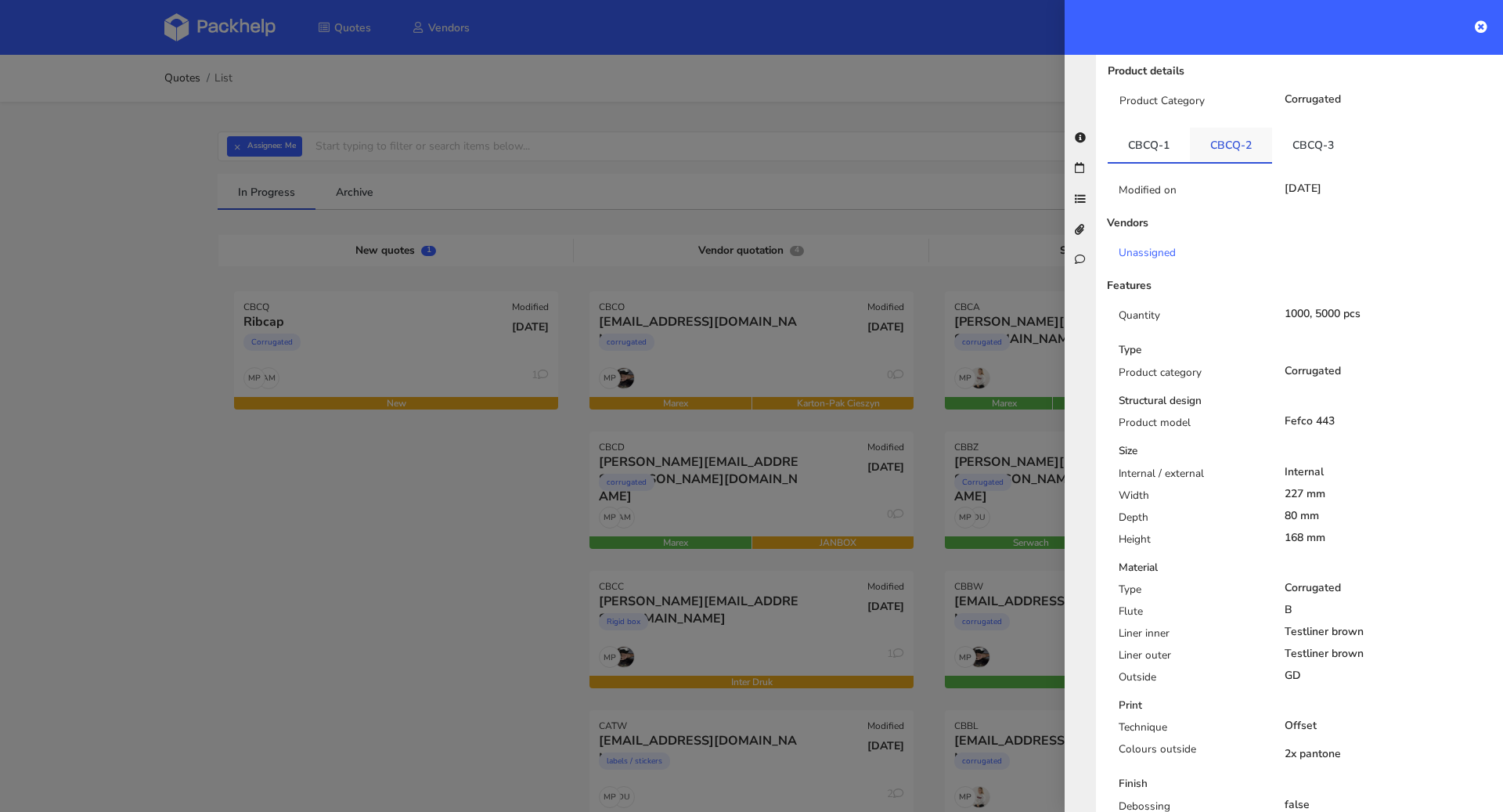
click at [1213, 148] on link "CBCQ-2" at bounding box center [1231, 144] width 82 height 34
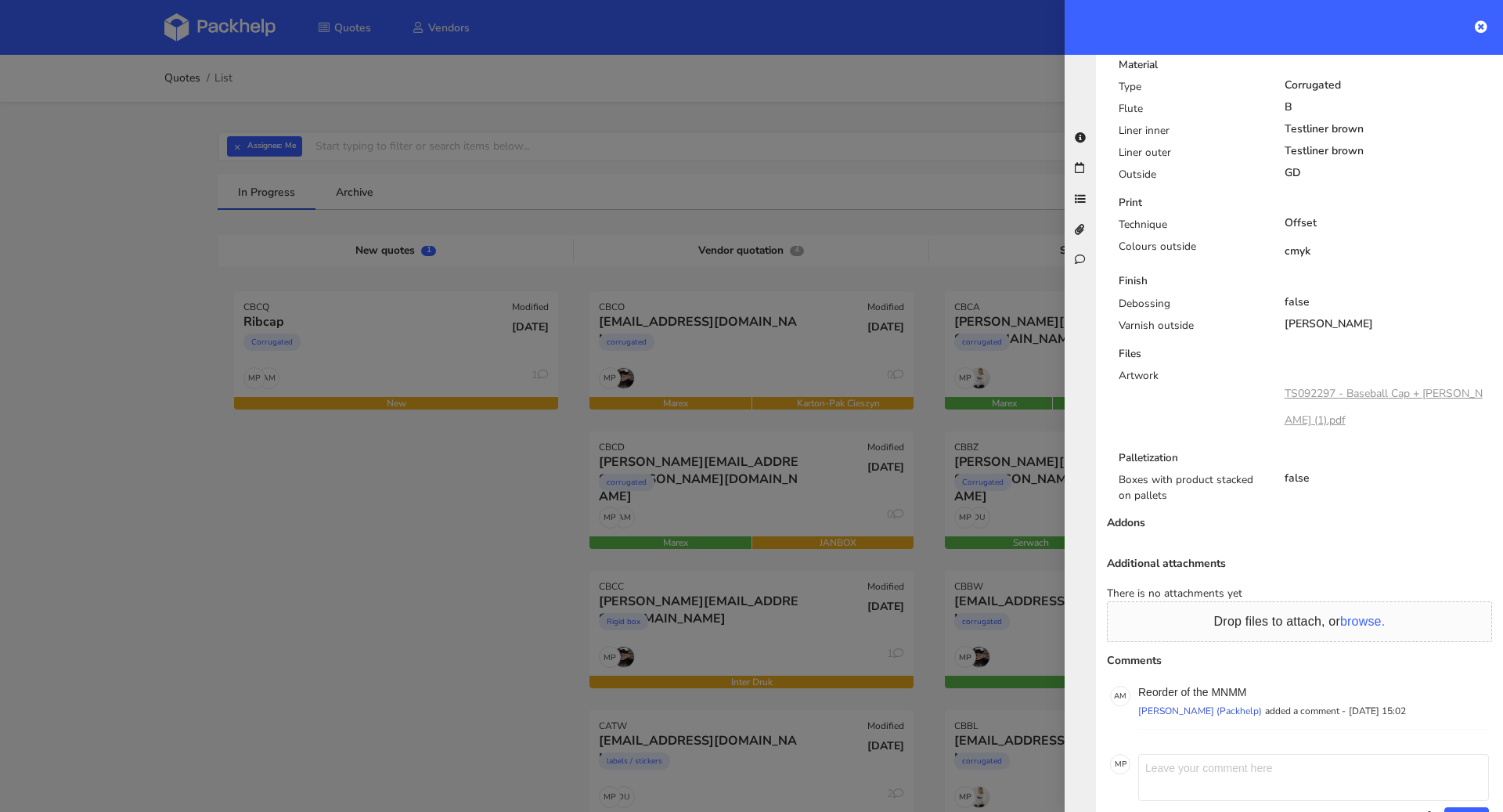
scroll to position [789, 0]
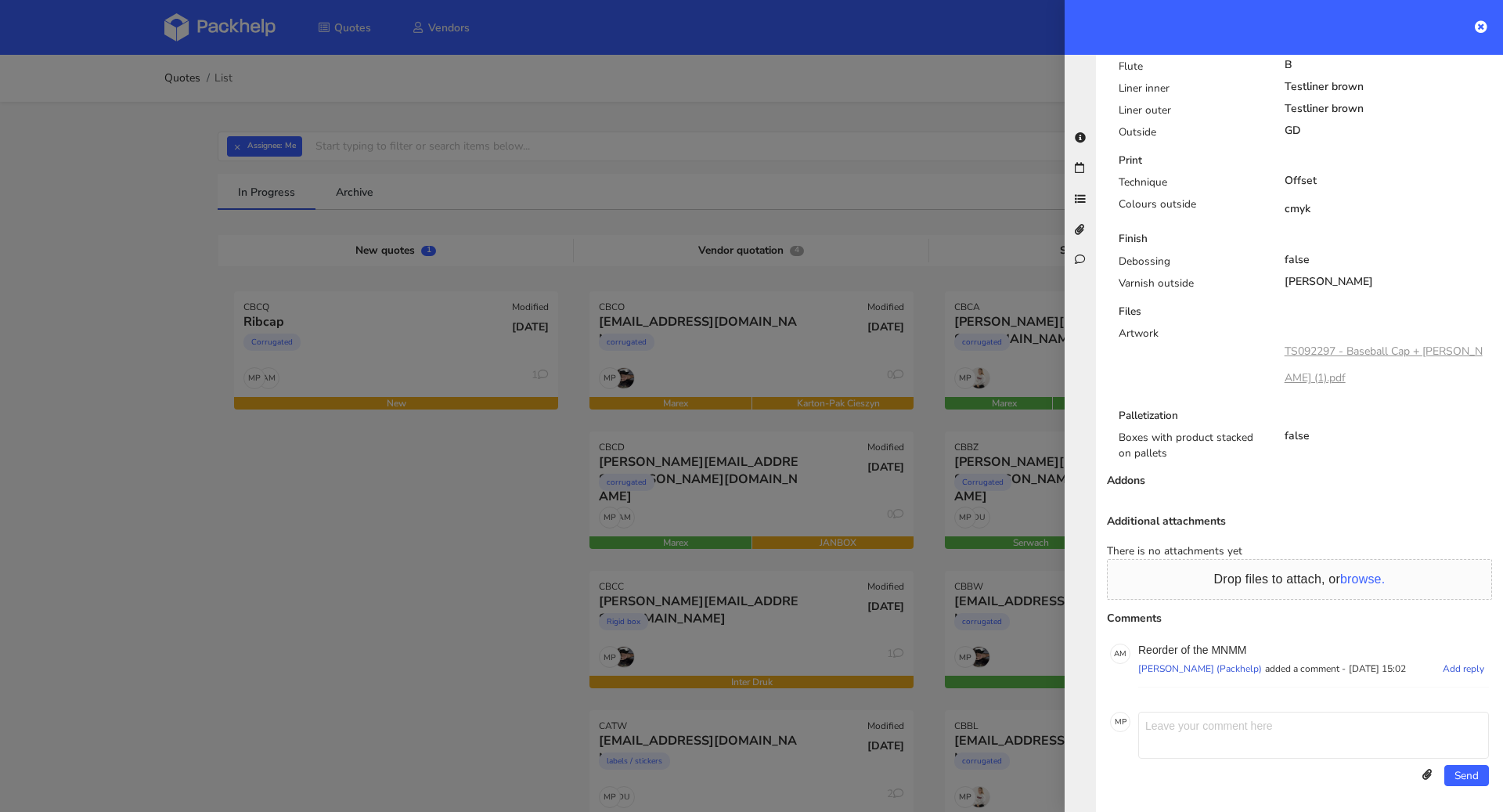
drag, startPoint x: 1251, startPoint y: 642, endPoint x: 1228, endPoint y: 642, distance: 23.0
click at [1228, 644] on p "Reorder of the MNMM" at bounding box center [1314, 650] width 351 height 13
drag, startPoint x: 1251, startPoint y: 647, endPoint x: 1215, endPoint y: 647, distance: 36.0
click at [1215, 647] on p "Reorder of the MNMM" at bounding box center [1314, 650] width 351 height 13
copy p "MNMM"
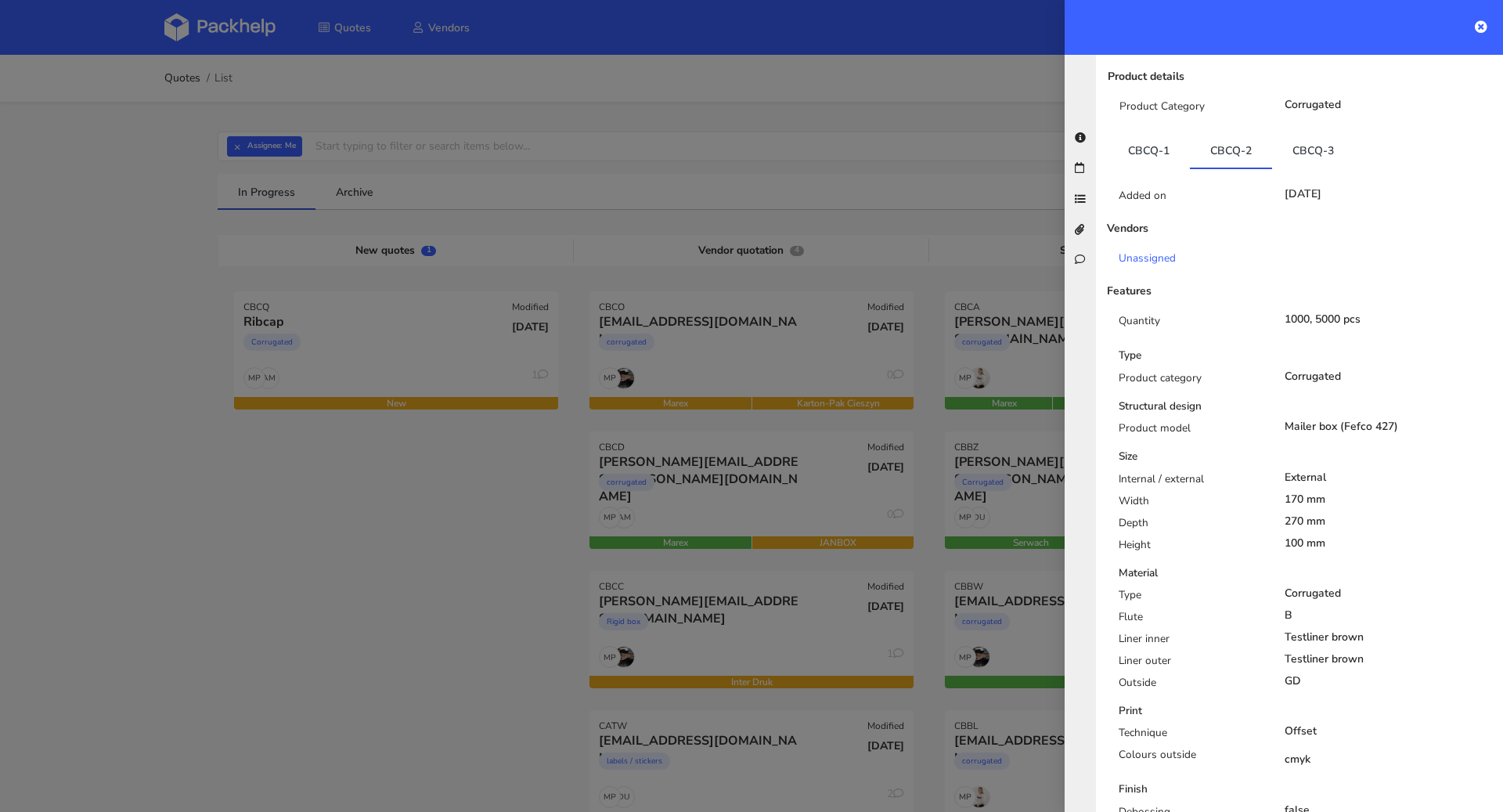
scroll to position [0, 0]
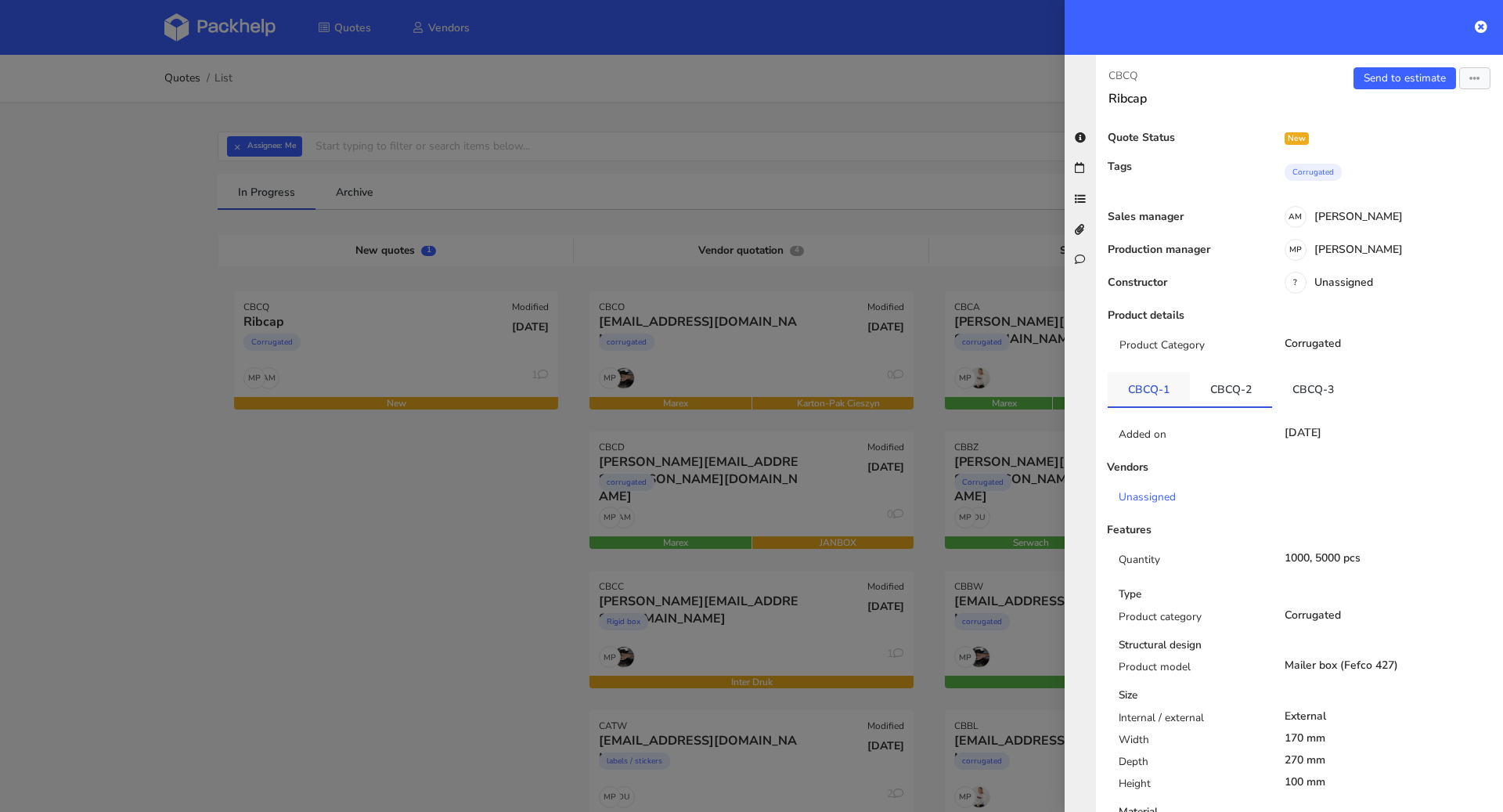
click at [1149, 376] on link "CBCQ-1" at bounding box center [1149, 388] width 82 height 34
click at [1215, 384] on link "CBCQ-2" at bounding box center [1231, 388] width 82 height 34
click at [1303, 391] on link "CBCQ-3" at bounding box center [1313, 388] width 82 height 34
click at [1154, 396] on link "CBCQ-1" at bounding box center [1149, 388] width 82 height 34
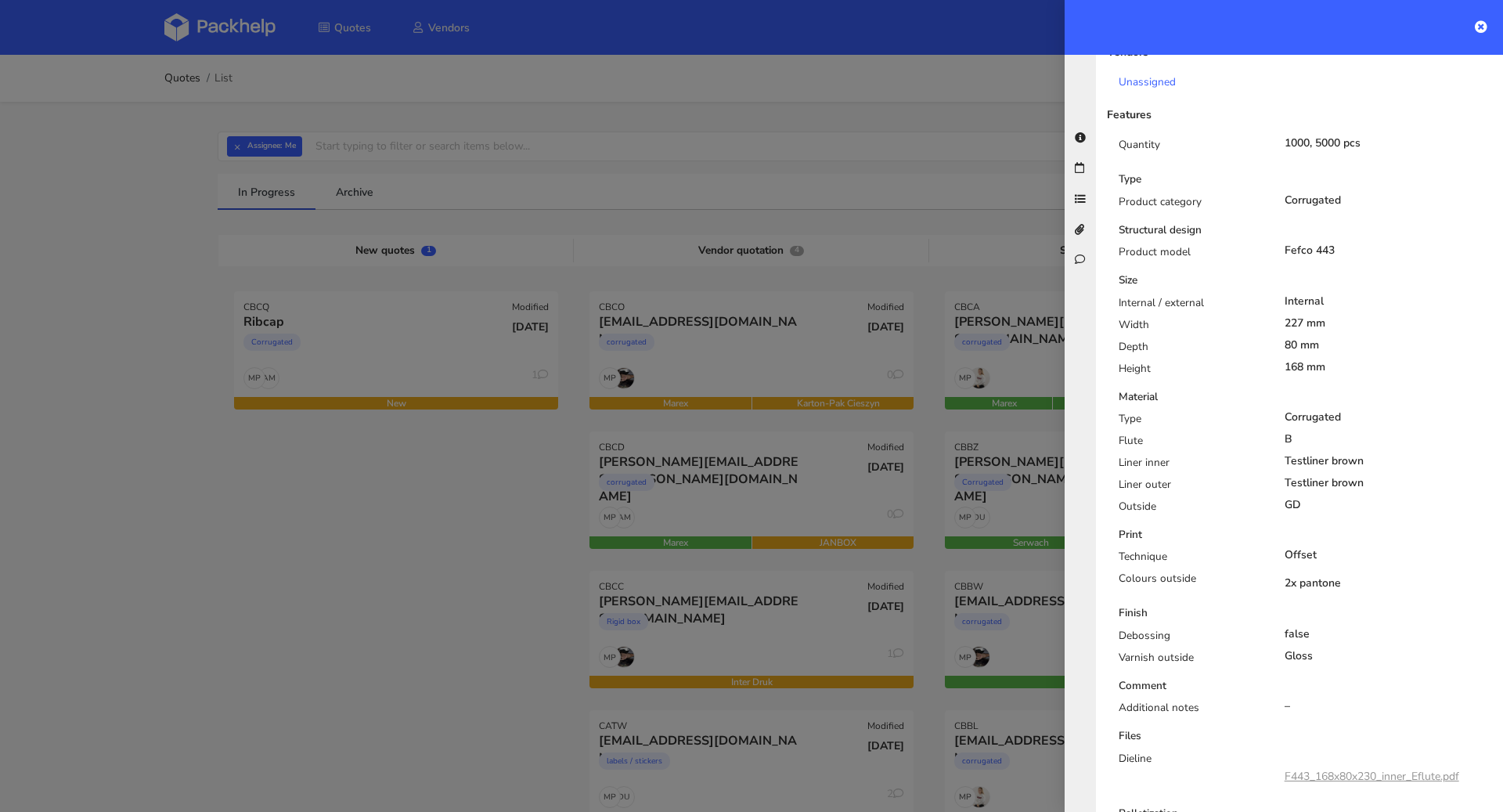
scroll to position [278, 0]
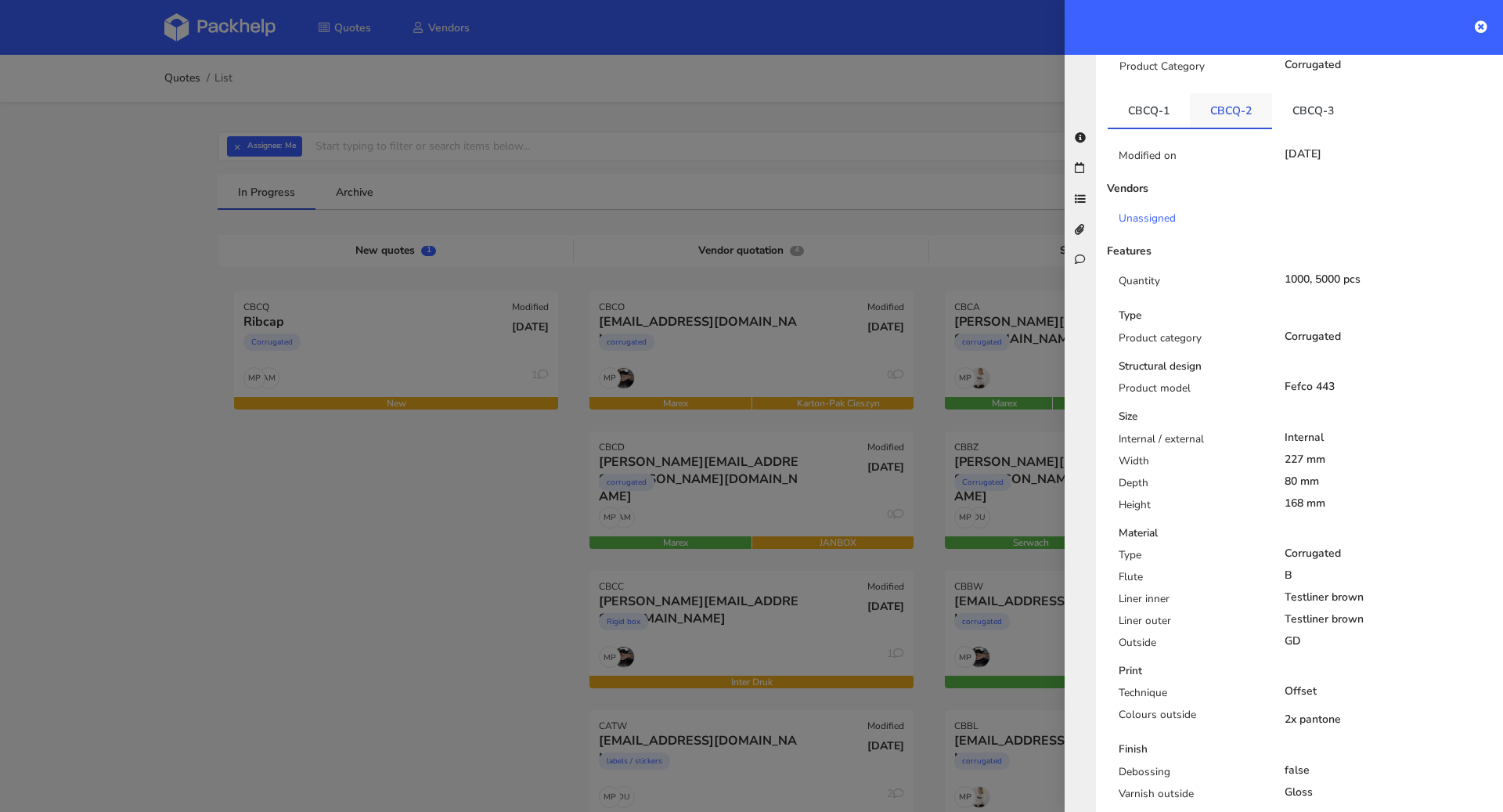
click at [1245, 113] on link "CBCQ-2" at bounding box center [1231, 110] width 82 height 34
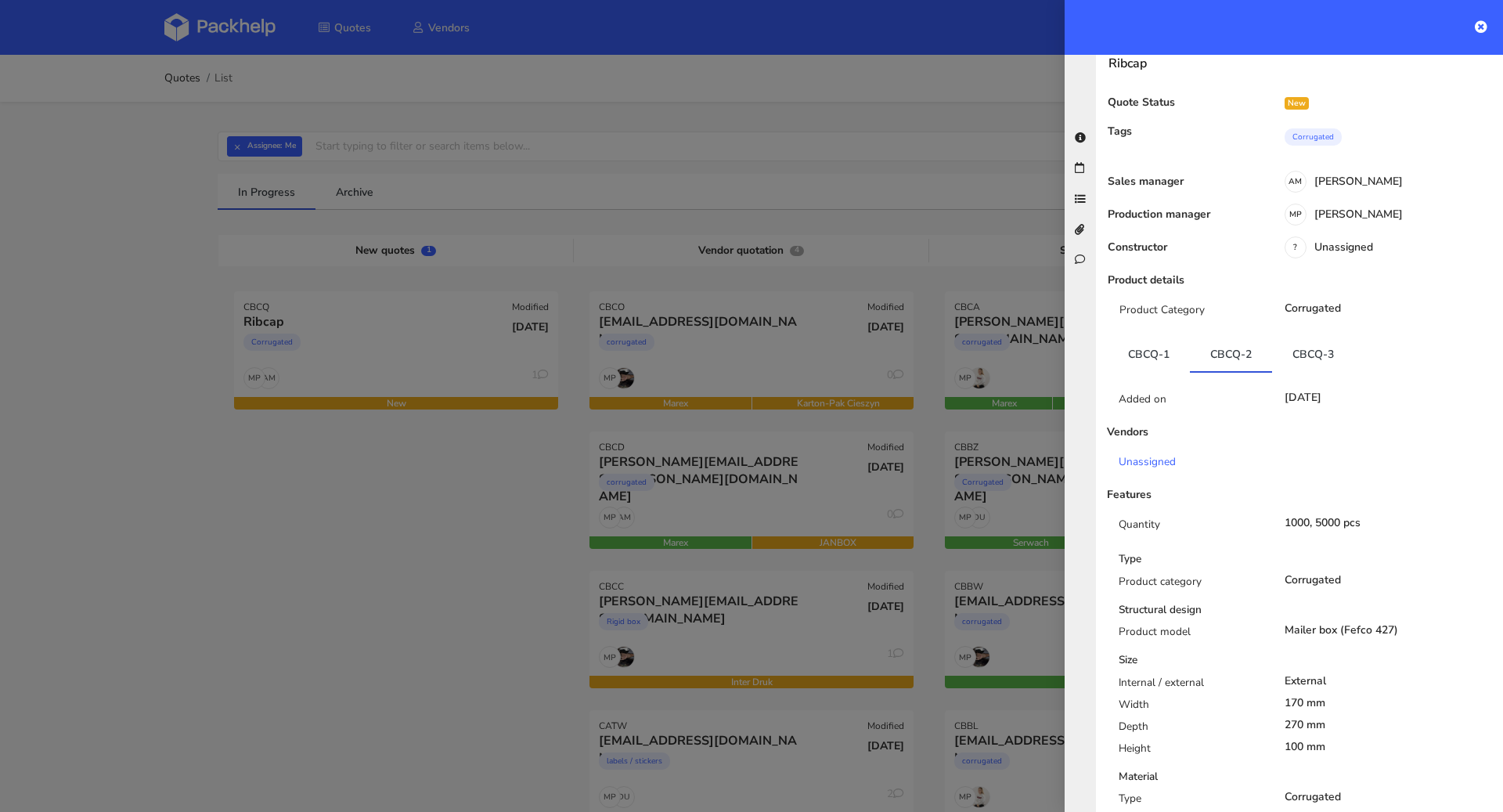
scroll to position [27, 0]
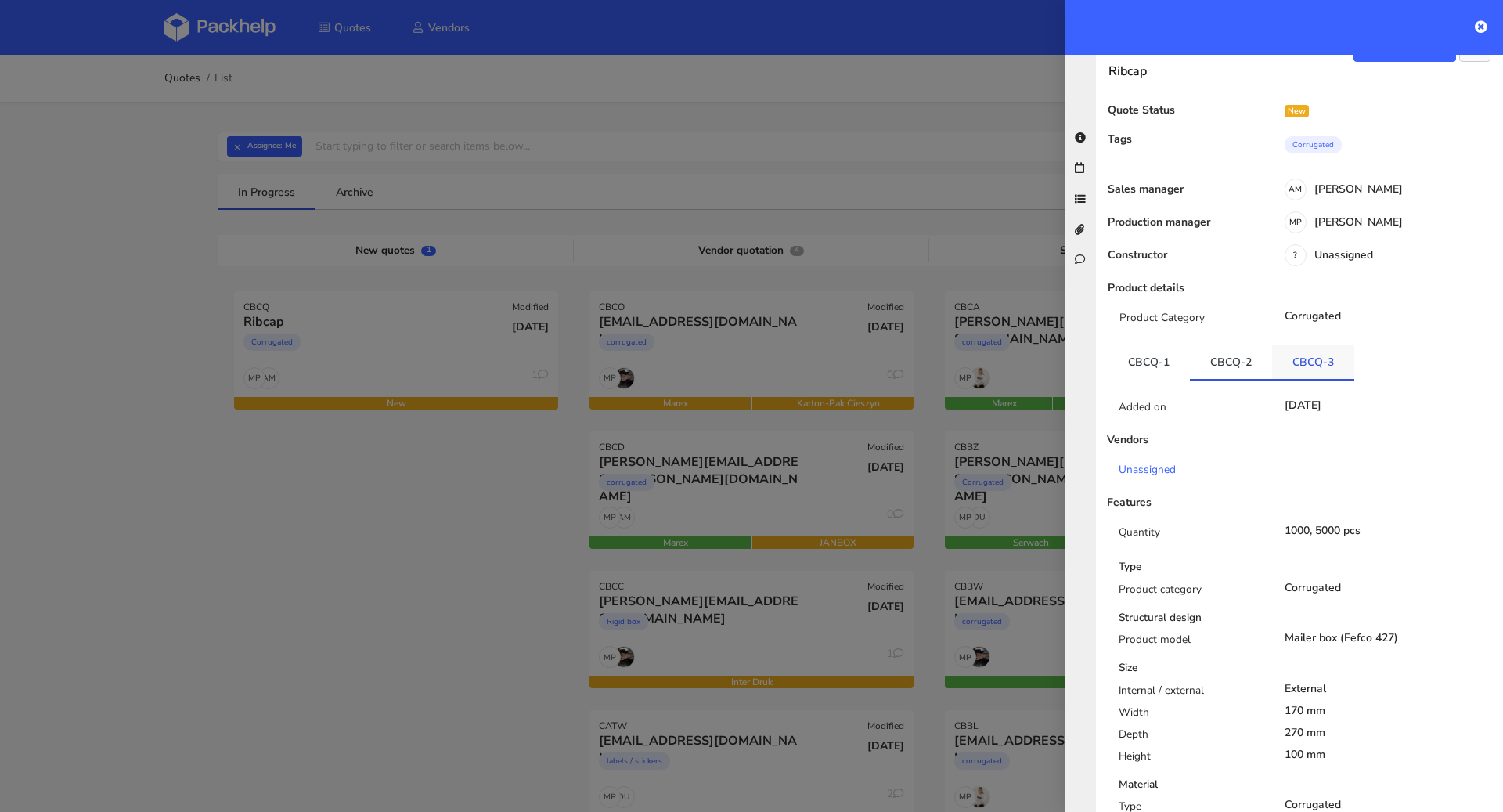
click at [1304, 357] on link "CBCQ-3" at bounding box center [1313, 361] width 82 height 34
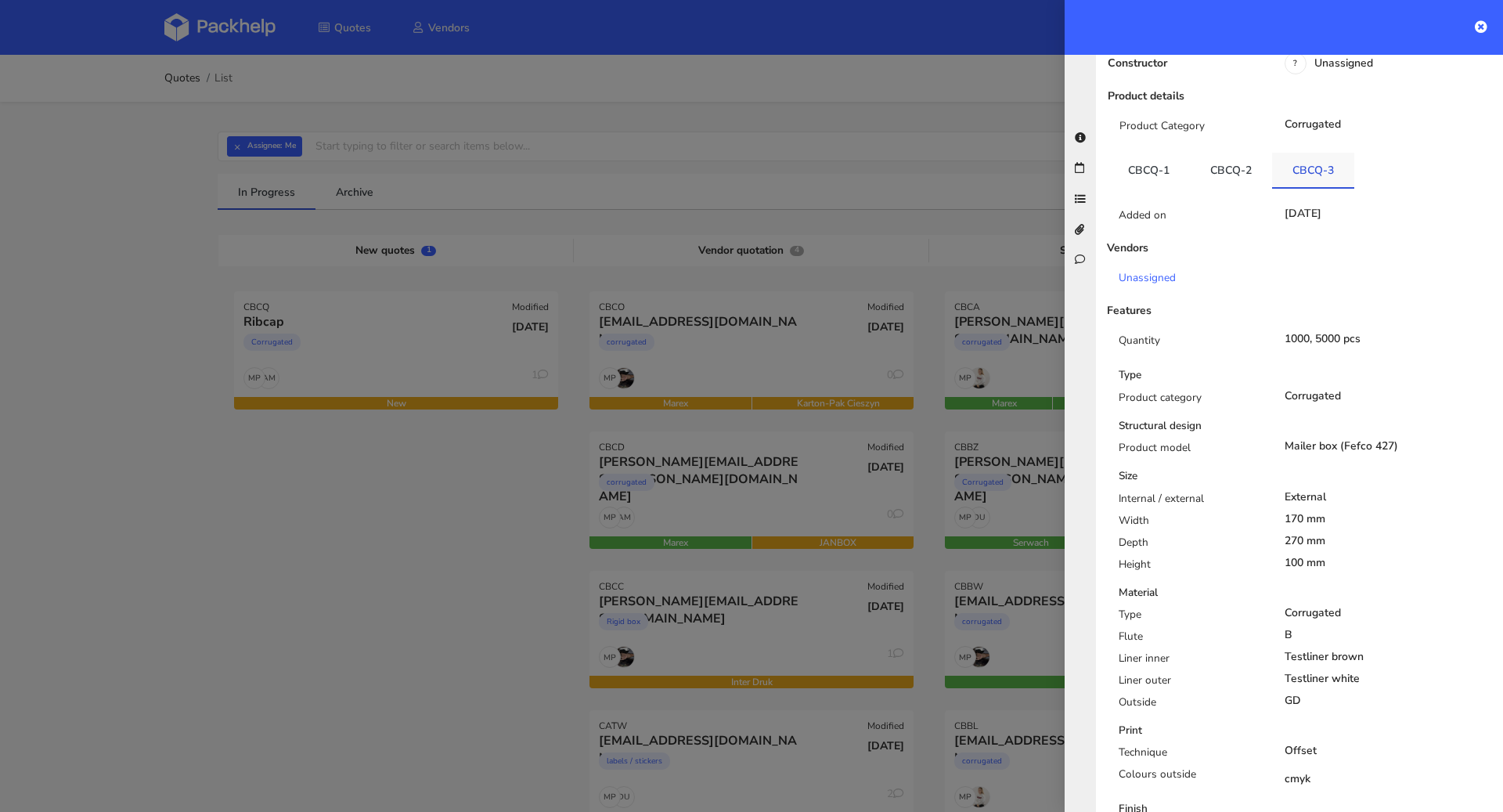
scroll to position [219, 0]
click at [1137, 172] on link "CBCQ-1" at bounding box center [1149, 169] width 82 height 34
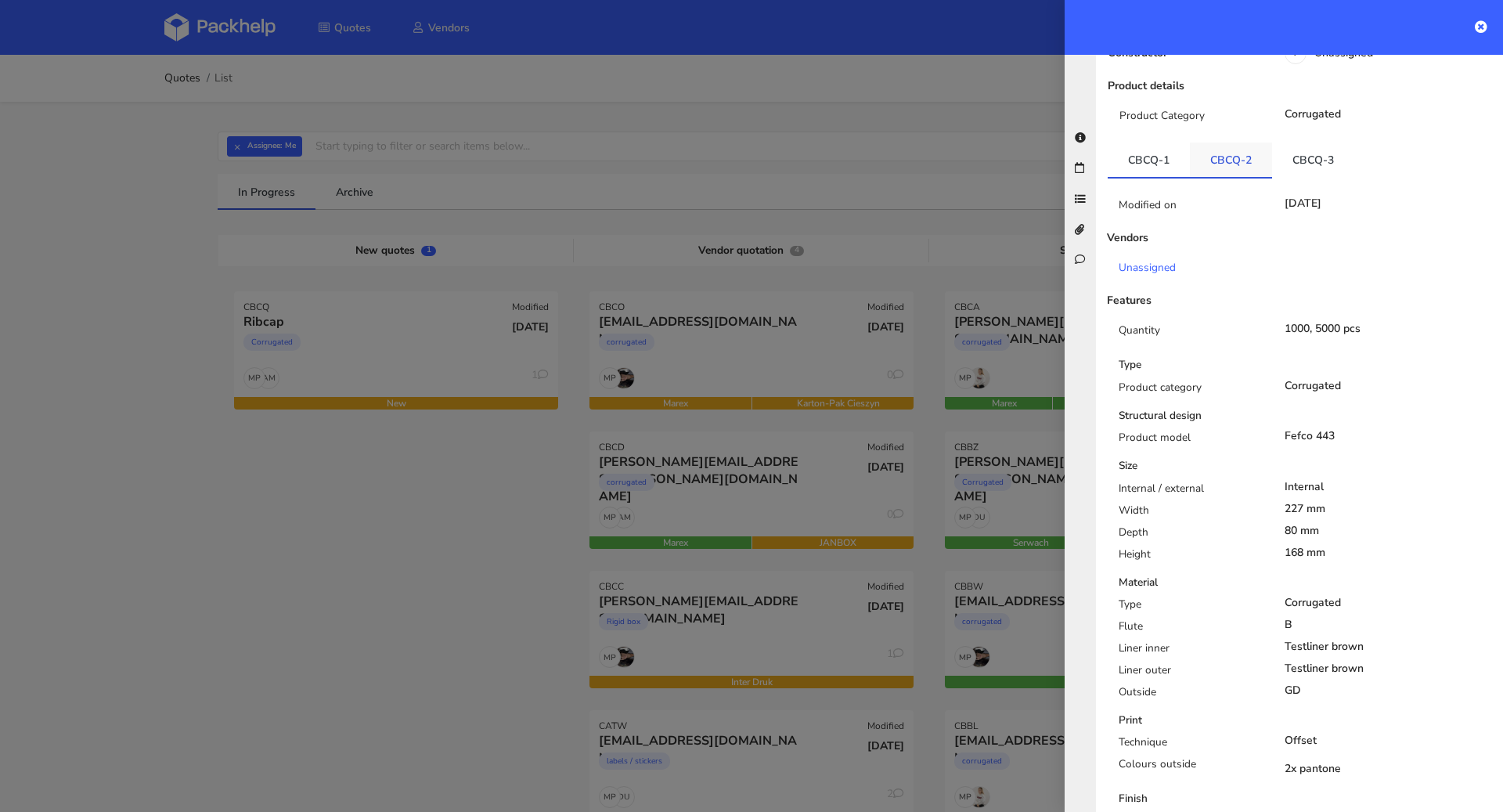
scroll to position [231, 0]
click at [1241, 162] on link "CBCQ-2" at bounding box center [1231, 158] width 82 height 34
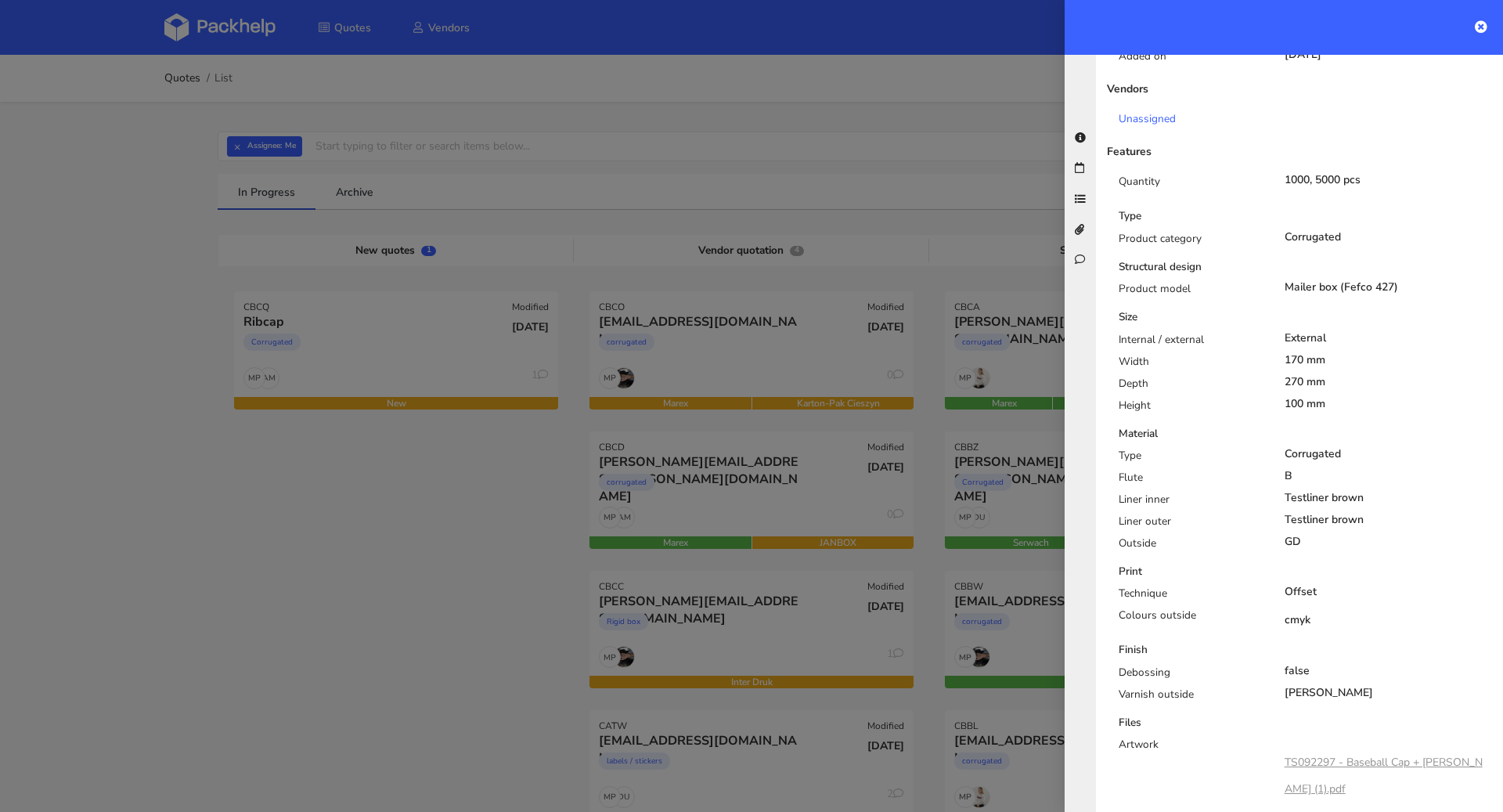
scroll to position [377, 0]
click at [1347, 764] on link "TS092297 - Baseball Cap + Bowie (1).pdf" at bounding box center [1384, 776] width 198 height 41
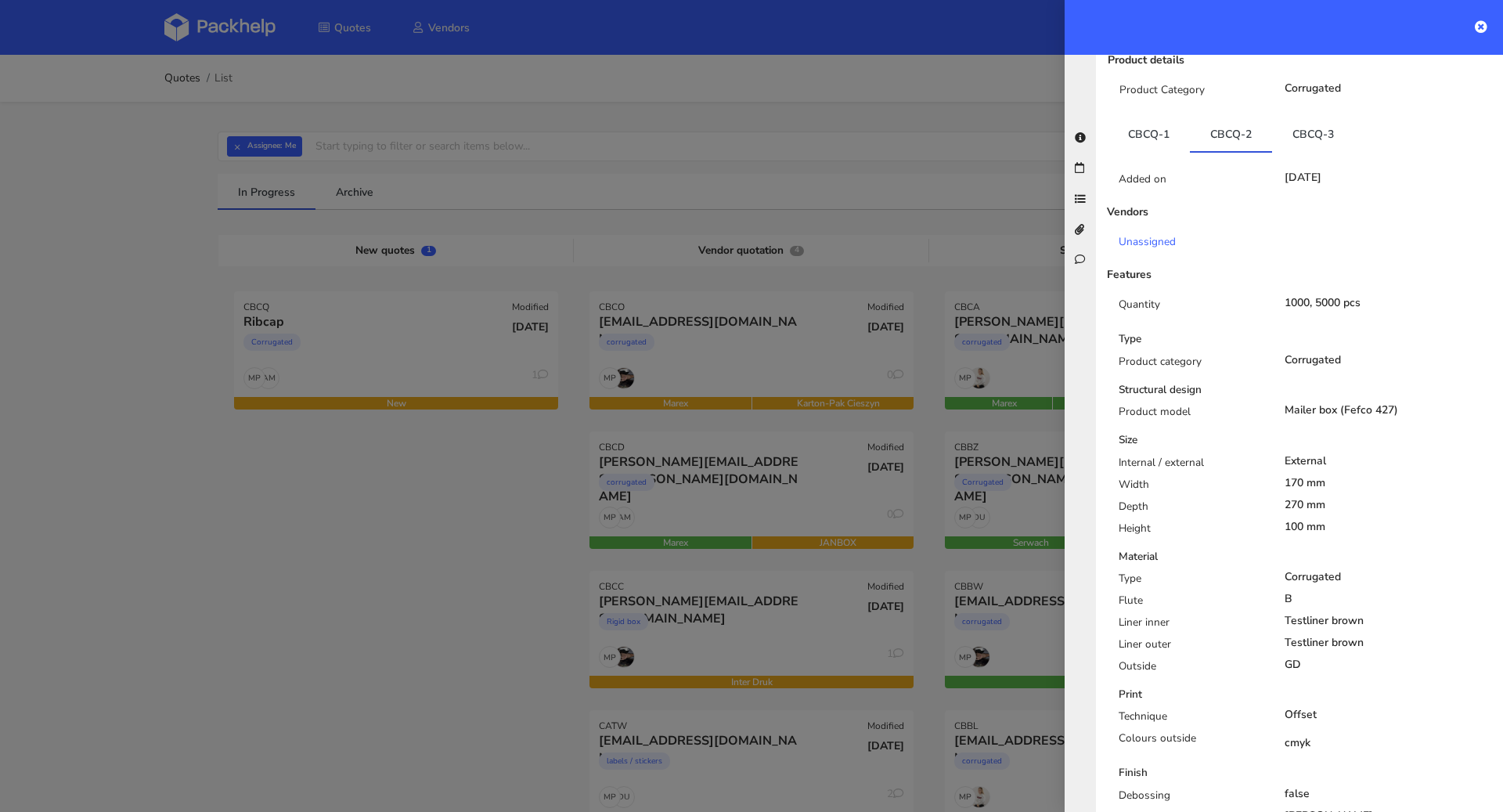
scroll to position [250, 0]
click at [1140, 148] on link "CBCQ-1" at bounding box center [1149, 138] width 82 height 34
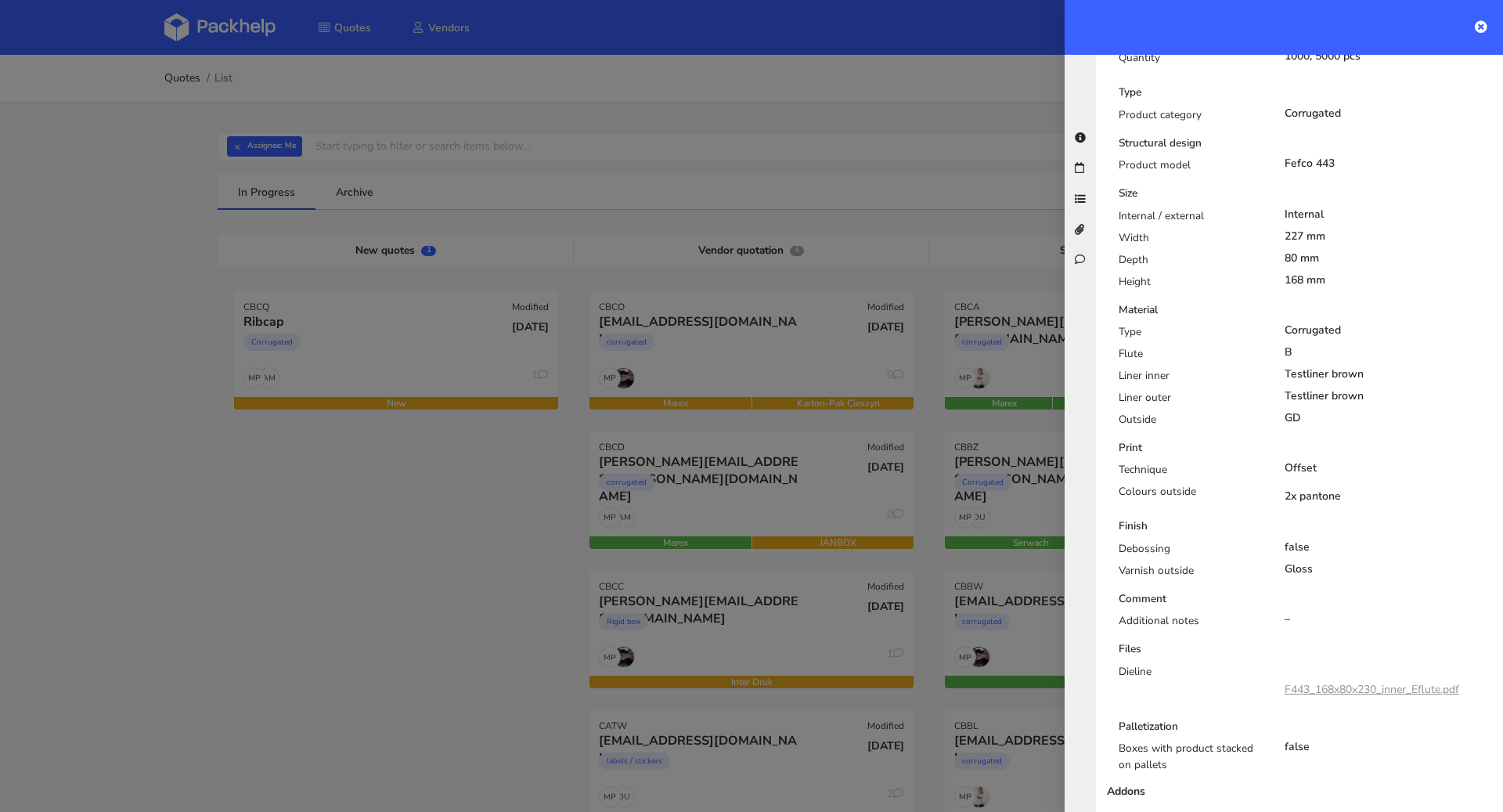
scroll to position [652, 0]
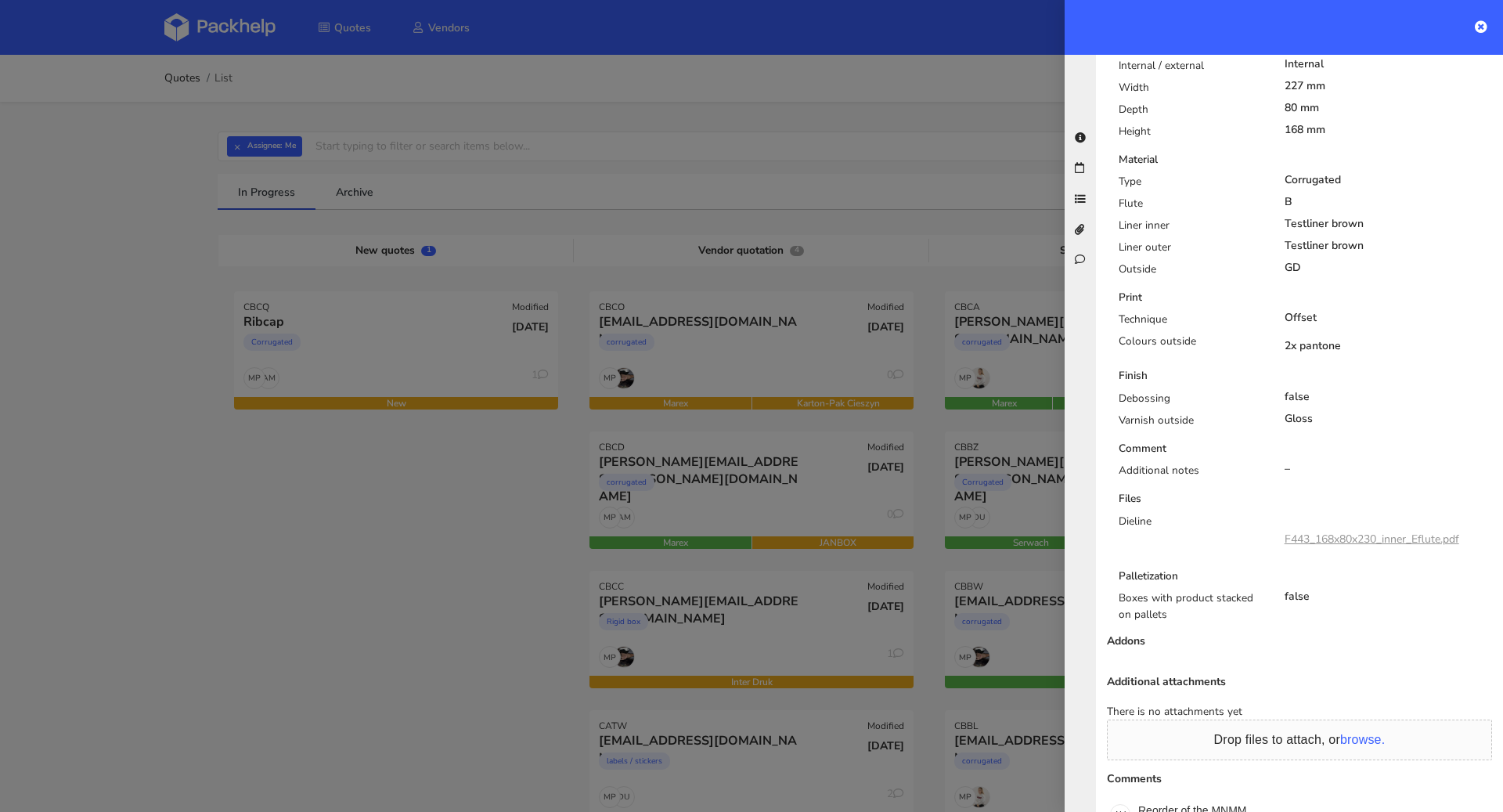
click at [1340, 532] on link "F443_168x80x230_inner_Eflute.pdf" at bounding box center [1372, 538] width 175 height 15
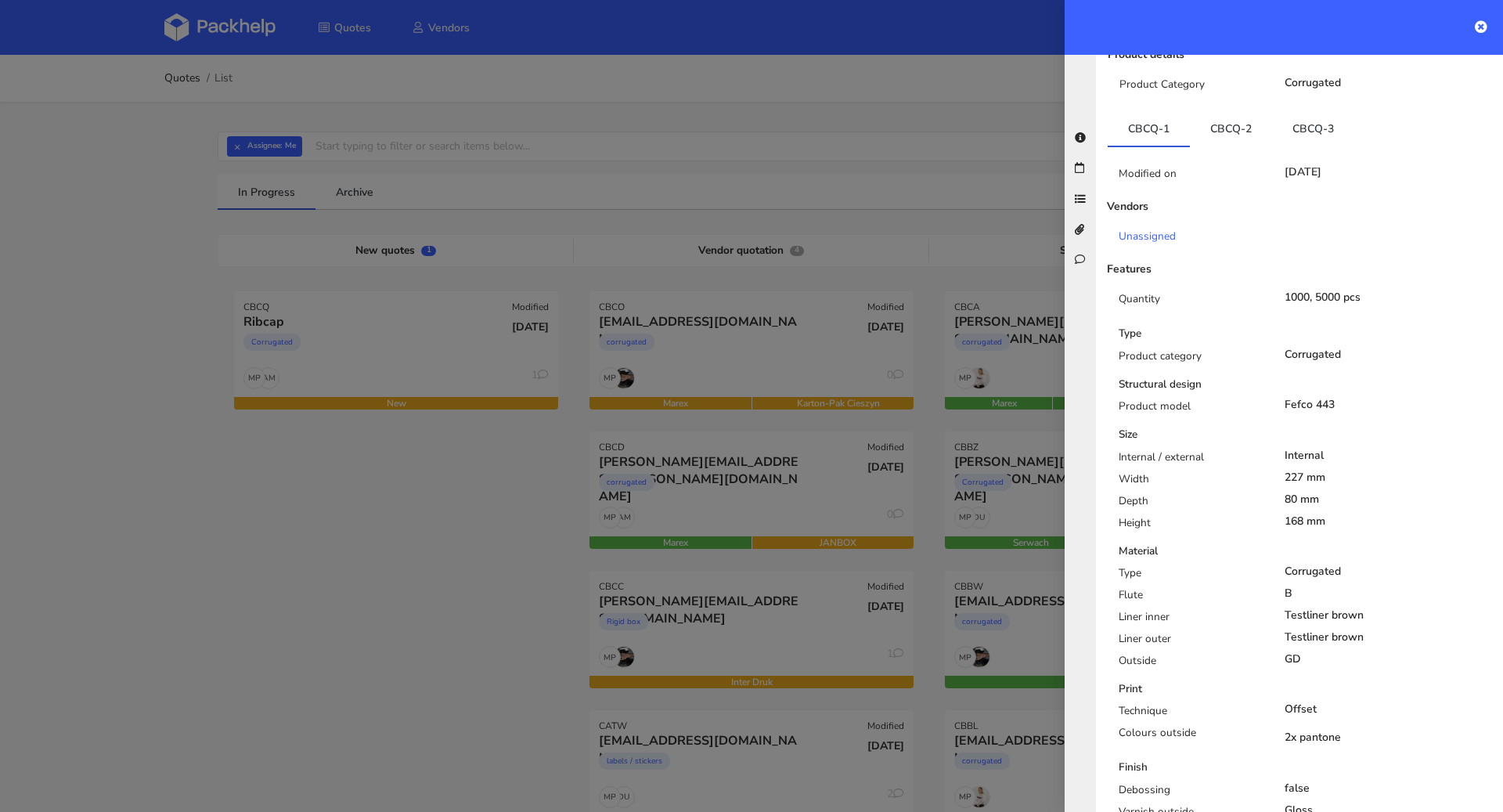
scroll to position [0, 0]
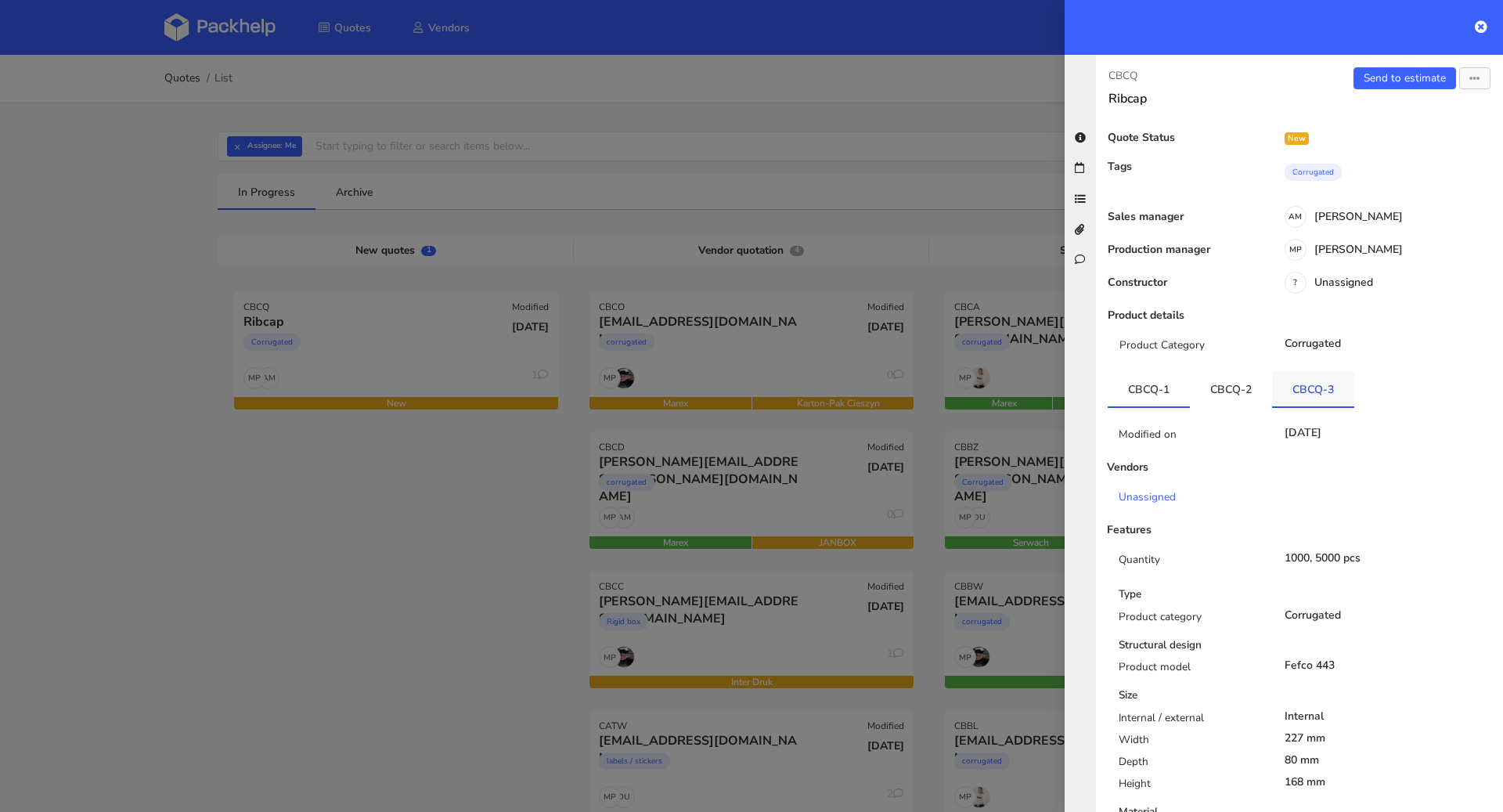
click at [1342, 388] on link "CBCQ-3" at bounding box center [1313, 388] width 82 height 34
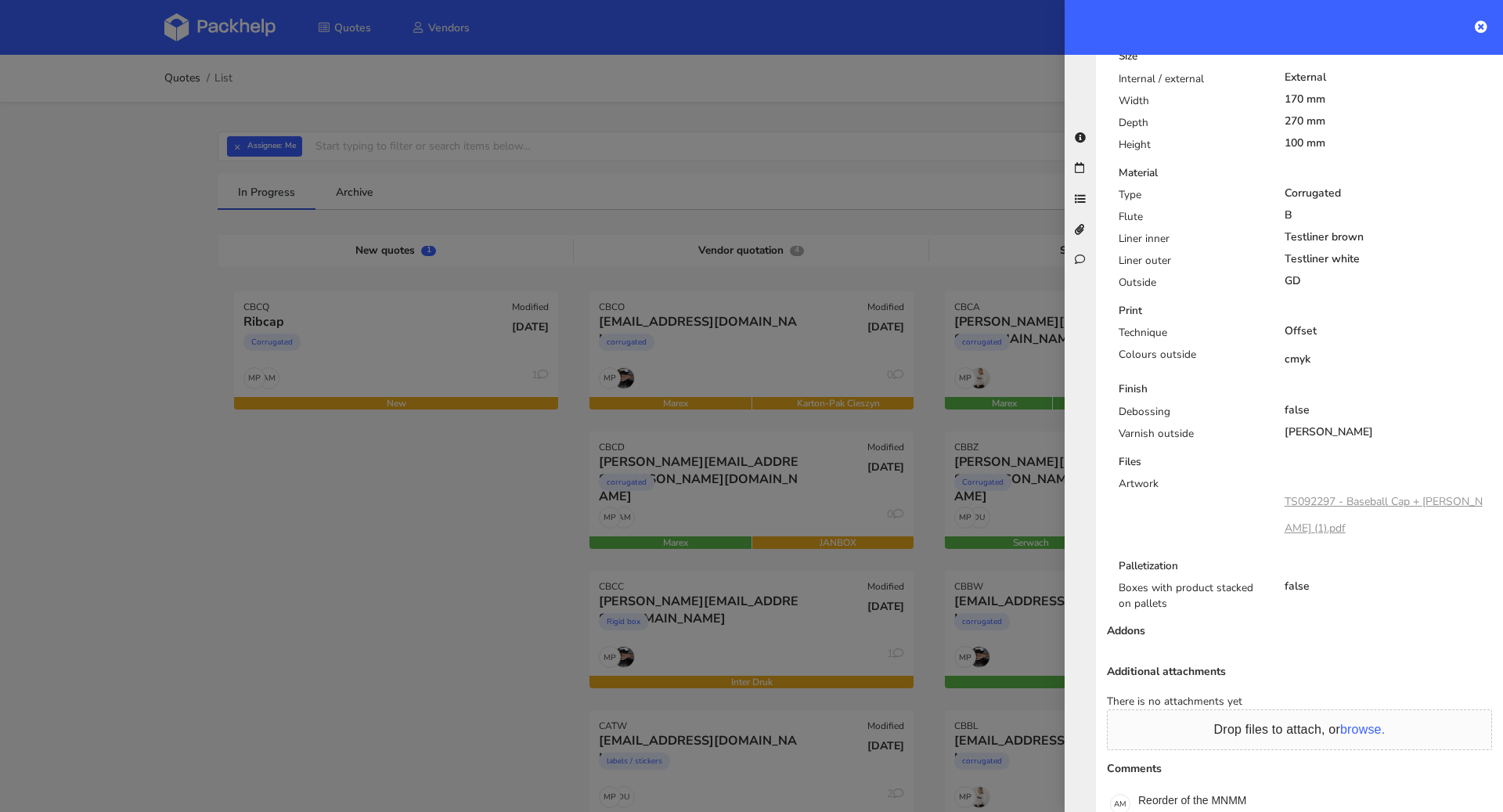
scroll to position [652, 0]
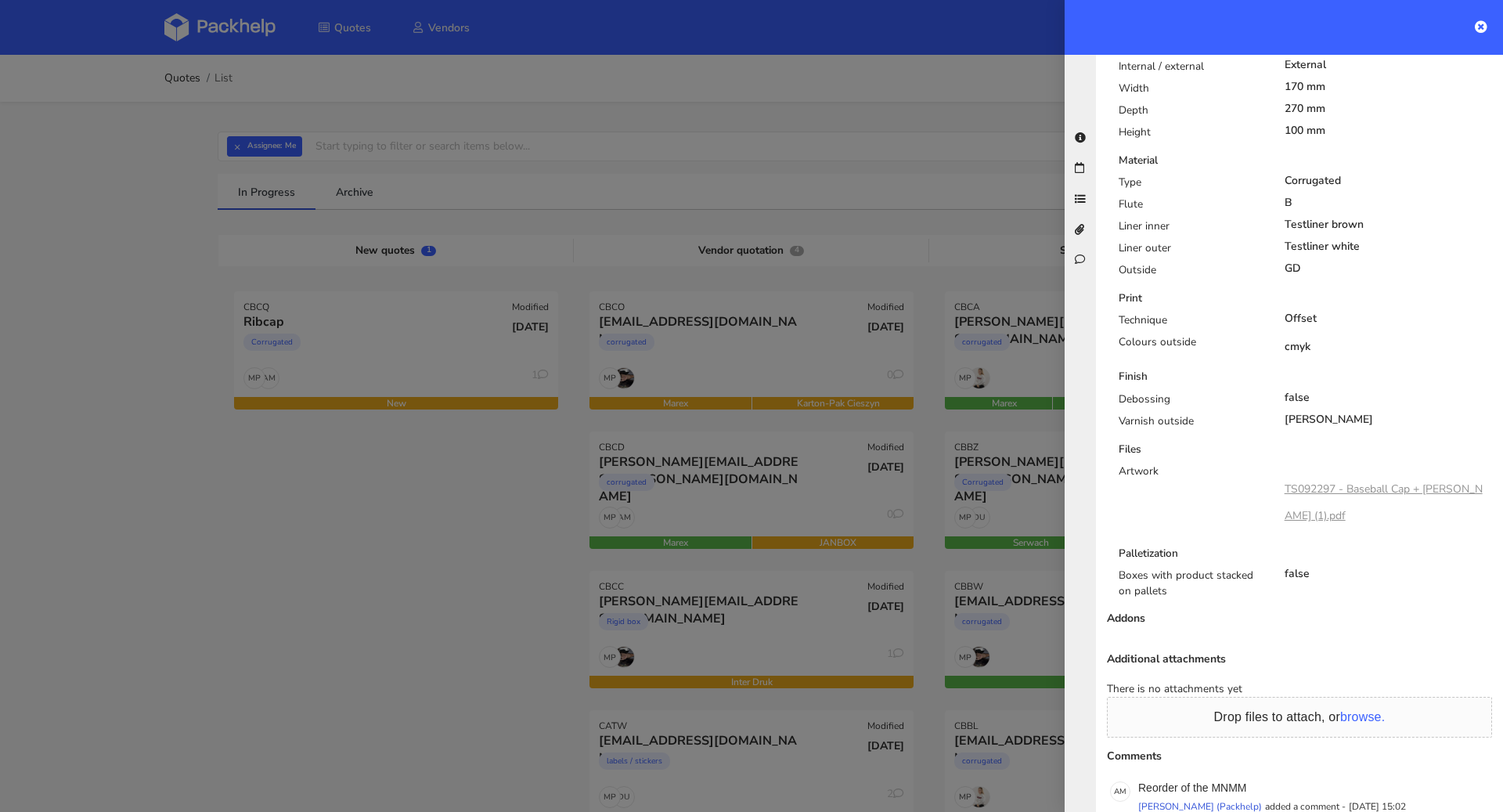
click at [1364, 482] on link "TS092297 - Baseball Cap + Bowie (1).pdf" at bounding box center [1384, 503] width 198 height 41
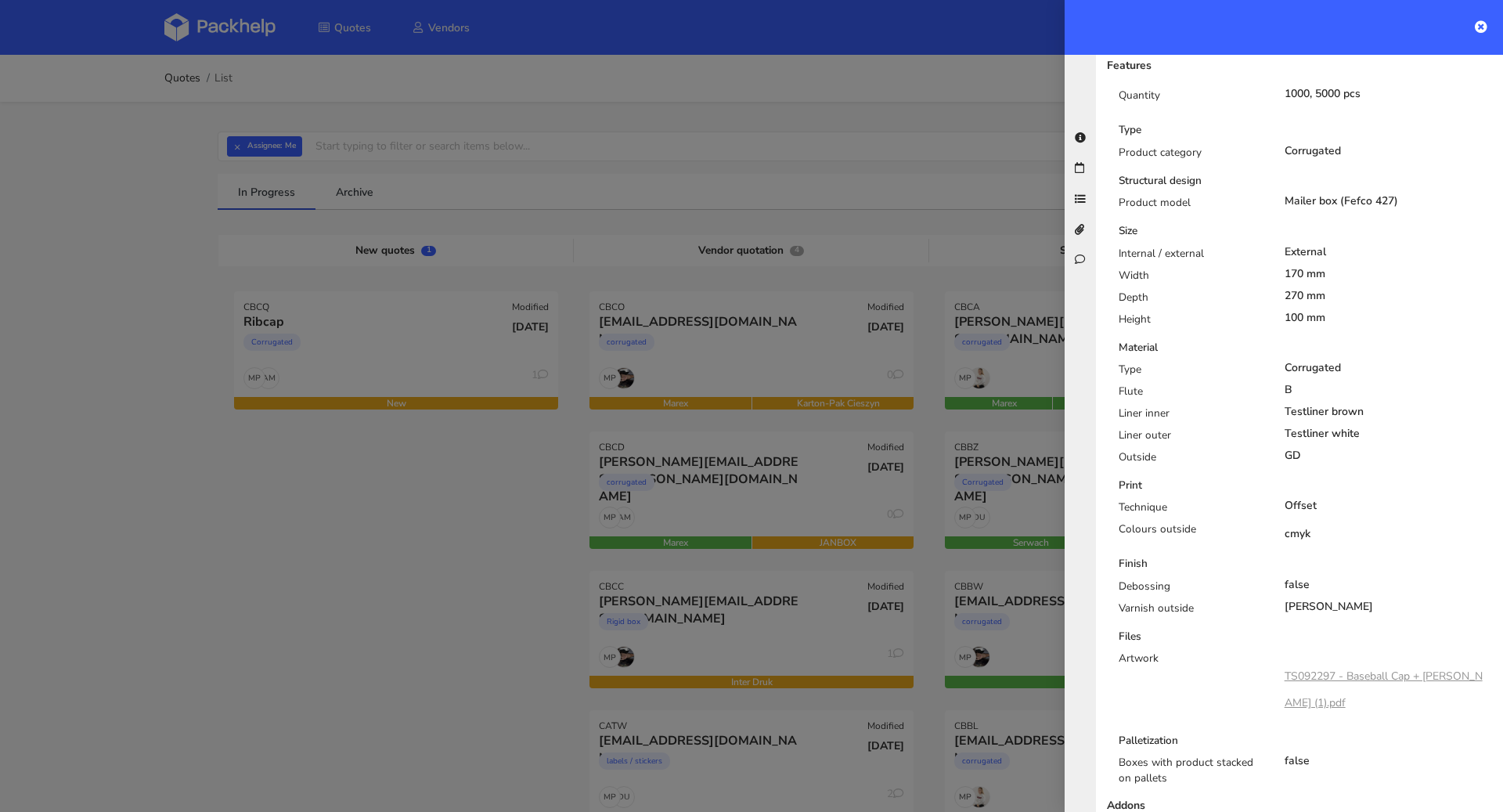
scroll to position [0, 0]
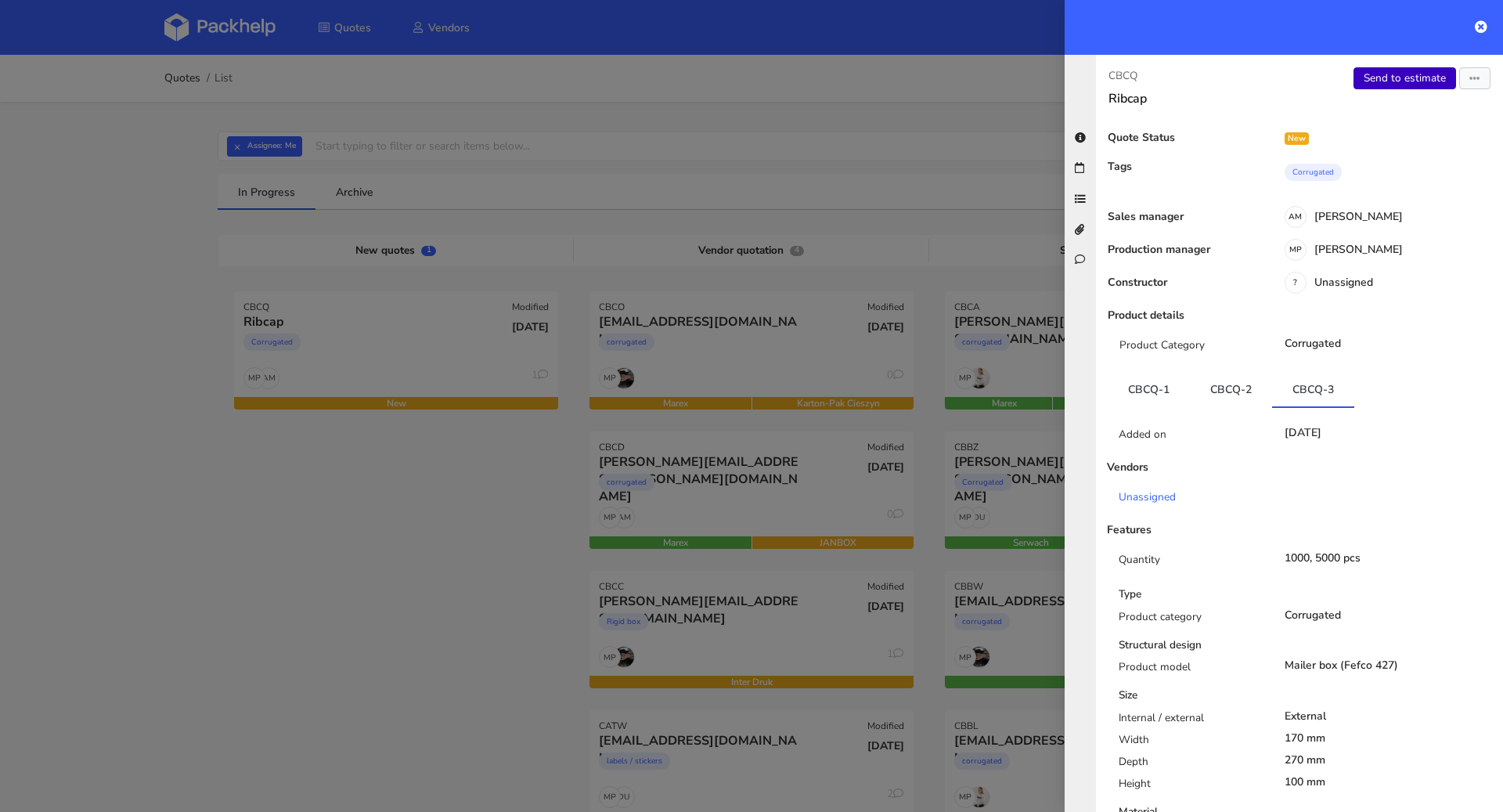
click at [1390, 73] on link "Send to estimate" at bounding box center [1405, 77] width 103 height 22
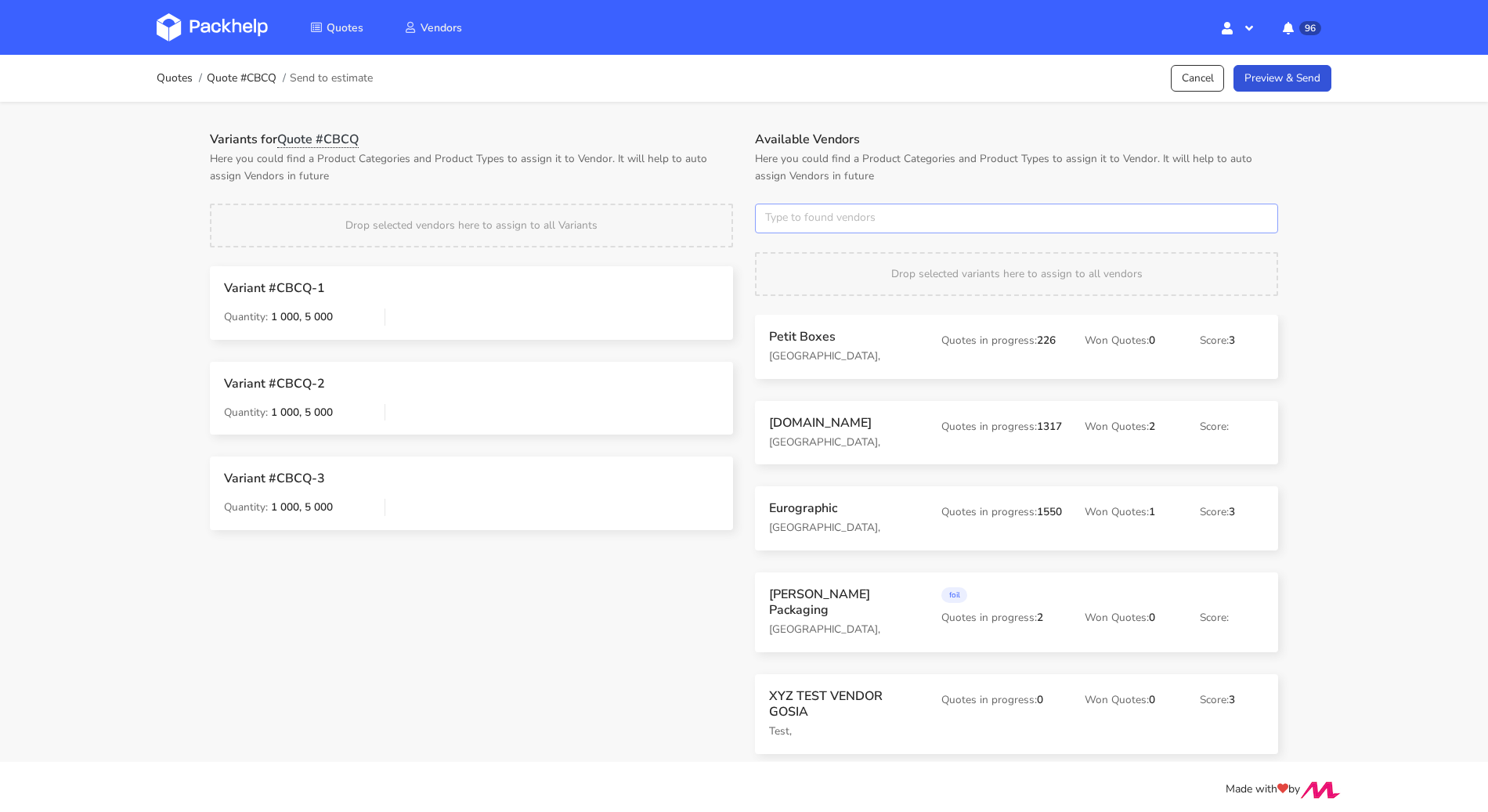
click at [817, 220] on input "text" at bounding box center [1016, 218] width 523 height 30
type input "marex"
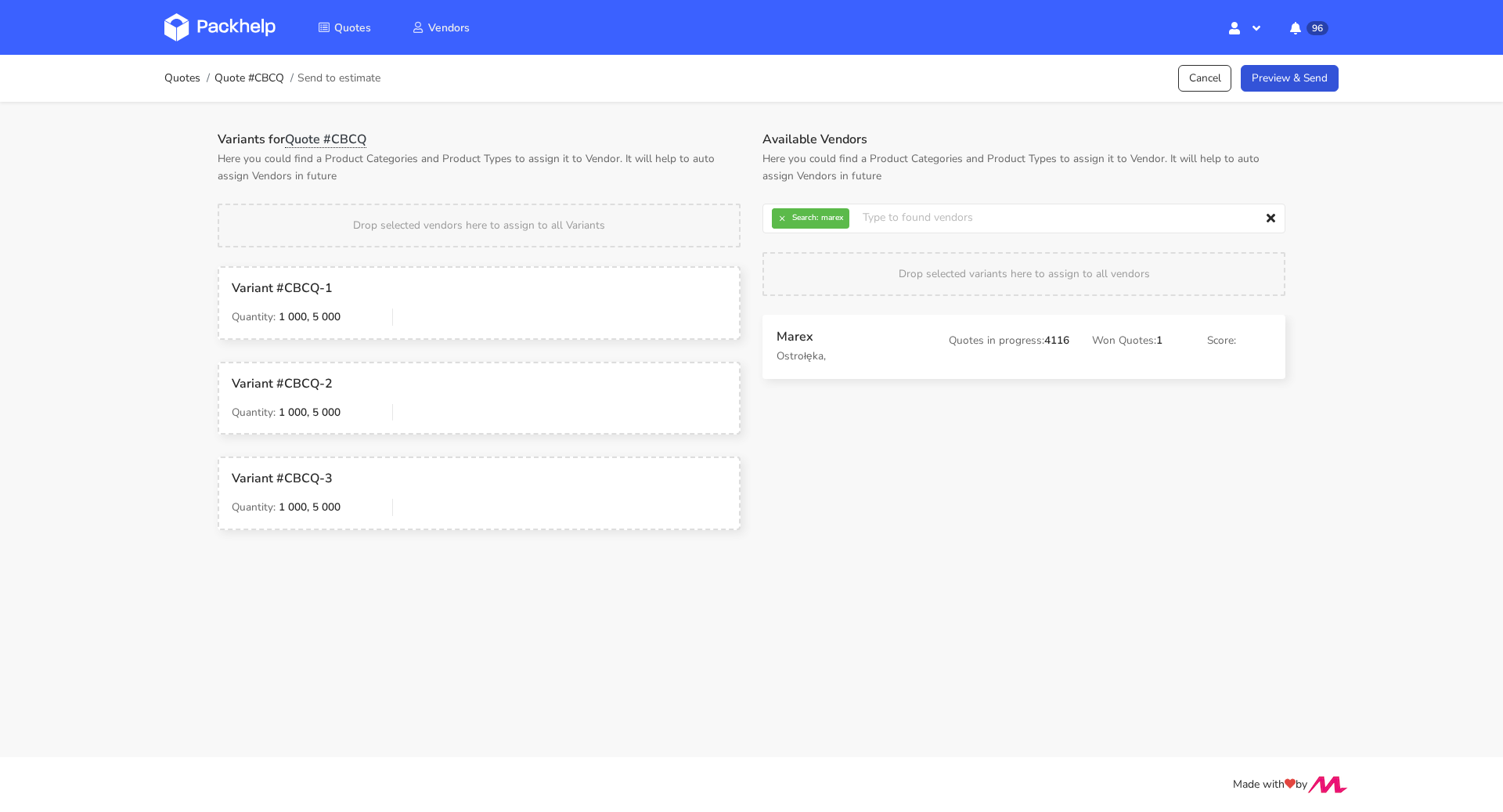
drag, startPoint x: 785, startPoint y: 334, endPoint x: 606, endPoint y: 232, distance: 206.0
click at [509, 204] on div "Variants for Quote #CBCQ Here you could find a Product Categories and Product T…" at bounding box center [479, 341] width 545 height 420
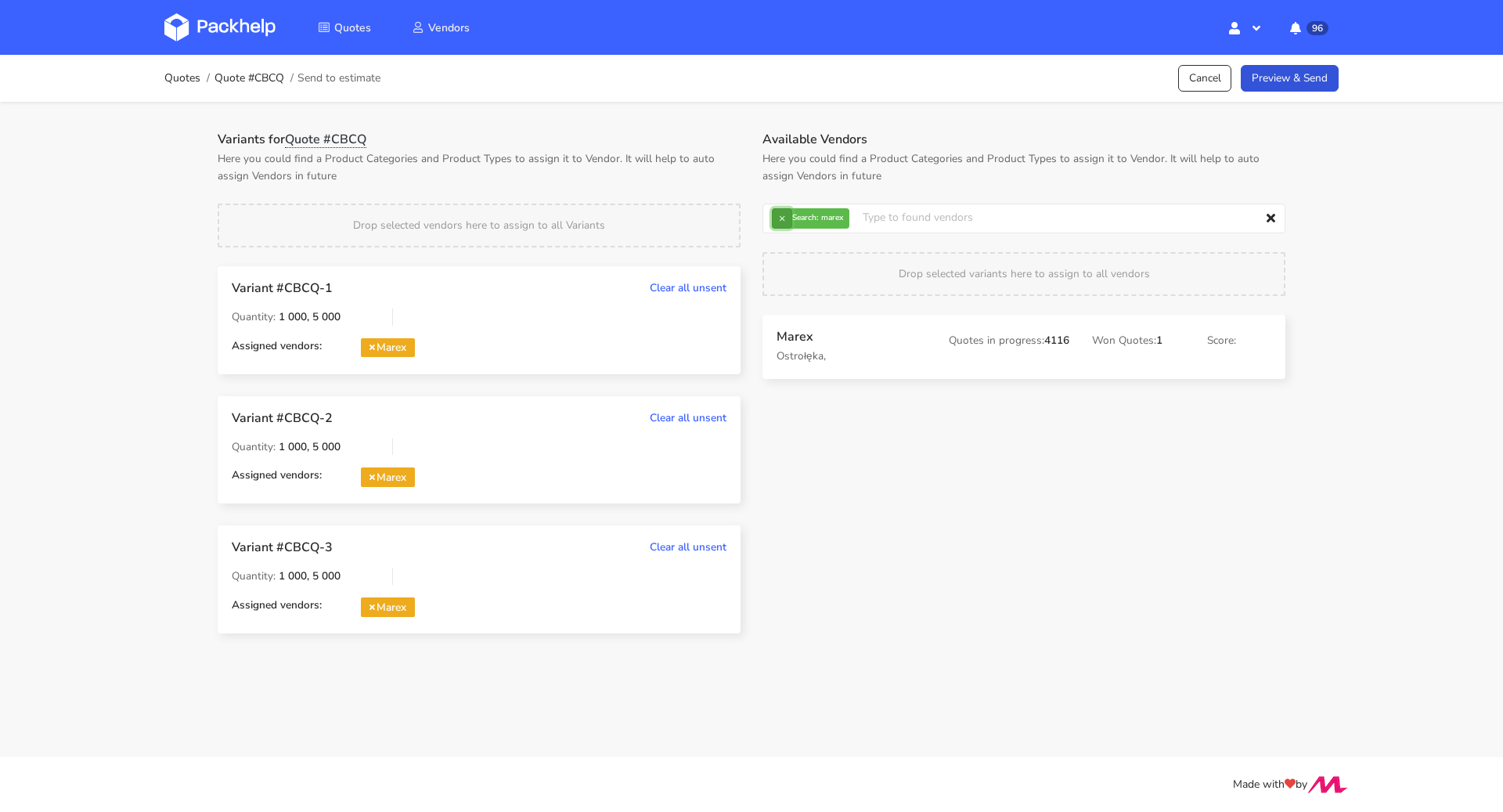
click at [786, 220] on button "×" at bounding box center [783, 219] width 21 height 21
click at [823, 223] on input "text" at bounding box center [1024, 218] width 523 height 30
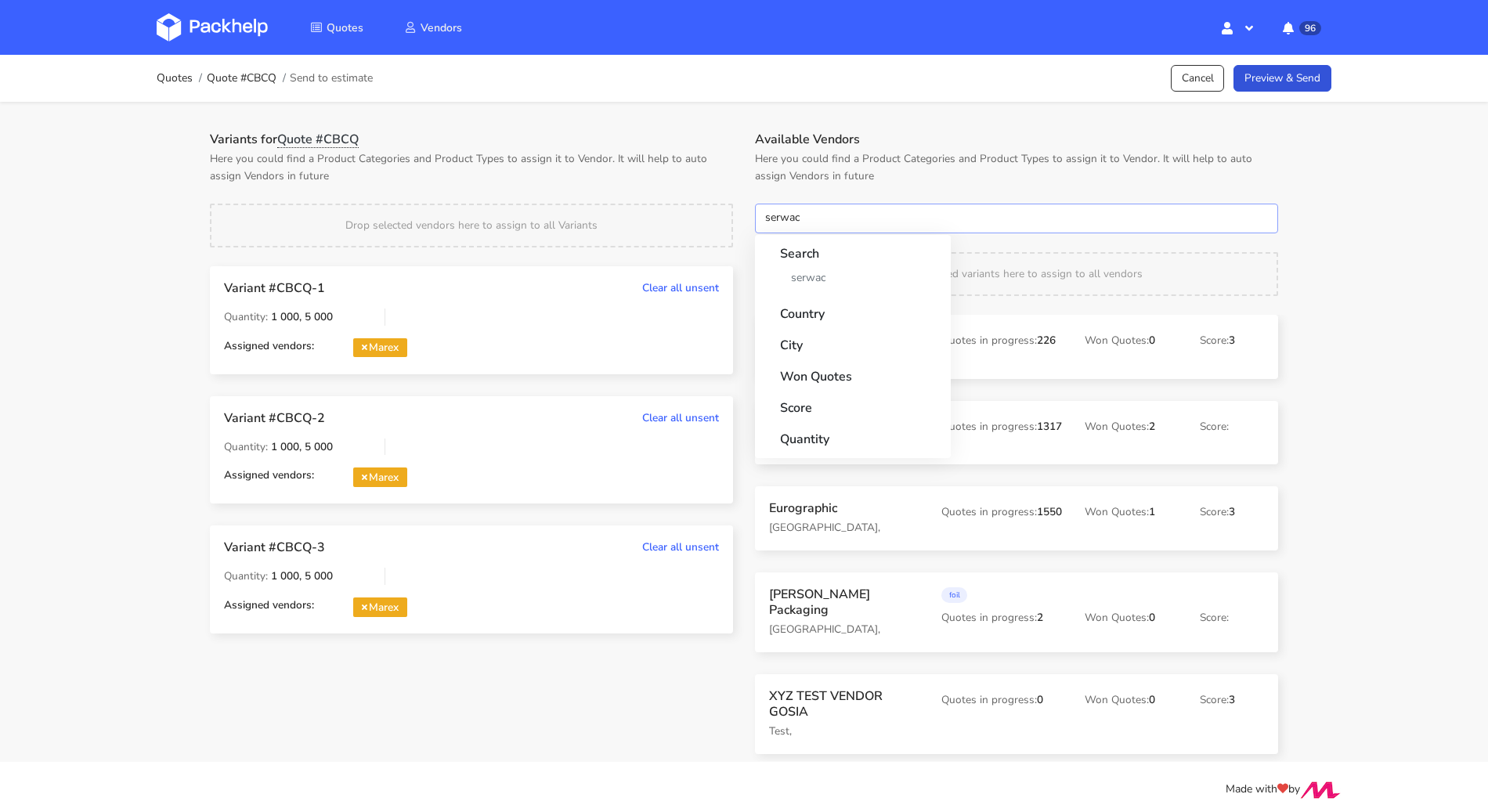
type input "serwach"
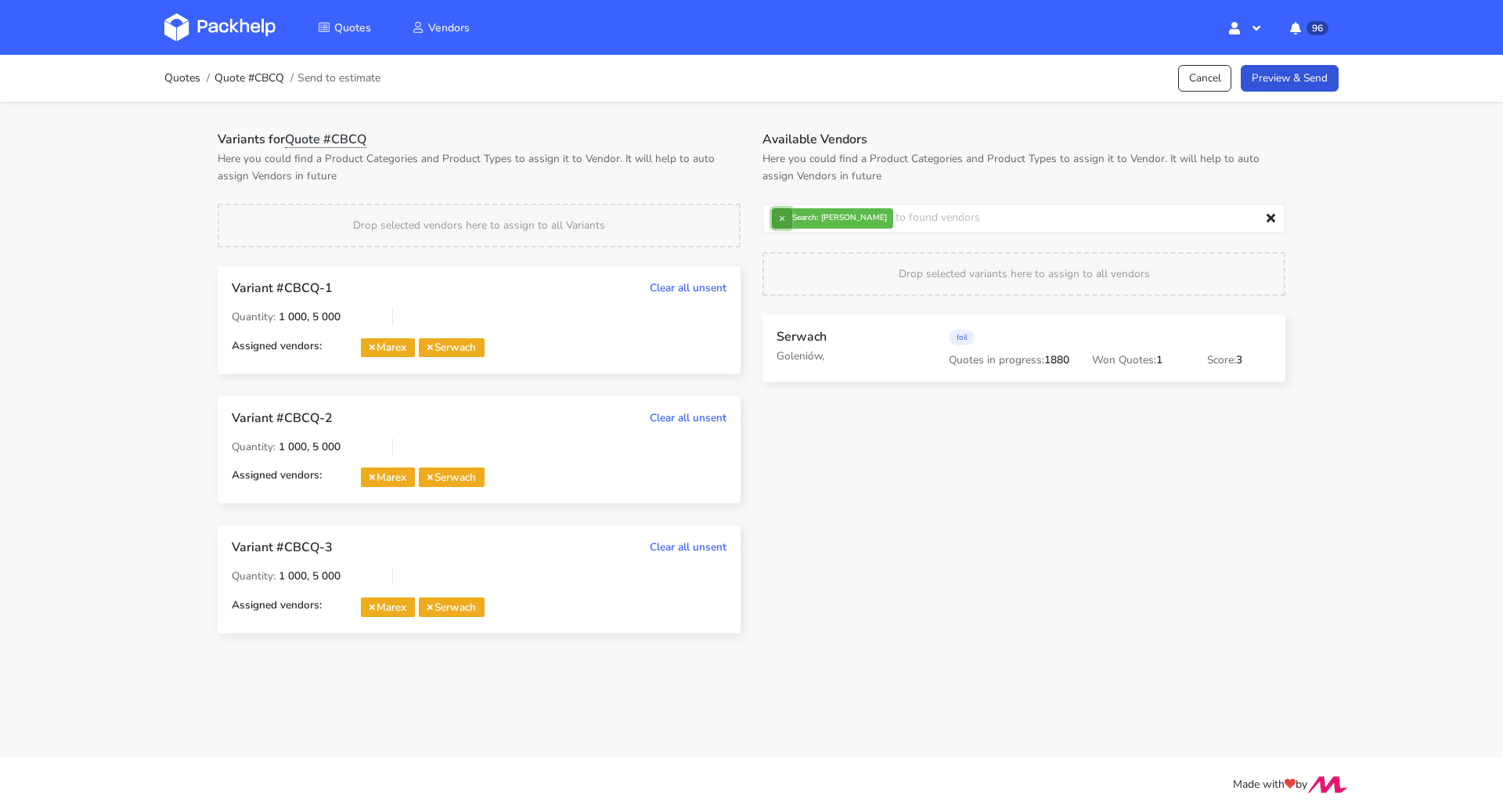
click at [786, 219] on button "×" at bounding box center [783, 219] width 21 height 21
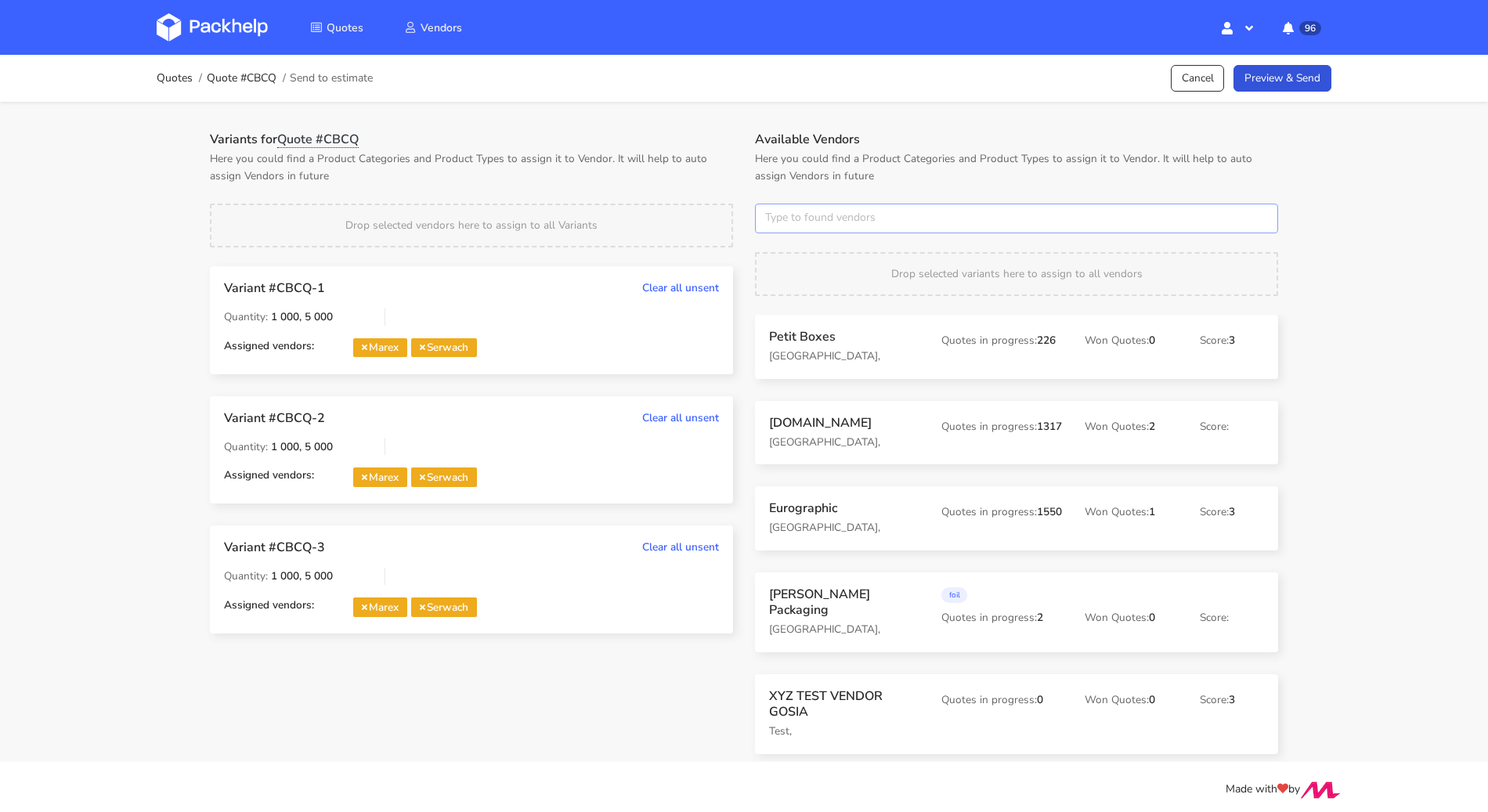
click at [816, 220] on input "text" at bounding box center [1016, 218] width 523 height 30
type input "adams"
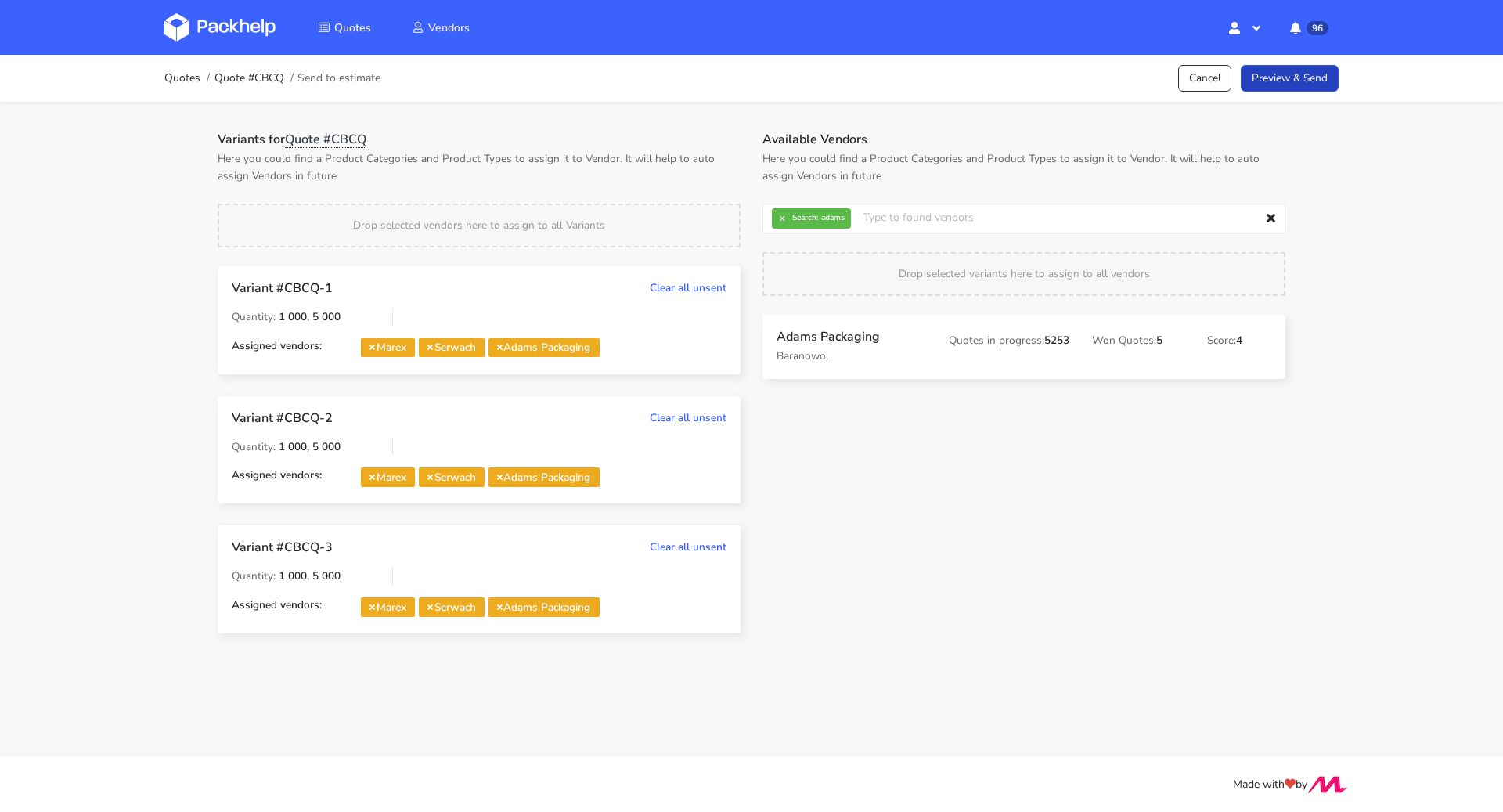
click at [1331, 81] on link "Preview & Send" at bounding box center [1290, 78] width 98 height 27
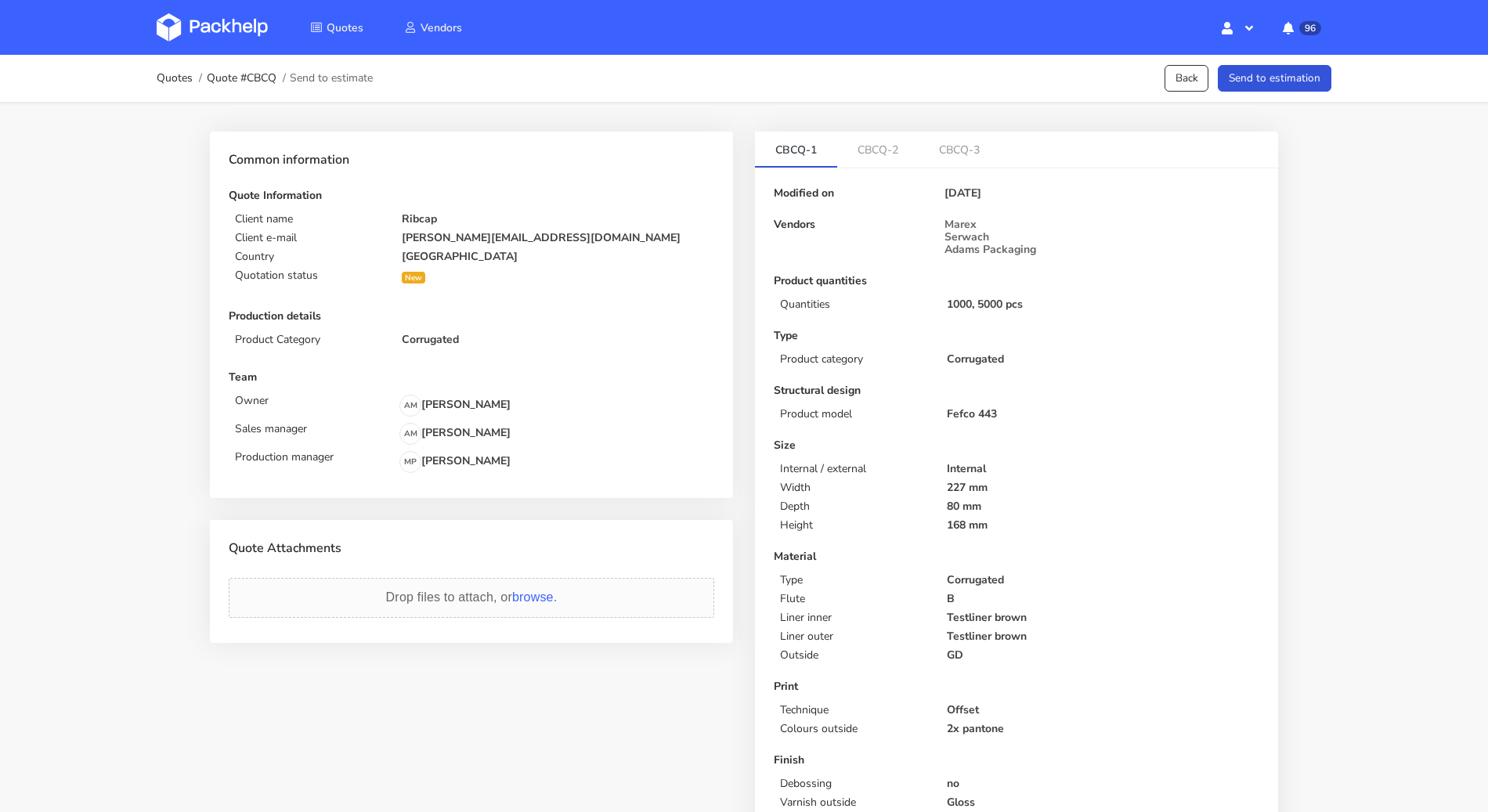
click at [1332, 81] on div "Quotes Quote #CBCQ Send to estimate Back Send to estimation" at bounding box center [744, 78] width 1253 height 47
click at [1323, 78] on button "Send to estimation" at bounding box center [1274, 78] width 113 height 27
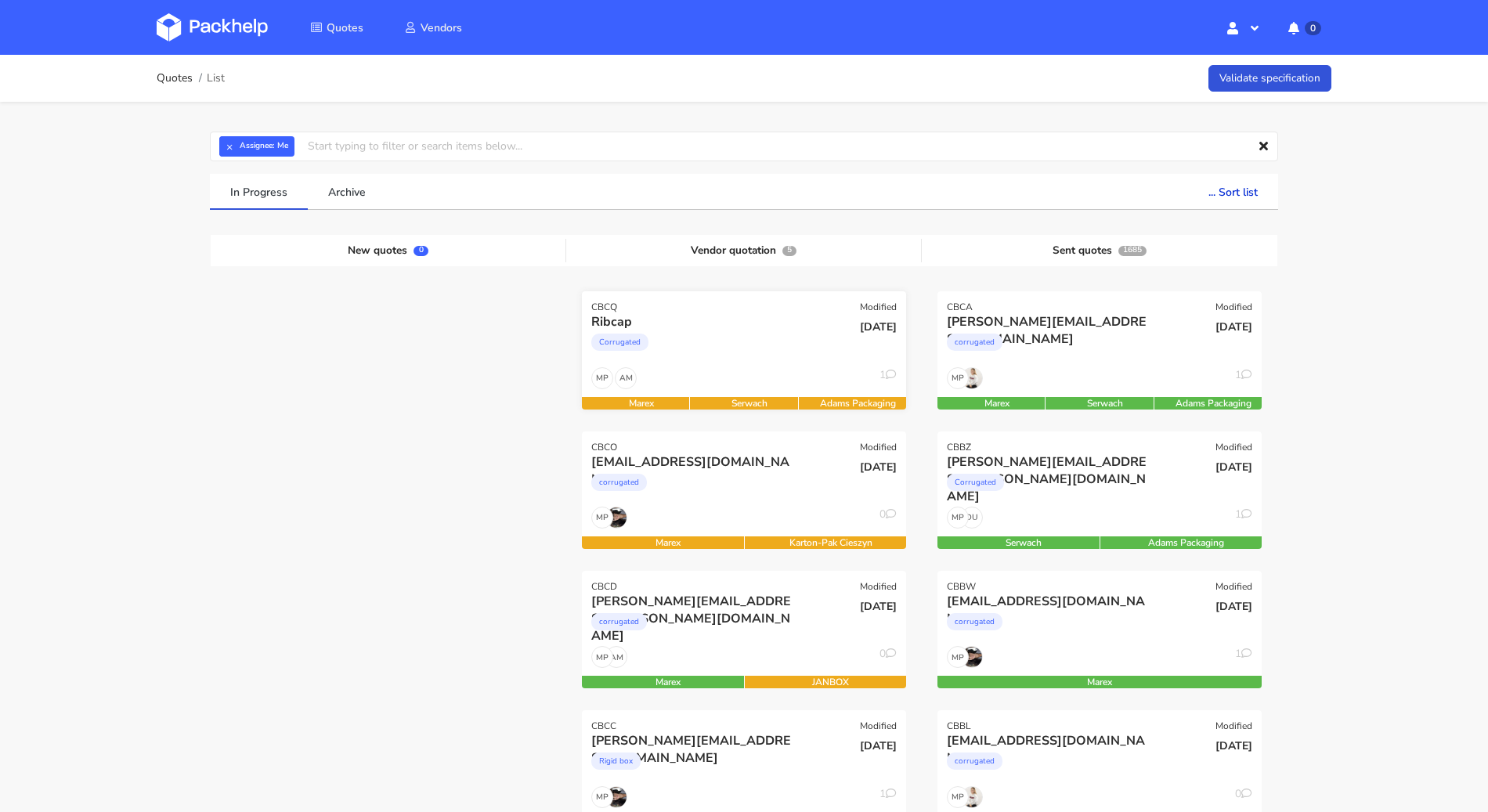
click at [736, 348] on div "Corrugated" at bounding box center [695, 345] width 207 height 31
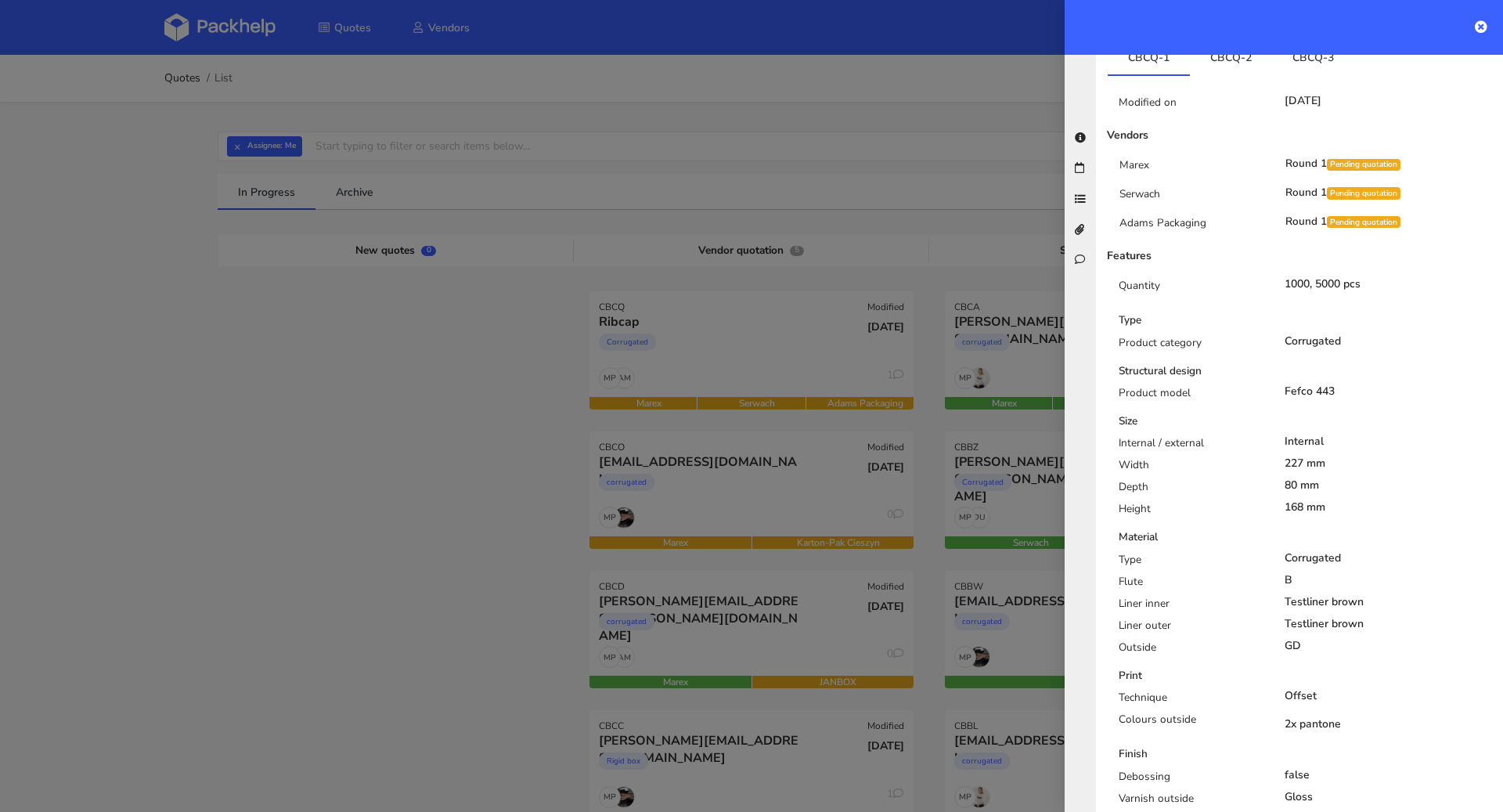
scroll to position [332, 0]
click at [1217, 61] on link "CBCQ-2" at bounding box center [1231, 57] width 82 height 34
click at [1313, 60] on link "CBCQ-3" at bounding box center [1313, 57] width 82 height 34
click at [1242, 61] on link "CBCQ-2" at bounding box center [1231, 57] width 82 height 34
click at [1310, 63] on link "CBCQ-3" at bounding box center [1313, 57] width 82 height 34
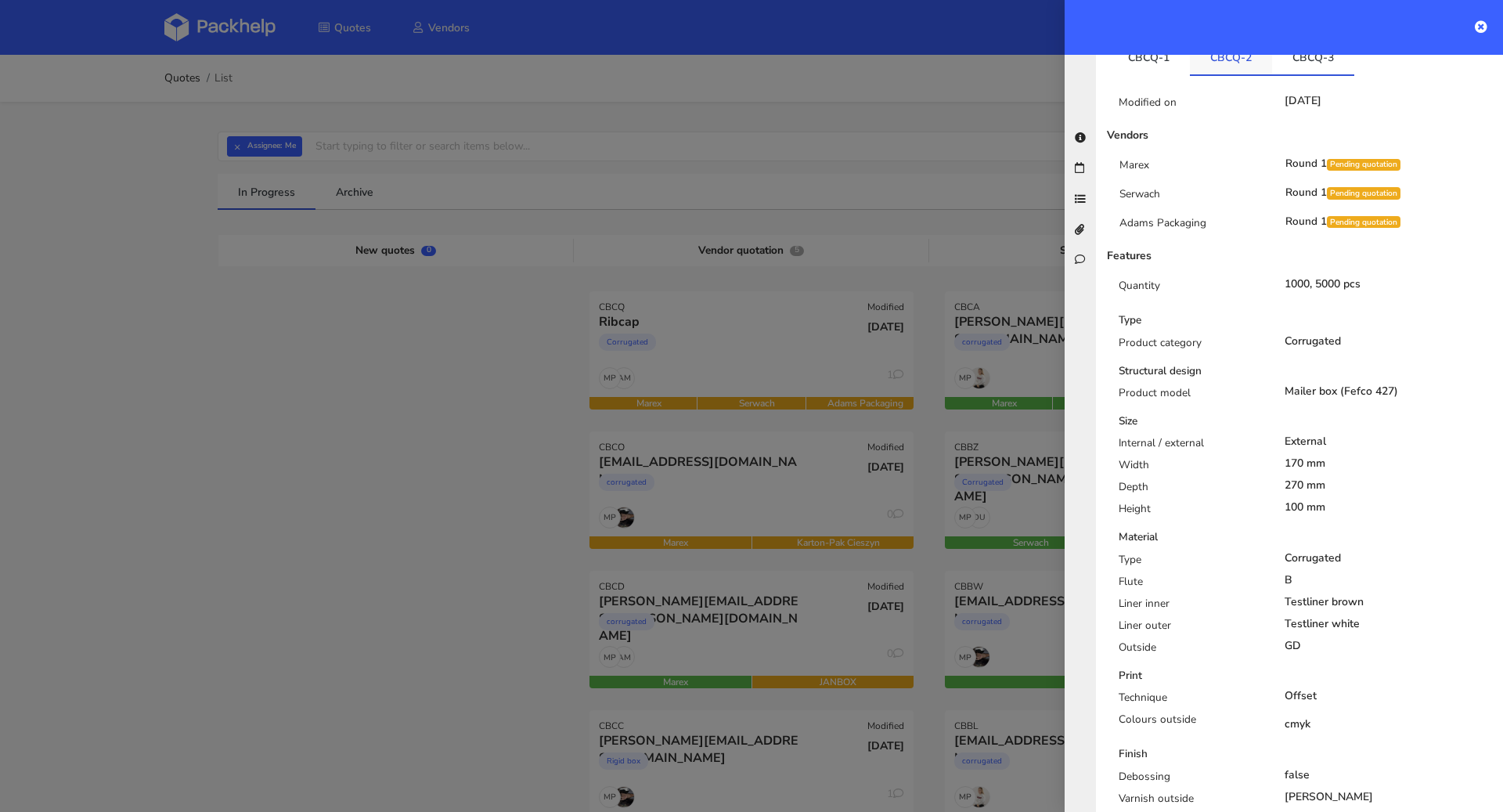
click at [1205, 63] on link "CBCQ-2" at bounding box center [1231, 57] width 82 height 34
click at [1141, 63] on link "CBCQ-1" at bounding box center [1149, 57] width 82 height 34
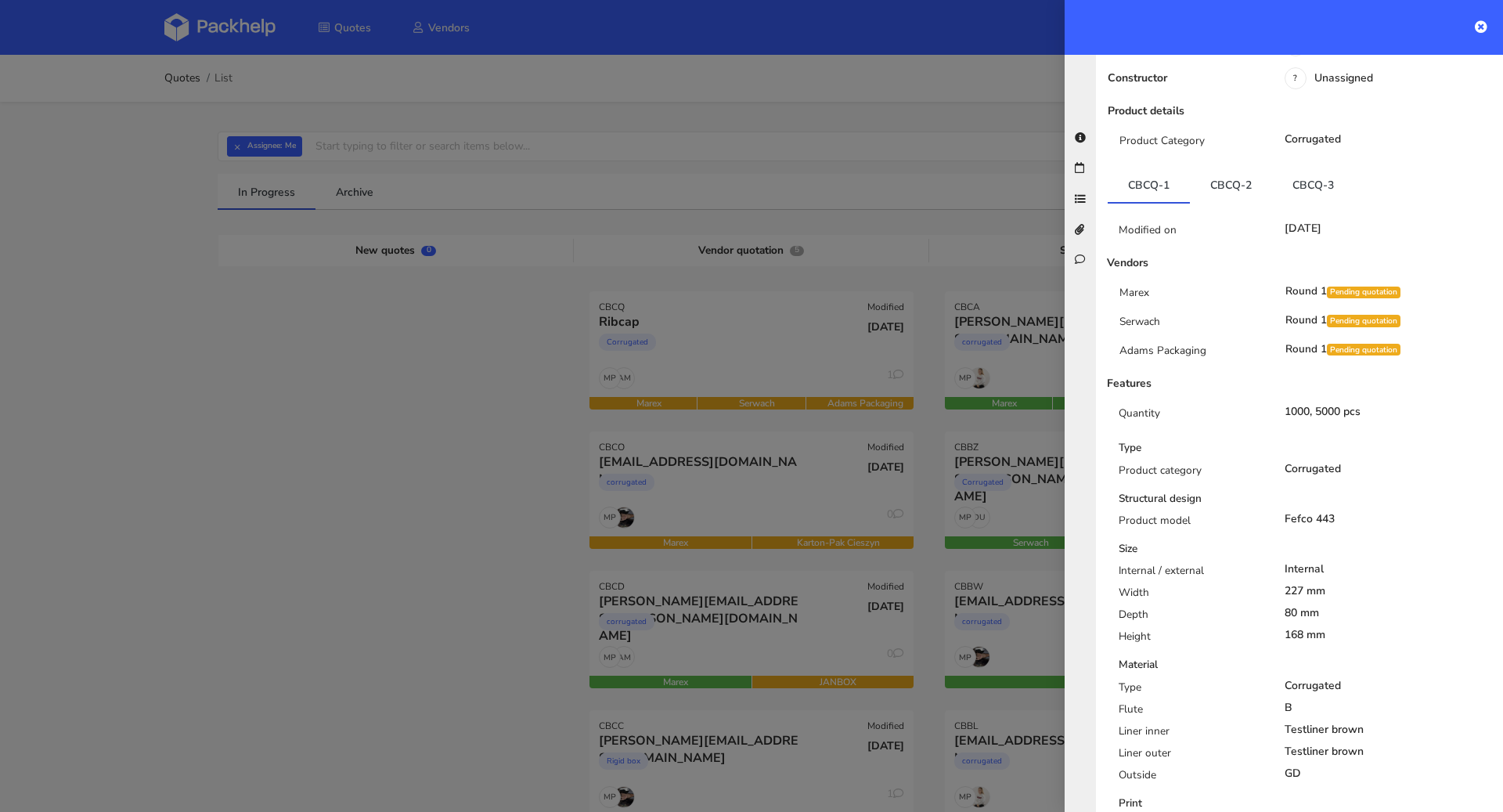
scroll to position [0, 0]
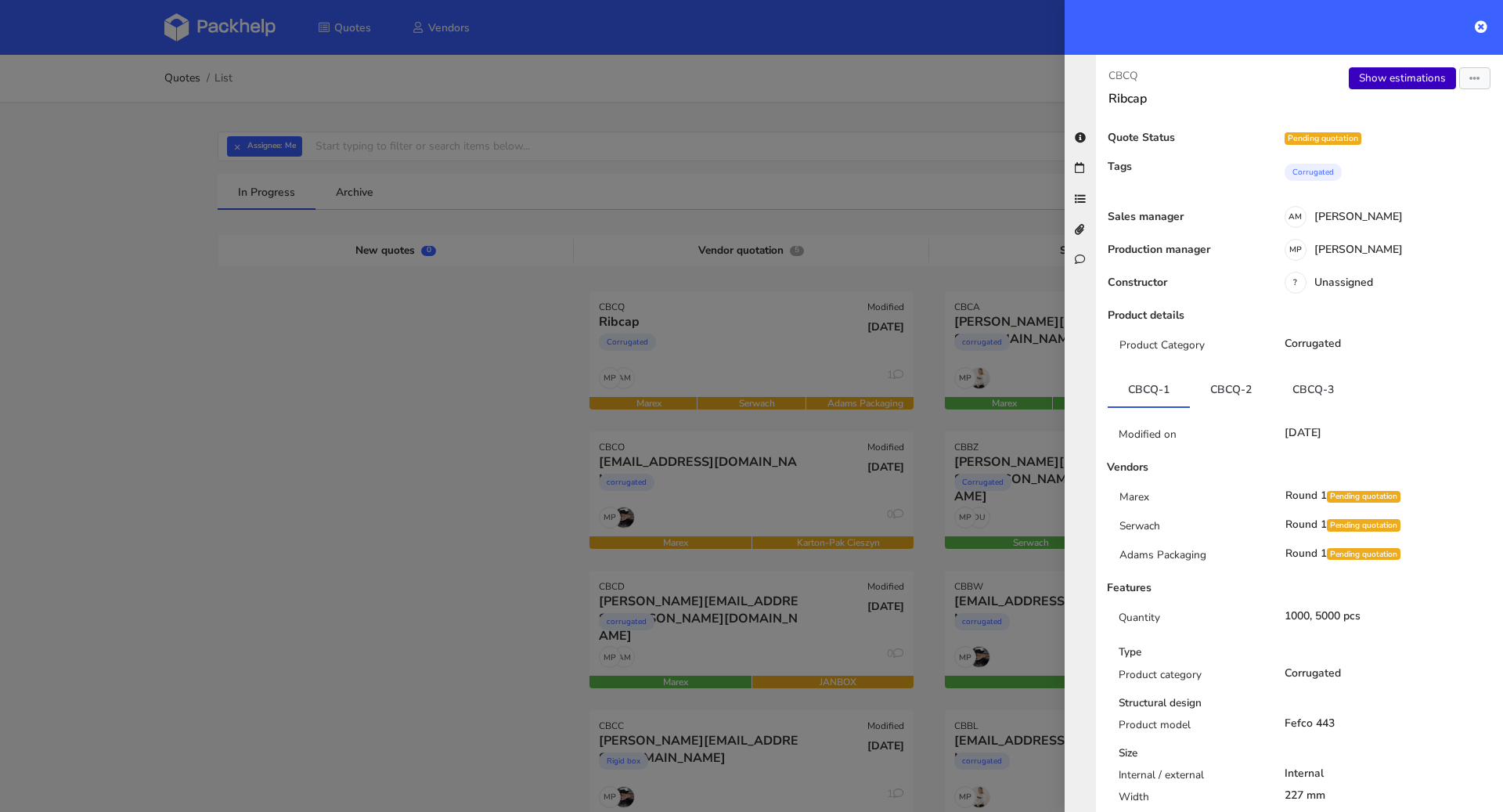
click at [1387, 77] on link "Show estimations" at bounding box center [1402, 77] width 107 height 22
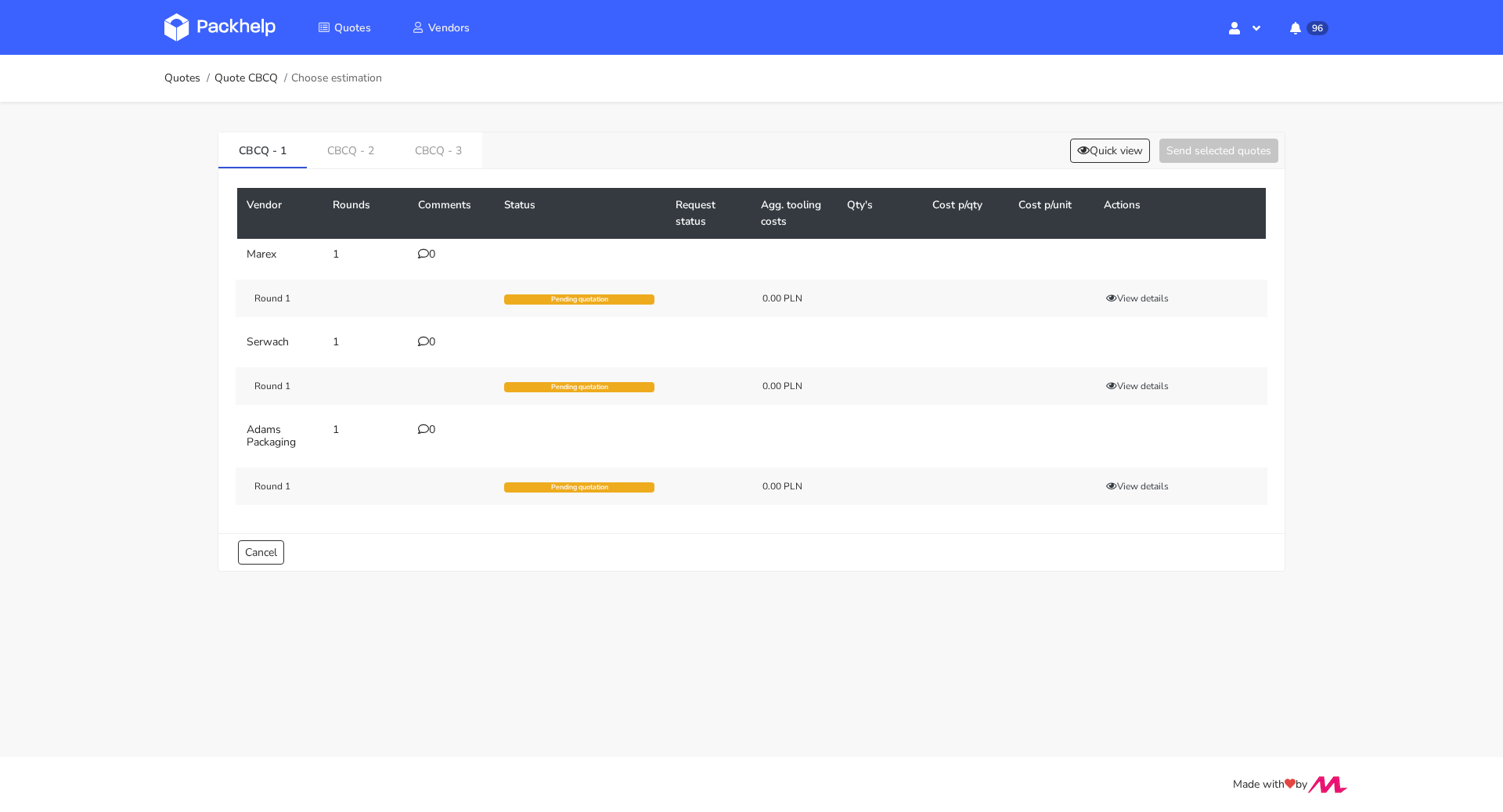
click at [423, 250] on icon at bounding box center [424, 254] width 11 height 11
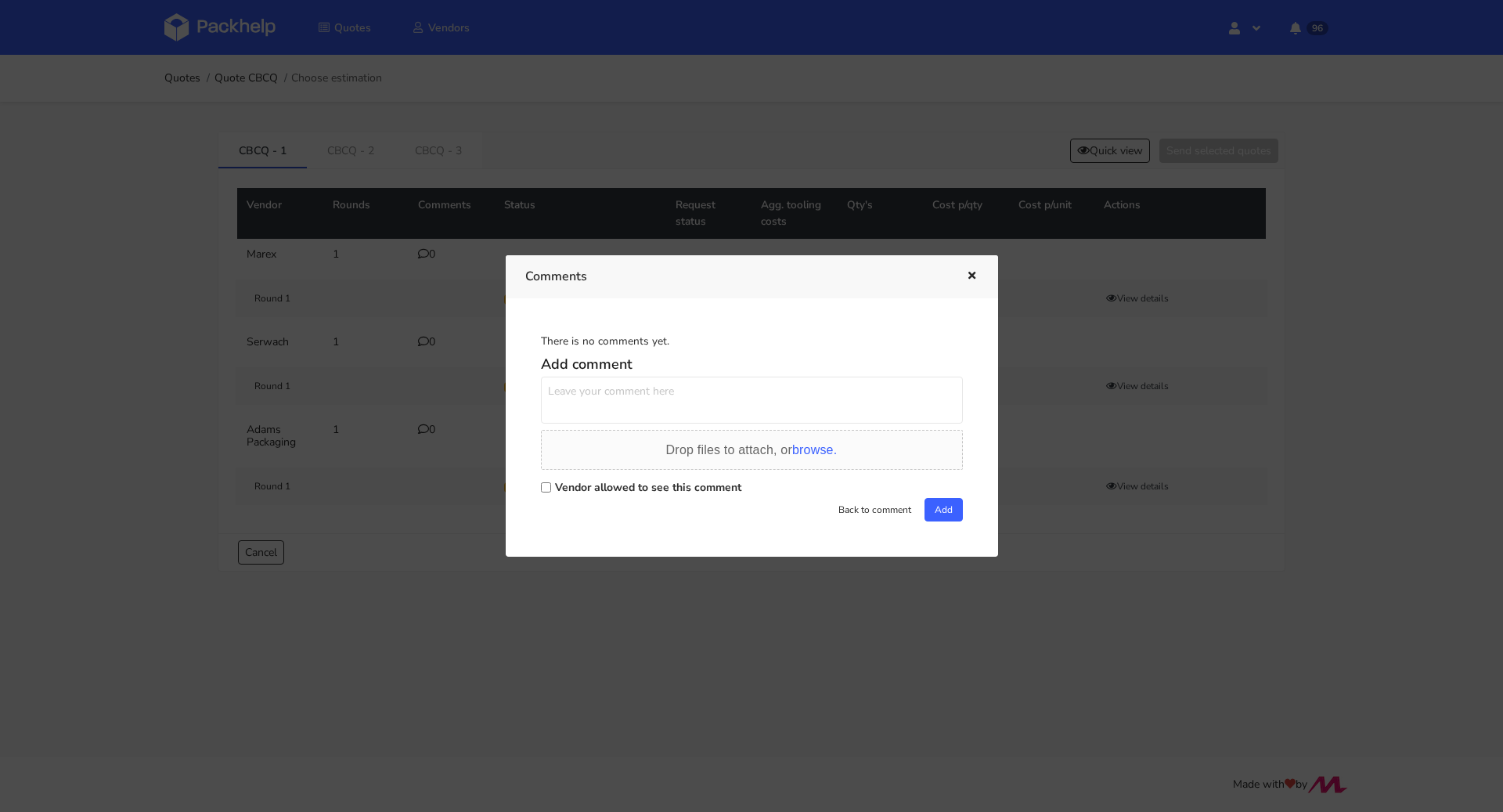
click at [601, 489] on label "Vendor allowed to see this comment" at bounding box center [649, 487] width 187 height 15
click at [551, 489] on input "Vendor allowed to see this comment" at bounding box center [546, 487] width 10 height 10
checkbox input "true"
click at [610, 432] on div "Drop files to attach, or browse." at bounding box center [752, 450] width 422 height 41
click at [606, 372] on h5 "Add comment" at bounding box center [752, 365] width 422 height 18
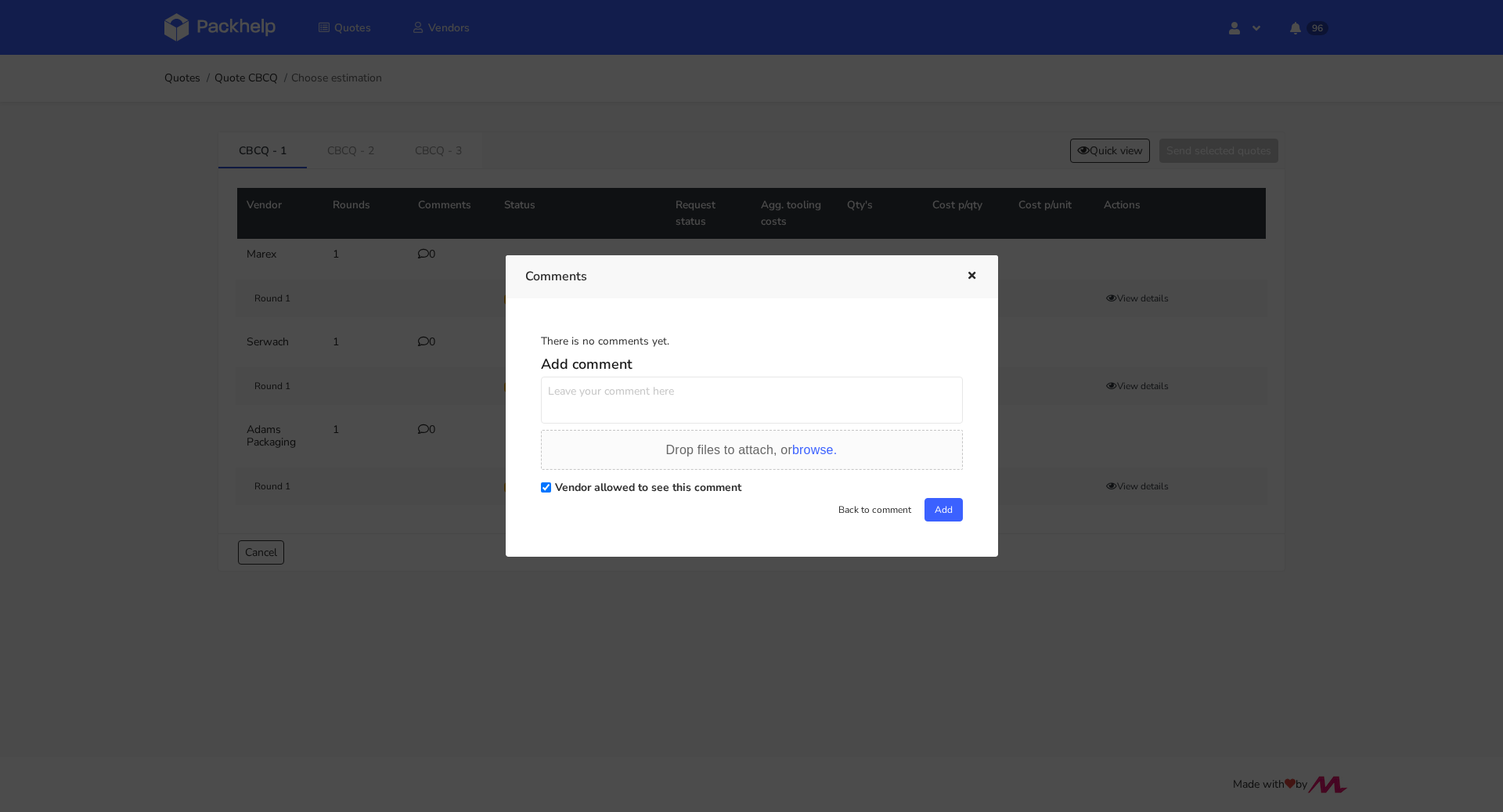
click at [558, 419] on textarea at bounding box center [752, 400] width 422 height 47
paste textarea "R737775619MNMM"
type textarea "Powtórka R737775619_MNMM"
click at [946, 503] on button "Add" at bounding box center [944, 509] width 38 height 23
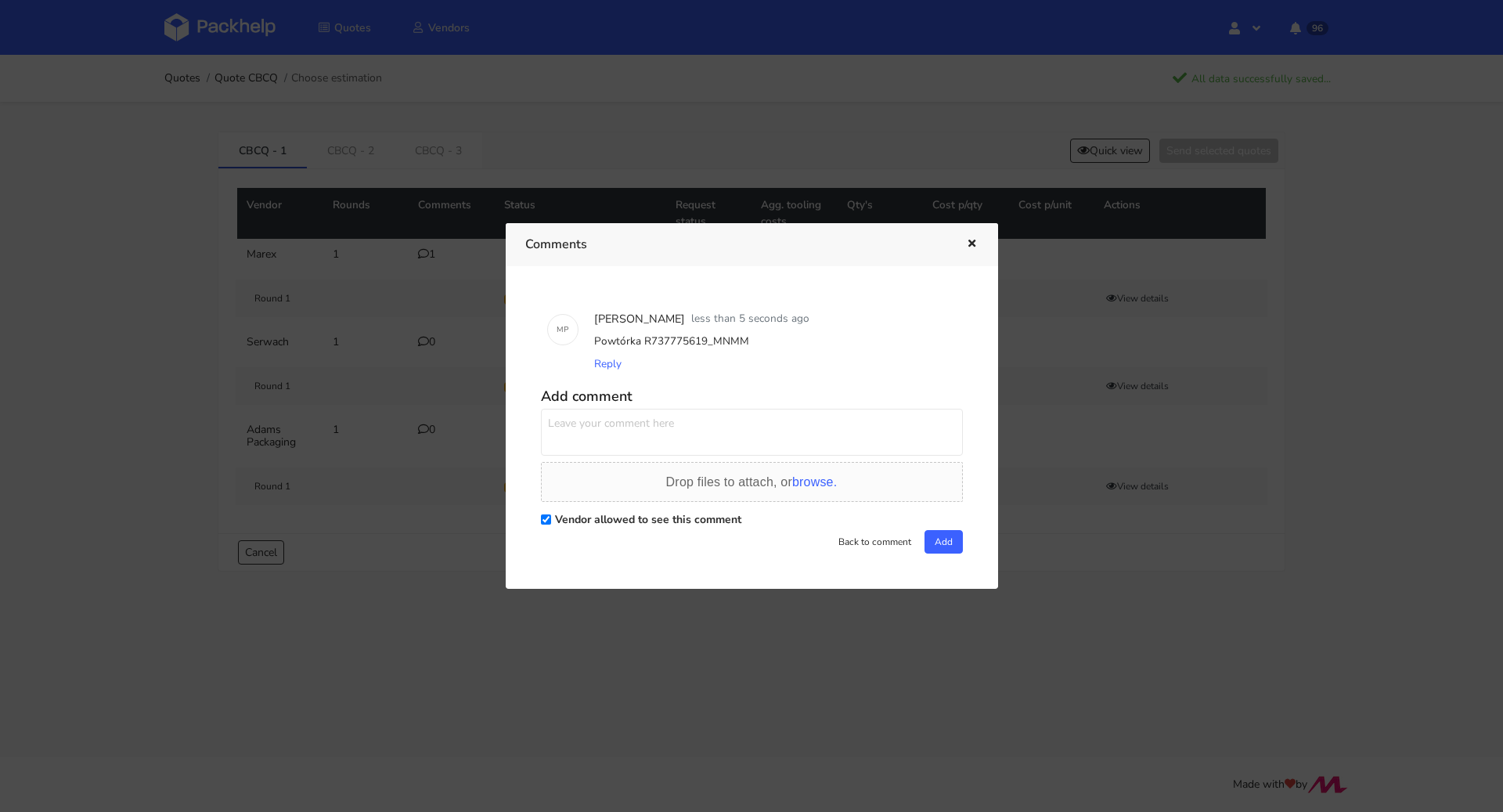
click at [965, 241] on icon "button" at bounding box center [972, 244] width 14 height 11
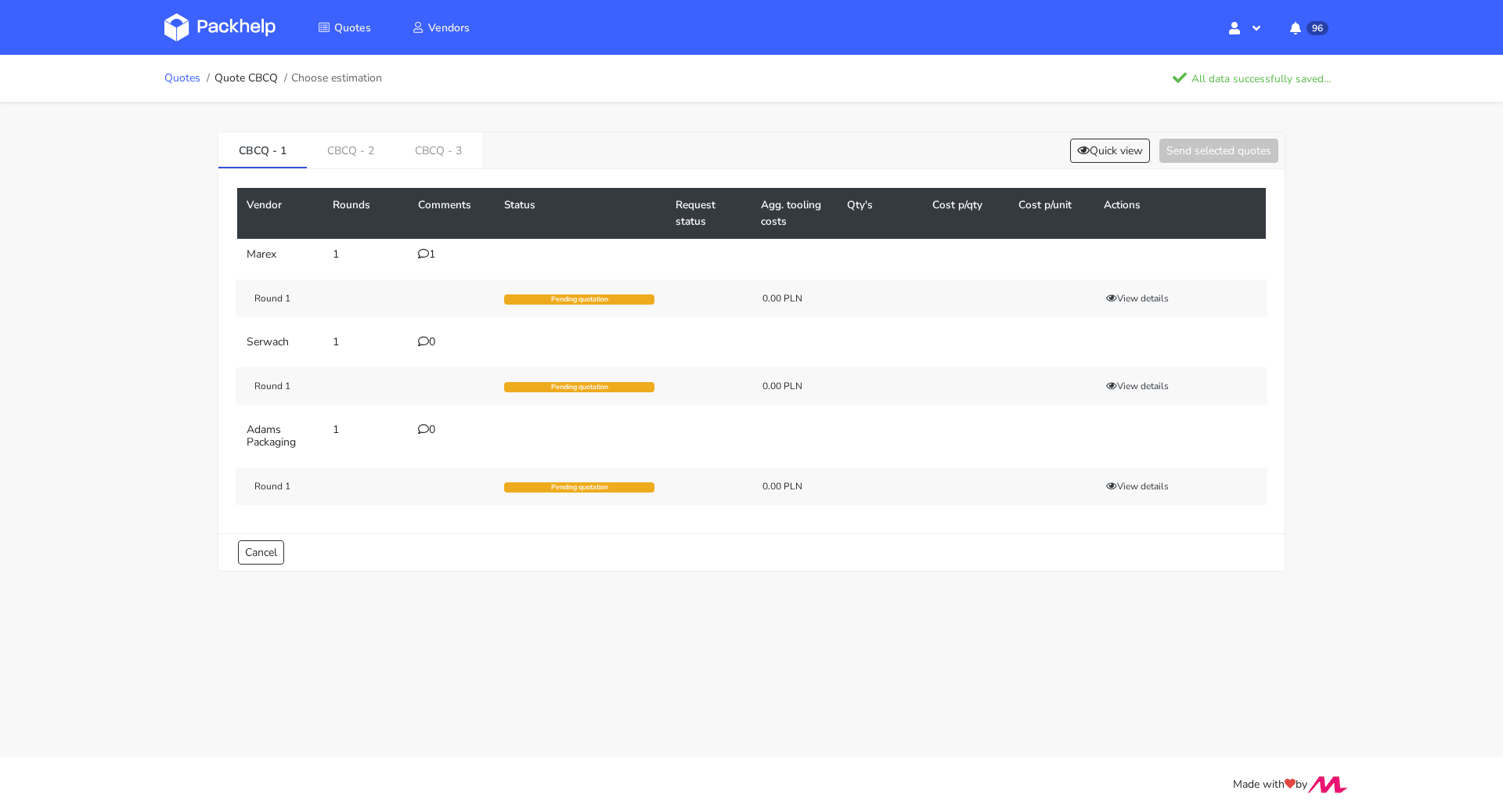
click at [194, 73] on link "Quotes" at bounding box center [182, 78] width 36 height 13
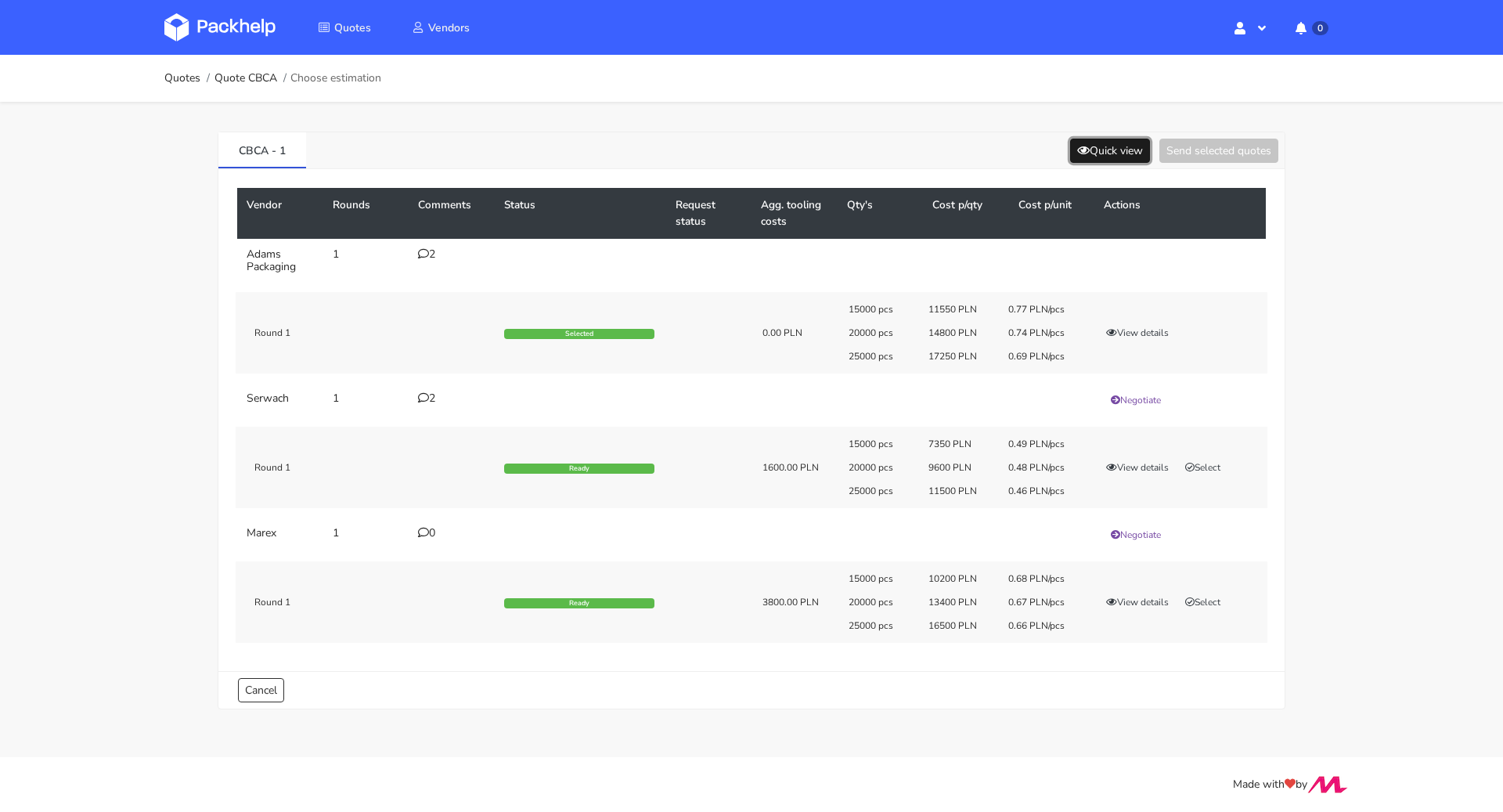
click at [1103, 159] on button "Quick view" at bounding box center [1110, 151] width 80 height 24
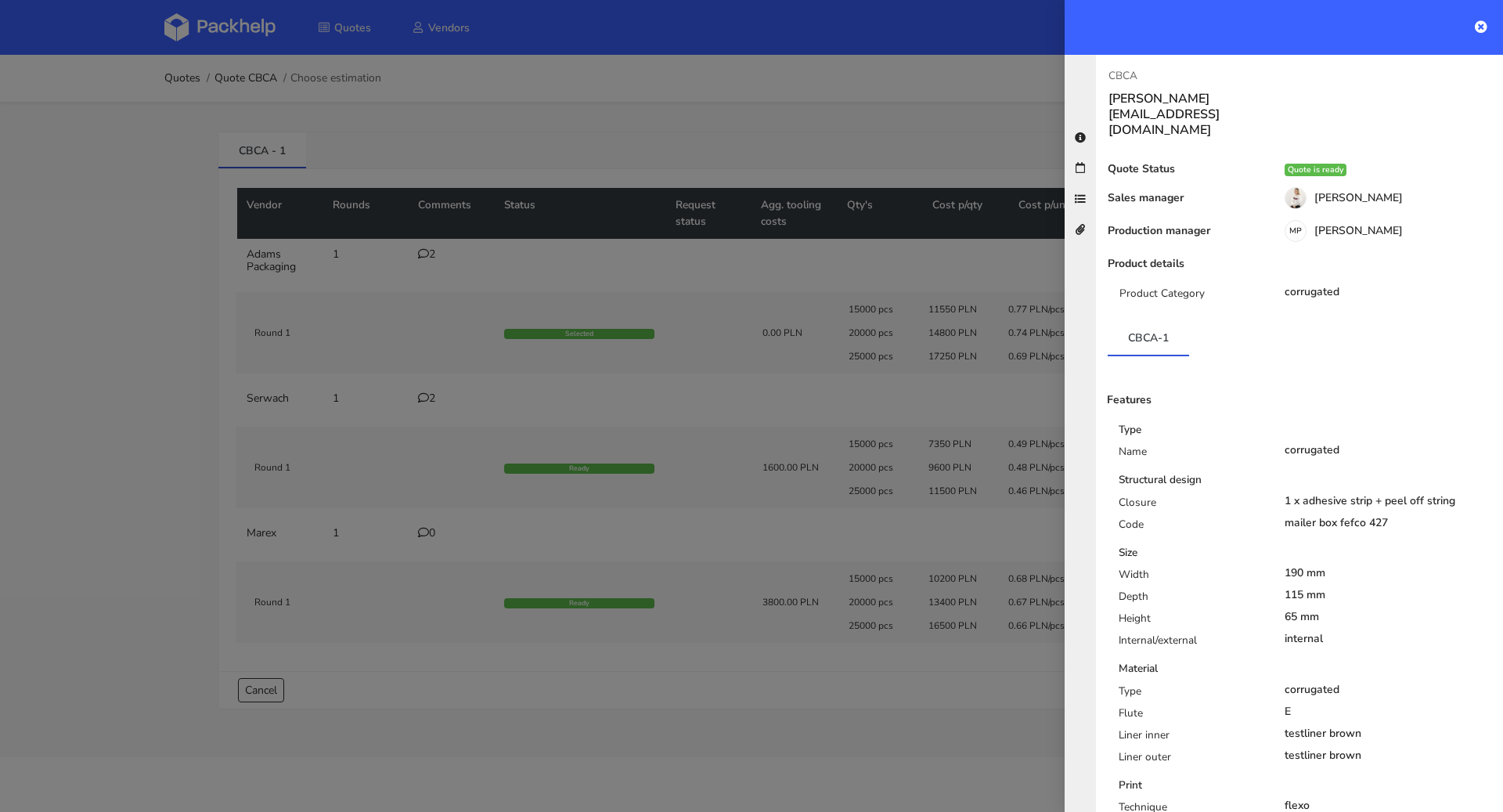
click at [881, 124] on div at bounding box center [752, 406] width 1503 height 812
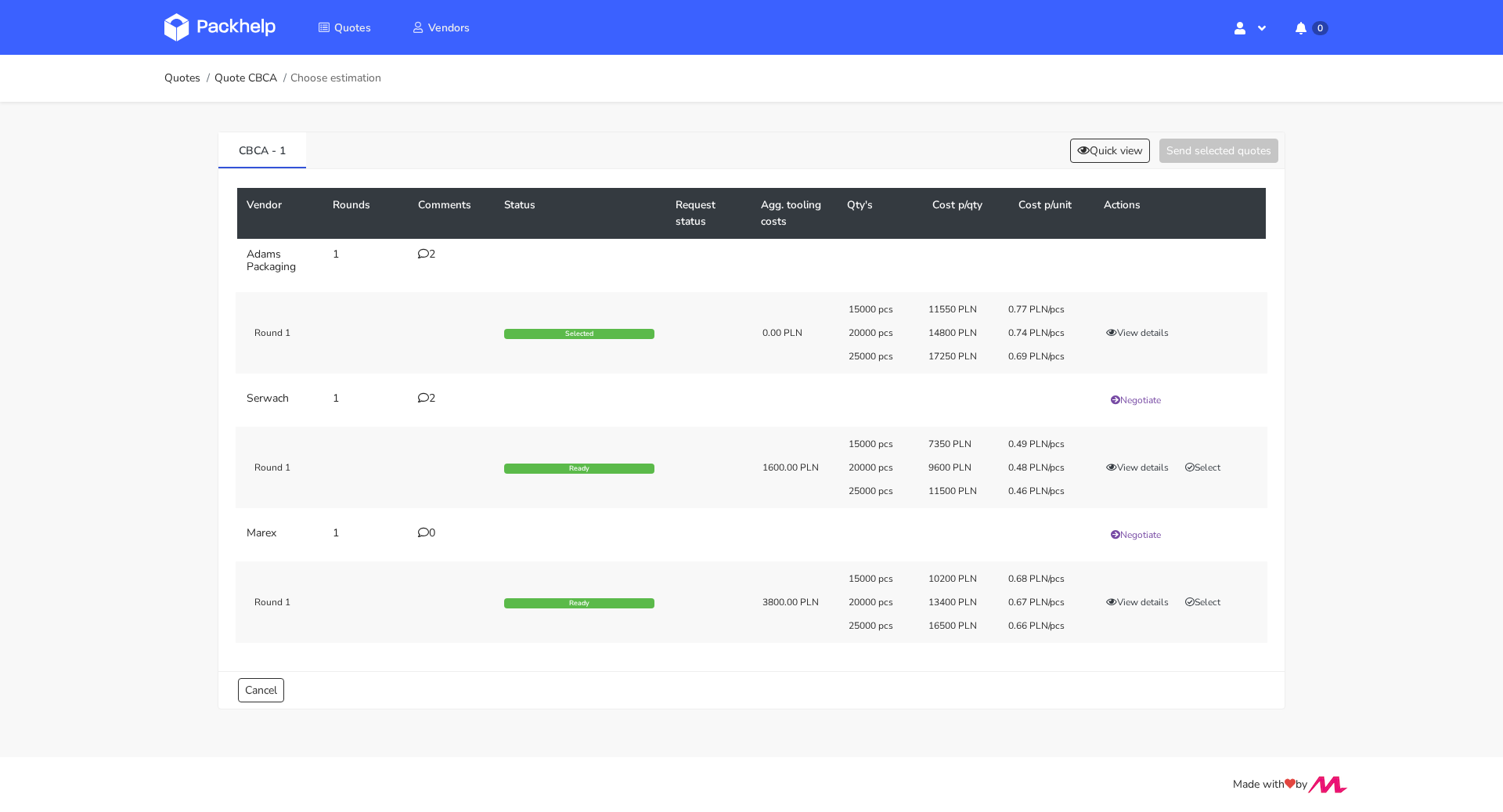
click at [431, 250] on div "2" at bounding box center [452, 254] width 67 height 13
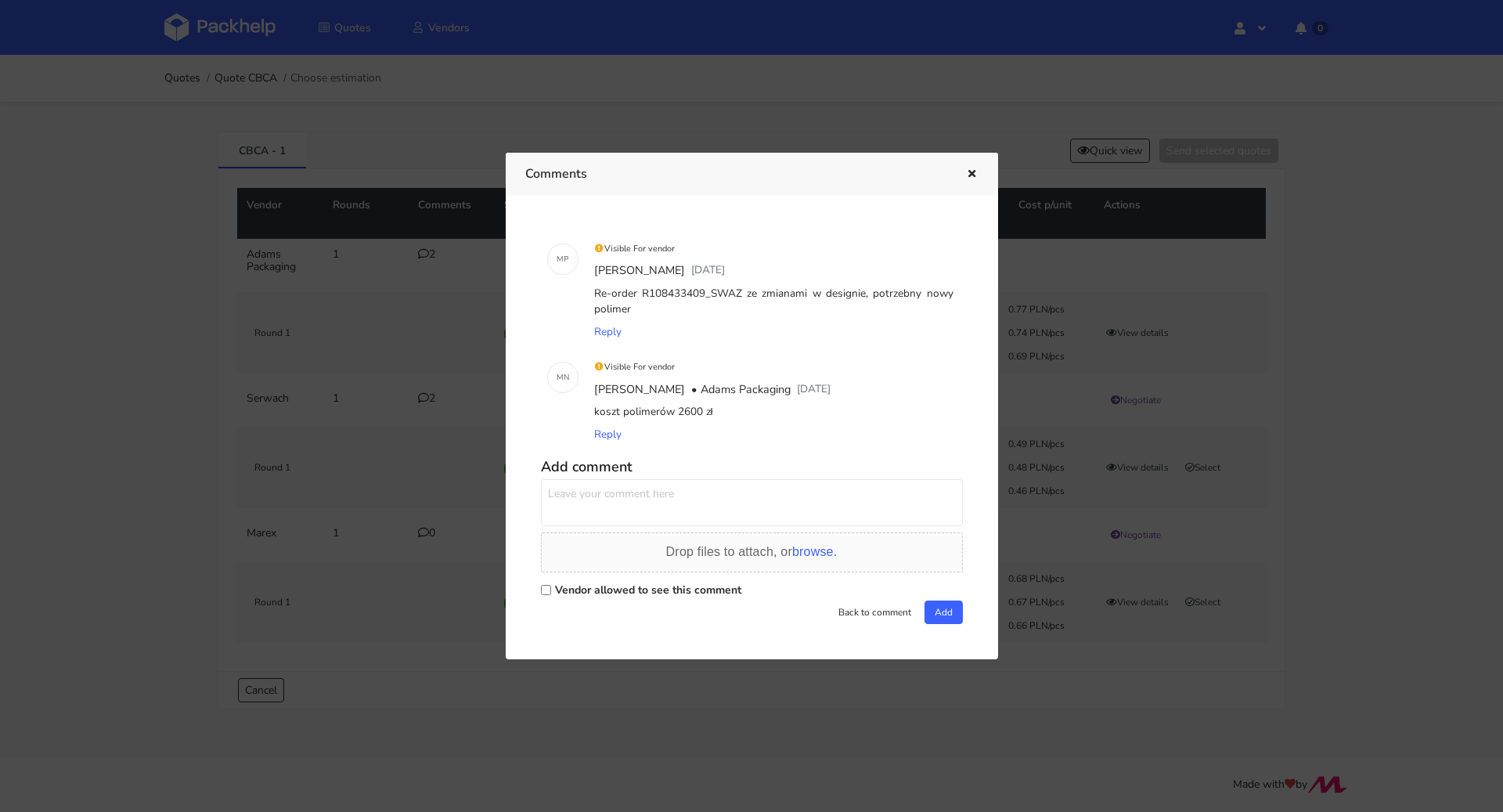
click at [113, 340] on div at bounding box center [752, 406] width 1503 height 812
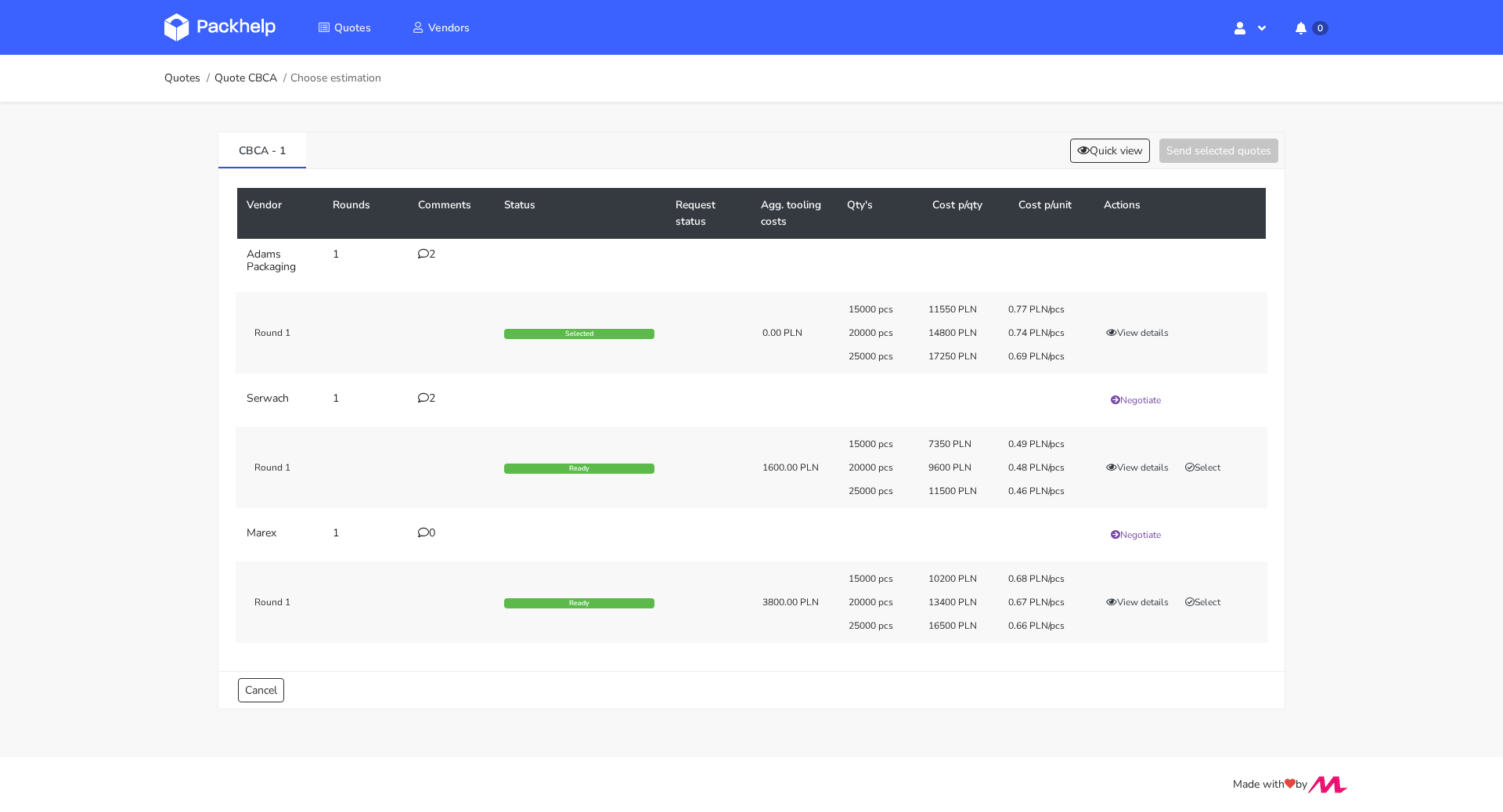
click at [430, 394] on div "2" at bounding box center [452, 399] width 67 height 13
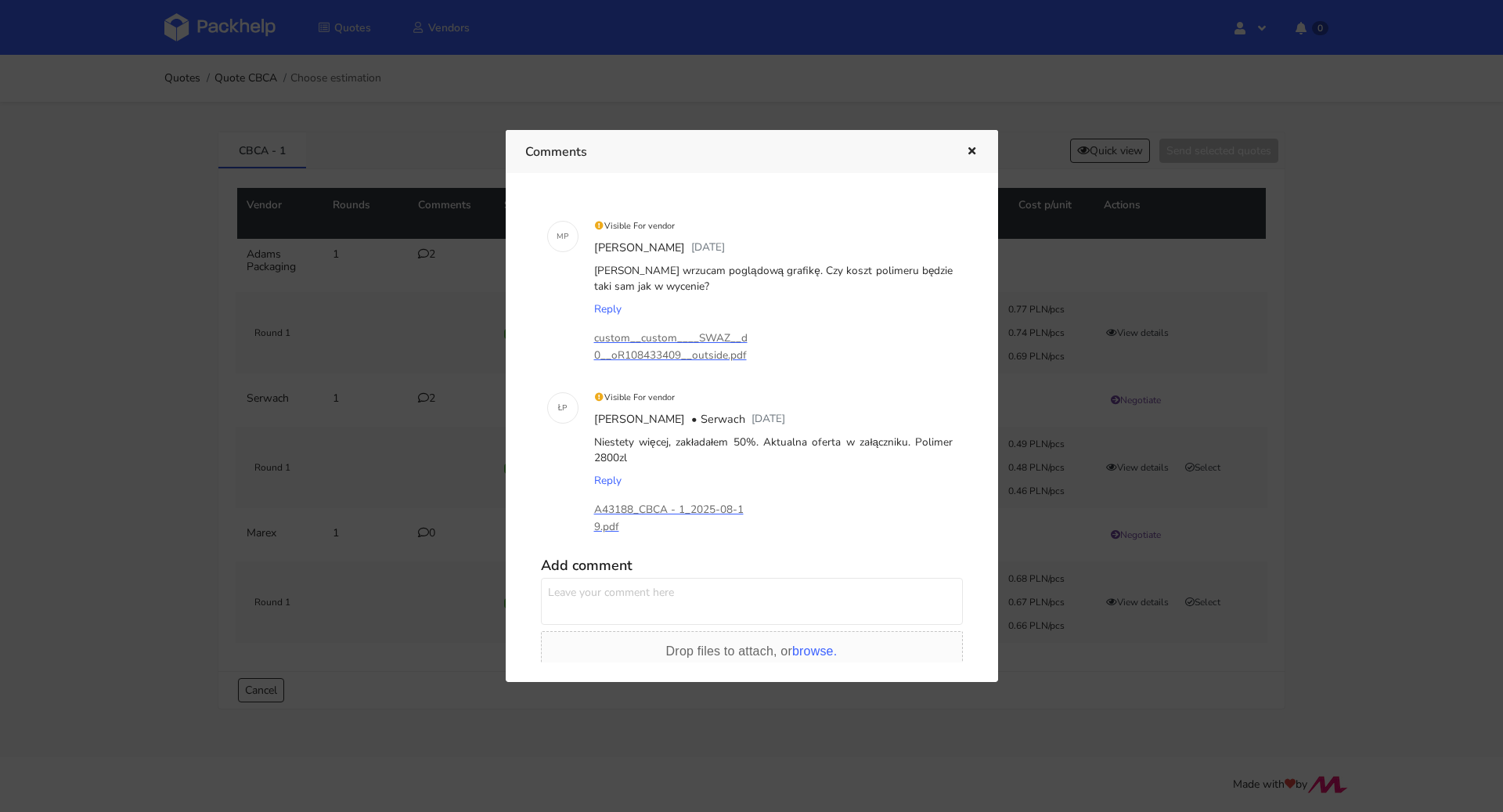
click at [67, 448] on div at bounding box center [752, 406] width 1503 height 812
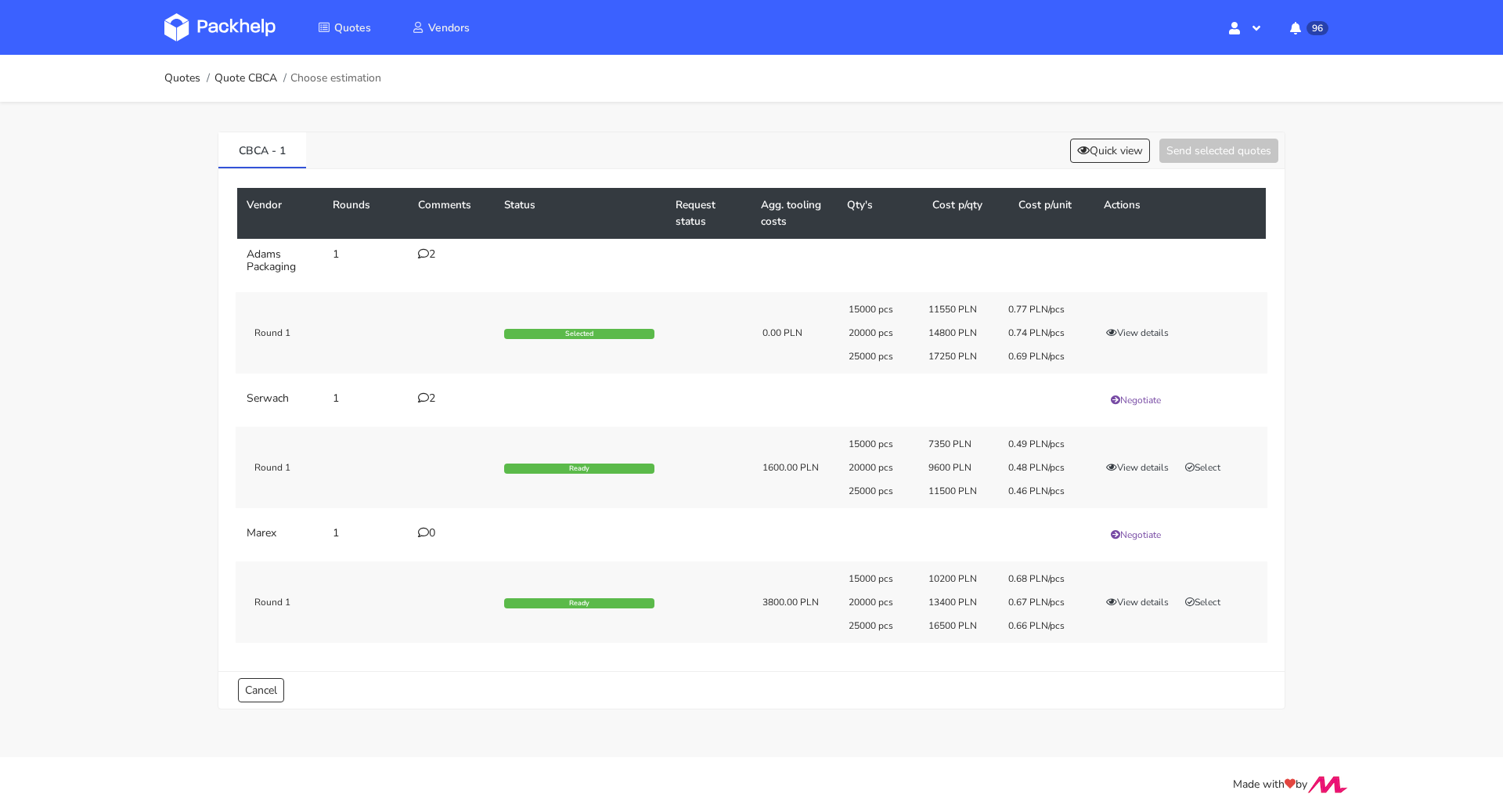
click at [432, 397] on div "2" at bounding box center [452, 399] width 67 height 13
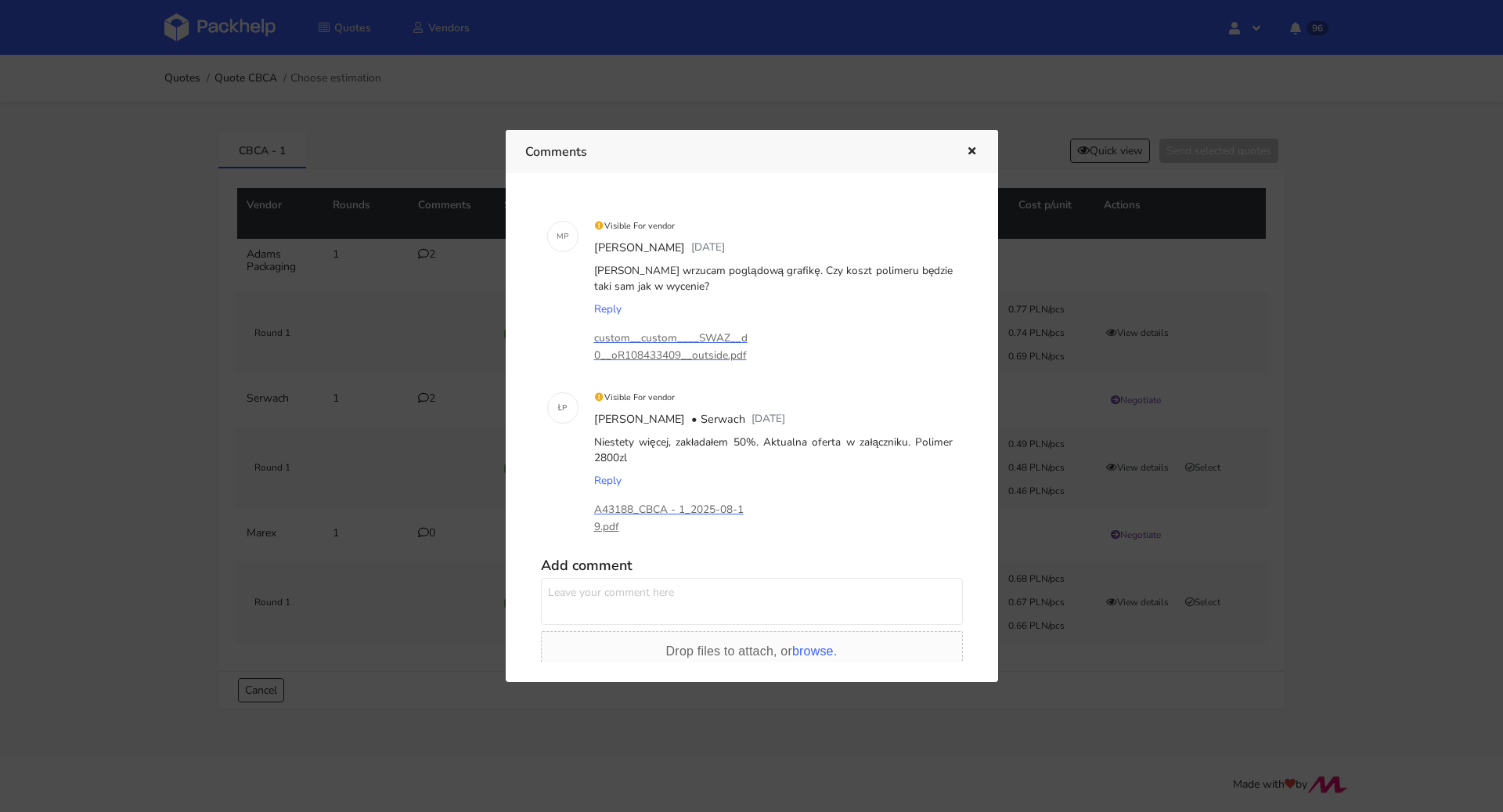
click at [194, 434] on div at bounding box center [752, 406] width 1503 height 812
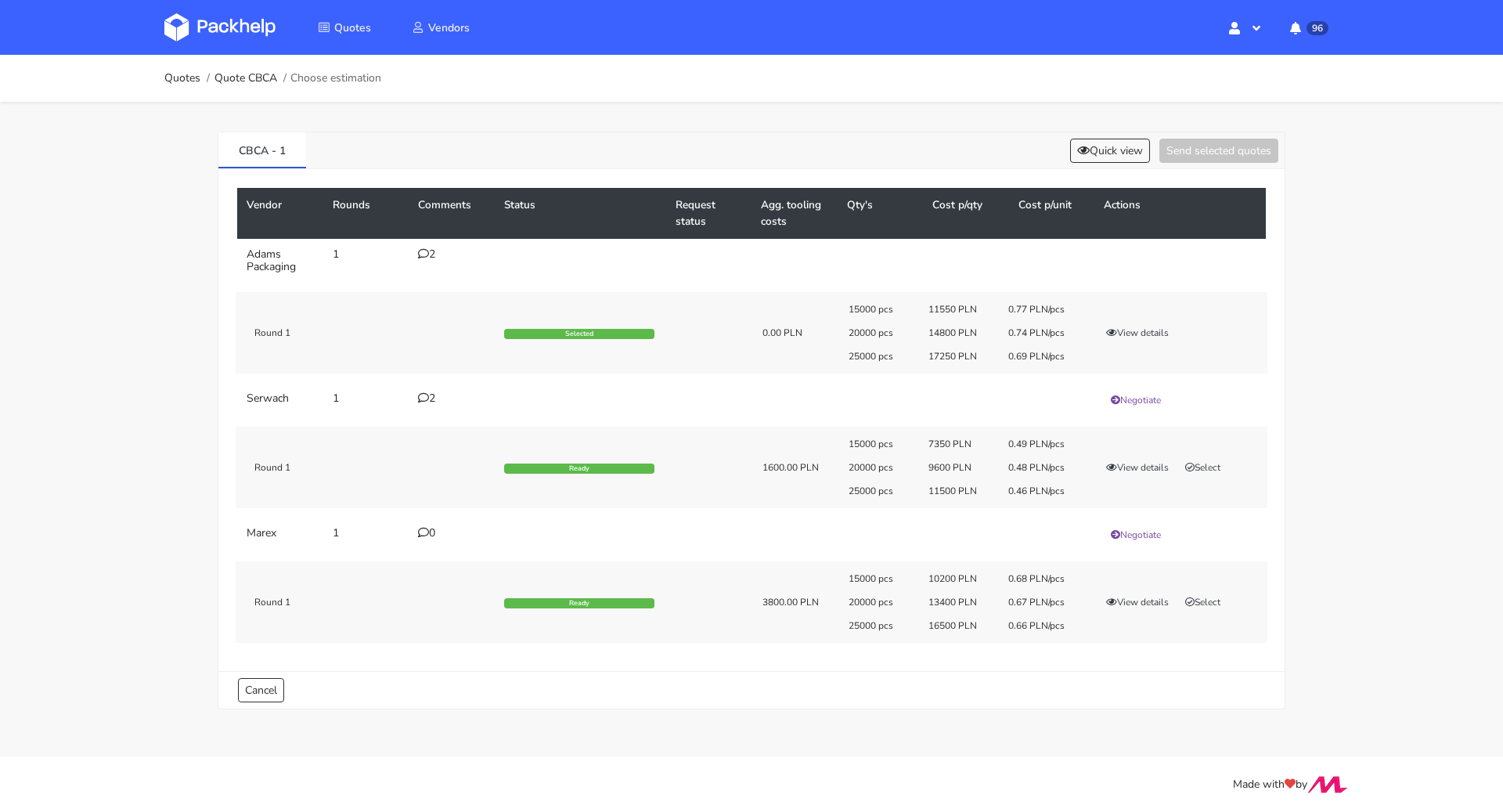
click at [421, 250] on icon at bounding box center [424, 254] width 11 height 11
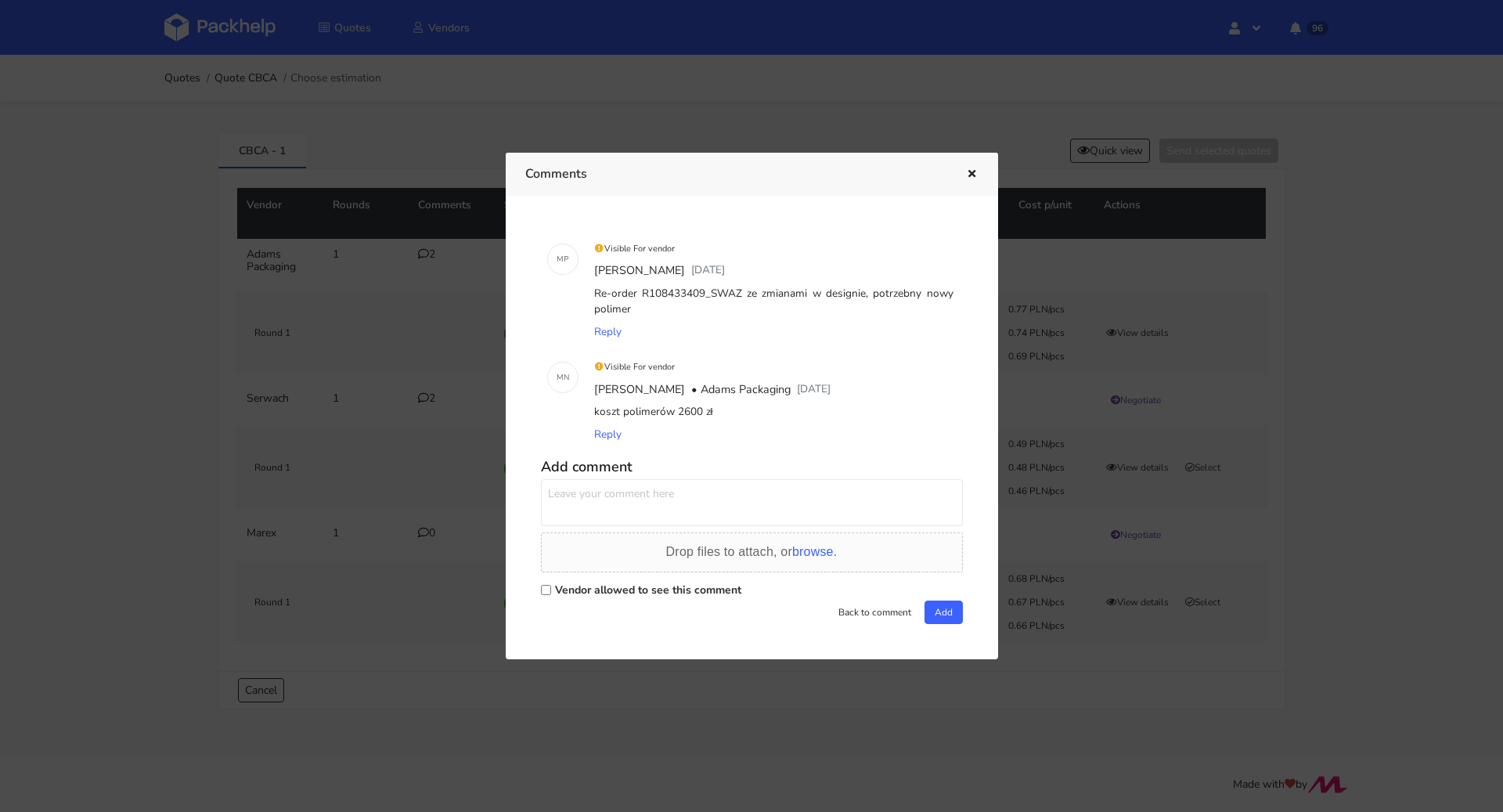
click at [542, 79] on div at bounding box center [752, 406] width 1503 height 812
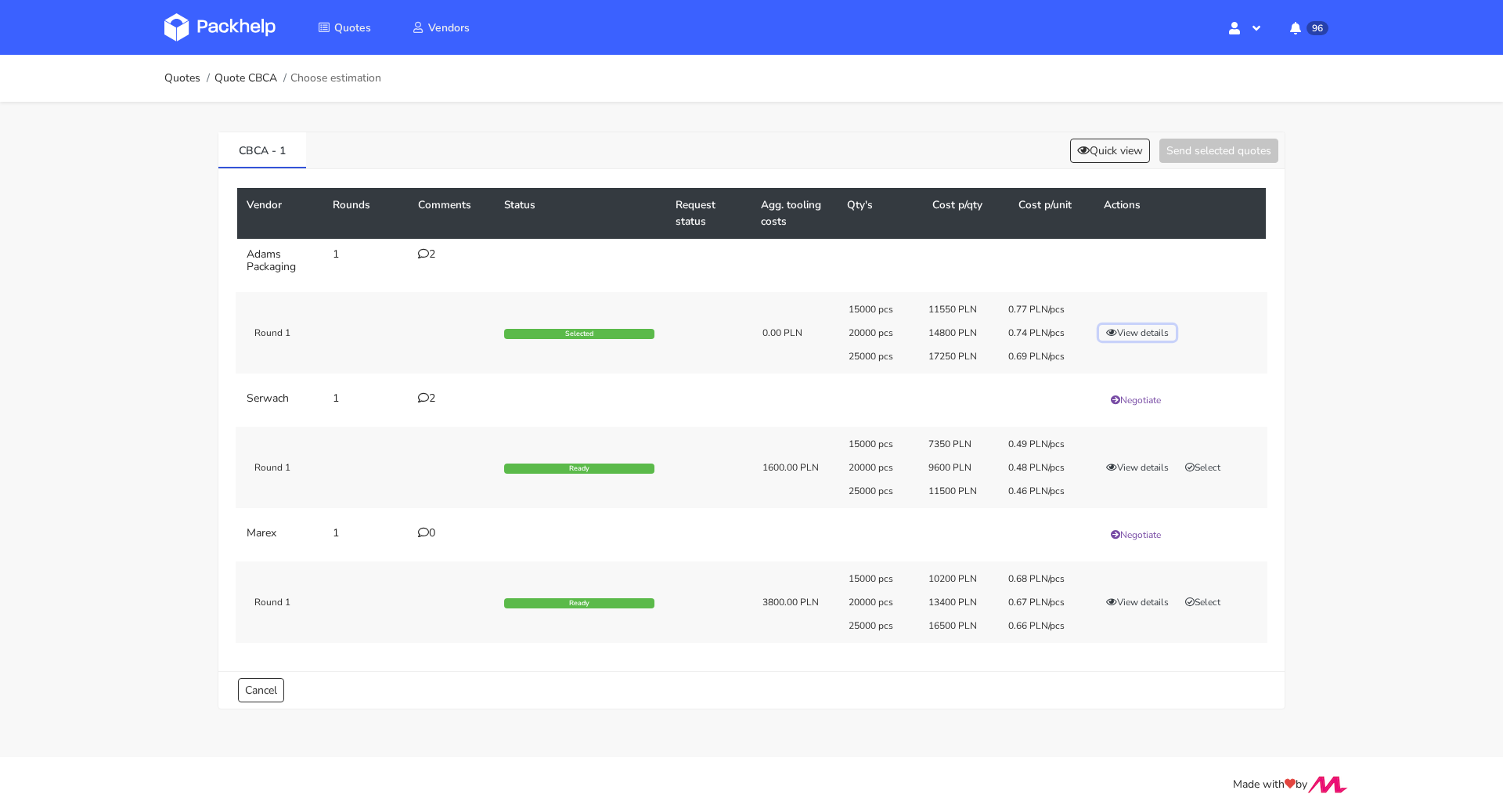
click at [1154, 329] on button "View details" at bounding box center [1138, 333] width 77 height 16
click at [0, 0] on div at bounding box center [0, 0] width 0 height 0
click at [425, 400] on icon at bounding box center [424, 398] width 11 height 11
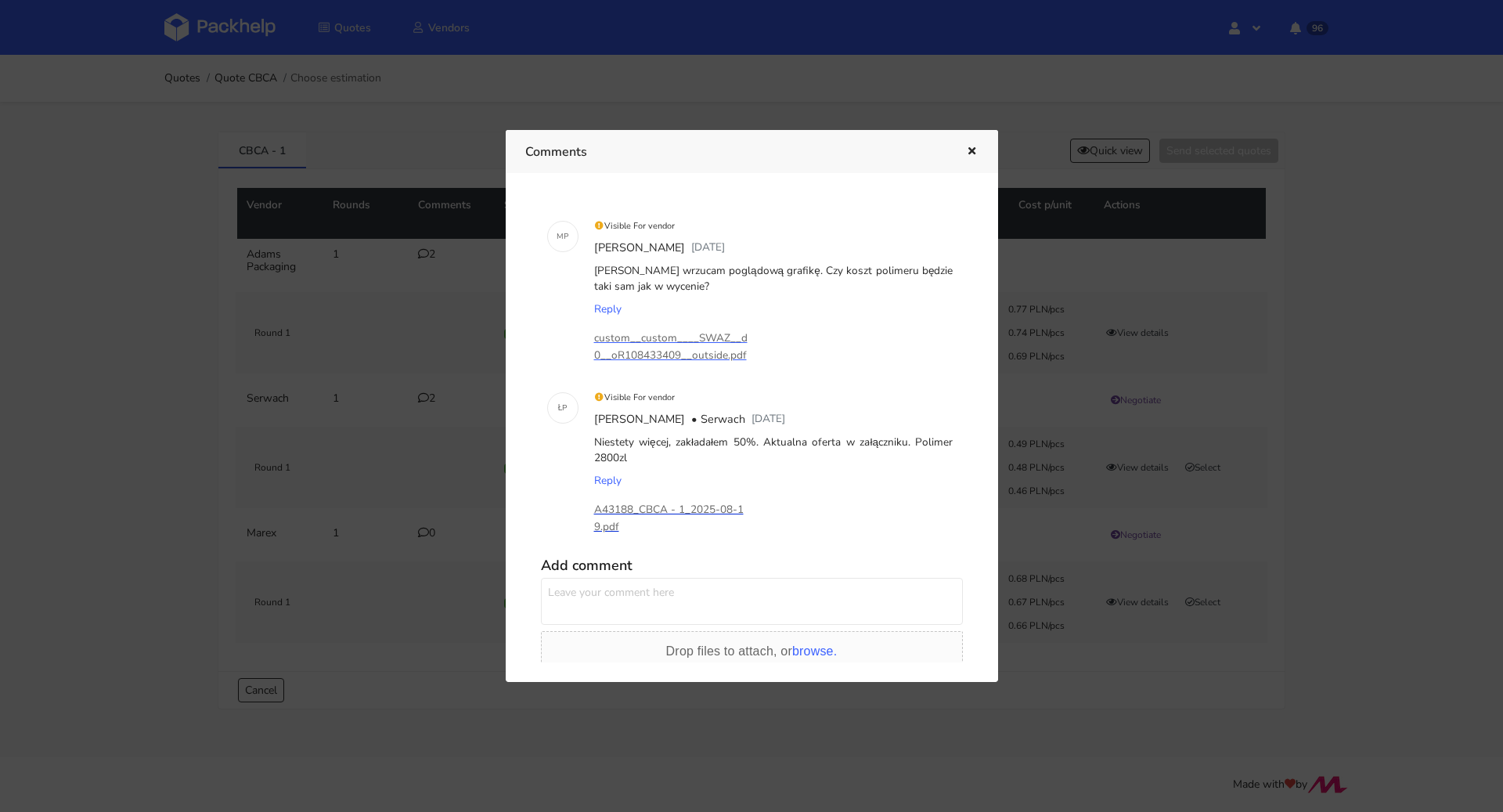
click at [688, 504] on p "A43188_CBCA - 1_2025-08-19.pdf" at bounding box center [673, 518] width 156 height 34
click at [966, 154] on icon "button" at bounding box center [972, 152] width 14 height 11
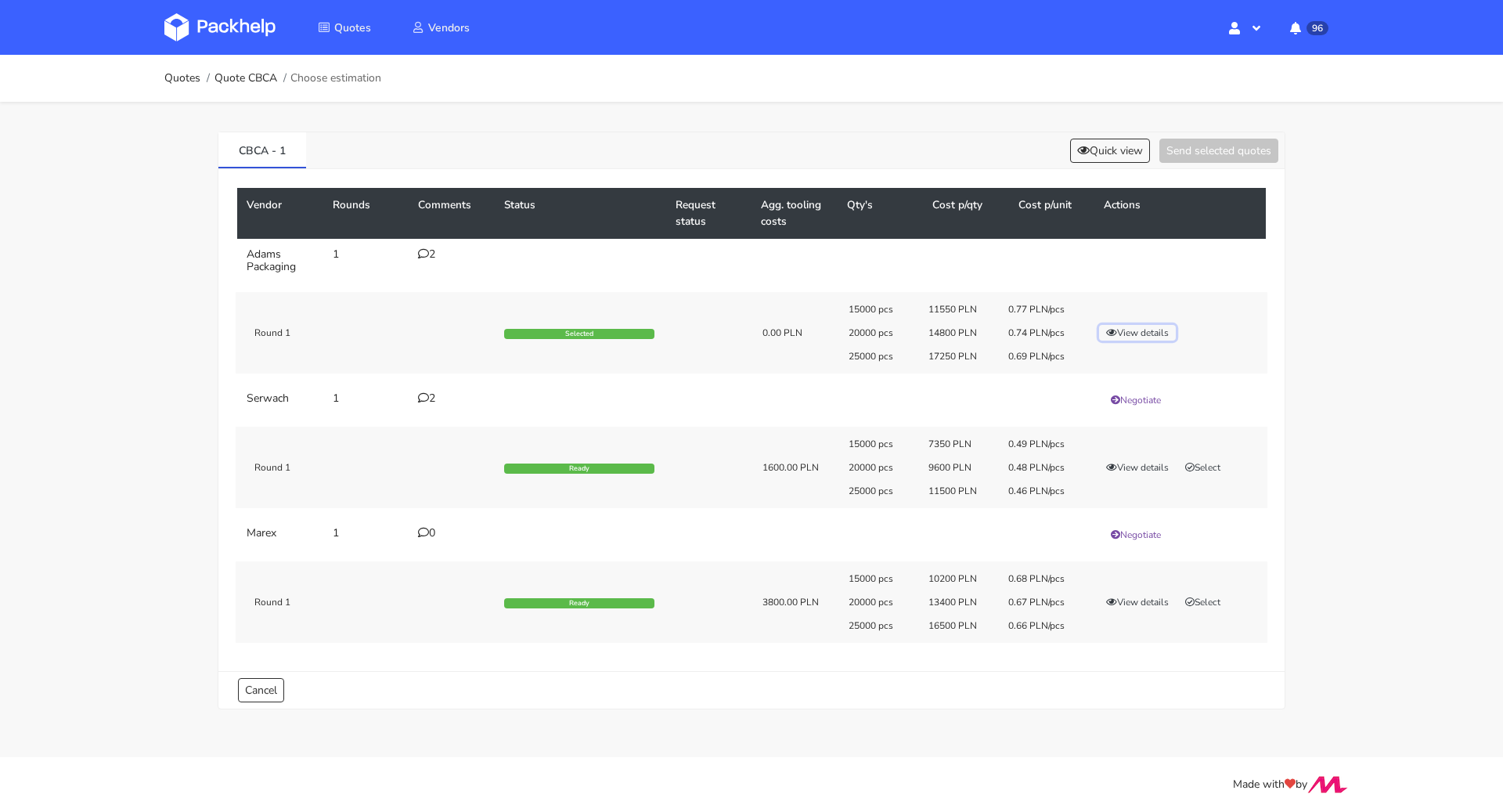
click at [1155, 325] on button "View details" at bounding box center [1138, 333] width 77 height 16
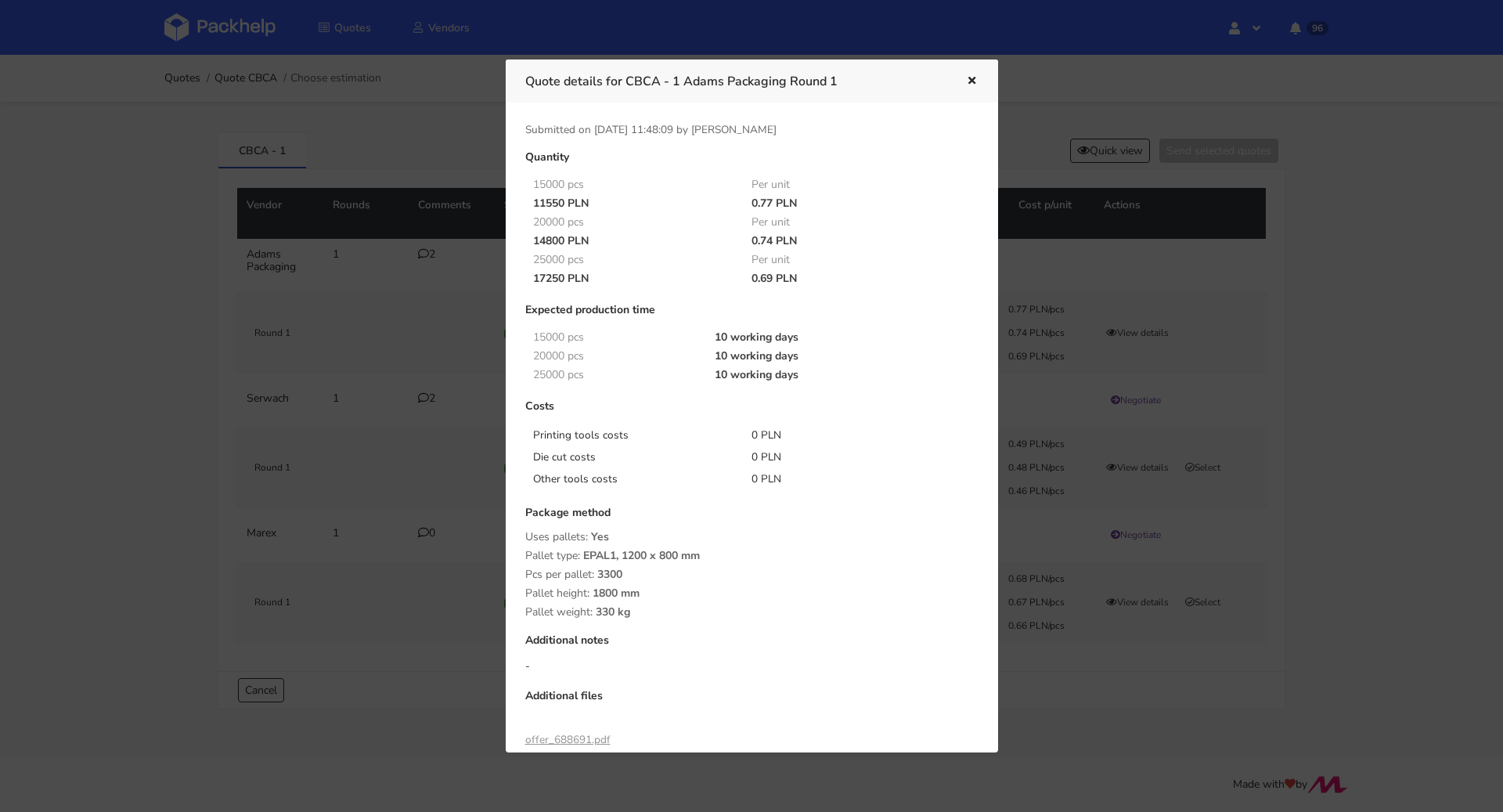
click at [966, 77] on icon "button" at bounding box center [972, 81] width 14 height 11
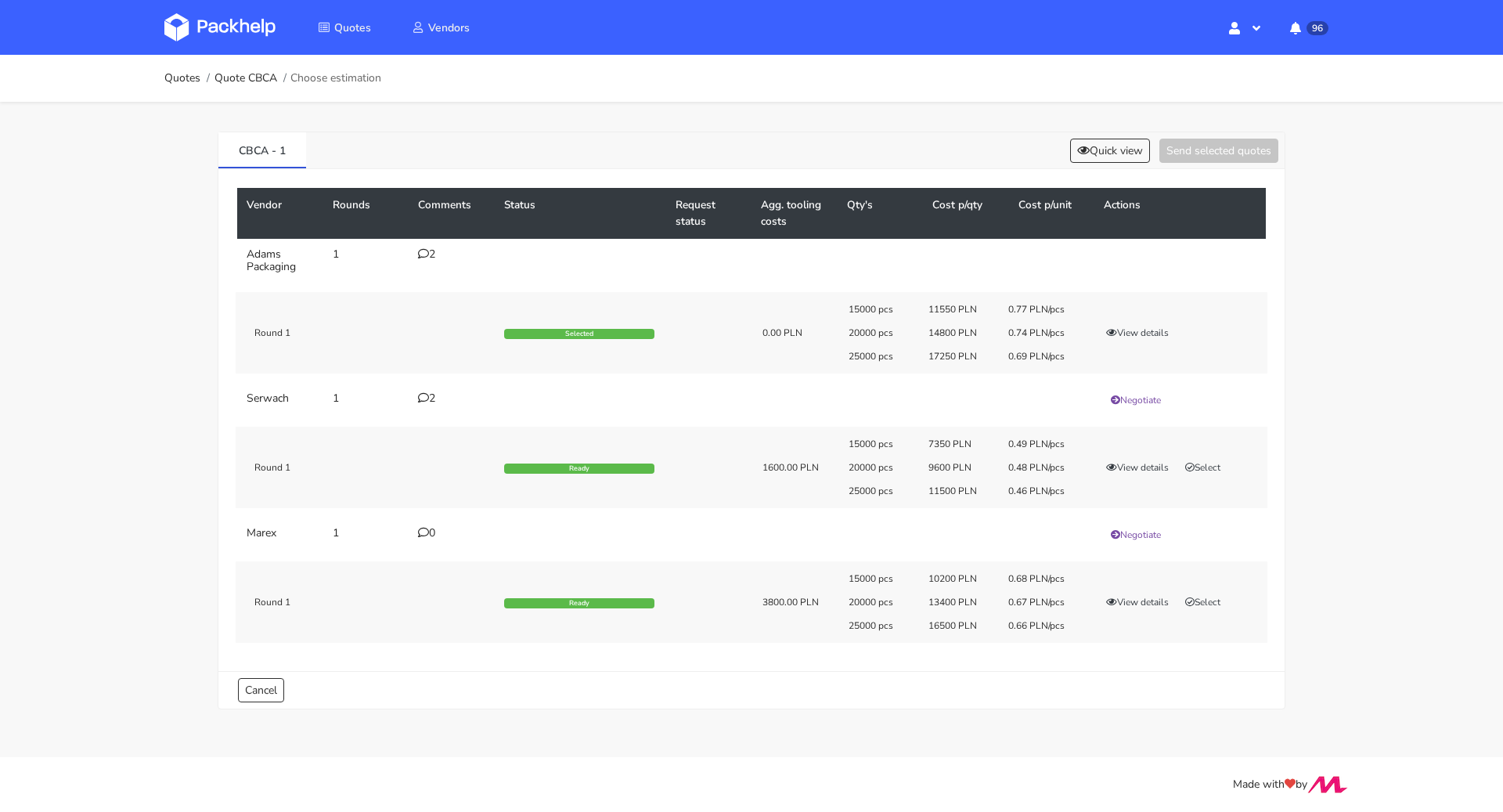
click at [420, 250] on icon at bounding box center [424, 254] width 11 height 11
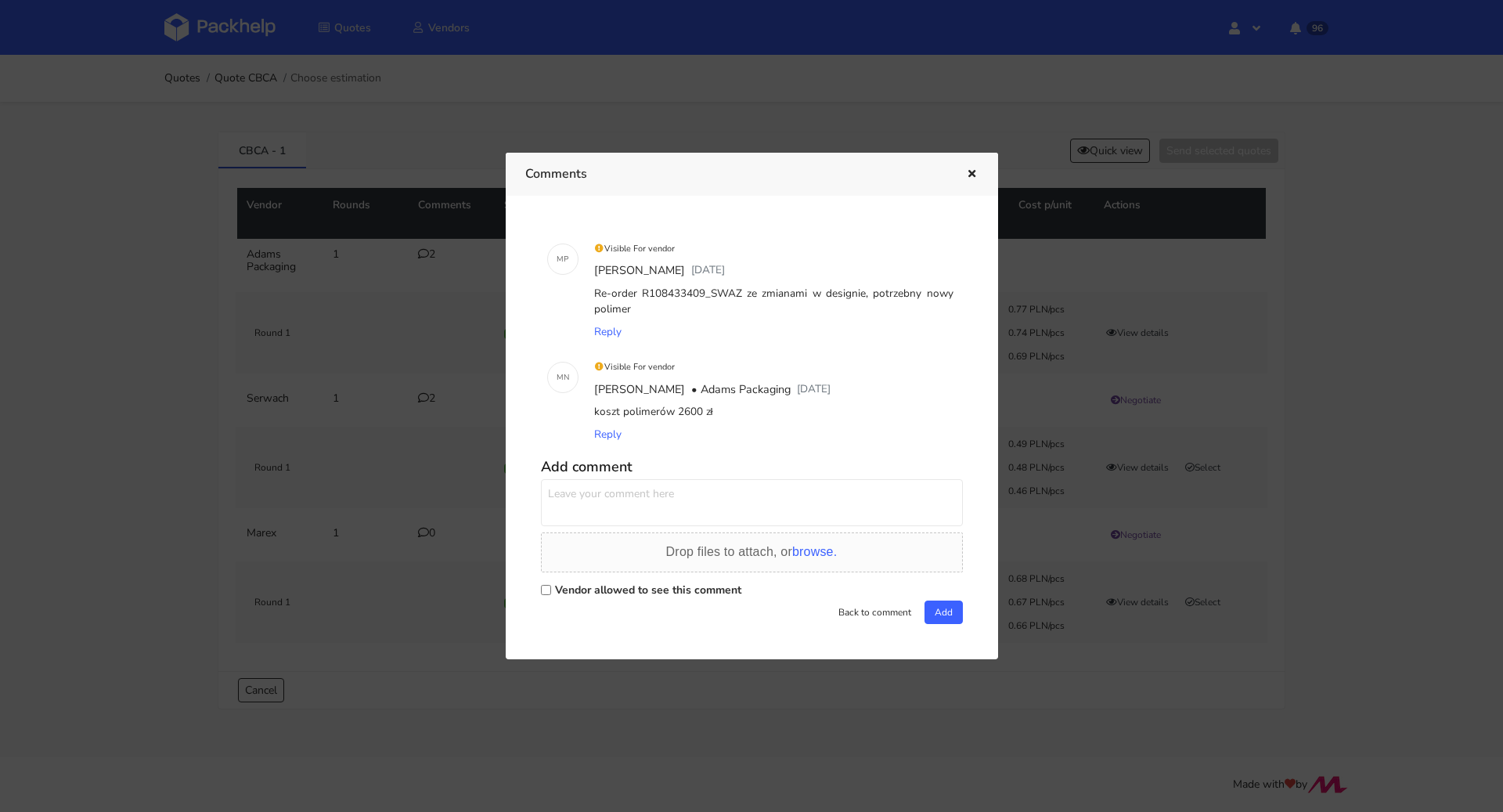
click at [415, 320] on div at bounding box center [752, 406] width 1503 height 812
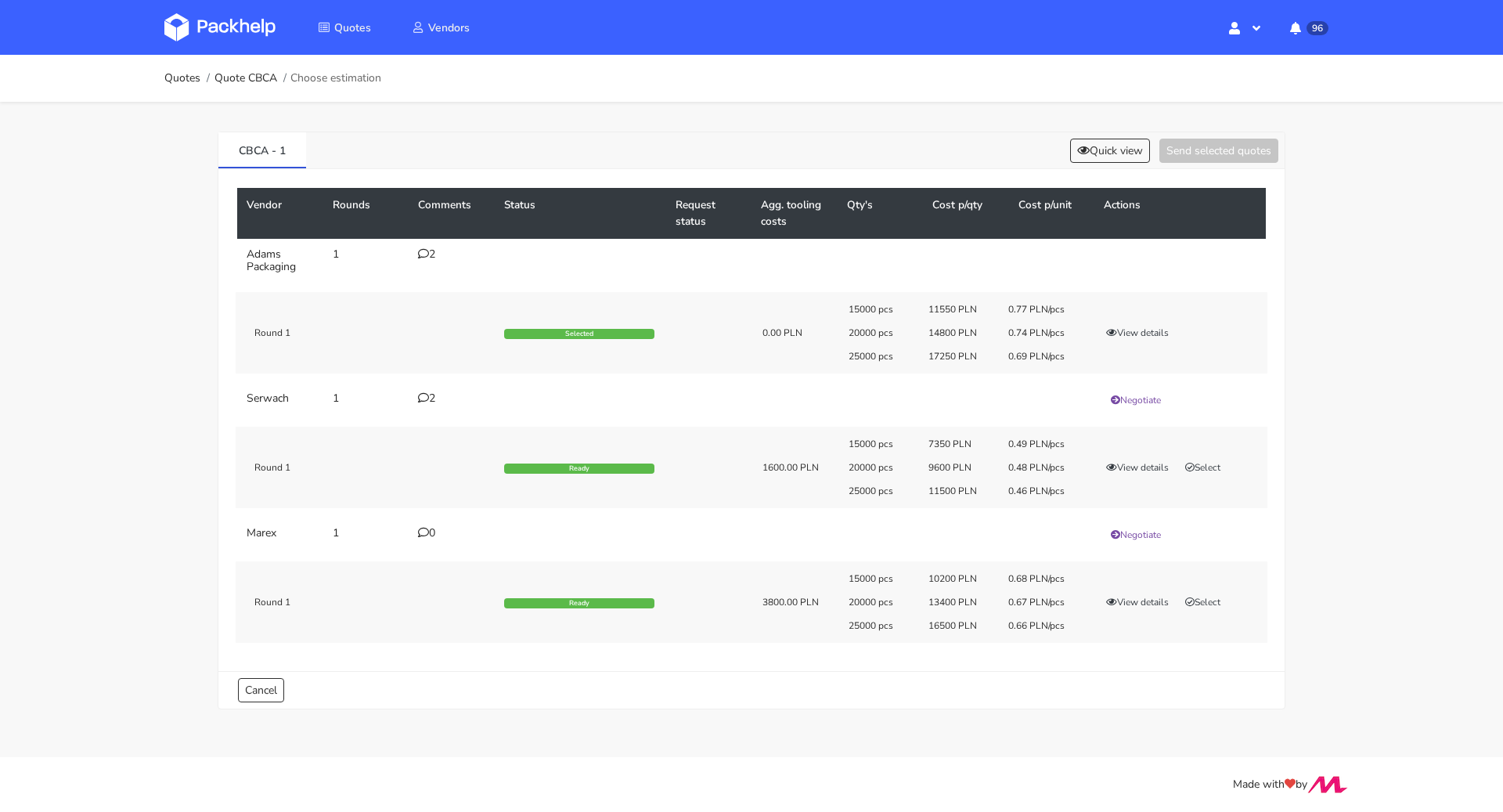
click at [428, 253] on div "2" at bounding box center [452, 254] width 67 height 13
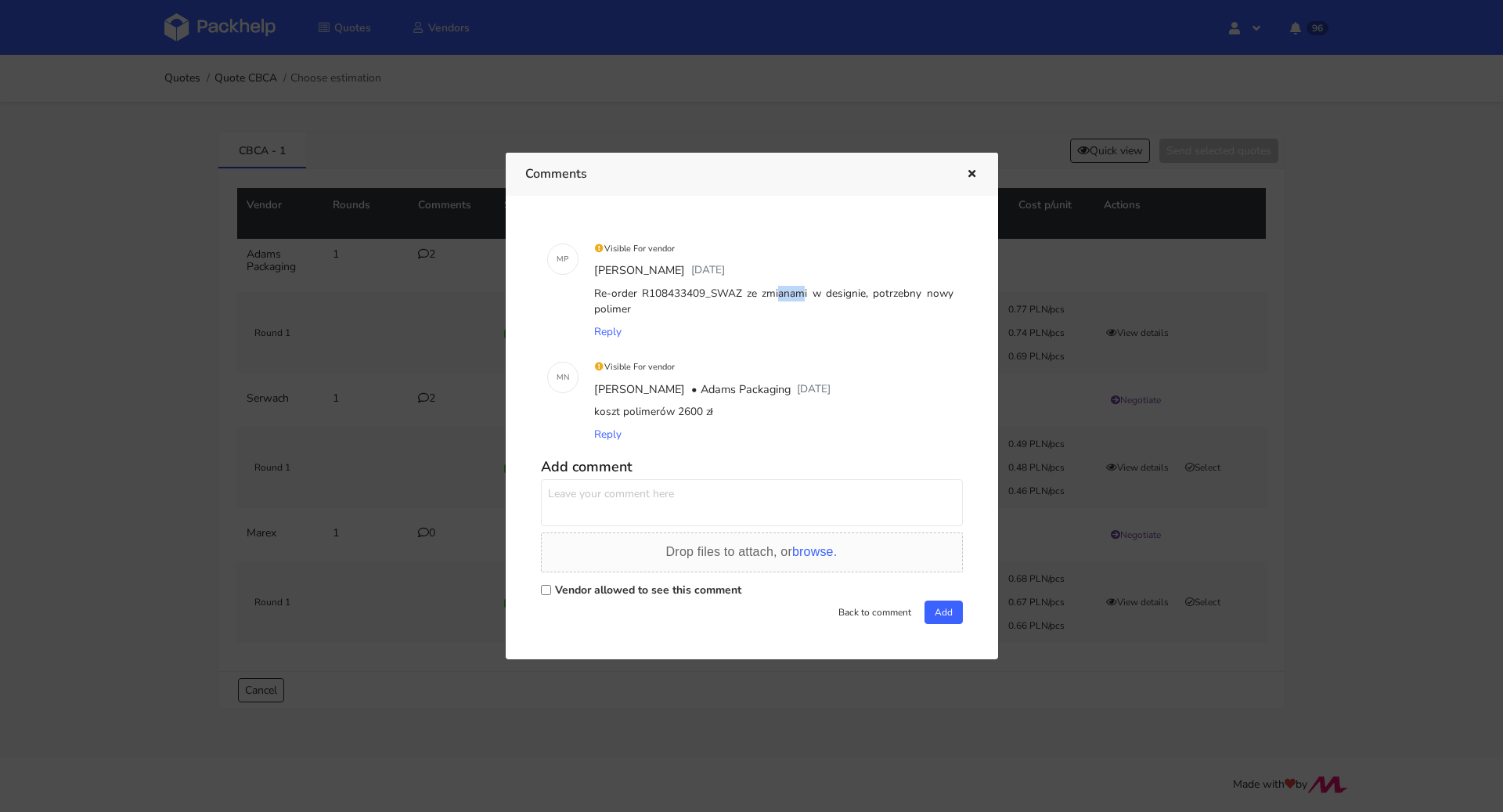
drag, startPoint x: 733, startPoint y: 294, endPoint x: 707, endPoint y: 294, distance: 26.0
click at [707, 294] on div "Re-order R108433409_SWAZ ze zmianami w designie, potrzebny nowy polimer" at bounding box center [774, 302] width 365 height 38
copy div "SWAZ"
click at [499, 87] on div at bounding box center [752, 406] width 1503 height 812
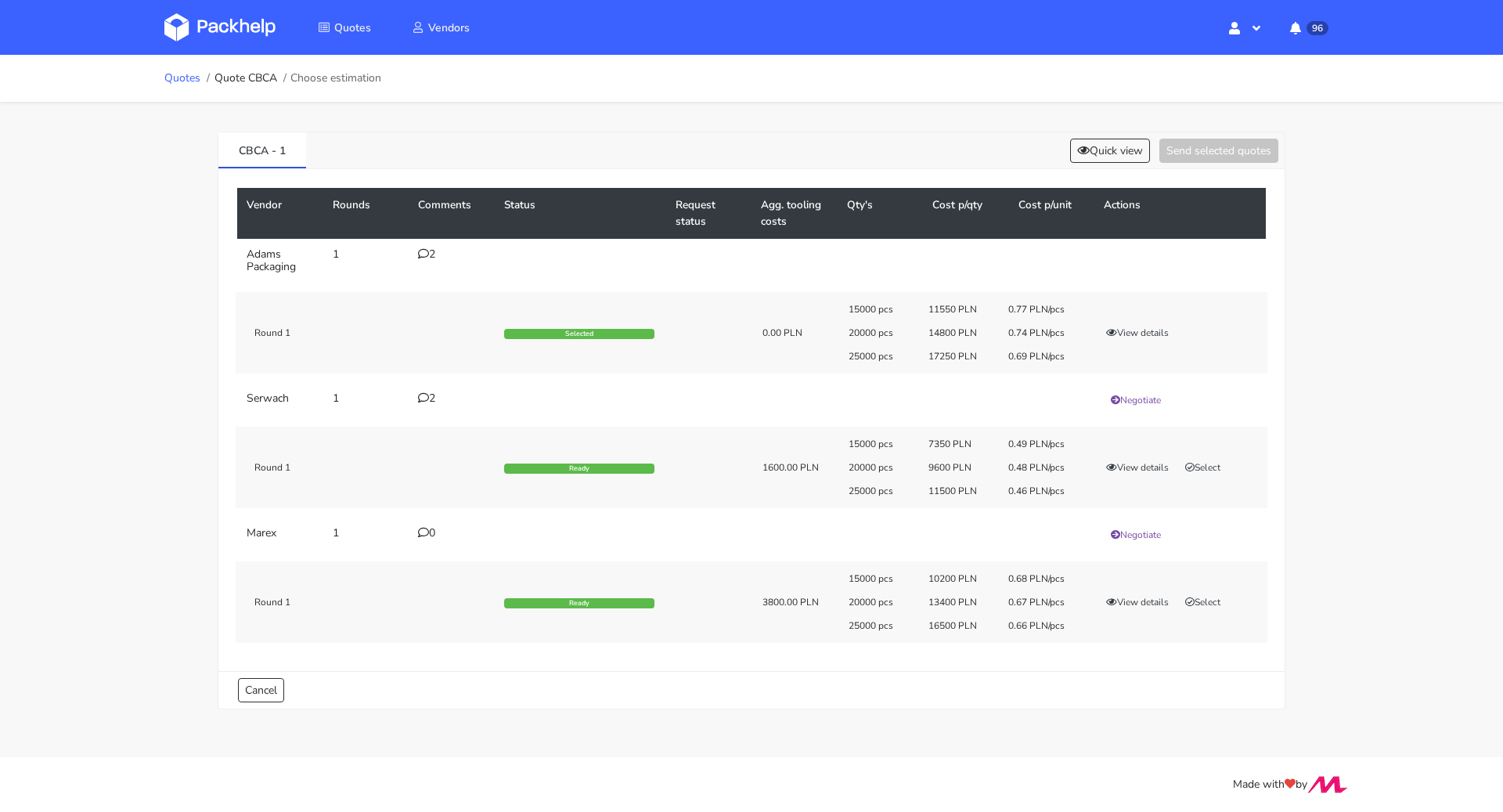
click at [180, 78] on link "Quotes" at bounding box center [182, 78] width 36 height 13
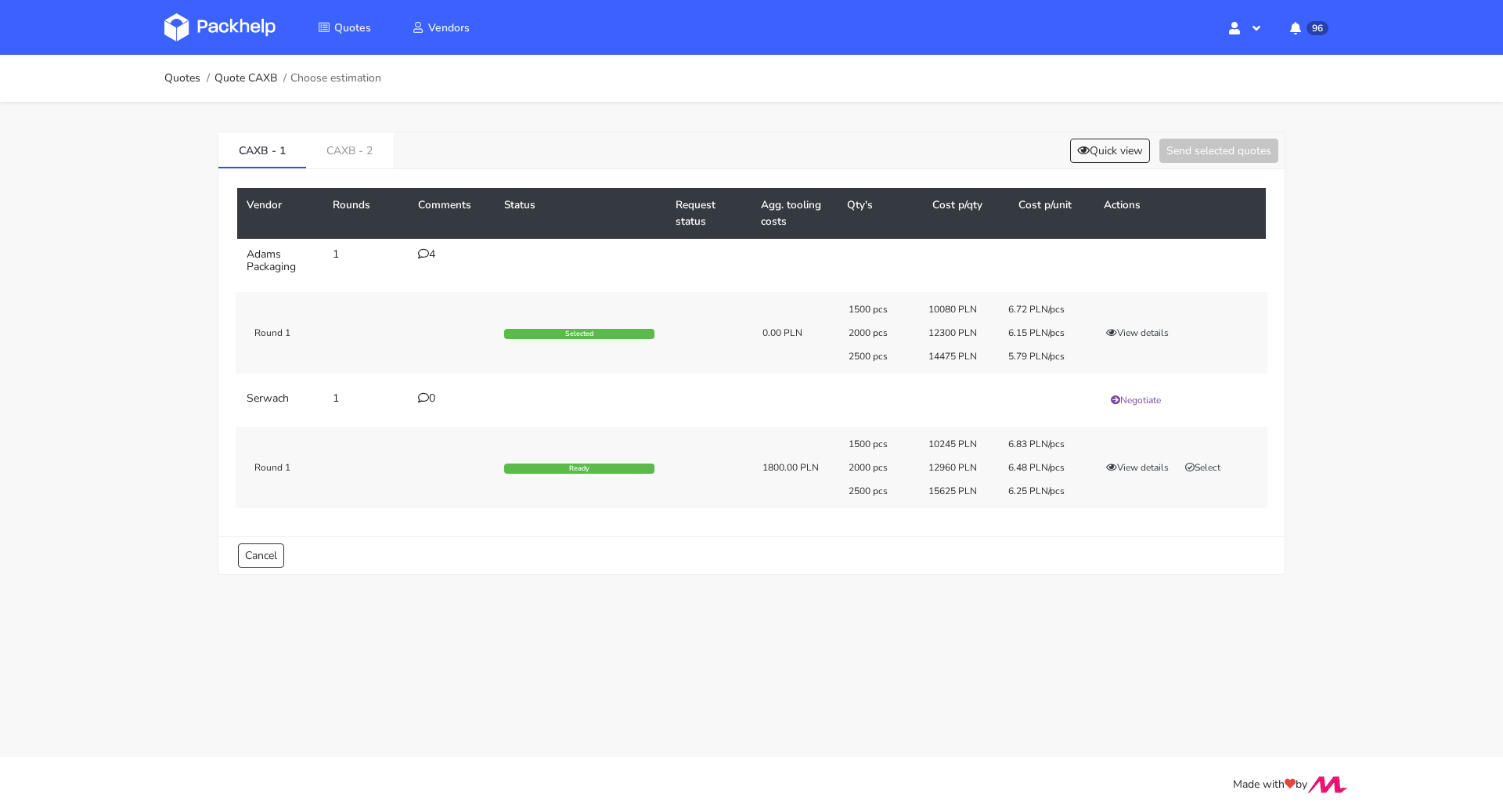
click at [1081, 162] on div "CAXB - 1 CAXB - 2 Quick view Send selected quotes" at bounding box center [752, 151] width 1067 height 37
click at [1095, 145] on button "Quick view" at bounding box center [1110, 151] width 80 height 24
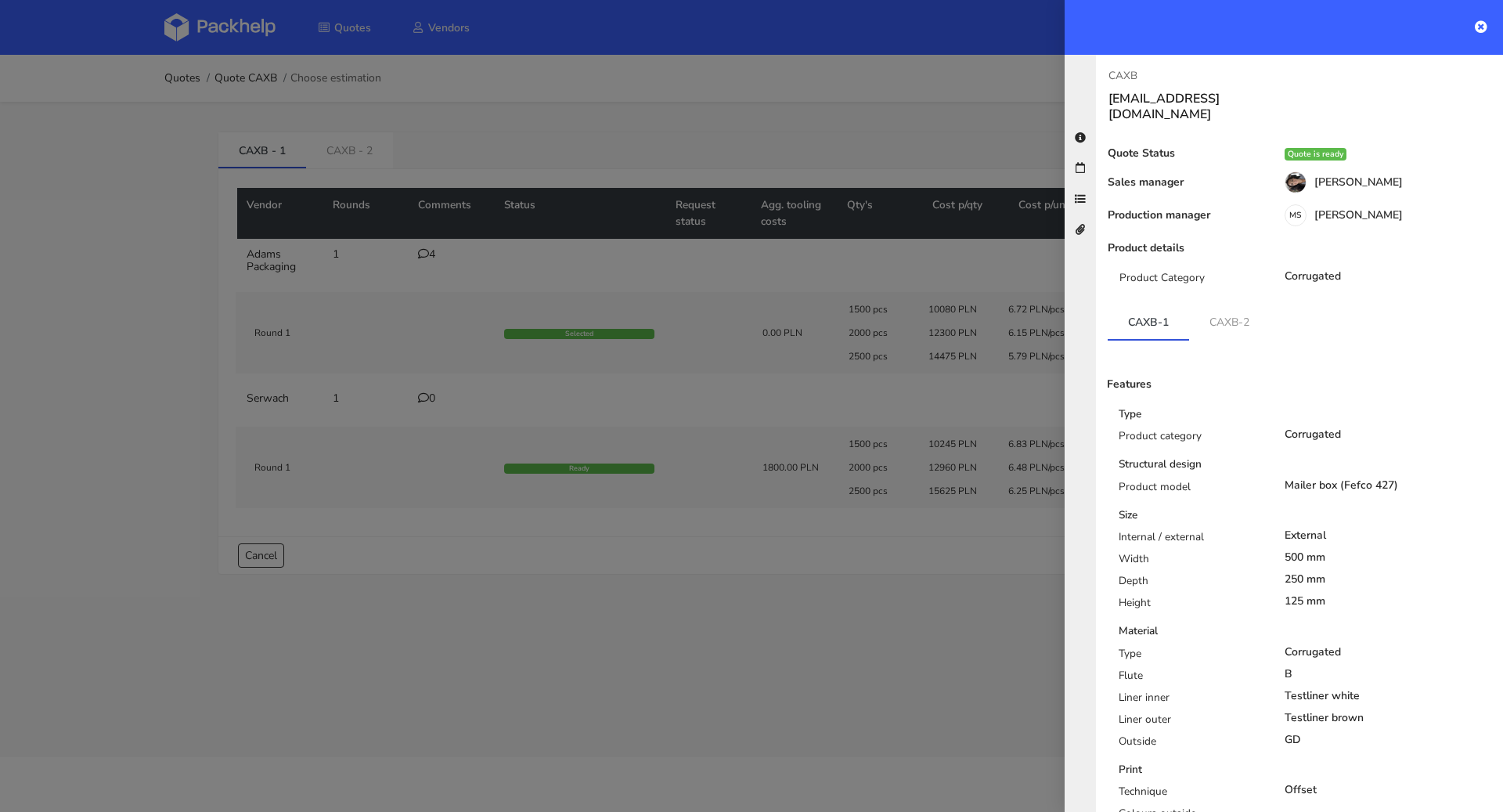
click at [808, 144] on div at bounding box center [752, 406] width 1503 height 812
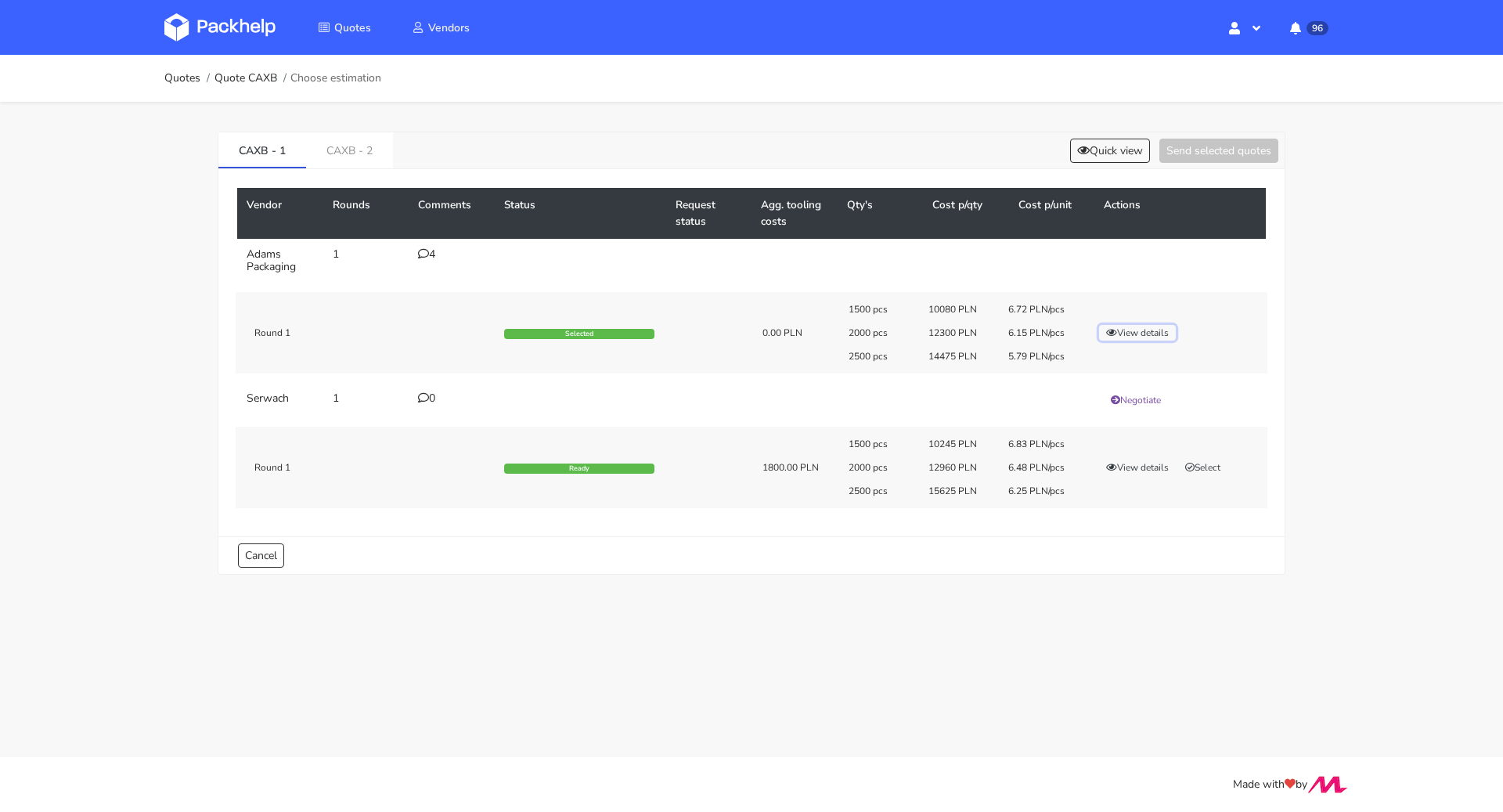
click at [1128, 336] on button "View details" at bounding box center [1138, 333] width 77 height 16
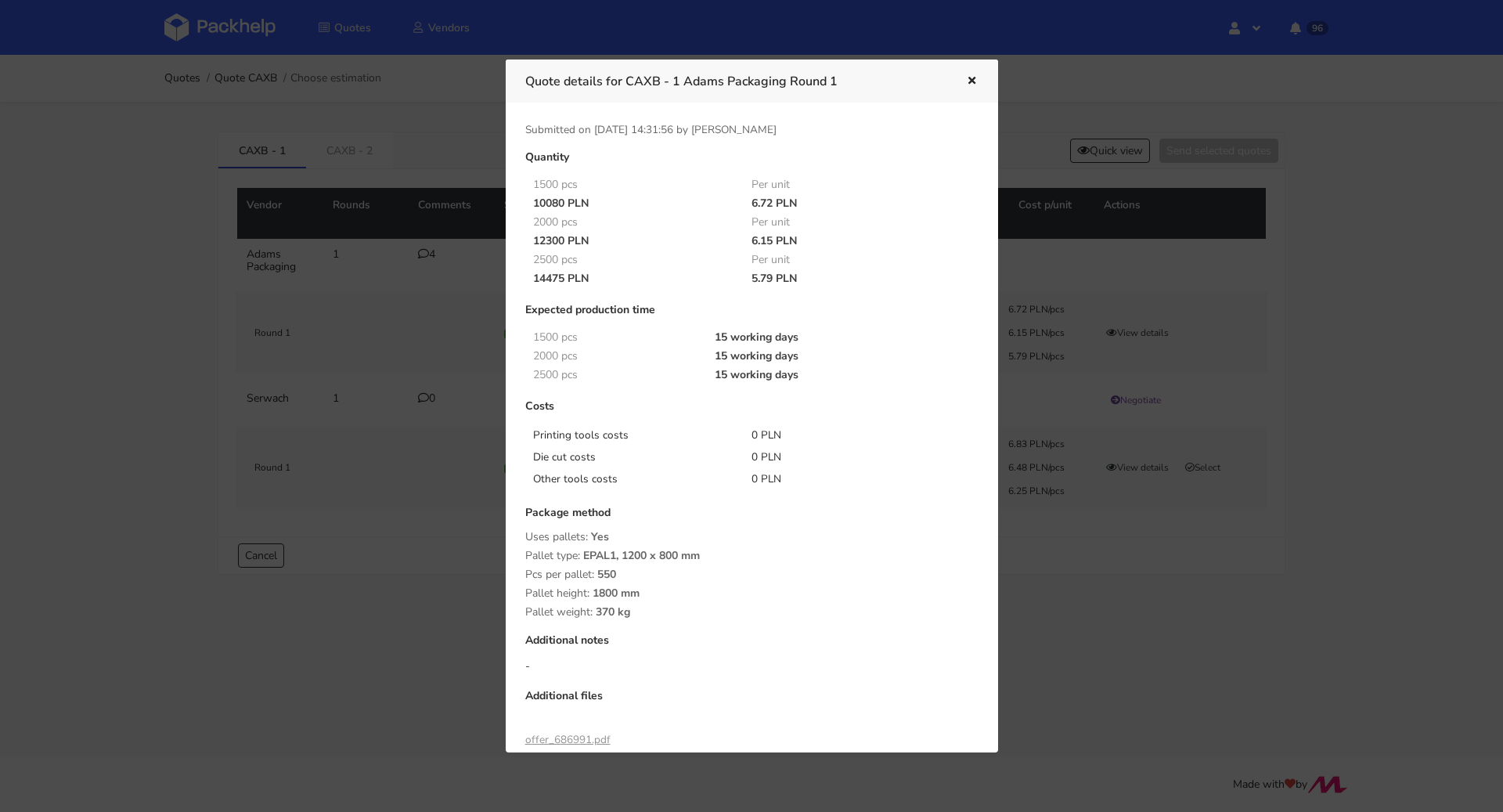
click at [974, 80] on icon "button" at bounding box center [972, 81] width 14 height 11
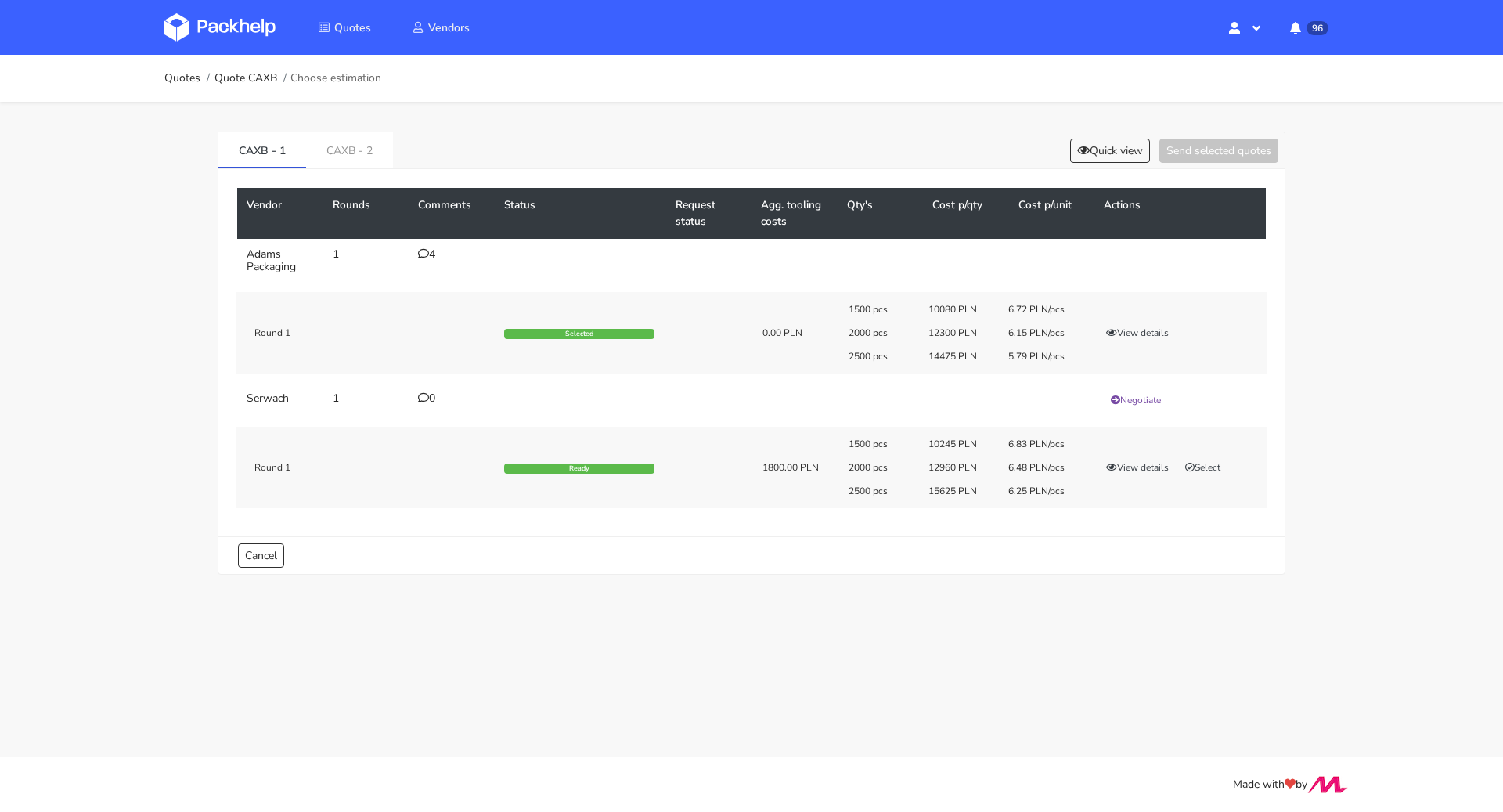
click at [432, 253] on div "4" at bounding box center [452, 254] width 67 height 13
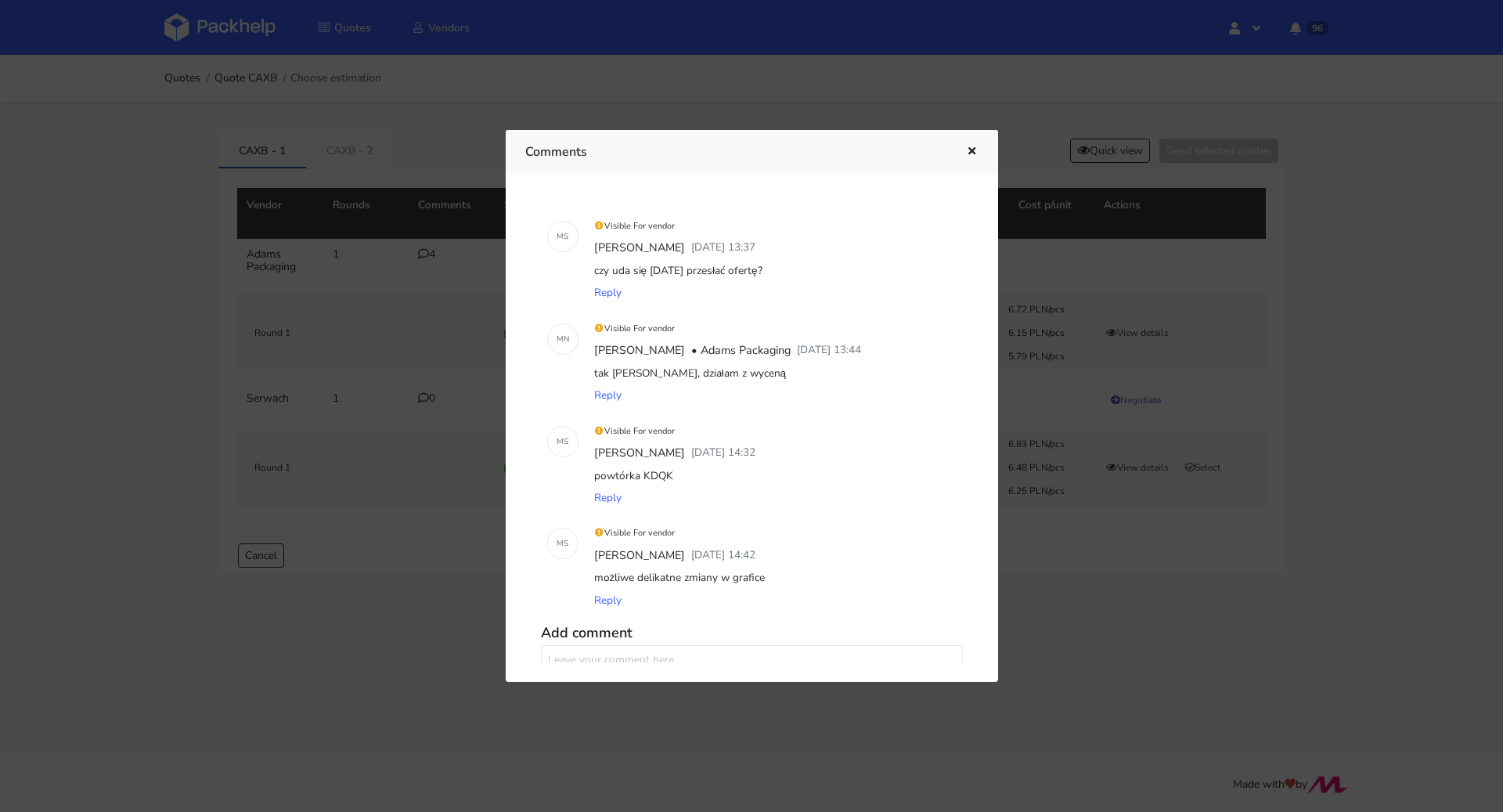
click at [424, 307] on div at bounding box center [752, 406] width 1503 height 812
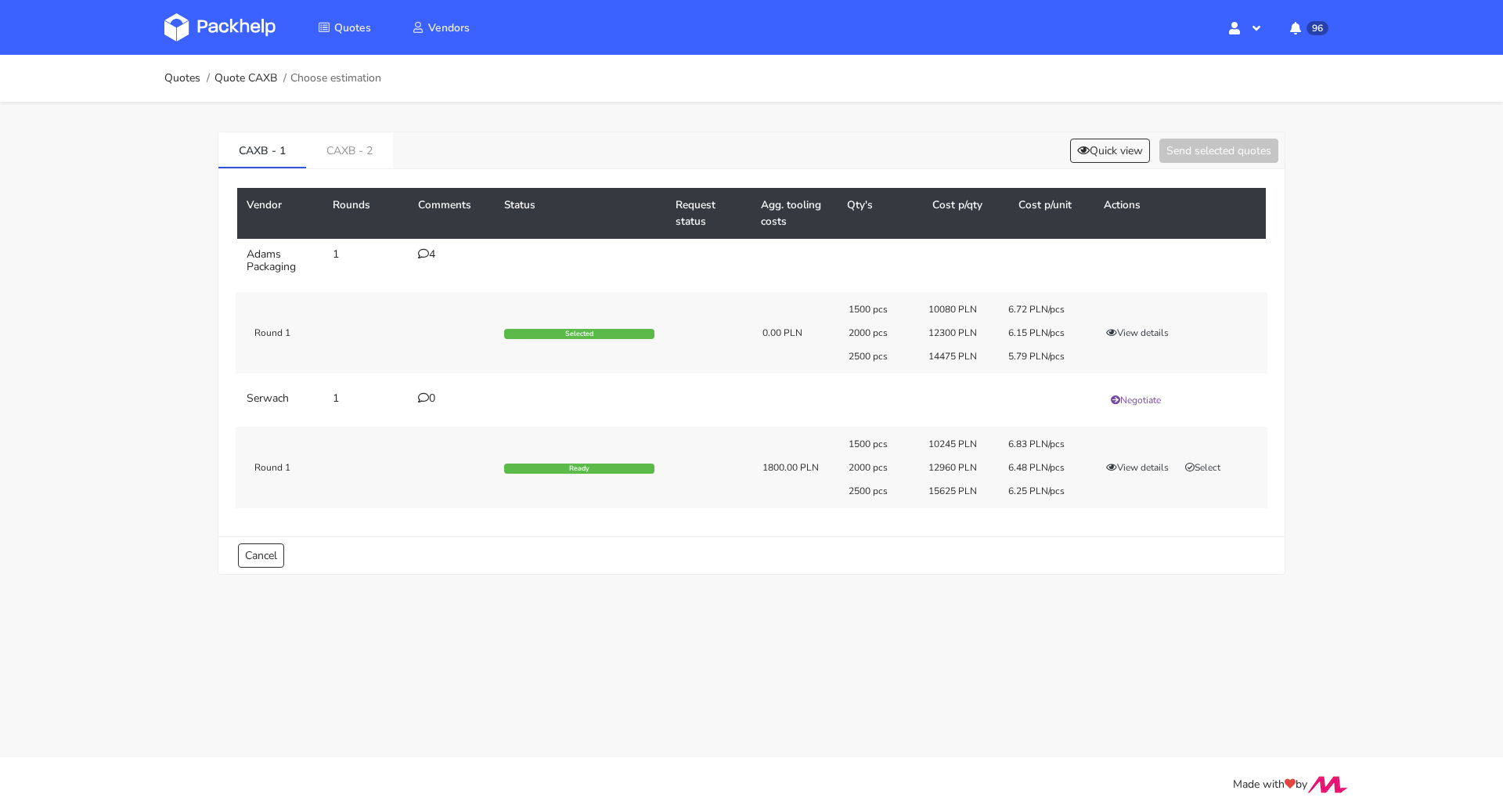
click at [417, 258] on td "4" at bounding box center [452, 260] width 86 height 44
click at [425, 252] on icon at bounding box center [424, 254] width 11 height 11
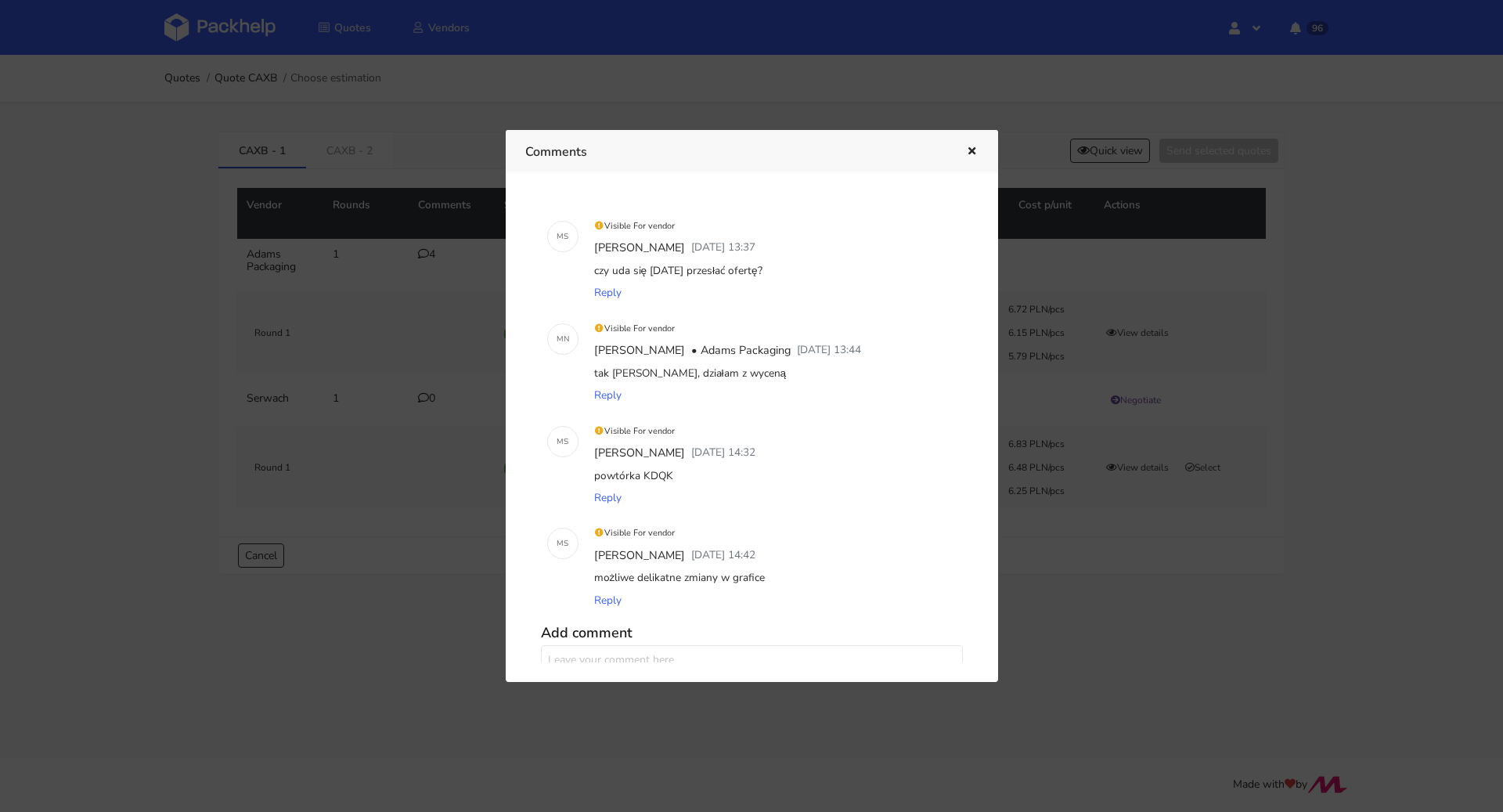
click at [975, 151] on icon "button" at bounding box center [972, 152] width 14 height 11
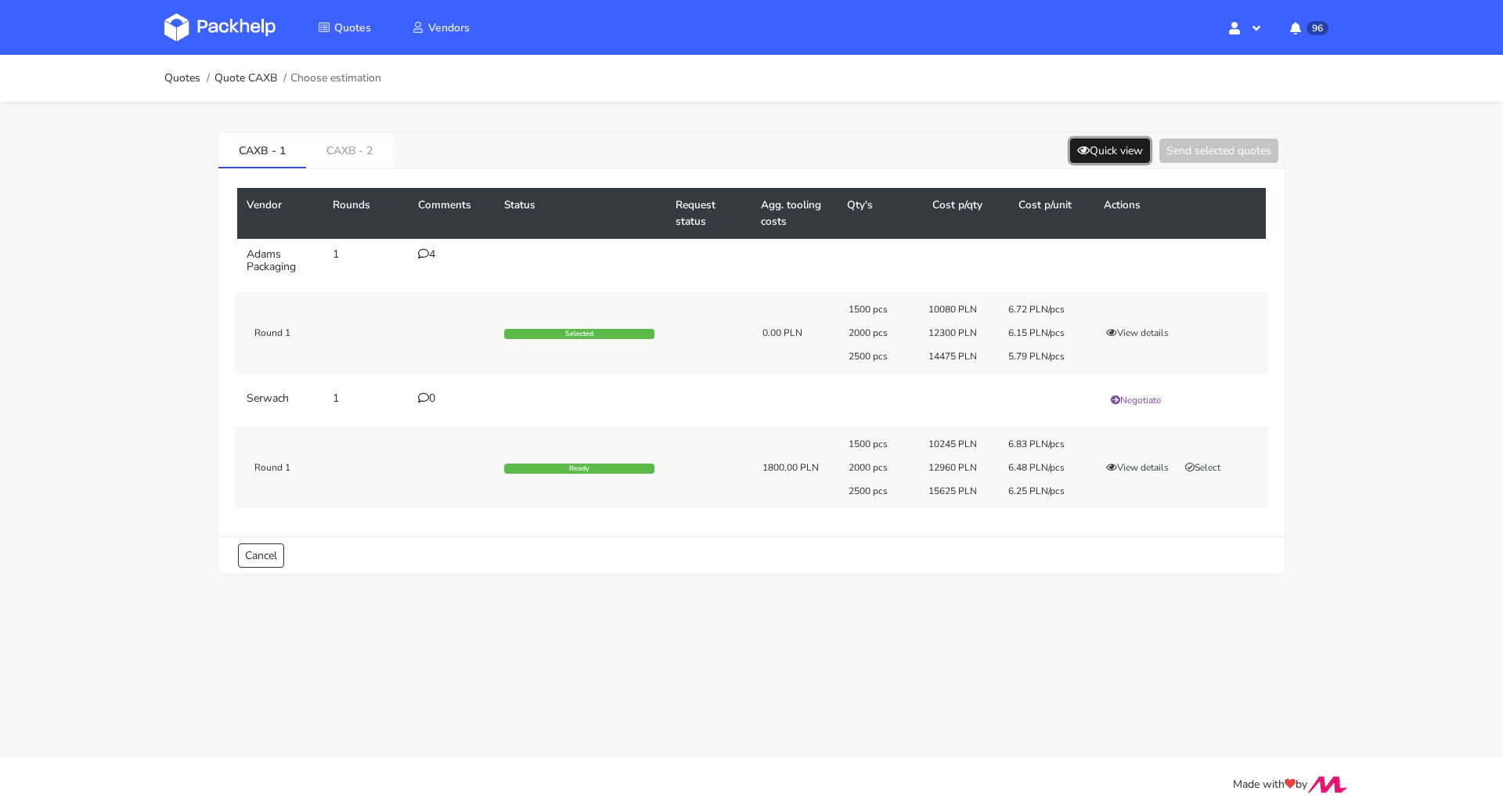
click at [1104, 152] on button "Quick view" at bounding box center [1110, 151] width 80 height 24
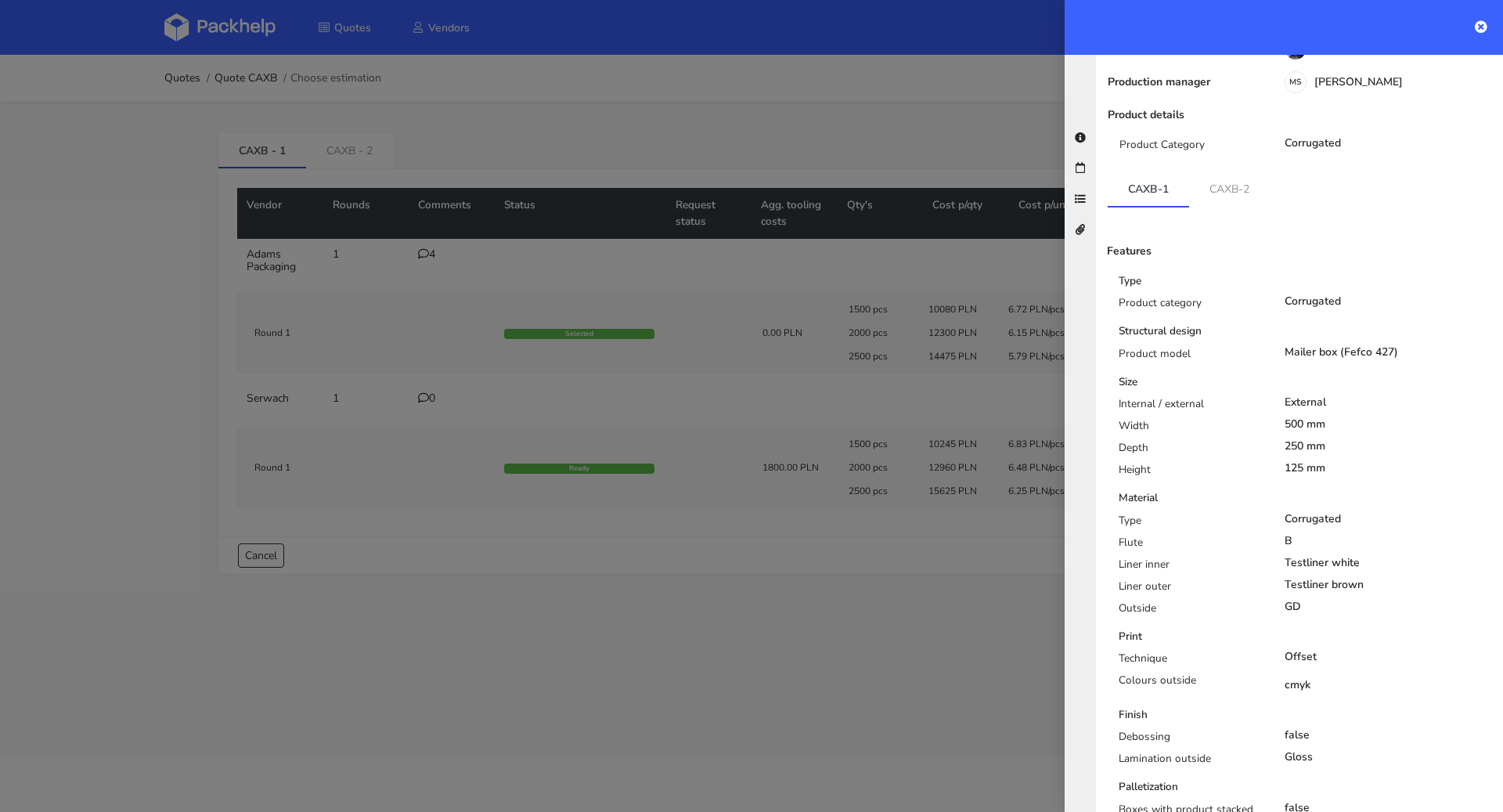
scroll to position [133, 0]
click at [893, 136] on div at bounding box center [752, 406] width 1503 height 812
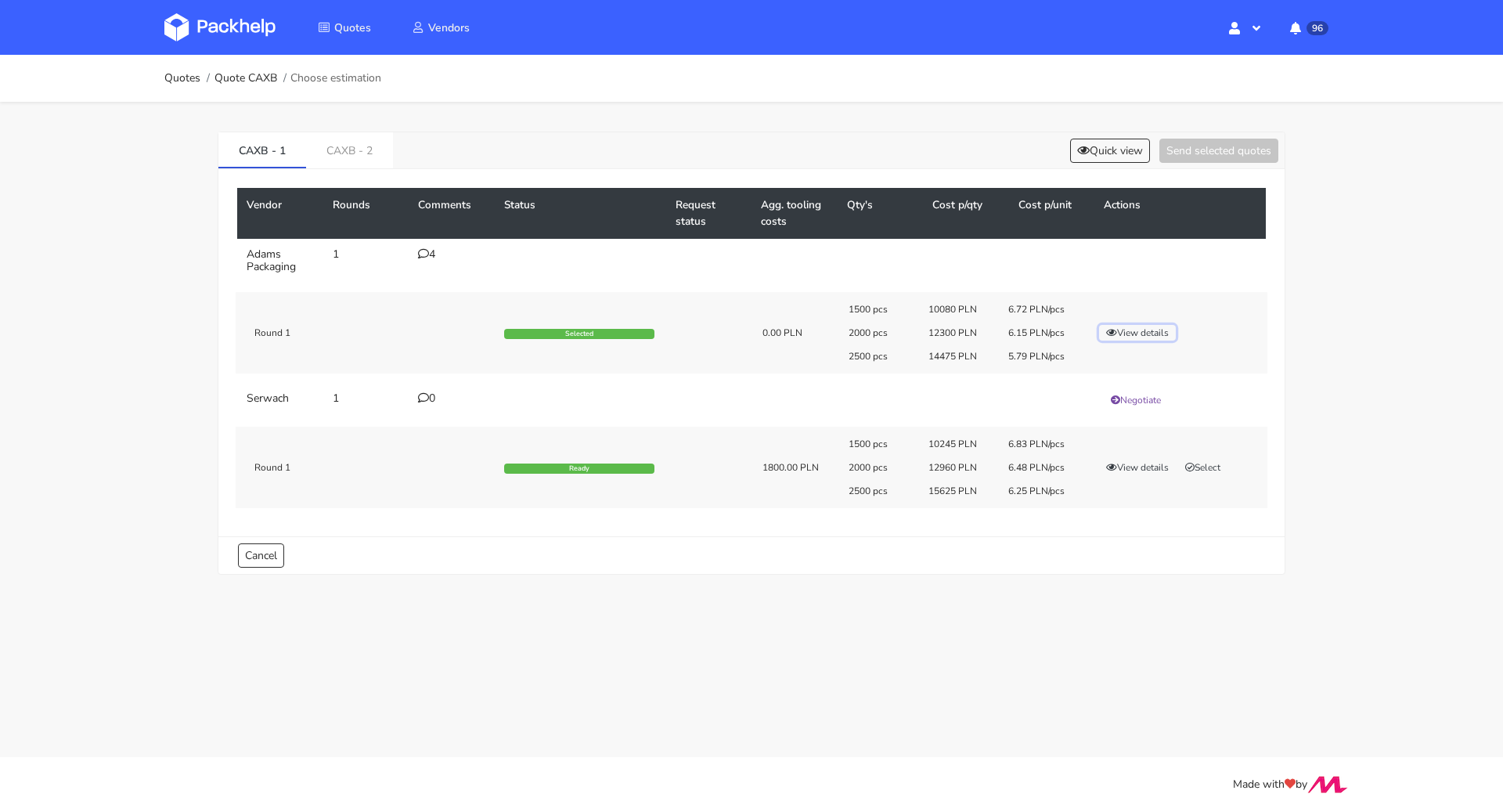
click at [1122, 326] on button "View details" at bounding box center [1138, 333] width 77 height 16
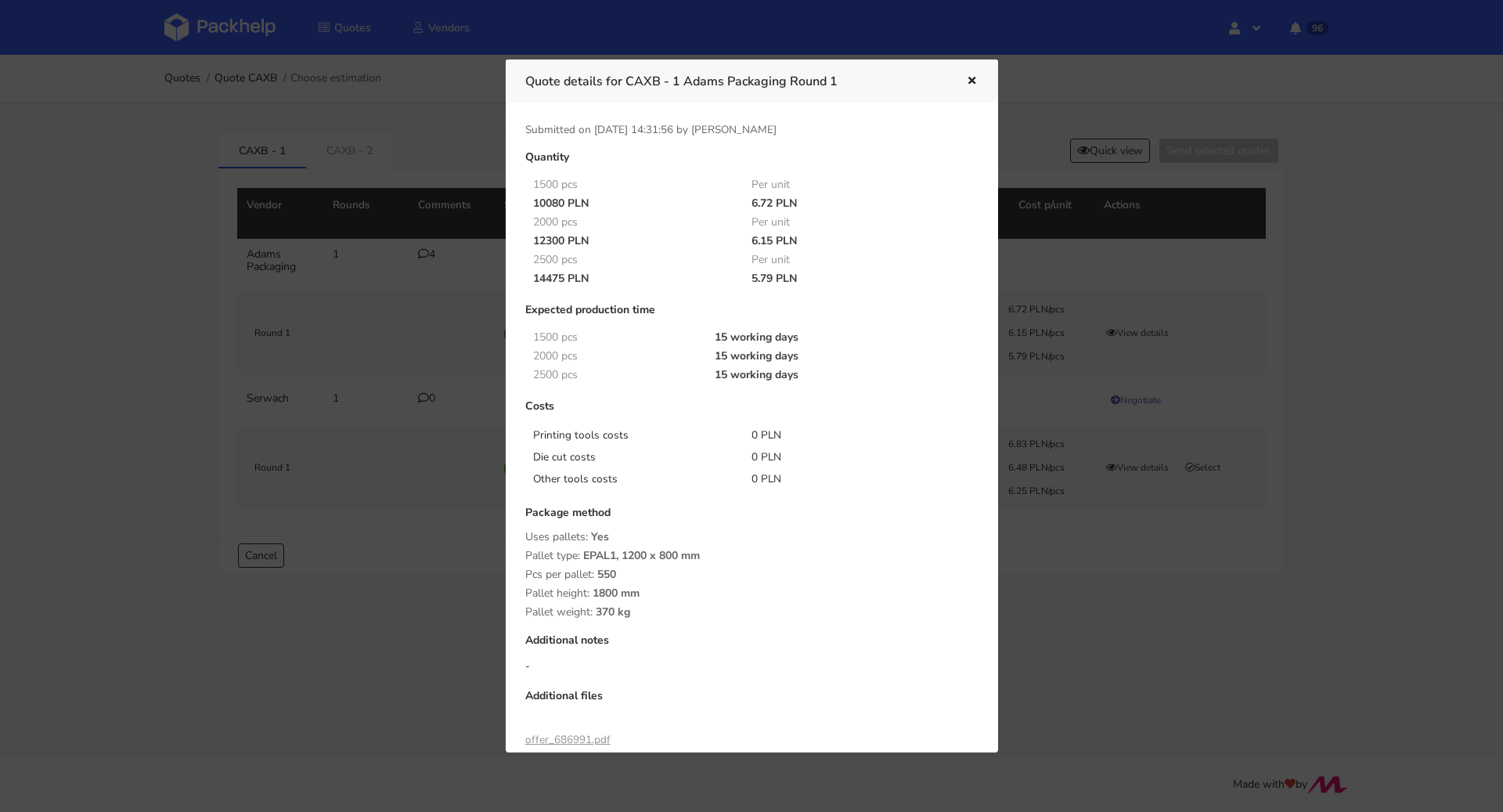
drag, startPoint x: 533, startPoint y: 282, endPoint x: 562, endPoint y: 281, distance: 29.0
click at [562, 281] on div "14475 PLN" at bounding box center [632, 279] width 219 height 13
copy div "14475"
drag, startPoint x: 972, startPoint y: 81, endPoint x: 965, endPoint y: 89, distance: 10.6
click at [971, 81] on icon "button" at bounding box center [972, 81] width 14 height 11
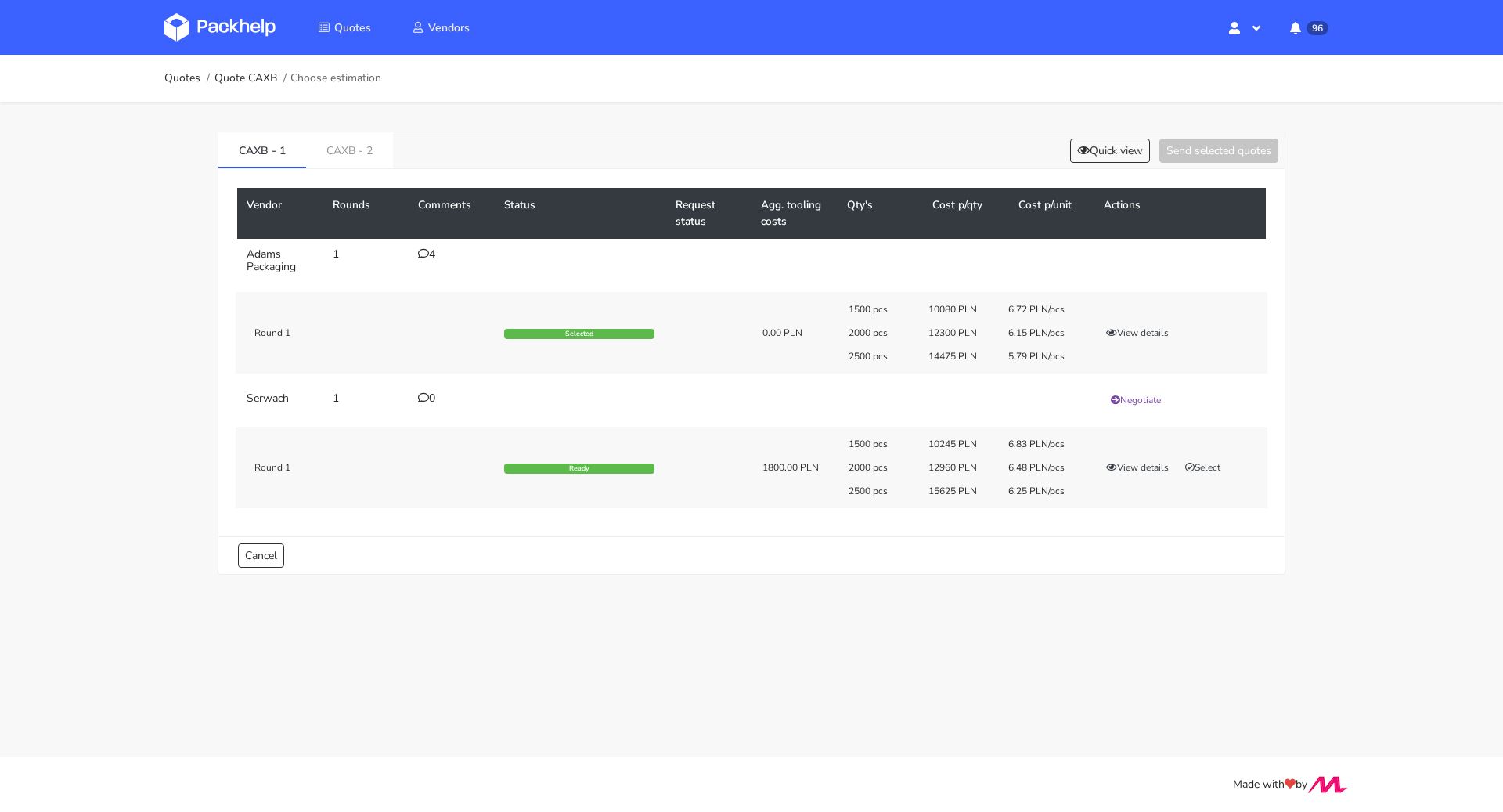
click at [432, 253] on div "4" at bounding box center [452, 254] width 67 height 13
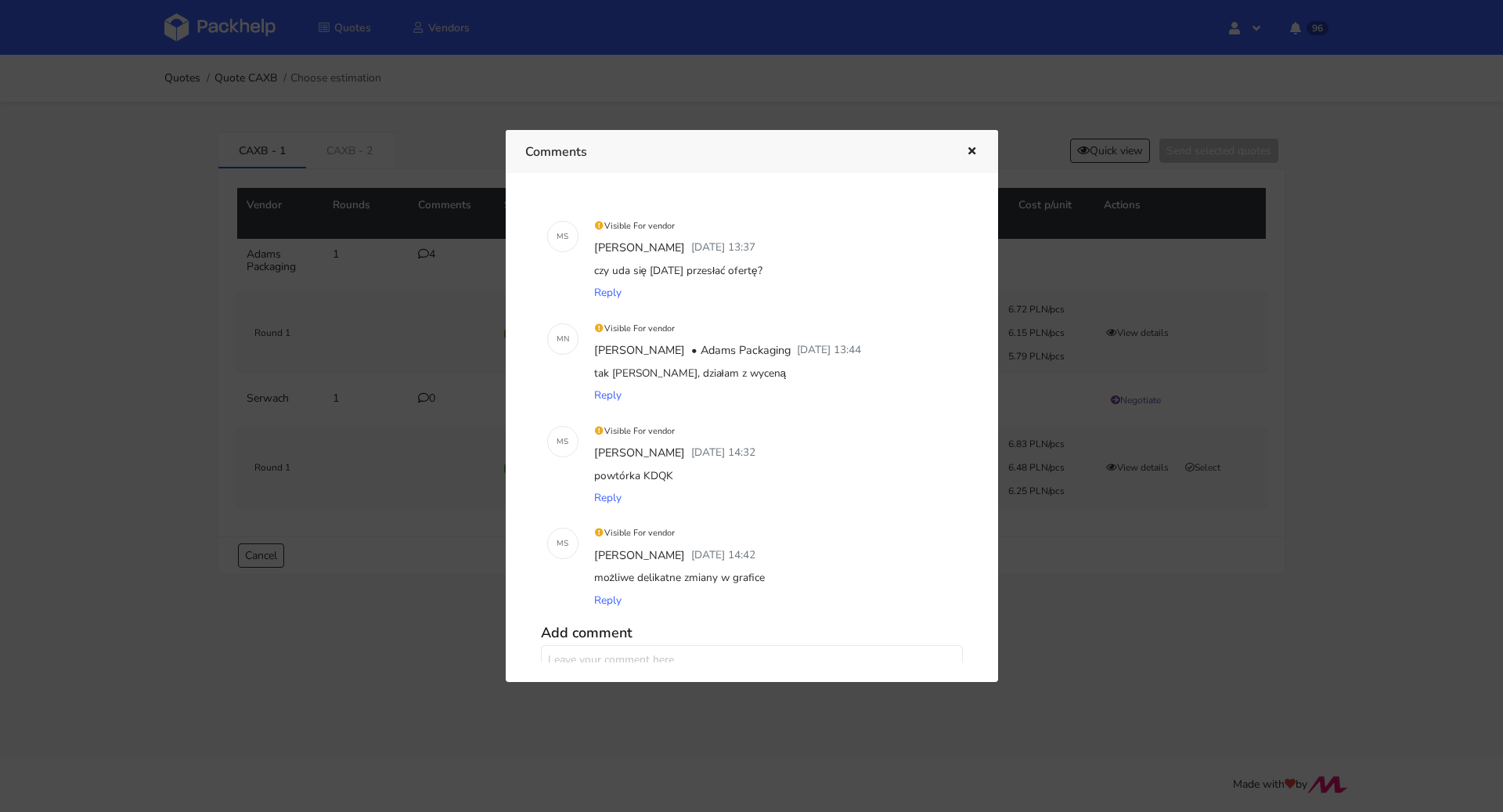
drag, startPoint x: 692, startPoint y: 485, endPoint x: 644, endPoint y: 479, distance: 48.4
click at [644, 479] on div "powtórka KDQK" at bounding box center [774, 475] width 365 height 22
copy div "KDQK"
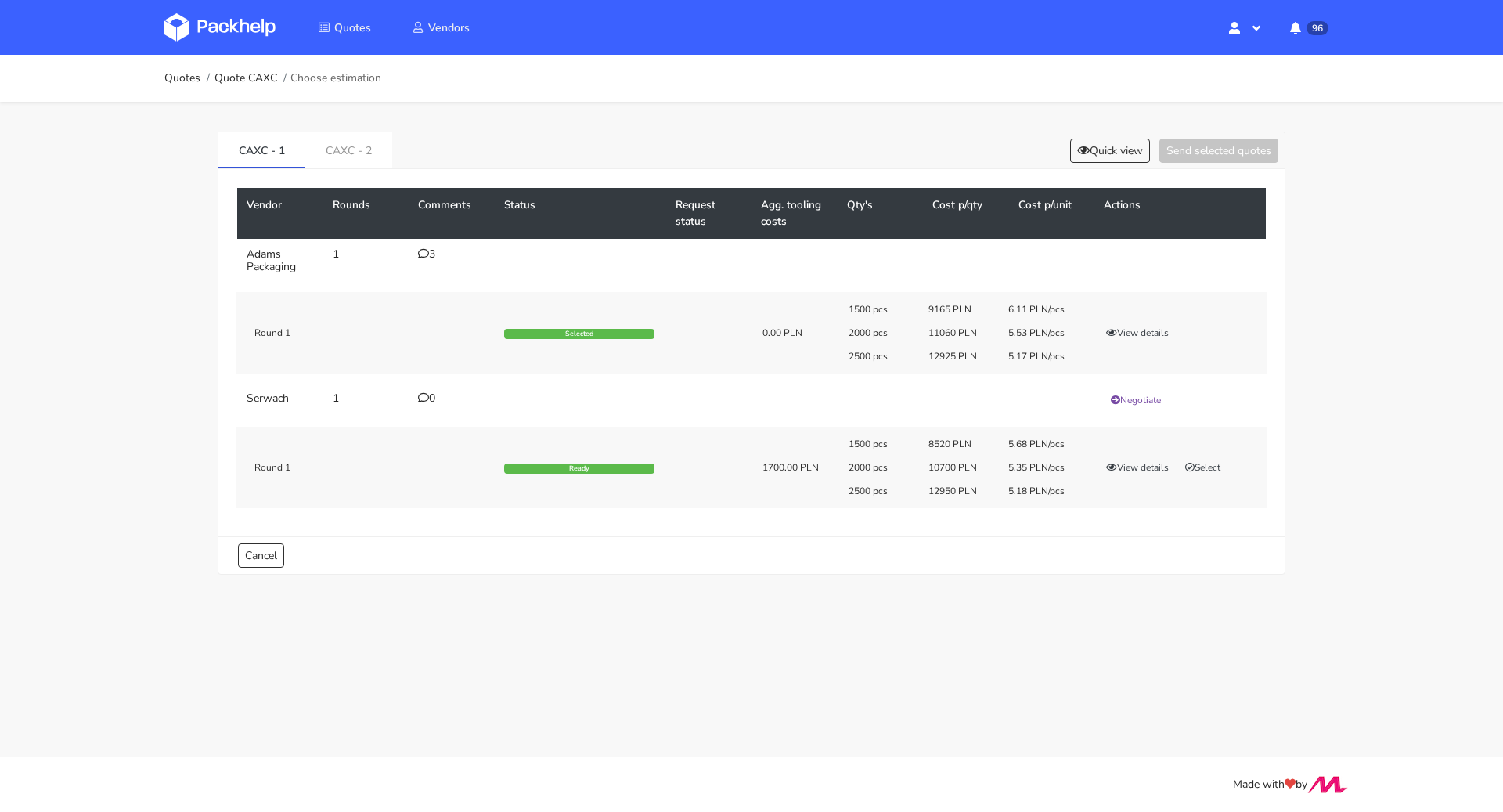
click at [433, 254] on div "3" at bounding box center [452, 254] width 67 height 13
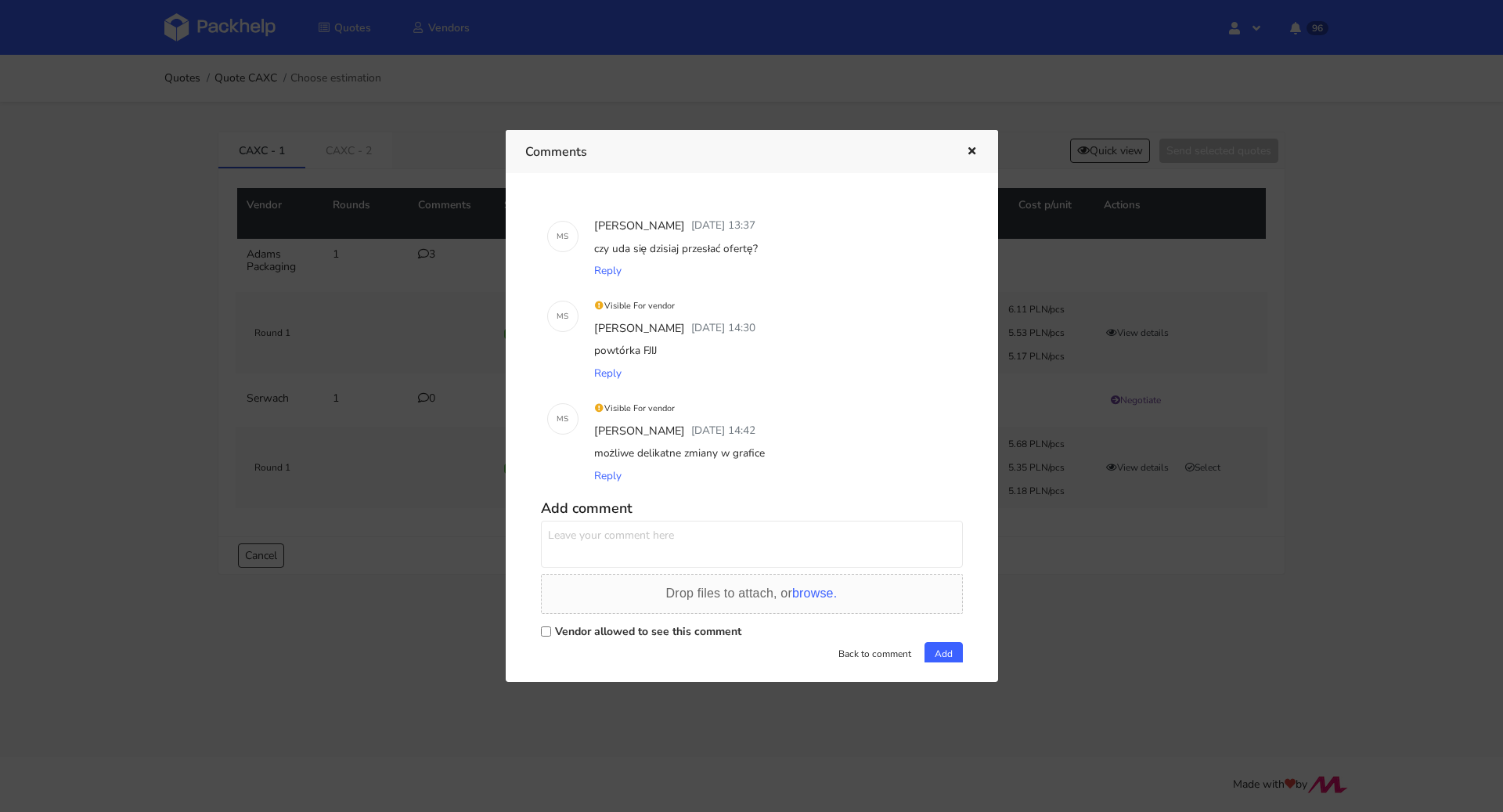
click at [972, 156] on icon "button" at bounding box center [972, 152] width 14 height 11
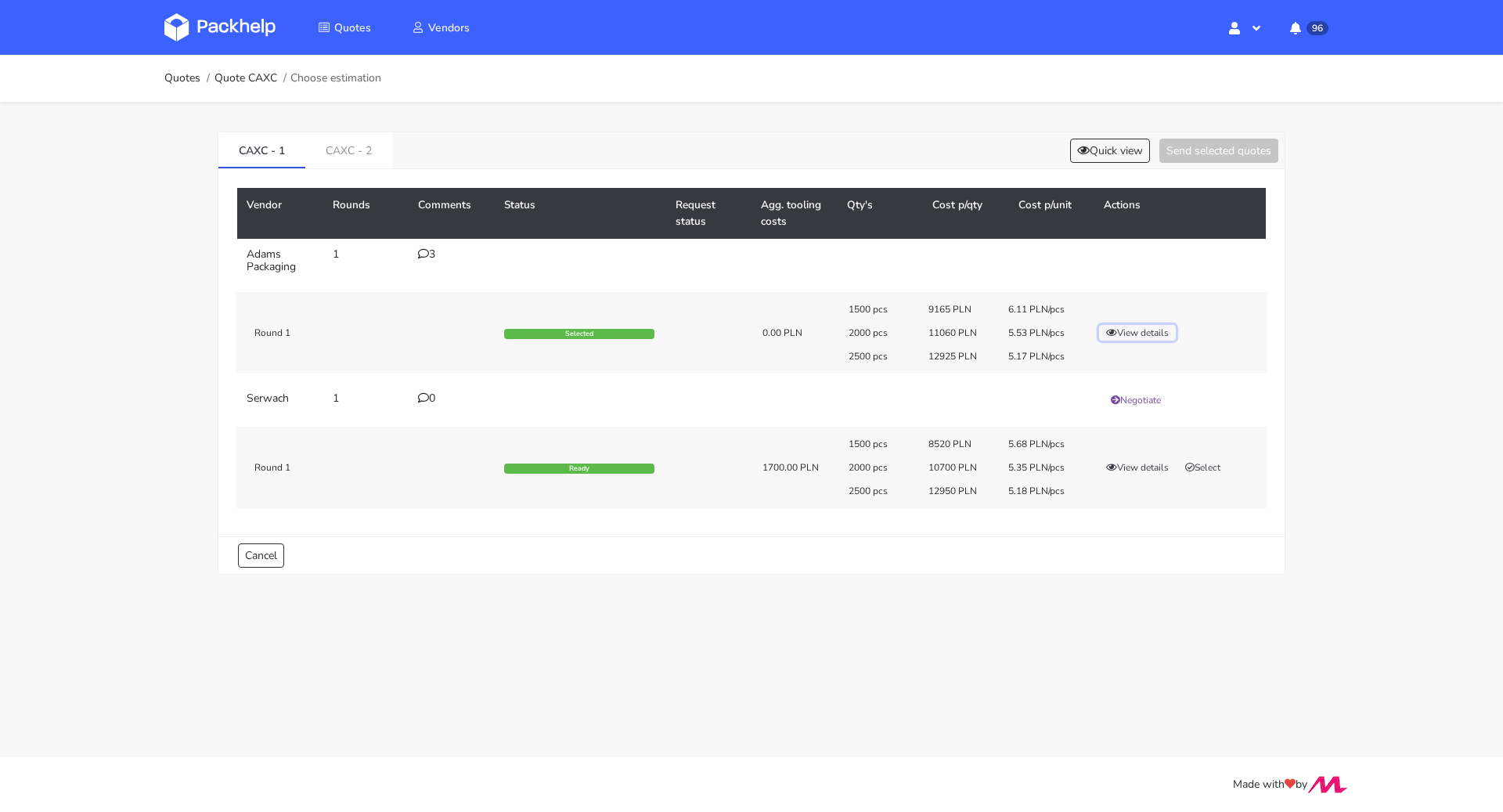
click at [1127, 337] on button "View details" at bounding box center [1138, 333] width 77 height 16
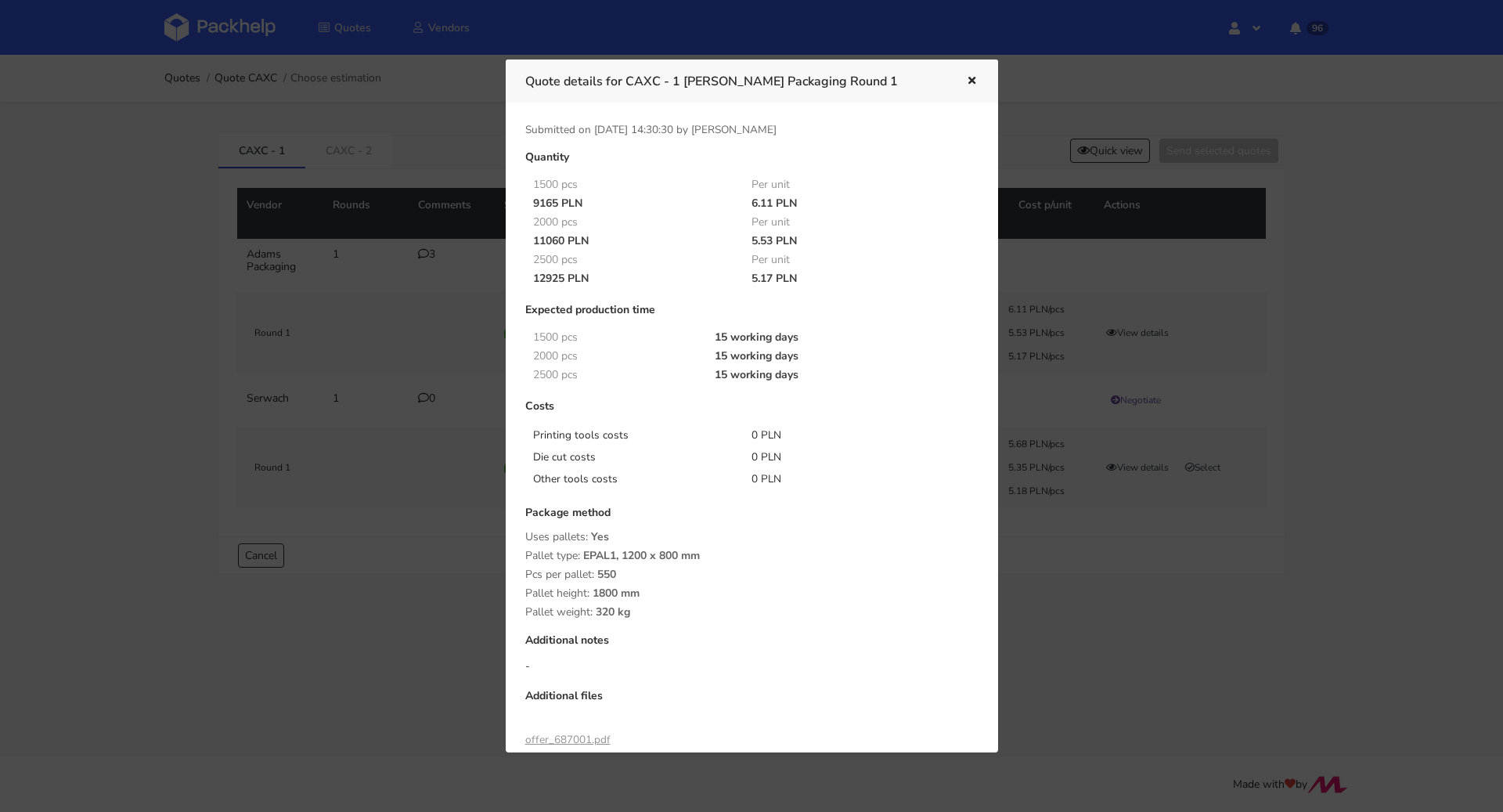
drag, startPoint x: 566, startPoint y: 276, endPoint x: 534, endPoint y: 278, distance: 32.1
click at [534, 278] on div "12925 PLN" at bounding box center [632, 279] width 219 height 13
copy div "12925"
click at [972, 76] on icon "button" at bounding box center [972, 81] width 14 height 11
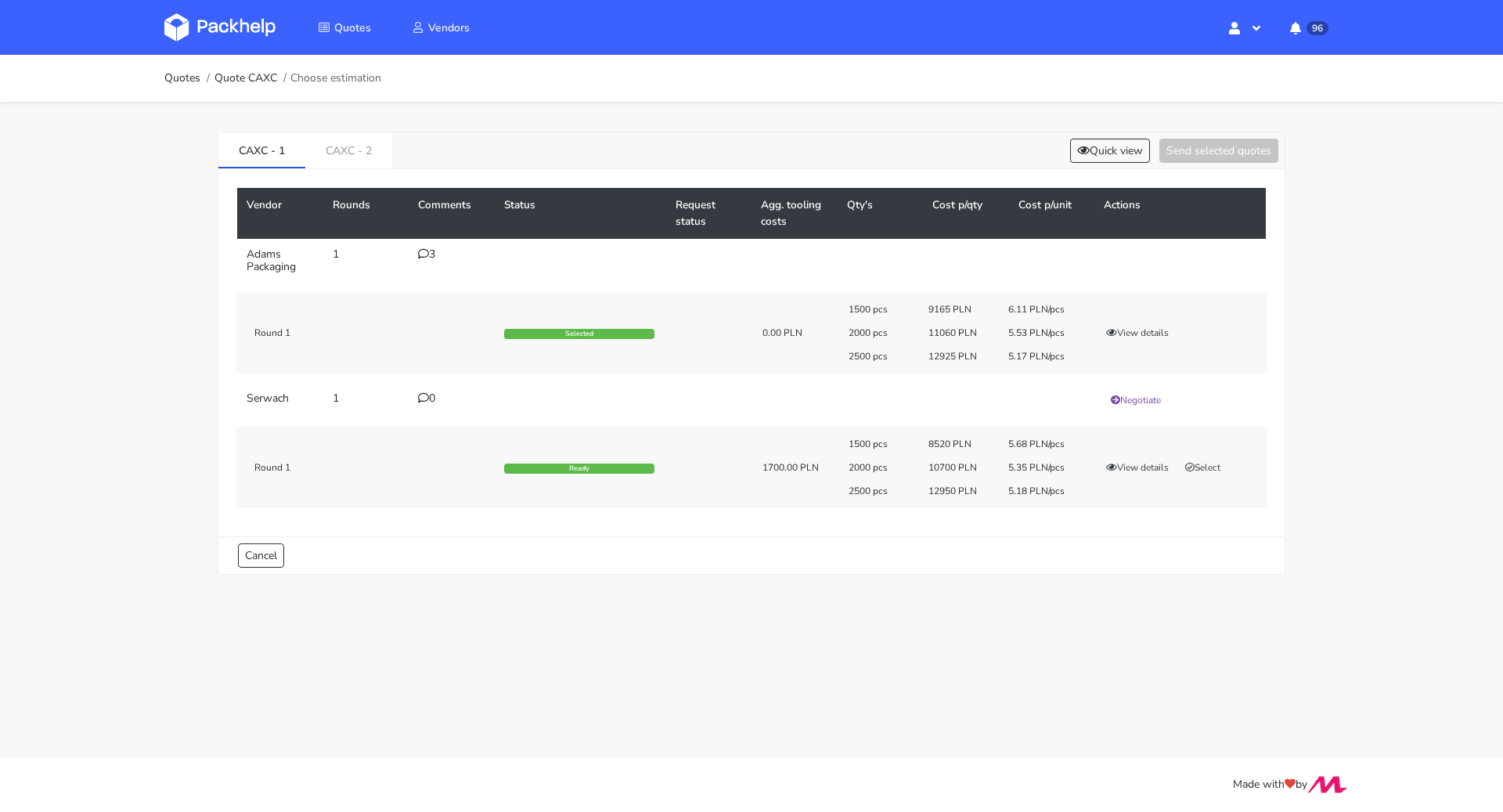
click at [429, 254] on div "3" at bounding box center [452, 254] width 67 height 13
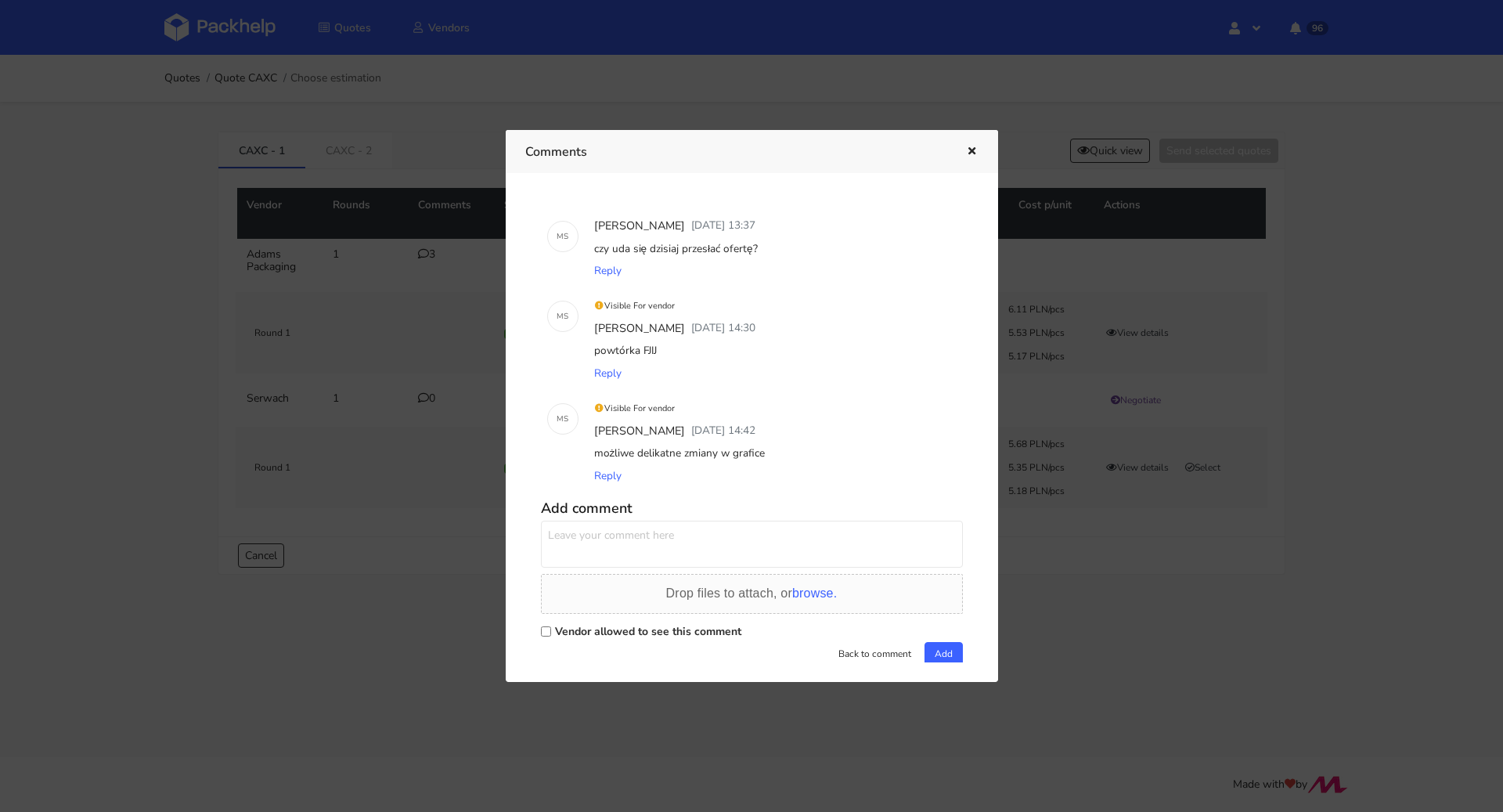
drag, startPoint x: 674, startPoint y: 355, endPoint x: 644, endPoint y: 349, distance: 30.6
click at [644, 349] on div "powtórka FJIJ" at bounding box center [774, 350] width 365 height 22
copy div "FJIJ"
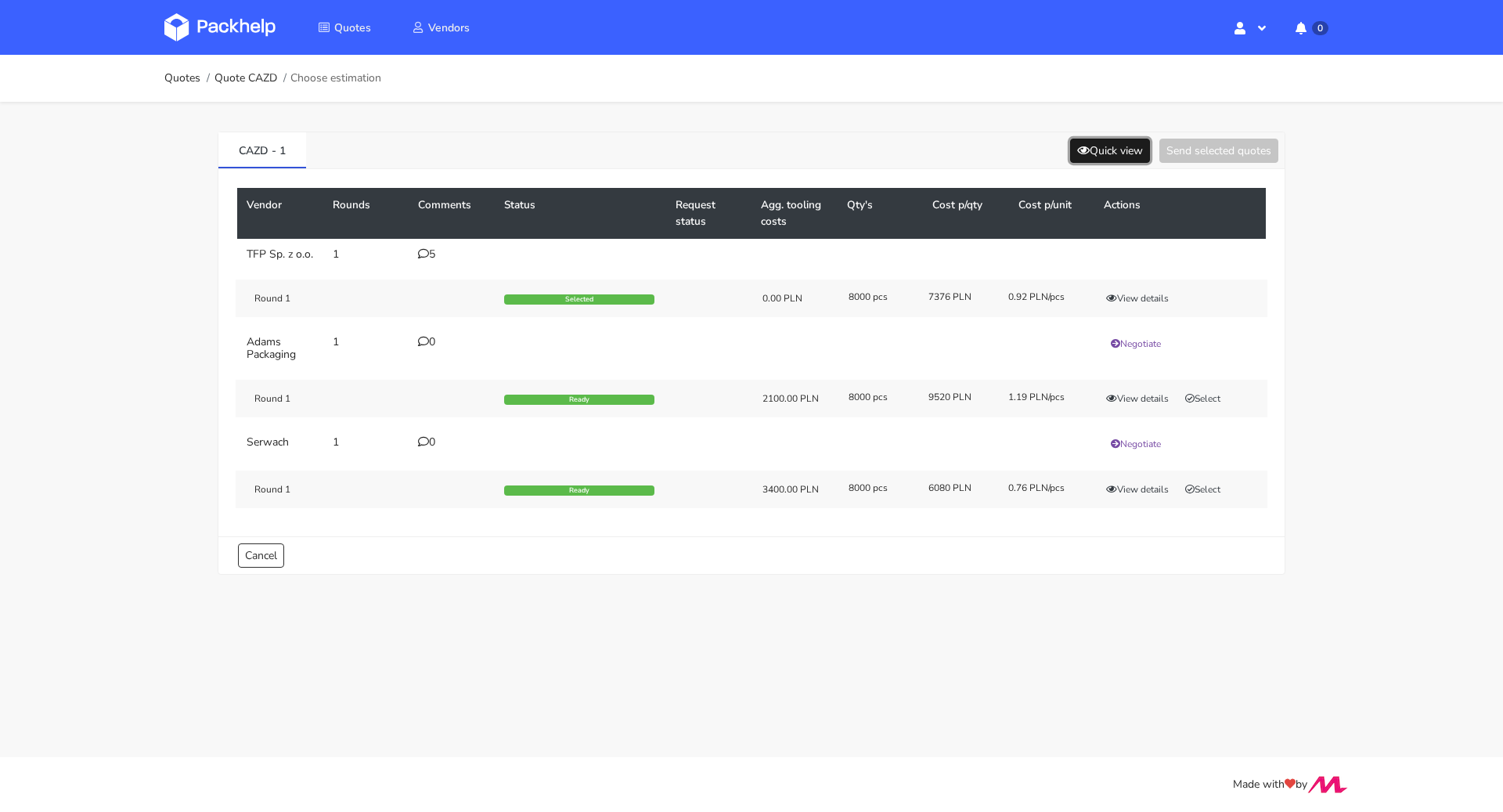
click at [1087, 159] on button "Quick view" at bounding box center [1110, 151] width 80 height 24
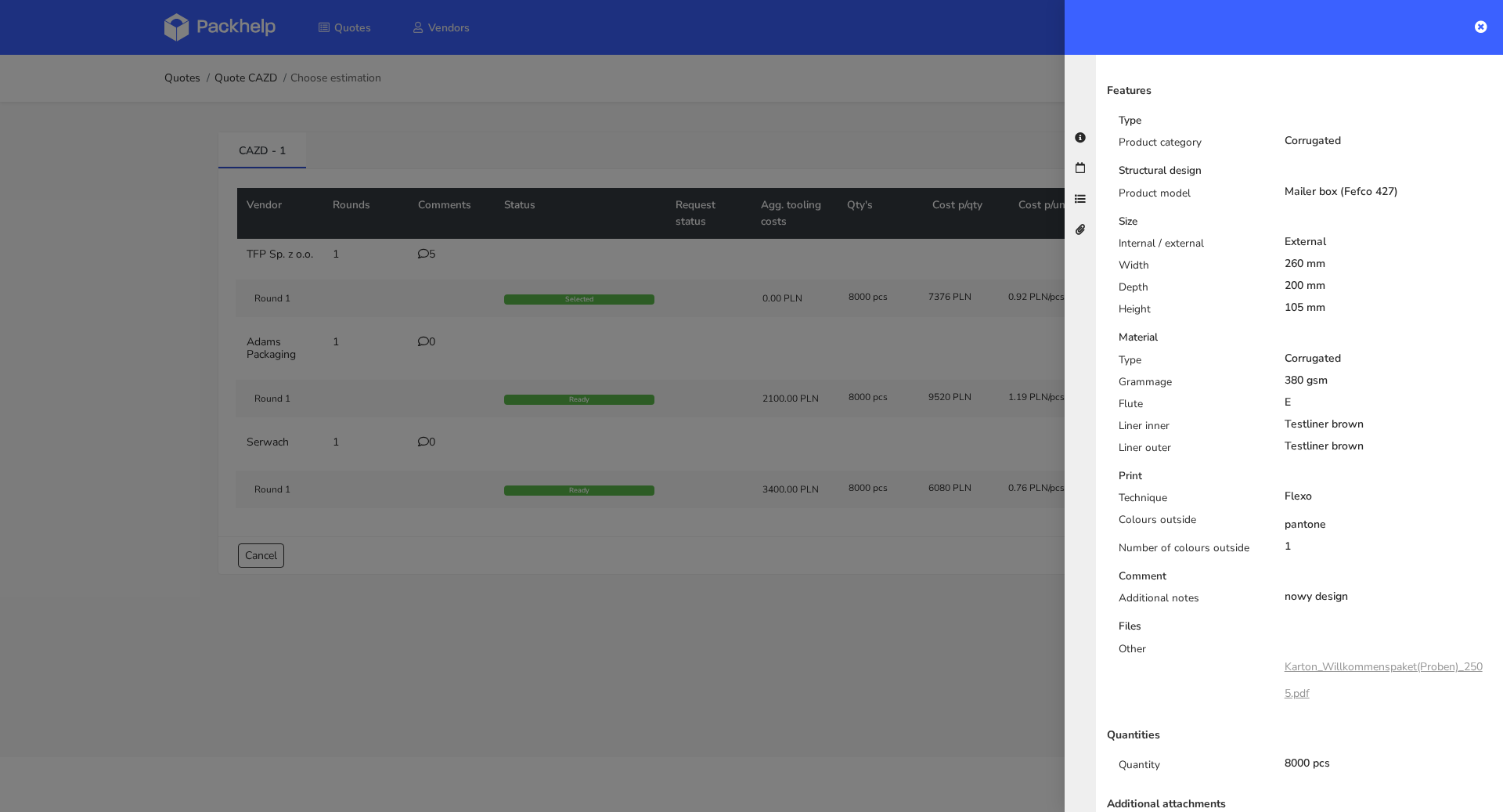
scroll to position [310, 0]
click at [595, 684] on div at bounding box center [752, 406] width 1503 height 812
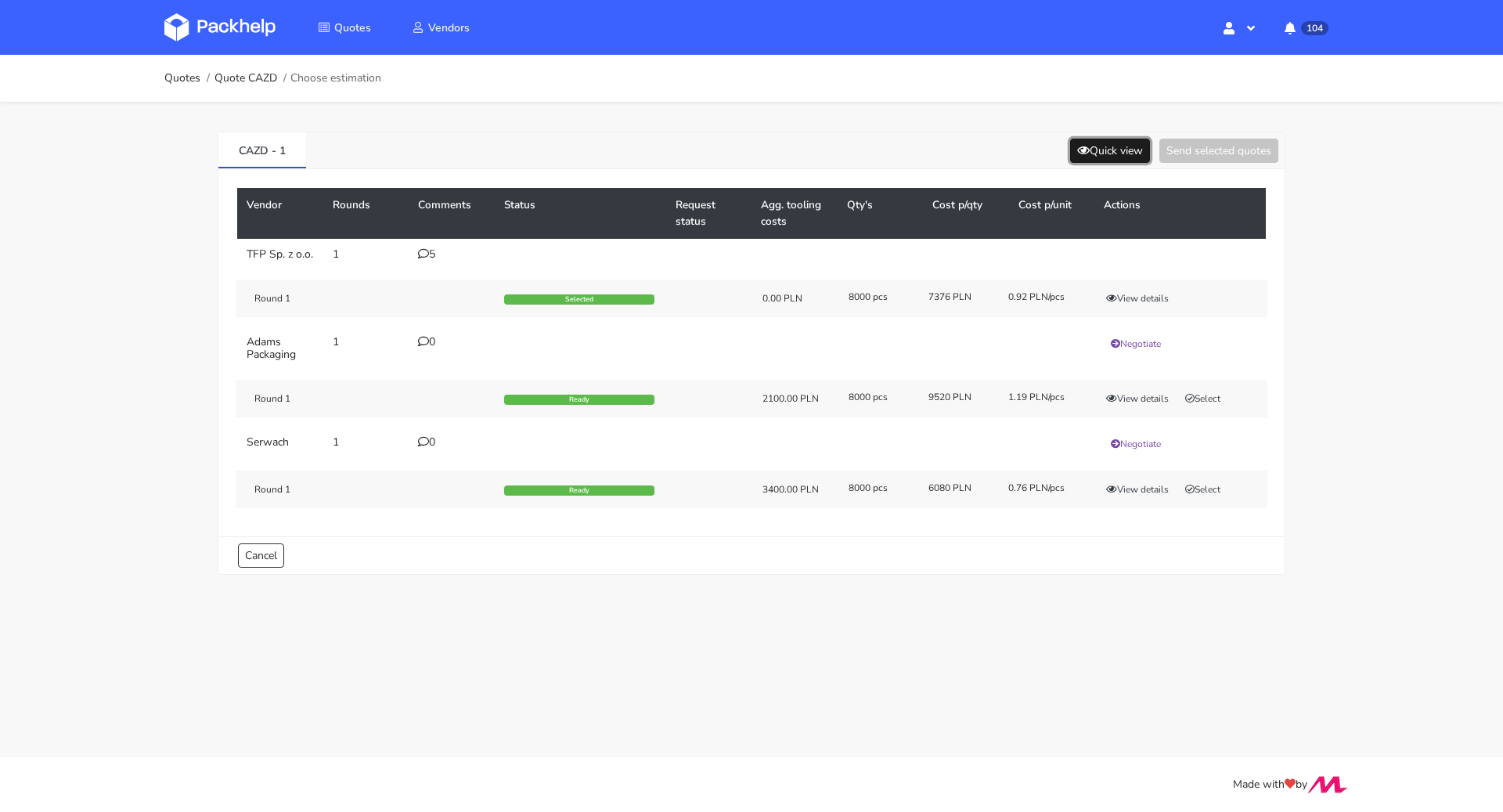
click at [1118, 152] on button "Quick view" at bounding box center [1110, 151] width 80 height 24
click at [1098, 156] on button "Quick view" at bounding box center [1110, 151] width 80 height 24
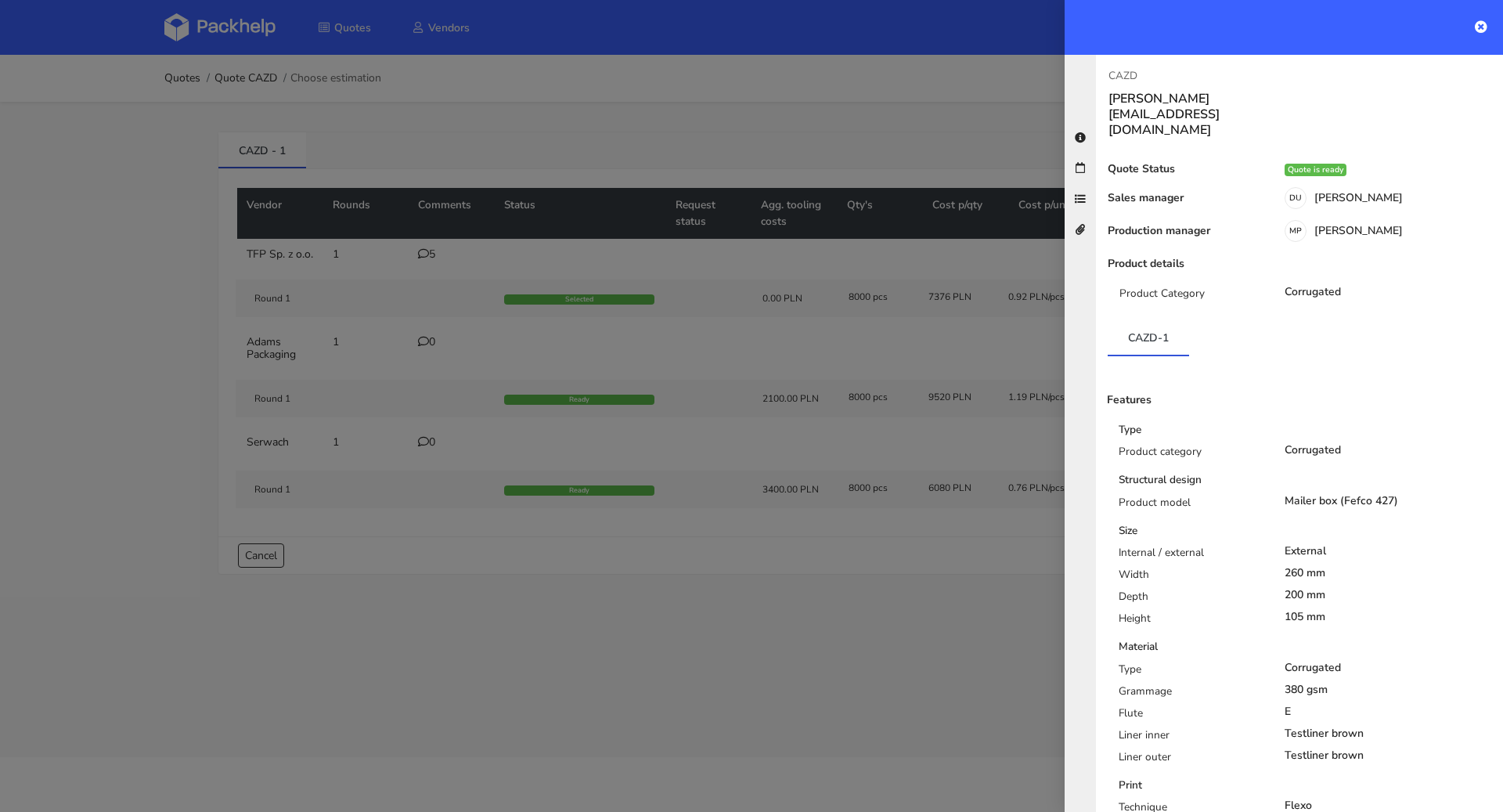
scroll to position [332, 0]
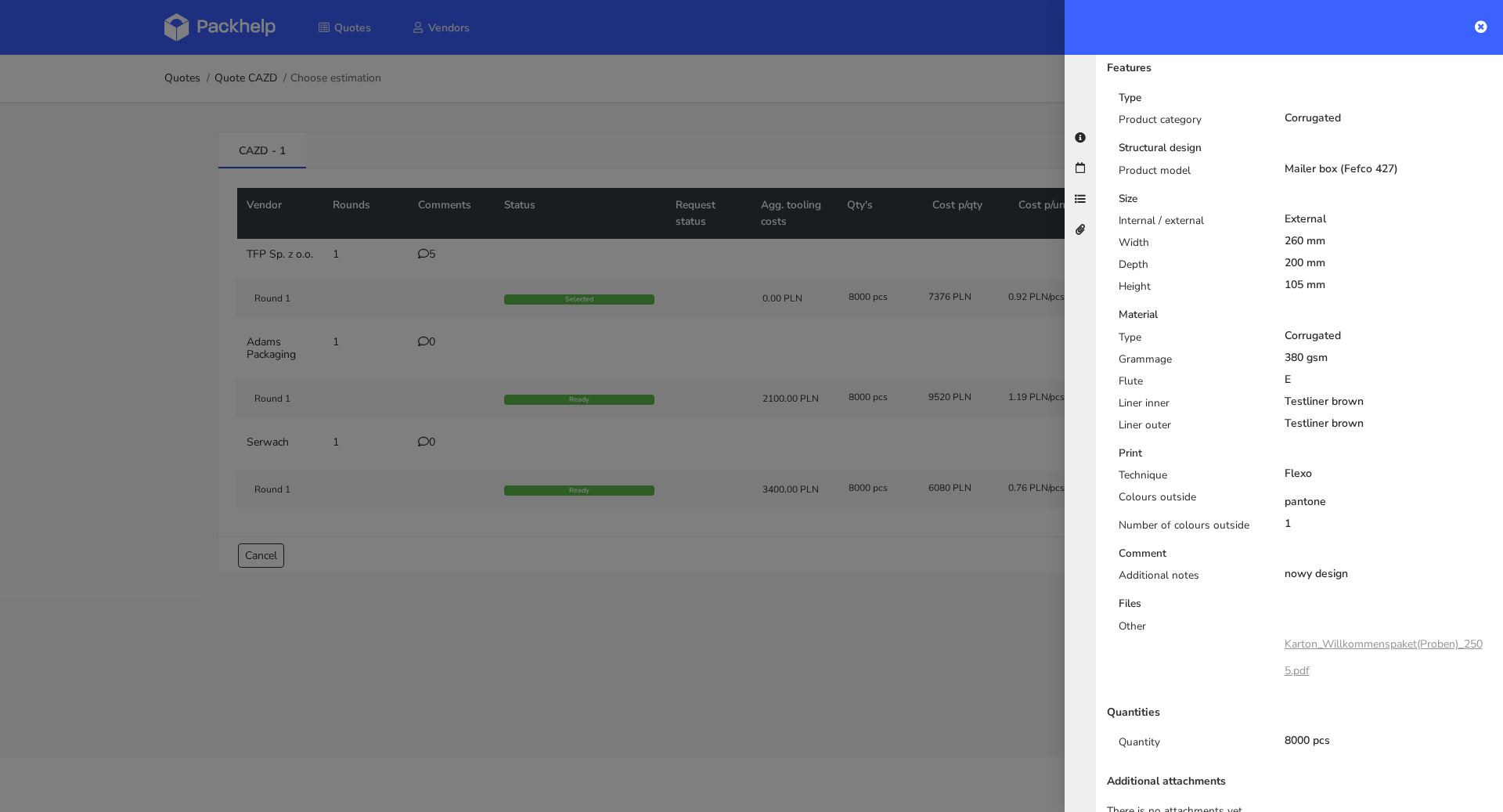
click at [1378, 637] on link "Karton_Willkommenspaket(Proben)_2505.pdf" at bounding box center [1384, 657] width 198 height 41
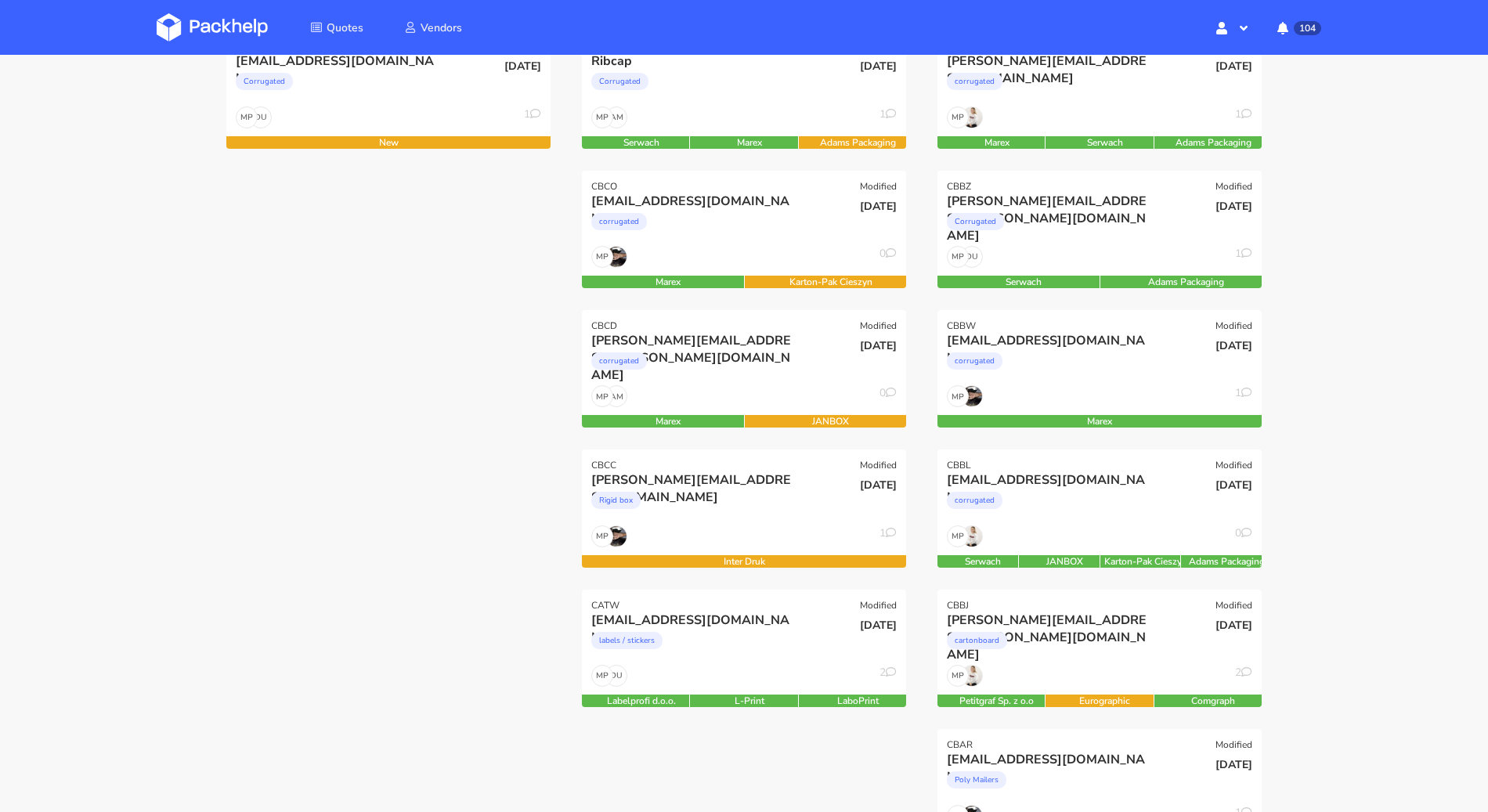
scroll to position [7, 0]
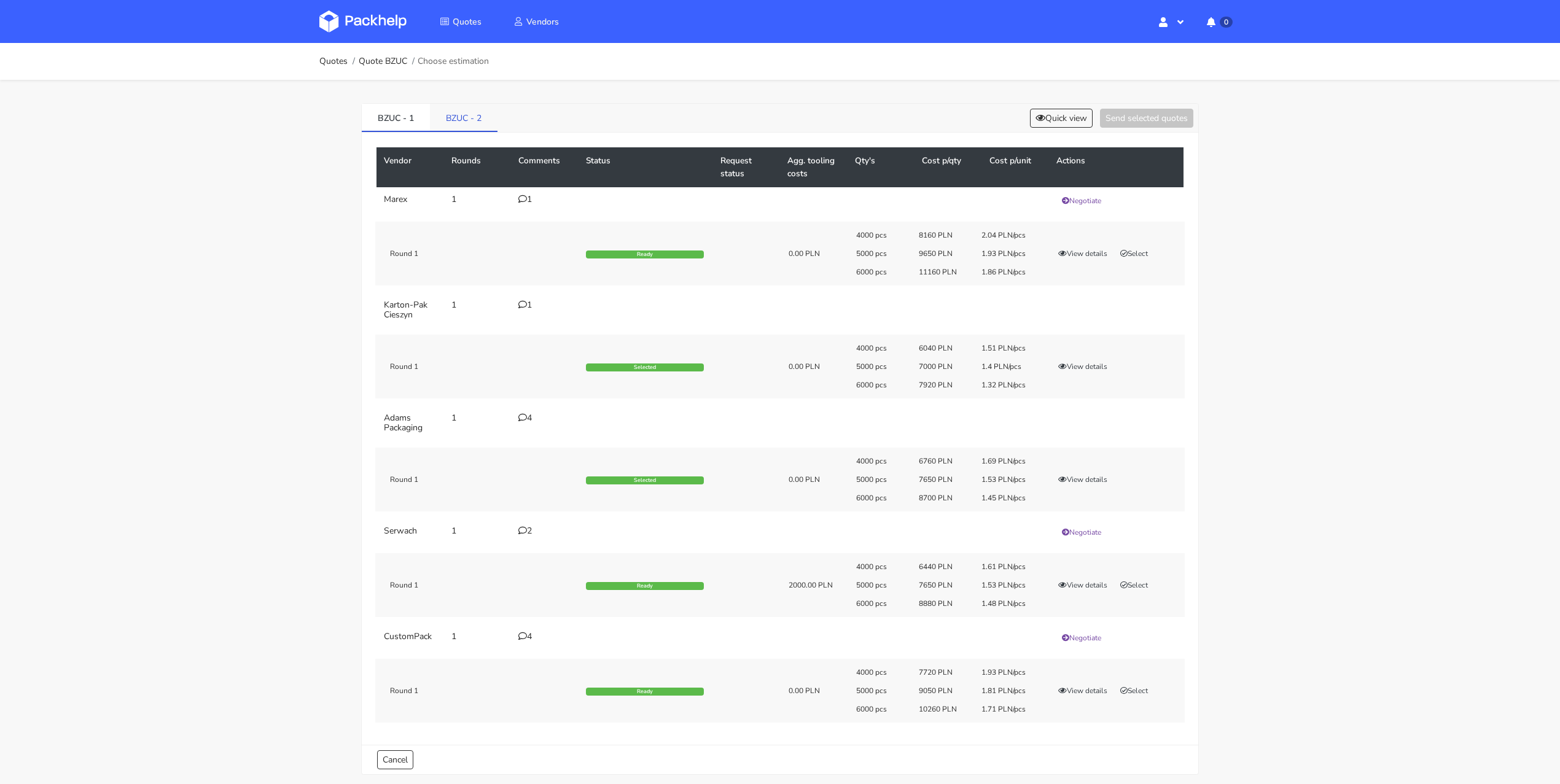
click at [479, 121] on link "BZUC - 2" at bounding box center [464, 117] width 68 height 27
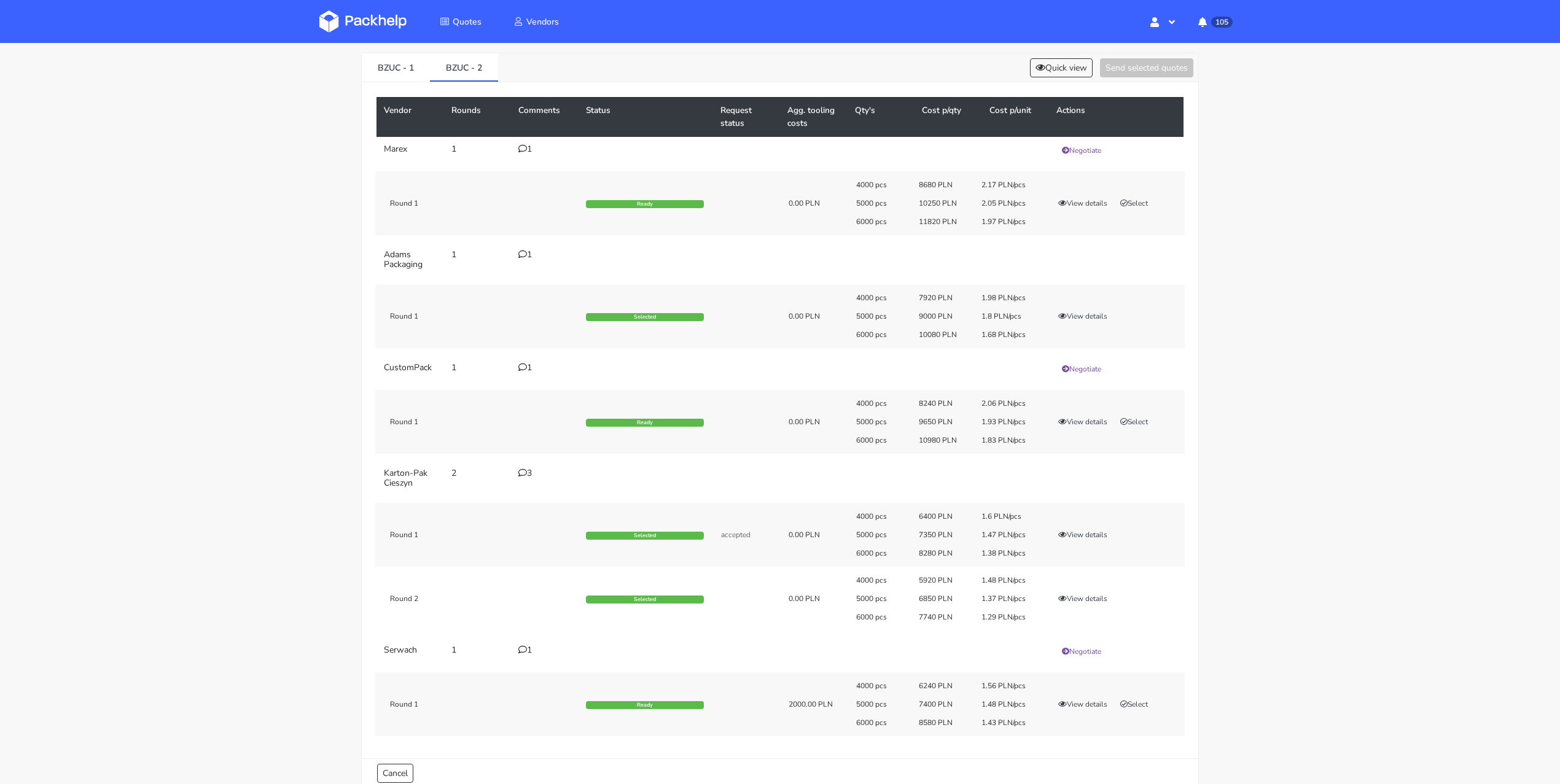
scroll to position [113, 0]
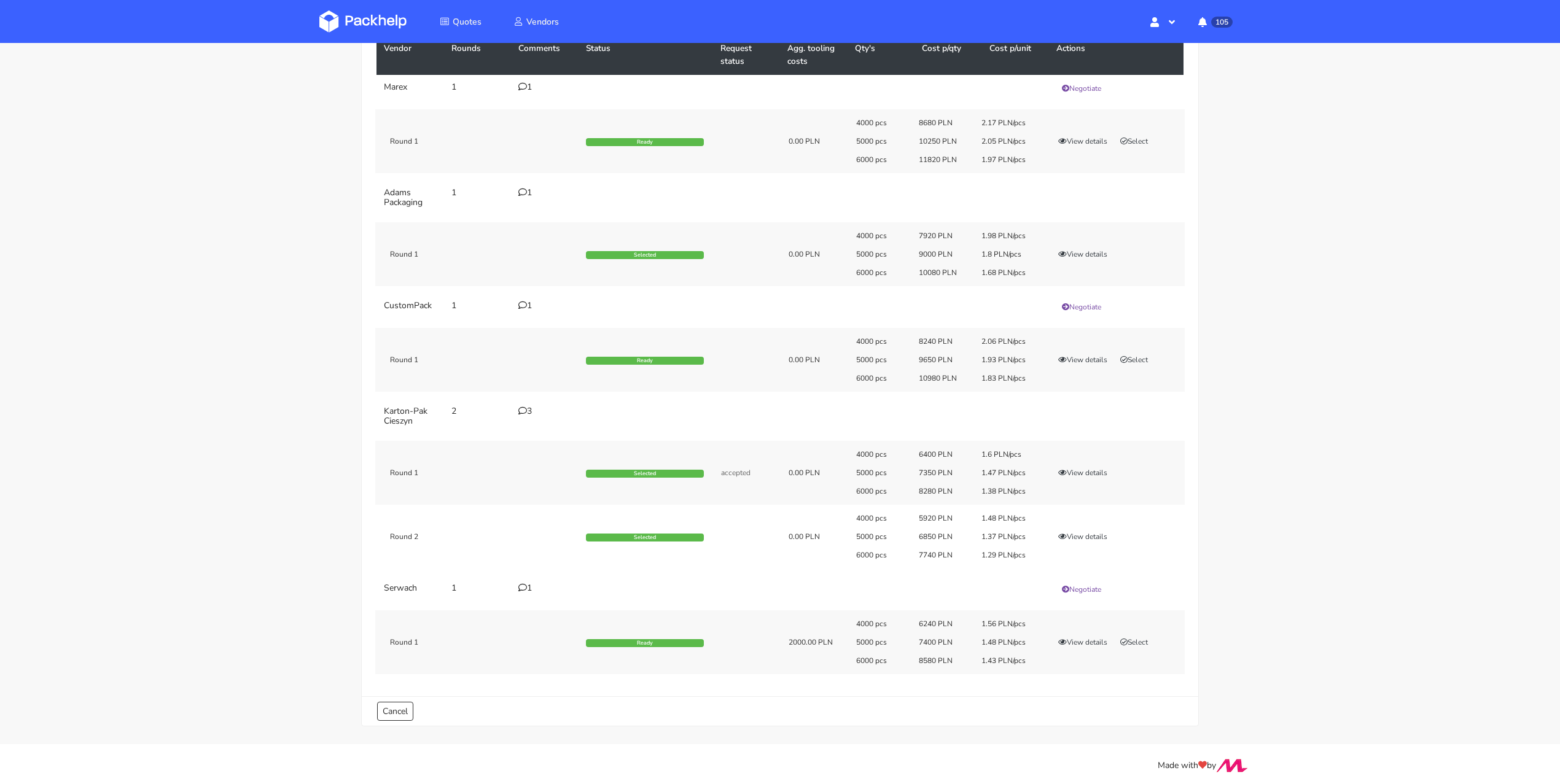
click at [1085, 523] on div "4000 pcs 5920 PLN 1.48 PLN/pcs 5000 pcs 6850 PLN 1.37 PLN/pcs 6000 pcs 7740 PLN…" at bounding box center [1016, 536] width 337 height 47
click at [1083, 539] on button "View details" at bounding box center [1083, 537] width 60 height 13
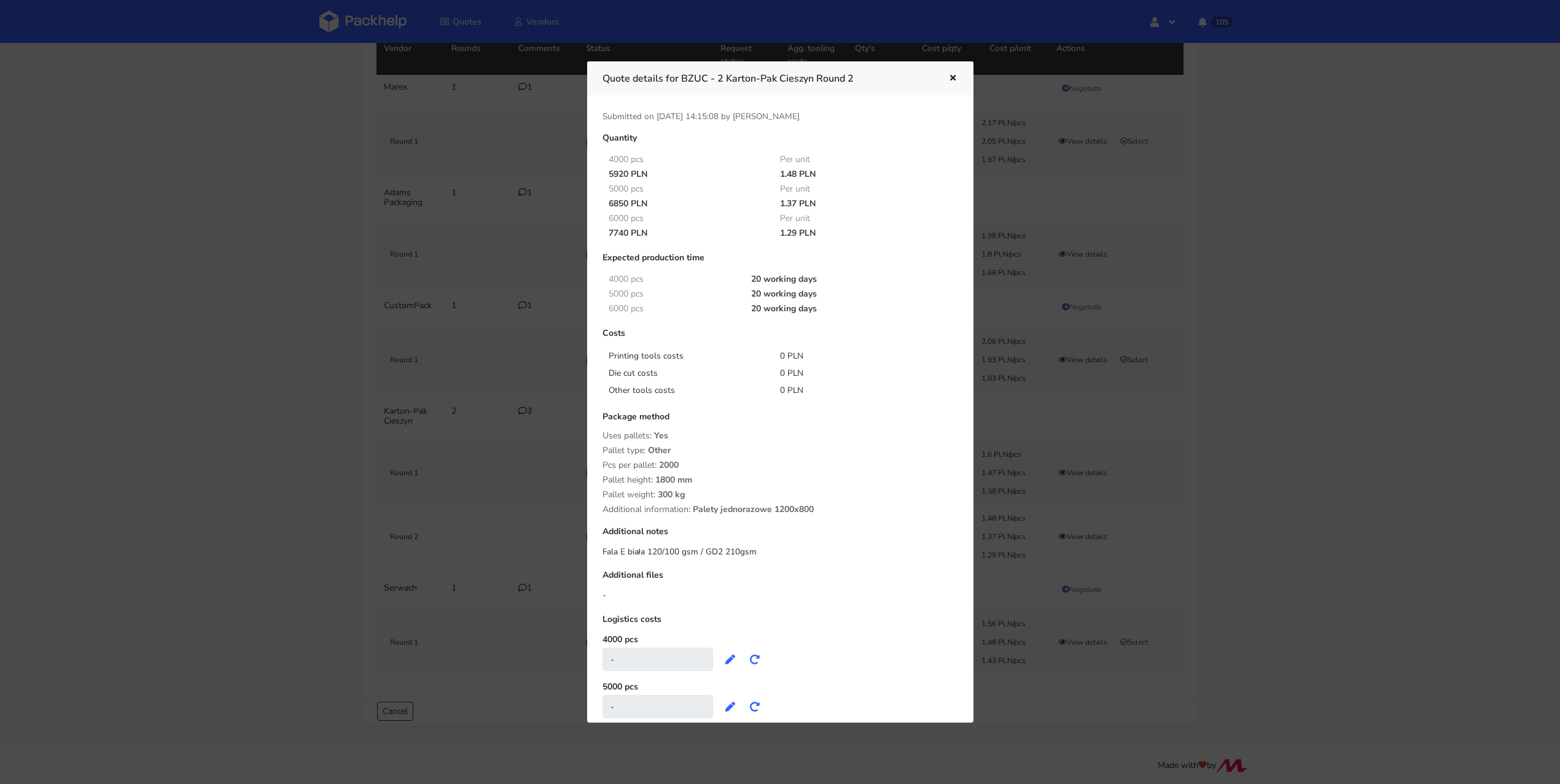
click at [944, 78] on button "button" at bounding box center [951, 79] width 14 height 16
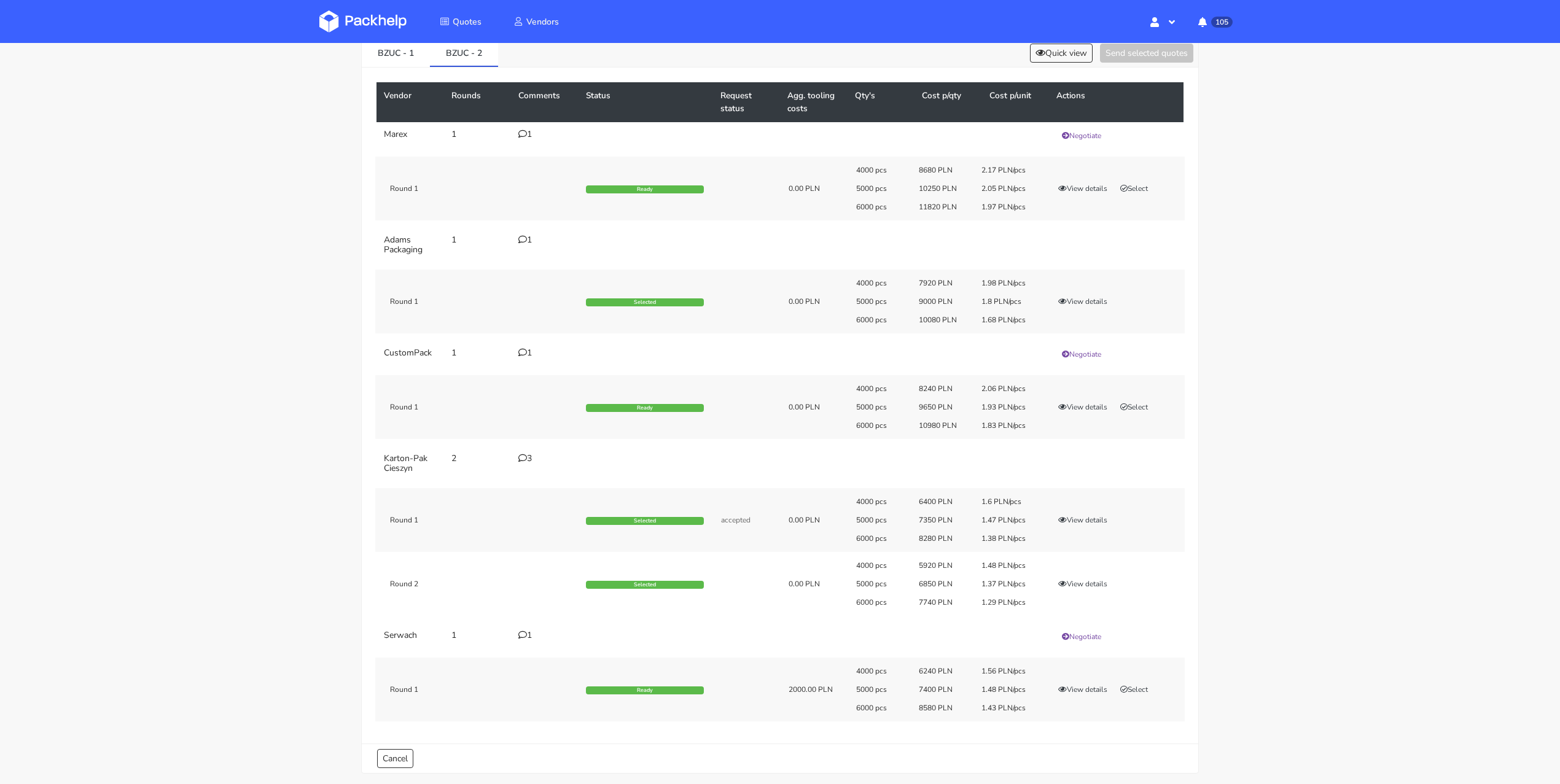
scroll to position [0, 0]
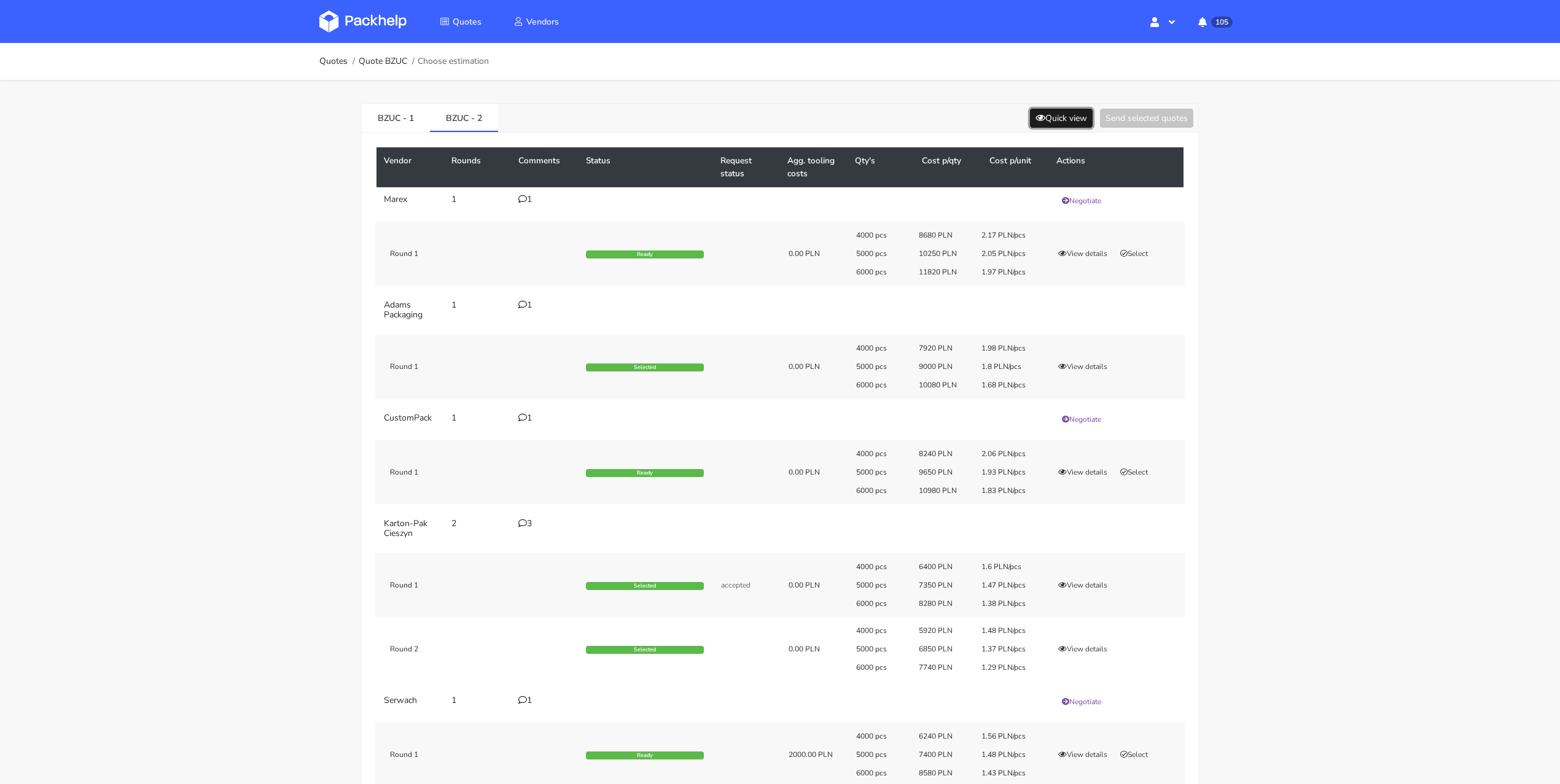
click at [1079, 123] on button "Quick view" at bounding box center [1061, 118] width 63 height 19
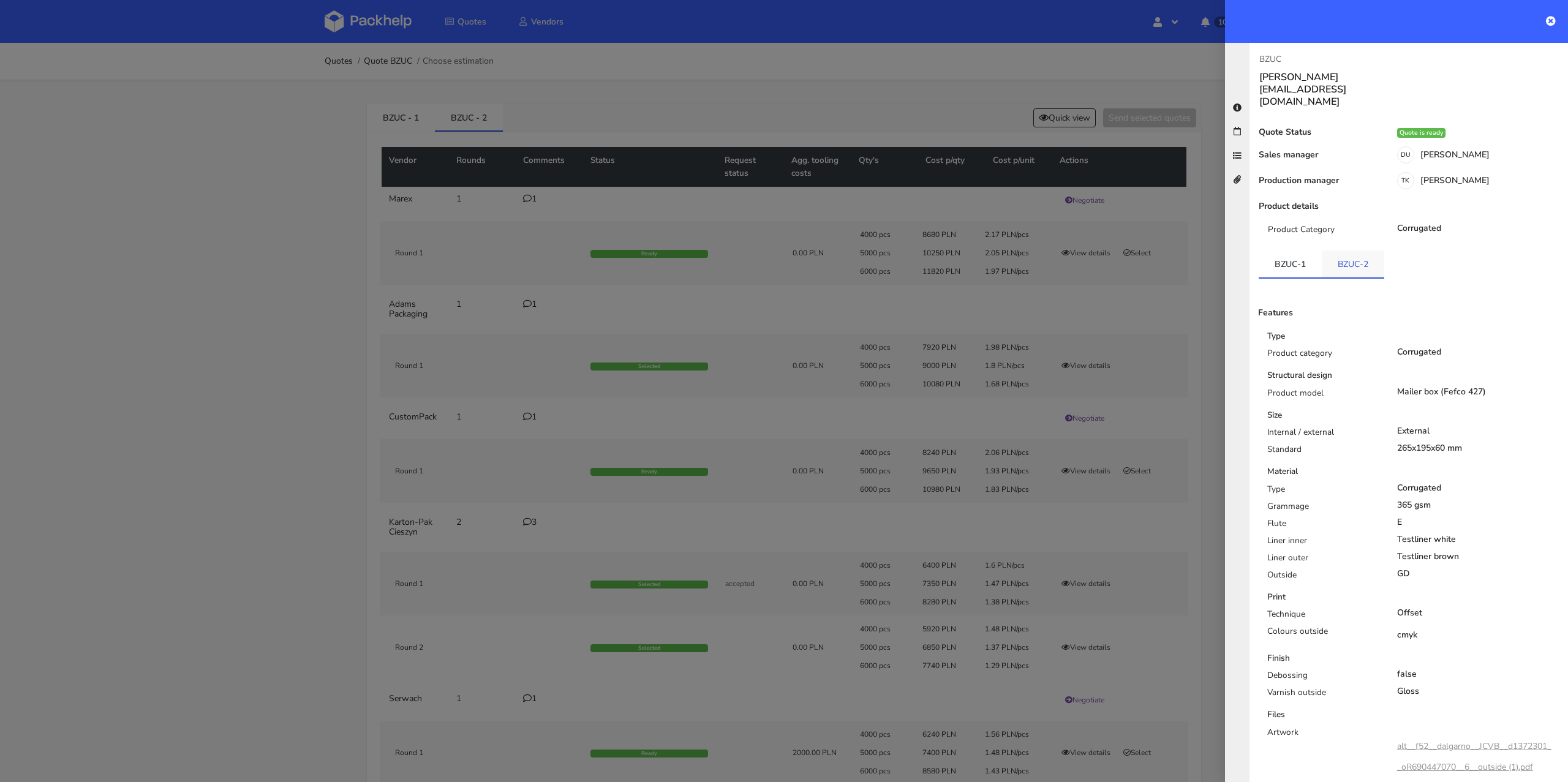
click at [1351, 250] on link "BZUC-2" at bounding box center [1353, 263] width 62 height 27
click at [1550, 21] on icon at bounding box center [1551, 21] width 10 height 10
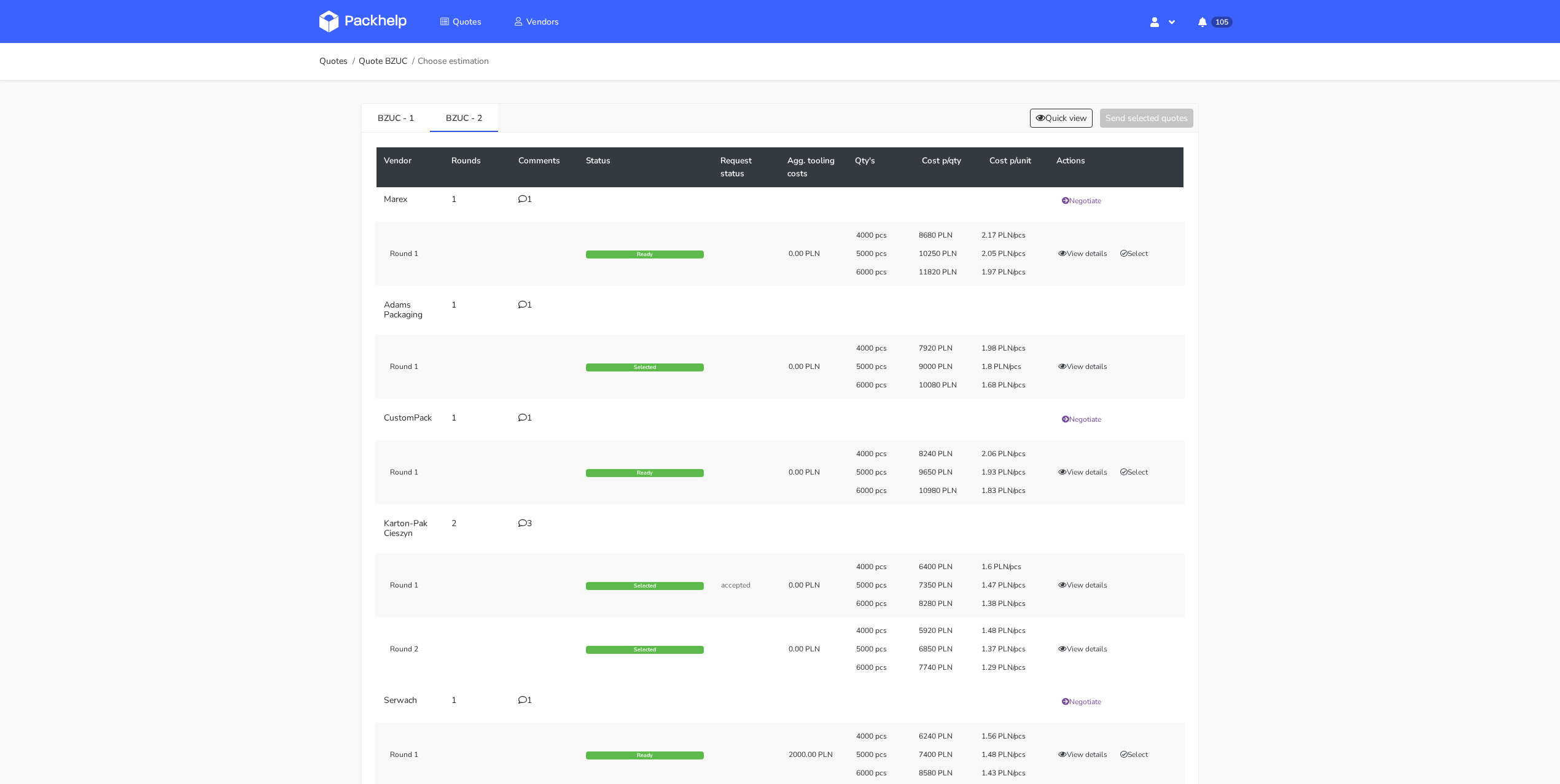
scroll to position [113, 0]
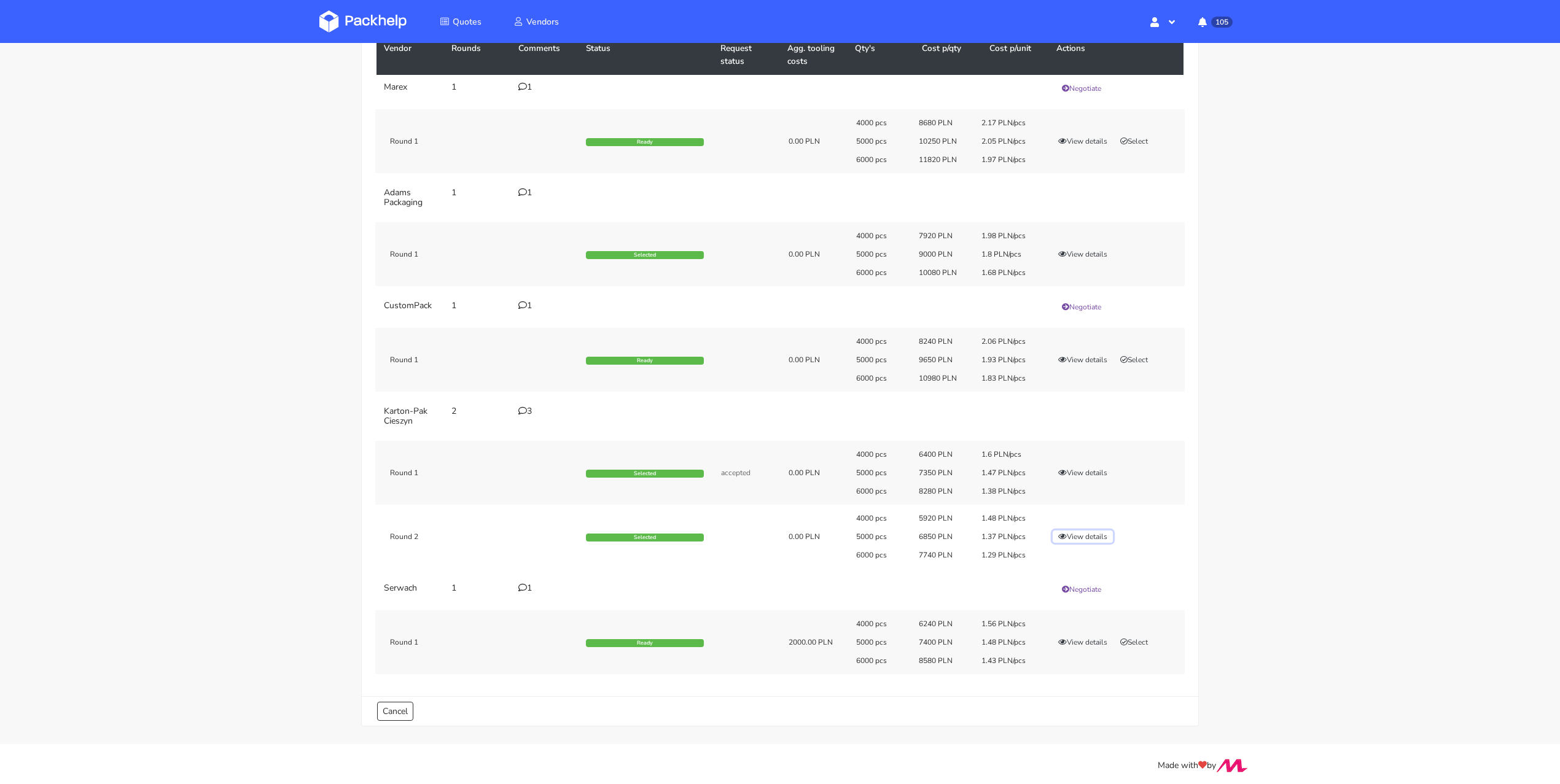
click at [1072, 534] on button "View details" at bounding box center [1083, 537] width 60 height 13
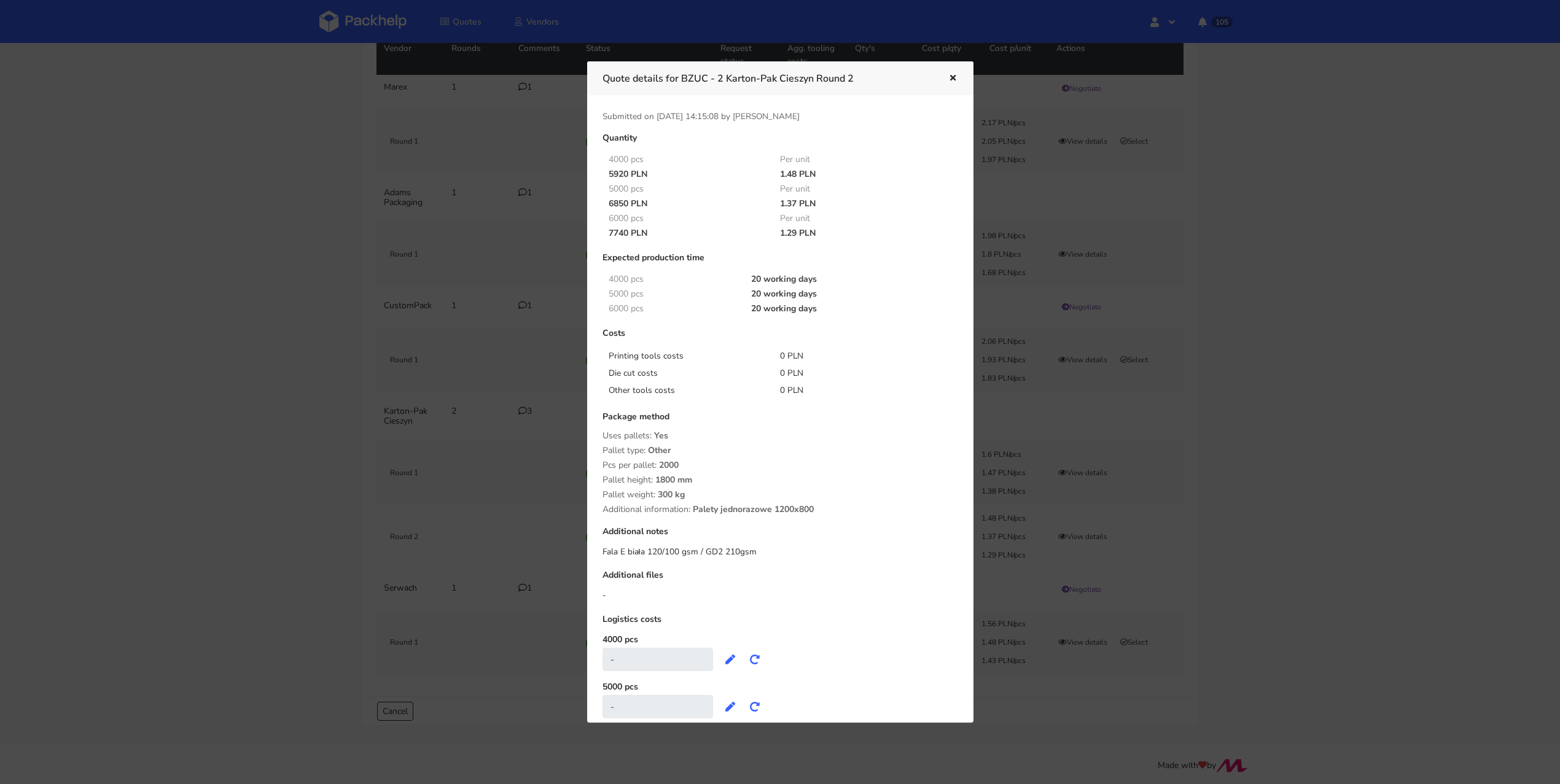
click at [953, 81] on icon "button" at bounding box center [952, 79] width 11 height 9
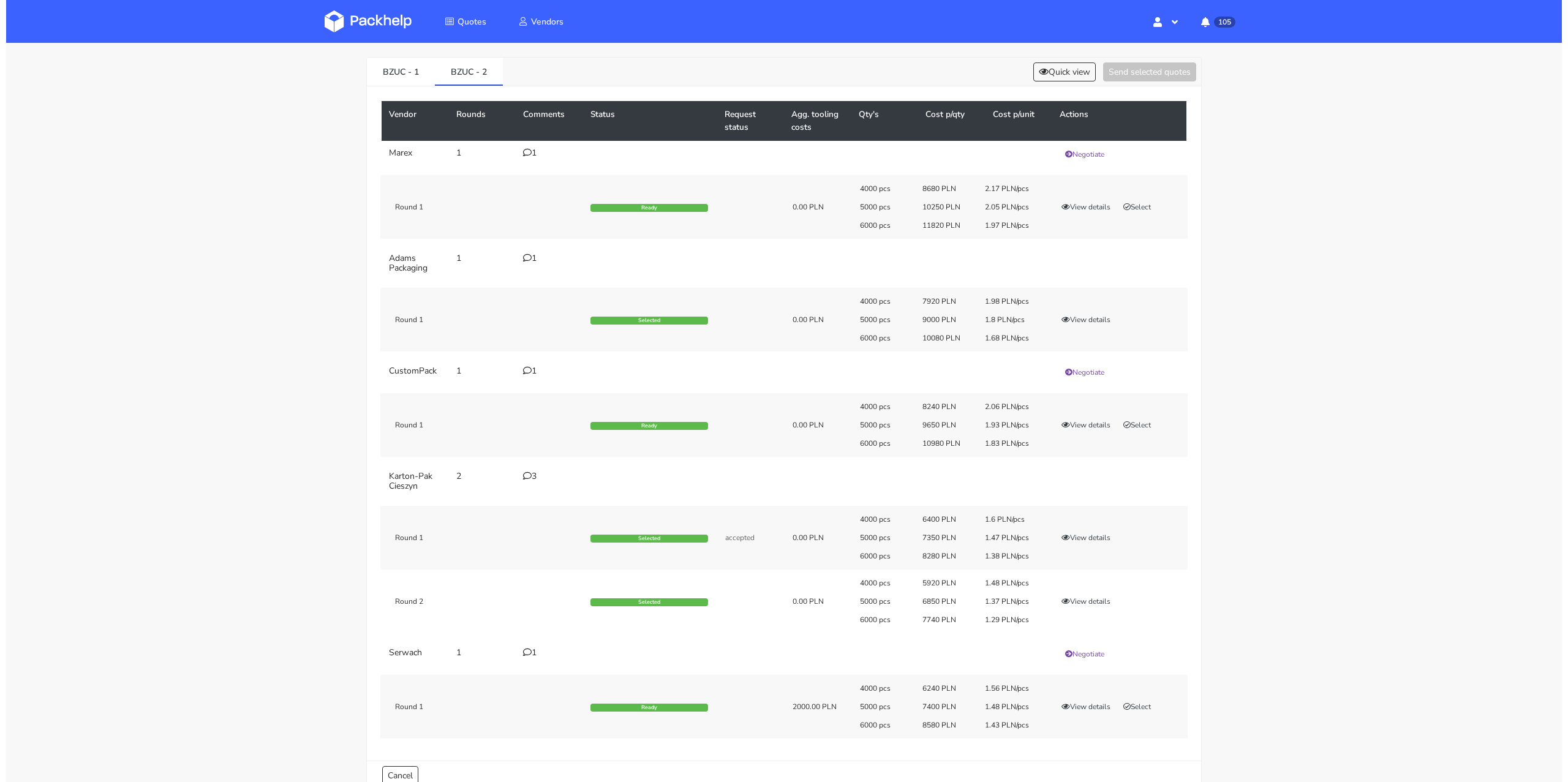
scroll to position [0, 0]
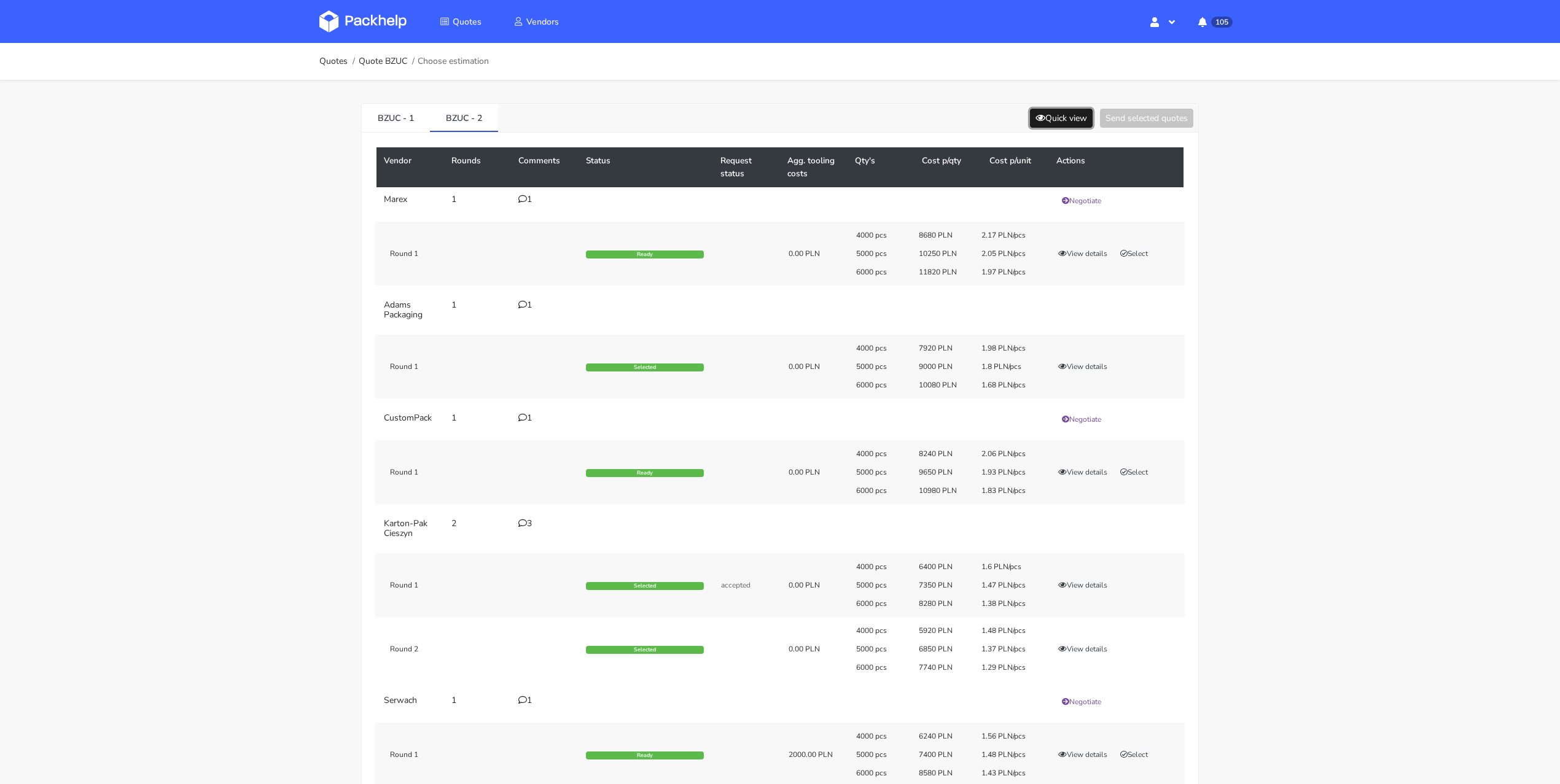
click at [1064, 115] on button "Quick view" at bounding box center [1061, 118] width 63 height 19
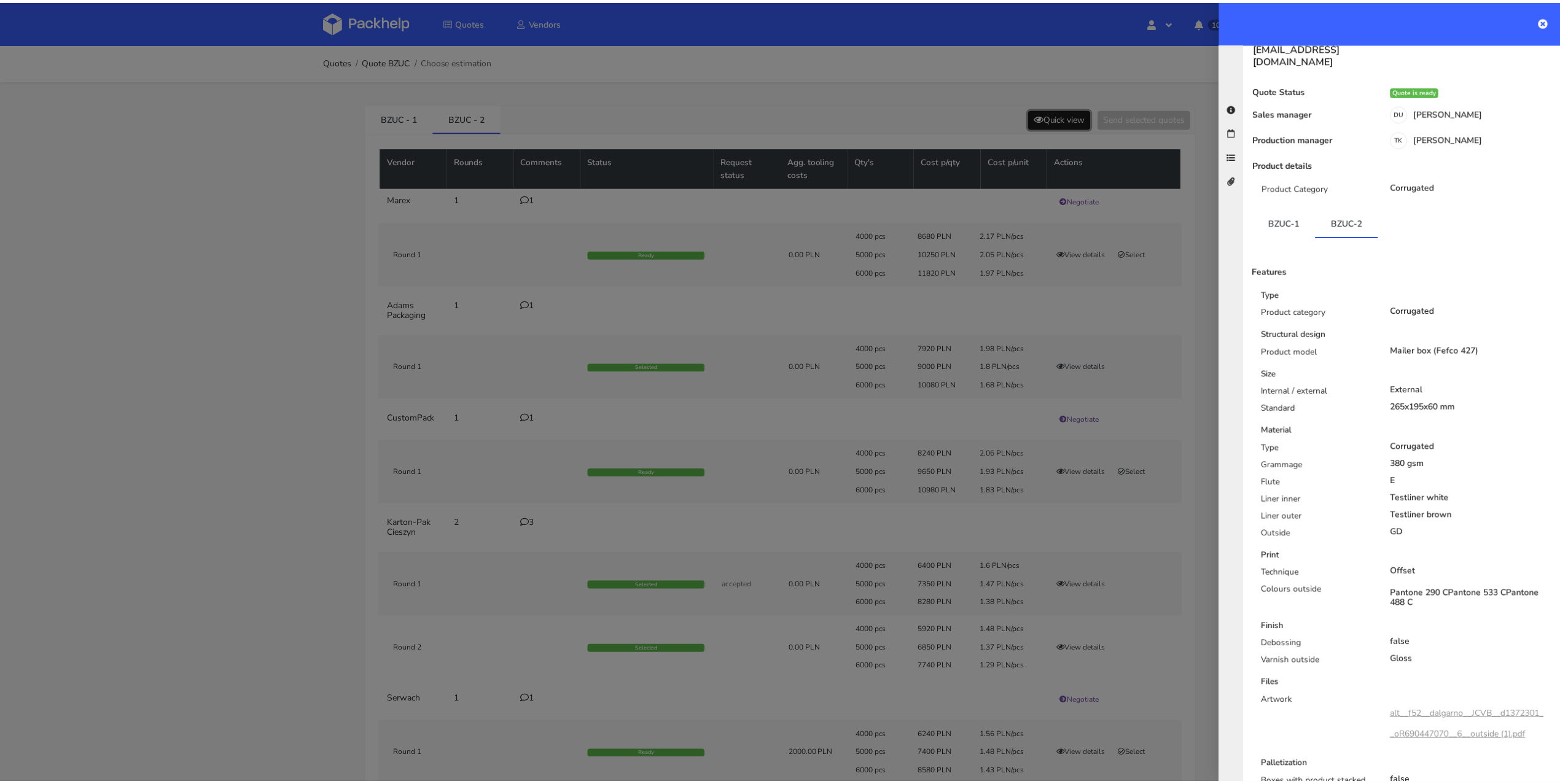
scroll to position [59, 0]
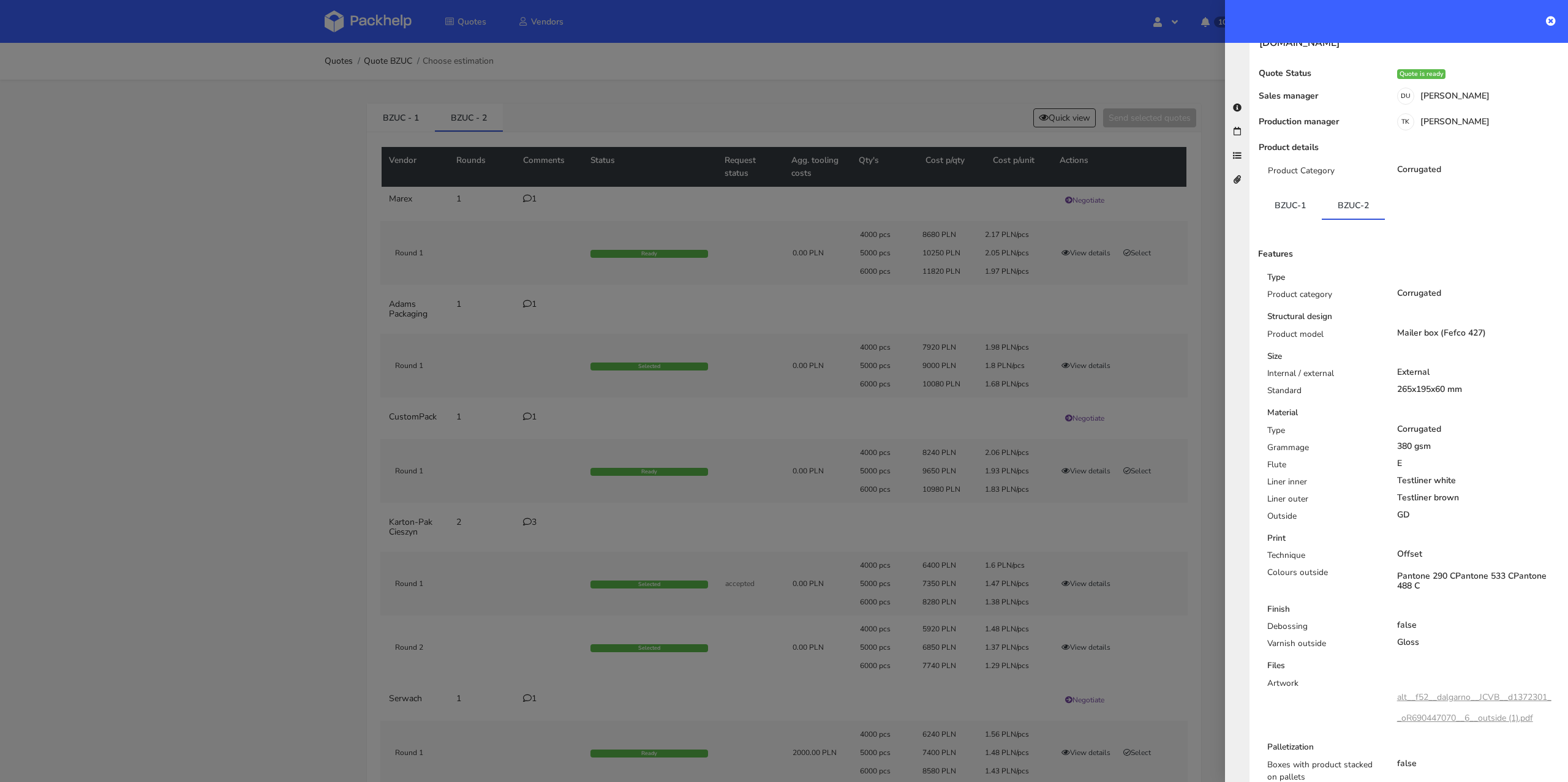
click at [892, 444] on div at bounding box center [784, 391] width 1568 height 782
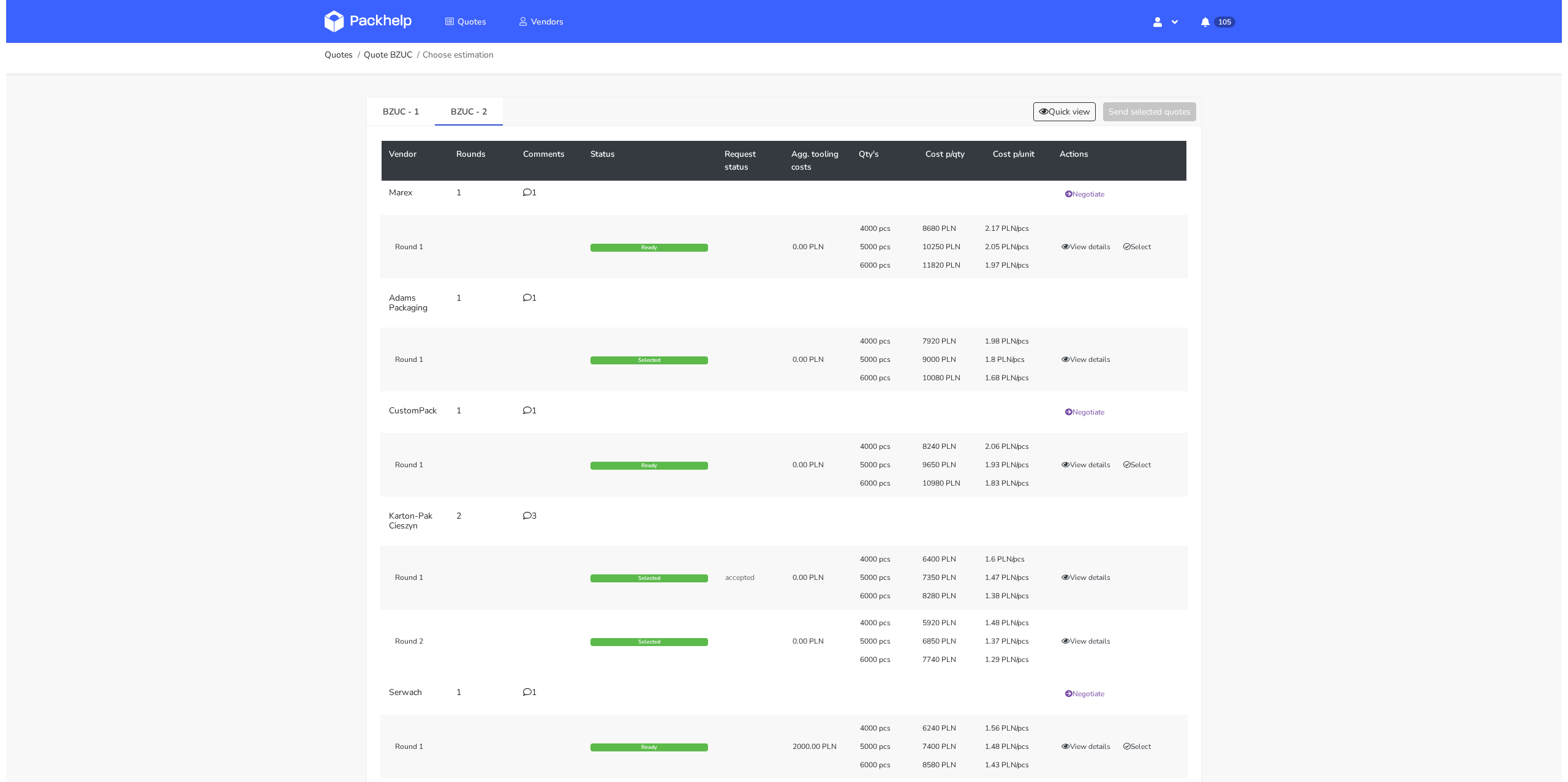
scroll to position [18, 0]
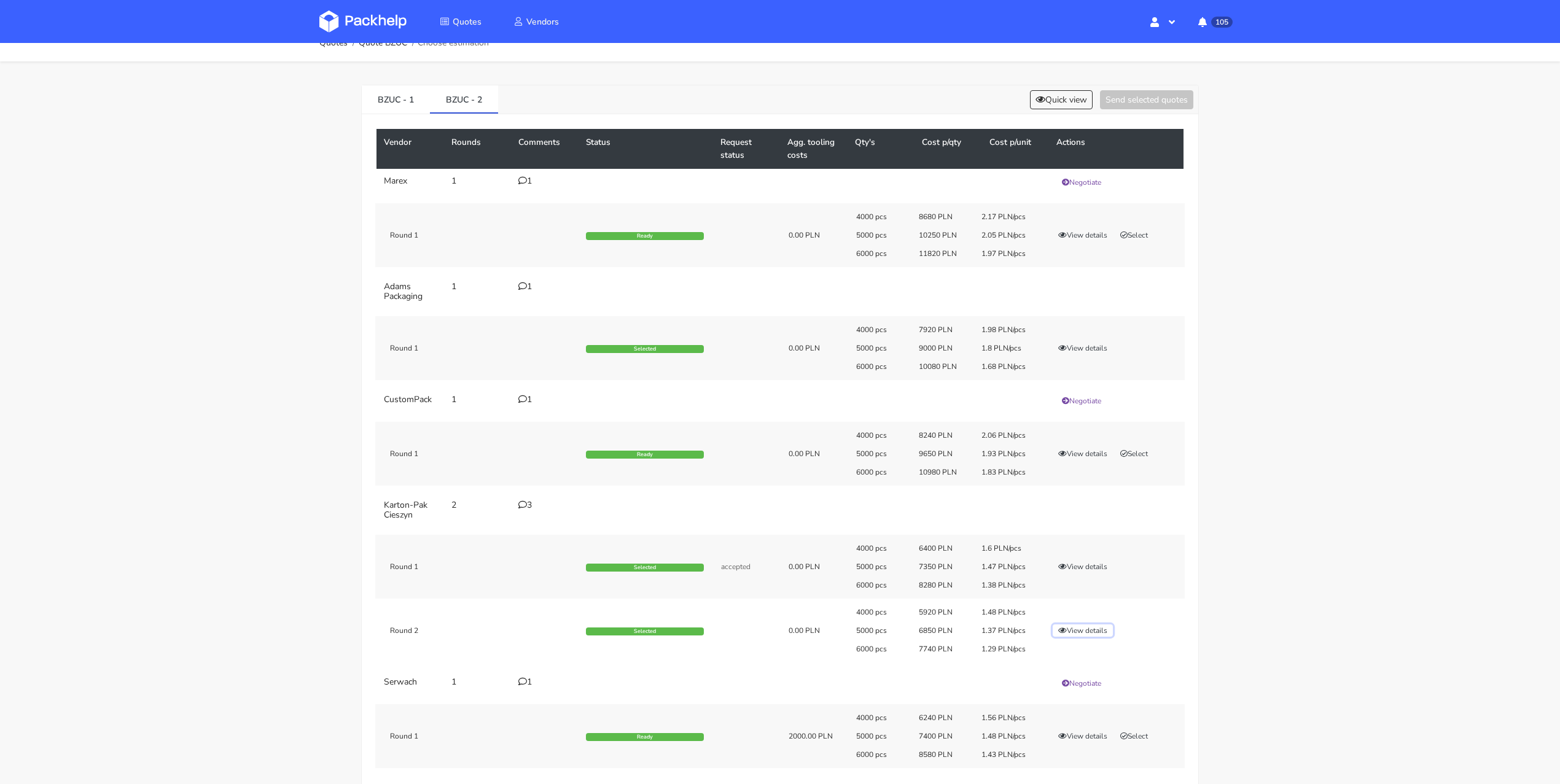
click at [1075, 625] on button "View details" at bounding box center [1083, 631] width 60 height 13
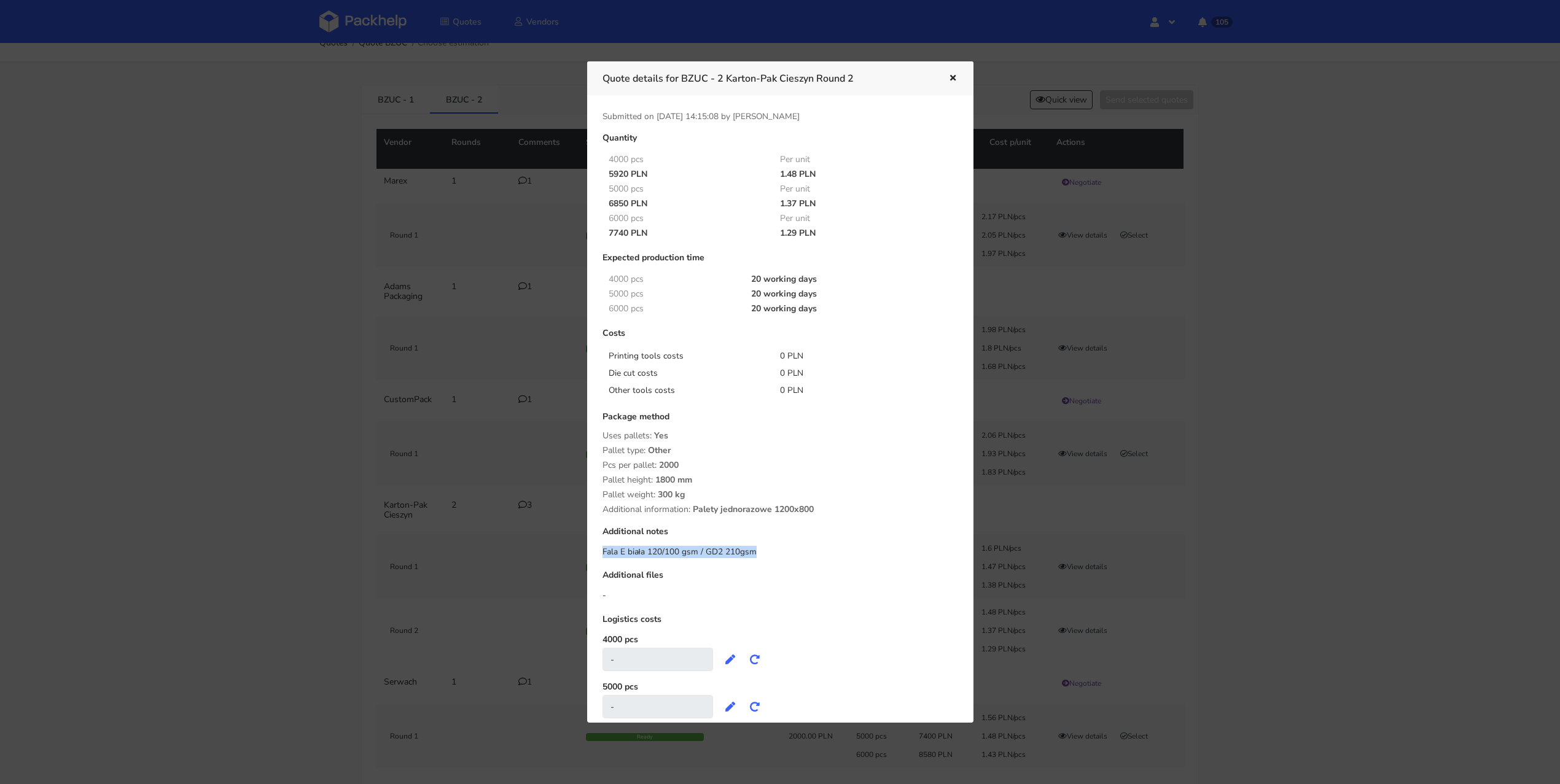
drag, startPoint x: 783, startPoint y: 555, endPoint x: 604, endPoint y: 551, distance: 179.0
click at [604, 551] on div "Fala E biała 120/100 gsm / GD2 210gsm" at bounding box center [780, 552] width 355 height 13
copy div "Fala E biała 120/100 gsm / GD2 210gsm"
click at [955, 82] on icon "button" at bounding box center [952, 79] width 11 height 9
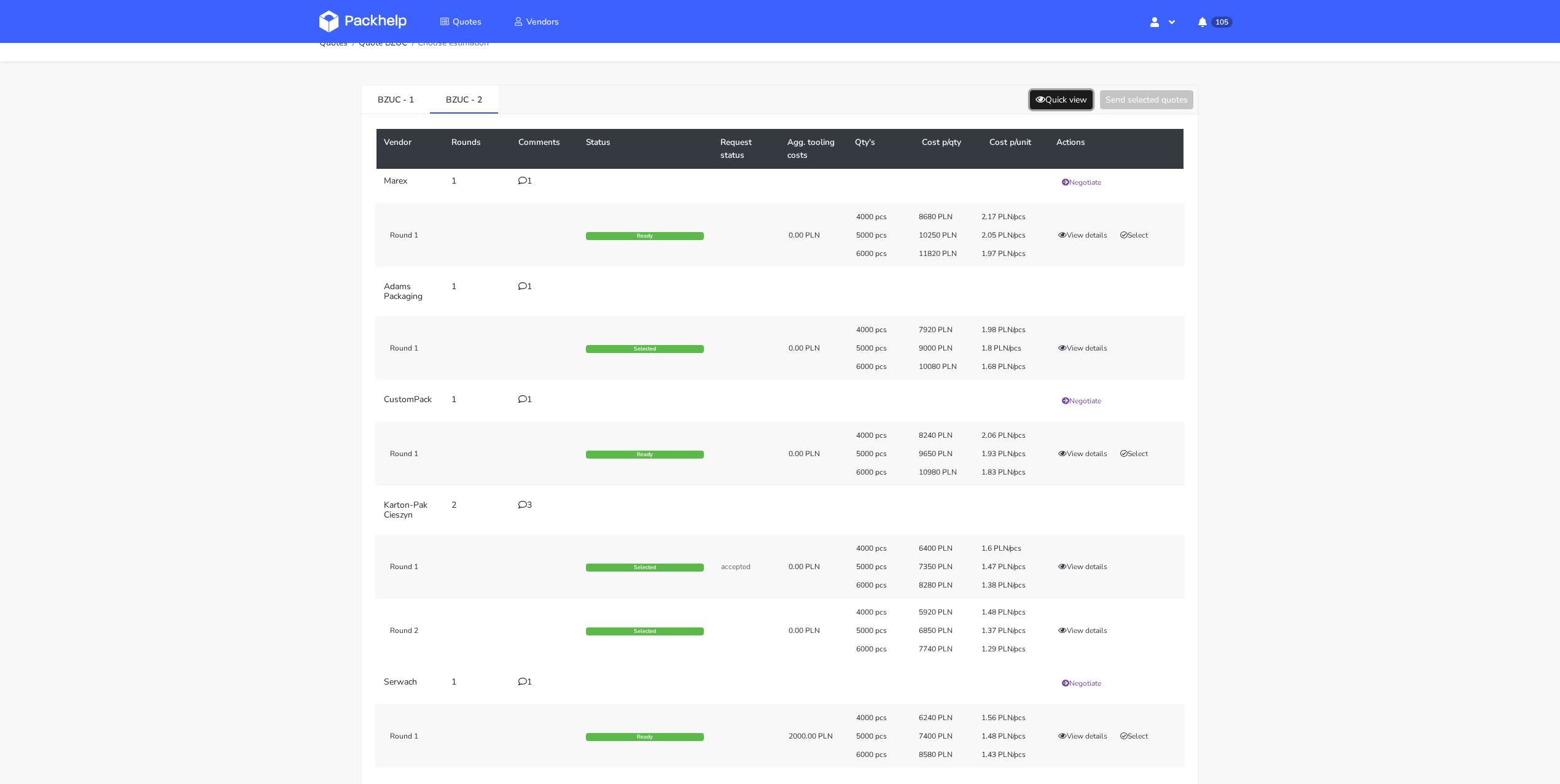
click at [1049, 91] on button "Quick view" at bounding box center [1061, 99] width 63 height 19
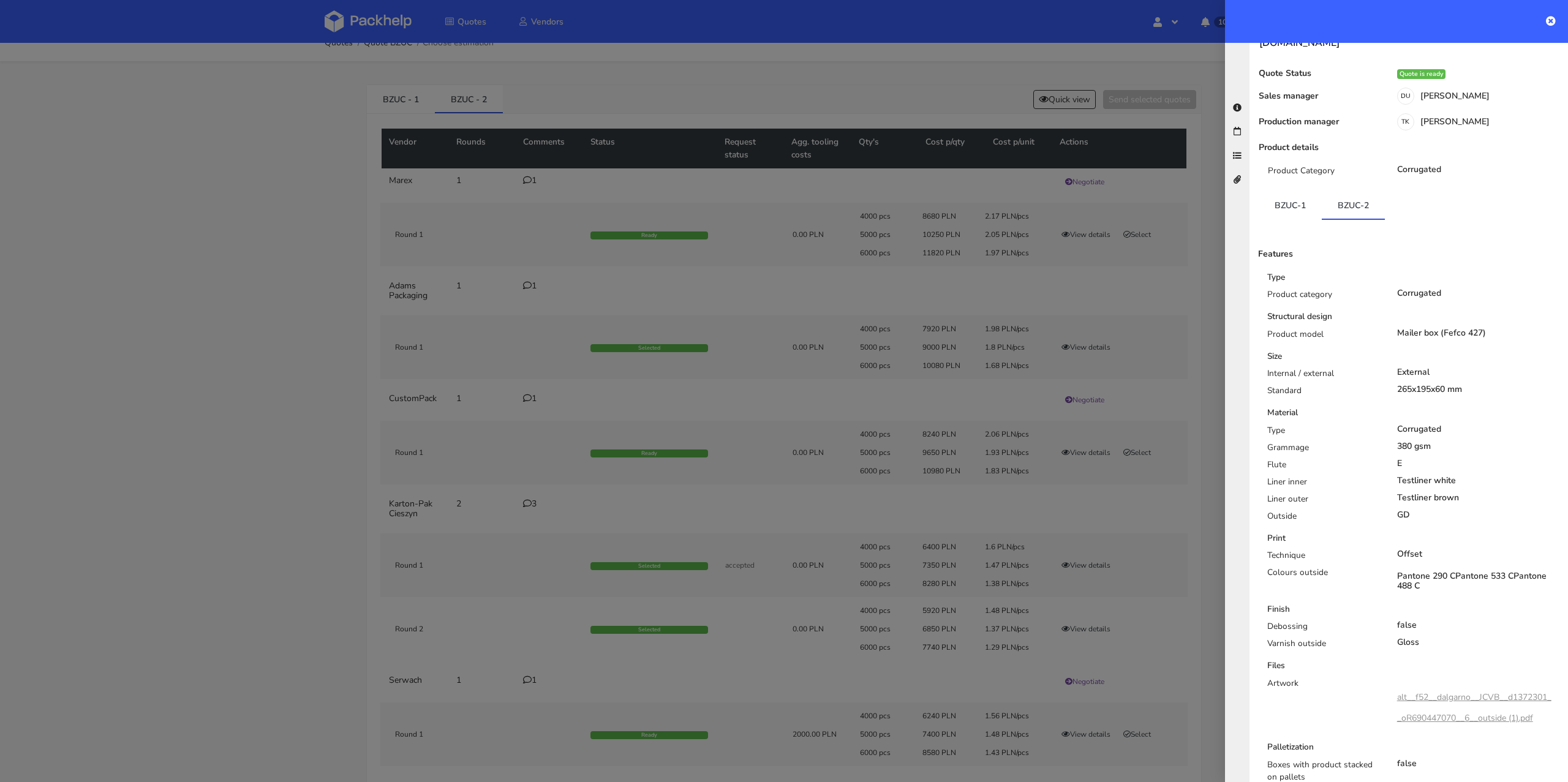
click at [245, 496] on div at bounding box center [784, 391] width 1568 height 782
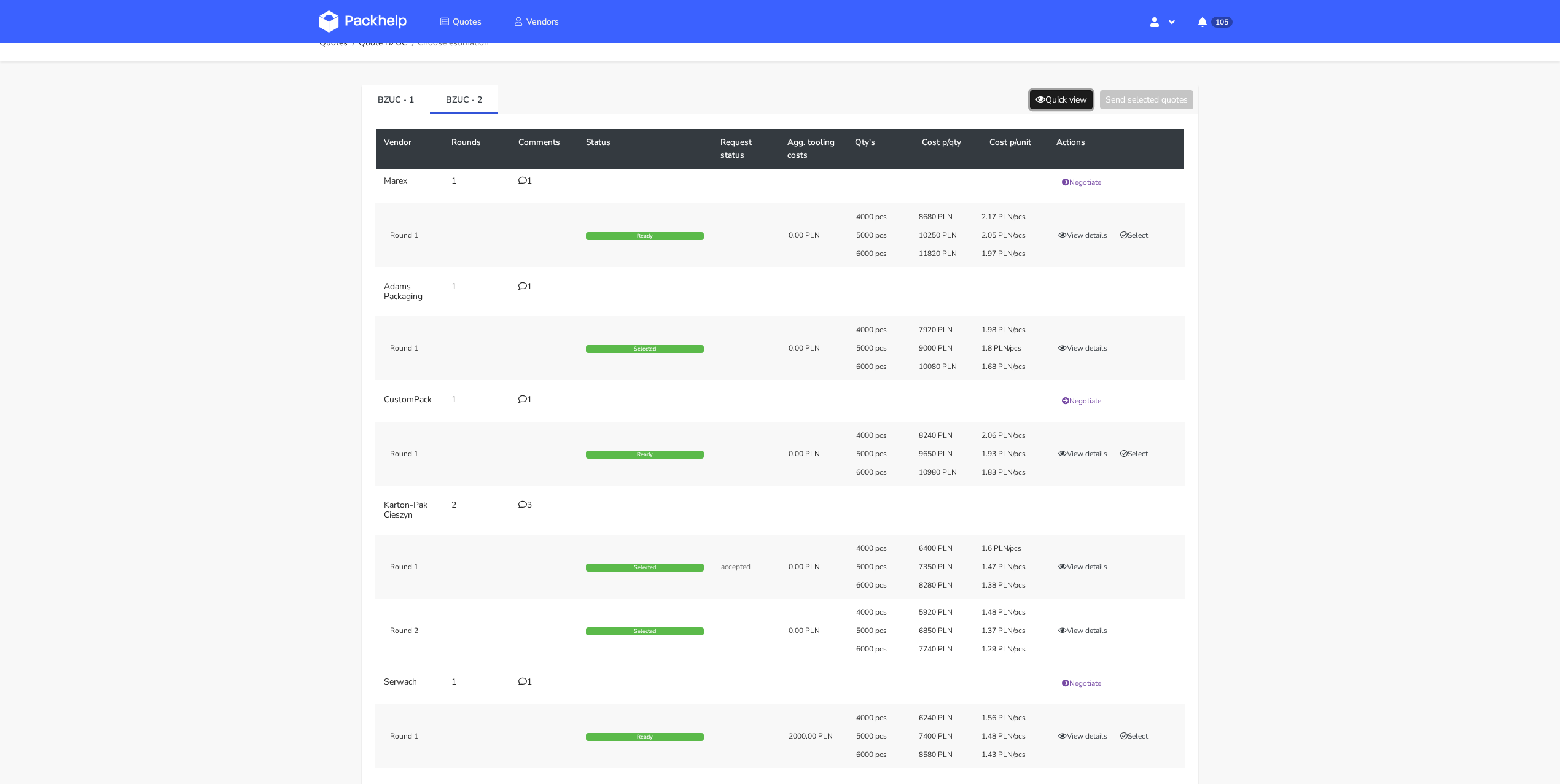
click at [1057, 99] on button "Quick view" at bounding box center [1061, 99] width 63 height 19
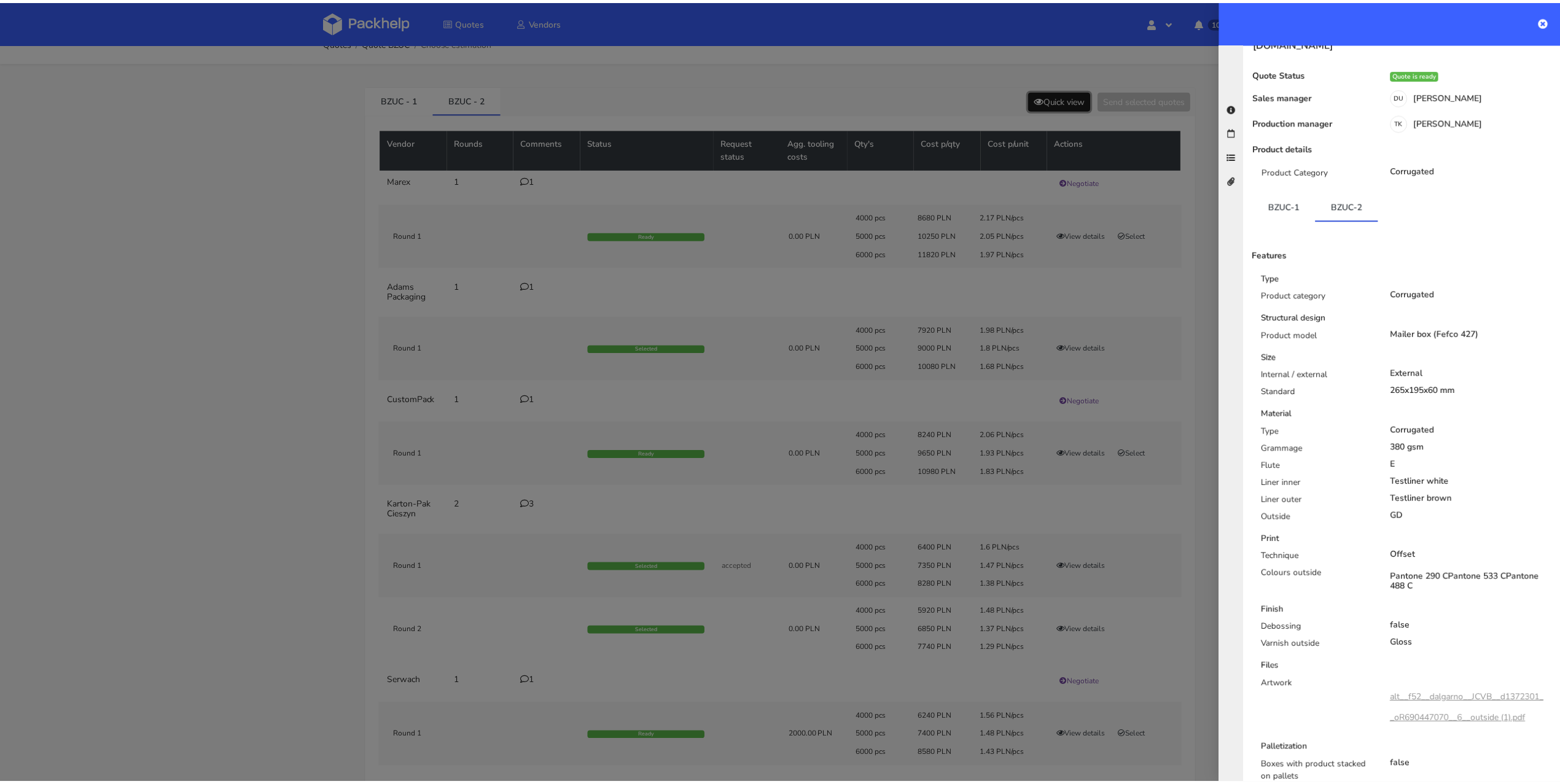
scroll to position [153, 0]
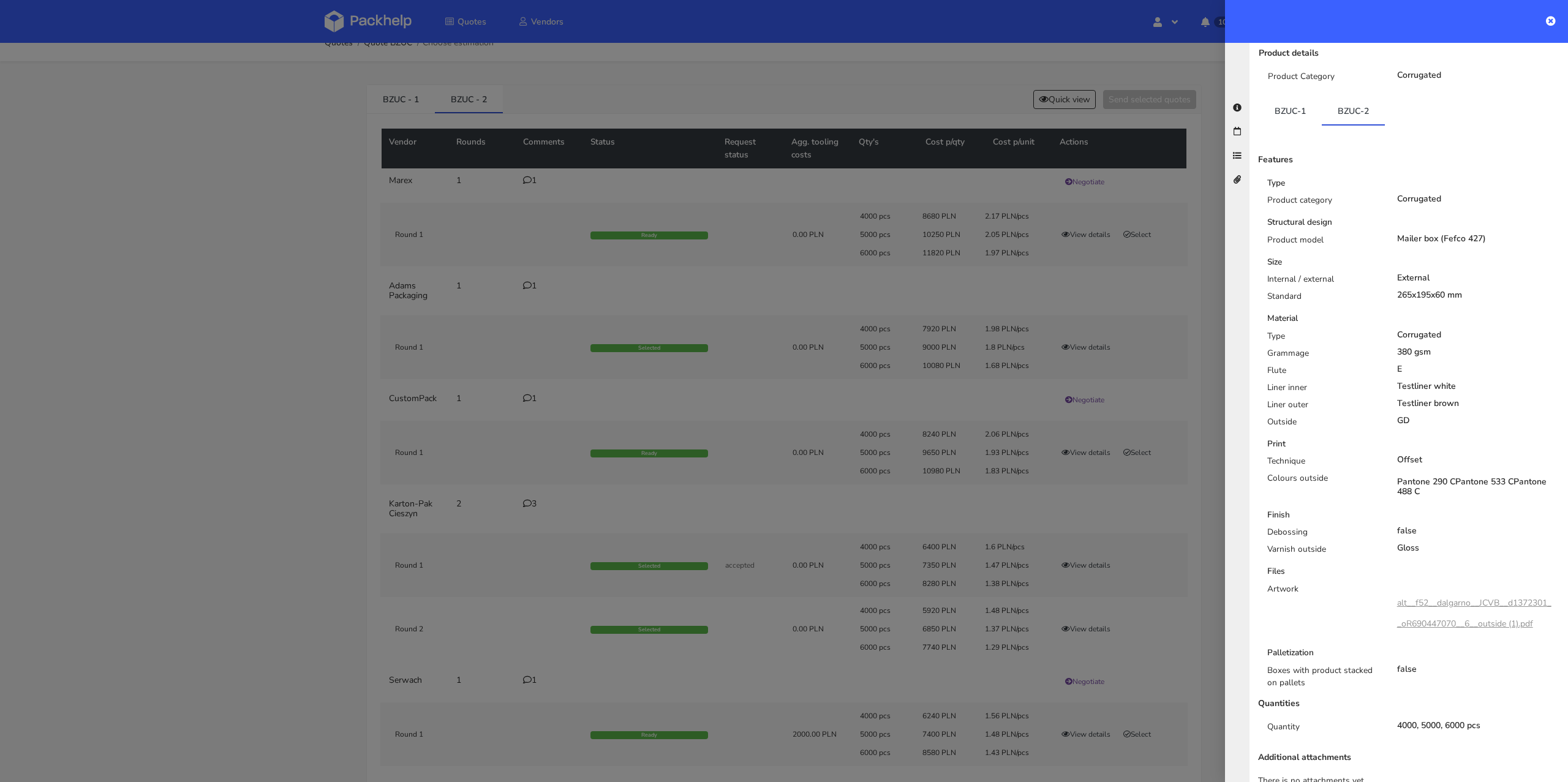
click at [255, 459] on div at bounding box center [784, 391] width 1568 height 782
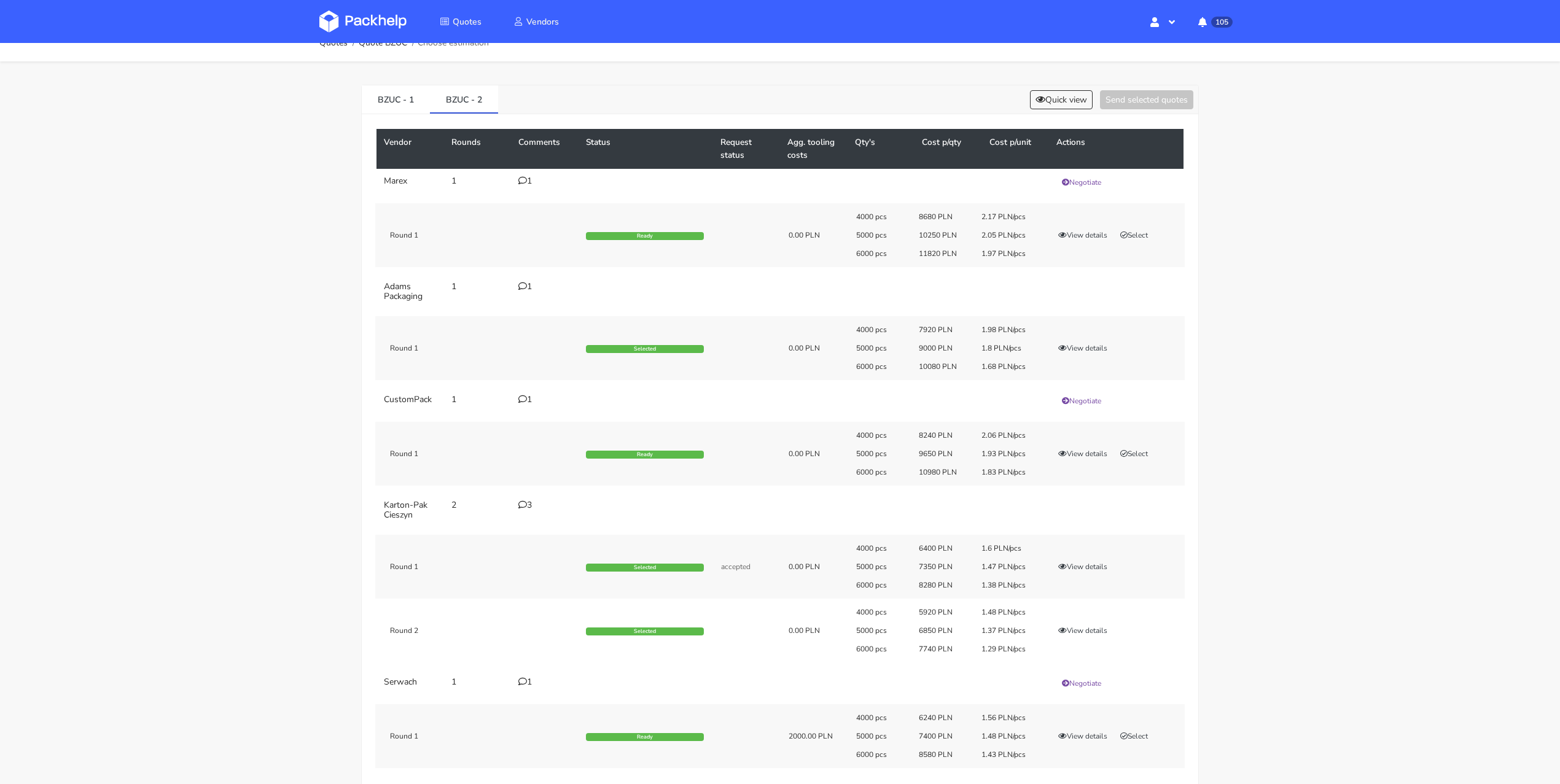
scroll to position [48, 0]
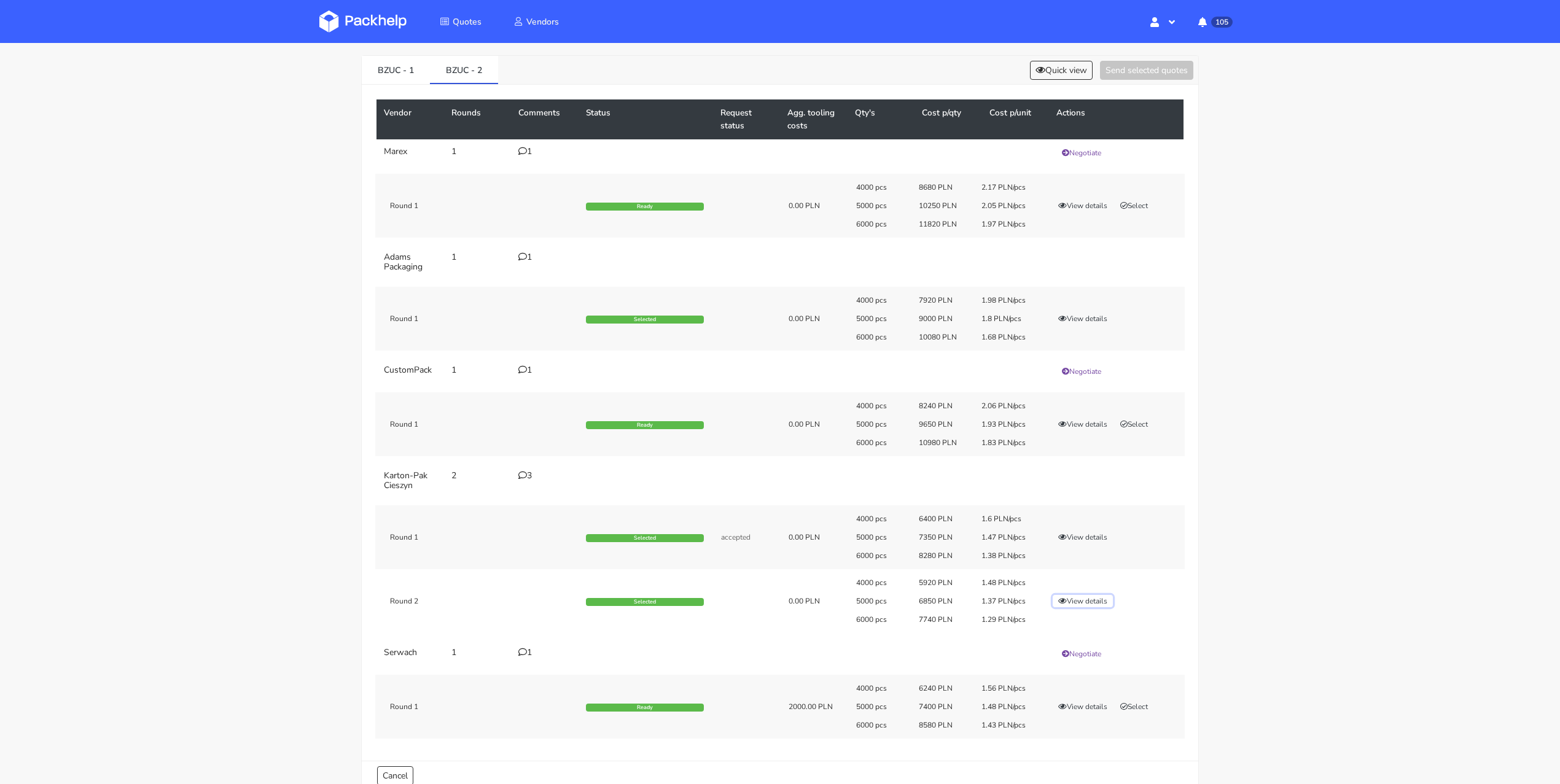
click at [1071, 596] on button "View details" at bounding box center [1083, 601] width 60 height 13
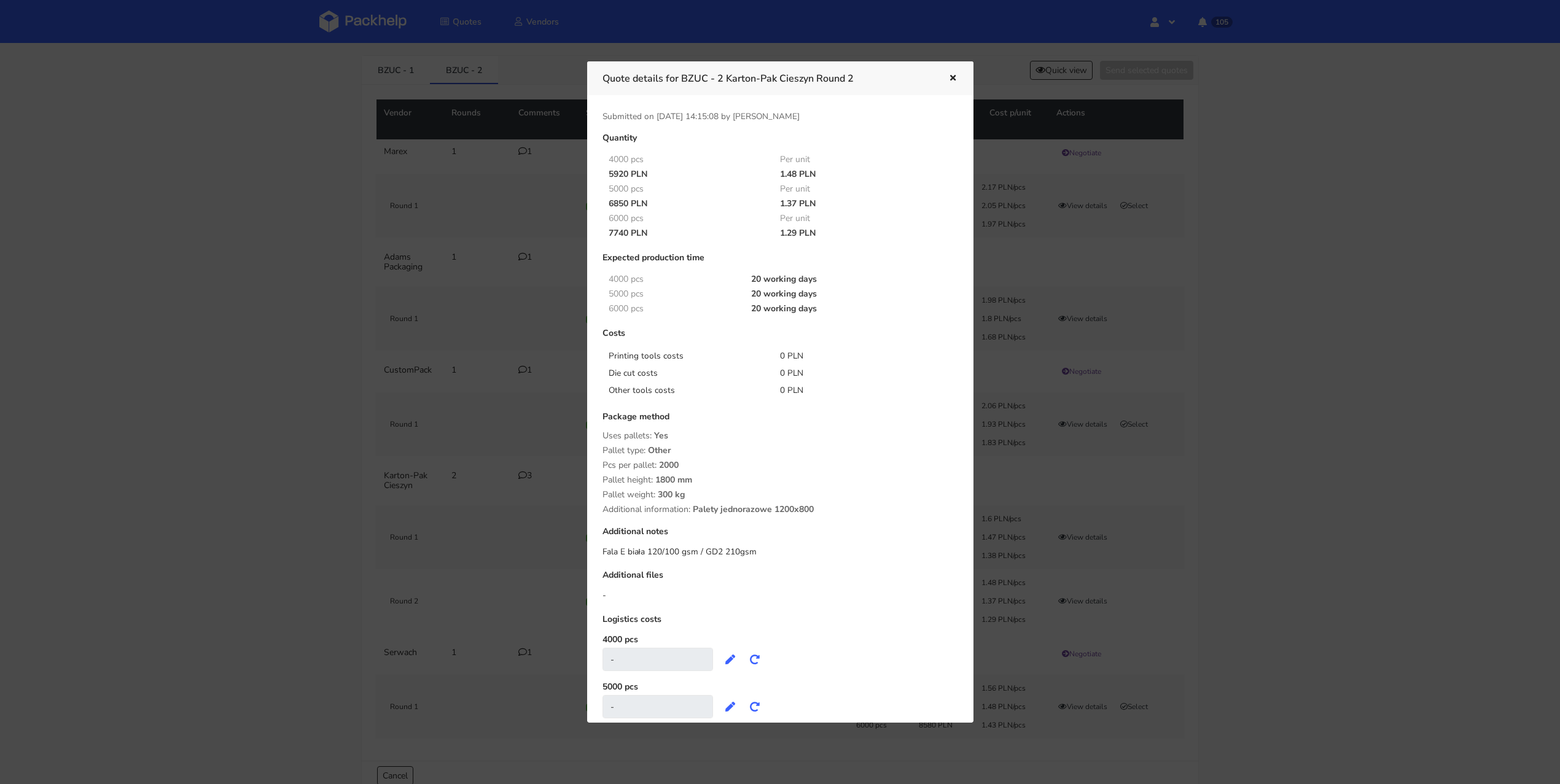
drag, startPoint x: 609, startPoint y: 203, endPoint x: 627, endPoint y: 203, distance: 18.0
click at [627, 203] on div "6850 PLN" at bounding box center [686, 204] width 172 height 10
copy div "6850"
drag, startPoint x: 778, startPoint y: 204, endPoint x: 796, endPoint y: 201, distance: 18.2
click at [796, 201] on div "1.37 PLN" at bounding box center [857, 204] width 172 height 10
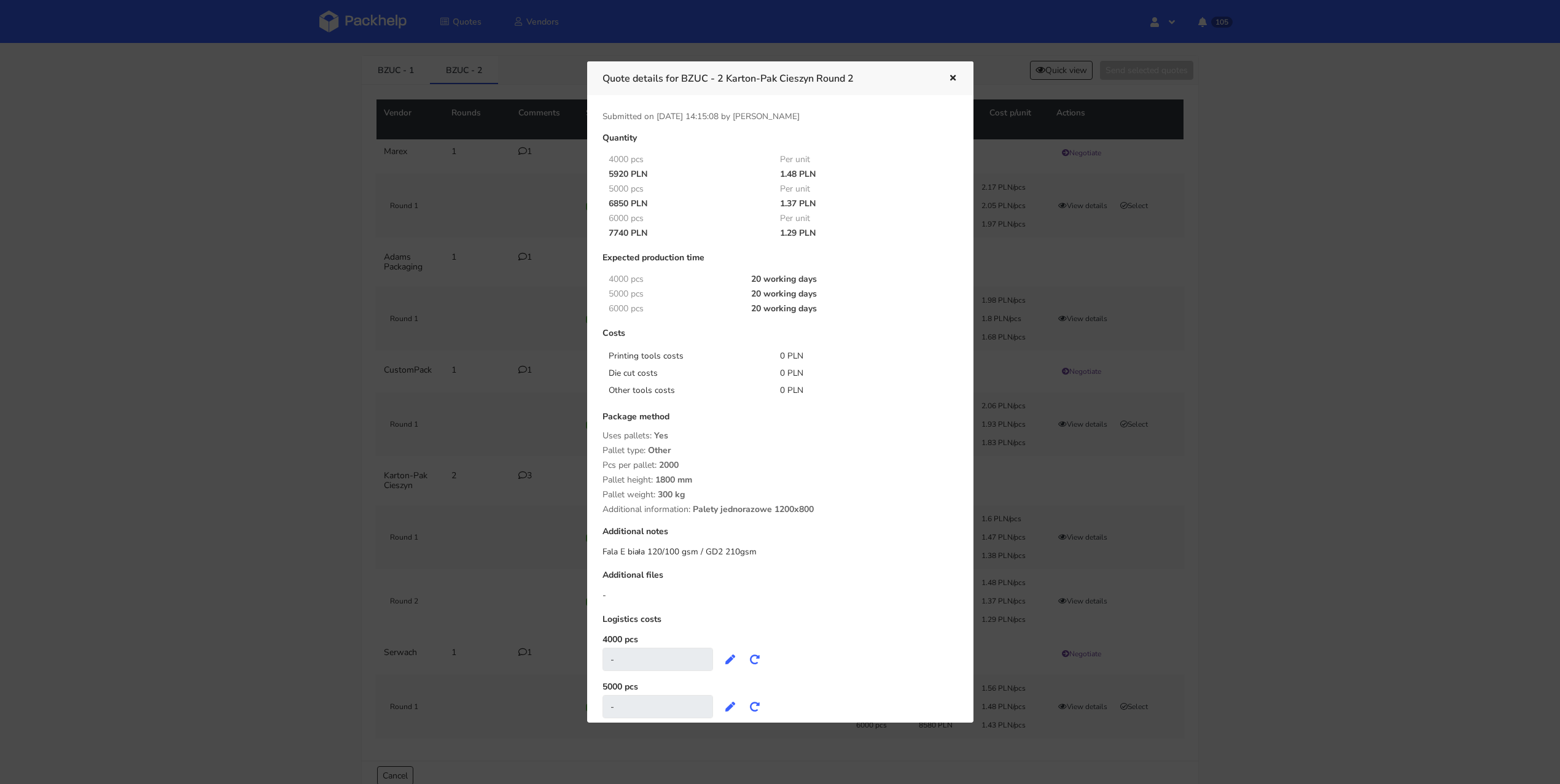
copy div "1.37"
drag, startPoint x: 685, startPoint y: 78, endPoint x: 866, endPoint y: 76, distance: 181.0
click at [866, 76] on h3 "Quote details for BZUC - 2 Karton-Pak Cieszyn Round 2" at bounding box center [766, 78] width 327 height 17
copy h3 "BZUC - 2 Karton-Pak Cieszyn Round 2"
click at [775, 548] on div "Fala E biała 120/100 gsm / GD2 210gsm" at bounding box center [780, 552] width 355 height 13
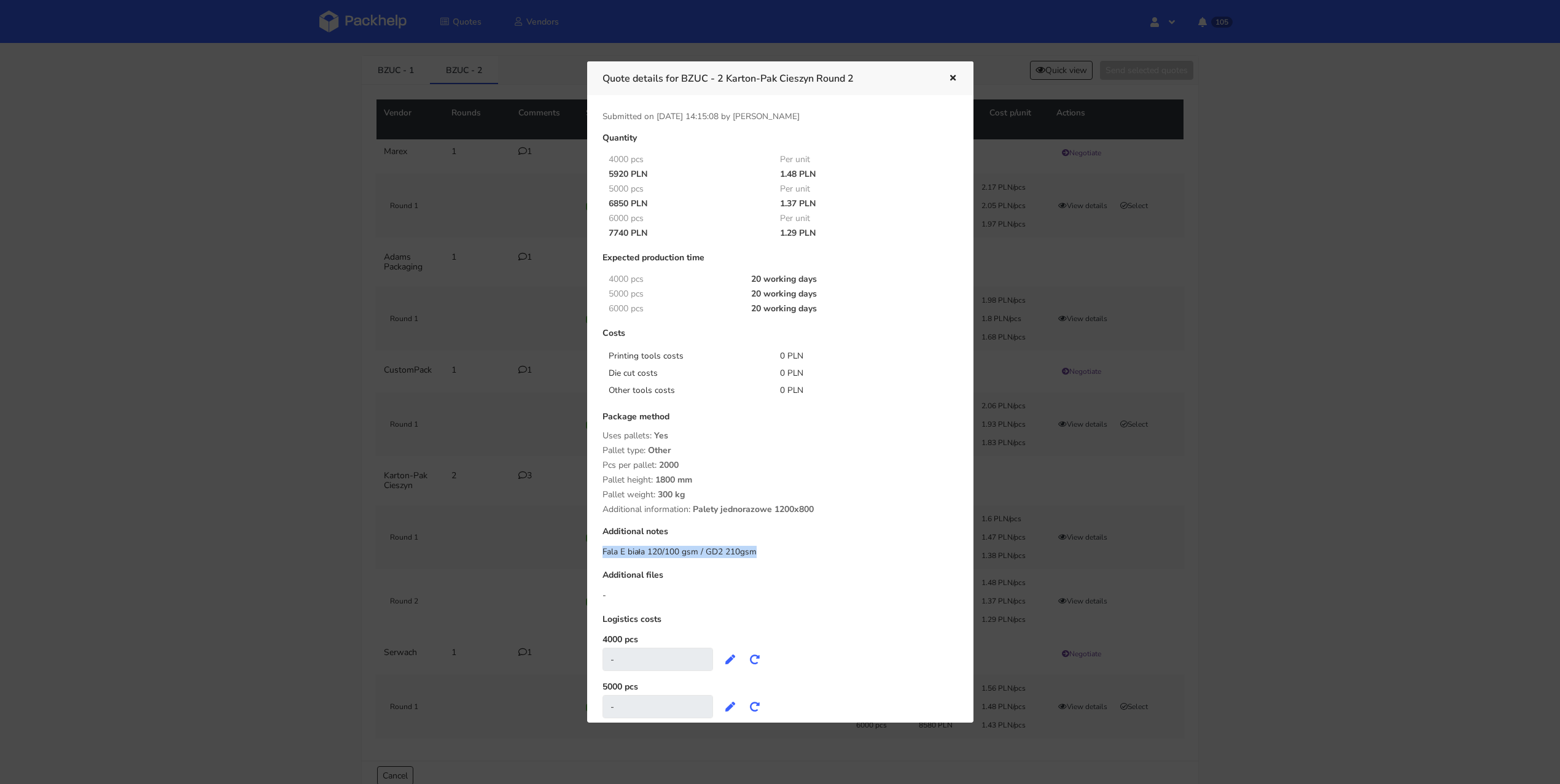
drag, startPoint x: 757, startPoint y: 554, endPoint x: 598, endPoint y: 548, distance: 159.1
click at [598, 548] on div "Quantity 4000 pcs Per unit 5920 PLN 1.48 PLN 5000 pcs Per unit 6850 PLN 1.37 PL…" at bounding box center [780, 456] width 373 height 645
copy div "Fala E biała 120/100 gsm / GD2 210gsm"
